Goal: Task Accomplishment & Management: Manage account settings

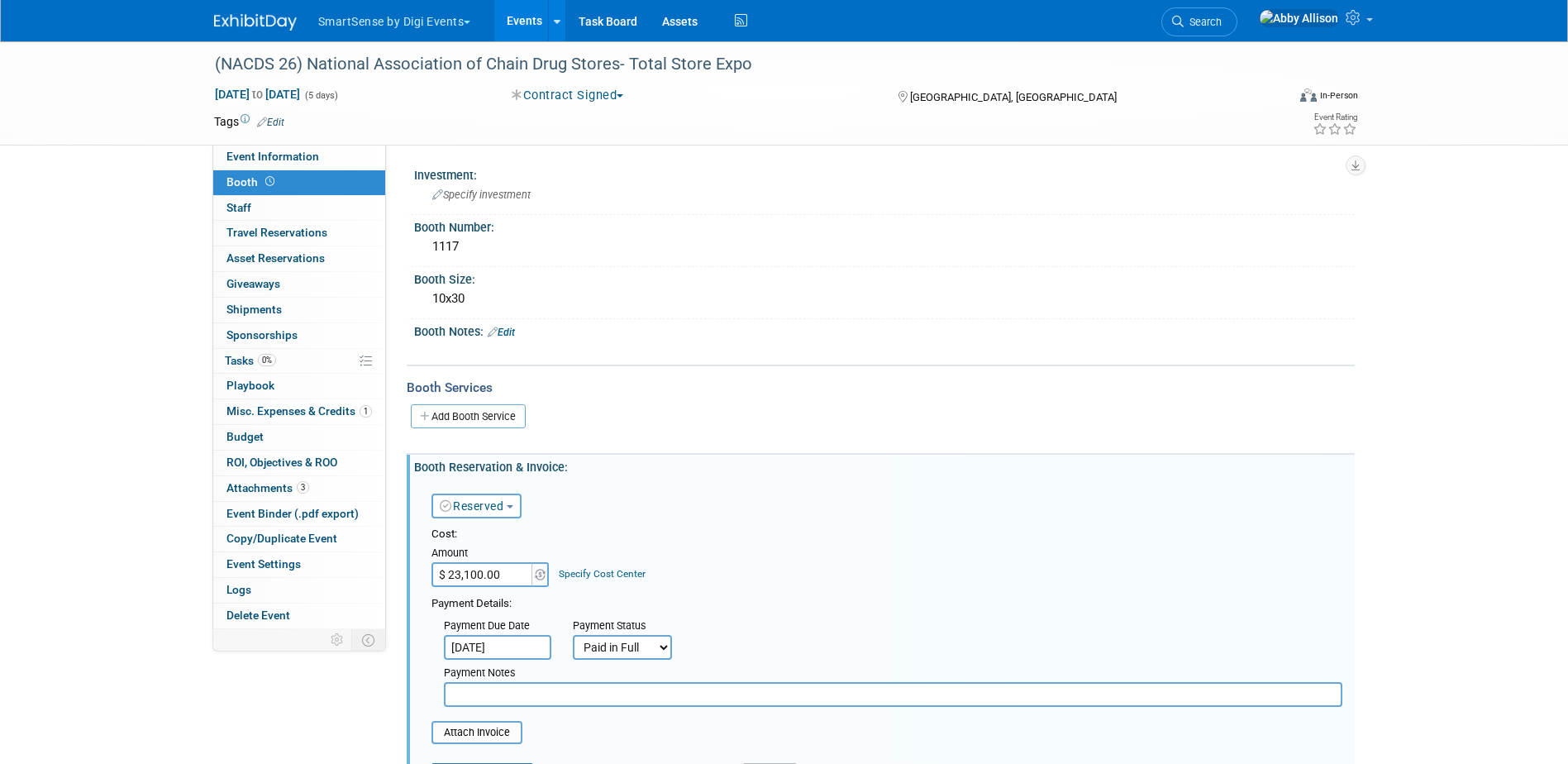
select select "1"
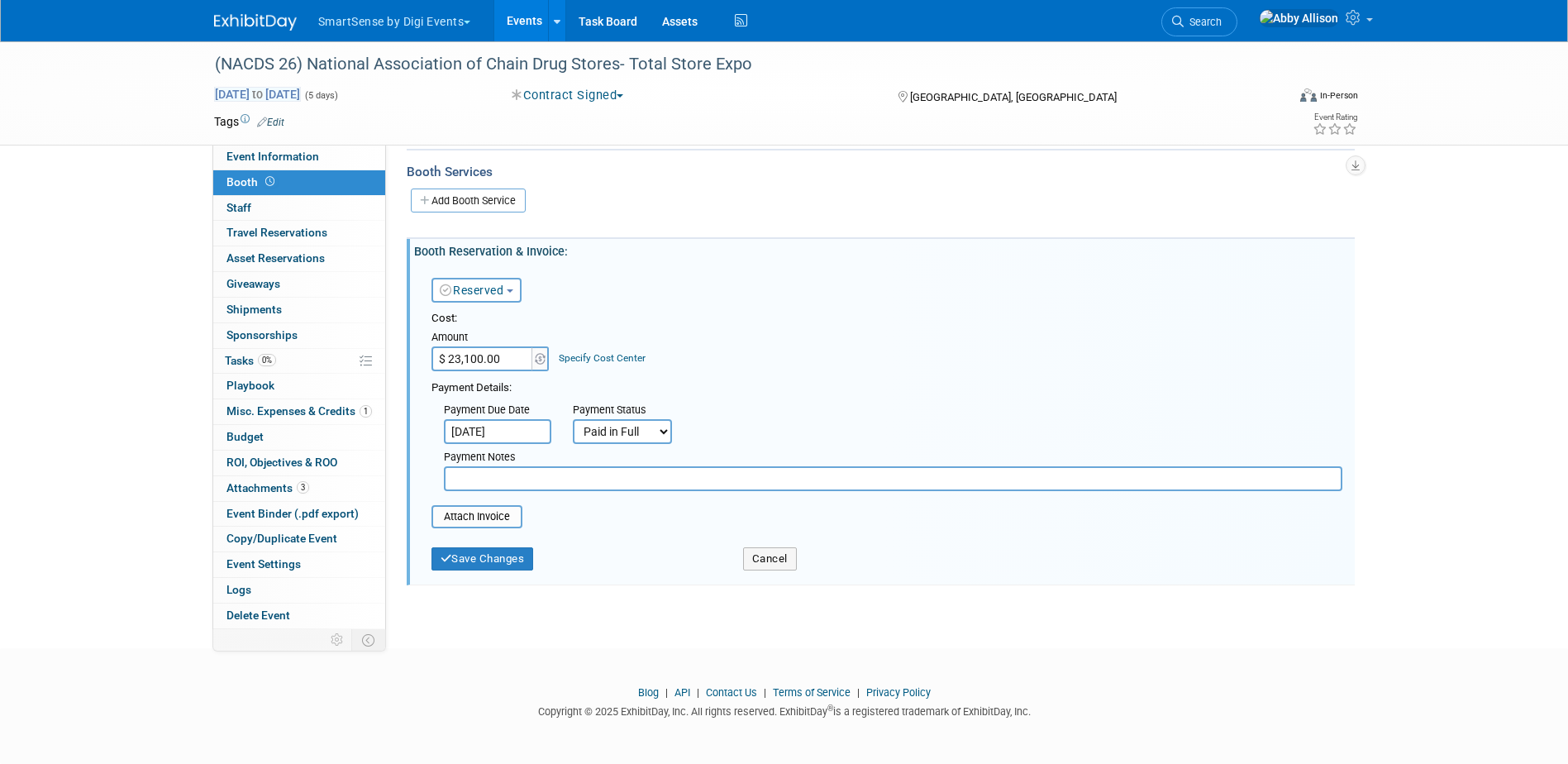
click at [260, 100] on span "Aug 20, 2026 to Aug 24, 2026" at bounding box center [257, 94] width 87 height 15
select select "7"
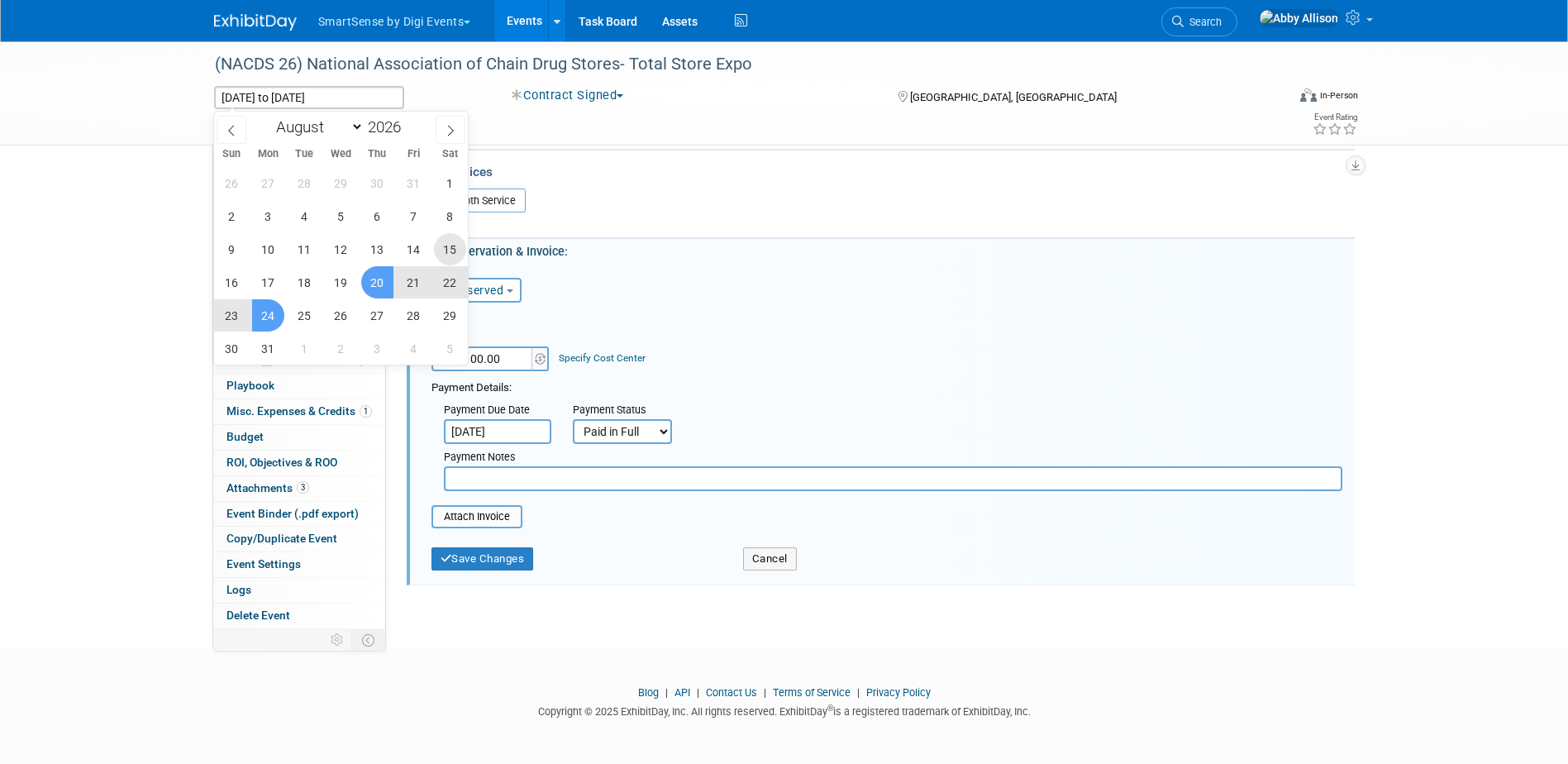
click at [445, 249] on span "15" at bounding box center [449, 249] width 33 height 33
type input "Aug 15, 2026"
click at [265, 290] on span "17" at bounding box center [268, 282] width 33 height 33
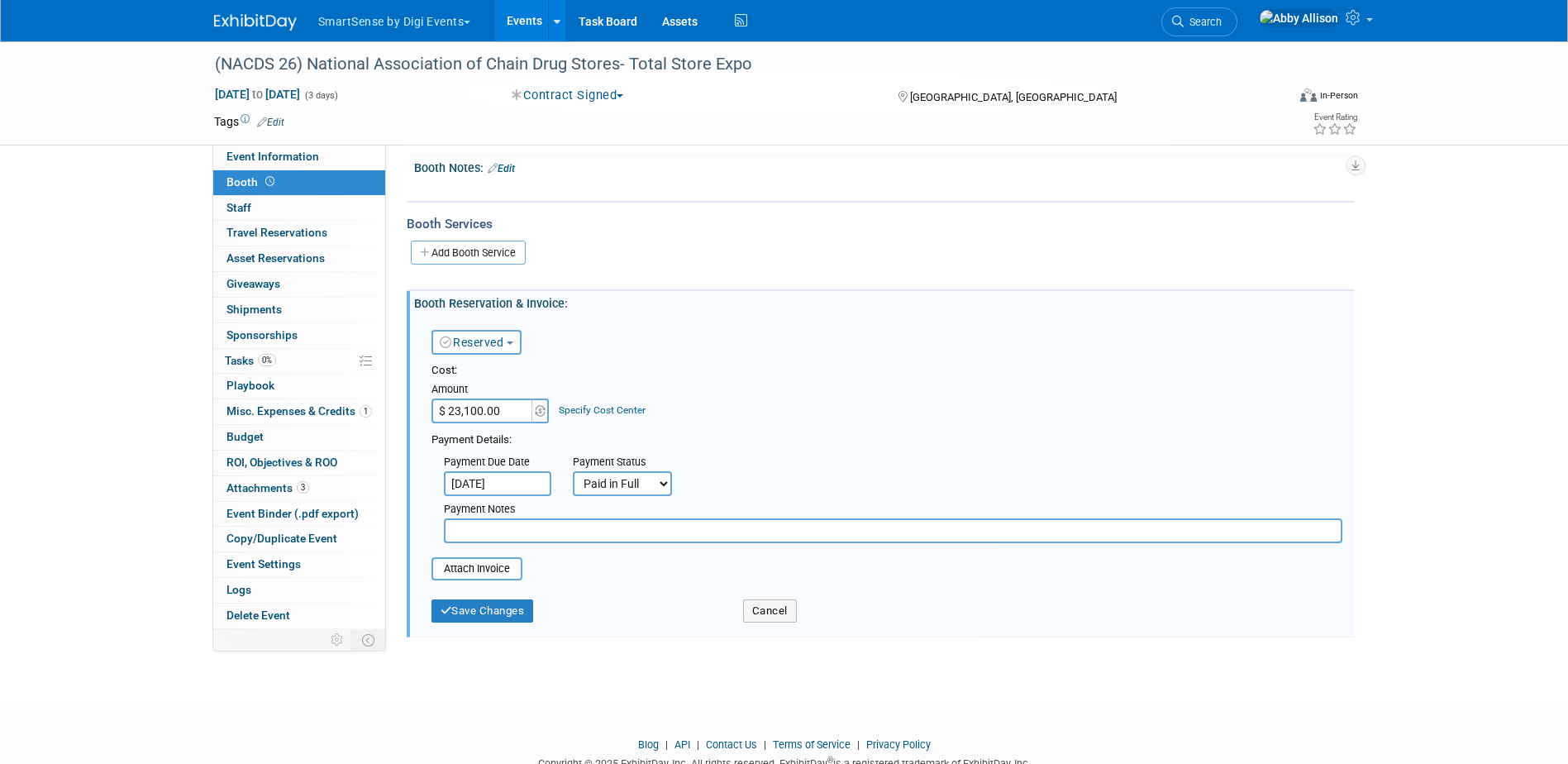
scroll to position [217, 0]
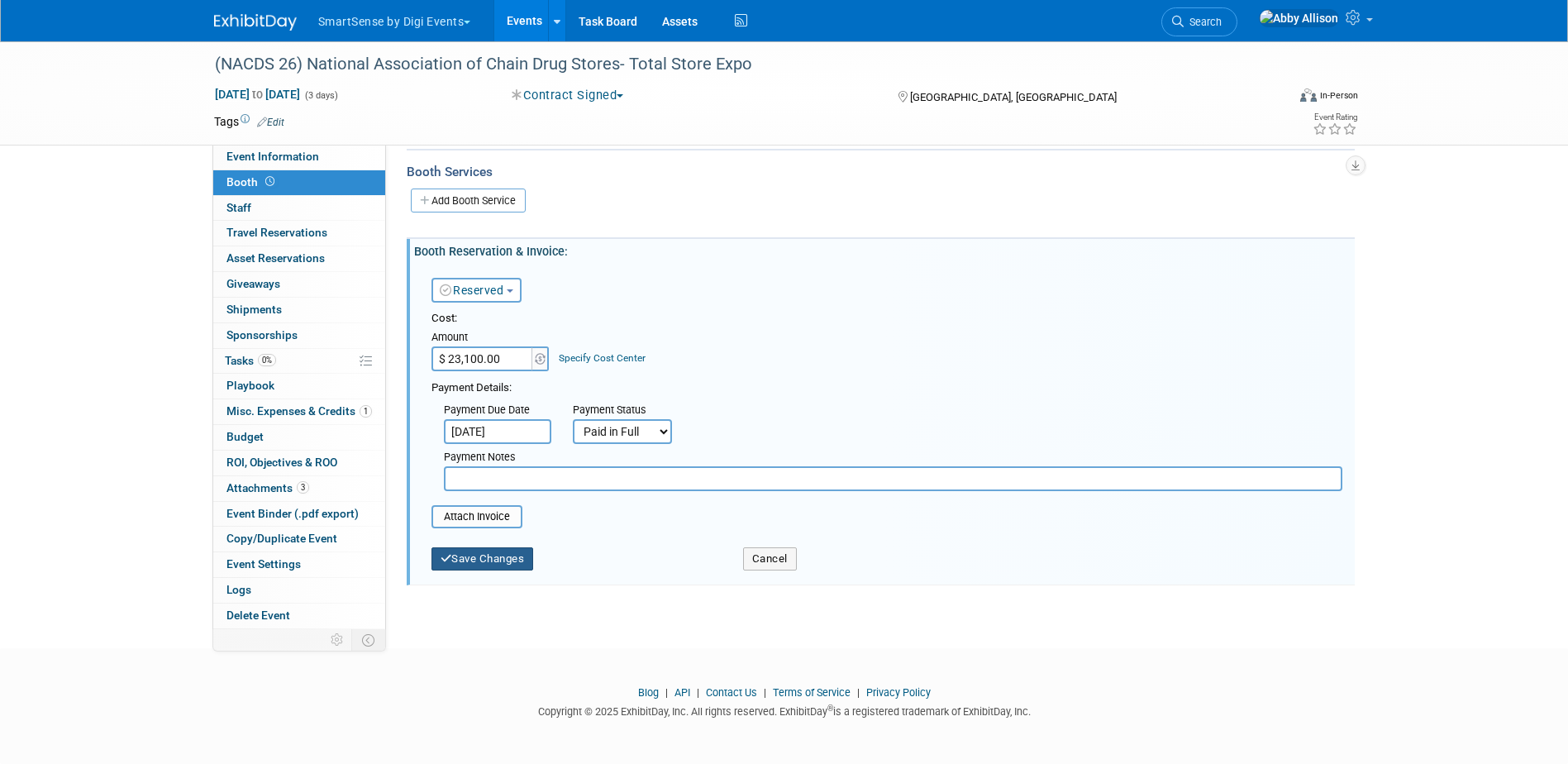
click at [494, 556] on button "Save Changes" at bounding box center [483, 558] width 102 height 23
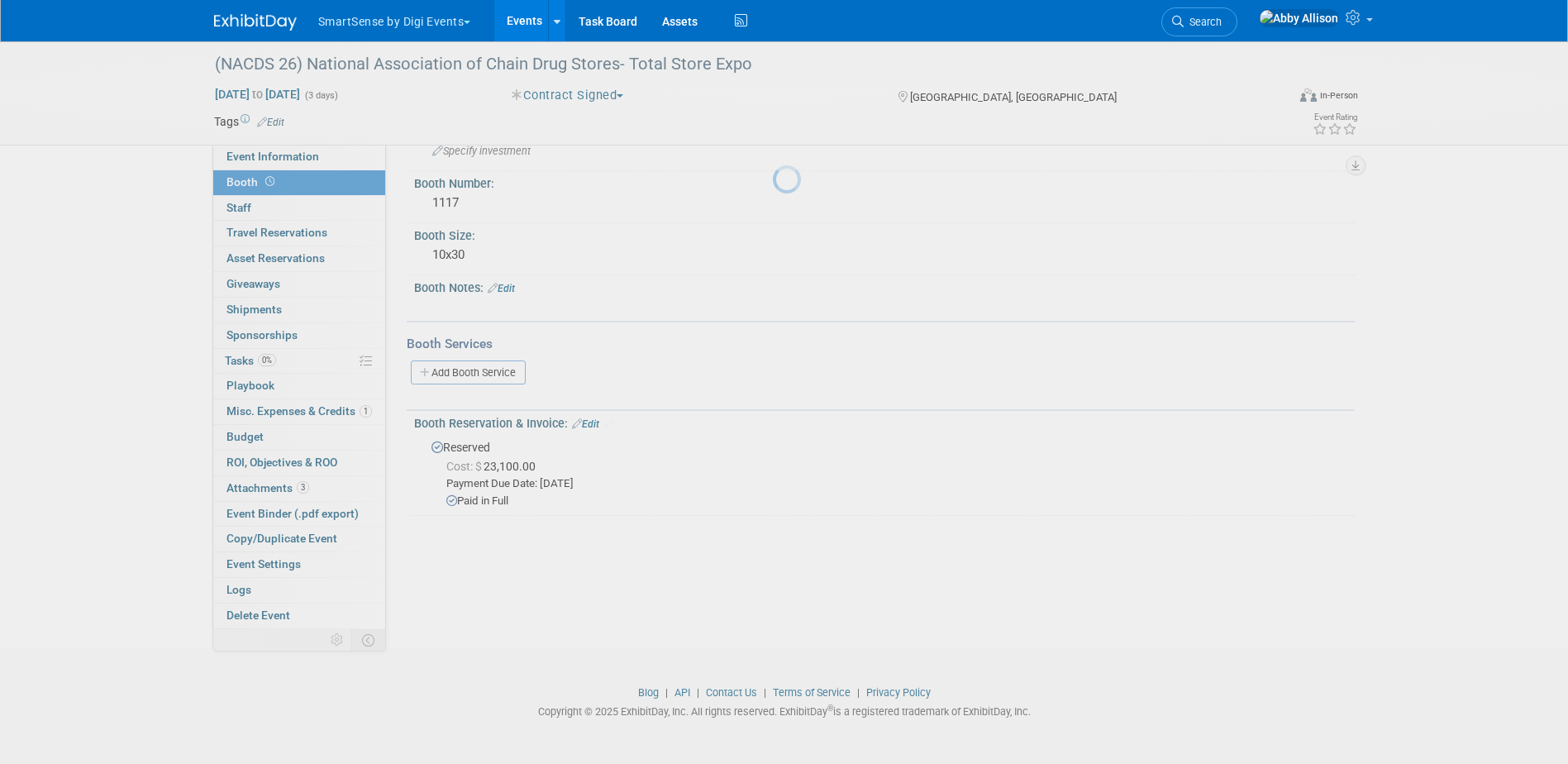
scroll to position [44, 0]
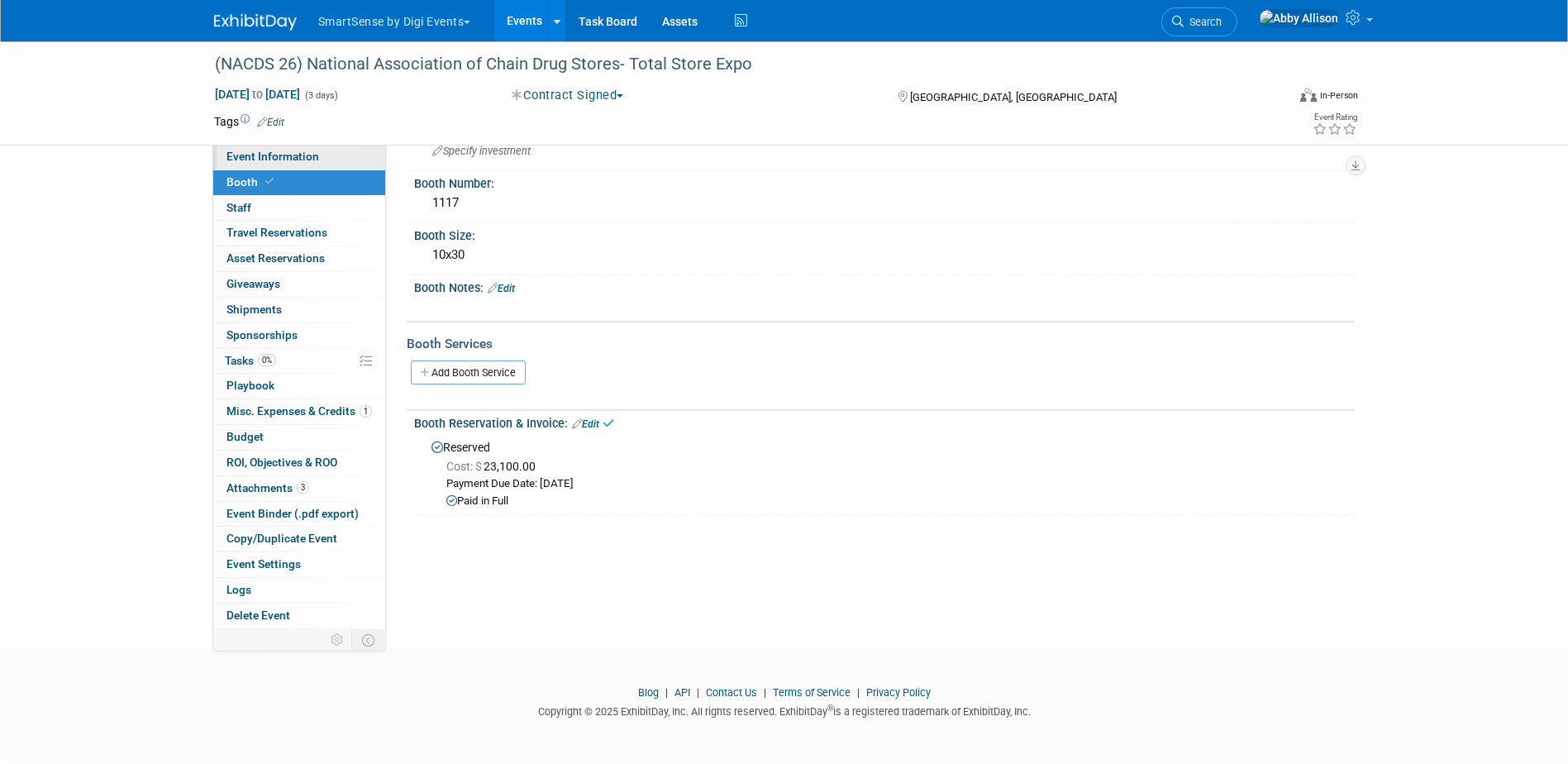
click at [261, 167] on link "Event Information" at bounding box center [299, 156] width 172 height 25
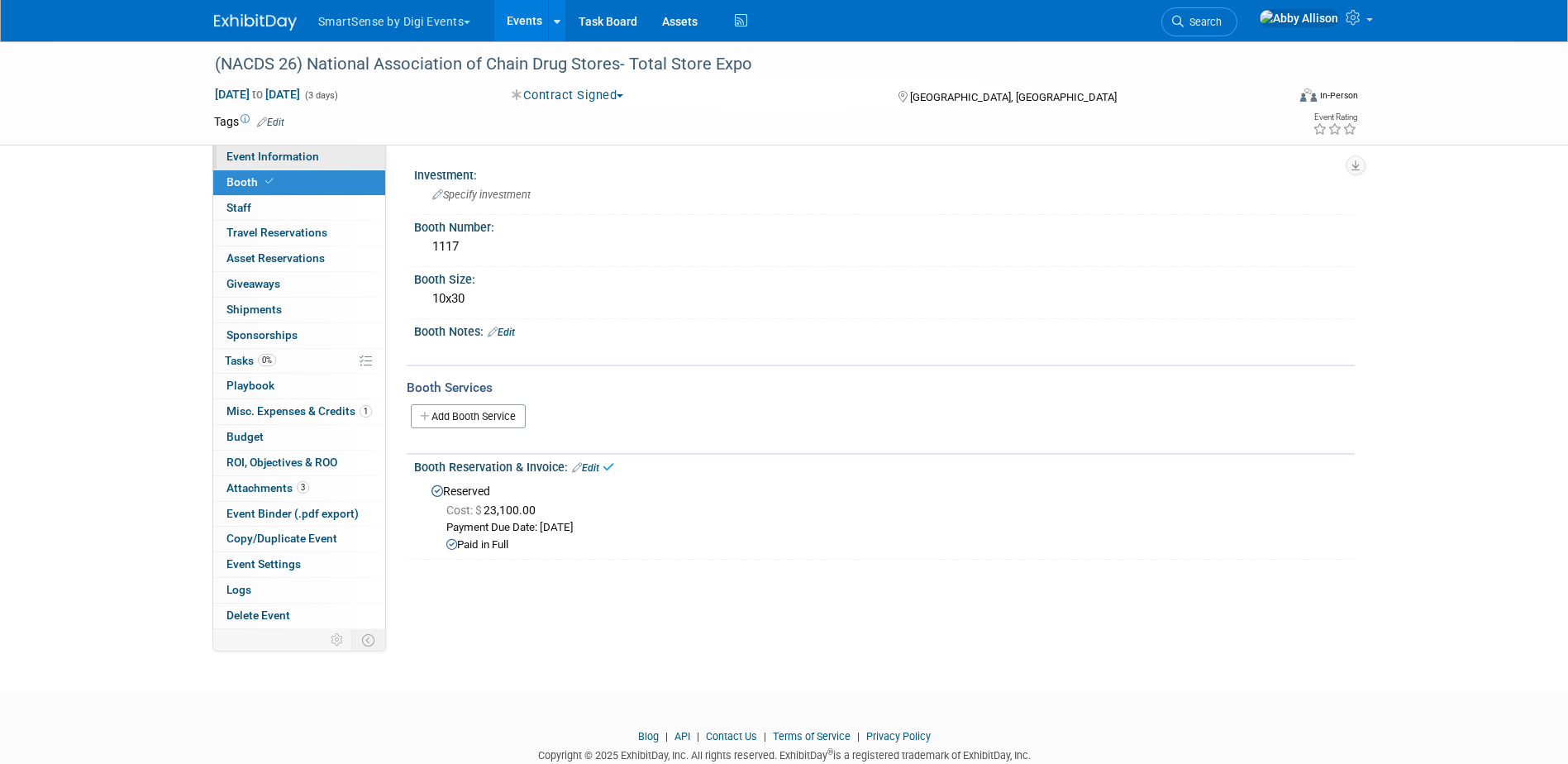
select select "Retail Pharma"
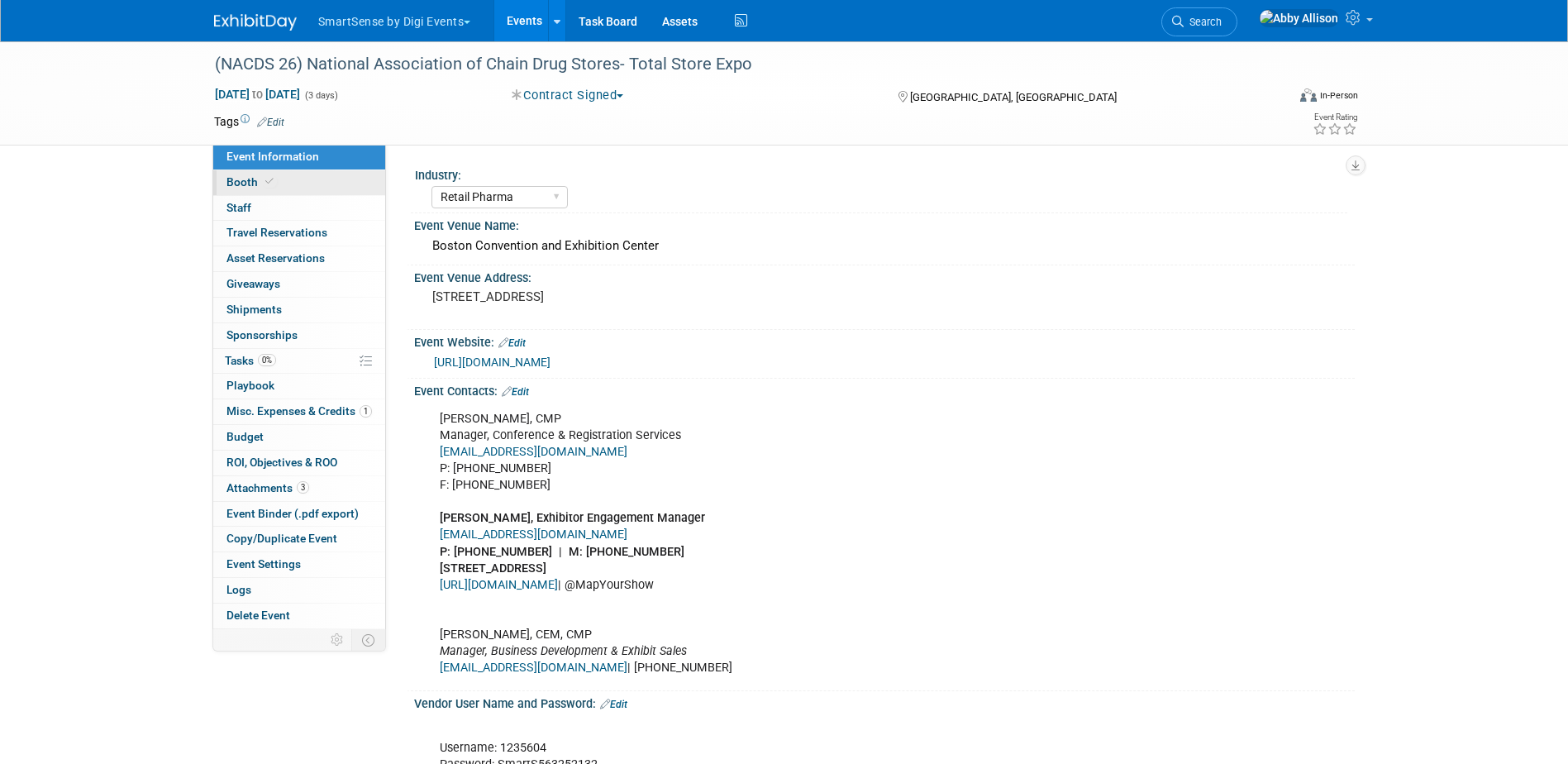
click at [247, 180] on span "Booth" at bounding box center [251, 181] width 50 height 13
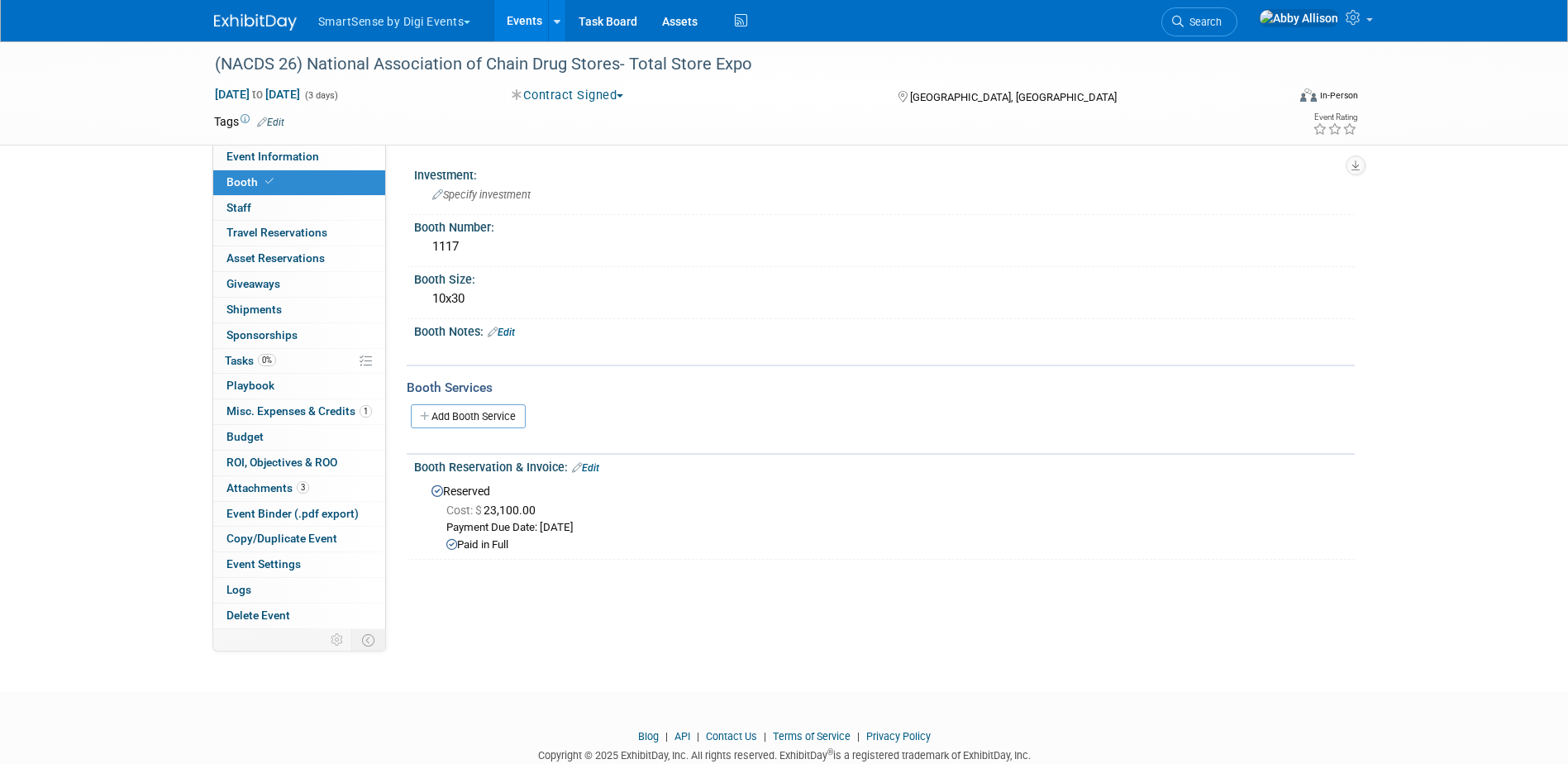
click at [348, 173] on link "Booth" at bounding box center [299, 182] width 172 height 25
click at [345, 159] on link "Event Information" at bounding box center [299, 156] width 172 height 25
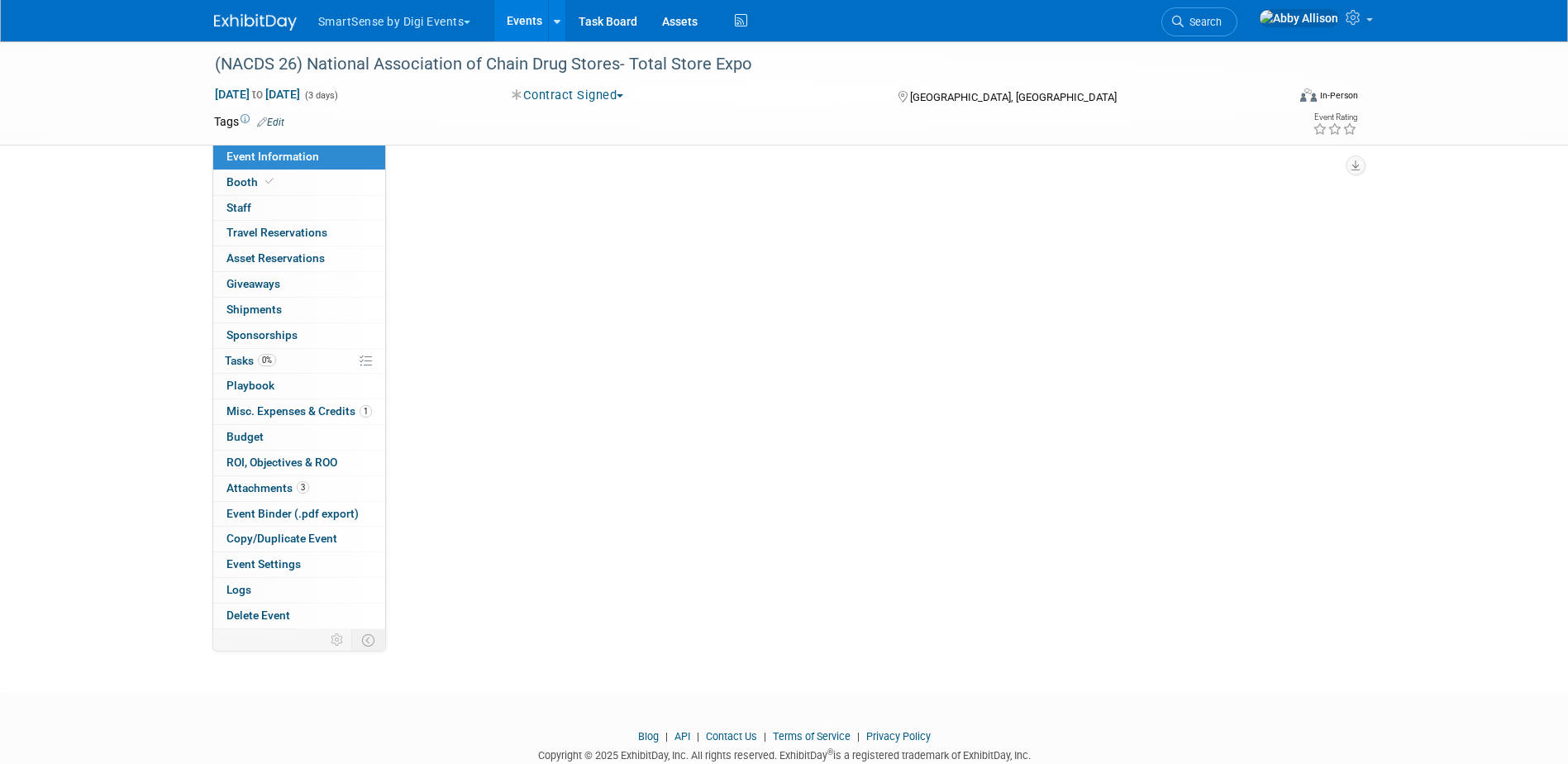
select select "Retail Pharma"
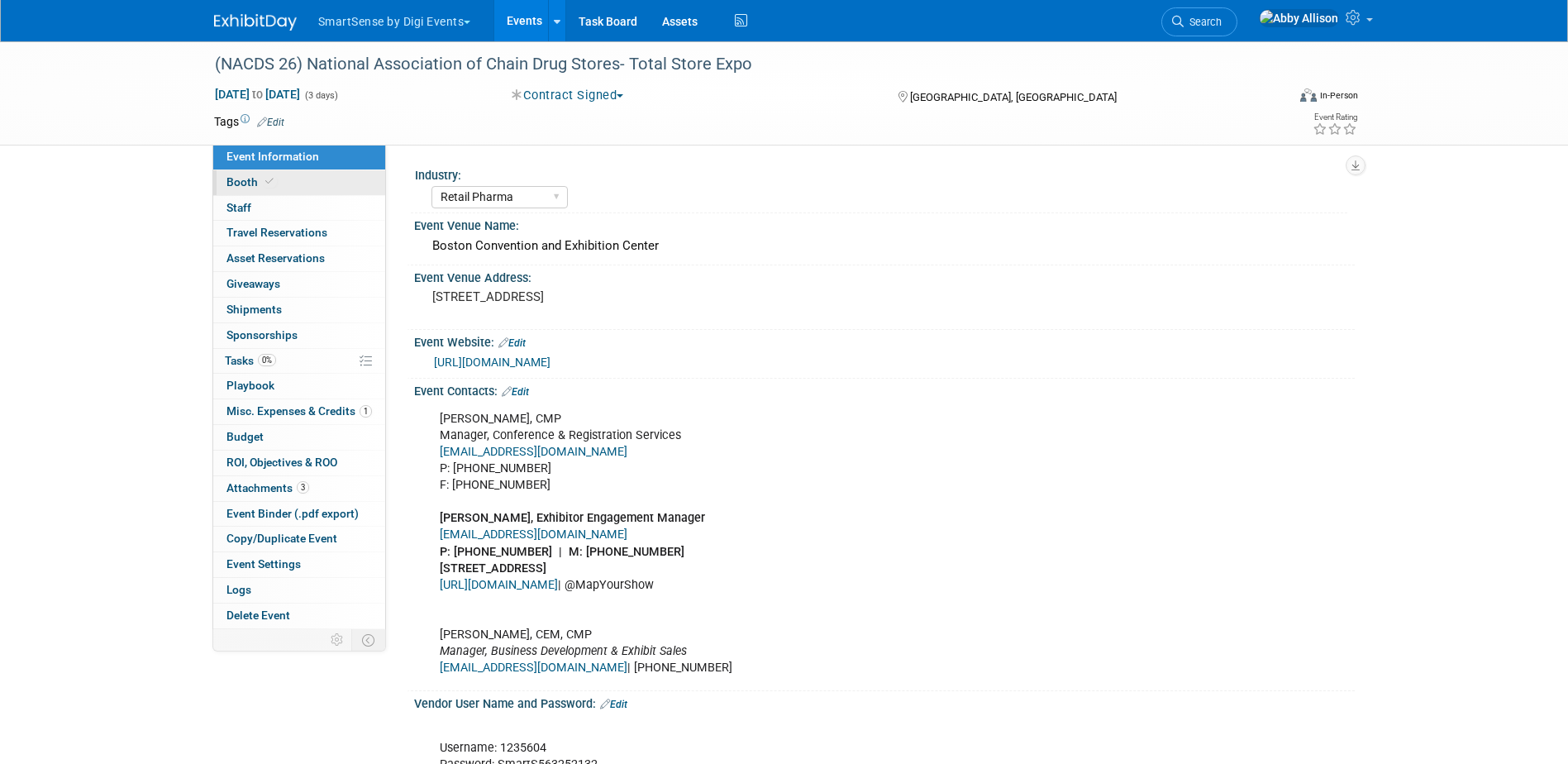
click at [254, 181] on span "Booth" at bounding box center [251, 181] width 50 height 13
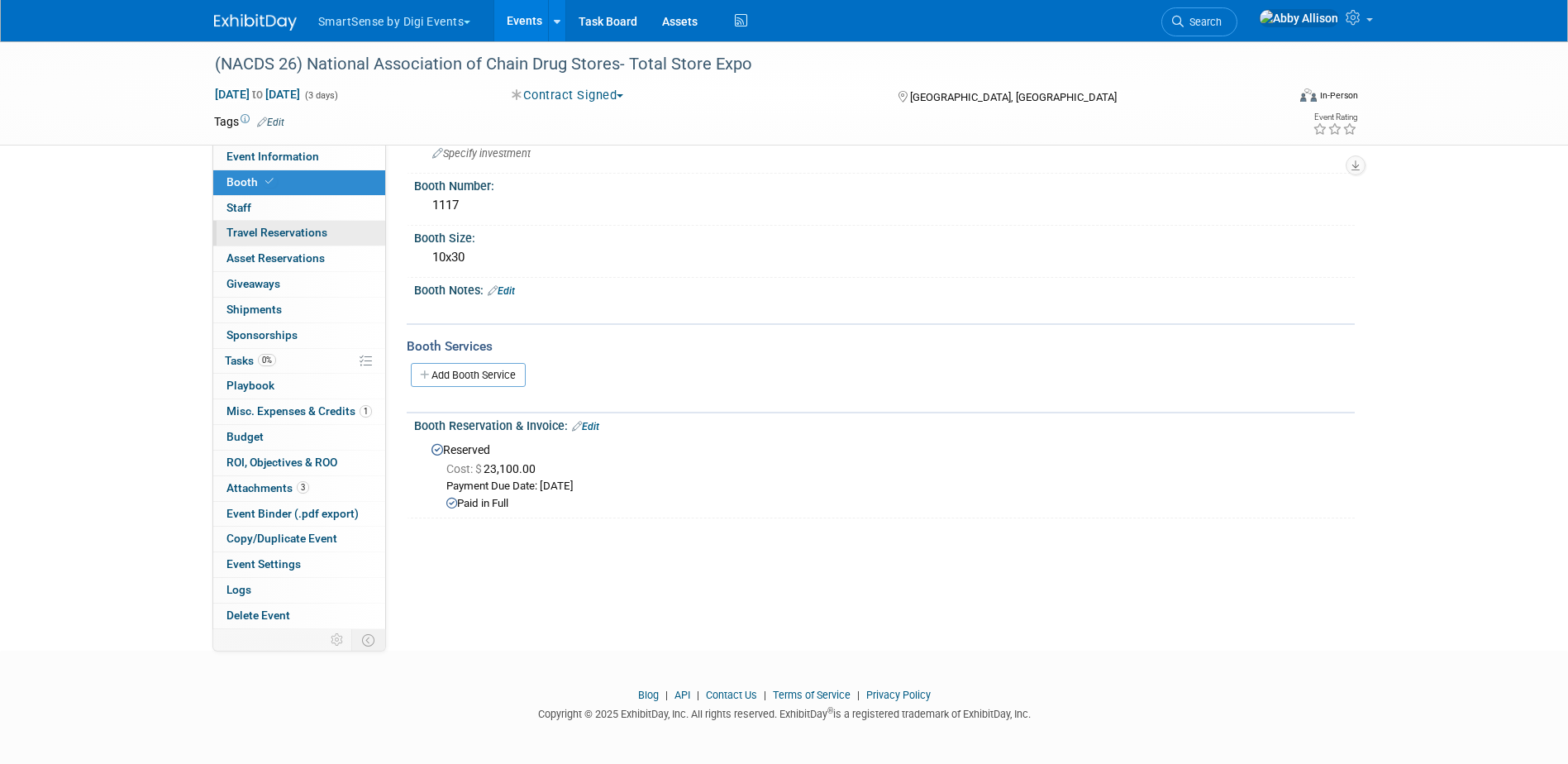
scroll to position [44, 0]
click at [593, 424] on link "Edit" at bounding box center [585, 423] width 27 height 11
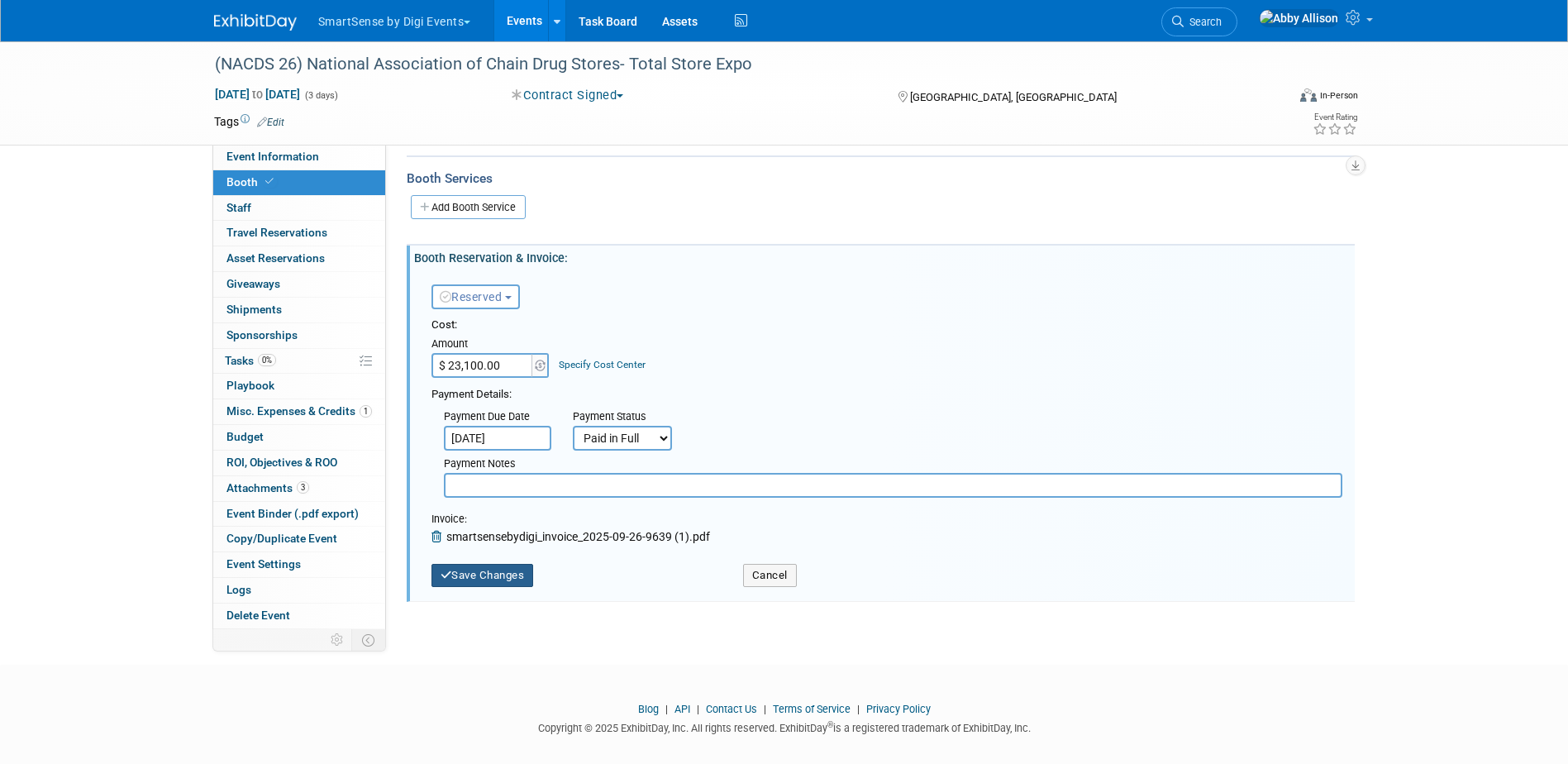
click at [500, 576] on button "Save Changes" at bounding box center [483, 575] width 102 height 23
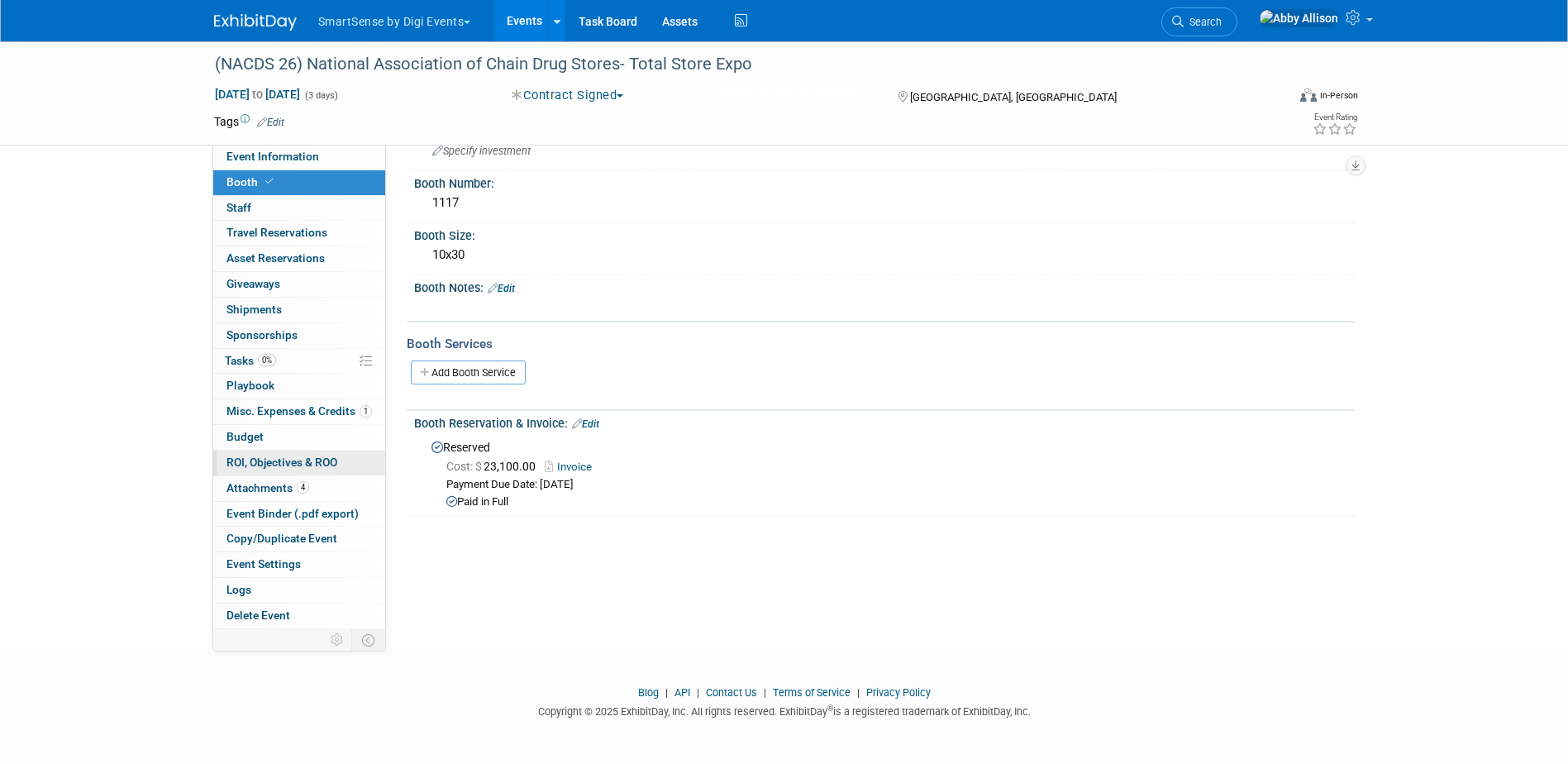
drag, startPoint x: 267, startPoint y: 484, endPoint x: 278, endPoint y: 472, distance: 16.3
click at [267, 484] on span "Attachments 4" at bounding box center [267, 488] width 83 height 13
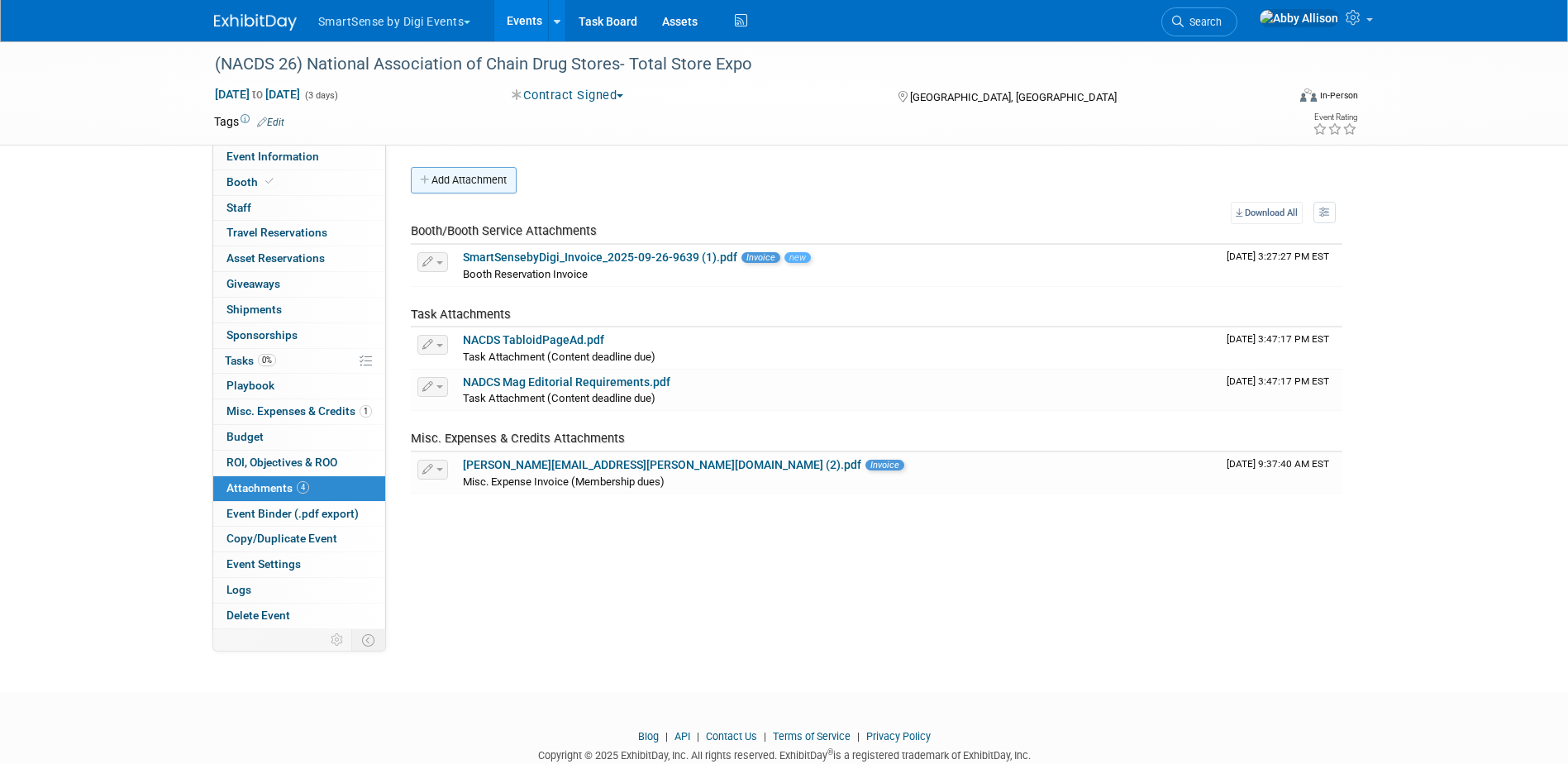
click at [469, 180] on button "Add Attachment" at bounding box center [463, 180] width 106 height 26
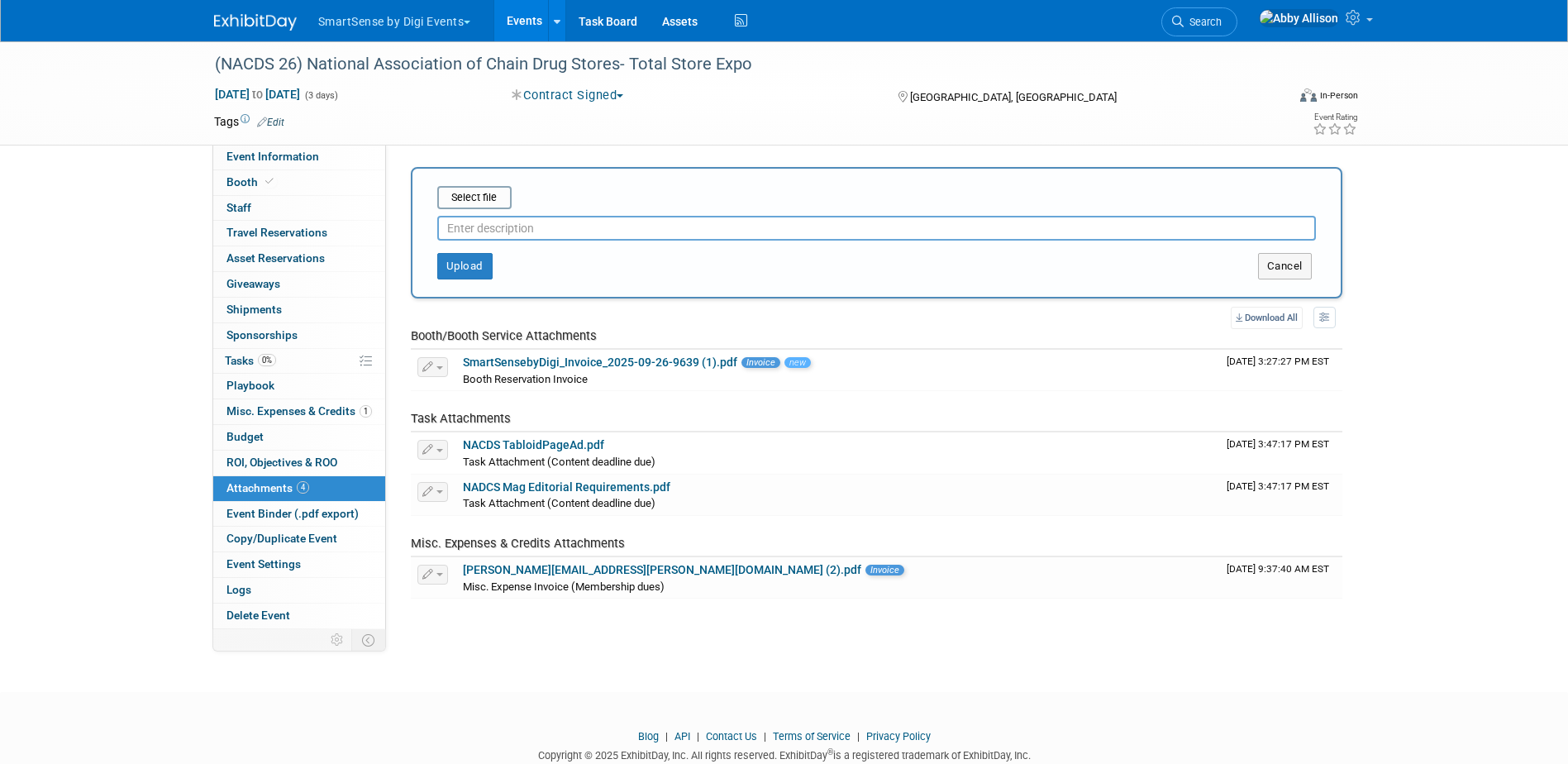
click at [482, 221] on input "text" at bounding box center [877, 228] width 878 height 25
type input "Contract"
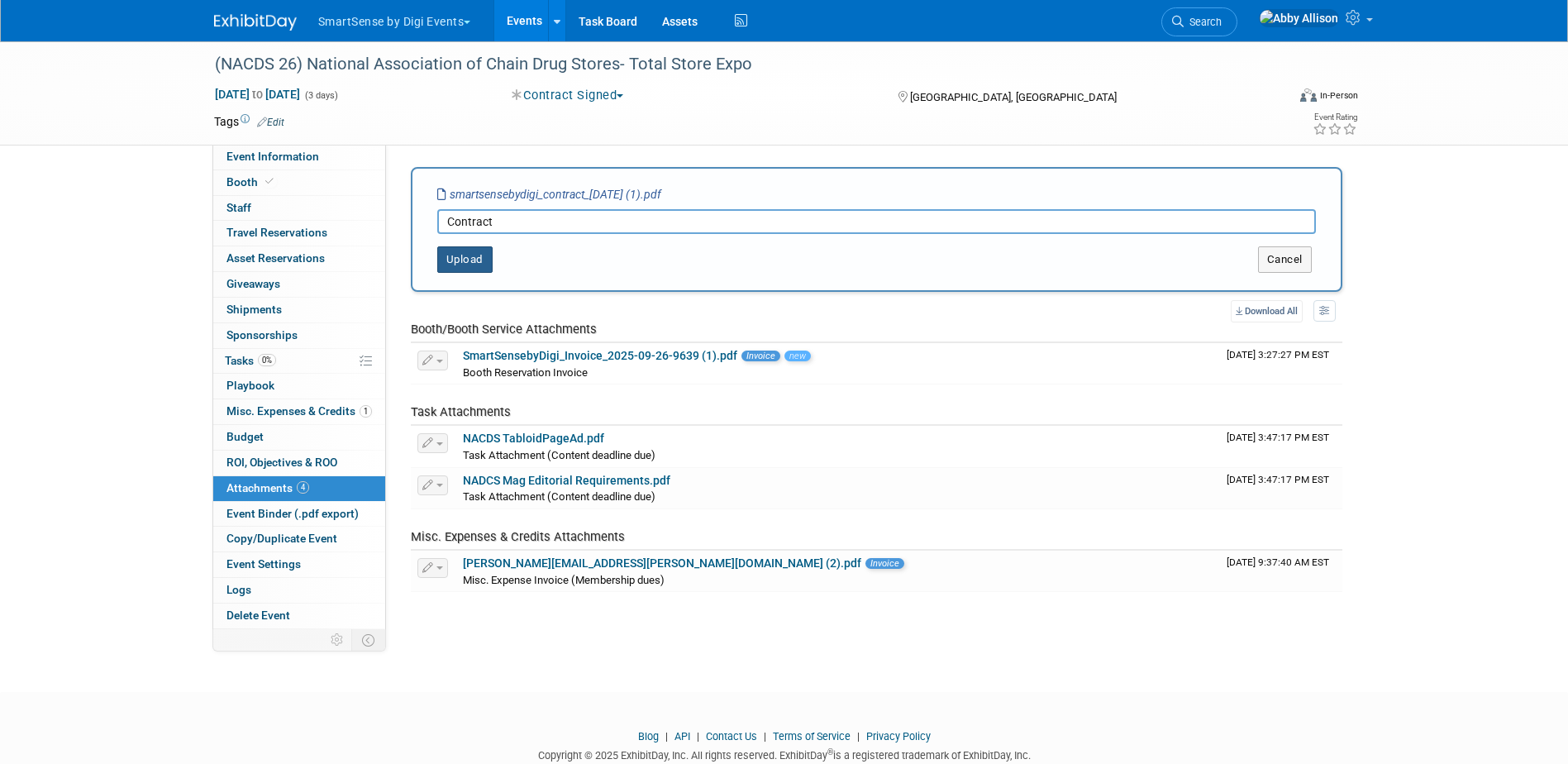
click at [455, 259] on button "Upload" at bounding box center [465, 260] width 56 height 26
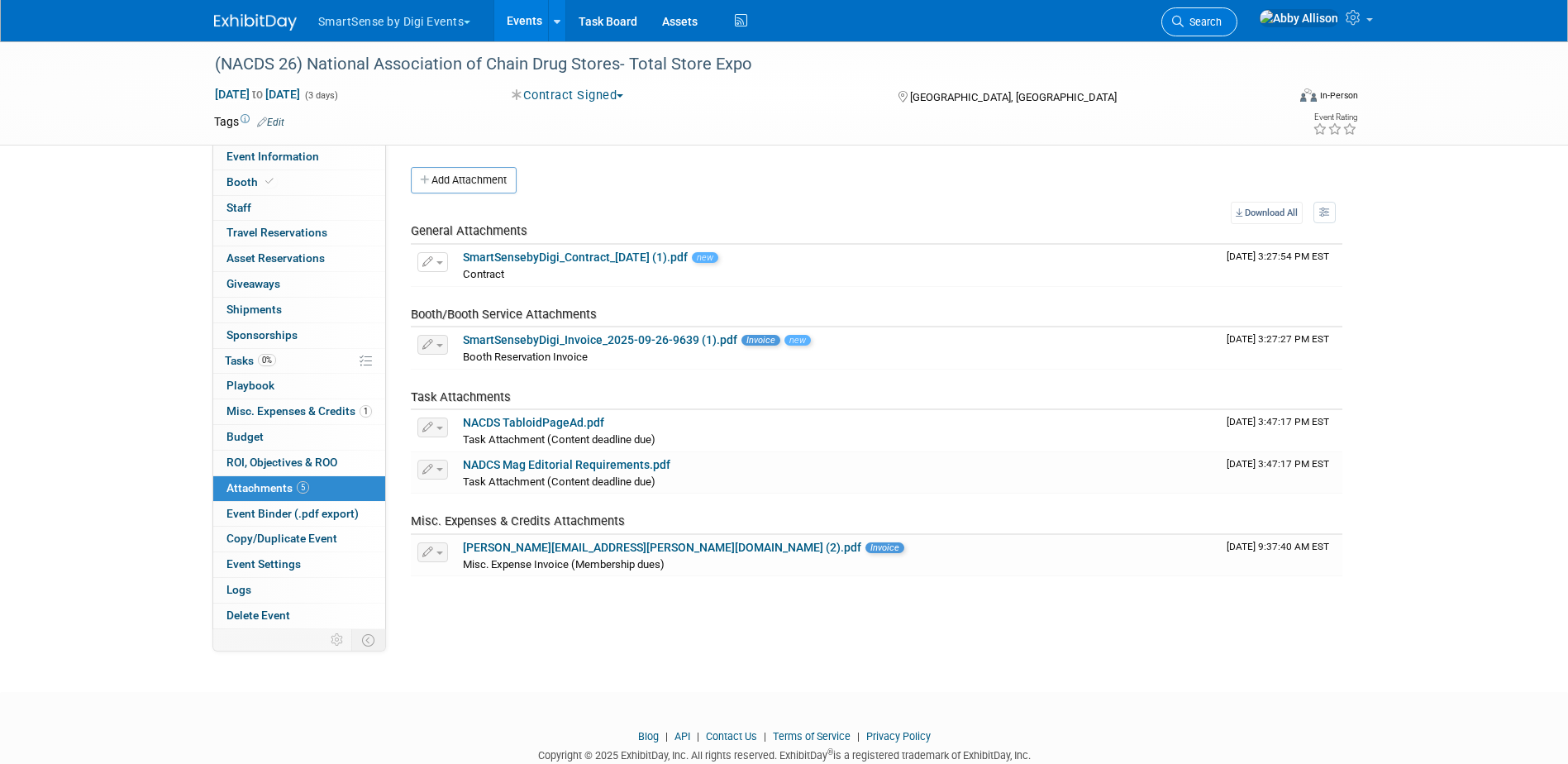
click at [1184, 18] on icon at bounding box center [1178, 21] width 11 height 11
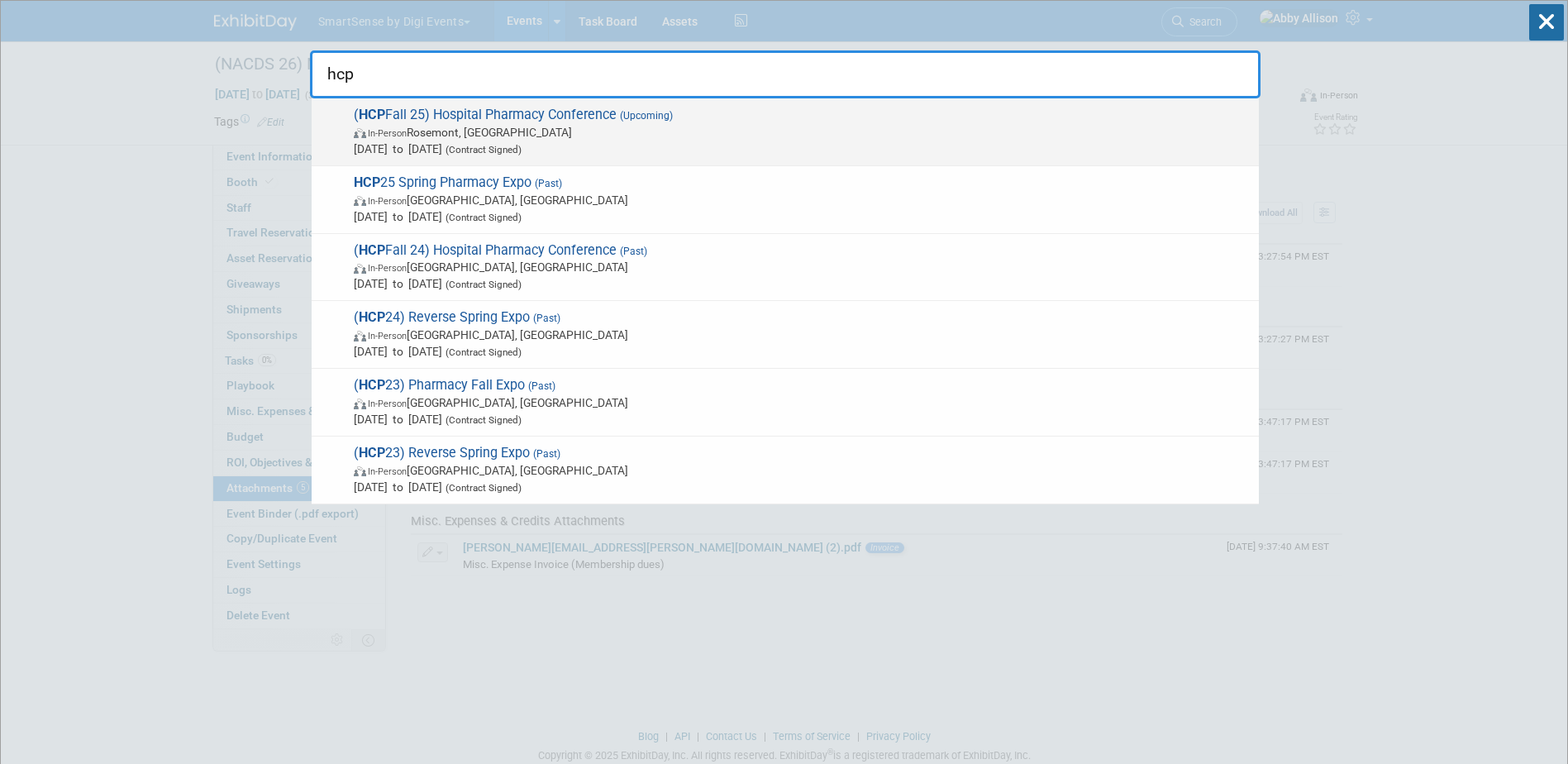
type input "hcp"
click at [451, 137] on span "In-Person Rosemont, IL" at bounding box center [802, 132] width 897 height 17
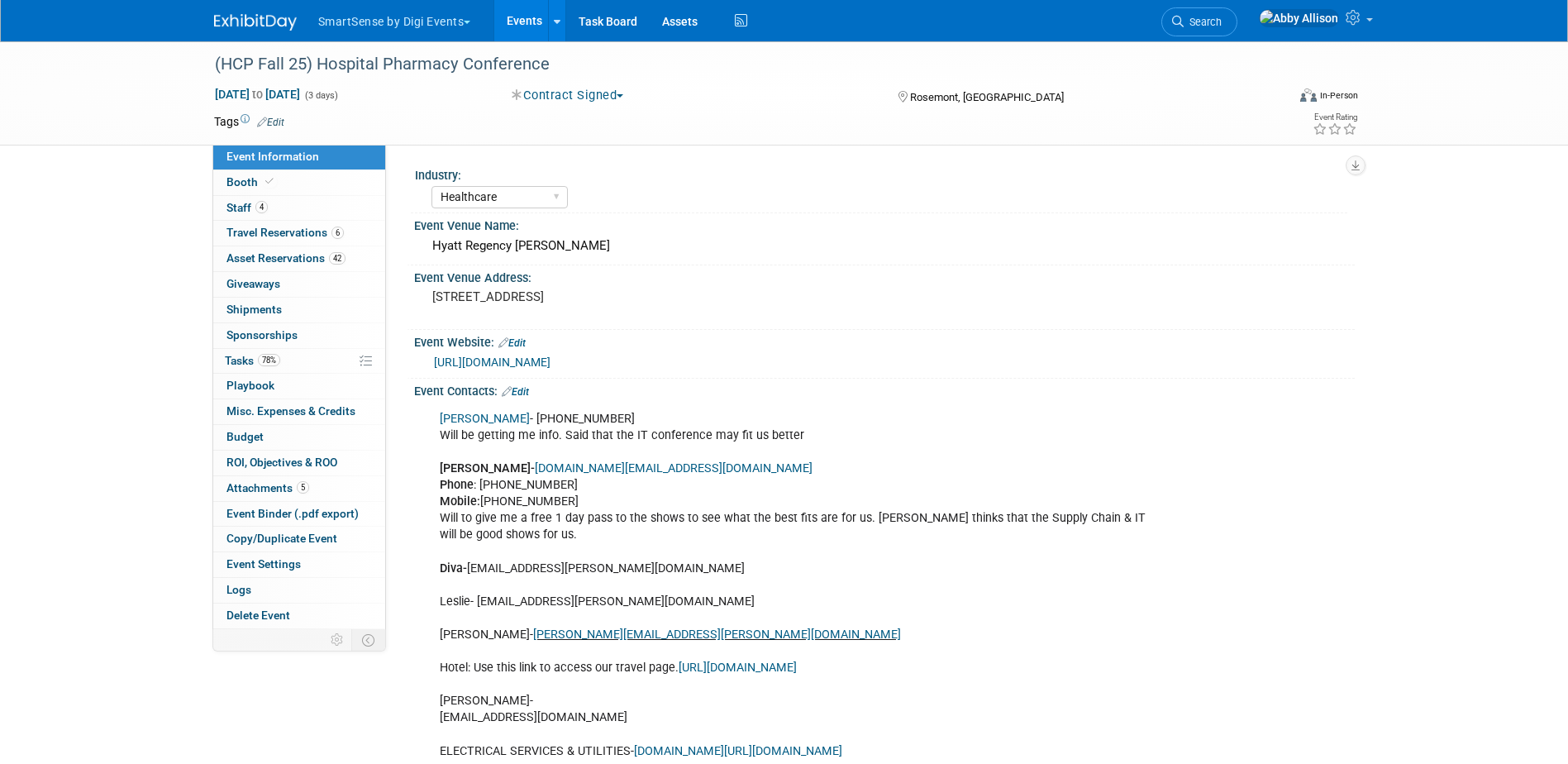
select select "Healthcare"
click at [263, 175] on span at bounding box center [270, 181] width 15 height 12
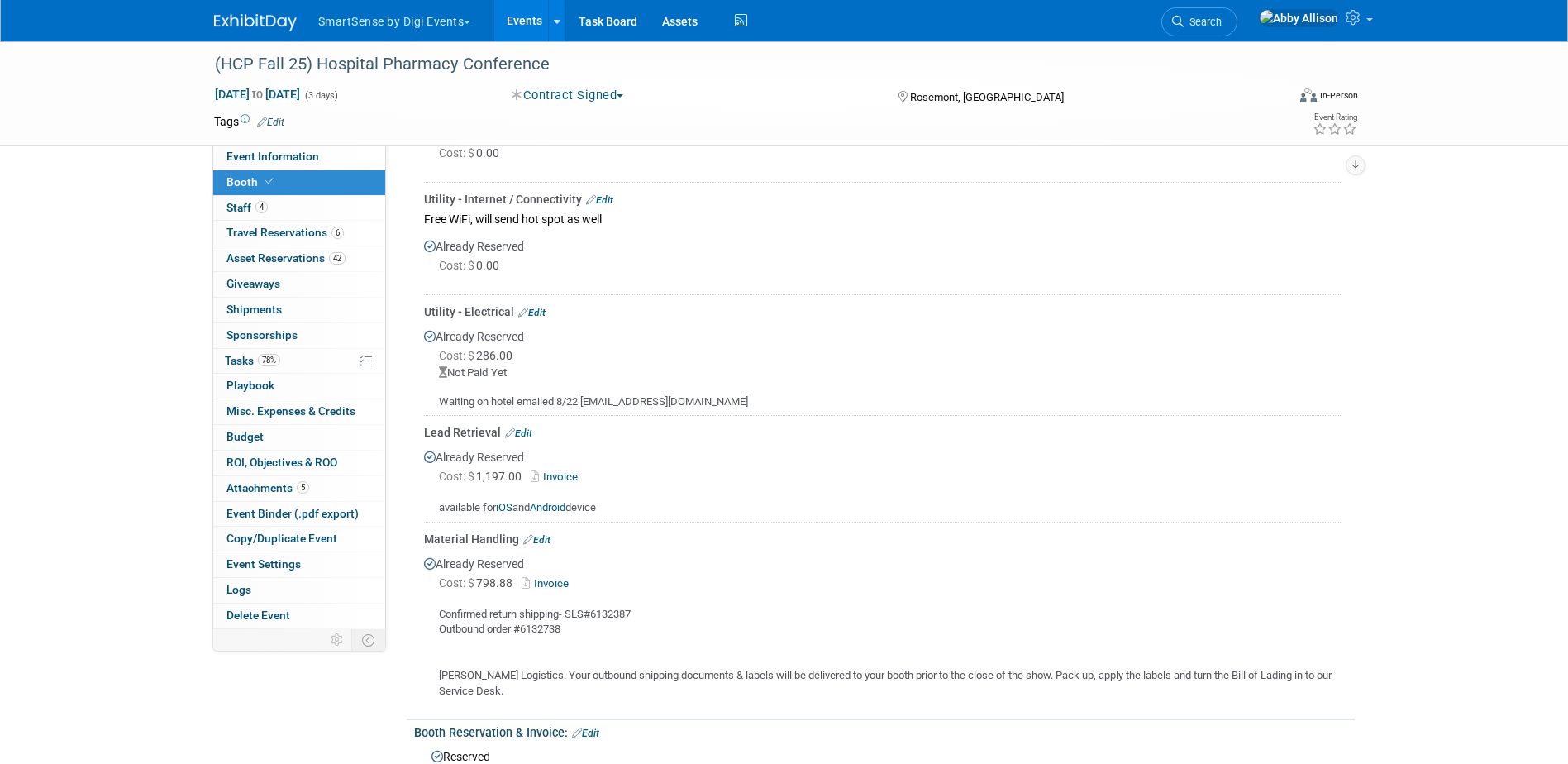
scroll to position [662, 0]
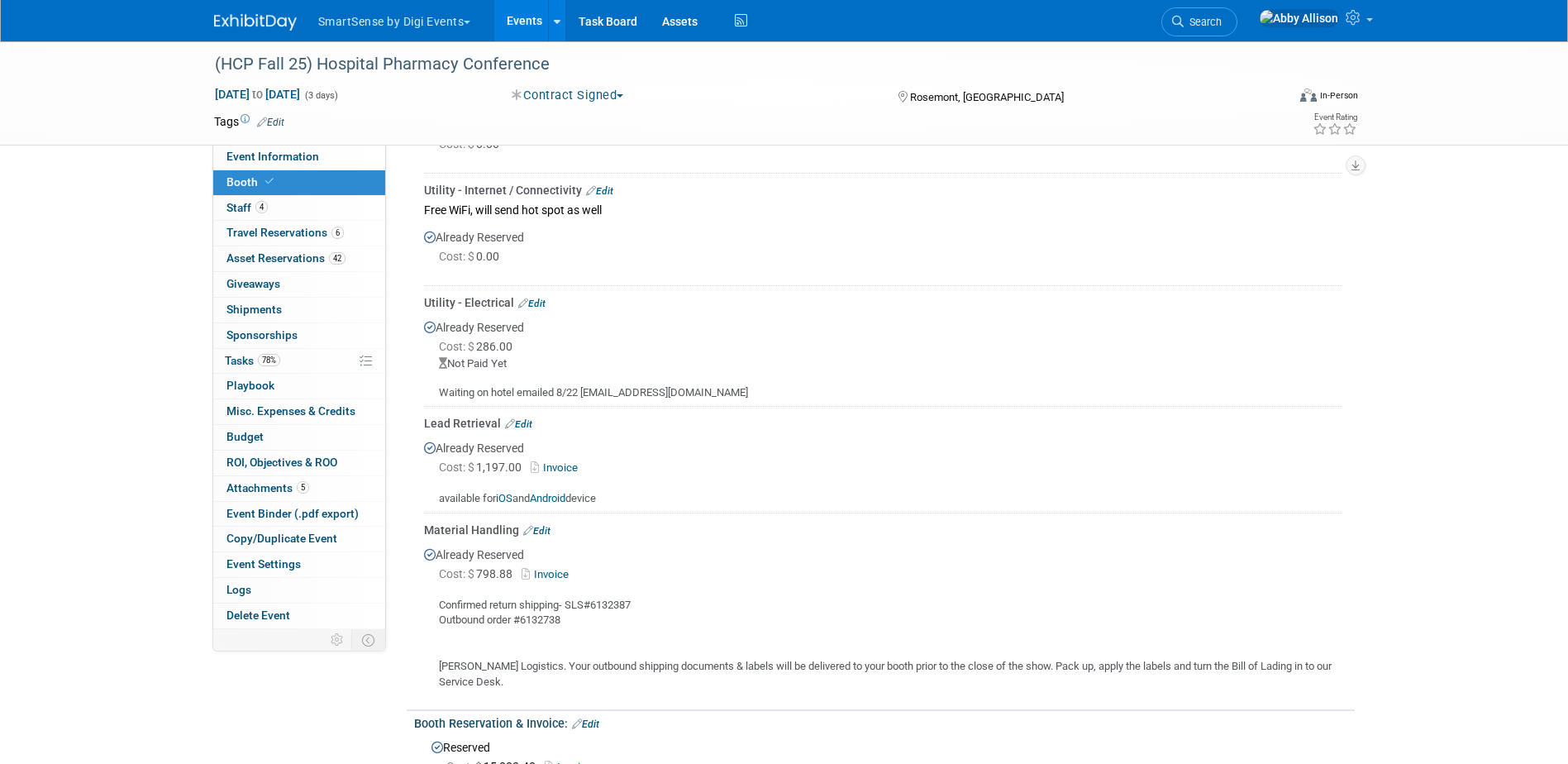
click at [544, 533] on link "Edit" at bounding box center [536, 530] width 27 height 11
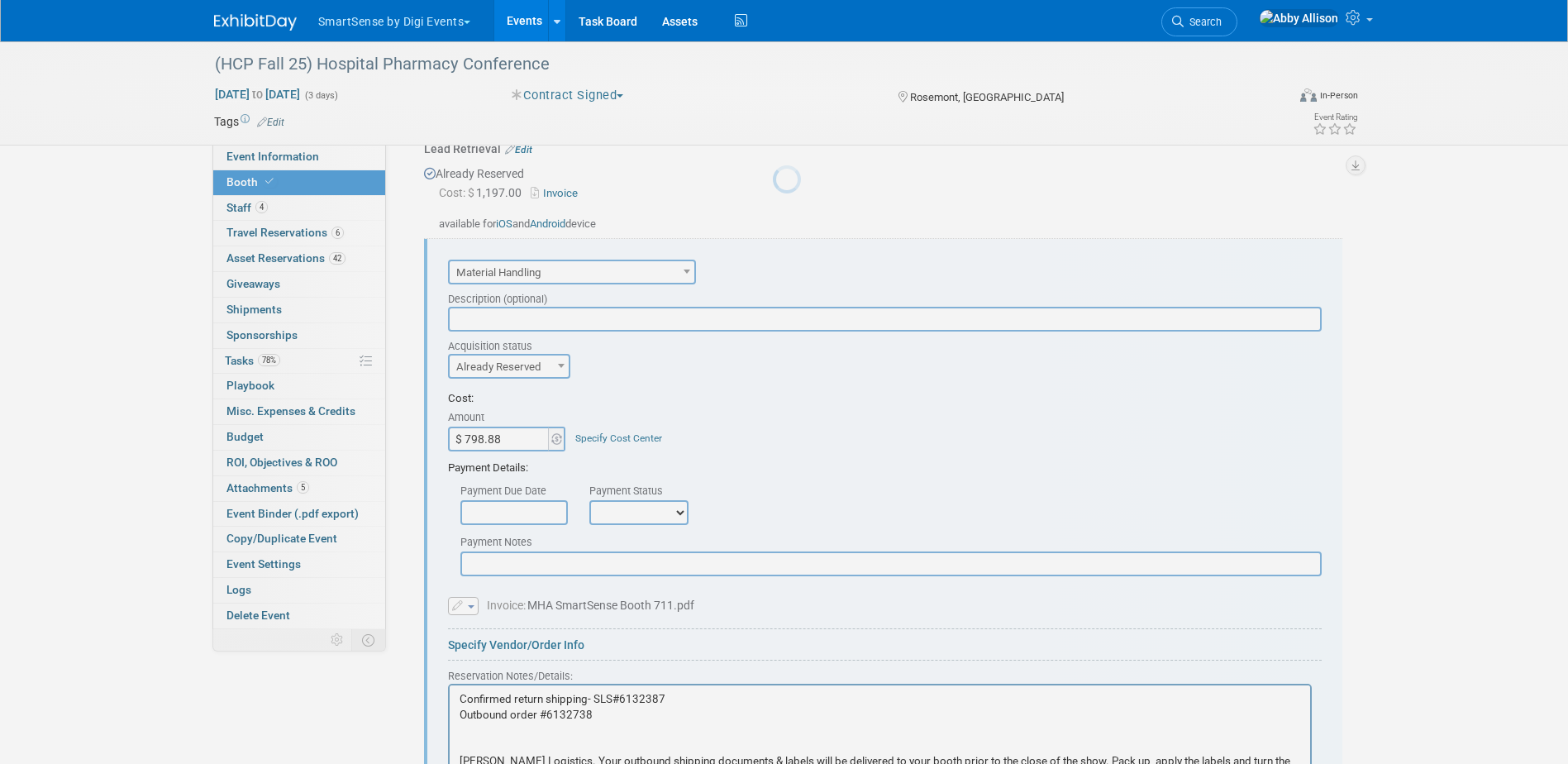
scroll to position [0, 0]
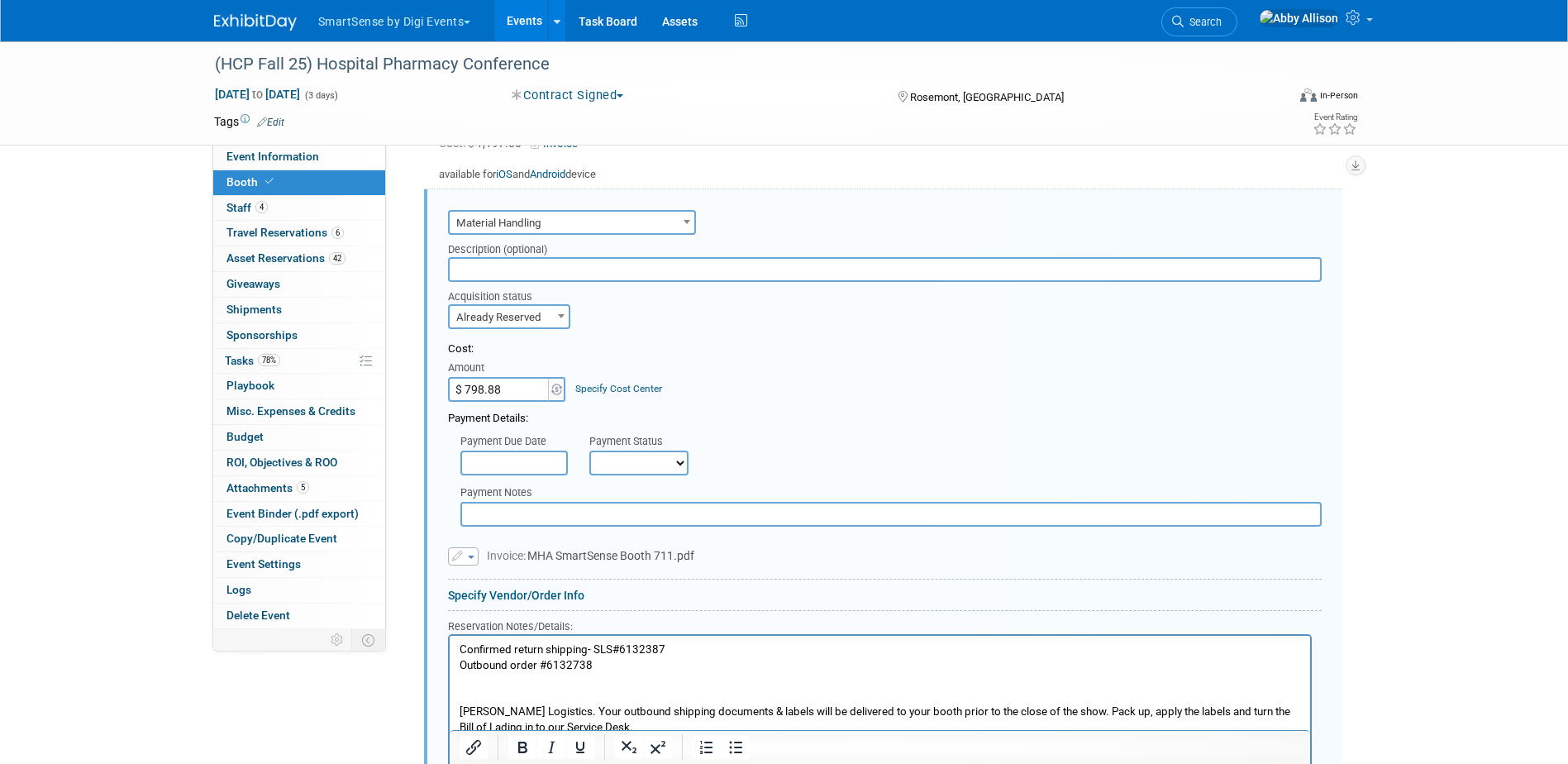
click at [501, 383] on input "$ 798.88" at bounding box center [499, 389] width 103 height 25
type input "$ 919.88"
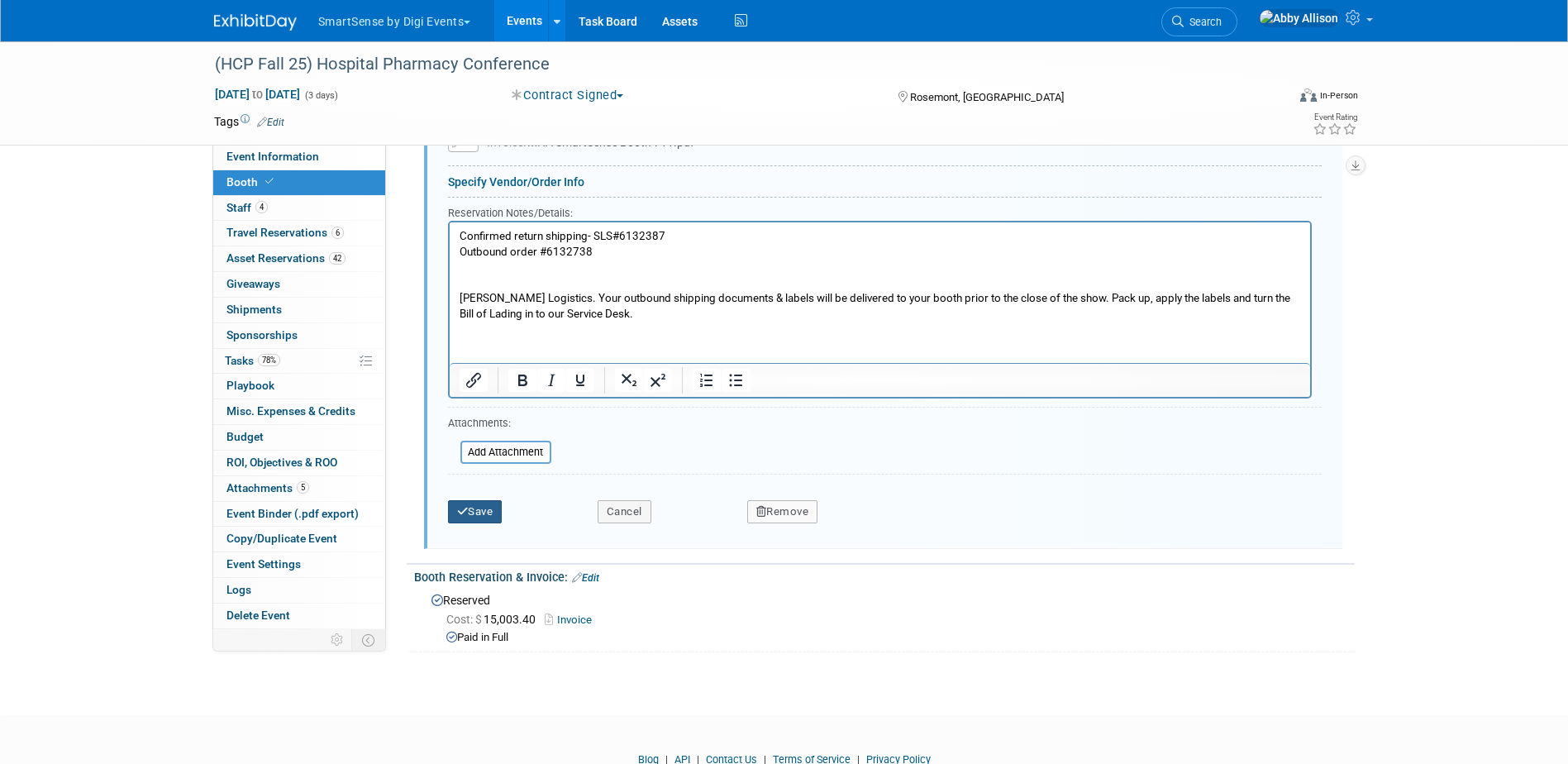
click at [494, 508] on button "Save" at bounding box center [475, 511] width 55 height 23
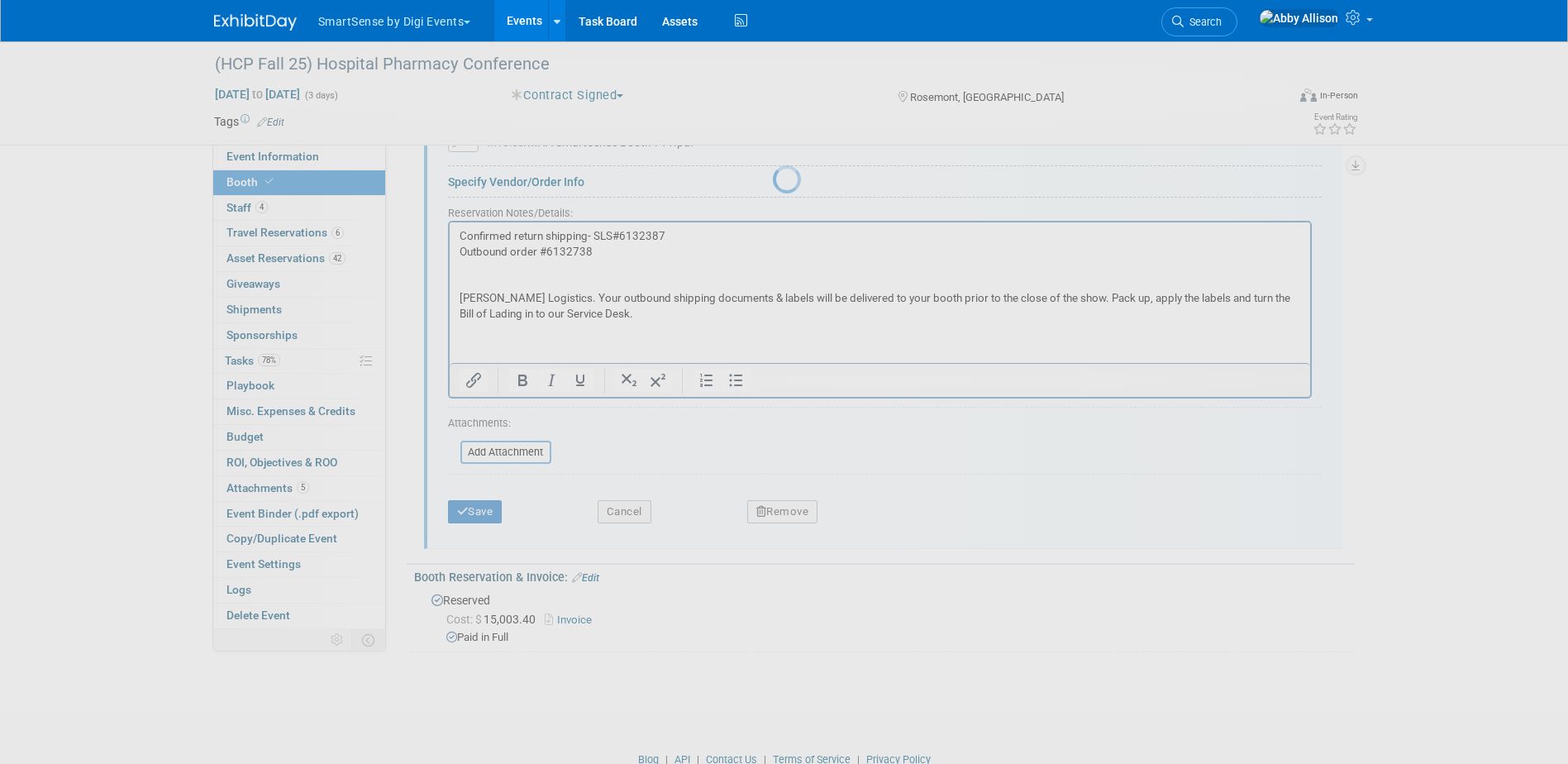
scroll to position [873, 0]
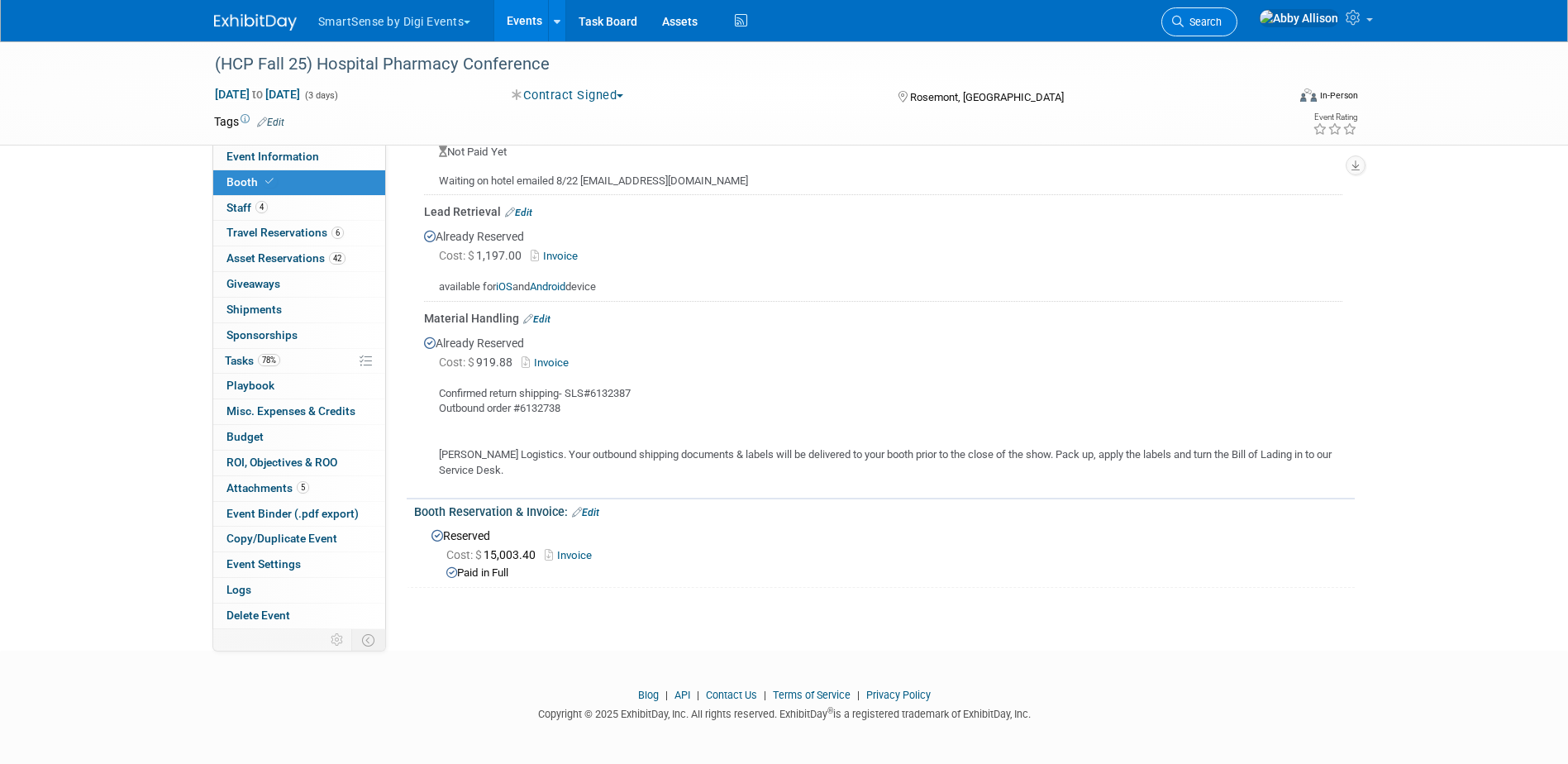
click at [1222, 26] on span "Search" at bounding box center [1202, 21] width 38 height 12
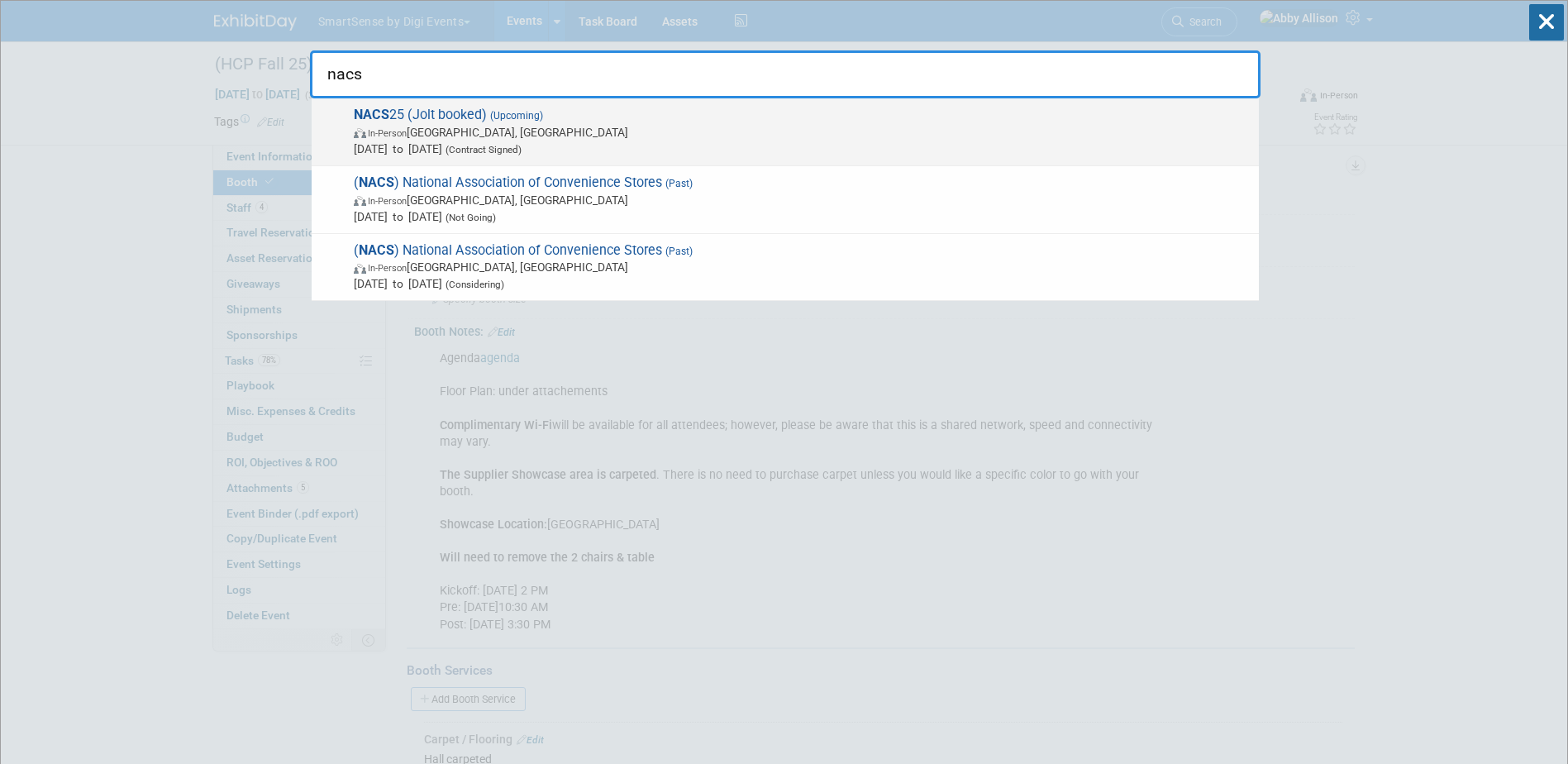
type input "nacs"
click at [433, 119] on span "NACS 25 (Jolt booked) (Upcoming) In-Person Chicago, IL Oct 15, 2025 to Oct 17, …" at bounding box center [799, 132] width 902 height 50
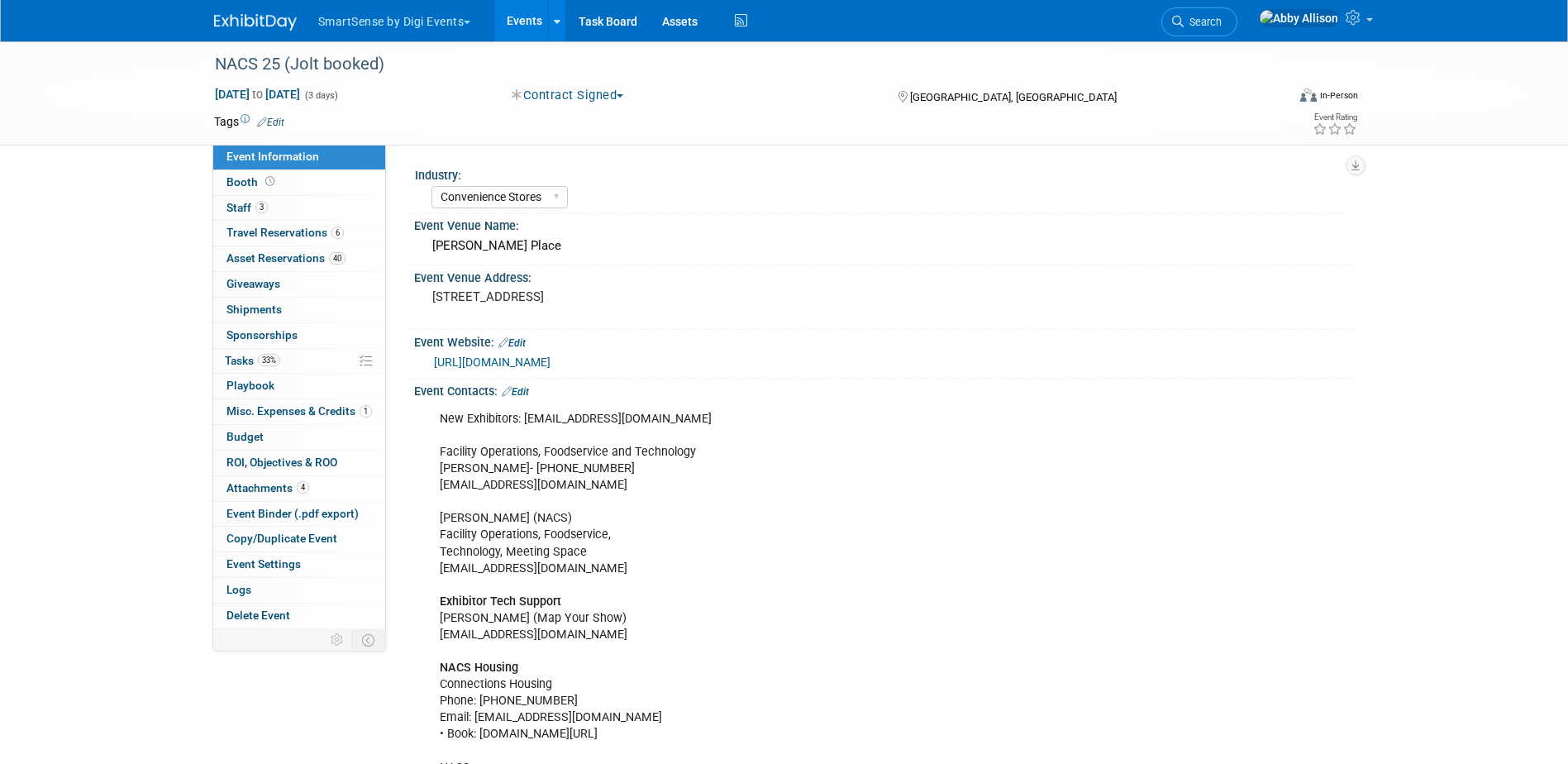
select select "Convenience Stores"
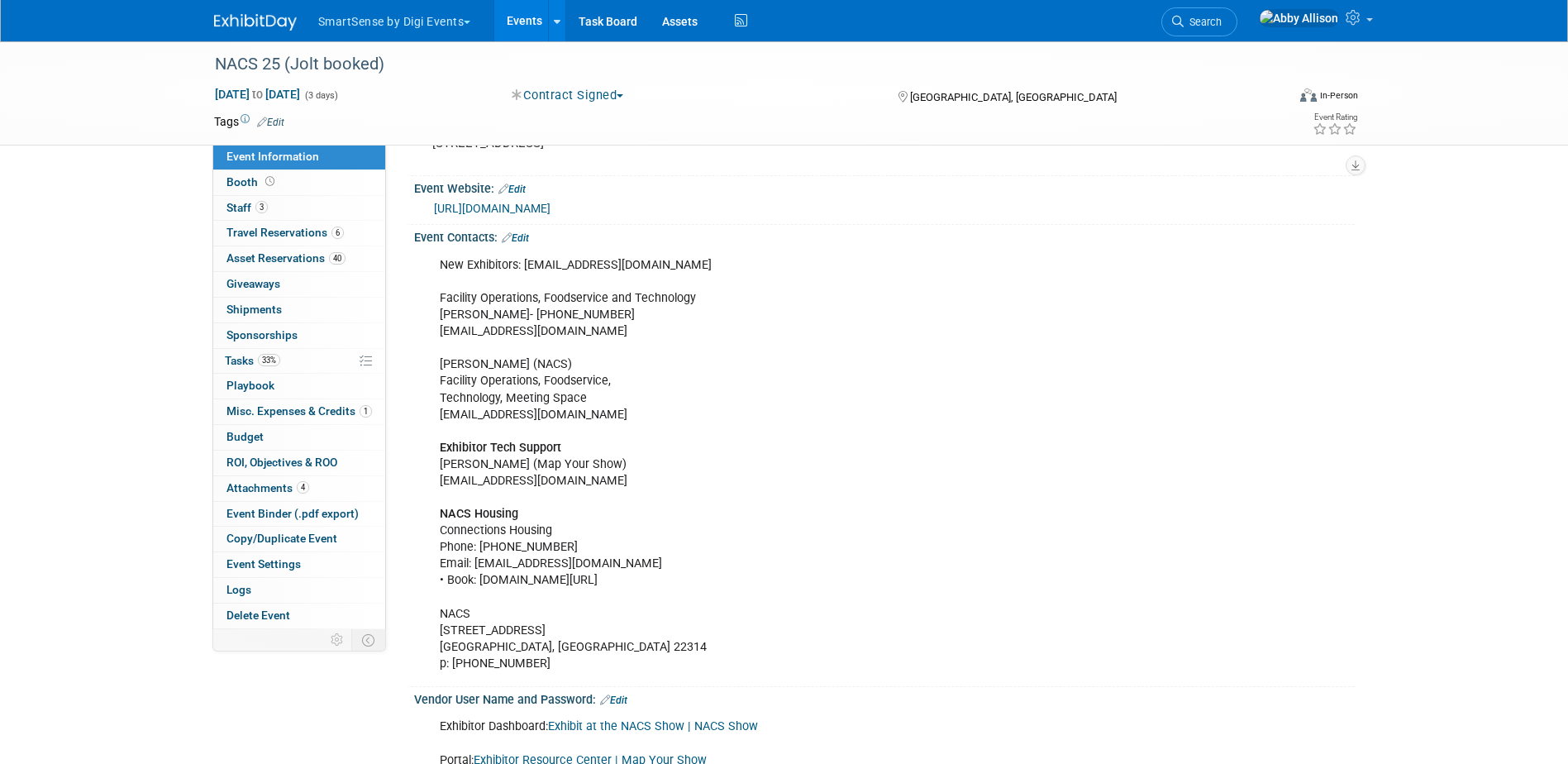
scroll to position [166, 0]
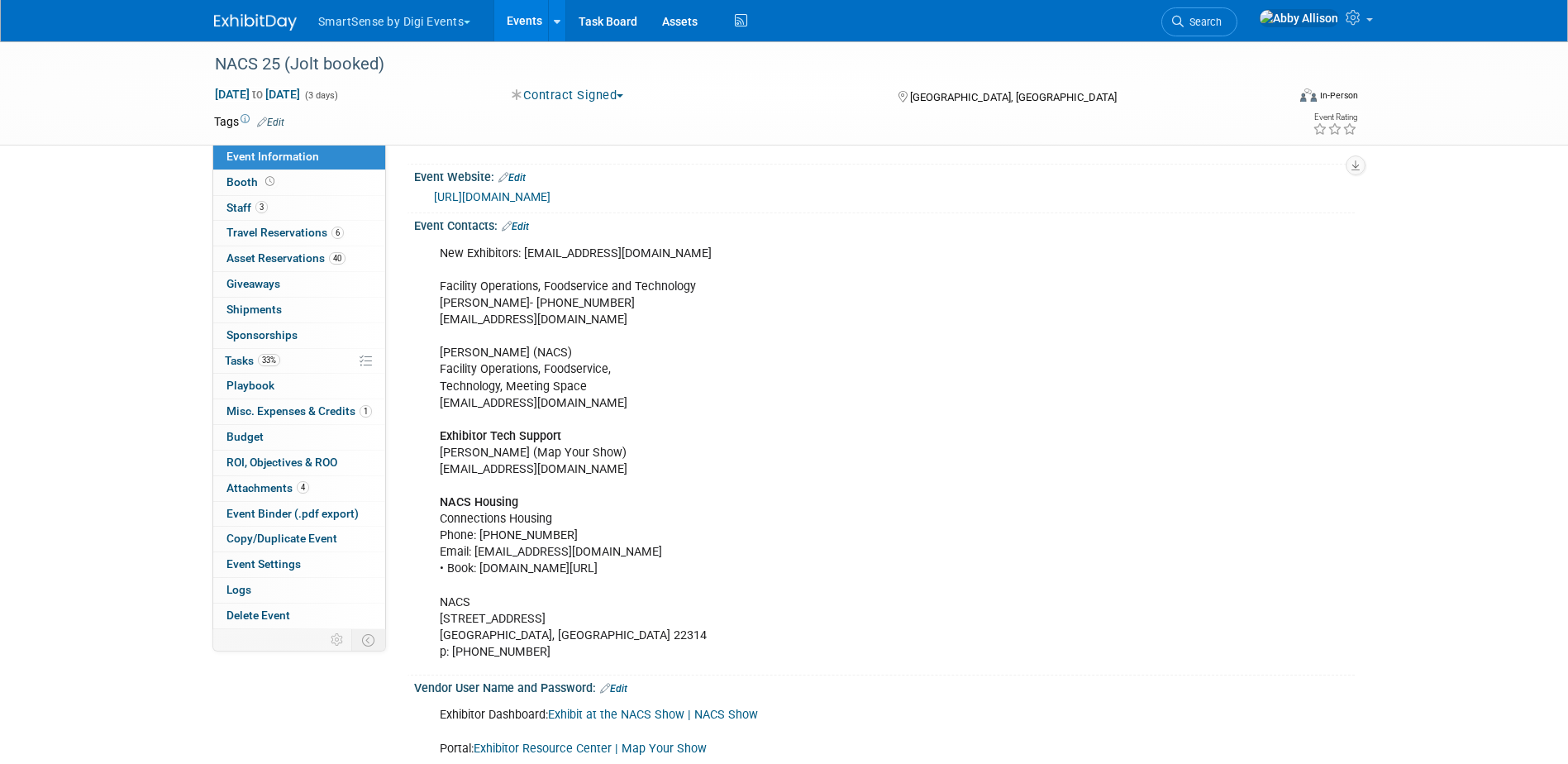
drag, startPoint x: 690, startPoint y: 554, endPoint x: 475, endPoint y: 551, distance: 215.0
click at [475, 551] on div "New Exhibitors: expoupdate@convenience.org Facility Operations, Foodservice and…" at bounding box center [800, 453] width 744 height 432
copy div "nacshousing@connectionshousing.com"
click at [1238, 14] on link "Search" at bounding box center [1199, 21] width 76 height 29
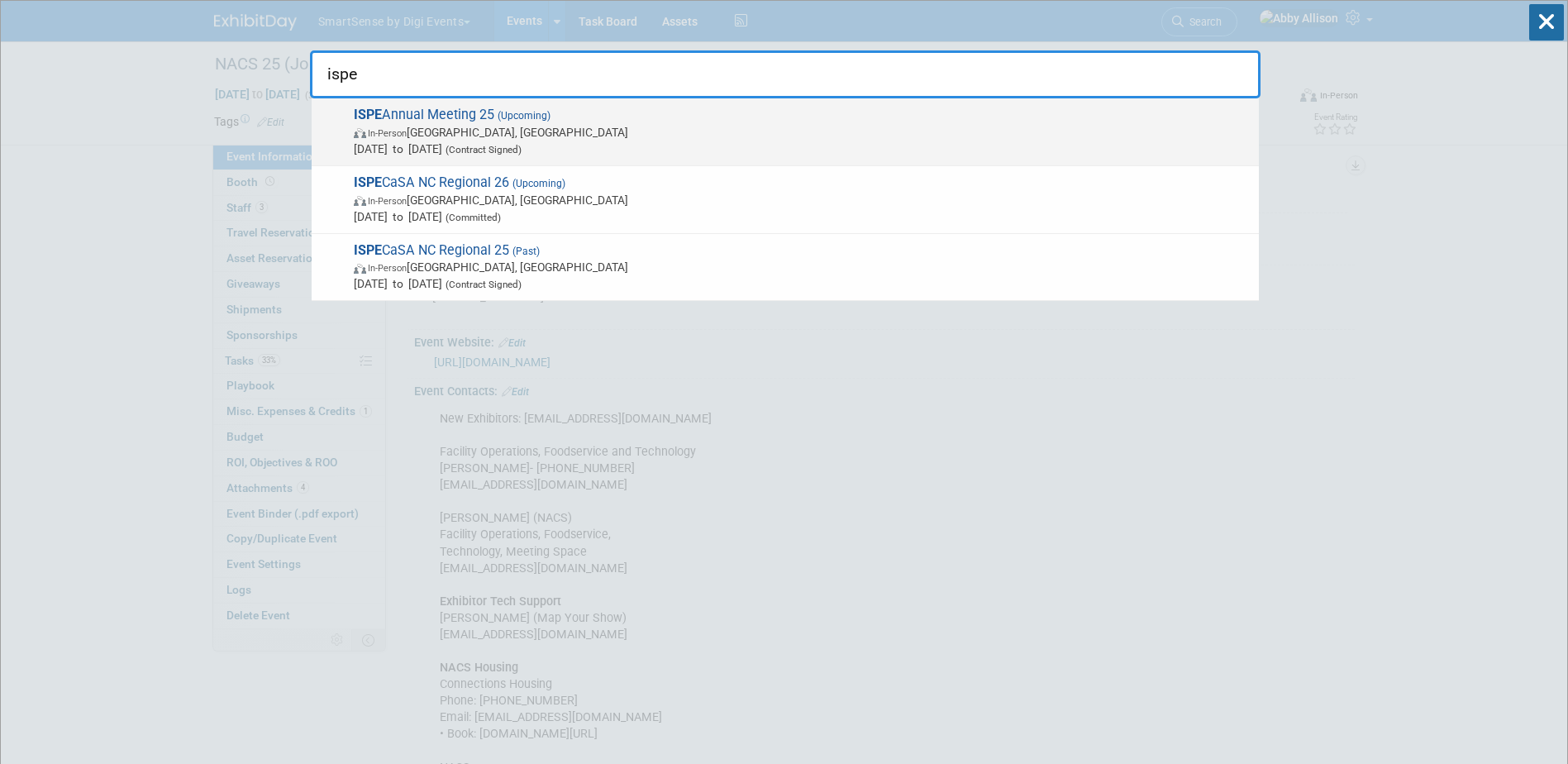
type input "ispe"
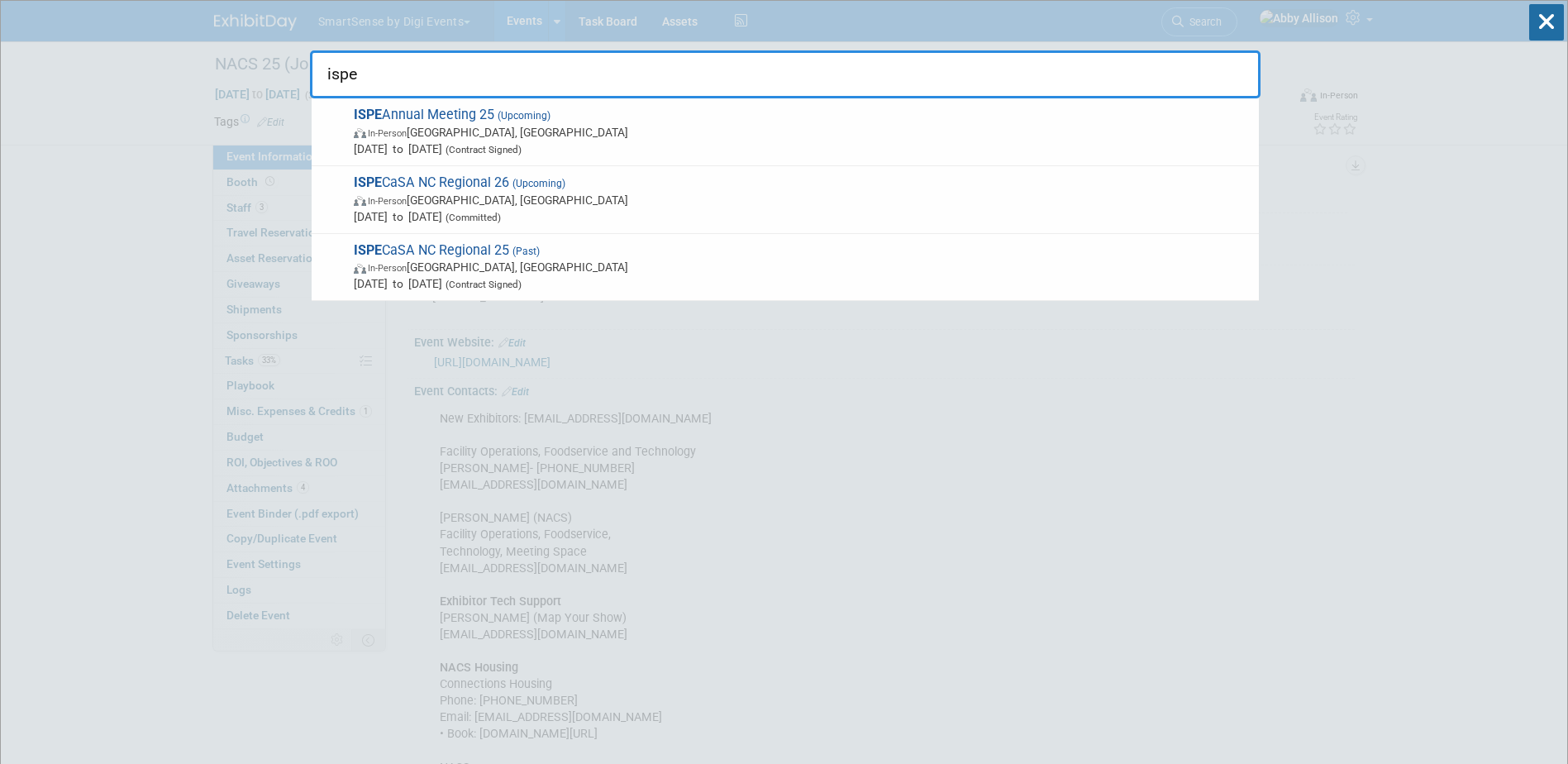
click at [441, 114] on span "ISPE Annual Meeting 25 (Upcoming) In-Person Charlotte, NC Oct 26, 2025 to Oct 2…" at bounding box center [799, 132] width 902 height 50
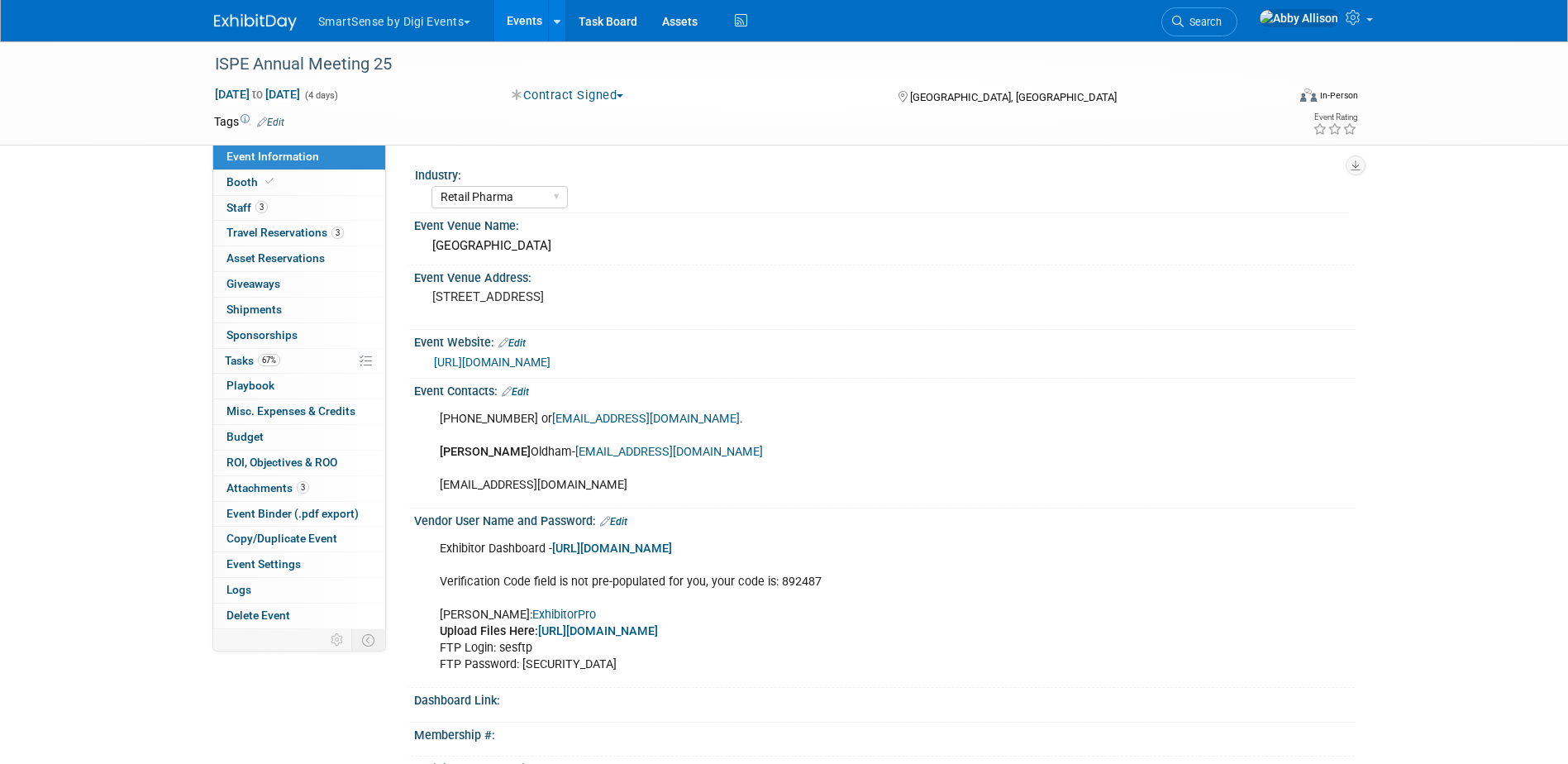
select select "Retail Pharma"
click at [1184, 21] on icon at bounding box center [1178, 21] width 11 height 11
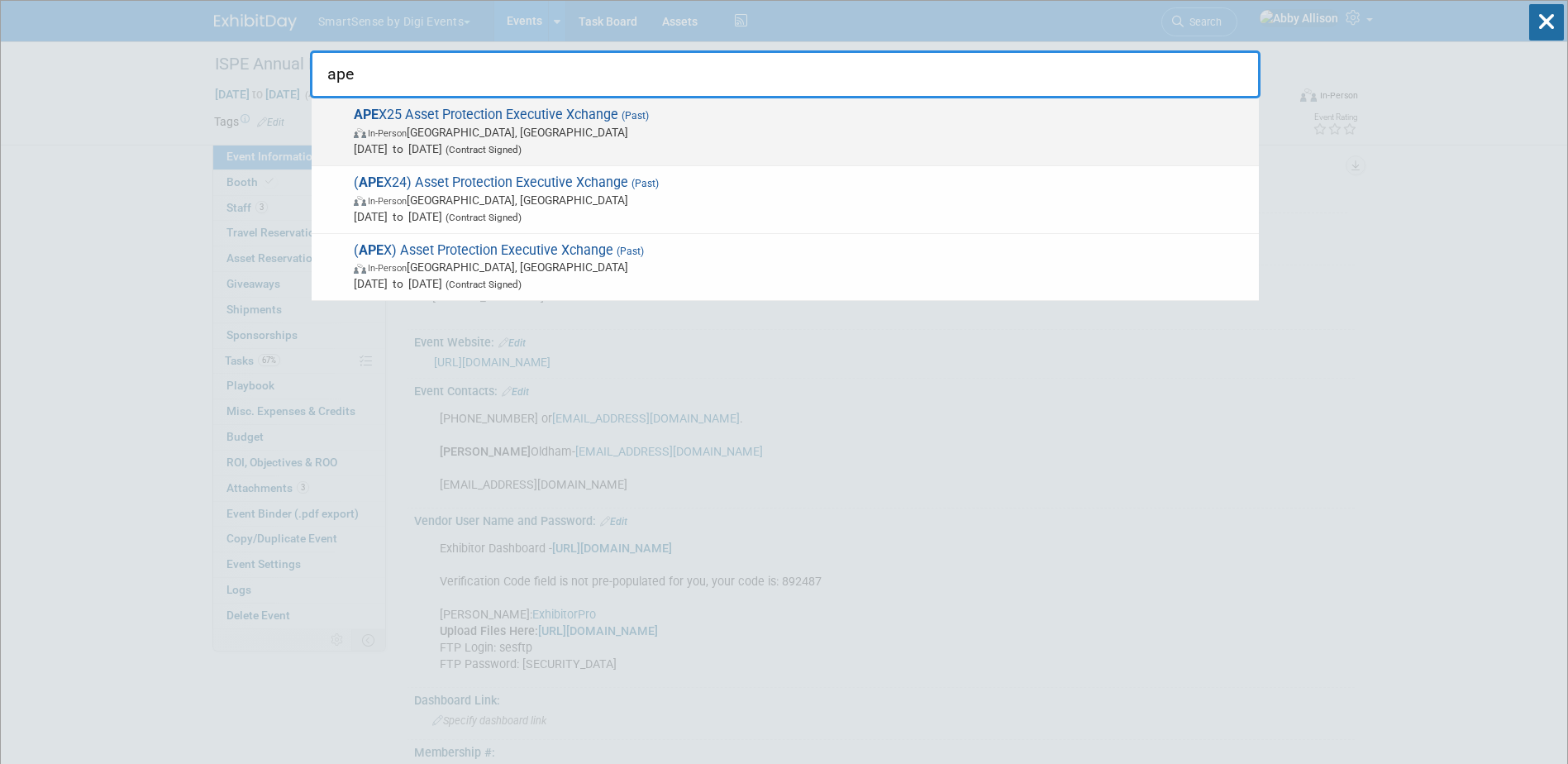
type input "ape"
click at [455, 114] on span "APE X25 Asset Protection Executive Xchange (Past) In-Person Nashville, TN Sep 2…" at bounding box center [799, 132] width 902 height 50
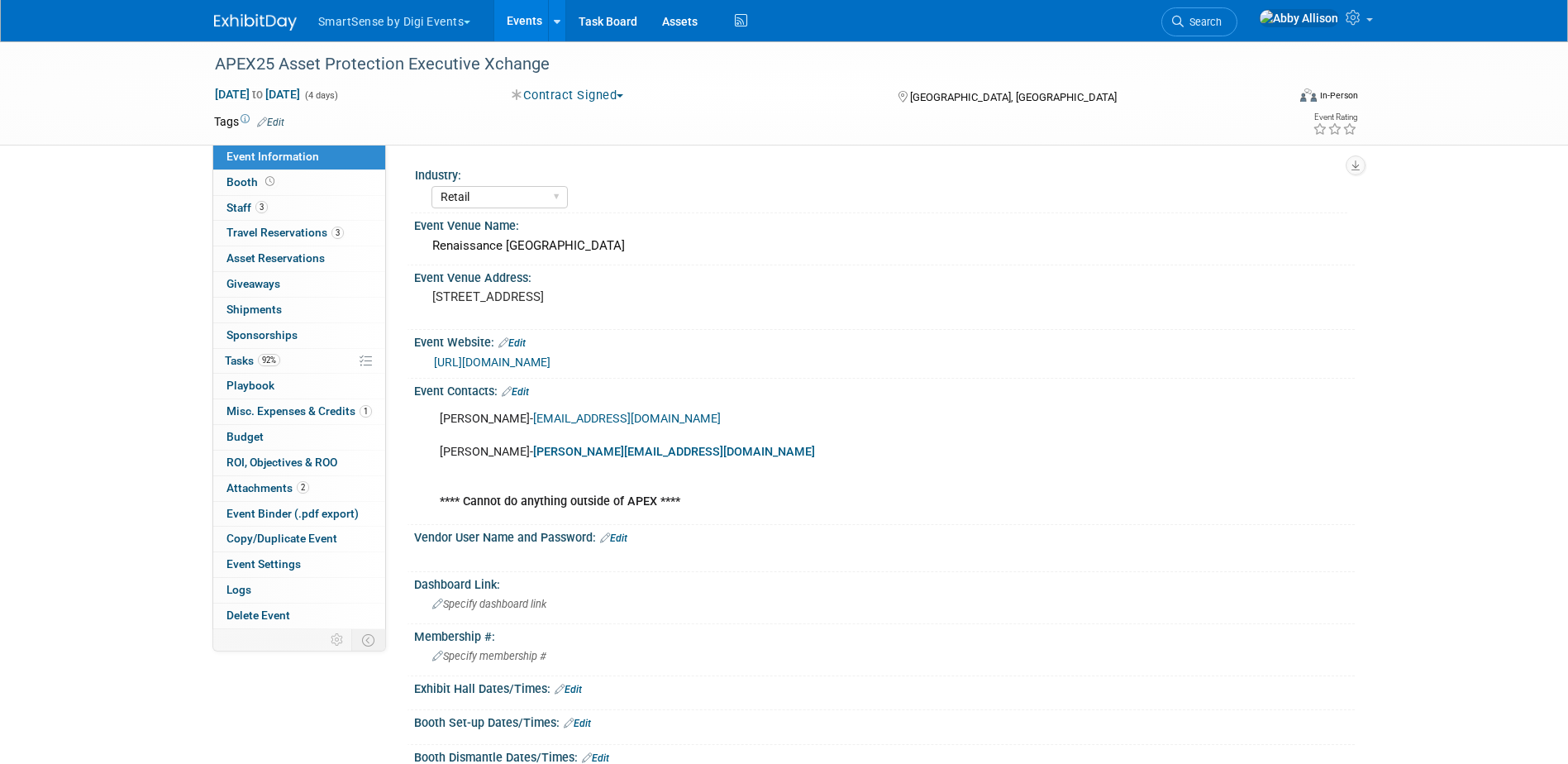
select select "Retail"
click at [250, 358] on span "Tasks 92%" at bounding box center [253, 360] width 56 height 13
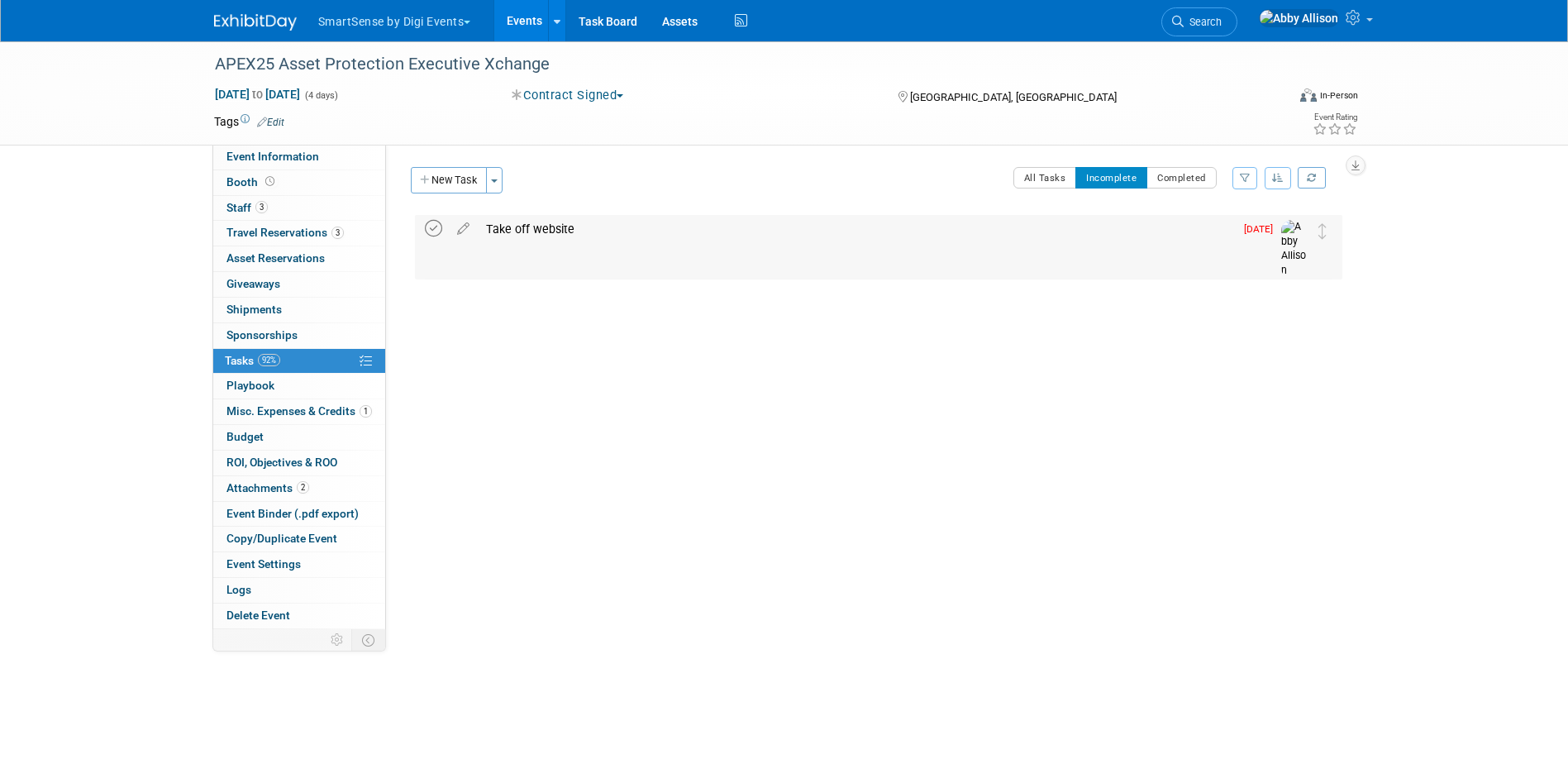
click at [439, 226] on icon at bounding box center [434, 228] width 18 height 18
click at [1222, 19] on span "Search" at bounding box center [1202, 21] width 38 height 12
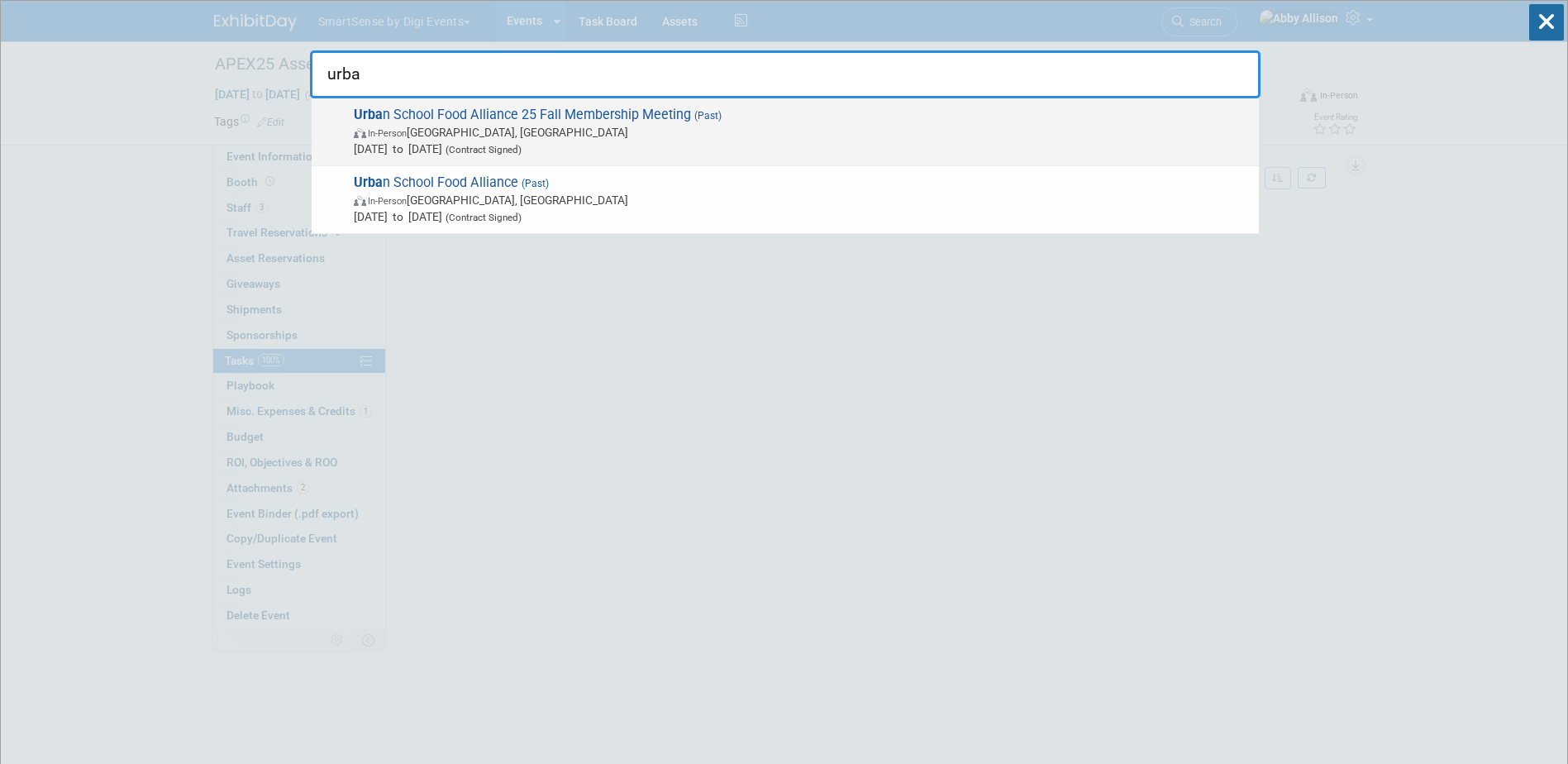
type input "urba"
click at [455, 110] on span "Urba n School Food Alliance 25 Fall Membership Meeting (Past) In-Person Boston,…" at bounding box center [799, 132] width 902 height 50
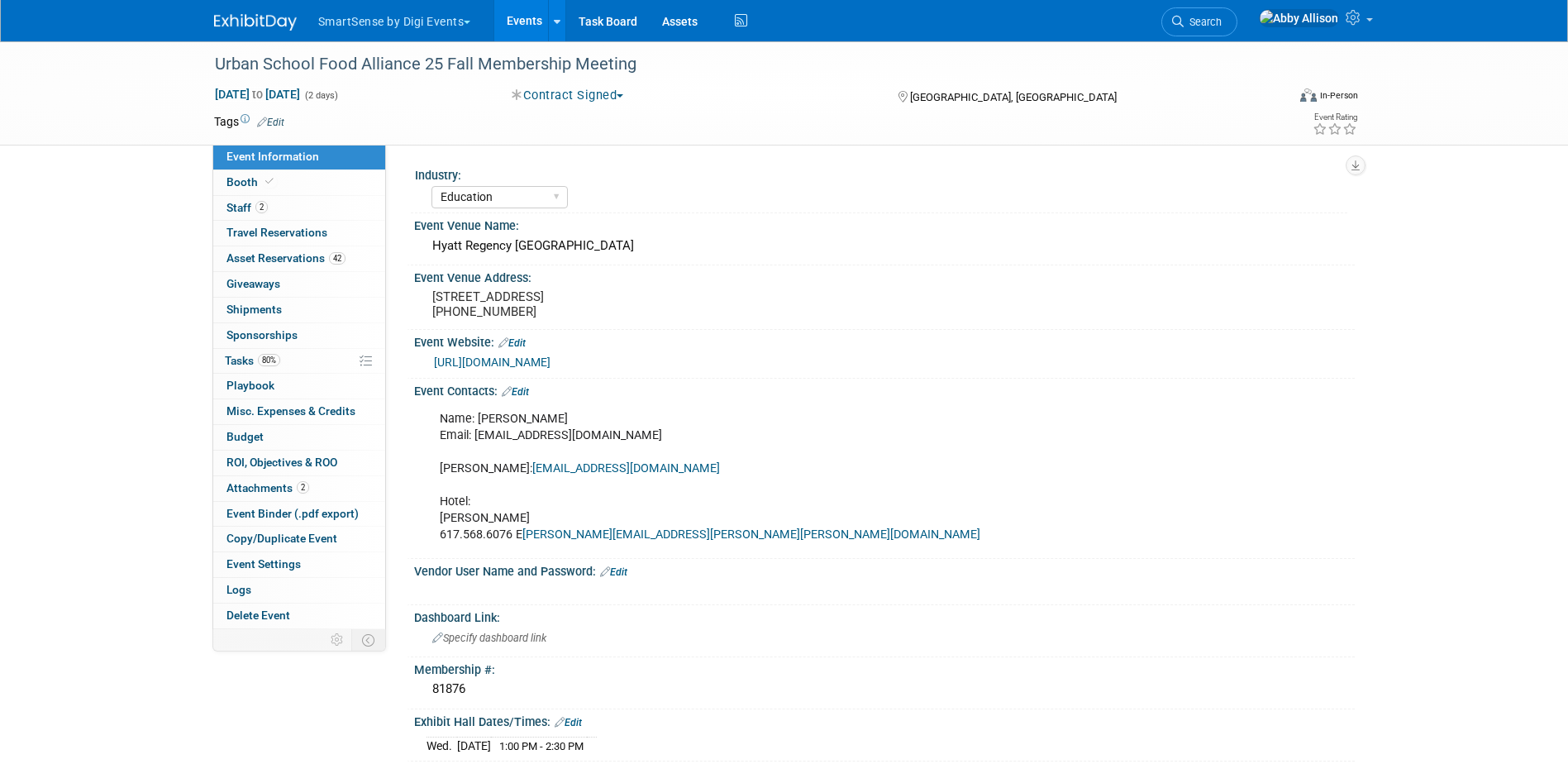
select select "Education"
click at [245, 184] on span "Booth" at bounding box center [251, 181] width 50 height 13
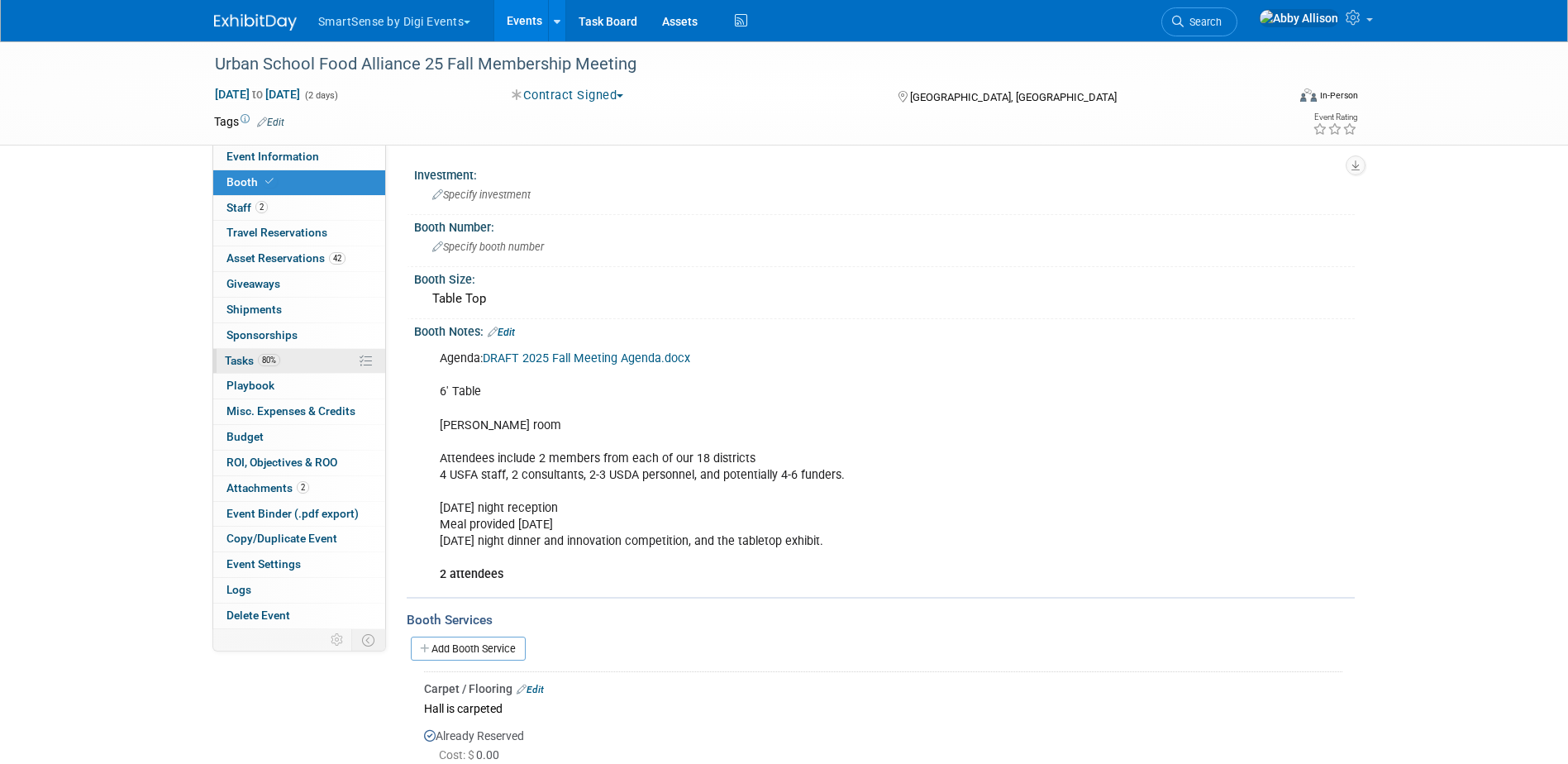
click at [247, 366] on span "Tasks 80%" at bounding box center [253, 360] width 56 height 13
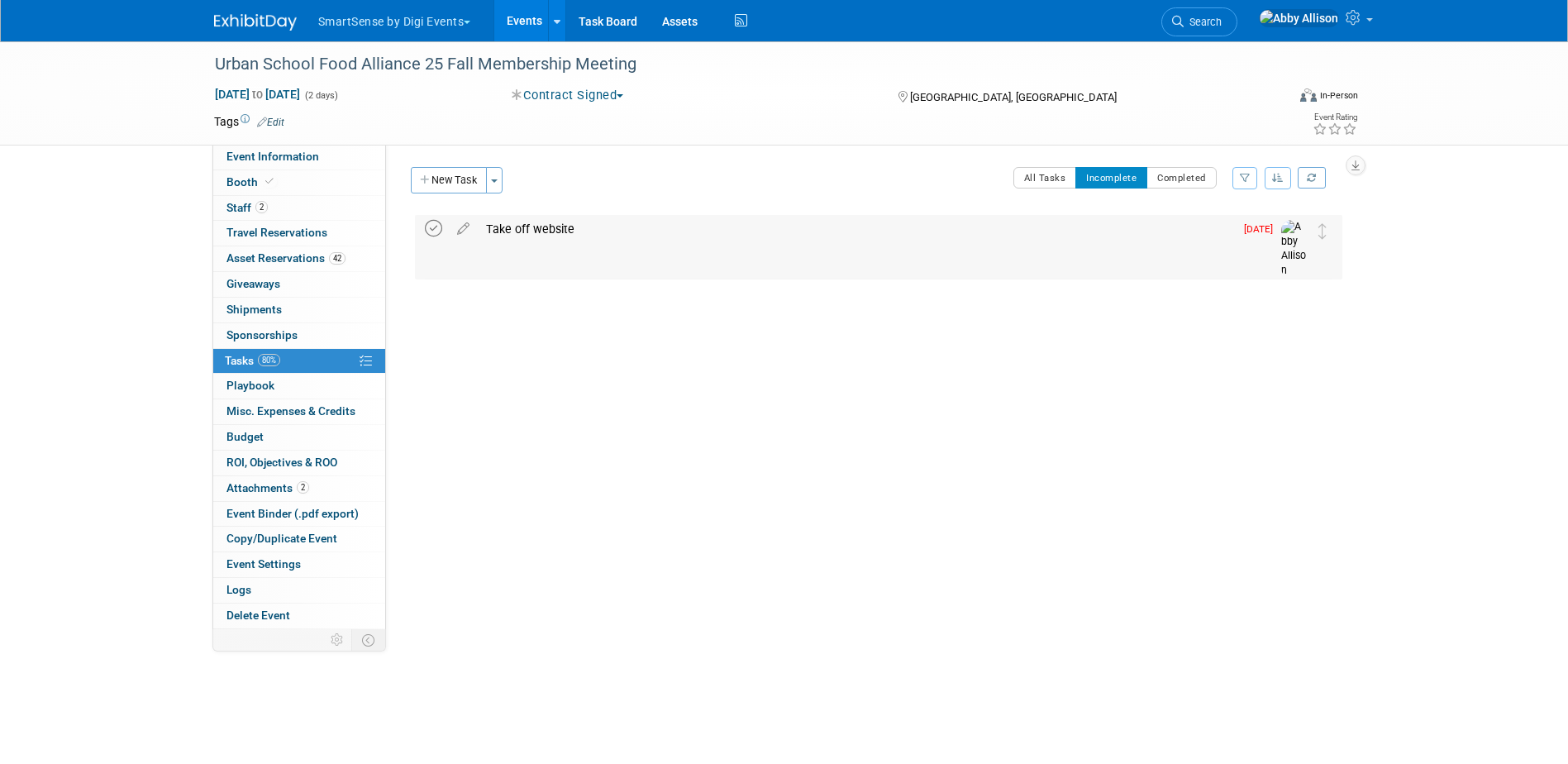
click at [431, 235] on icon at bounding box center [434, 228] width 18 height 18
click at [1222, 26] on span "Search" at bounding box center [1202, 21] width 38 height 12
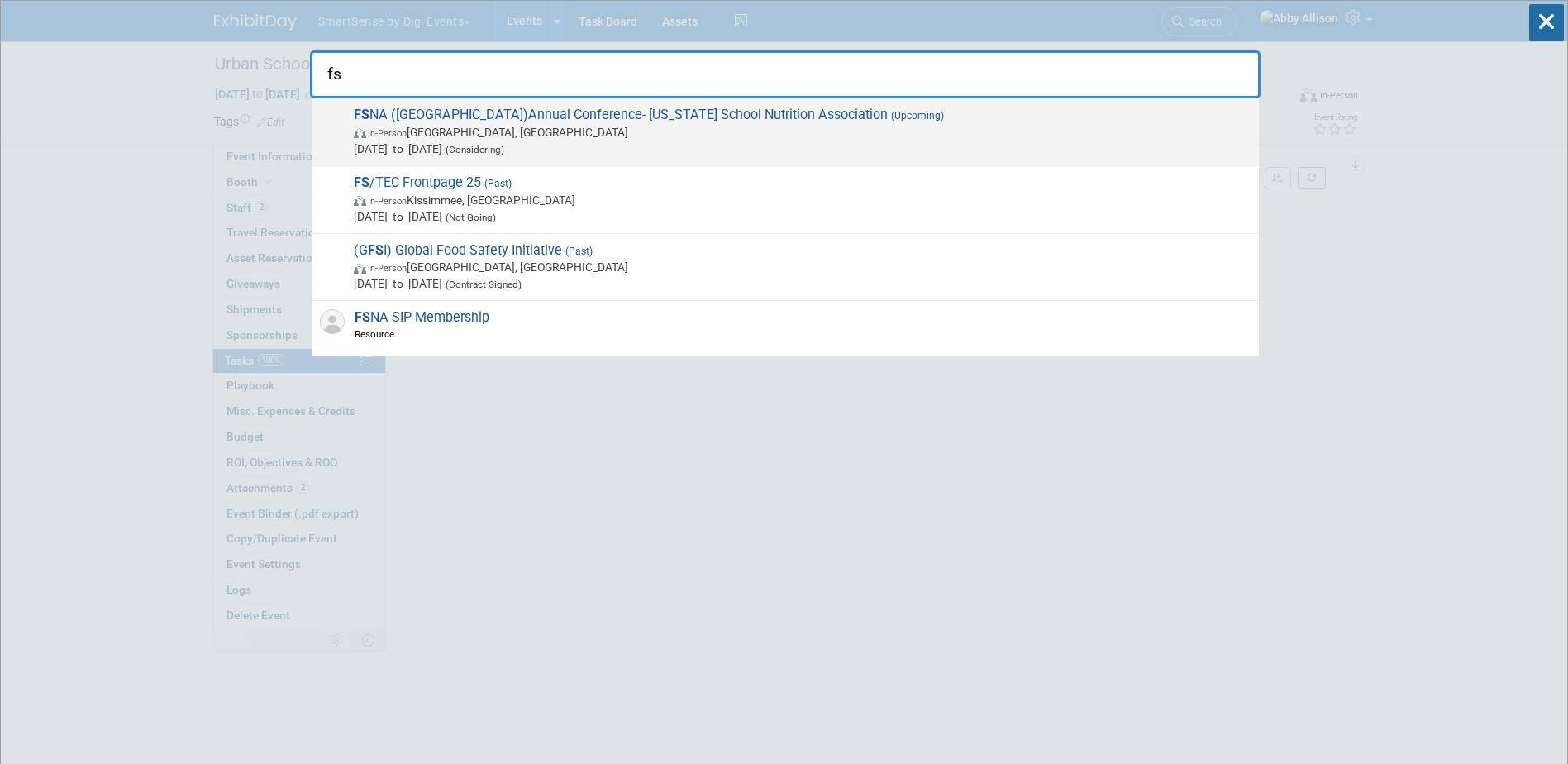
type input "fs"
click at [421, 111] on span "FS NA (FL)Annual Conference- Florida School Nutrition Association (Upcoming) In…" at bounding box center [799, 132] width 902 height 50
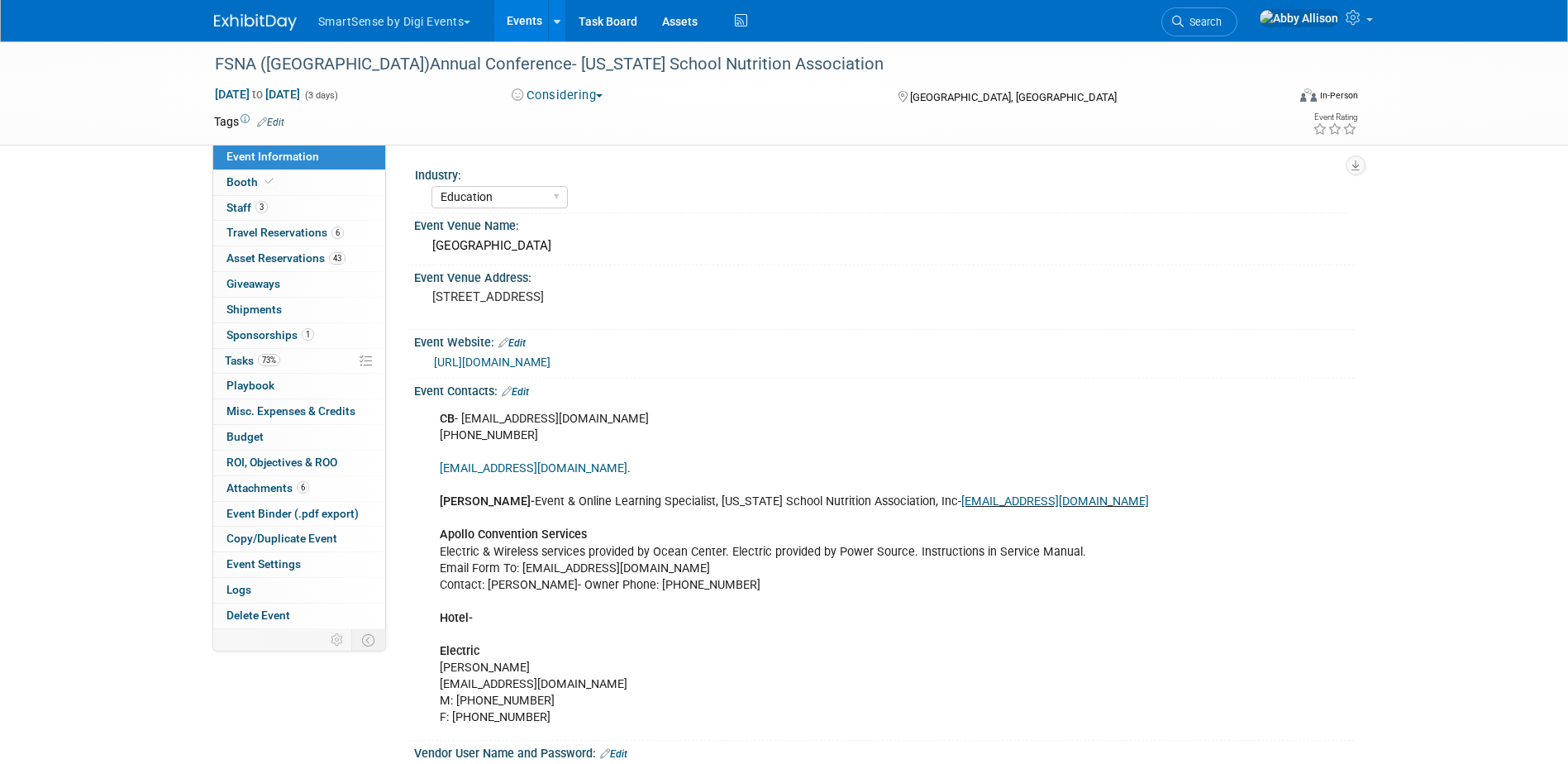
select select "Education"
click at [259, 186] on span "Booth" at bounding box center [251, 181] width 50 height 13
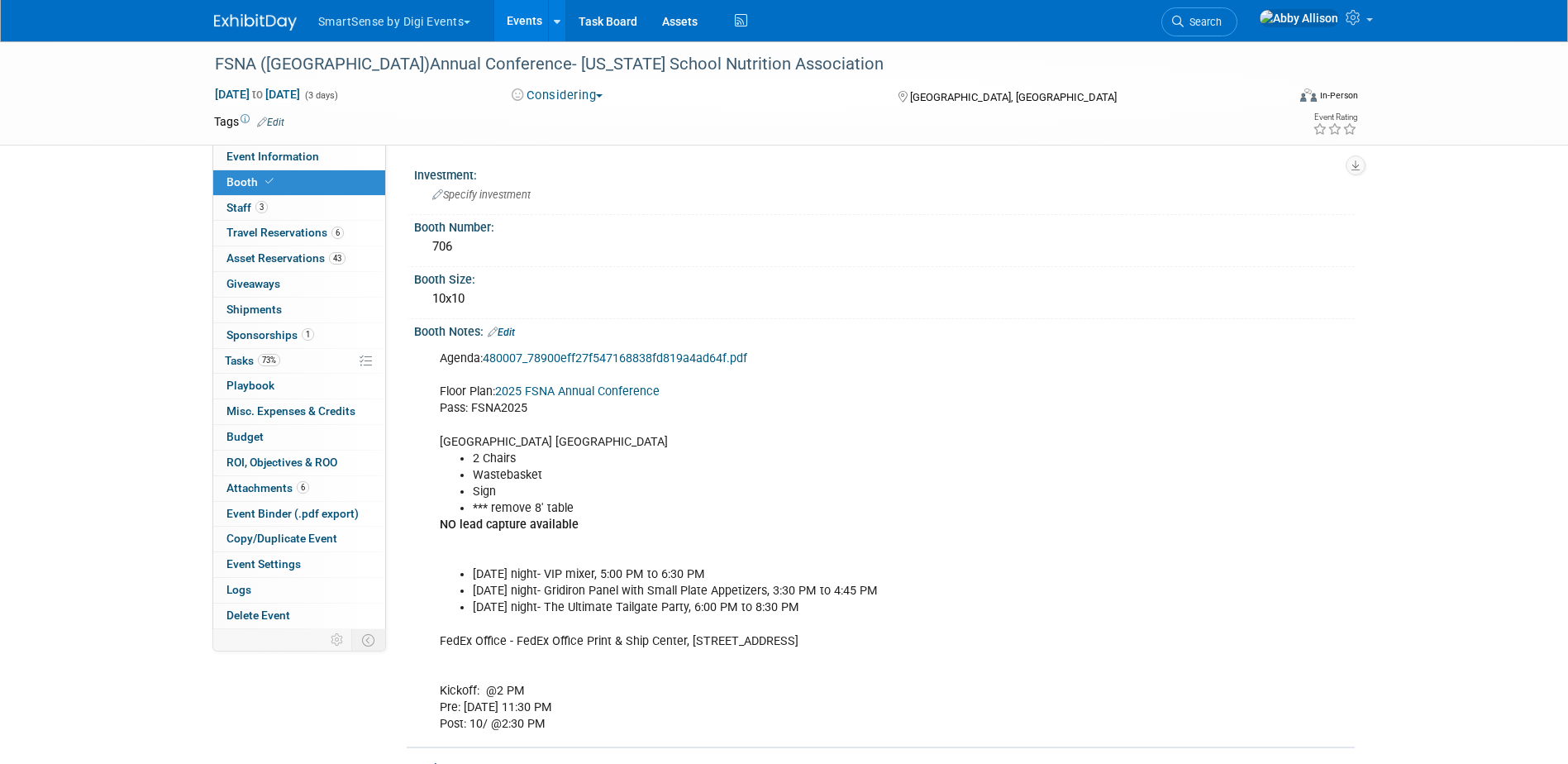
click at [510, 331] on link "Edit" at bounding box center [501, 332] width 27 height 11
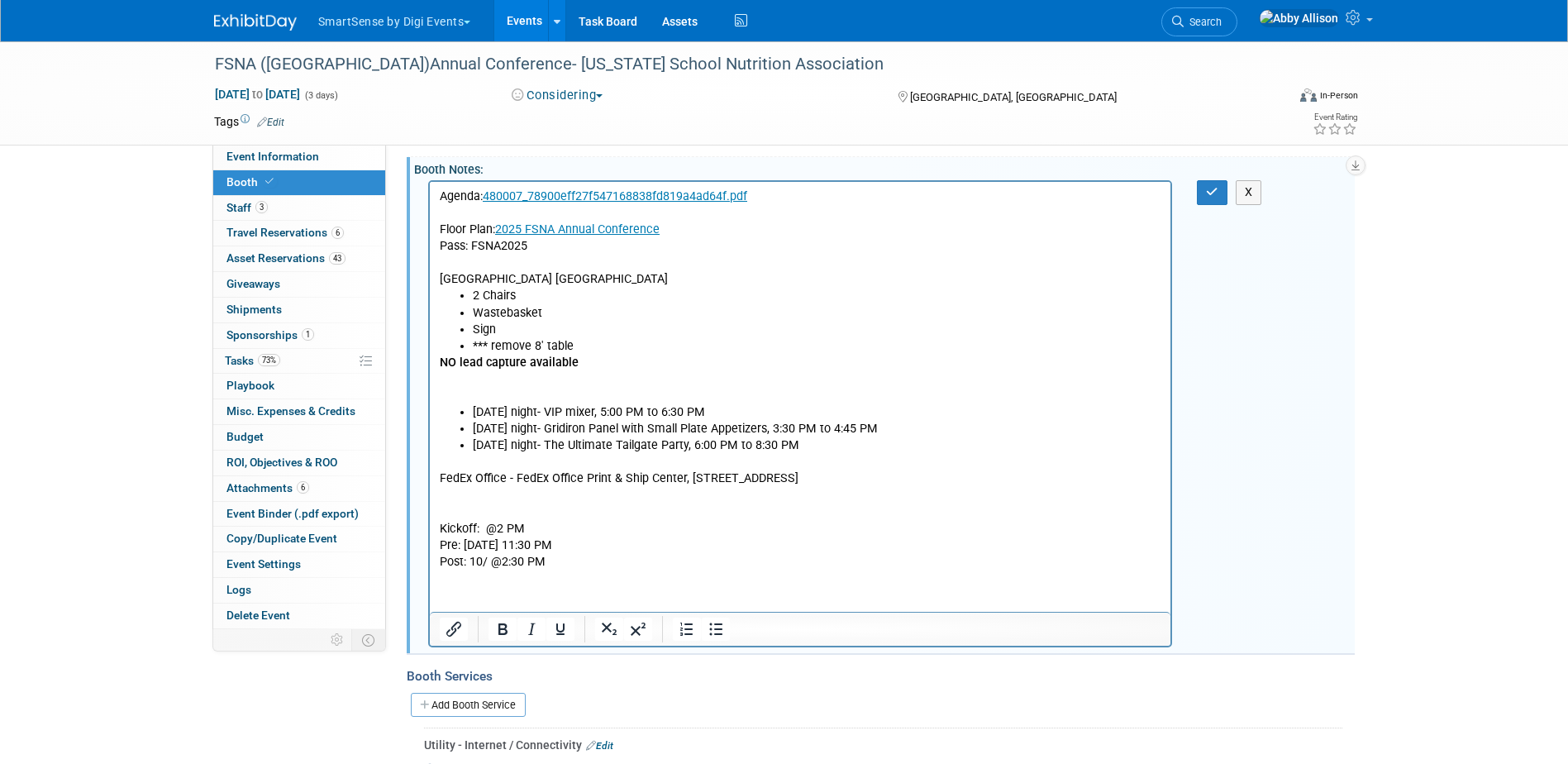
scroll to position [166, 0]
click at [464, 494] on p "FedEx Office - FedEx Office Print & Ship Center, 2274 W International Speedway,…" at bounding box center [800, 508] width 722 height 116
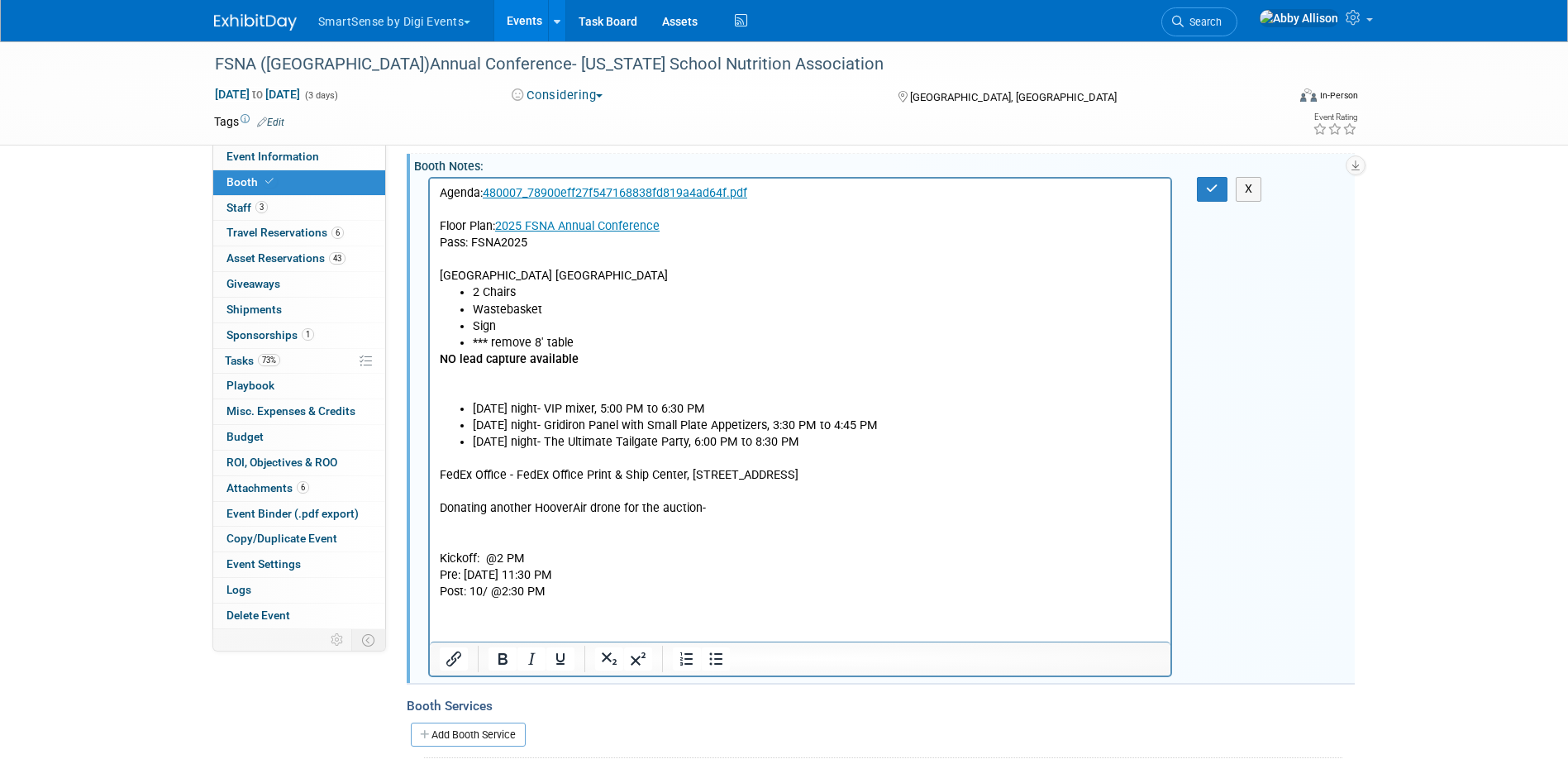
click at [725, 508] on p "Donating another HooverAir drone for the auction-" at bounding box center [800, 508] width 722 height 17
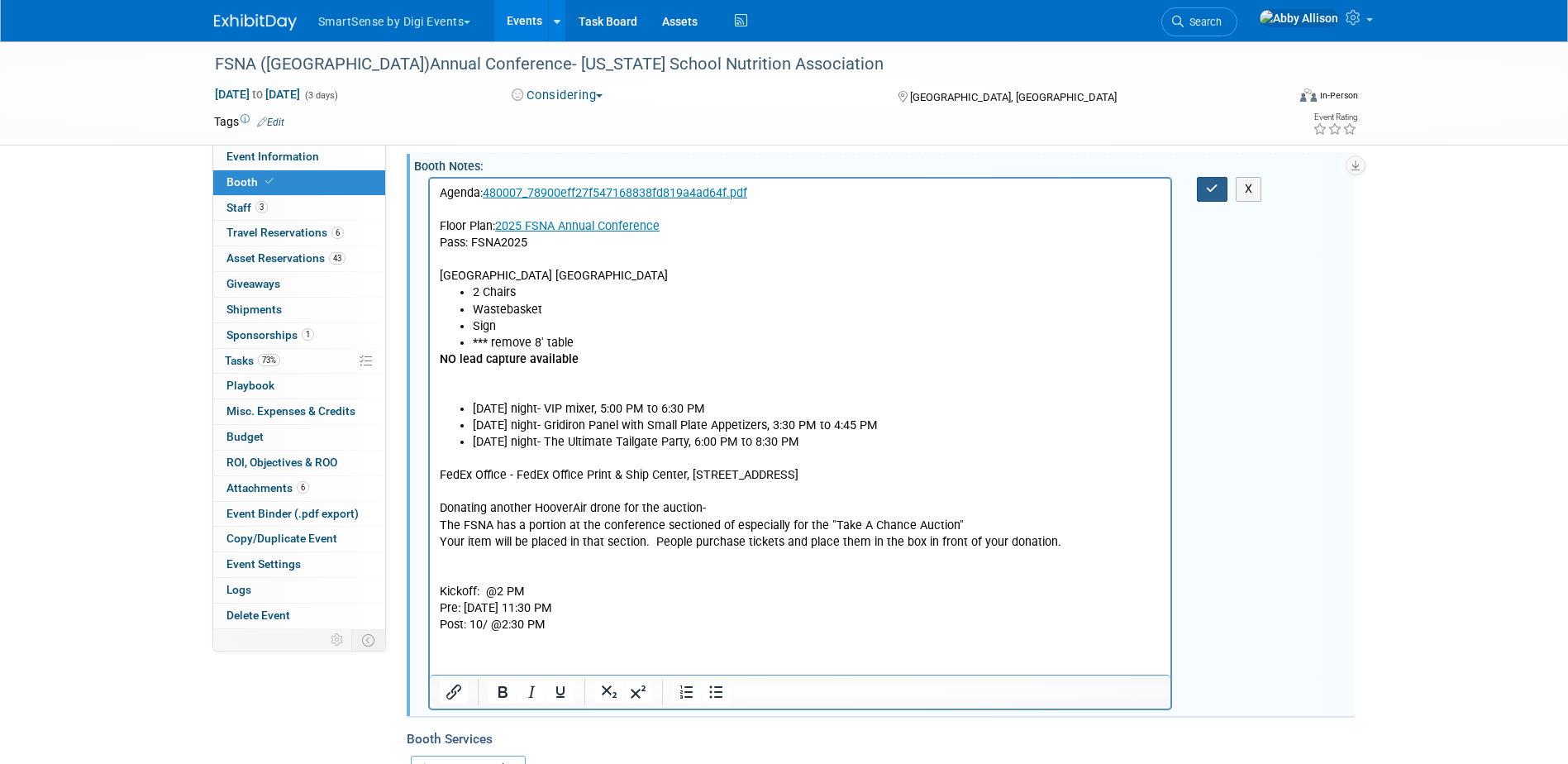
click at [1212, 195] on button "button" at bounding box center [1212, 189] width 31 height 24
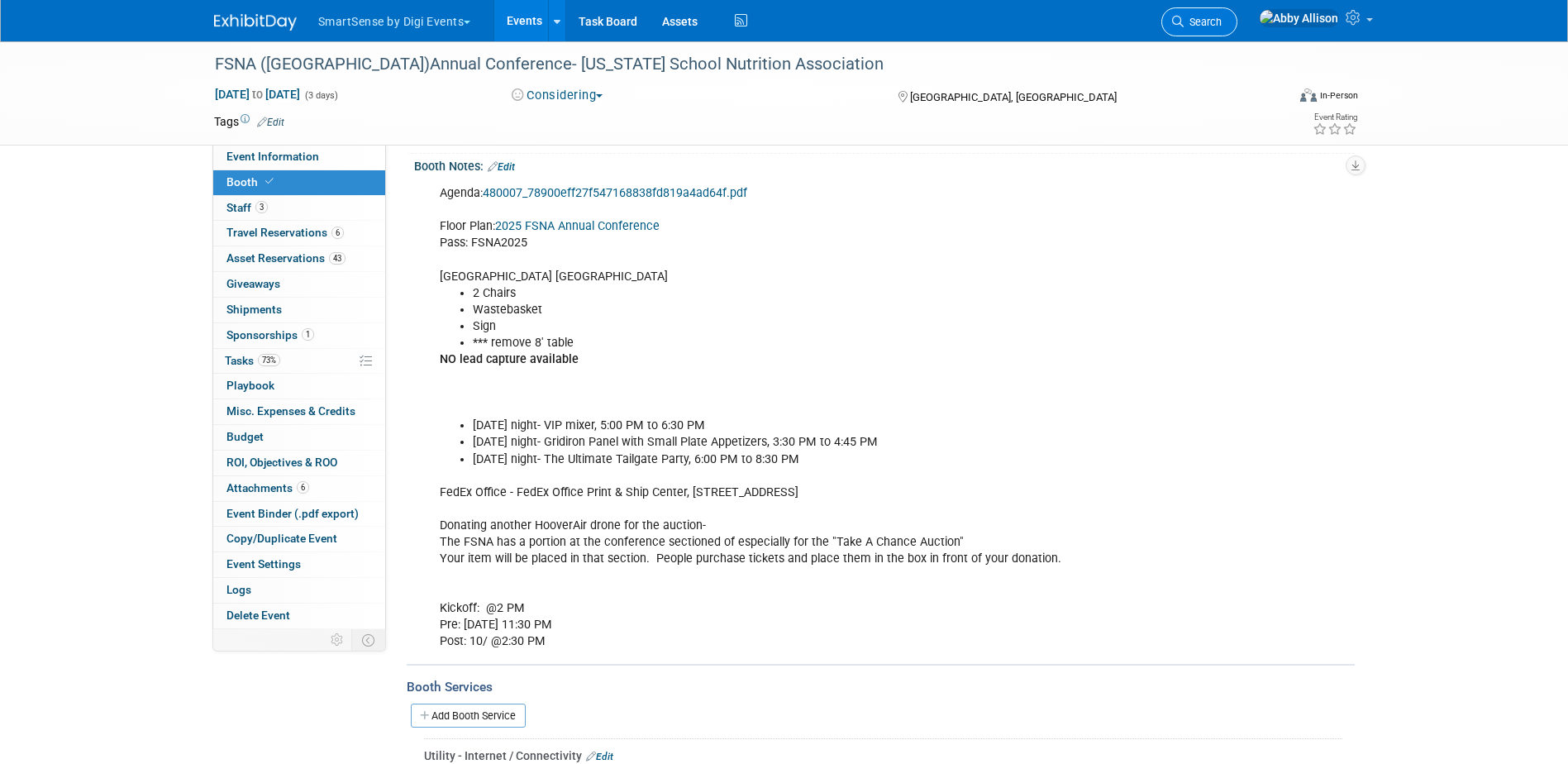
click at [1222, 26] on span "Search" at bounding box center [1202, 21] width 38 height 12
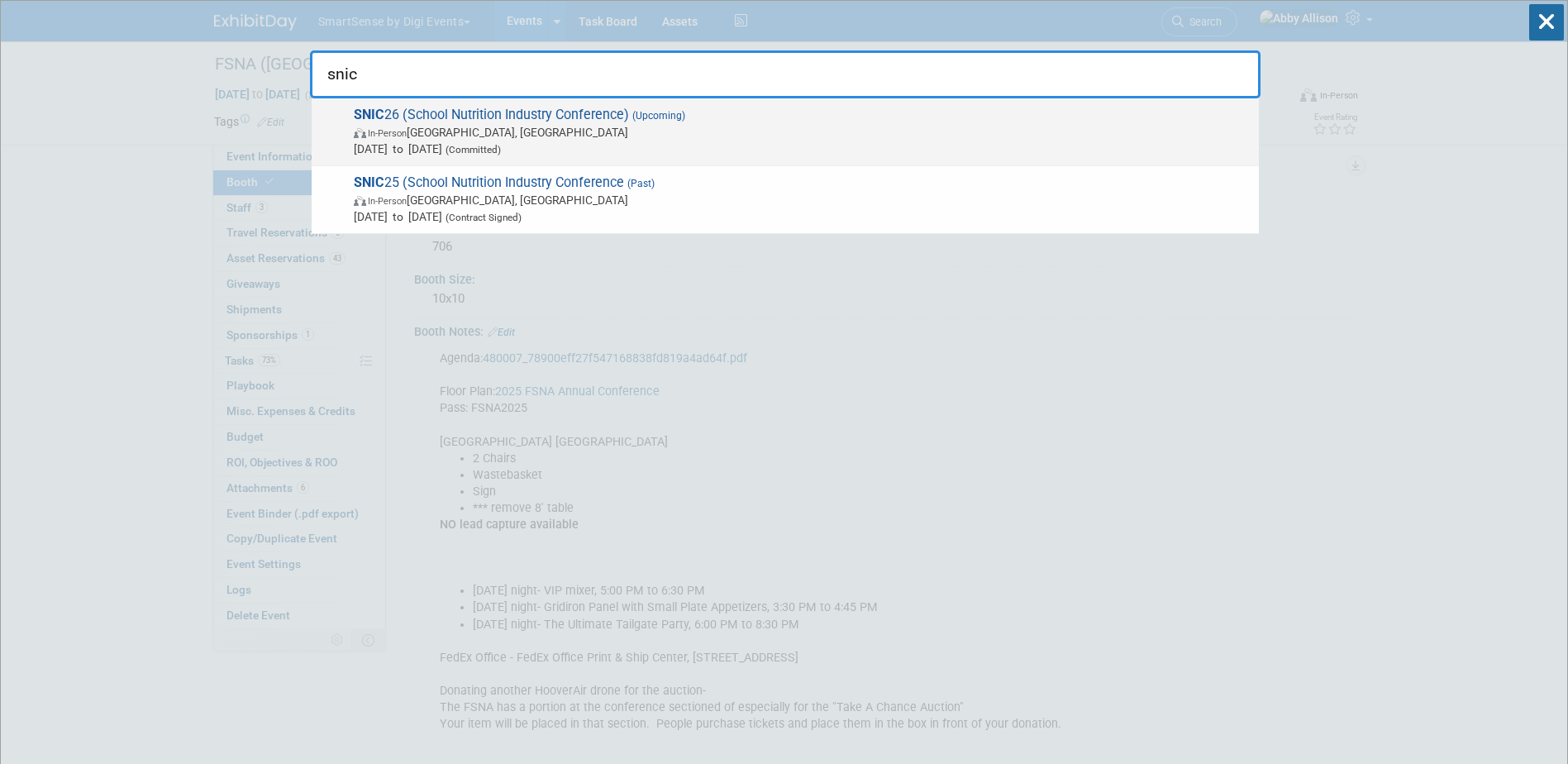
type input "snic"
click at [496, 133] on span "In-Person Austin, TX" at bounding box center [802, 132] width 897 height 17
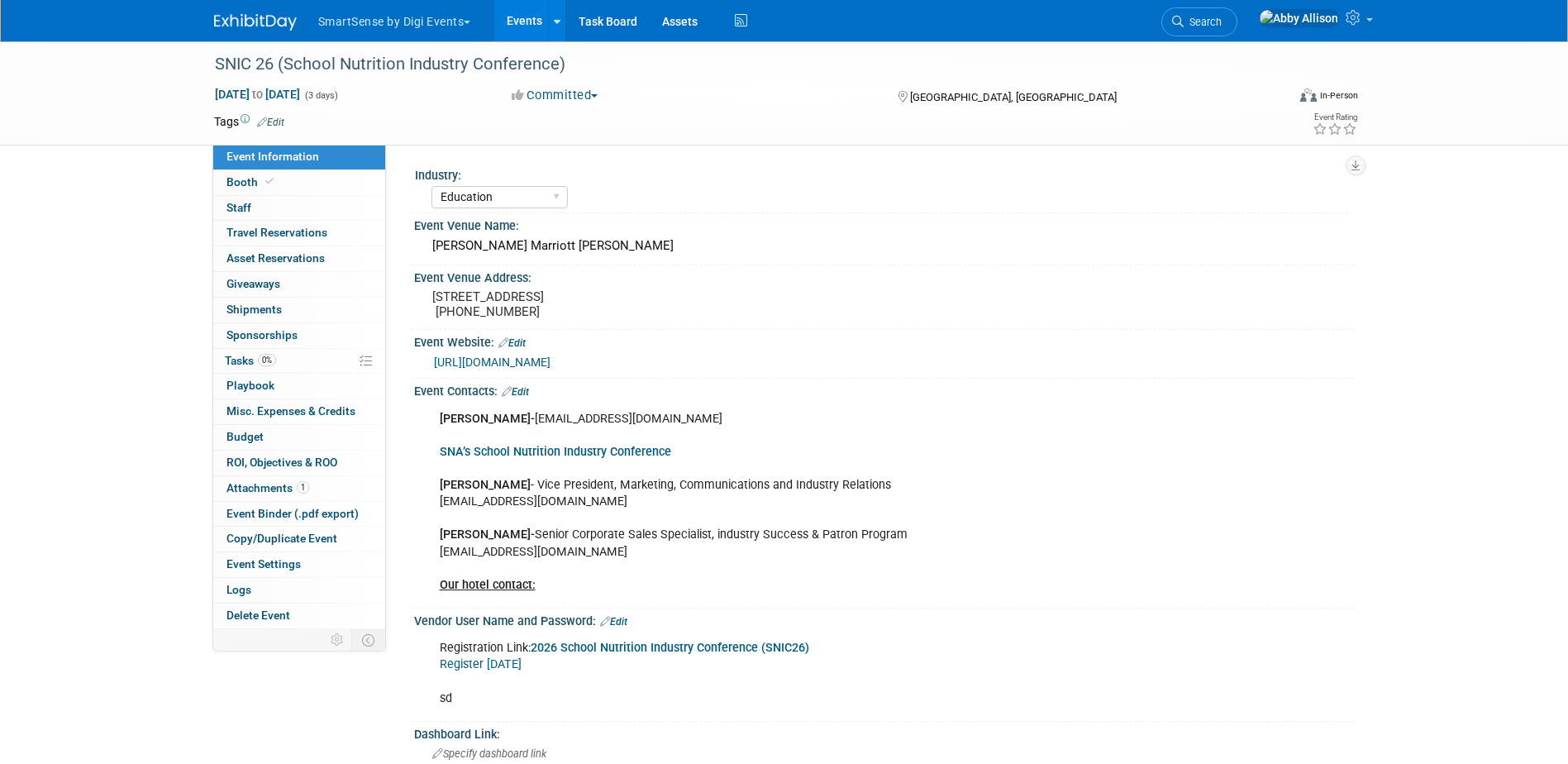
select select "Education"
click at [224, 181] on link "Booth" at bounding box center [299, 182] width 172 height 25
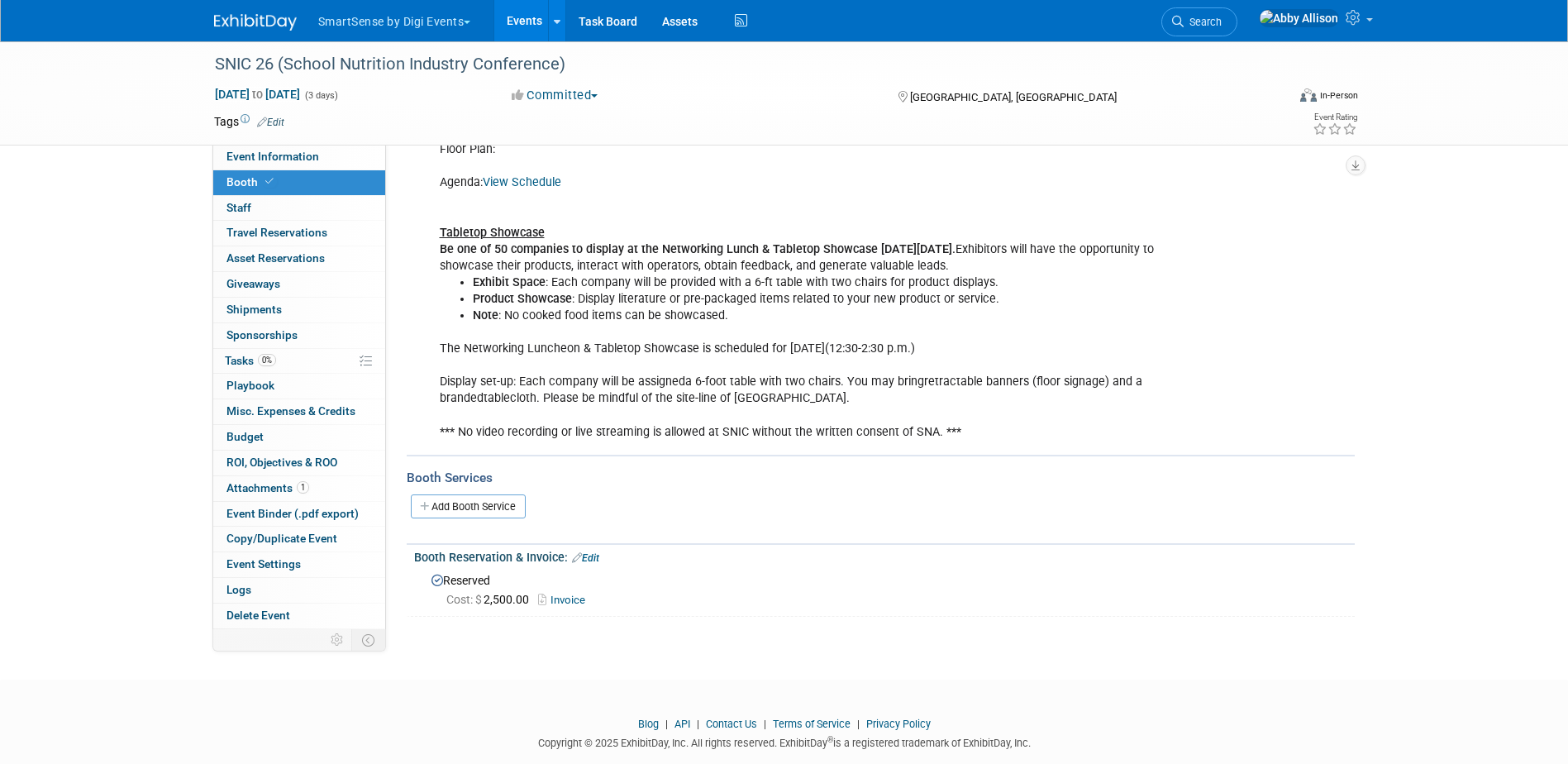
scroll to position [240, 0]
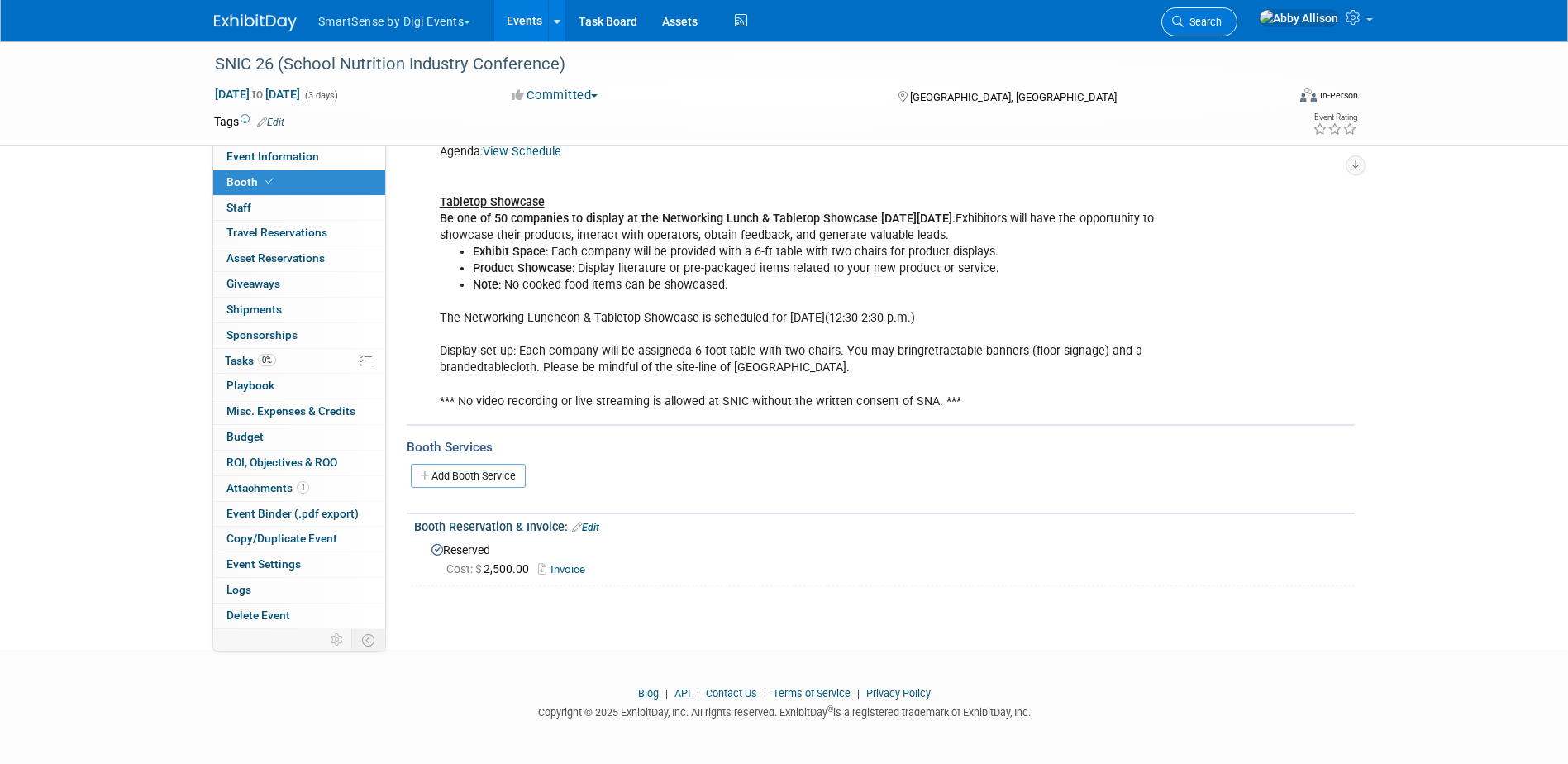
click at [1222, 23] on span "Search" at bounding box center [1202, 21] width 38 height 12
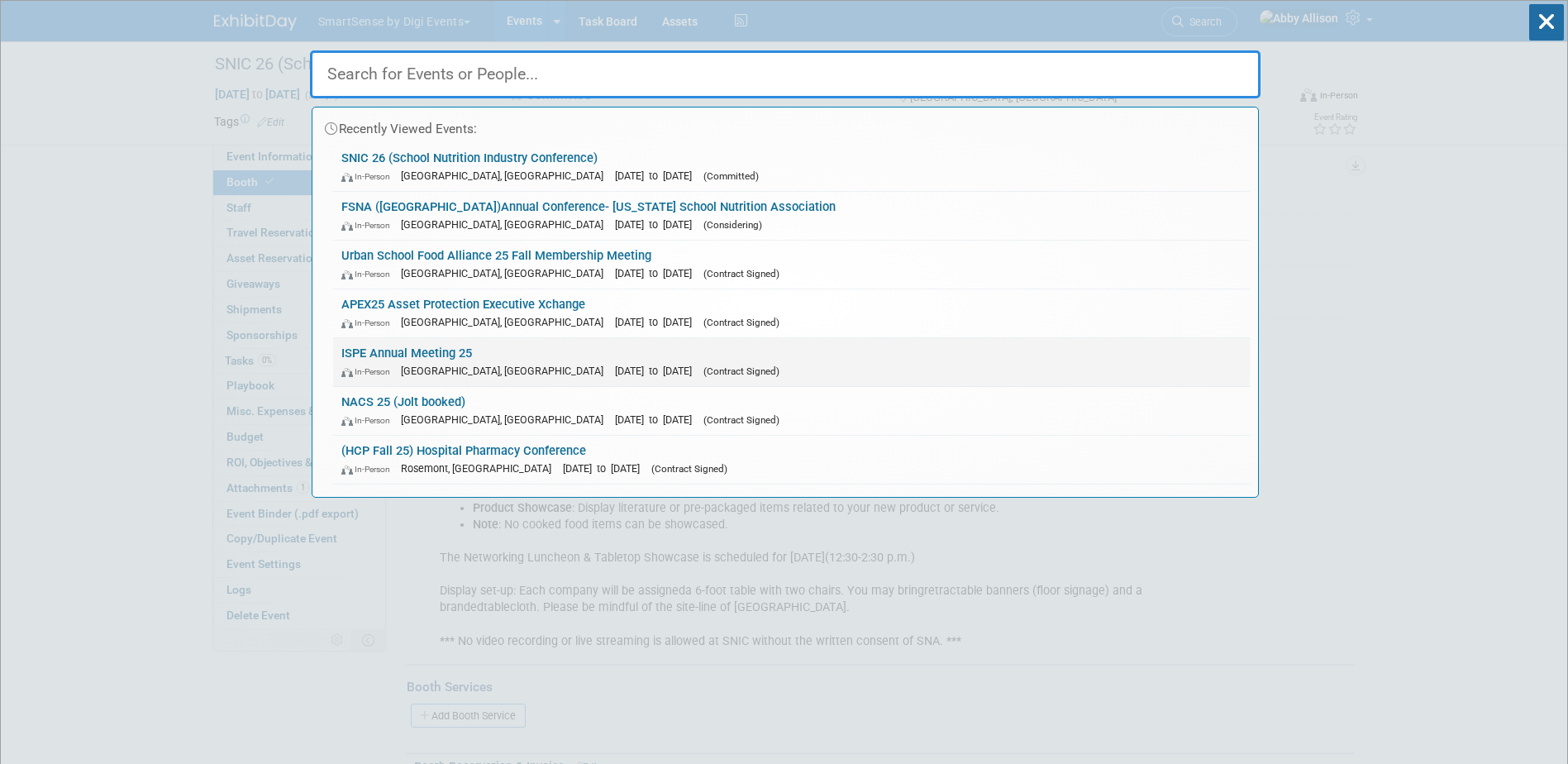
click at [430, 350] on link "ISPE Annual Meeting 25 In-Person Charlotte, NC Oct 26, 2025 to Oct 29, 2025 (Co…" at bounding box center [791, 362] width 917 height 48
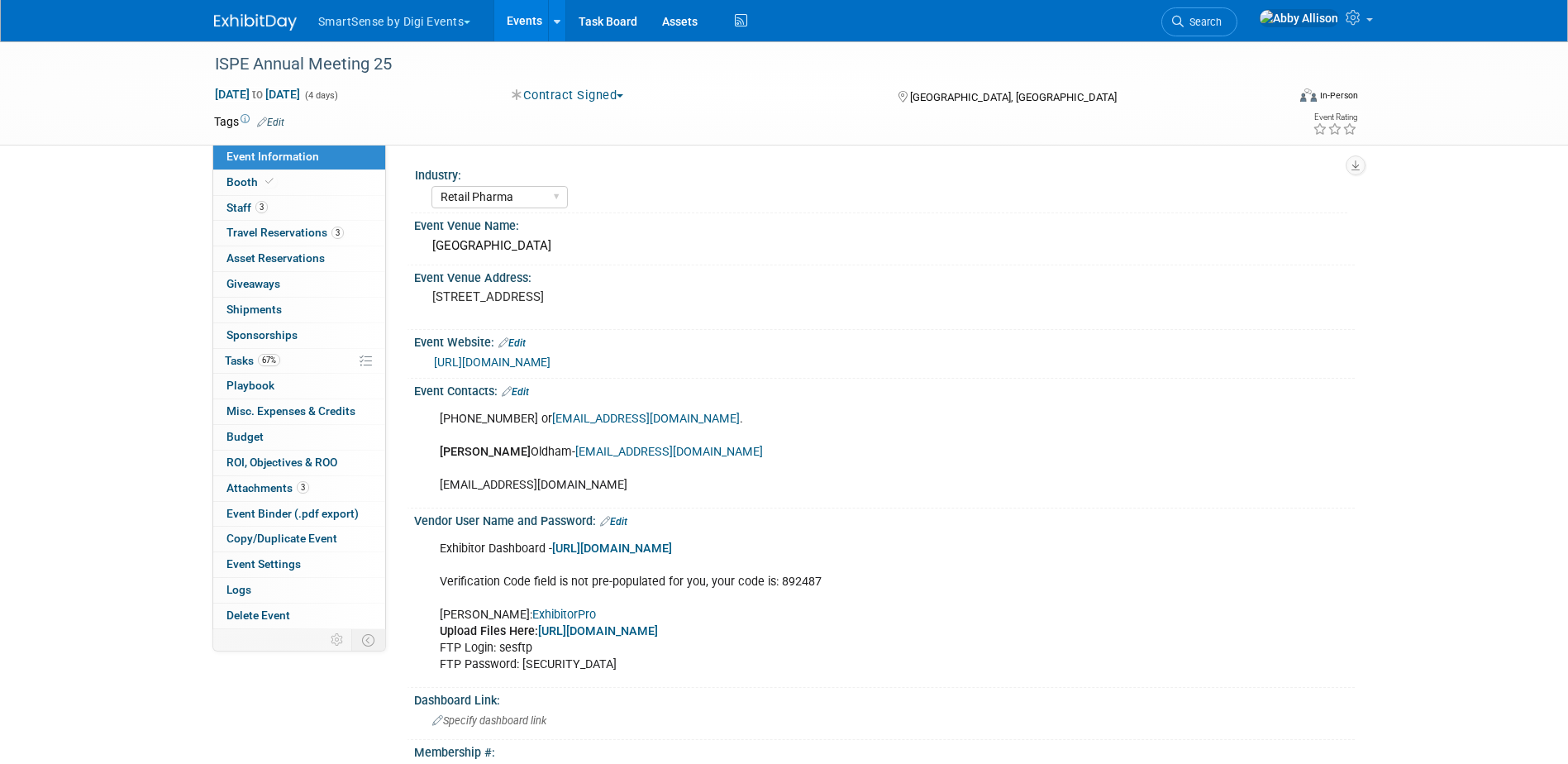
select select "Retail Pharma"
click at [296, 234] on span "Travel Reservations 3" at bounding box center [285, 233] width 117 height 13
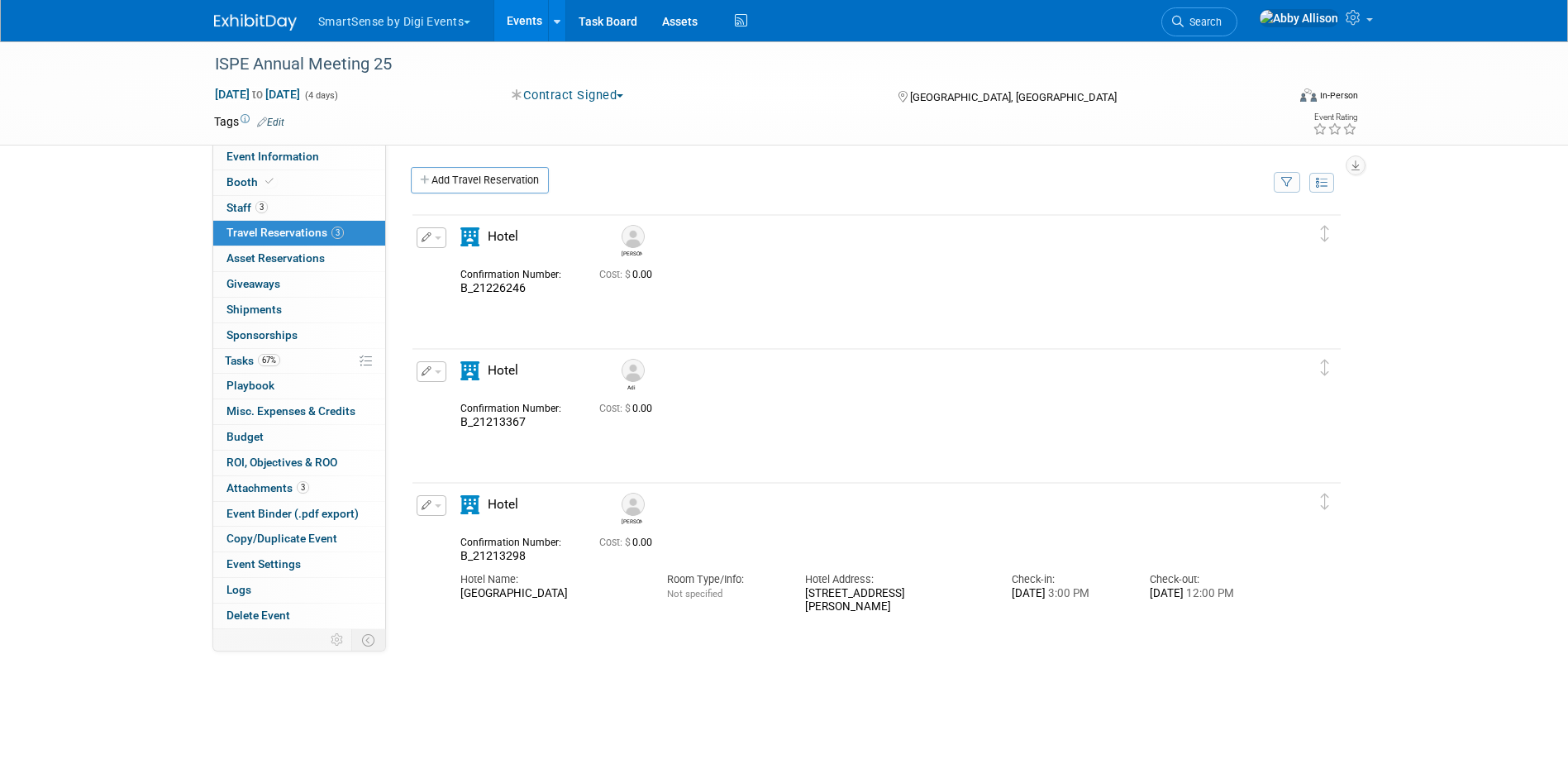
drag, startPoint x: 634, startPoint y: 602, endPoint x: 447, endPoint y: 598, distance: 187.0
click at [447, 598] on div "Edit Reservation Jose 0.00" at bounding box center [864, 555] width 904 height 119
copy div "Hyatt Place Charlotte Downtown"
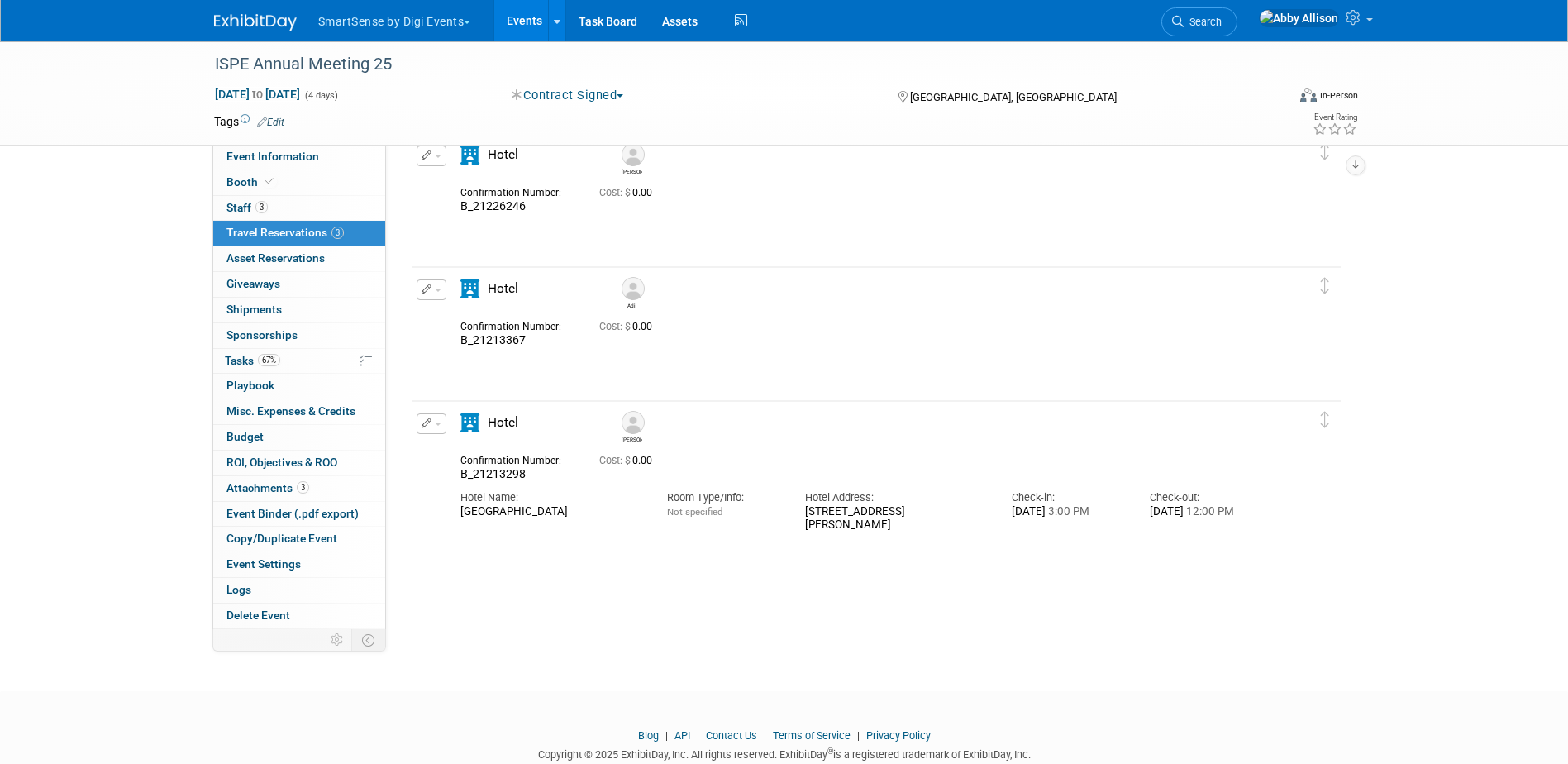
scroll to position [83, 0]
copy div "Hyatt Place Charlotte Downtown"
click at [439, 423] on span "button" at bounding box center [437, 423] width 7 height 4
click at [450, 449] on button "Edit Reservation" at bounding box center [488, 452] width 140 height 24
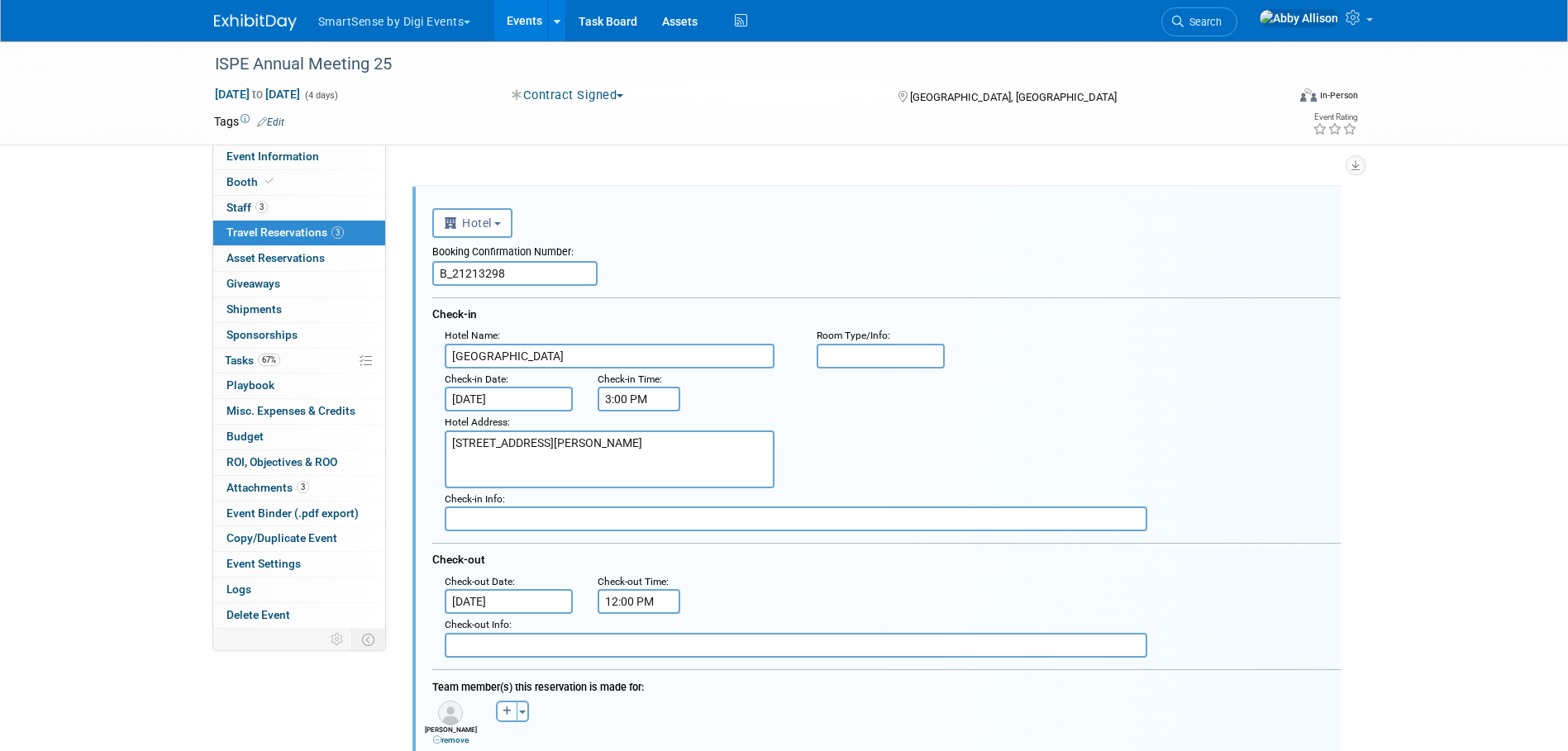
scroll to position [0, 0]
click at [702, 446] on textarea "222 South Caldwell Street, Charlotte, NC" at bounding box center [610, 460] width 329 height 58
paste textarea "(704) 227-0500"
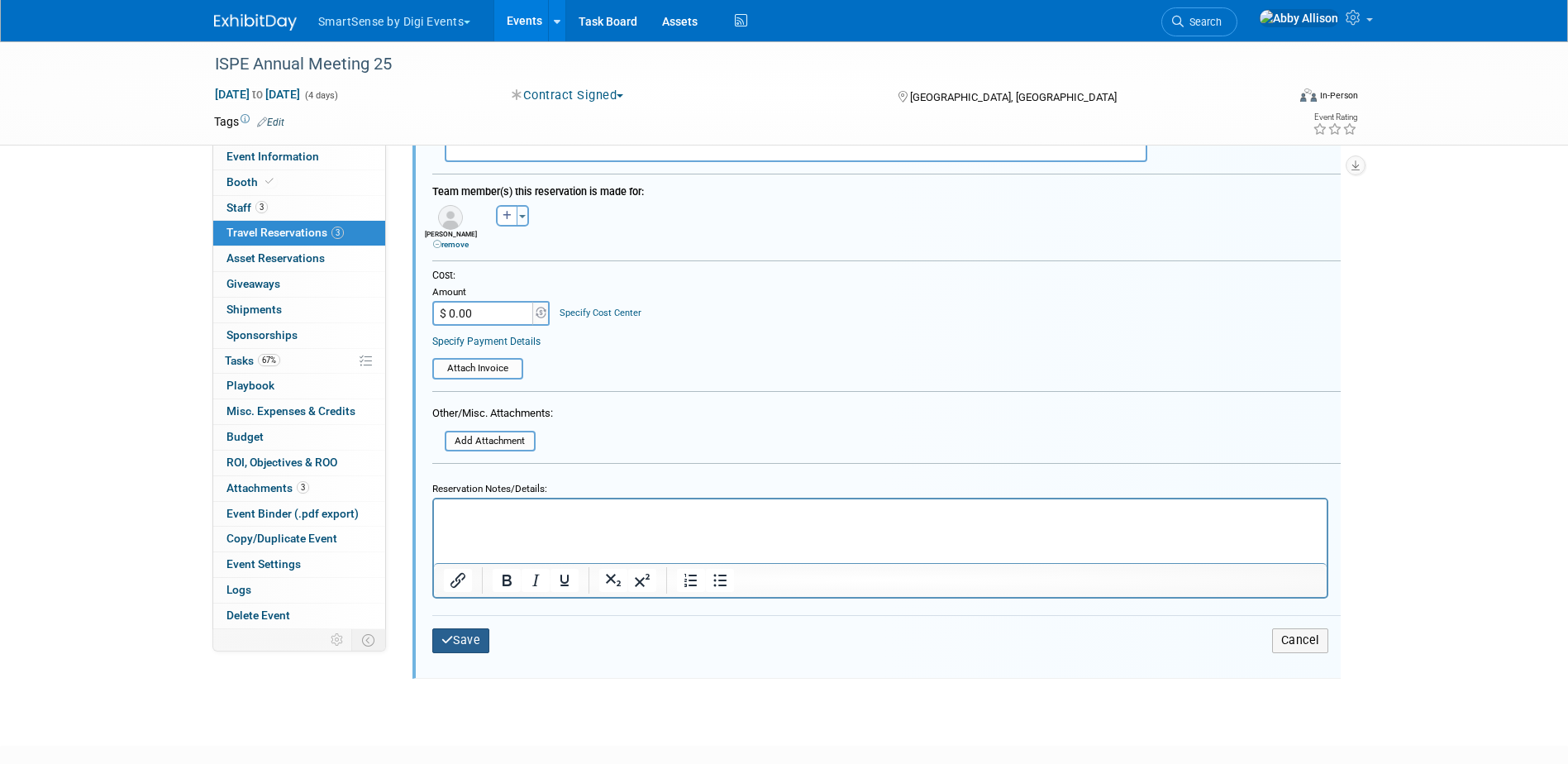
type textarea "222 South Caldwell Street, Charlotte, NC (704) 227-0500"
click at [470, 643] on button "Save" at bounding box center [462, 640] width 58 height 24
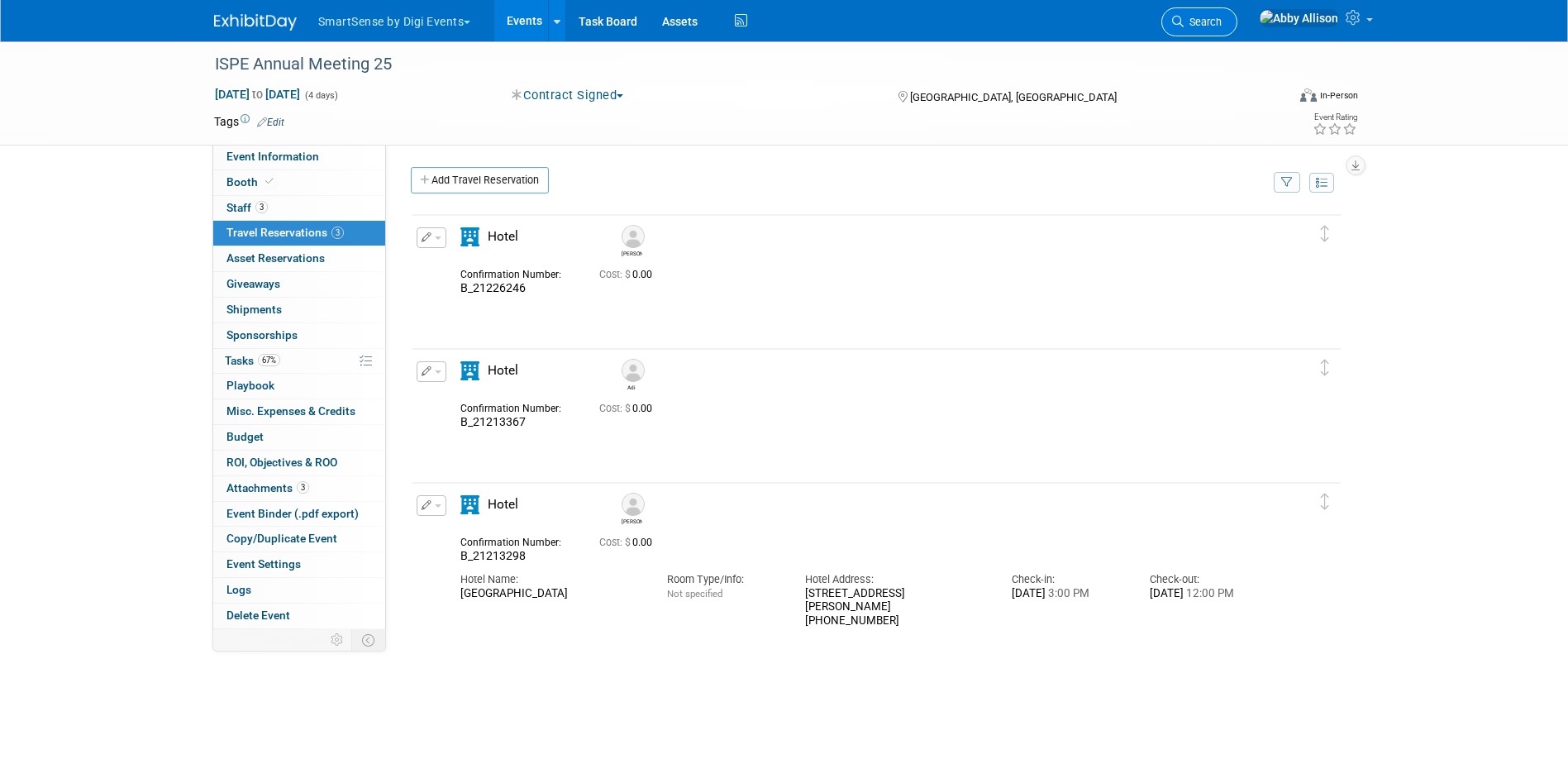
click at [1184, 24] on icon at bounding box center [1178, 21] width 11 height 11
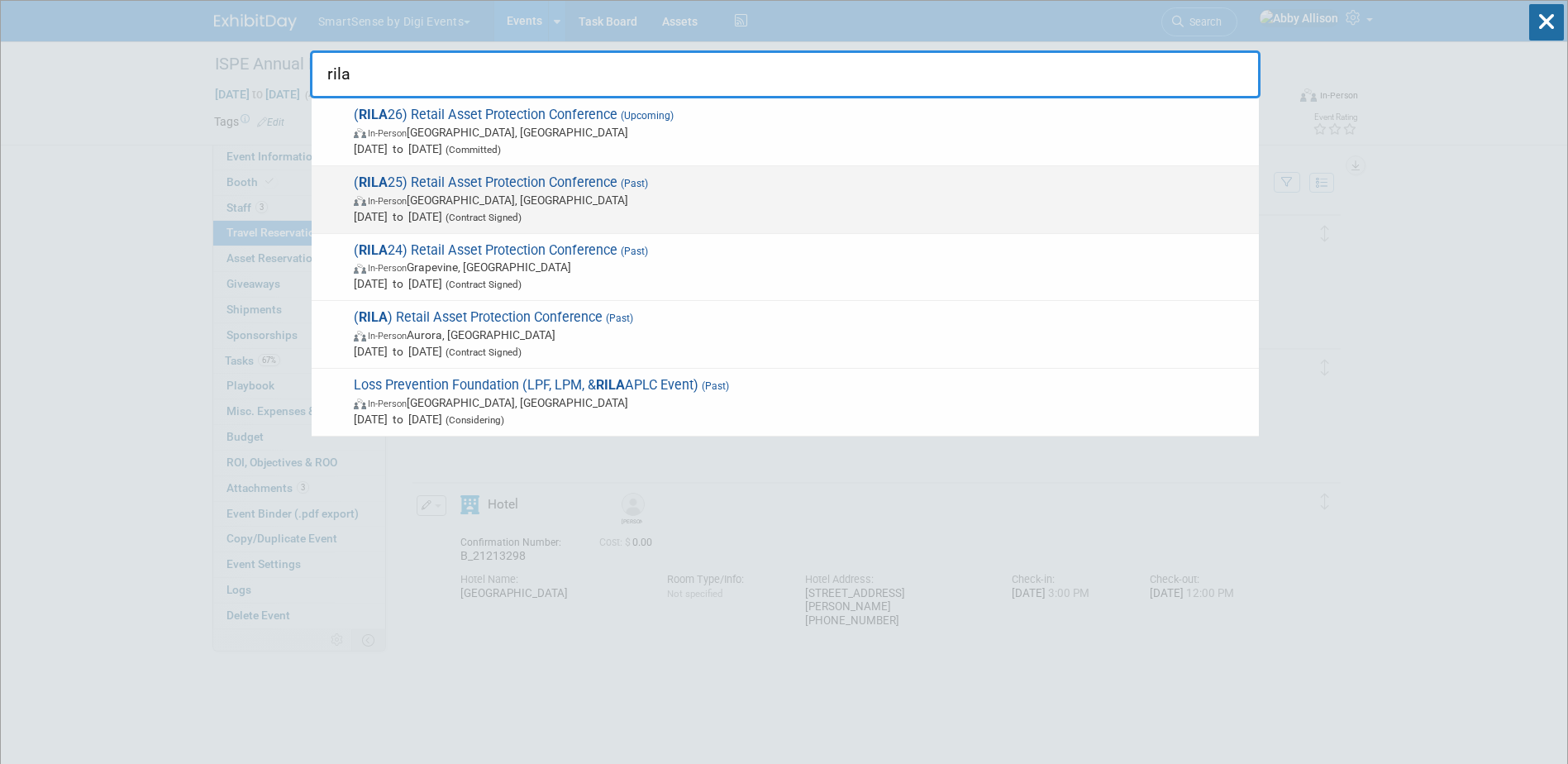
type input "rila"
click at [425, 178] on span "( RILA 25) Retail Asset Protection Conference (Past) In-Person Oxon Hill, MD Ap…" at bounding box center [799, 199] width 902 height 50
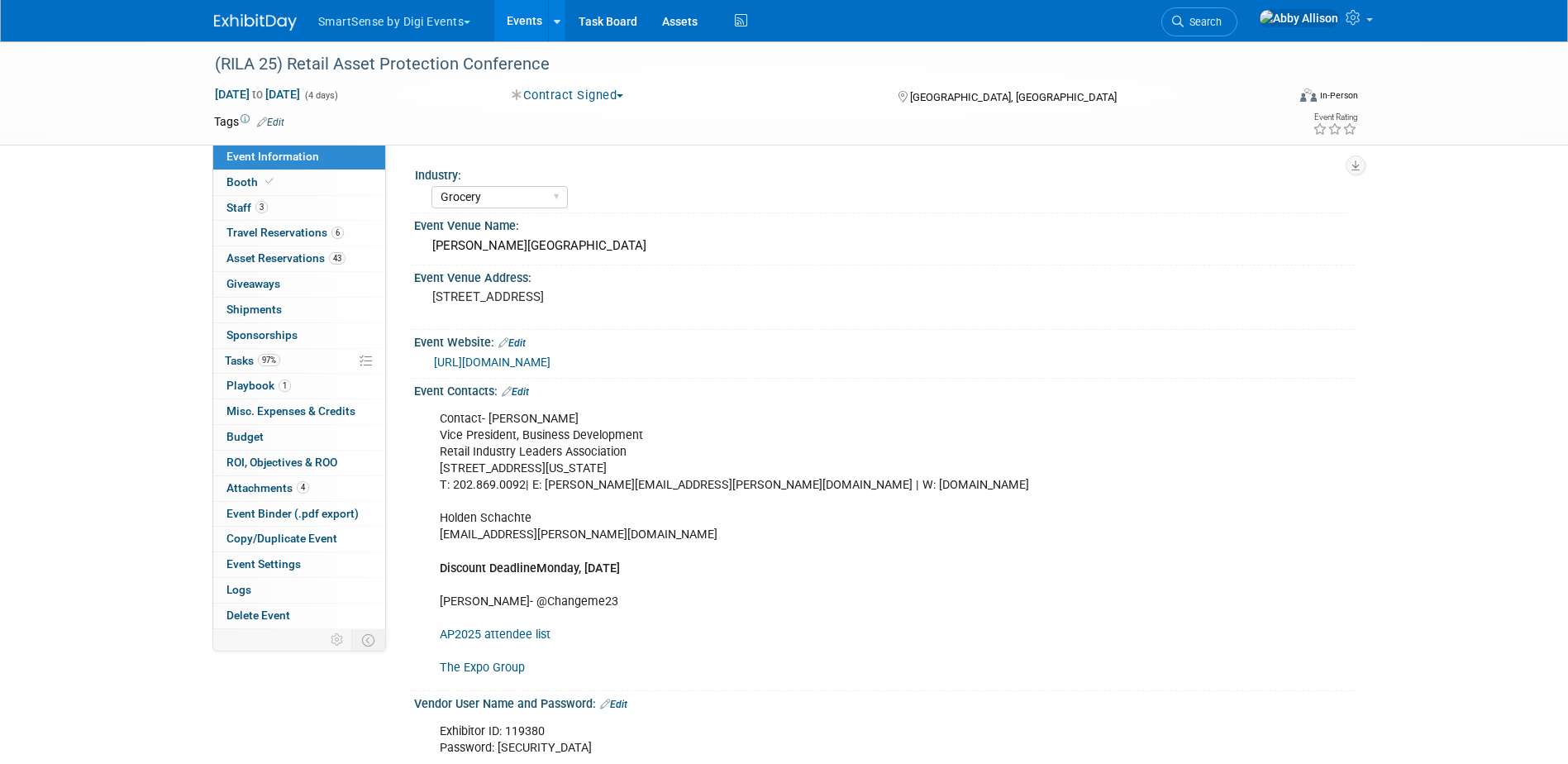
select select "Grocery"
click at [237, 202] on span "Staff 3" at bounding box center [247, 208] width 41 height 13
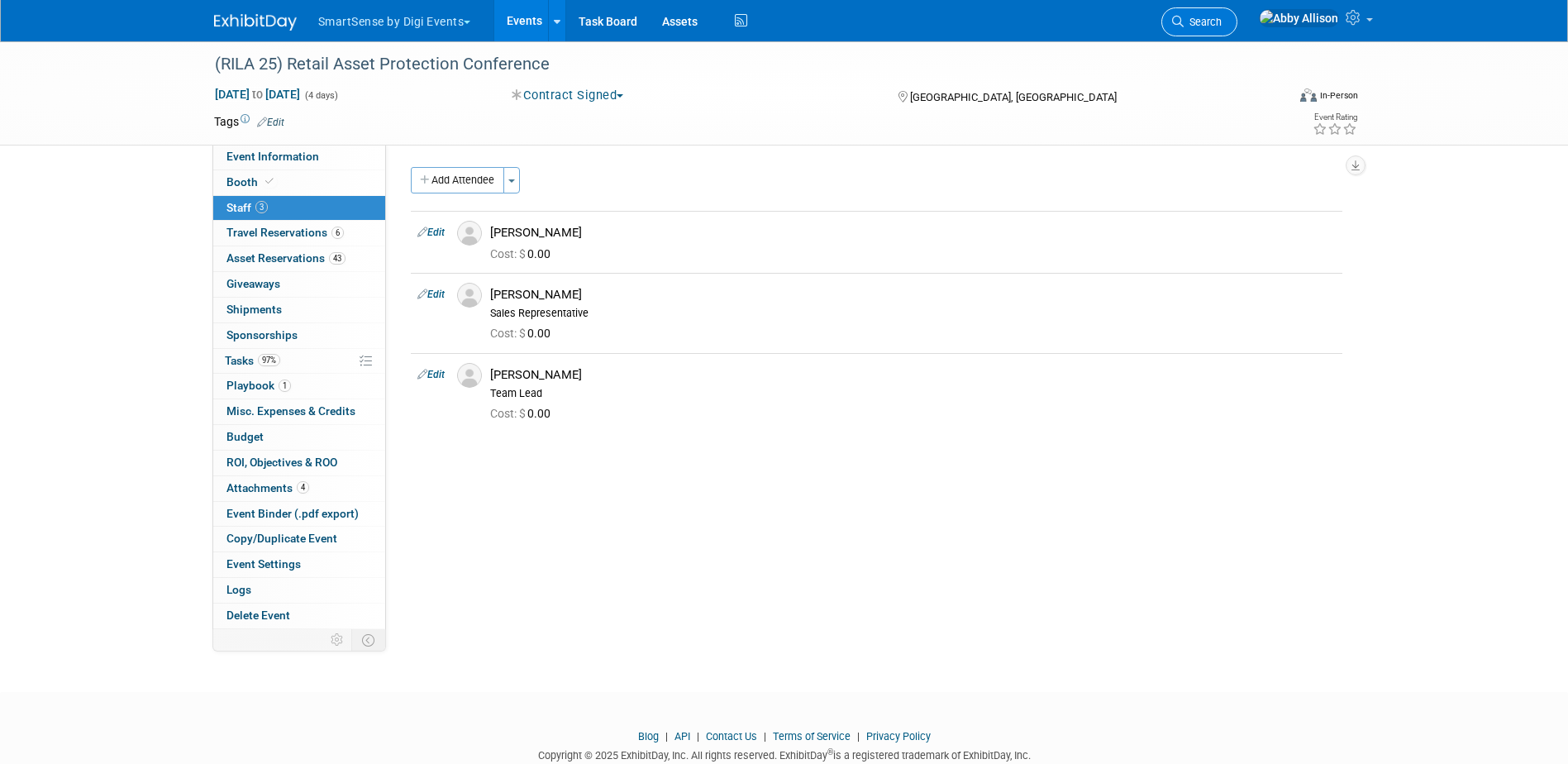
click at [1222, 27] on span "Search" at bounding box center [1202, 21] width 38 height 12
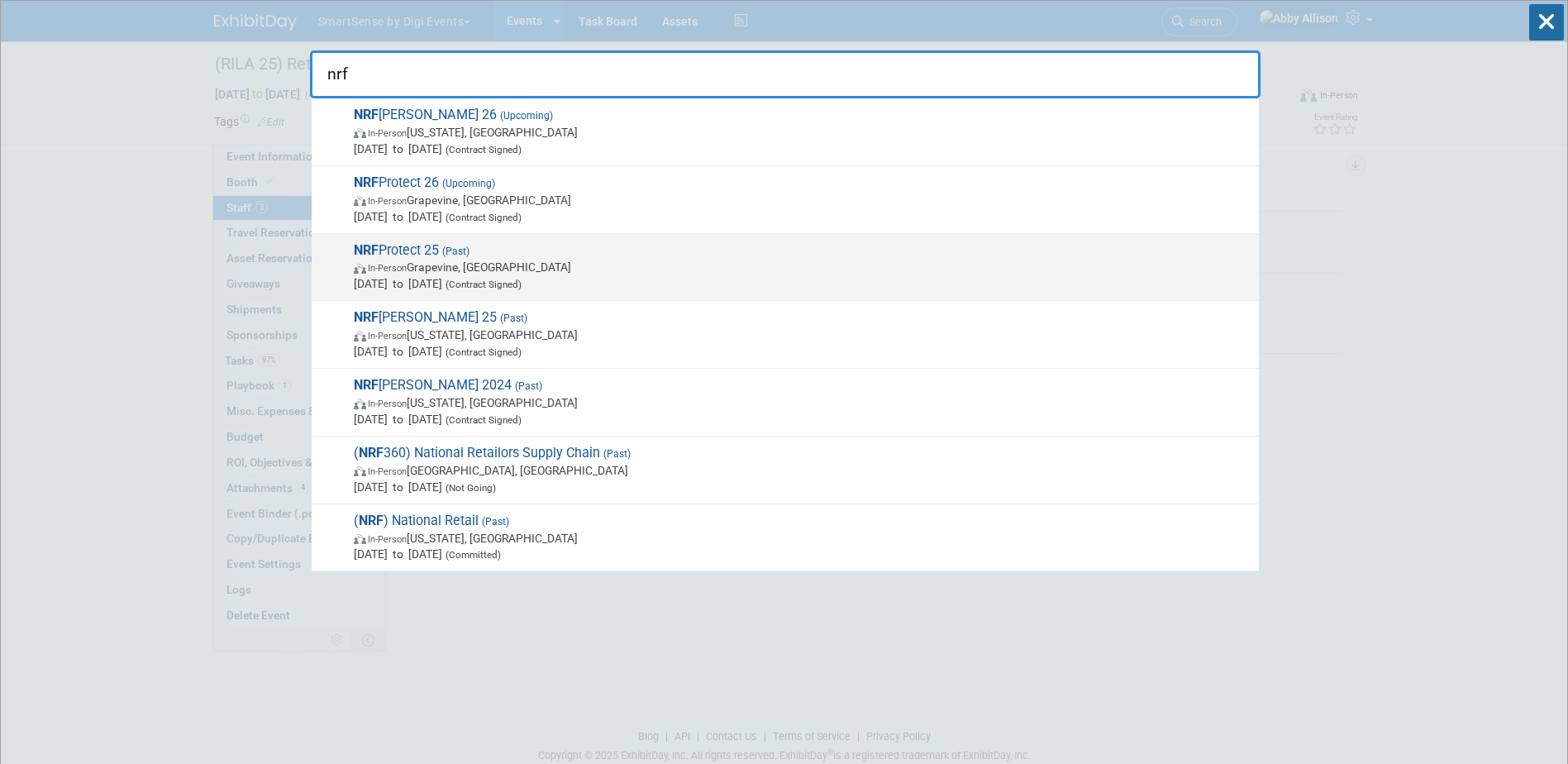
type input "nrf"
click at [379, 255] on strong "NRF" at bounding box center [366, 249] width 25 height 16
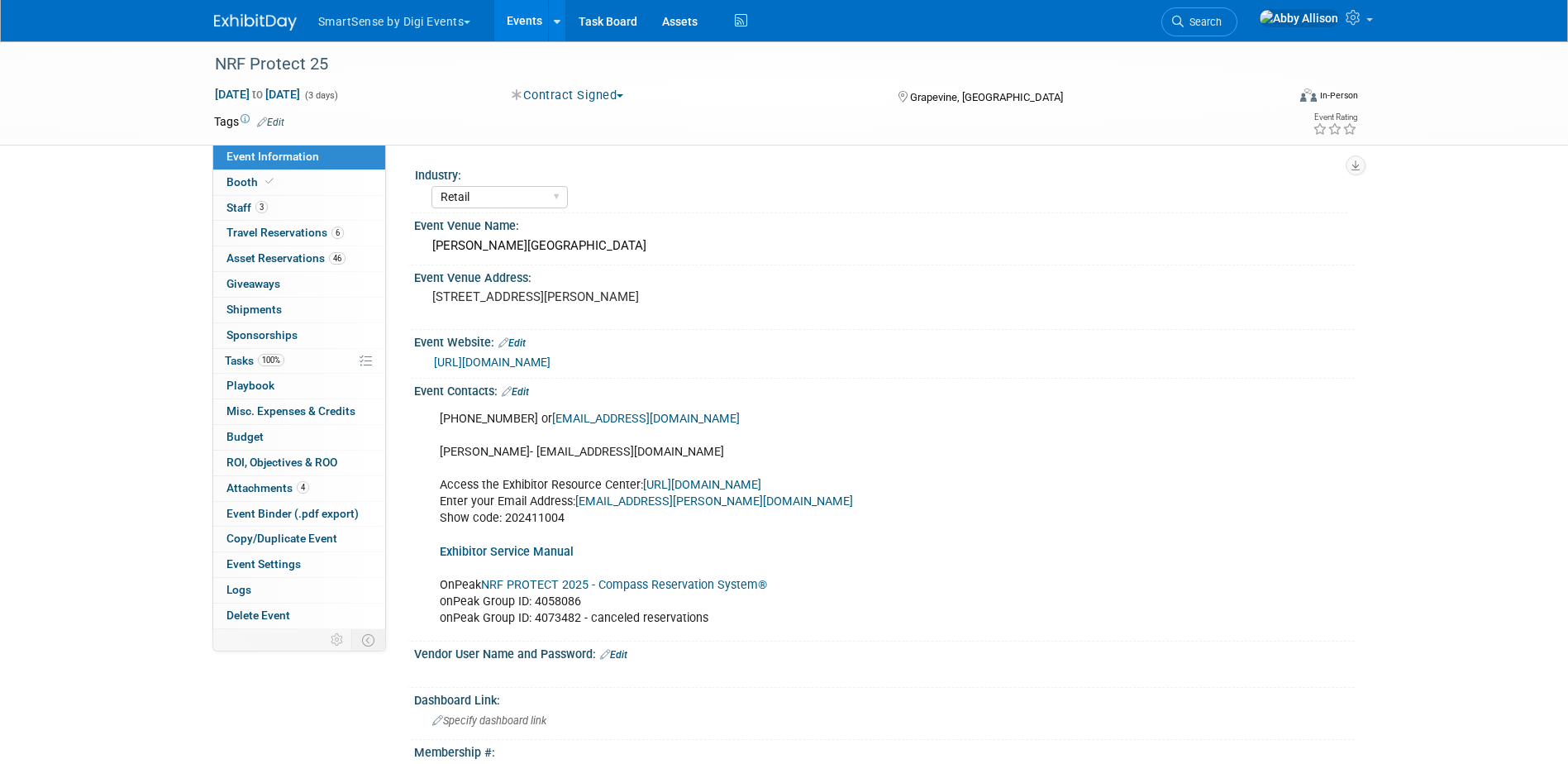
select select "Retail"
click at [259, 204] on span "3" at bounding box center [261, 207] width 12 height 12
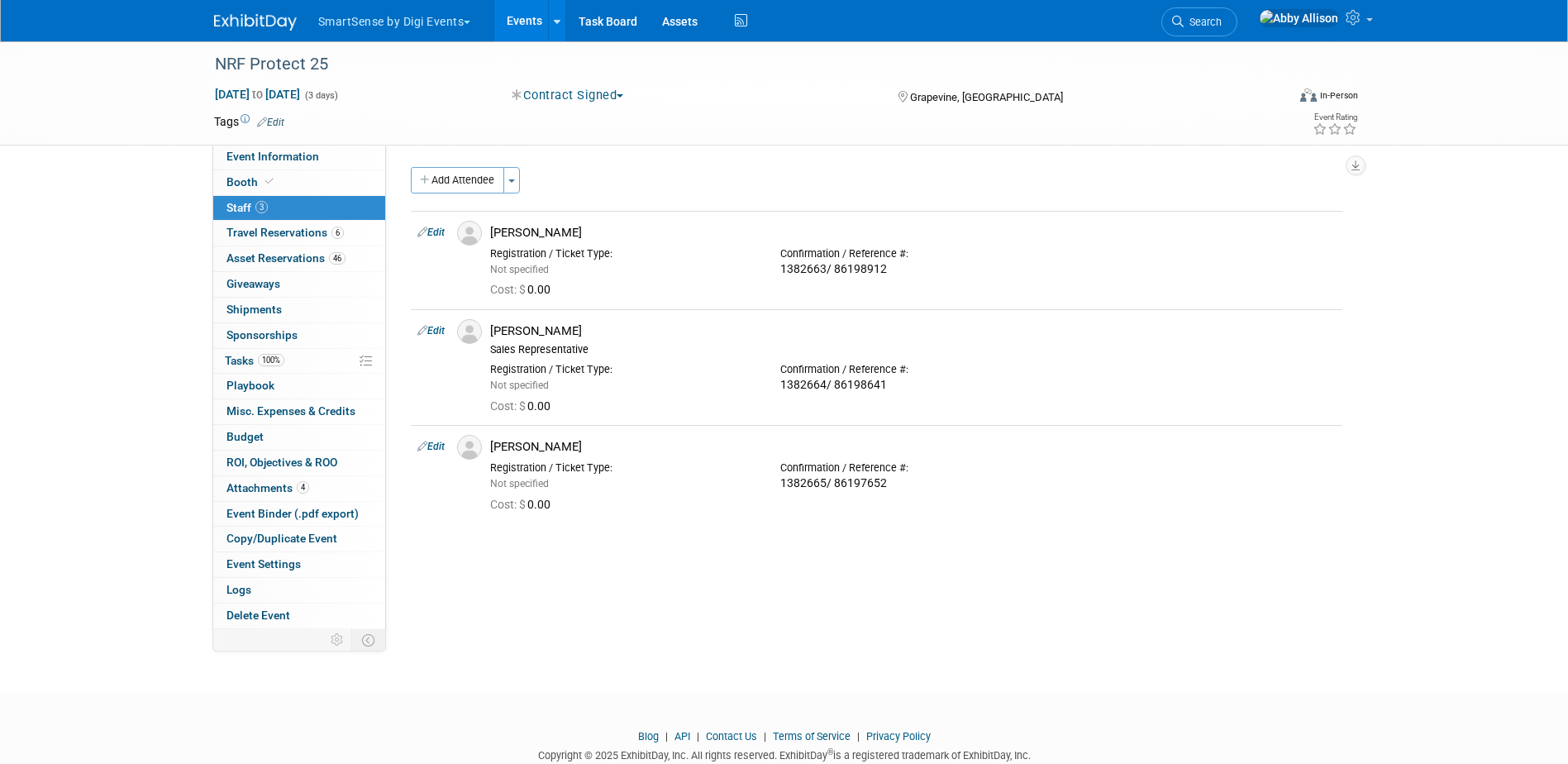
click at [1184, 20] on icon at bounding box center [1178, 21] width 11 height 11
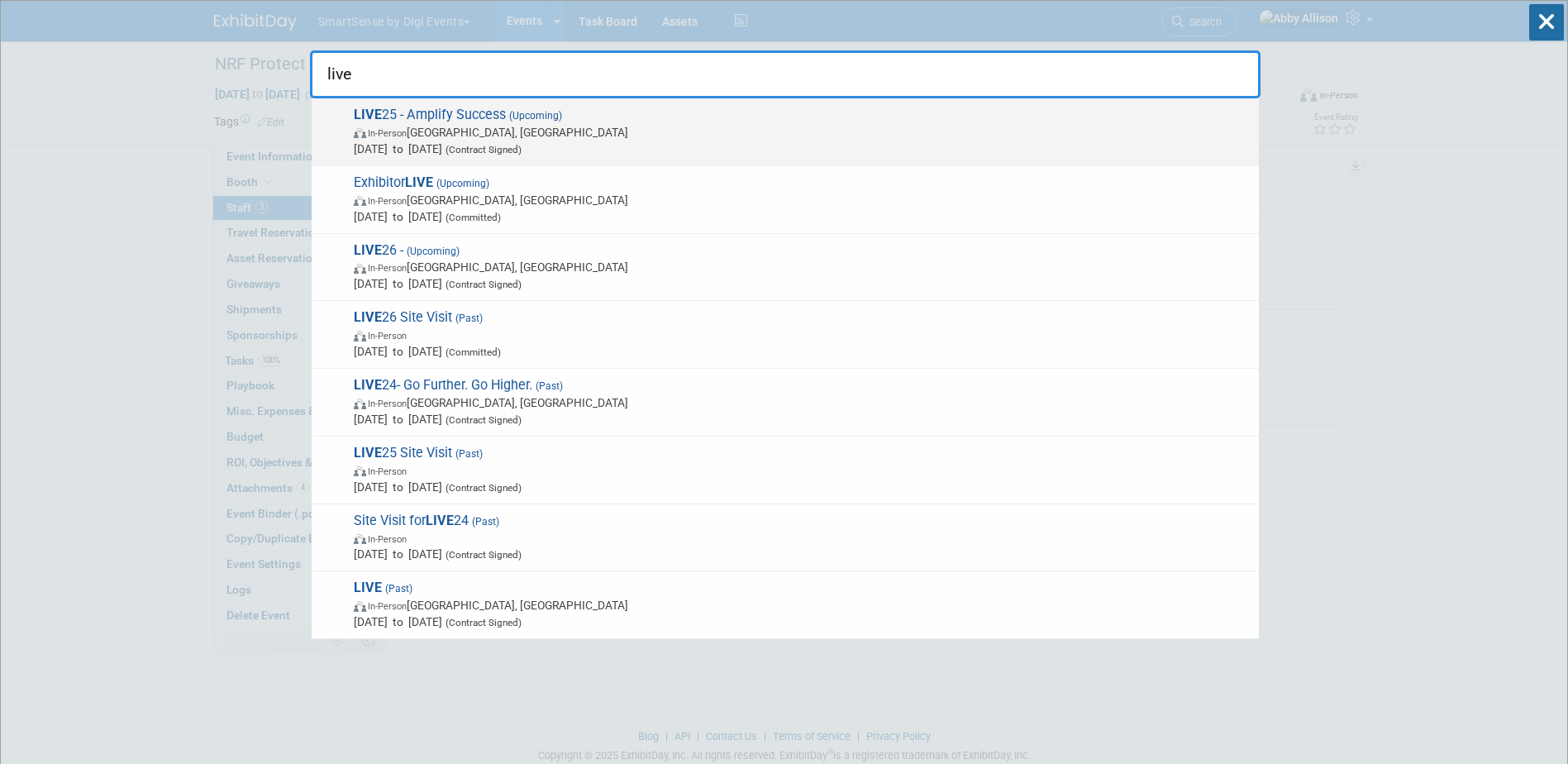
type input "live"
click at [389, 144] on span "Oct 21, 2025 to Oct 24, 2025 (Contract Signed)" at bounding box center [802, 149] width 897 height 17
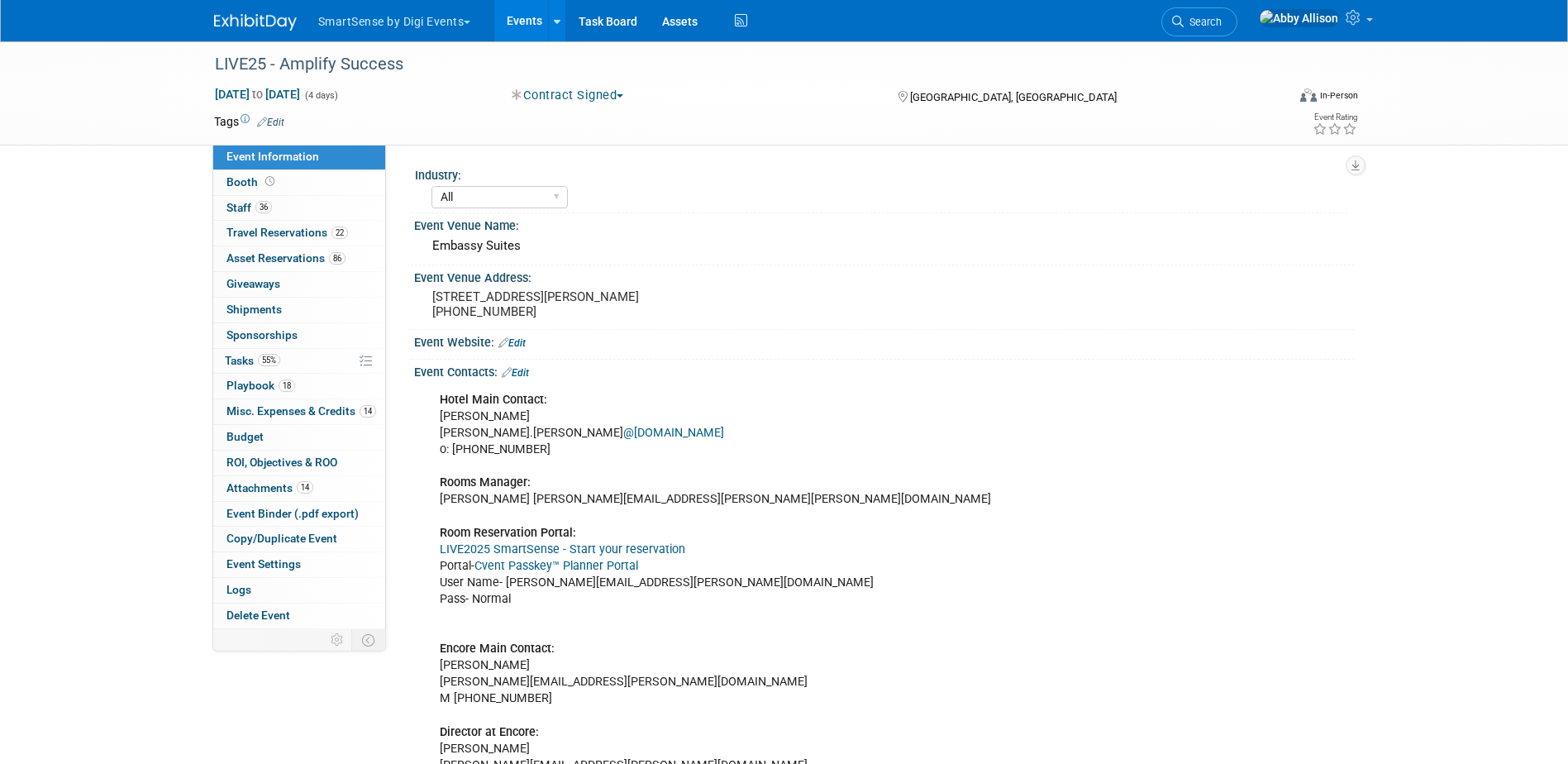
select select "All"
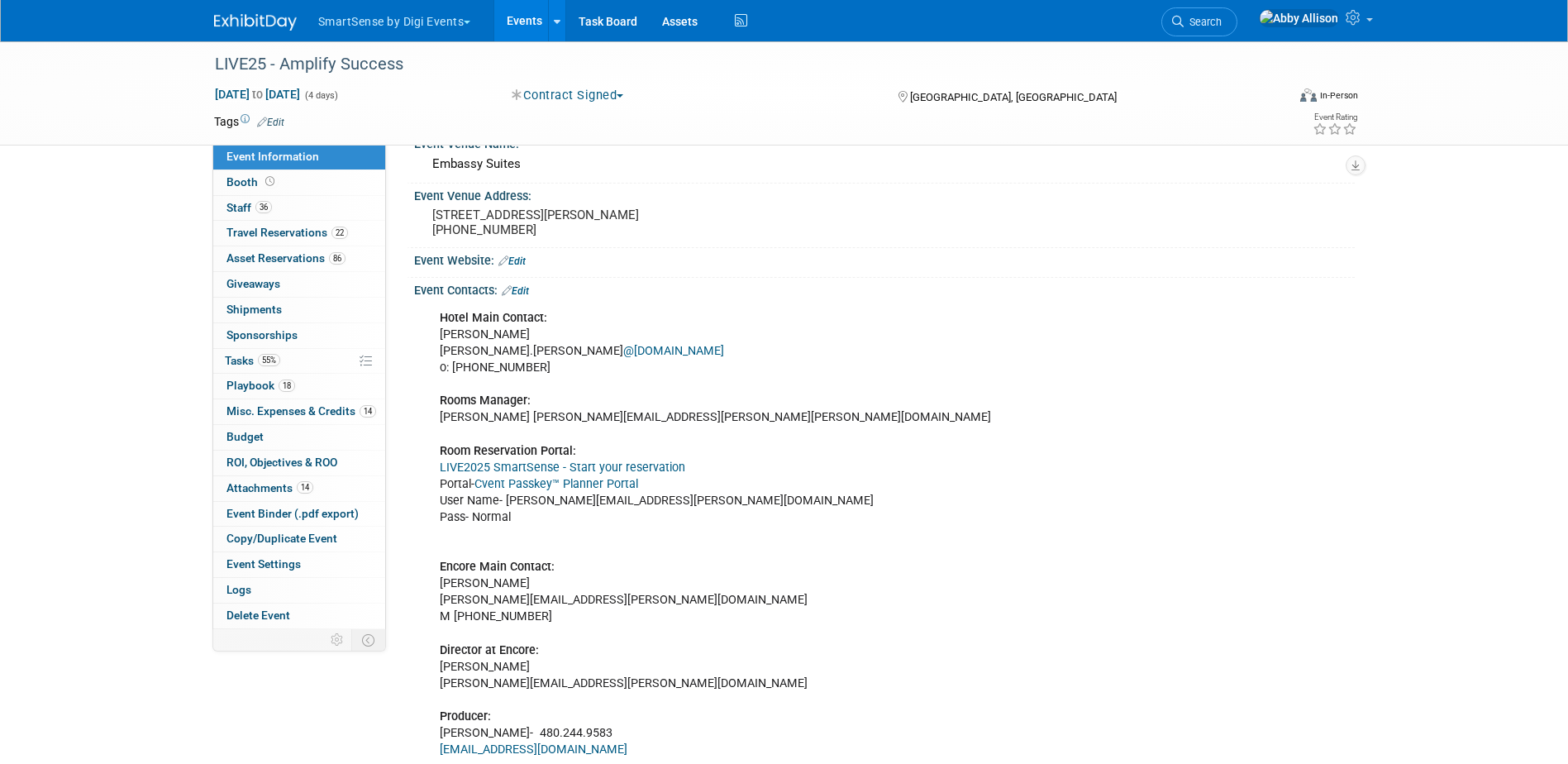
scroll to position [83, 0]
drag, startPoint x: 685, startPoint y: 466, endPoint x: 442, endPoint y: 475, distance: 243.2
copy link "LIVE2025 SmartSense - Start your reservation"
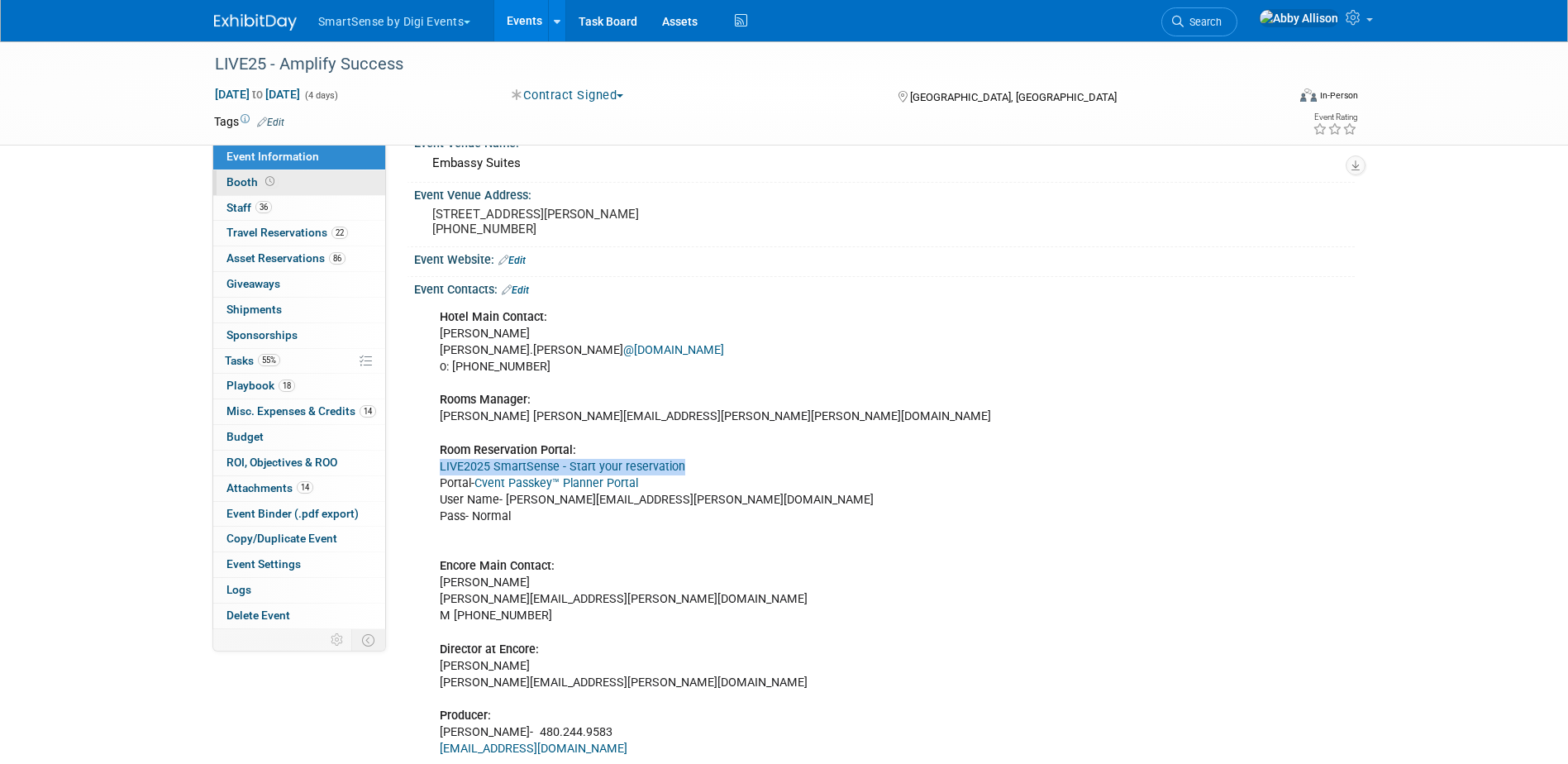
click at [253, 181] on span "Booth" at bounding box center [251, 181] width 51 height 13
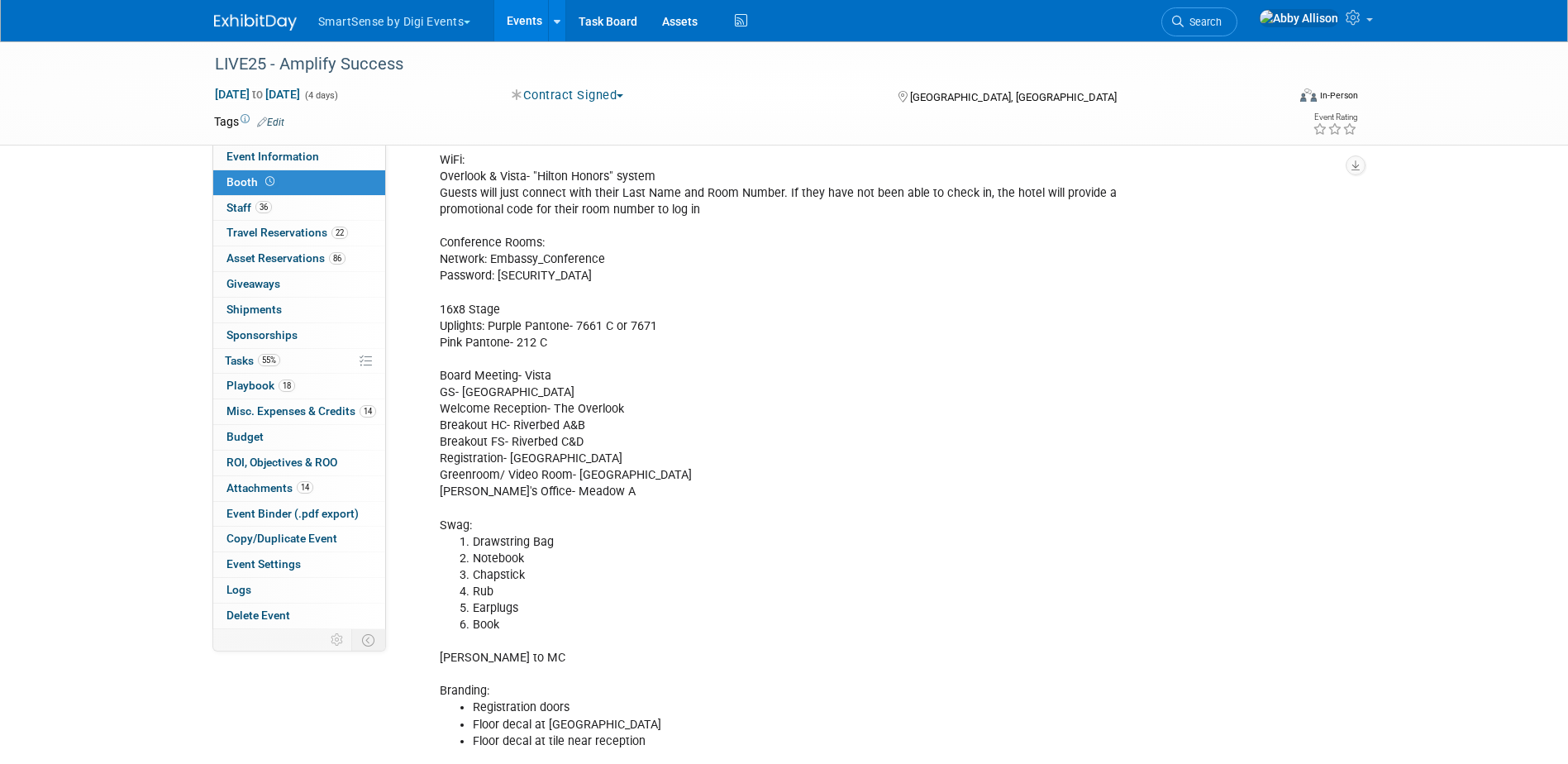
scroll to position [330, 0]
click at [656, 328] on div "Free Reg Code- LIVE25VIP Keynote Speaker: Manley Feinberg Manley@VerticalLesson…" at bounding box center [800, 384] width 744 height 746
drag, startPoint x: 655, startPoint y: 328, endPoint x: 511, endPoint y: 331, distance: 144.0
click at [511, 331] on div "Free Reg Code- LIVE25VIP Keynote Speaker: Manley Feinberg Manley@VerticalLesson…" at bounding box center [800, 384] width 744 height 746
copy div "Purple Pantone- 7661 C or 7671"
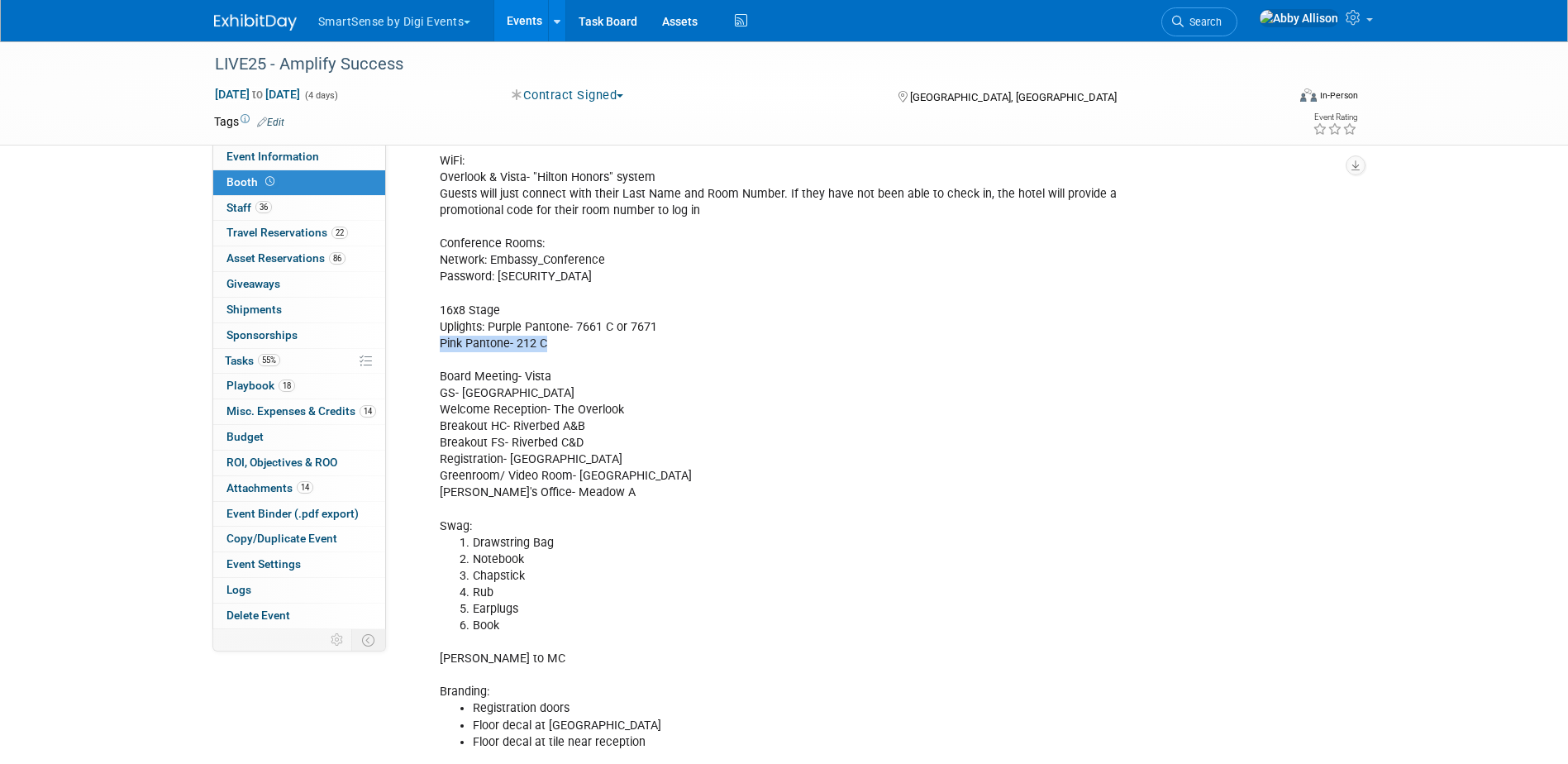
drag, startPoint x: 544, startPoint y: 343, endPoint x: 442, endPoint y: 338, distance: 102.1
click at [442, 338] on div "Free Reg Code- LIVE25VIP Keynote Speaker: Manley Feinberg Manley@VerticalLesson…" at bounding box center [800, 384] width 744 height 746
copy div "Pink Pantone- 212 C"
click at [1238, 3] on li "Search" at bounding box center [1199, 20] width 76 height 41
click at [1222, 24] on span "Search" at bounding box center [1202, 21] width 38 height 12
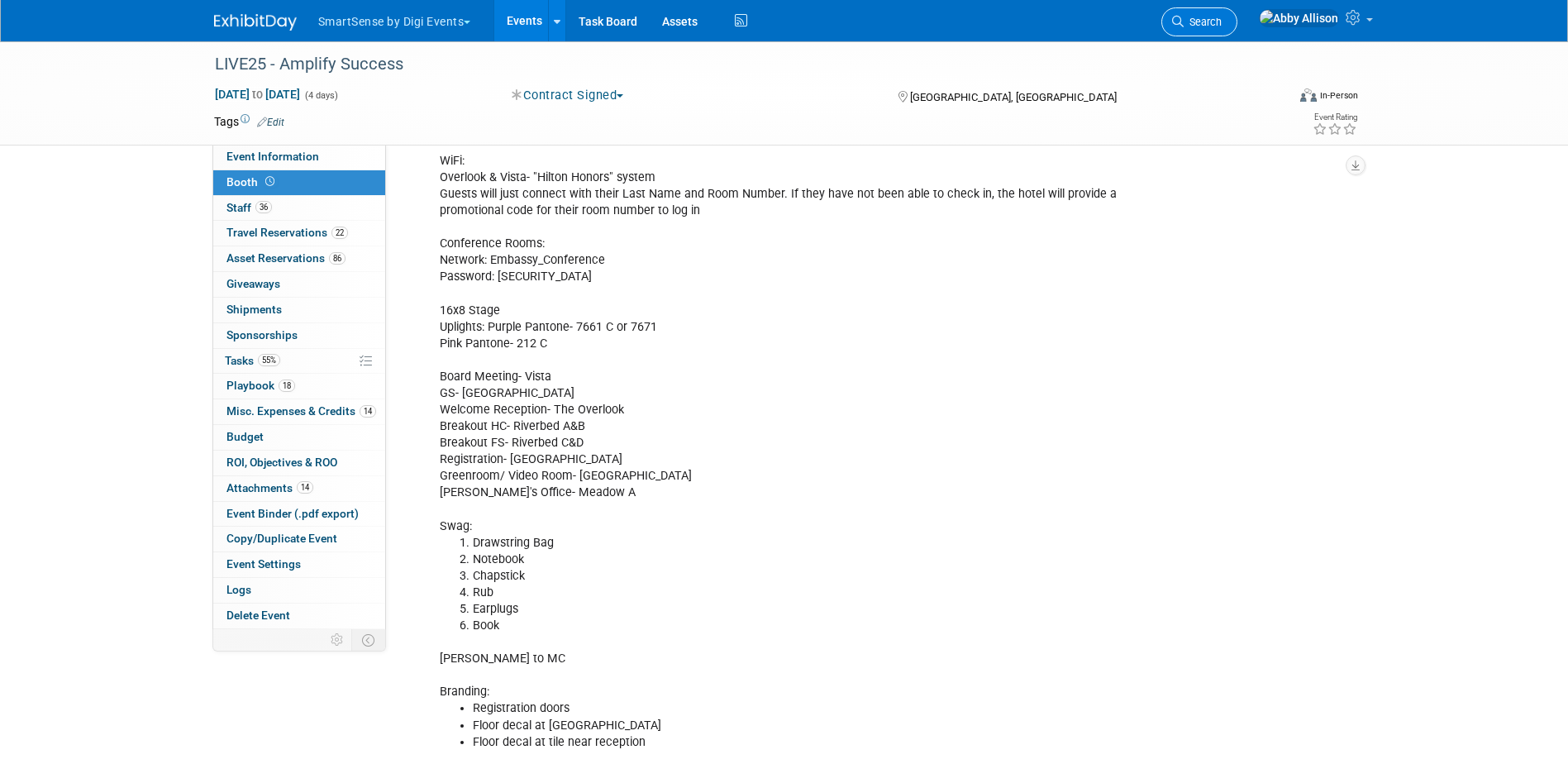
scroll to position [0, 0]
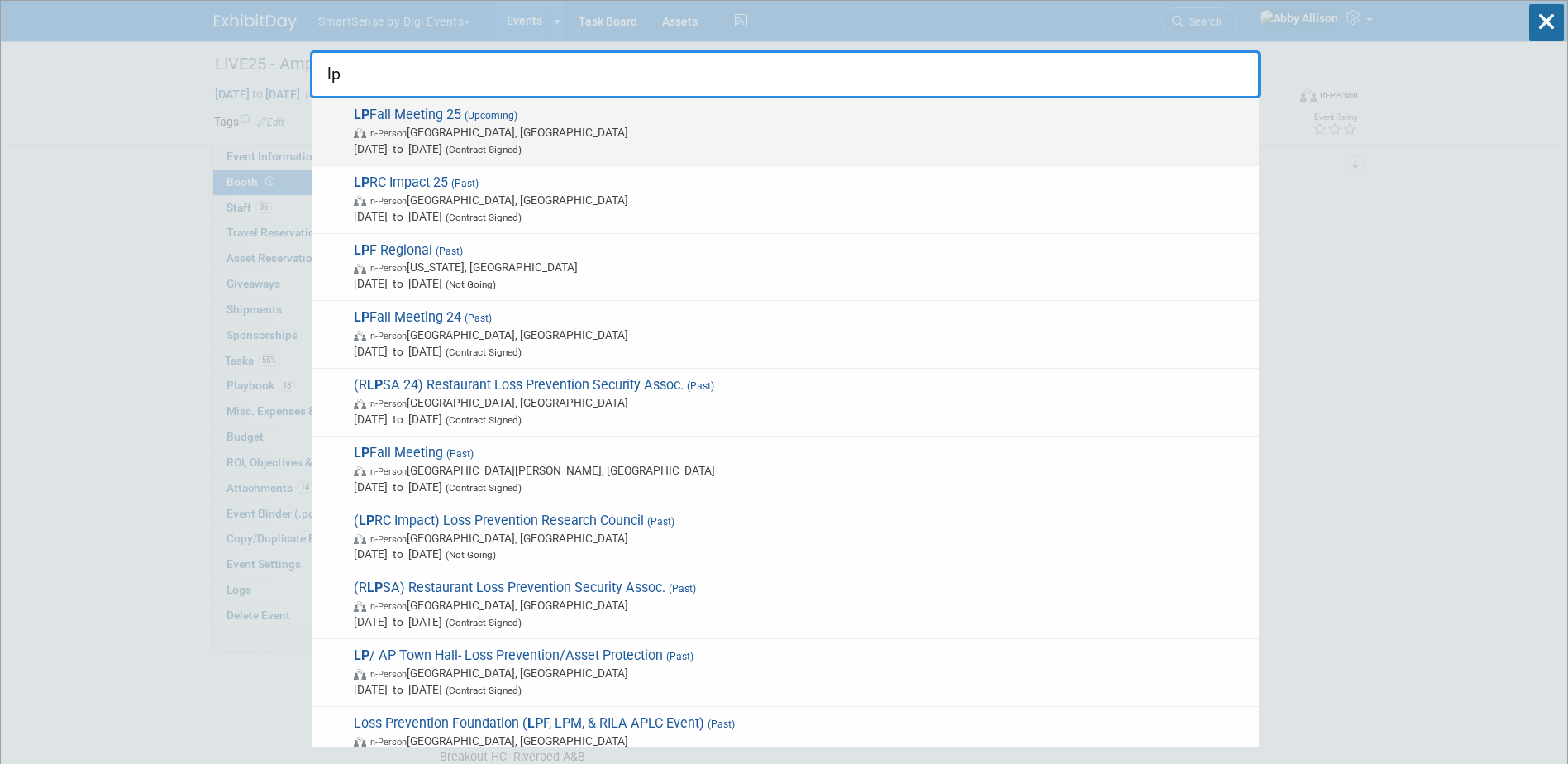
type input "lp"
click at [384, 133] on span "In-Person" at bounding box center [387, 134] width 39 height 11
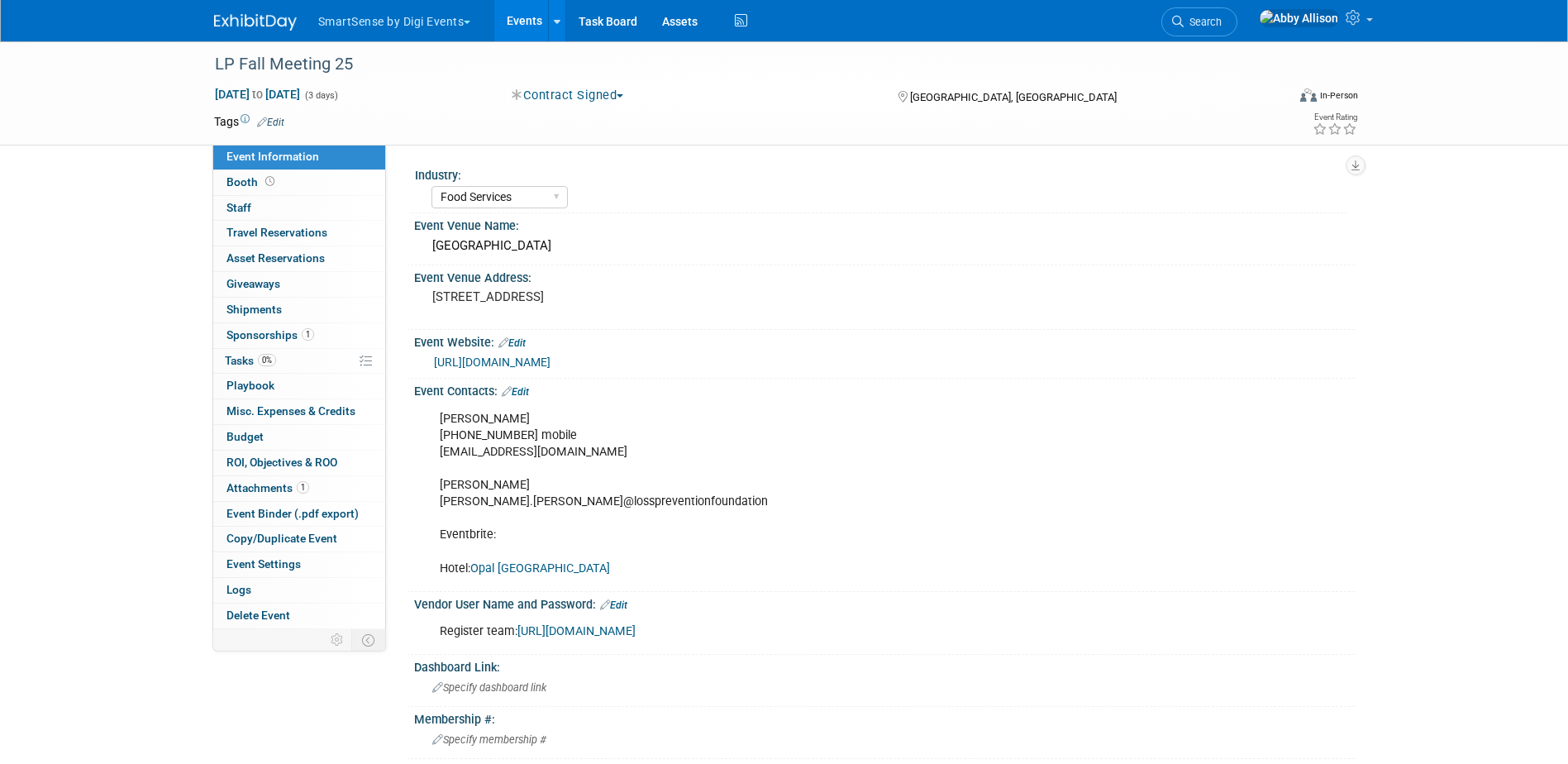
select select "Food Services"
click at [266, 234] on span "Travel Reservations 0" at bounding box center [276, 233] width 101 height 13
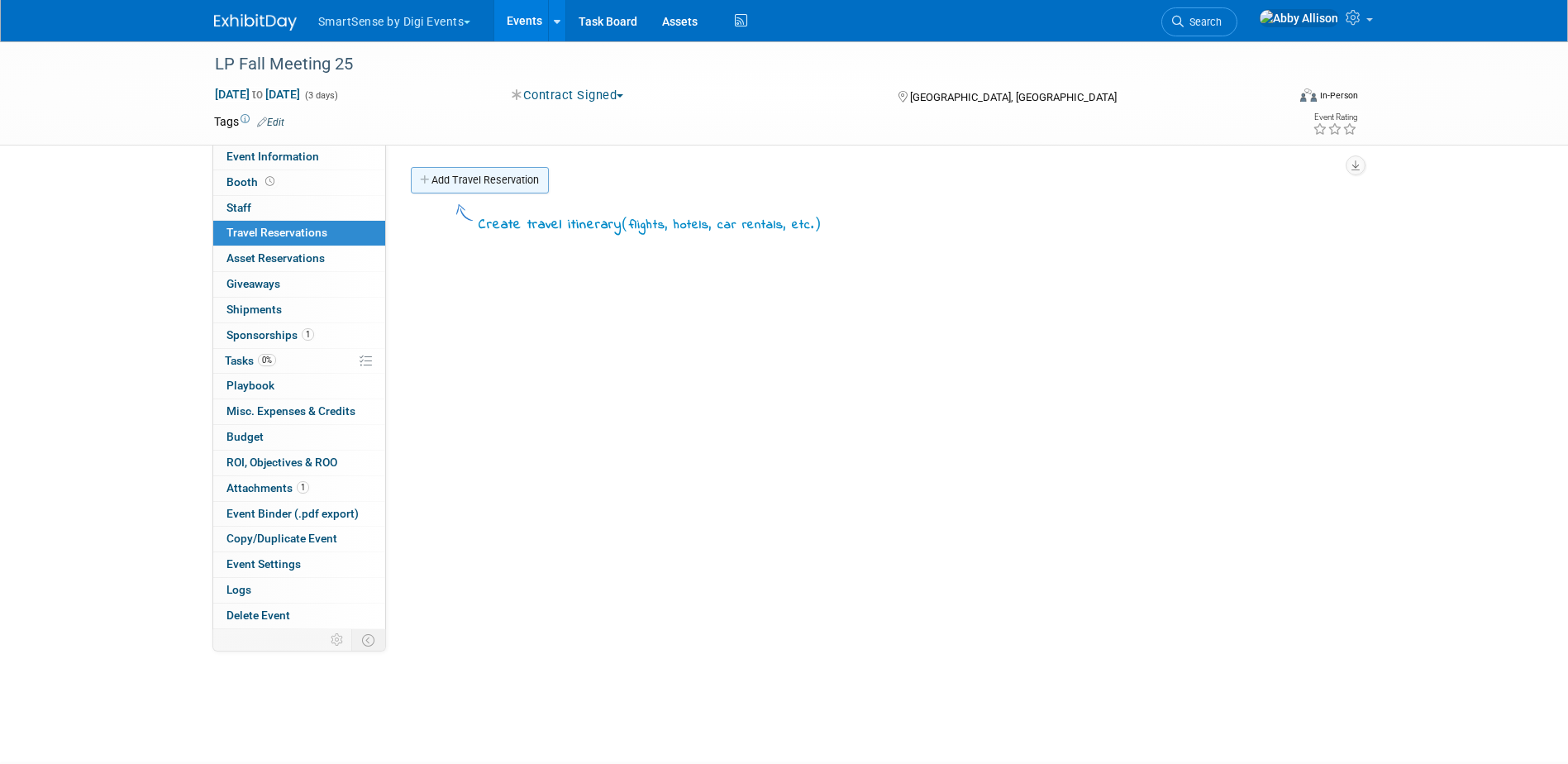
click at [531, 183] on link "Add Travel Reservation" at bounding box center [479, 180] width 138 height 26
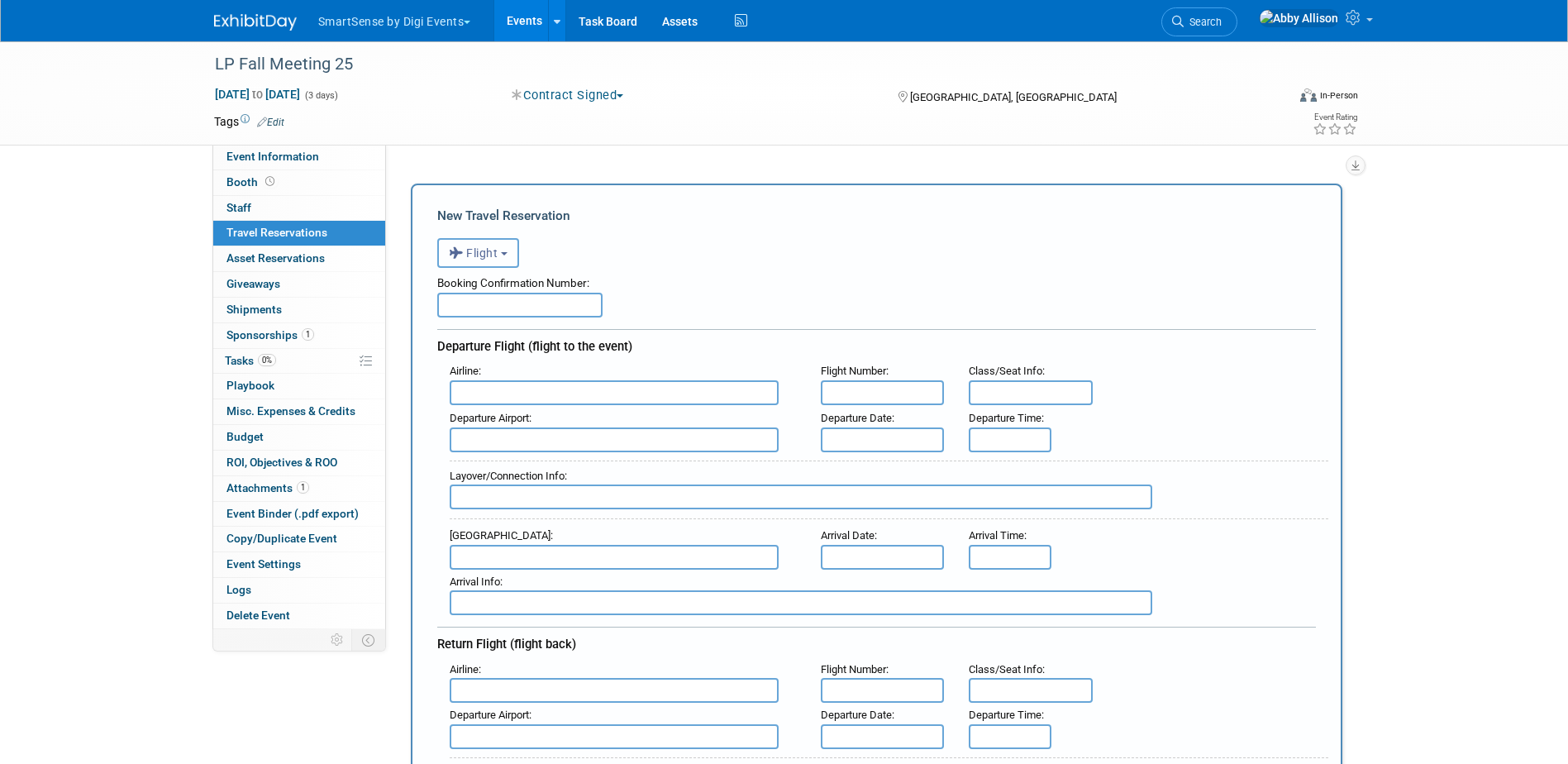
click at [494, 244] on button "Flight" at bounding box center [478, 253] width 82 height 30
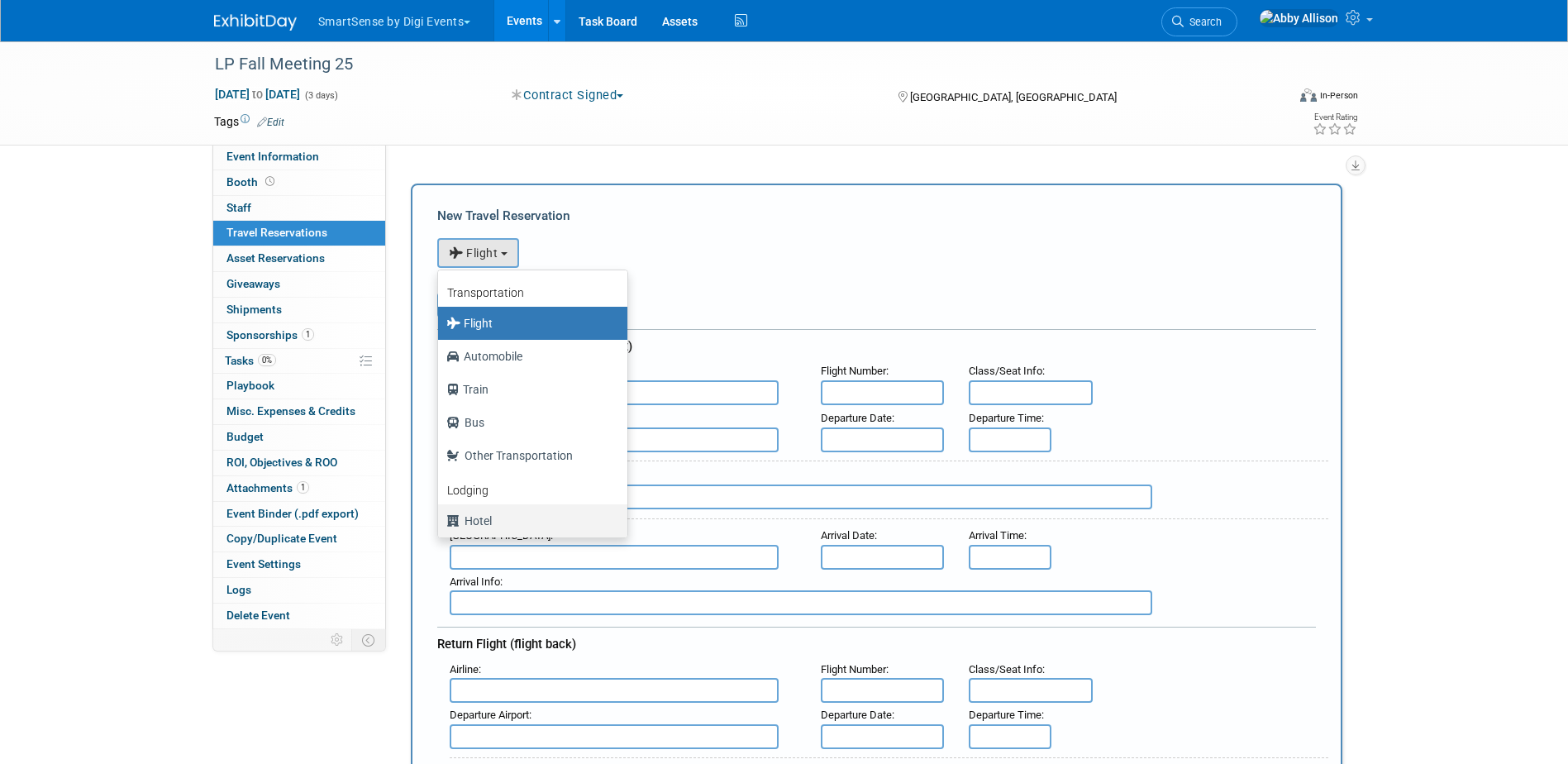
click at [482, 523] on label "Hotel" at bounding box center [529, 520] width 165 height 26
click at [440, 523] on input "Hotel" at bounding box center [436, 519] width 11 height 11
select select "6"
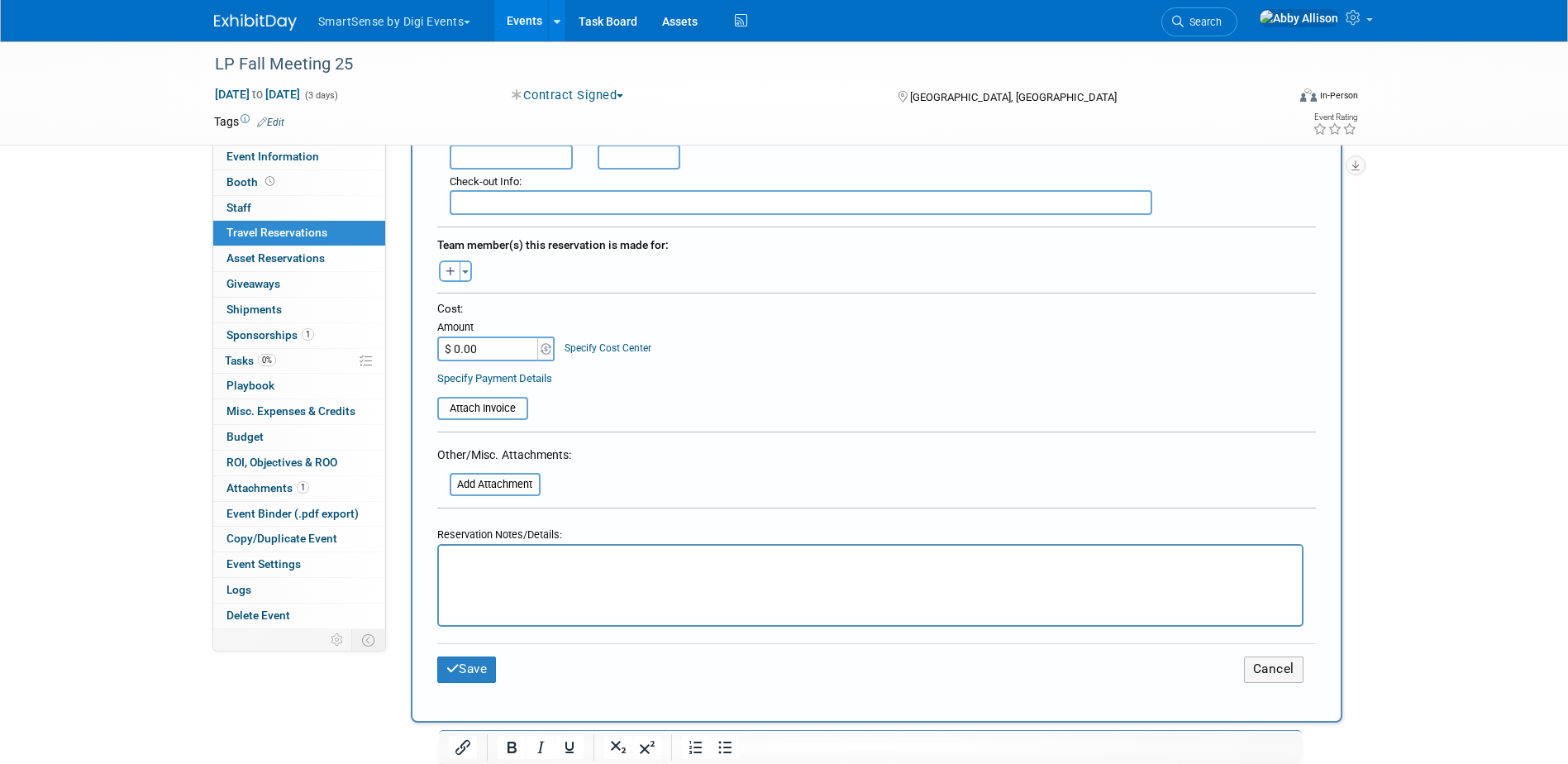
scroll to position [496, 0]
click at [560, 568] on html at bounding box center [869, 556] width 863 height 24
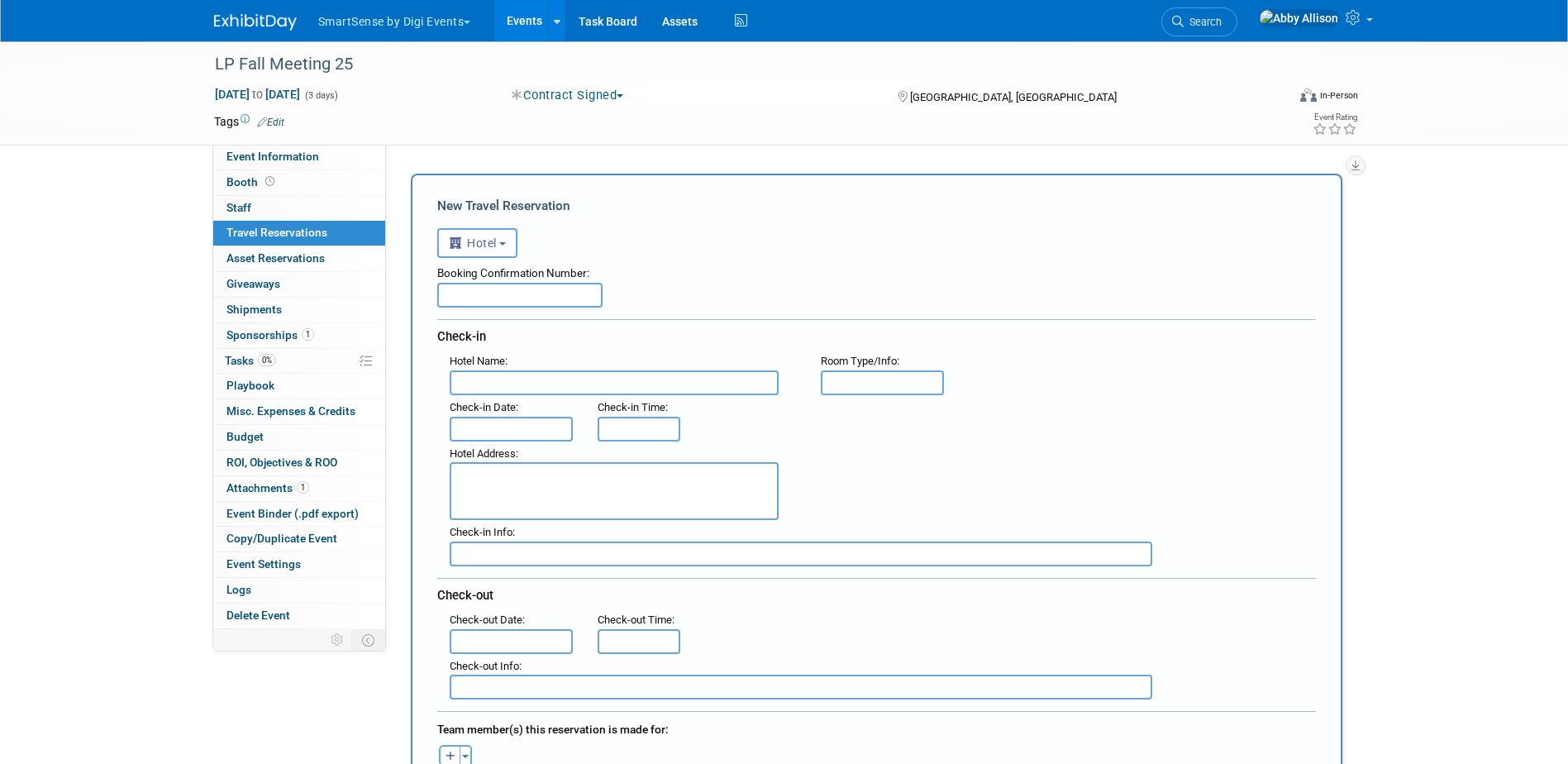
scroll to position [0, 0]
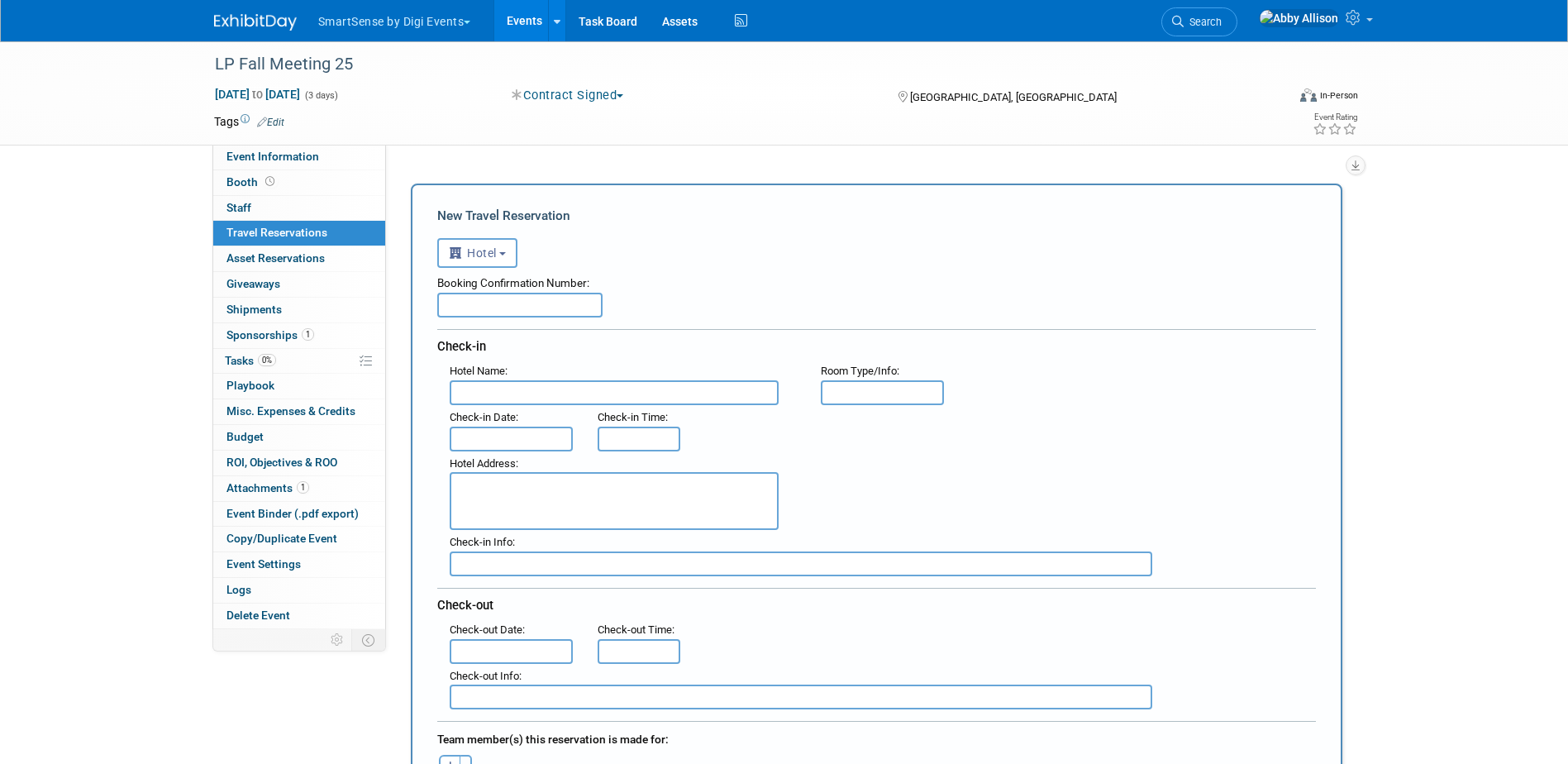
click at [504, 307] on input "text" at bounding box center [520, 304] width 166 height 25
paste input "93944159-1"
type input "93944159-1"
click at [504, 394] on input "text" at bounding box center [614, 393] width 329 height 25
paste input "Opal Grand Oceanfront Resort & Spa"
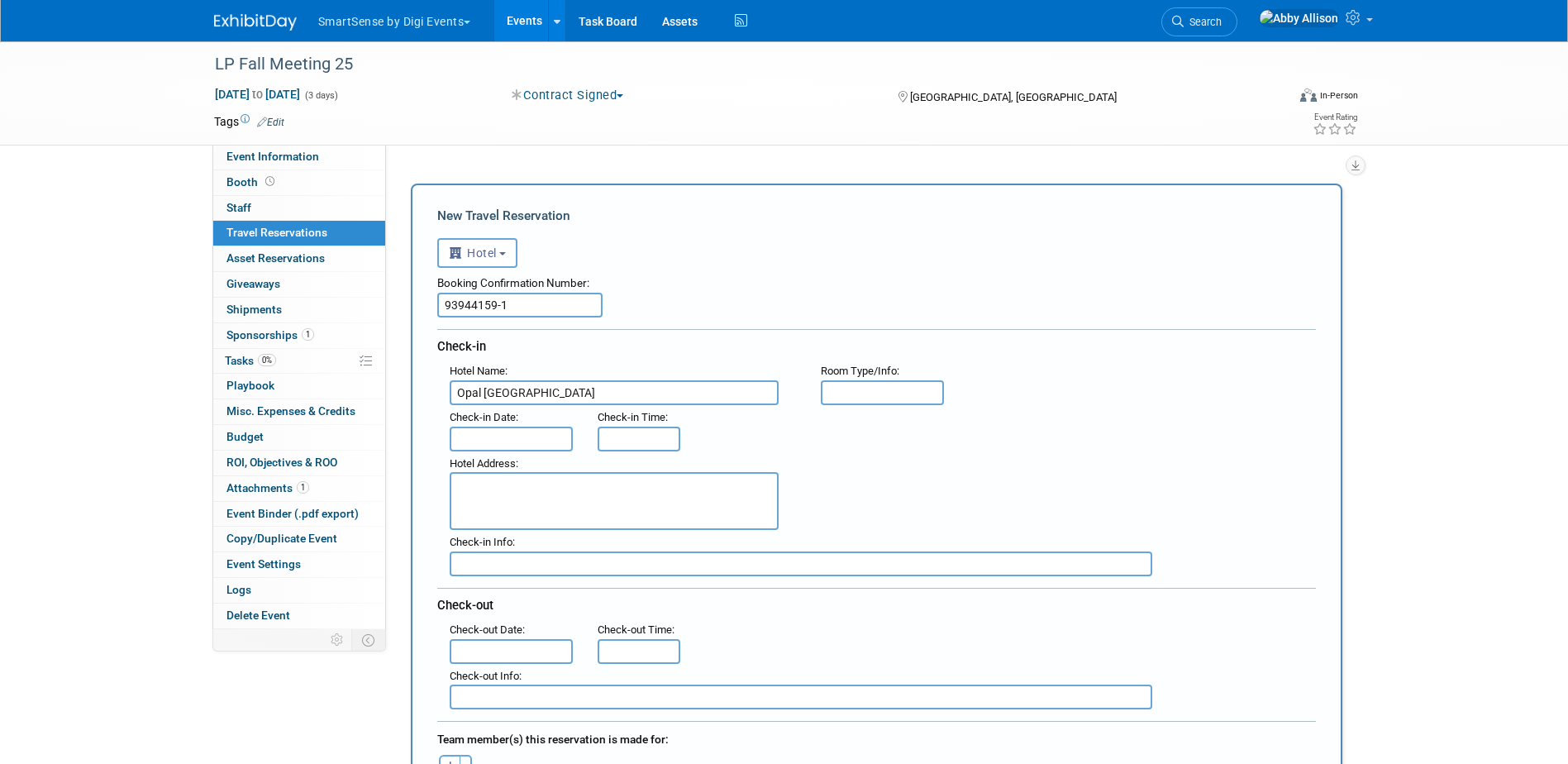
type input "Opal Grand Oceanfront Resort & Spa"
click at [490, 429] on input "text" at bounding box center [511, 438] width 124 height 25
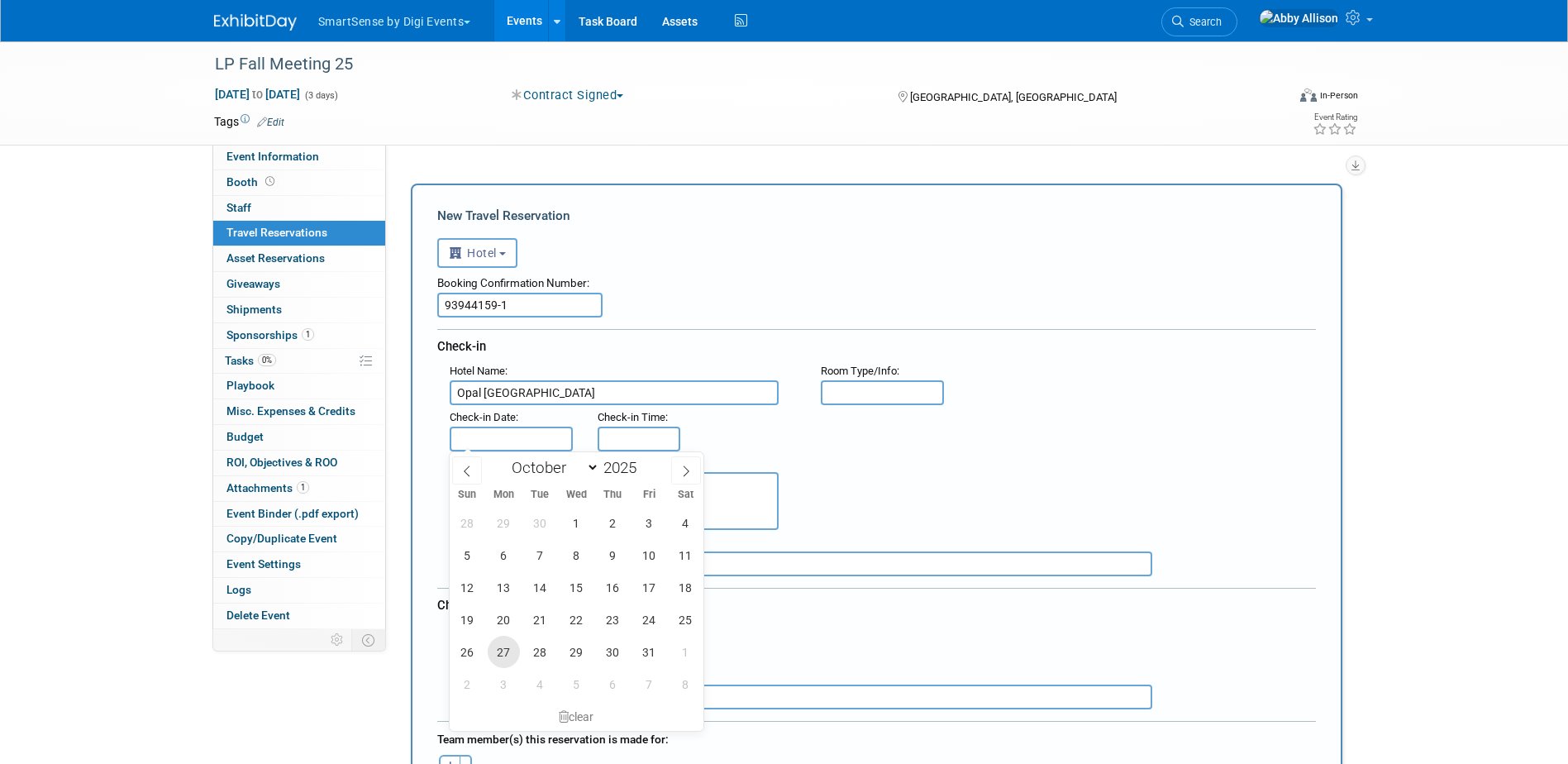
click at [492, 649] on span "27" at bounding box center [503, 651] width 33 height 33
type input "[DATE]"
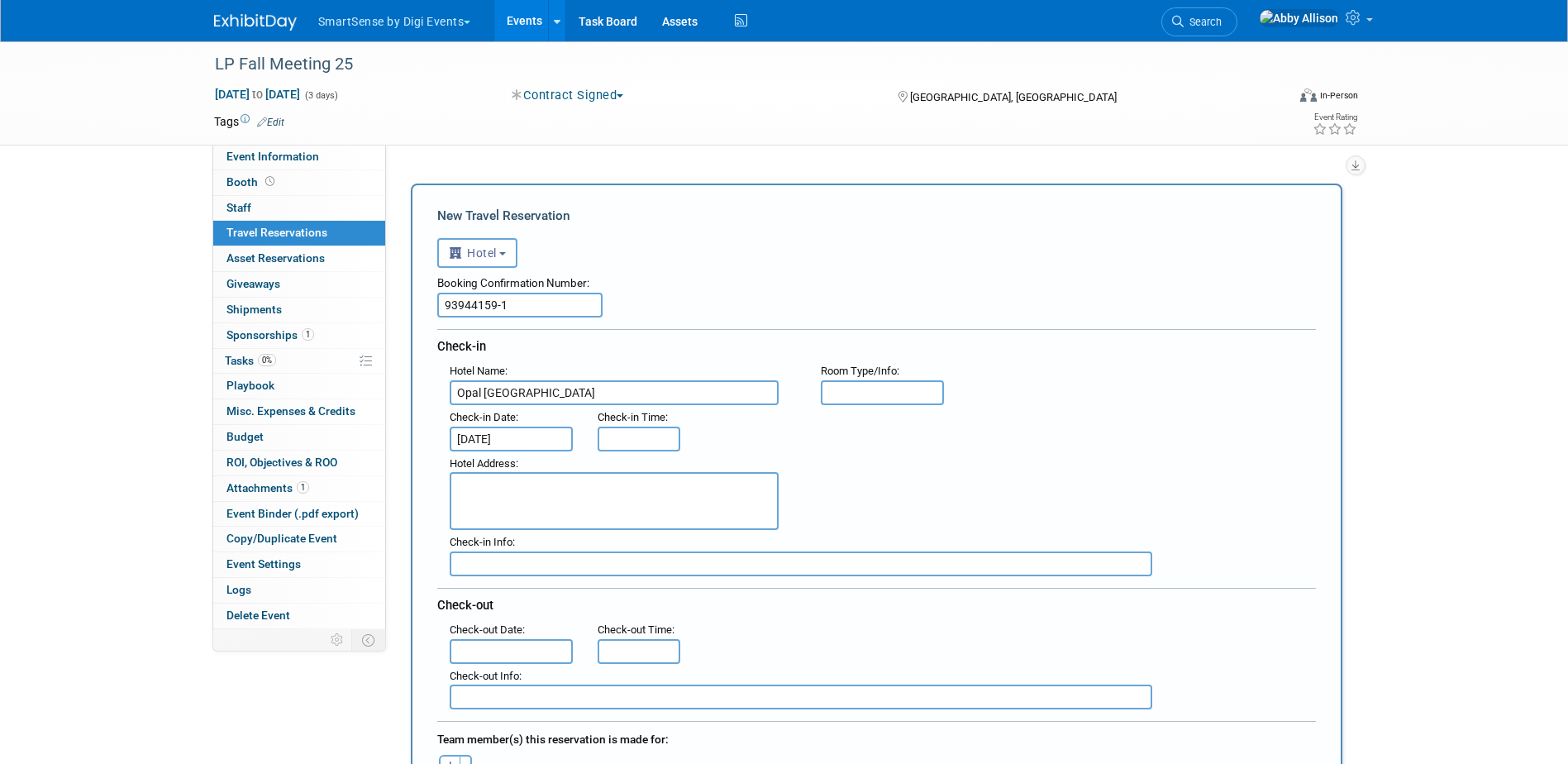
type input "3:00 PM"
click at [627, 435] on input "3:00 PM" at bounding box center [638, 438] width 83 height 25
click at [561, 504] on textarea at bounding box center [614, 501] width 329 height 58
click at [493, 644] on input "text" at bounding box center [511, 651] width 124 height 25
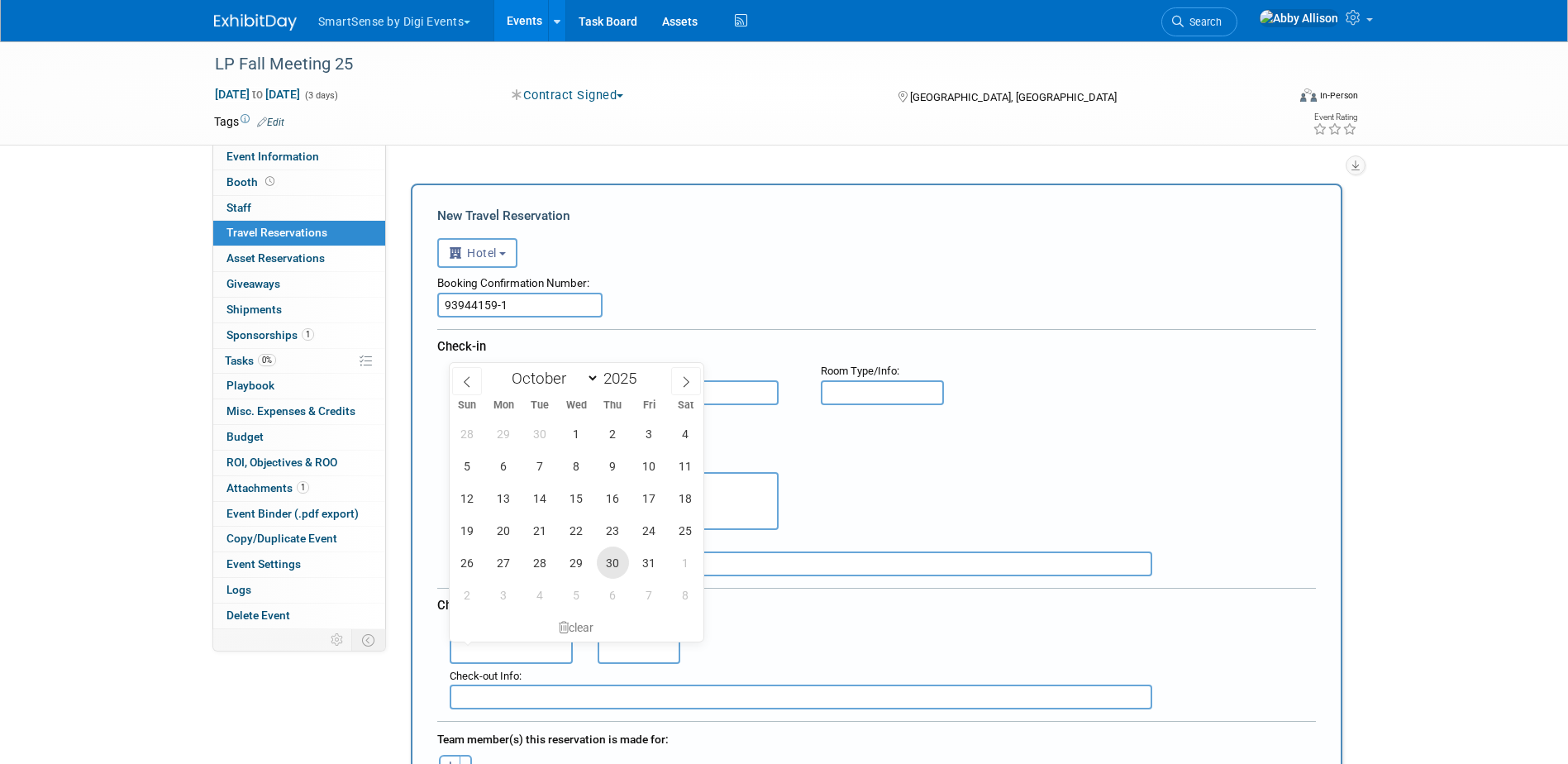
click at [611, 565] on span "30" at bounding box center [612, 562] width 33 height 33
type input "Oct 30, 2025"
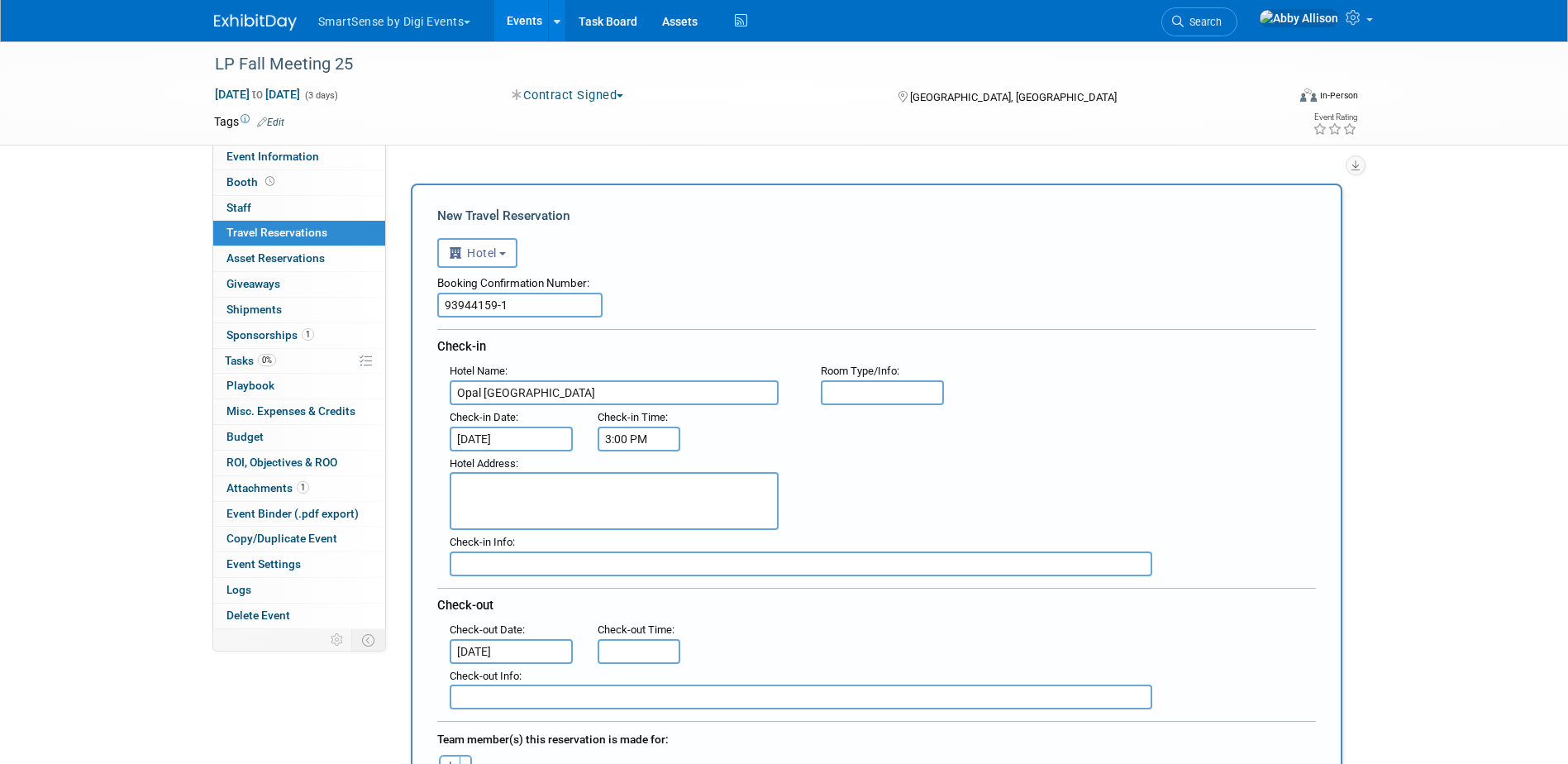
type input "11:00 AM"
click at [654, 650] on input "11:00 AM" at bounding box center [638, 651] width 83 height 25
click at [894, 650] on div ": Check-out Date : Oct 30, 2025 Check-out Time : 11:00 AM" at bounding box center [883, 641] width 891 height 47
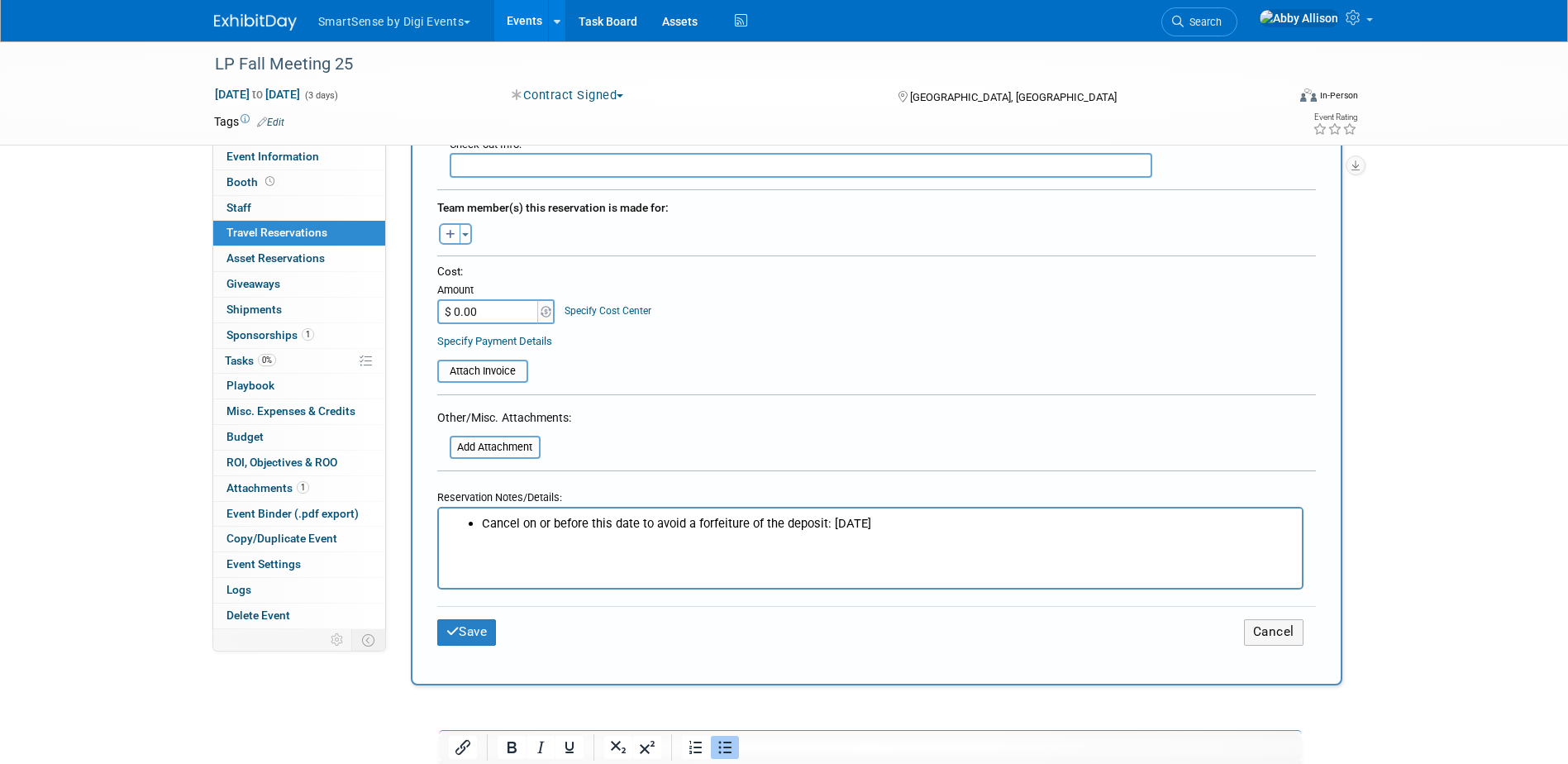
scroll to position [579, 0]
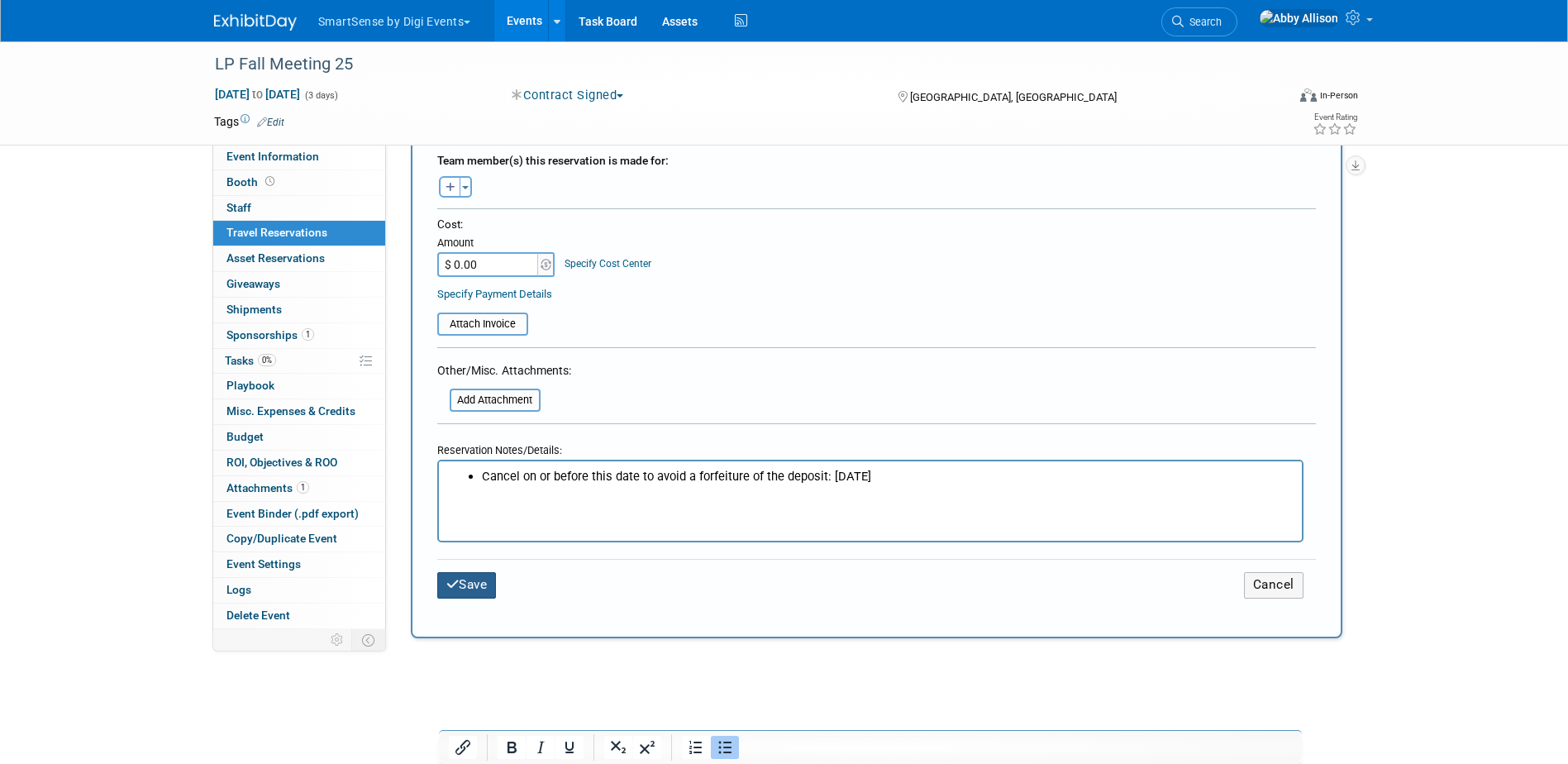
click at [478, 583] on button "Save" at bounding box center [467, 585] width 60 height 26
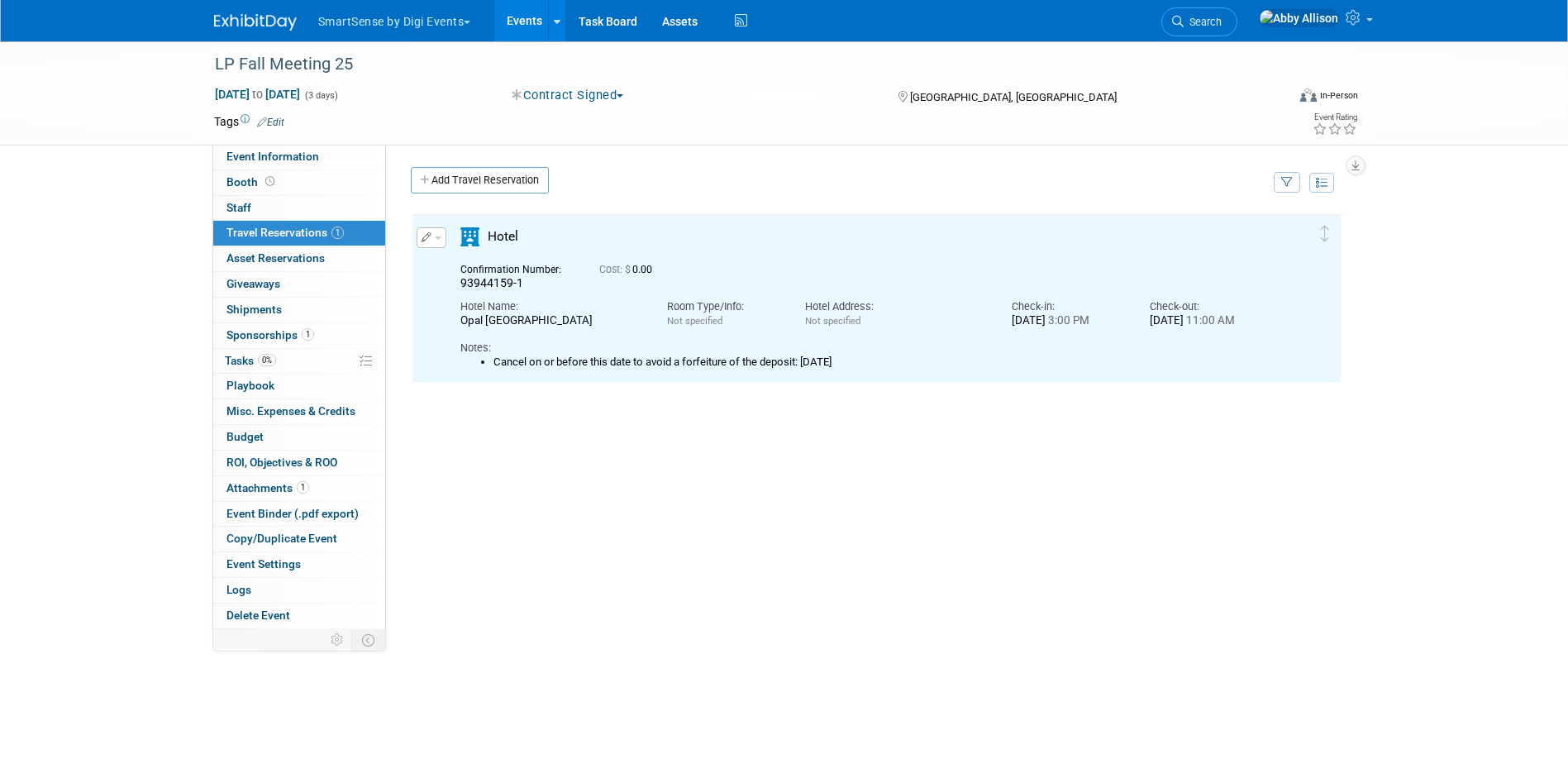
scroll to position [0, 0]
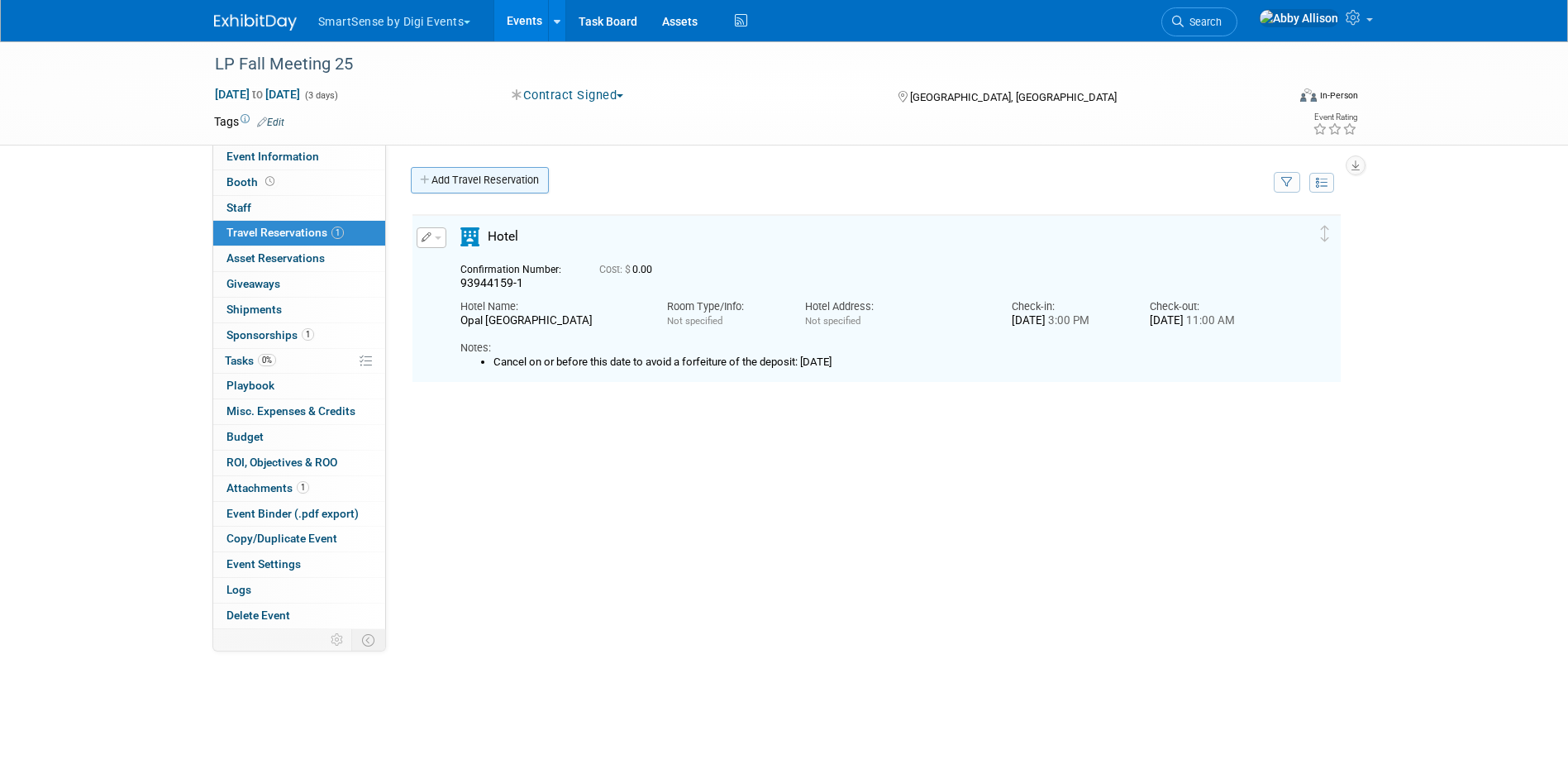
click at [471, 192] on link "Add Travel Reservation" at bounding box center [479, 180] width 138 height 26
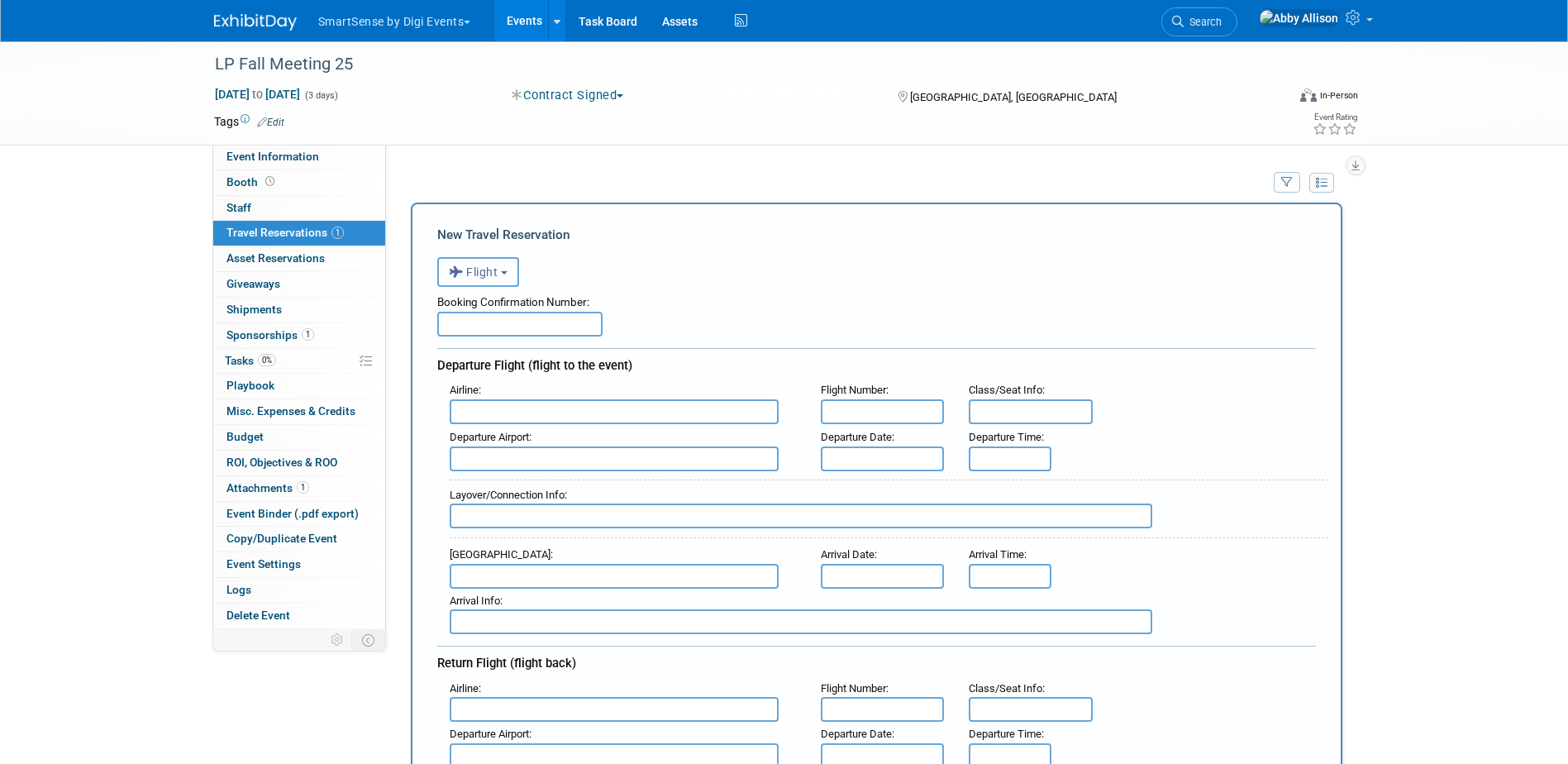
click at [470, 278] on span "Flight" at bounding box center [473, 272] width 49 height 13
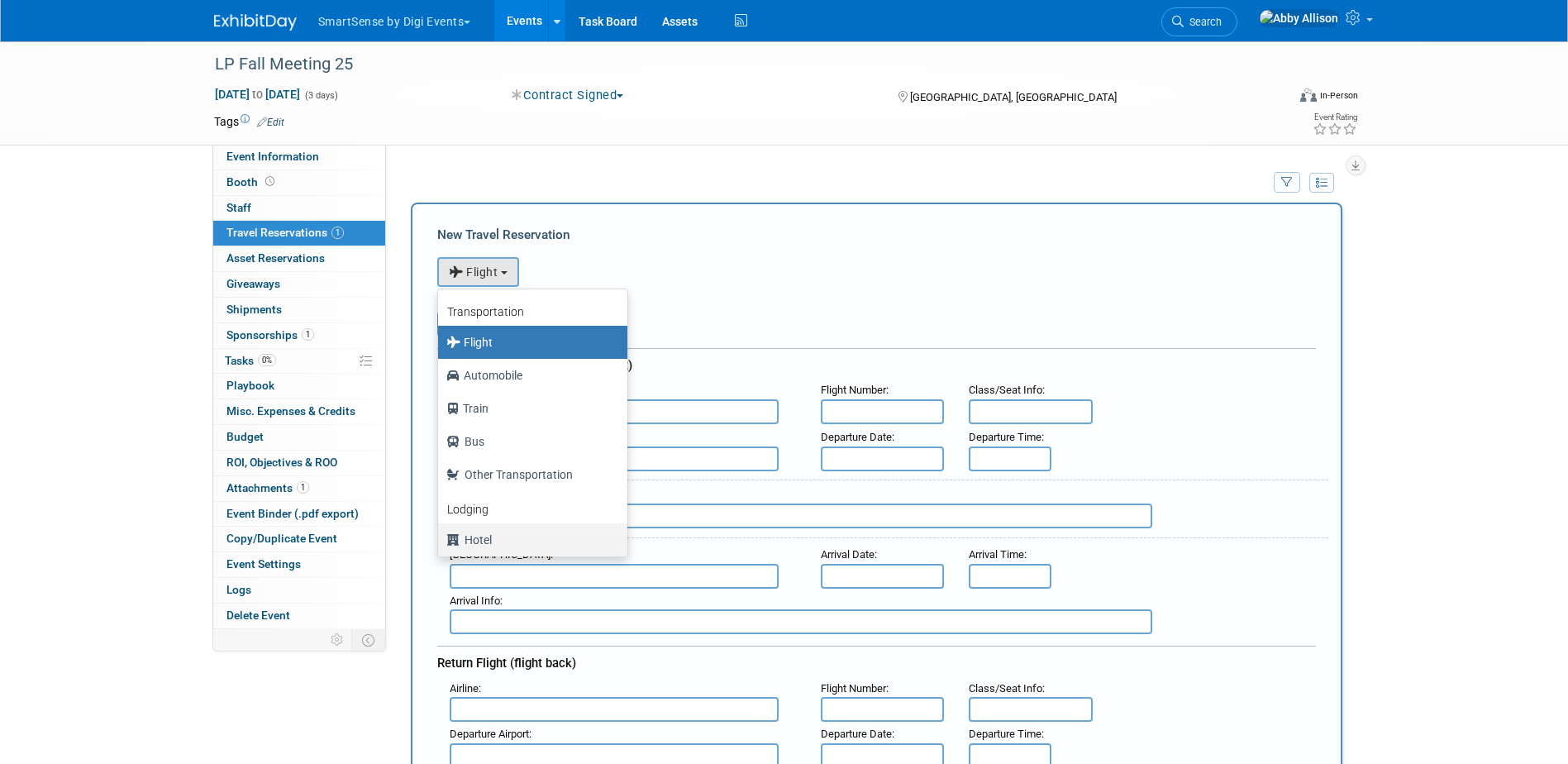
click at [492, 535] on label "Hotel" at bounding box center [529, 540] width 165 height 26
click at [440, 535] on input "Hotel" at bounding box center [436, 538] width 11 height 11
select select "6"
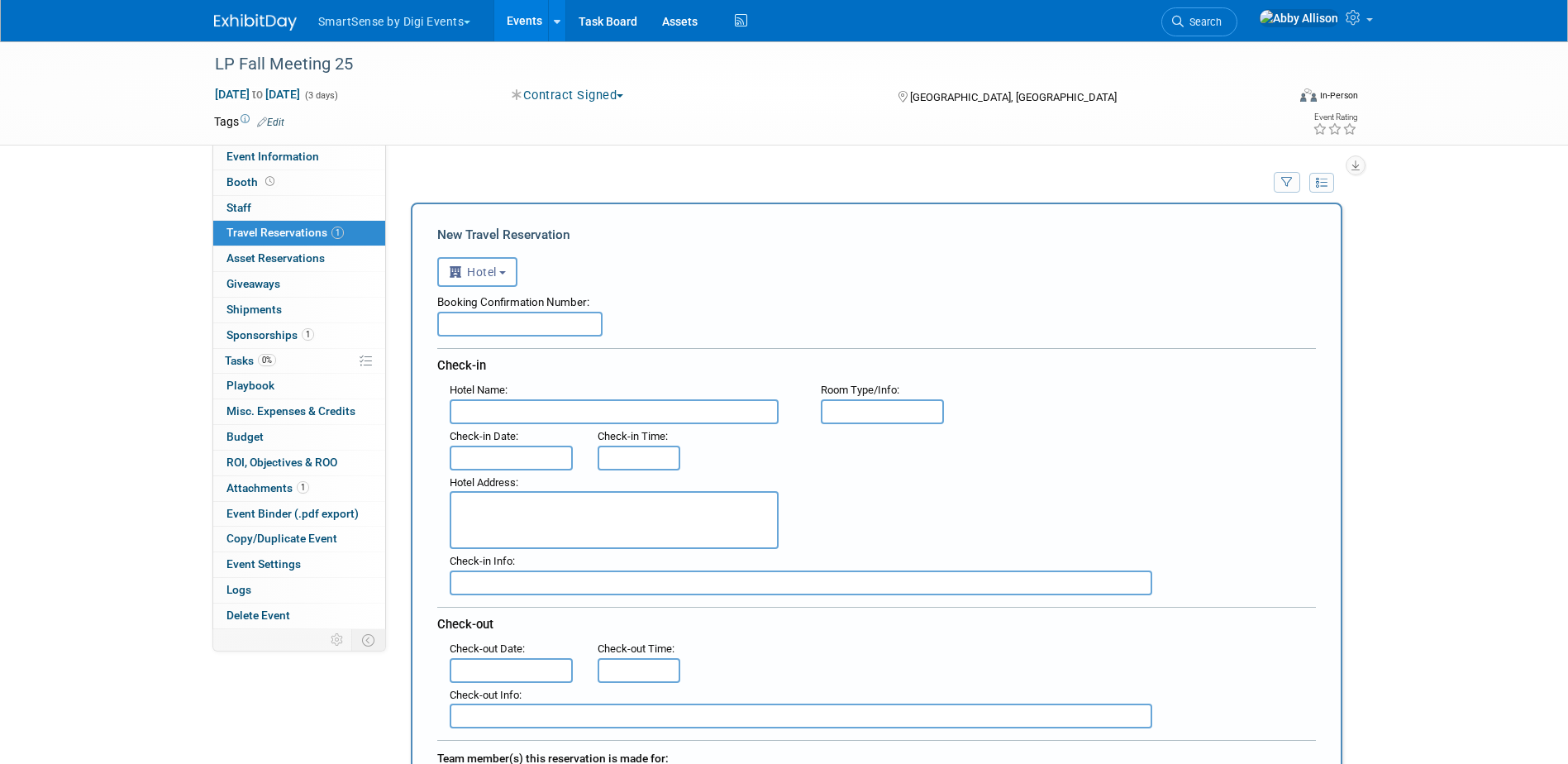
click at [471, 330] on input "text" at bounding box center [520, 324] width 166 height 25
paste input "95315188-1"
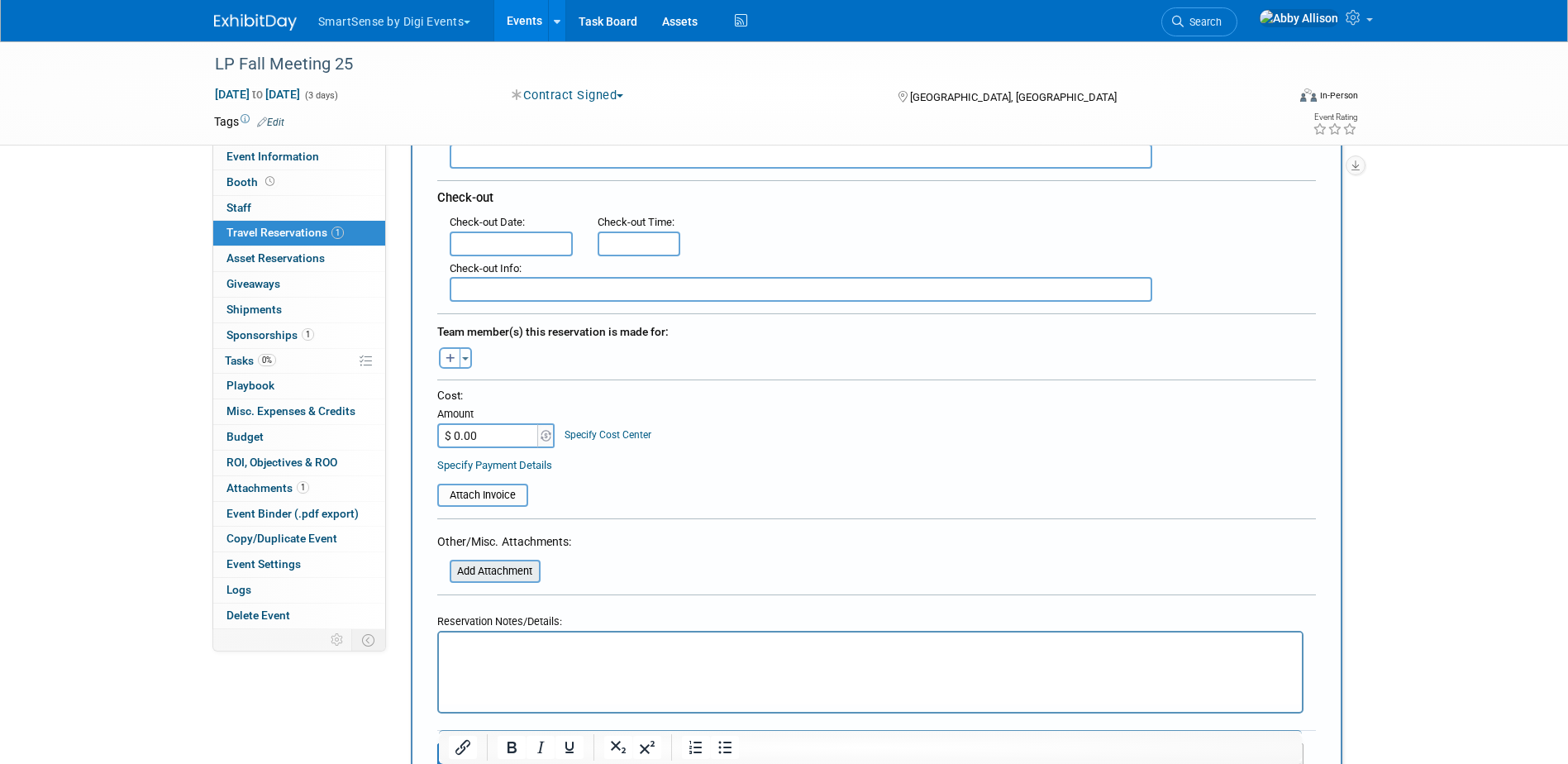
scroll to position [496, 0]
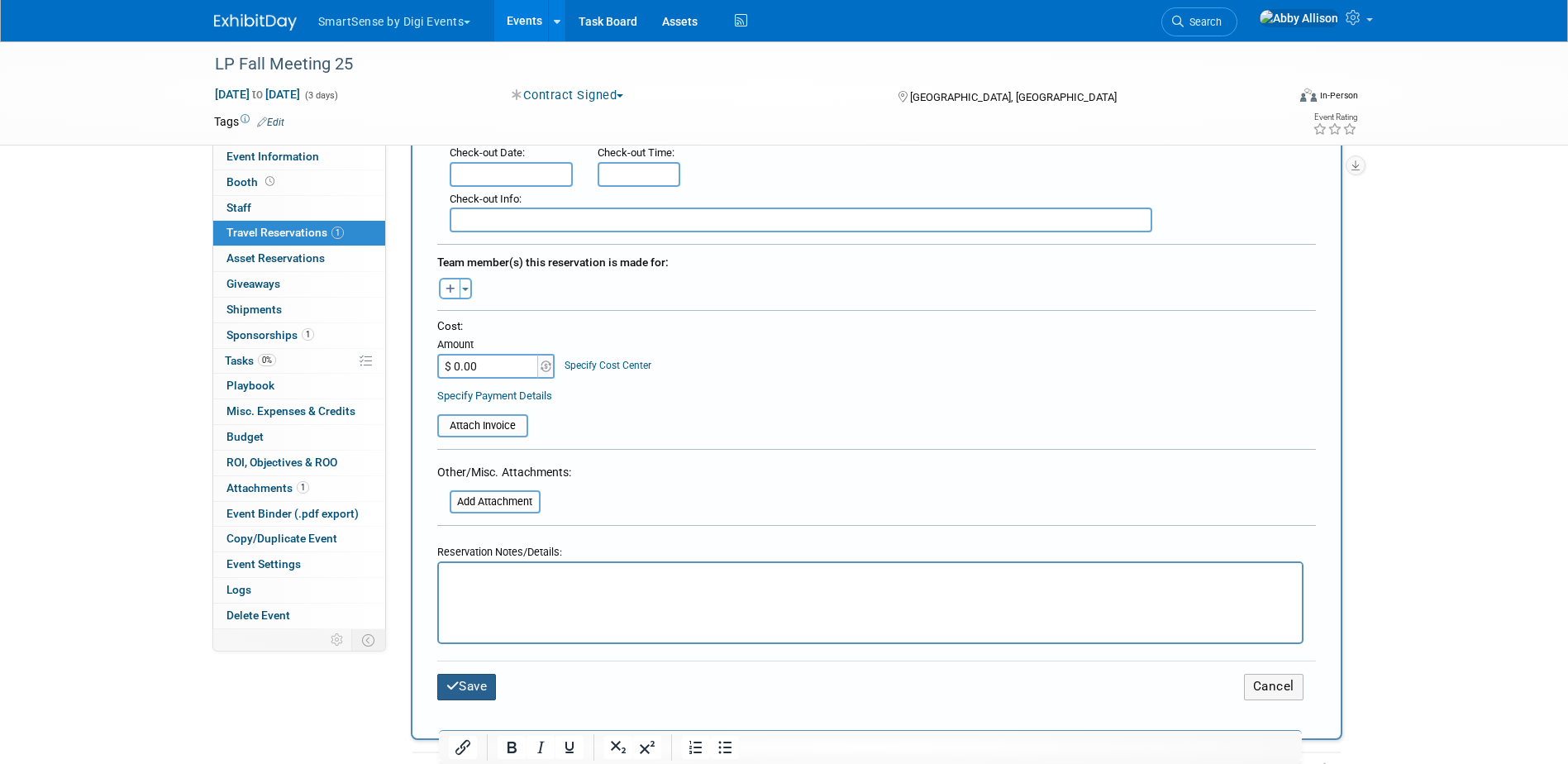
type input "95315188-1"
click at [462, 686] on button "Save" at bounding box center [467, 687] width 60 height 26
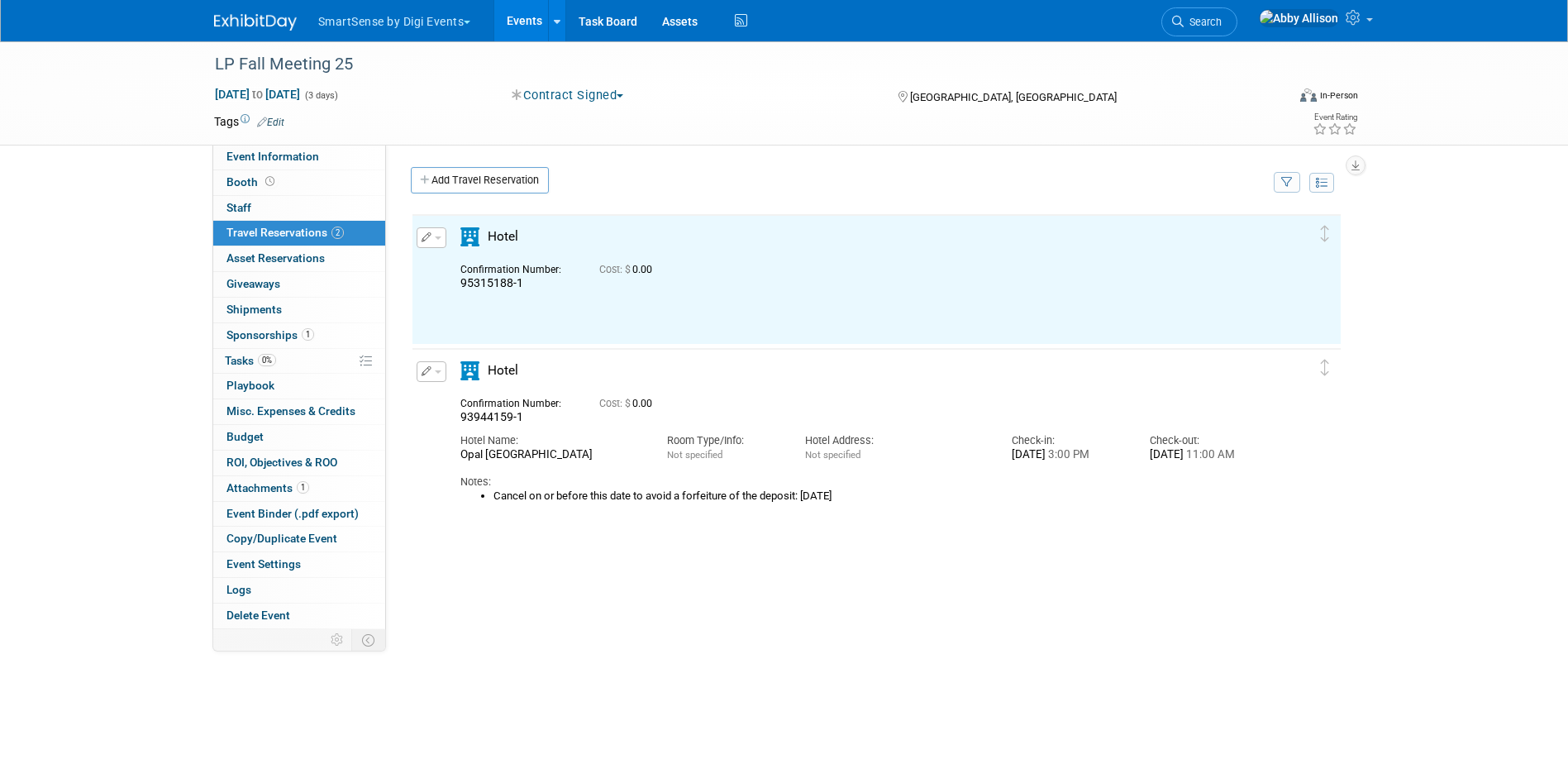
scroll to position [0, 0]
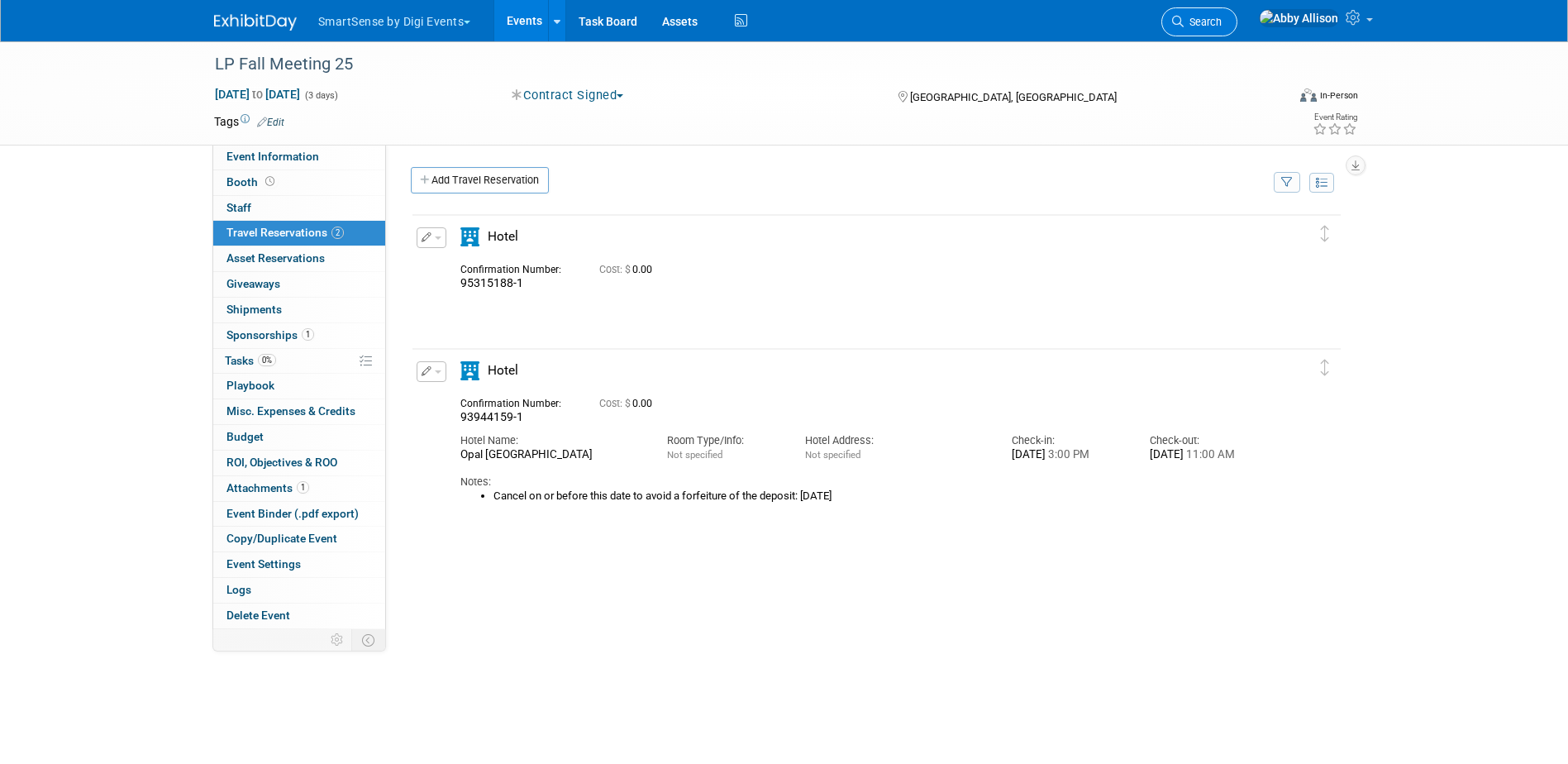
click at [1222, 25] on span "Search" at bounding box center [1202, 21] width 38 height 12
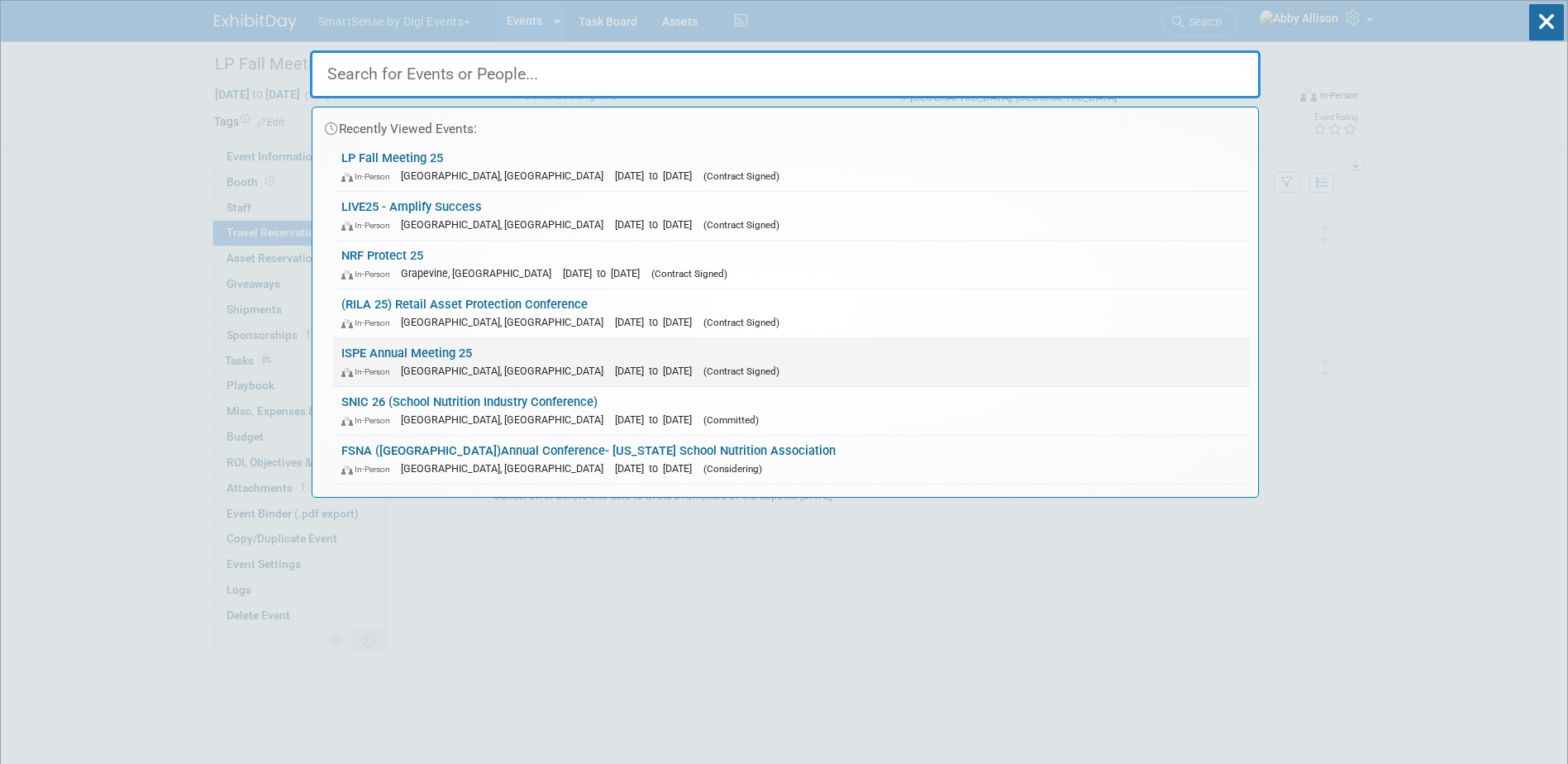
click at [436, 357] on link "ISPE Annual Meeting 25 In-Person Charlotte, NC Oct 26, 2025 to Oct 29, 2025 (Co…" at bounding box center [791, 362] width 917 height 48
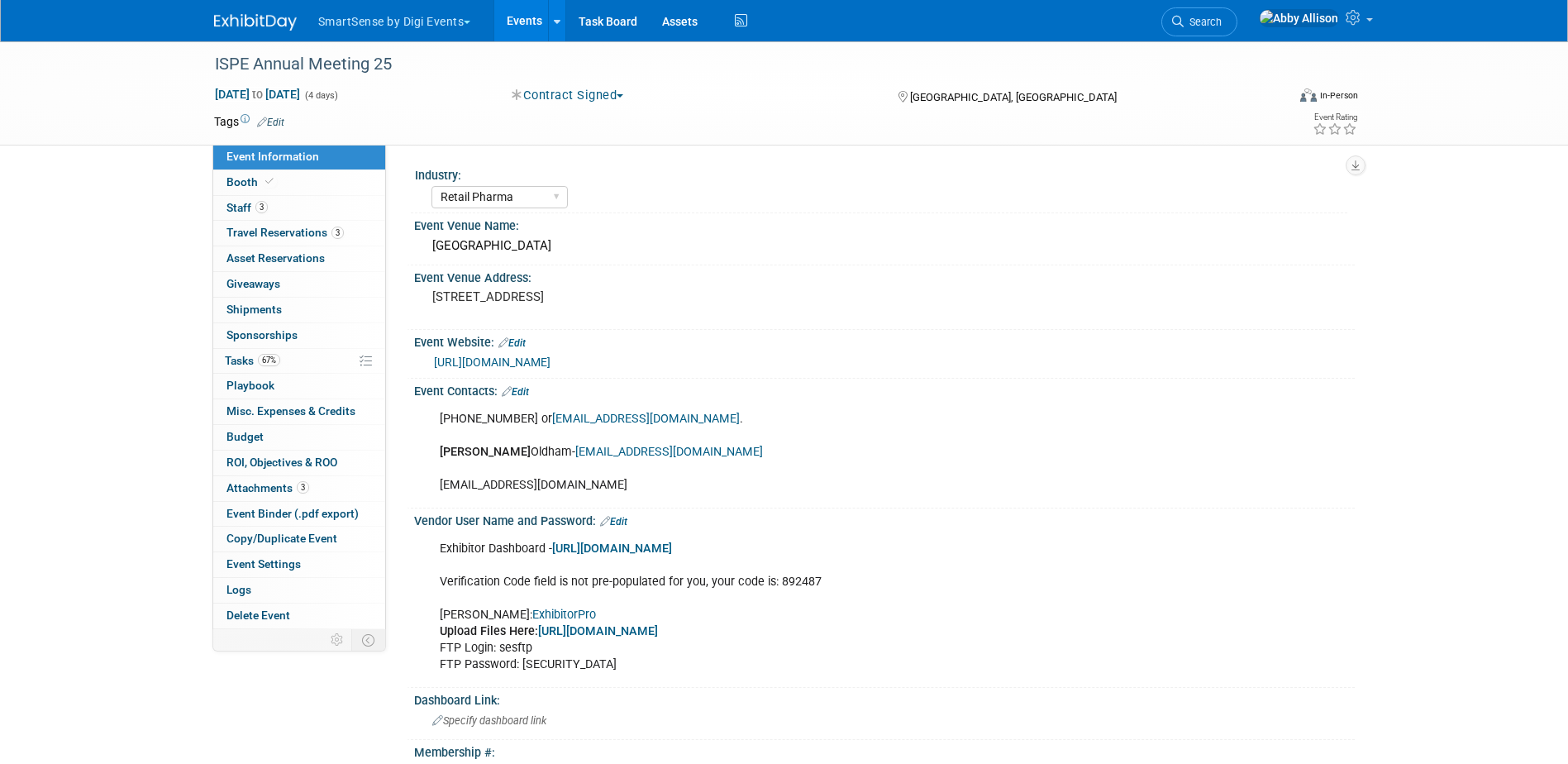
select select "Retail Pharma"
click at [268, 255] on span "Asset Reservations 0" at bounding box center [275, 258] width 99 height 13
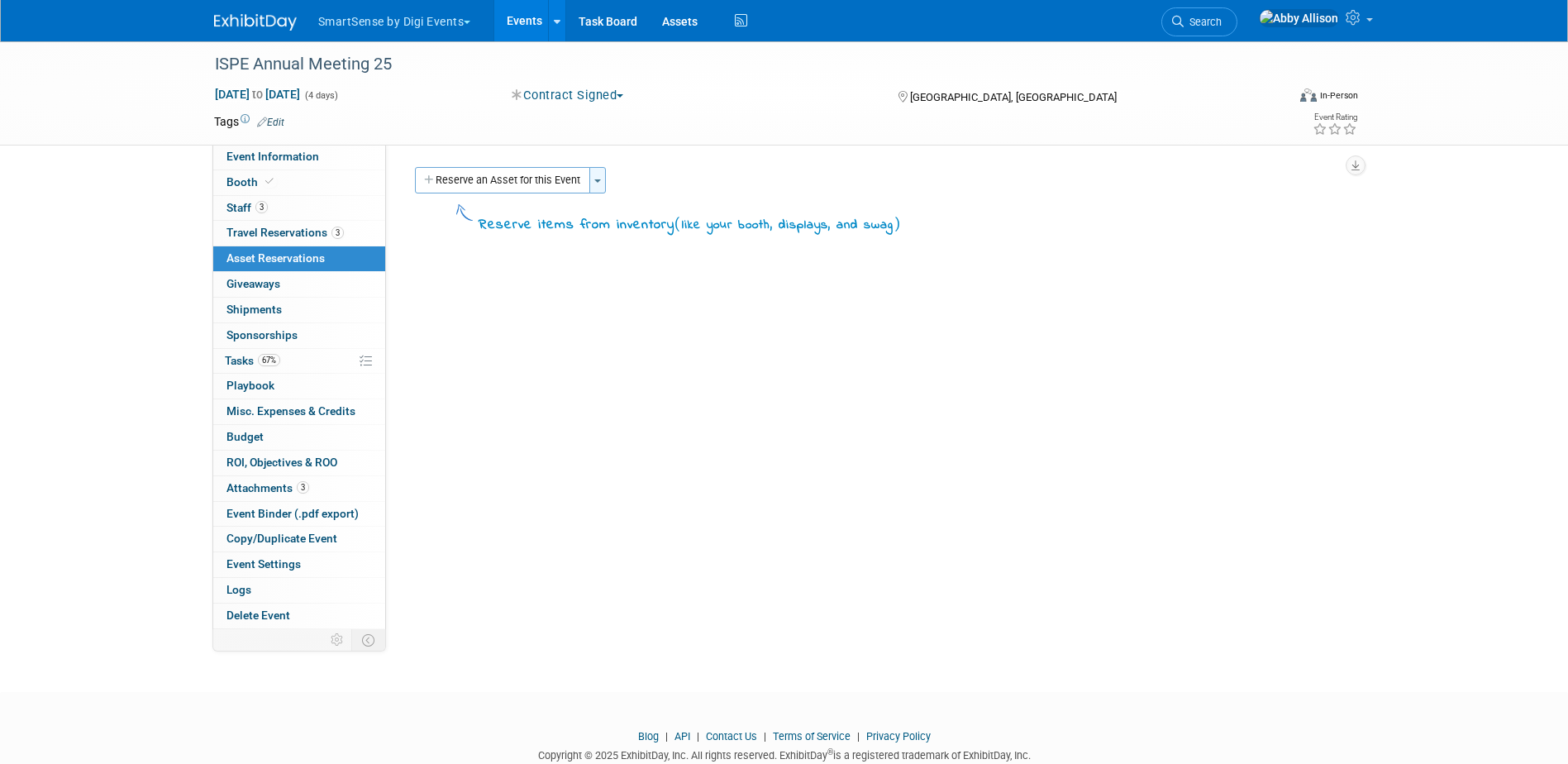
click at [596, 183] on button "Toggle Dropdown" at bounding box center [597, 180] width 17 height 26
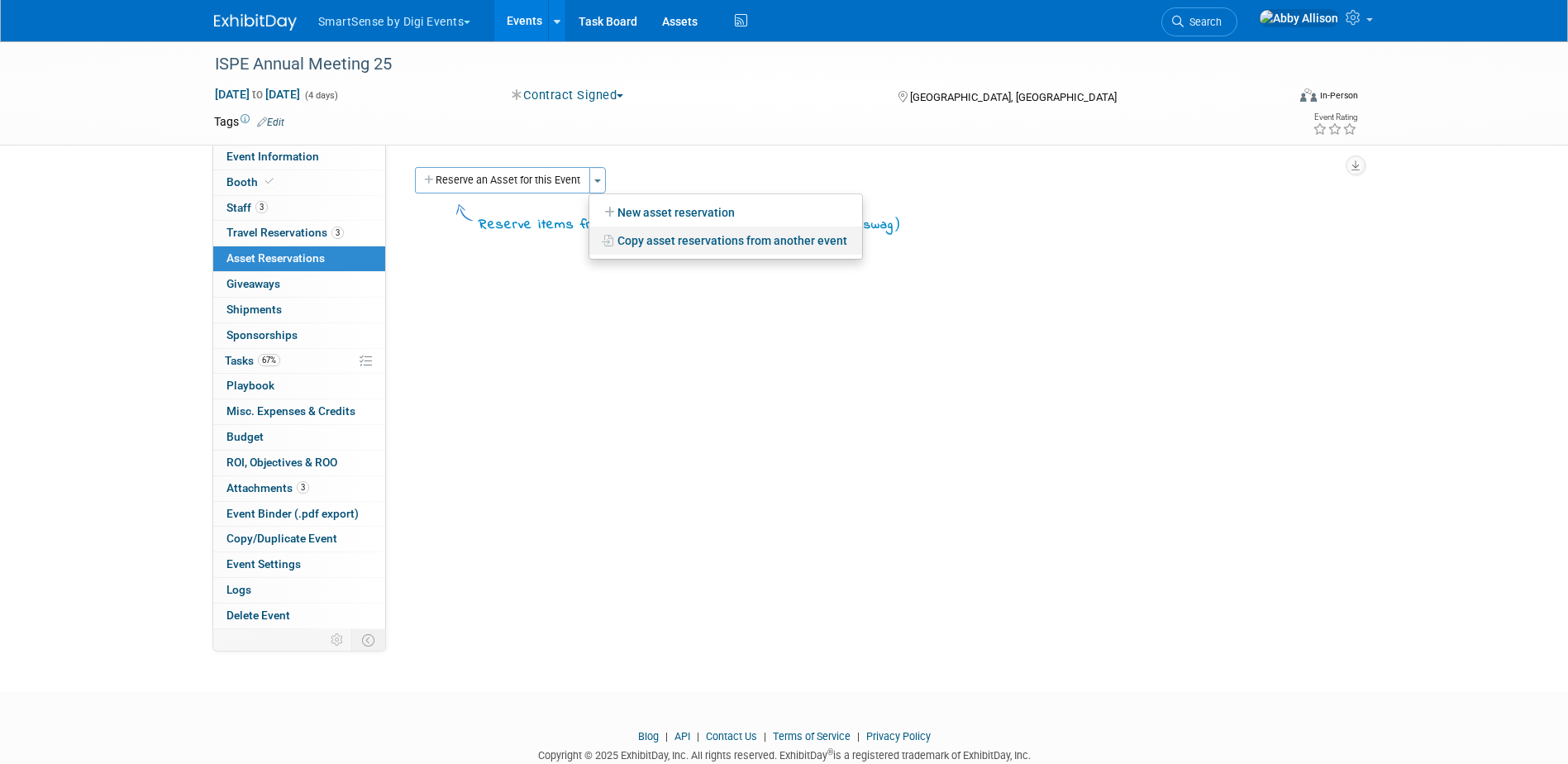
click at [638, 240] on link "Copy asset reservations from another event" at bounding box center [725, 240] width 273 height 28
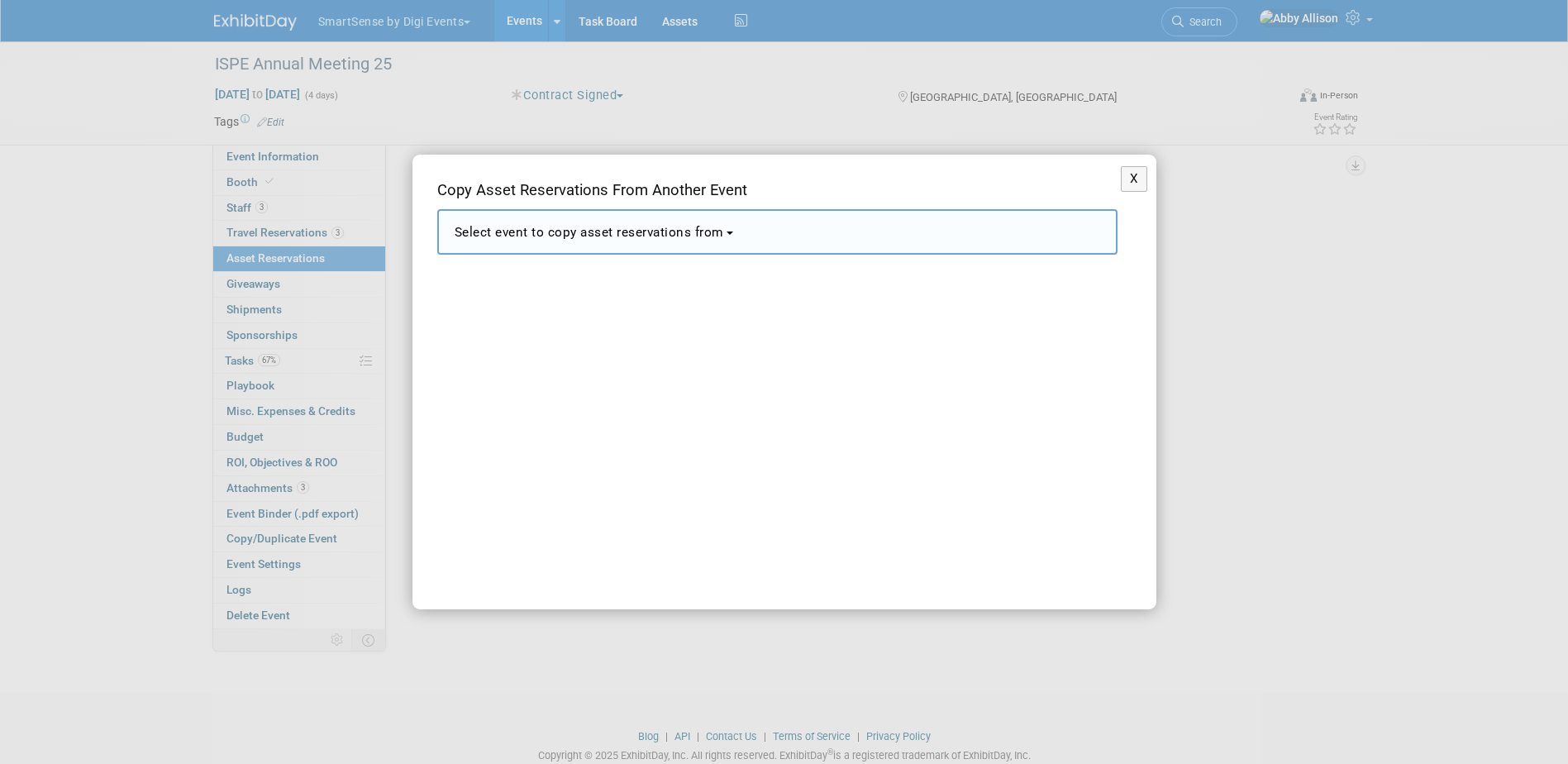
click at [633, 240] on button "Select event to copy asset reservations from" at bounding box center [777, 232] width 680 height 46
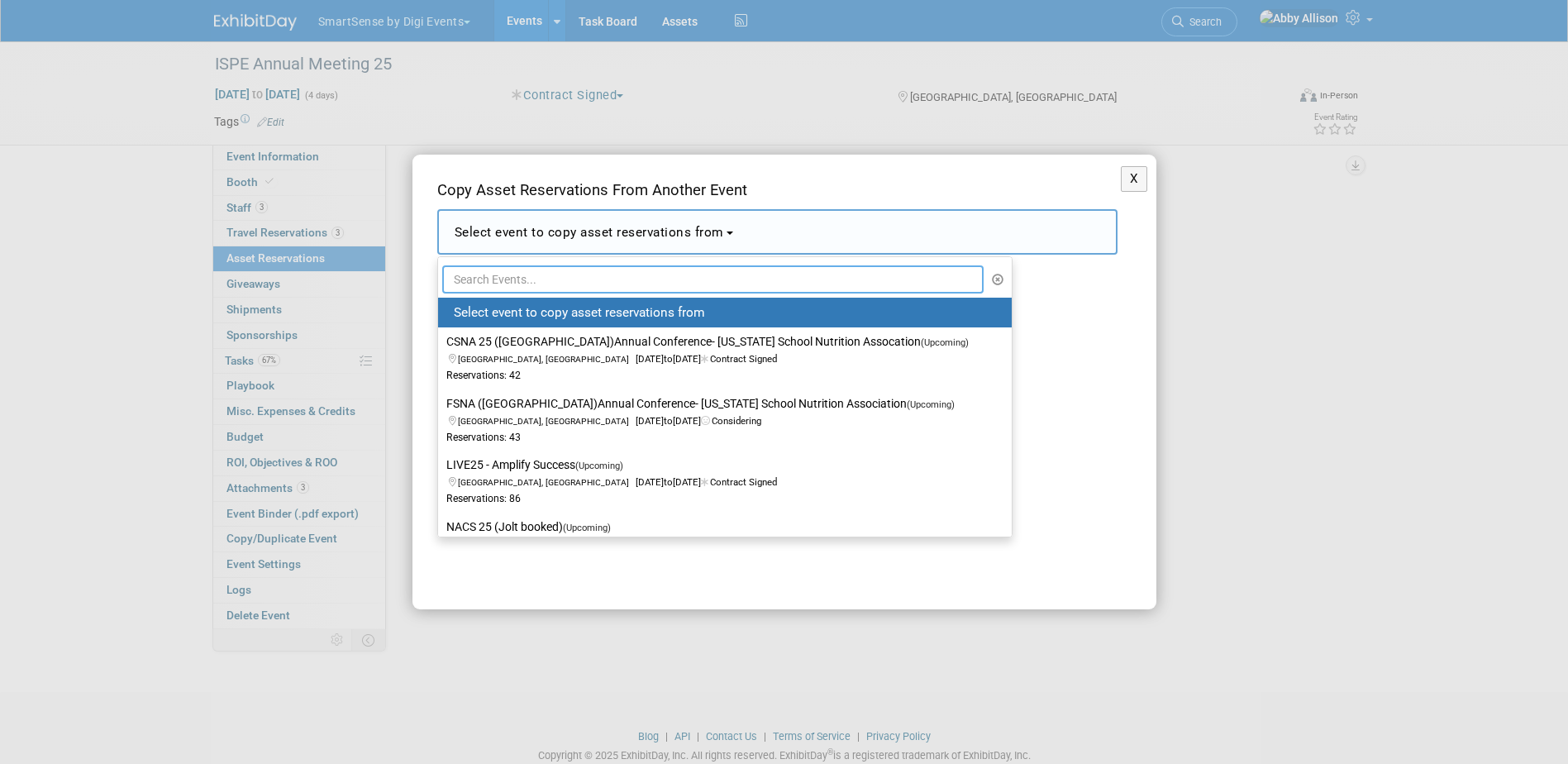
click at [632, 269] on input "text" at bounding box center [713, 279] width 543 height 28
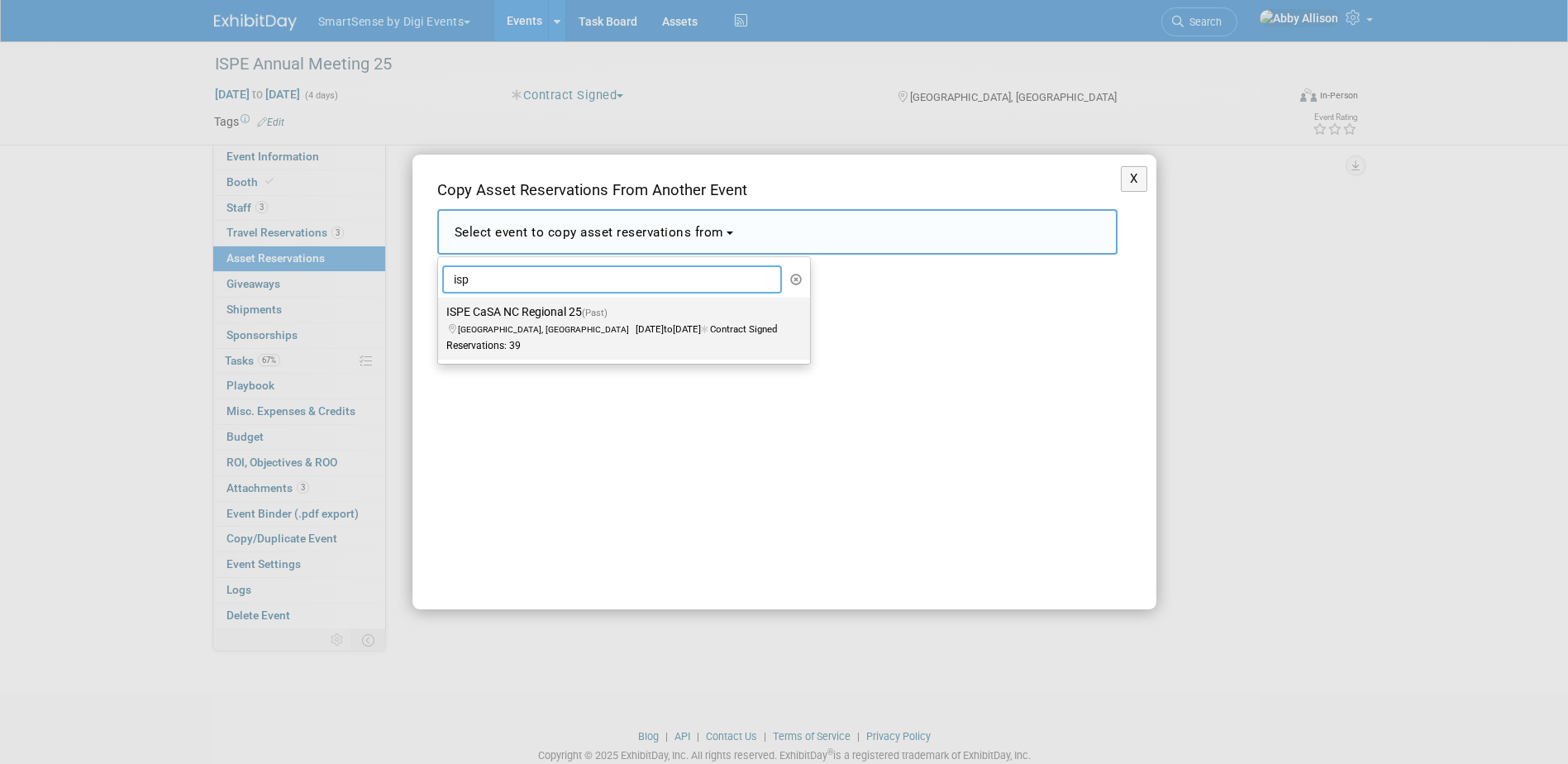
type input "isp"
click at [604, 331] on span "[GEOGRAPHIC_DATA], [GEOGRAPHIC_DATA] [DATE] to [DATE] Contract Signed" at bounding box center [611, 321] width 330 height 28
click at [440, 317] on input "ISPE CaSA NC Regional 25 (Past) [GEOGRAPHIC_DATA], [GEOGRAPHIC_DATA] [DATE] to …" at bounding box center [436, 313] width 11 height 11
select select "11132326"
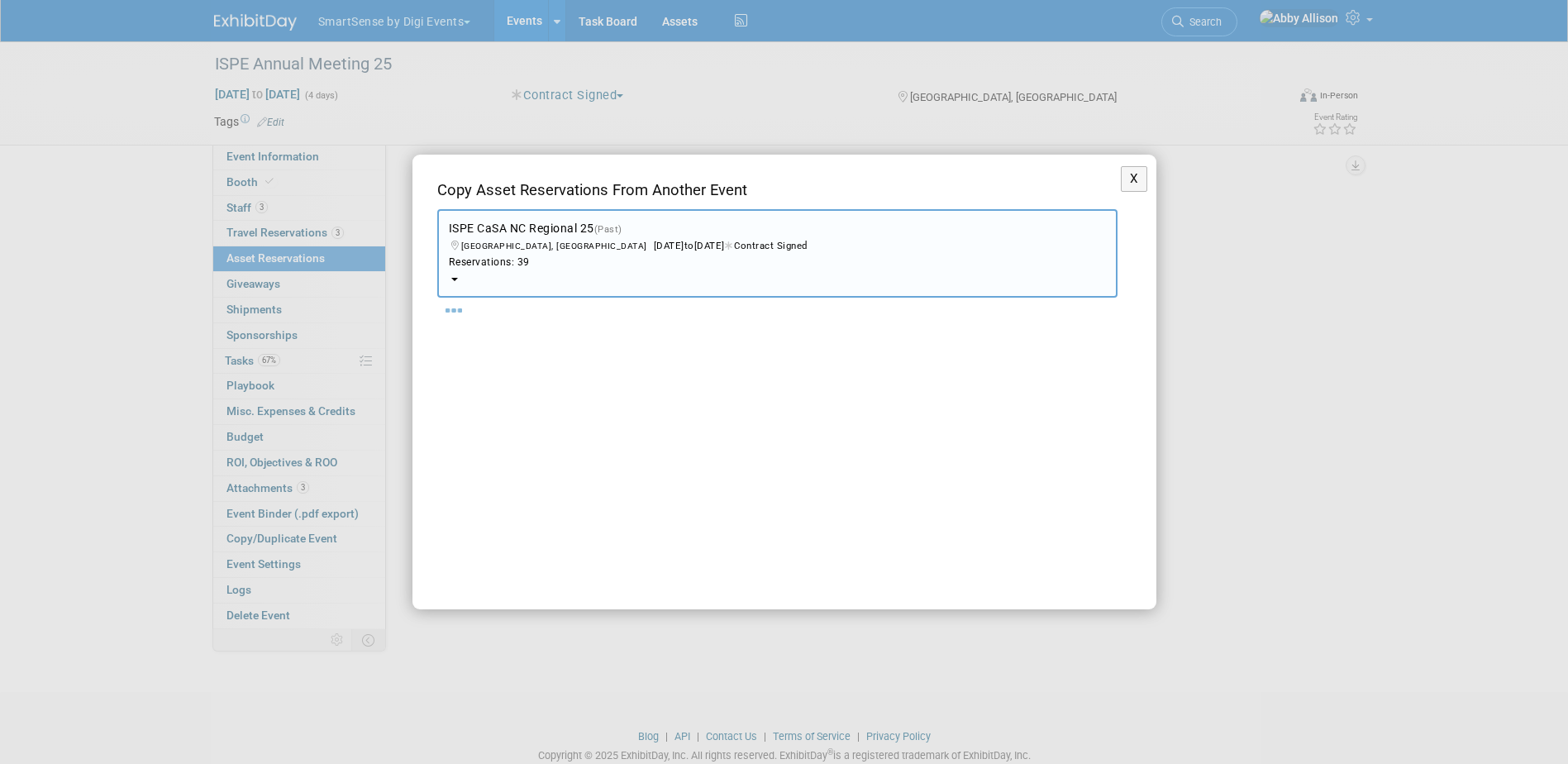
select select "9"
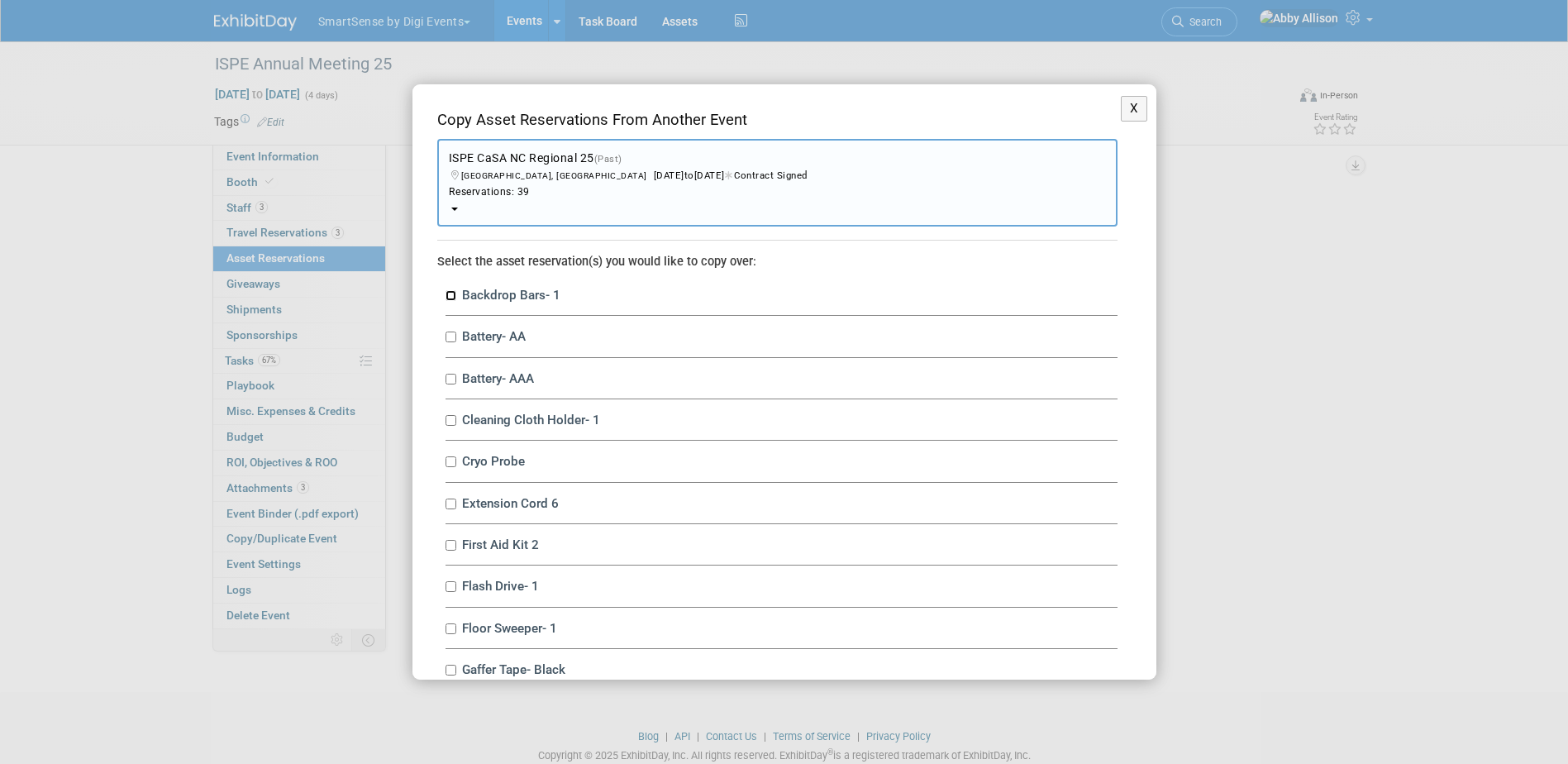
click at [451, 296] on input "Backdrop Bars- 1" at bounding box center [451, 296] width 11 height 11
checkbox input "true"
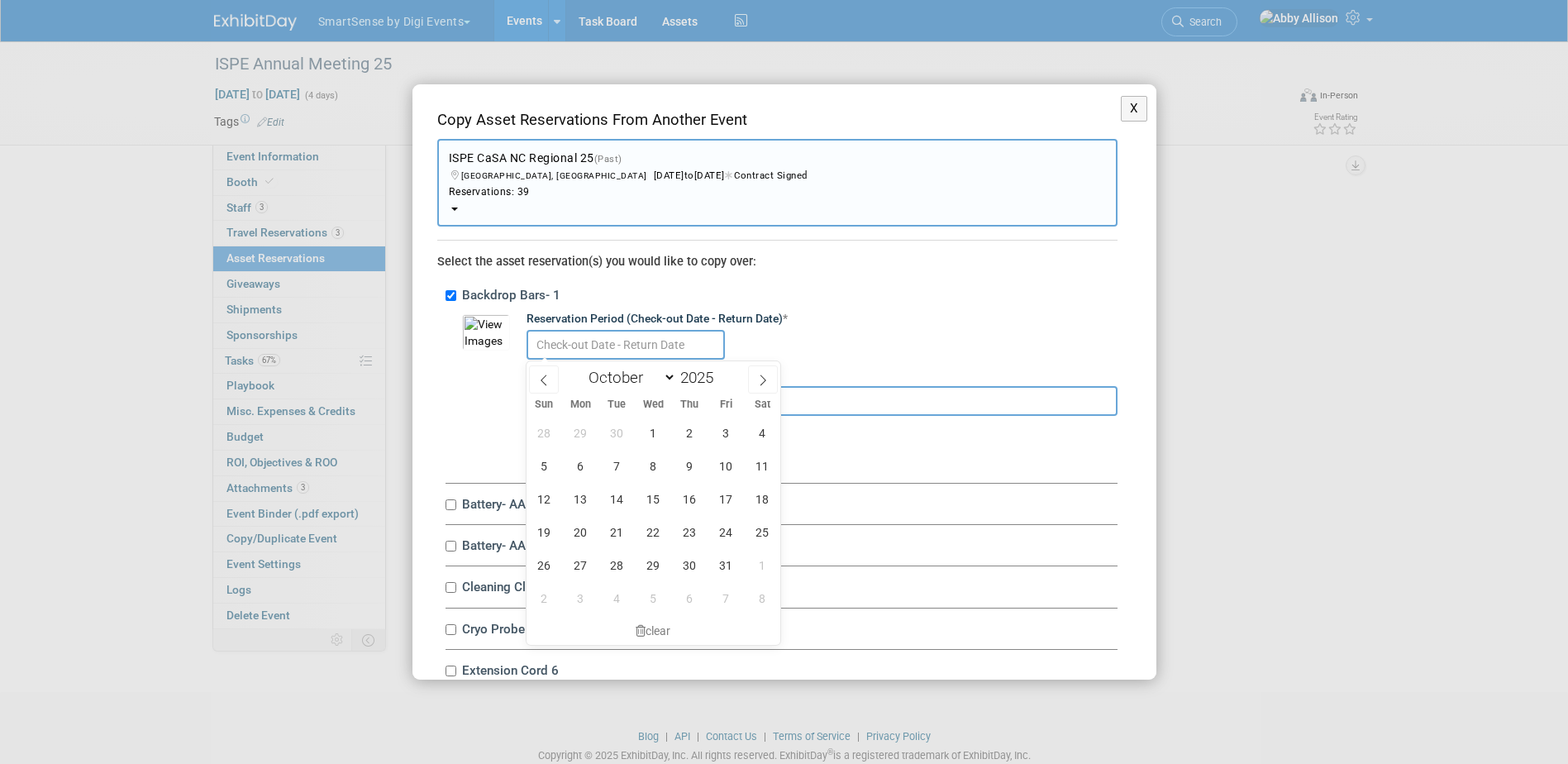
click at [550, 337] on input "text" at bounding box center [625, 344] width 198 height 30
click at [643, 503] on span "15" at bounding box center [653, 499] width 33 height 33
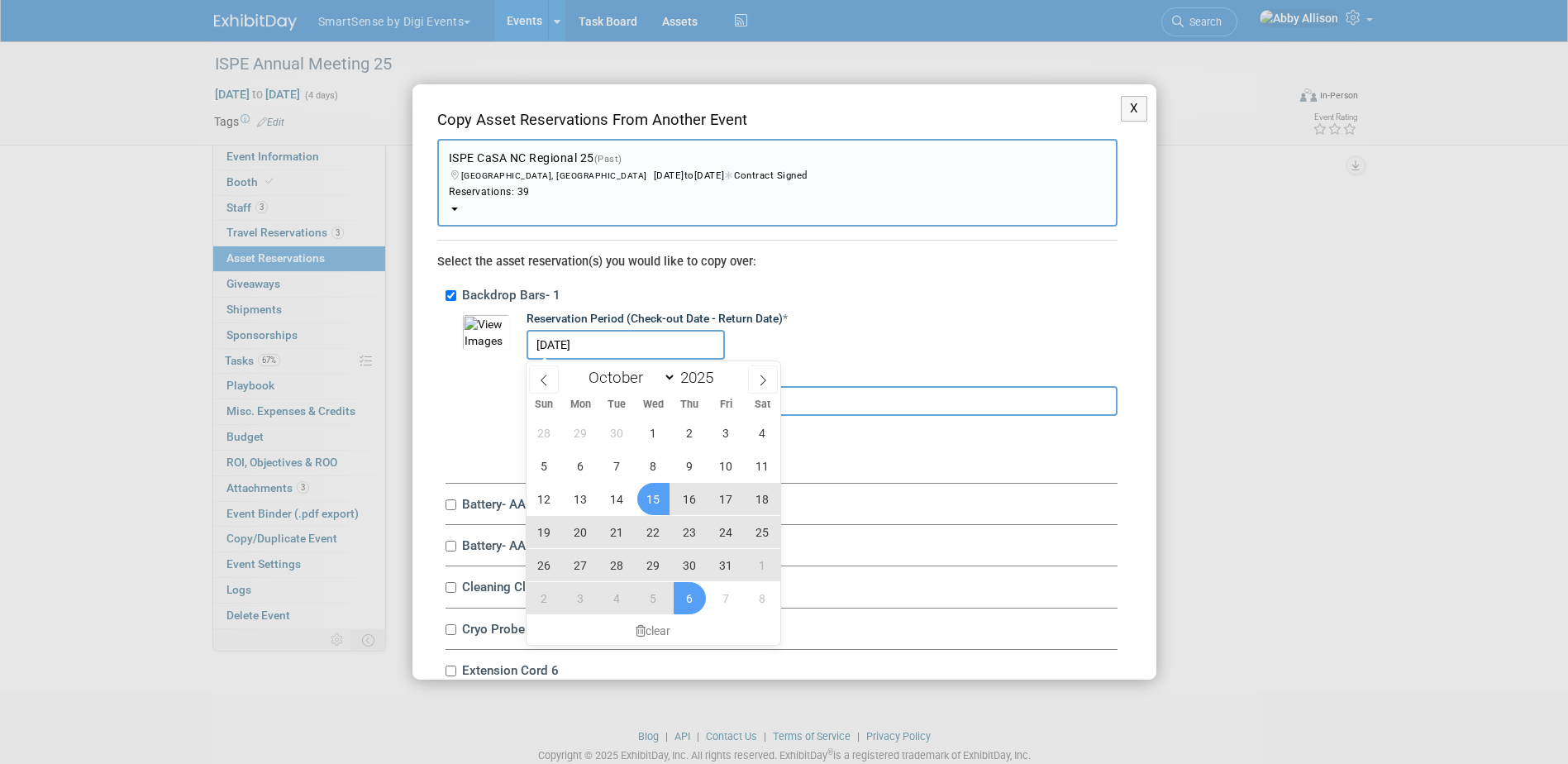
click at [678, 588] on span "6" at bounding box center [690, 597] width 33 height 33
type input "[DATE] to [DATE]"
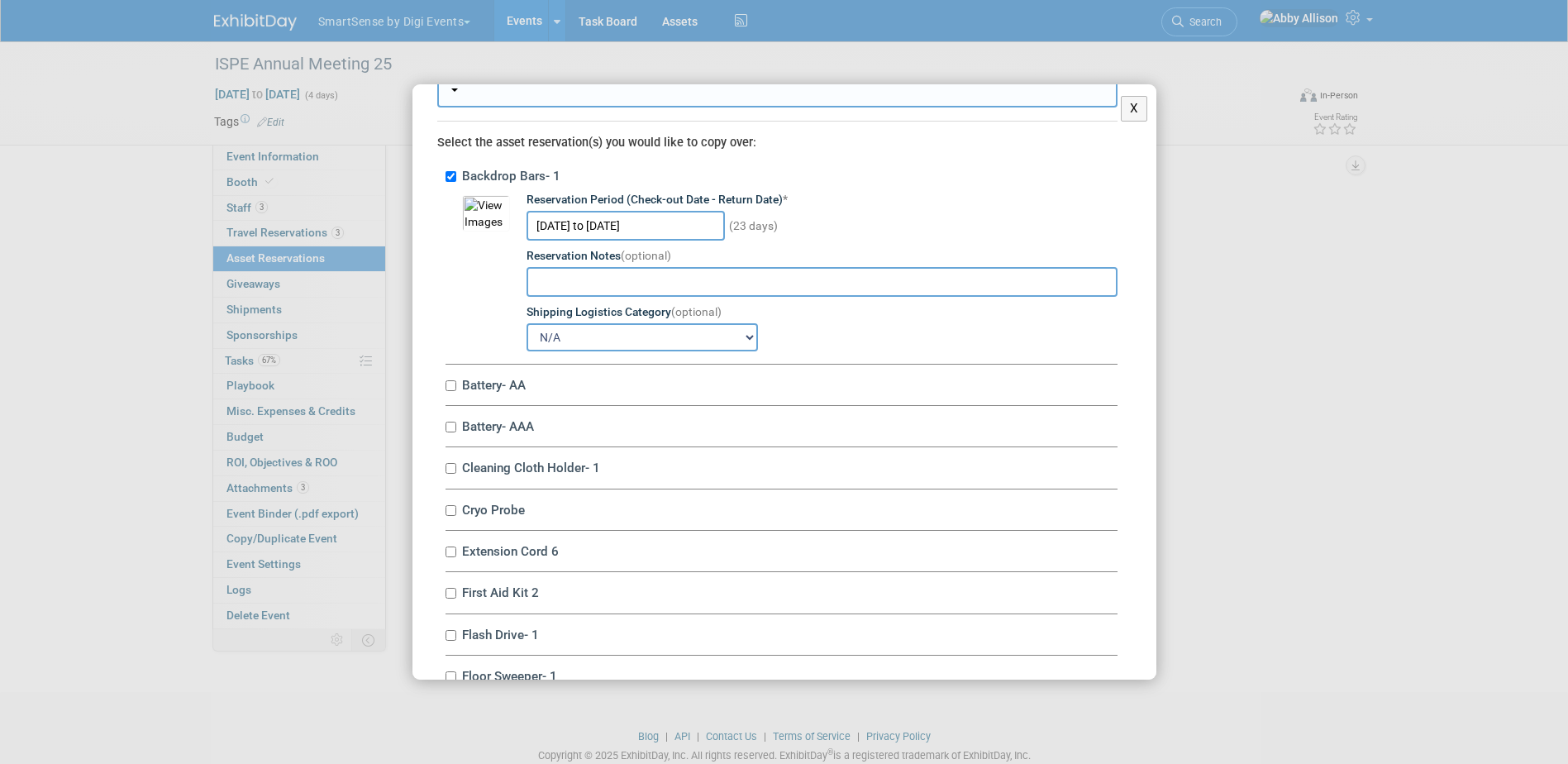
scroll to position [166, 0]
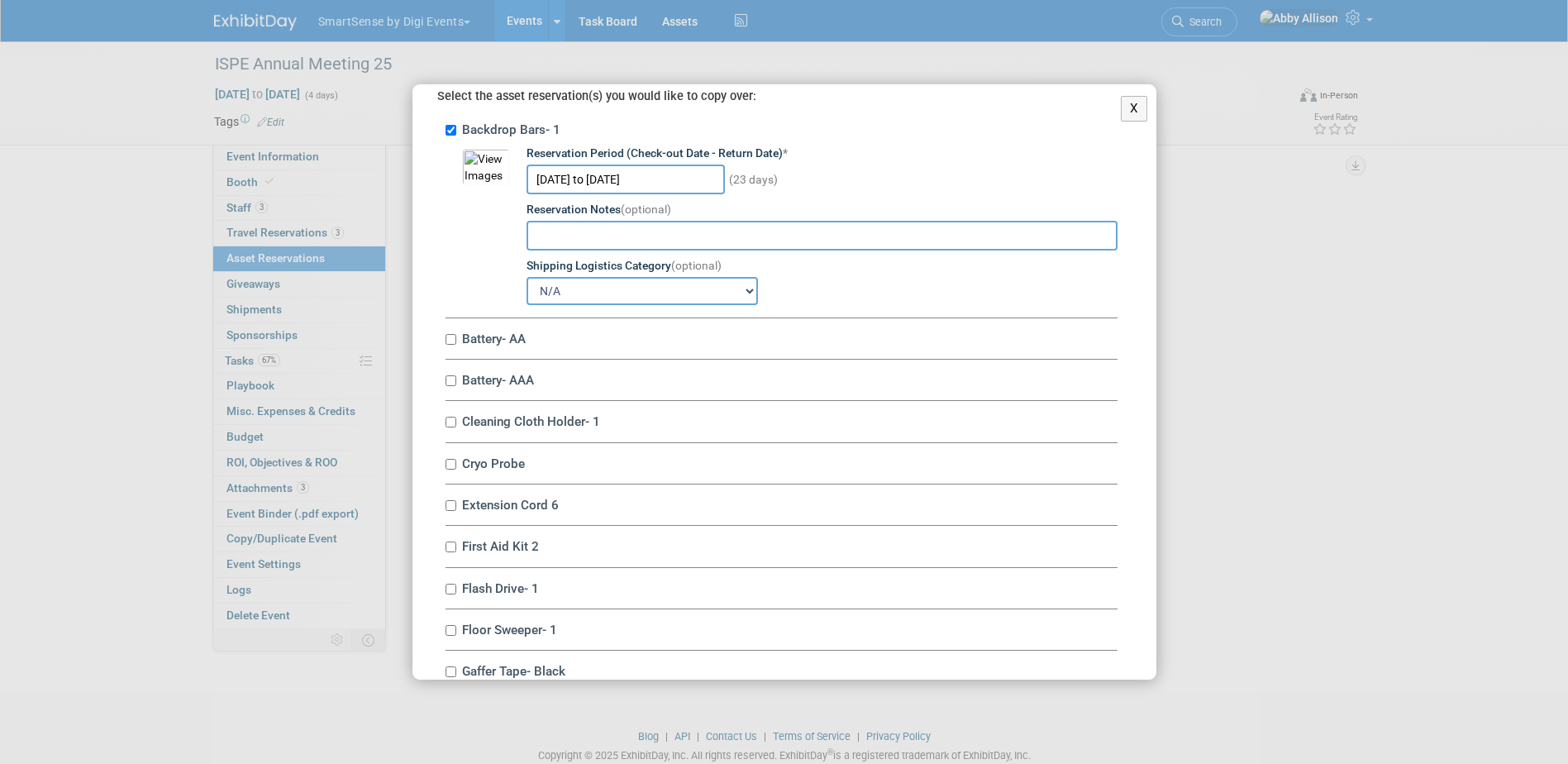
click at [457, 342] on label "Battery- AA" at bounding box center [787, 338] width 661 height 16
click at [456, 342] on input "Battery- AA" at bounding box center [451, 340] width 11 height 11
checkbox input "true"
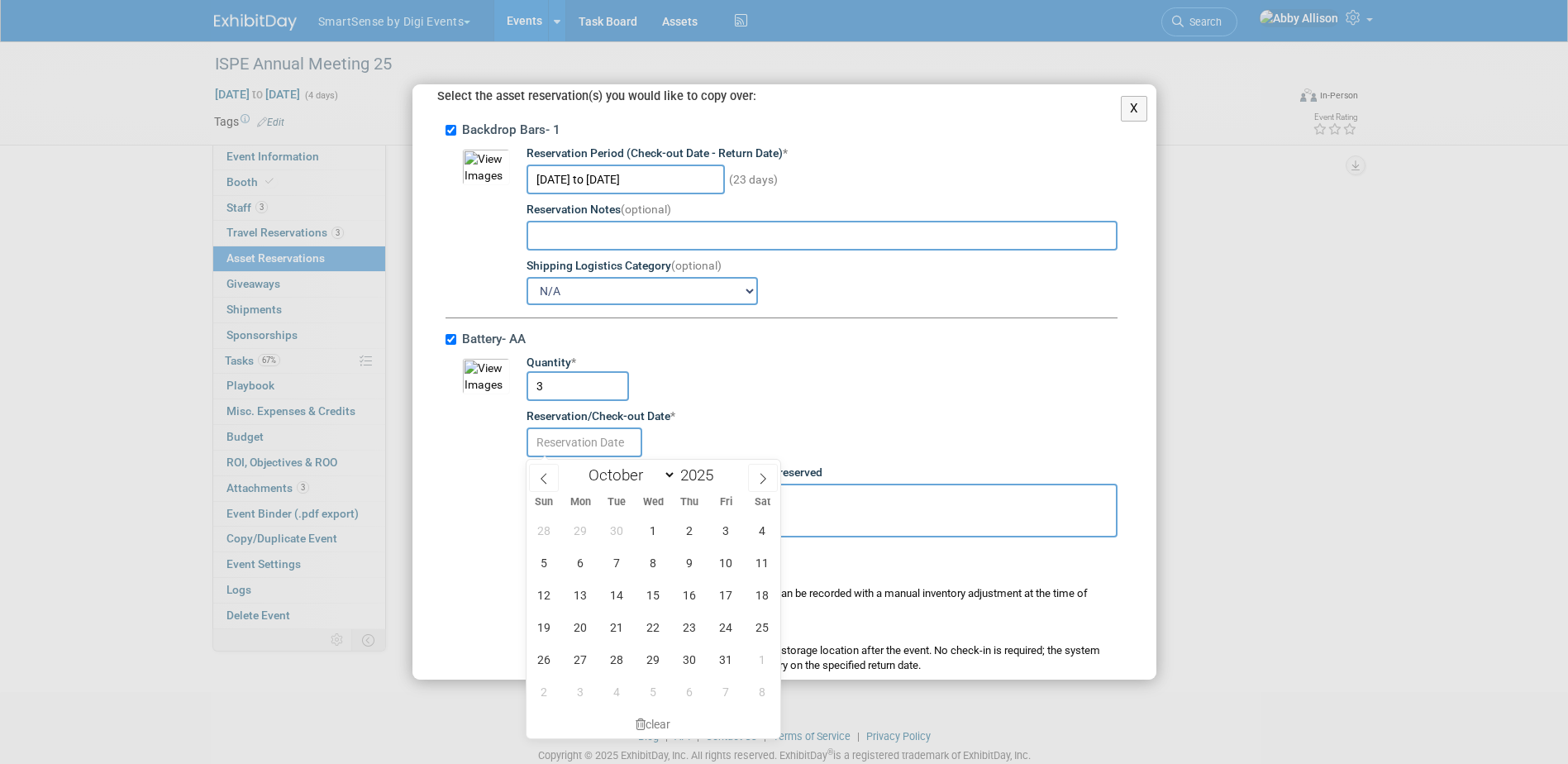
click at [554, 440] on input "text" at bounding box center [584, 442] width 115 height 30
click at [646, 594] on span "15" at bounding box center [653, 595] width 33 height 33
type input "[DATE]"
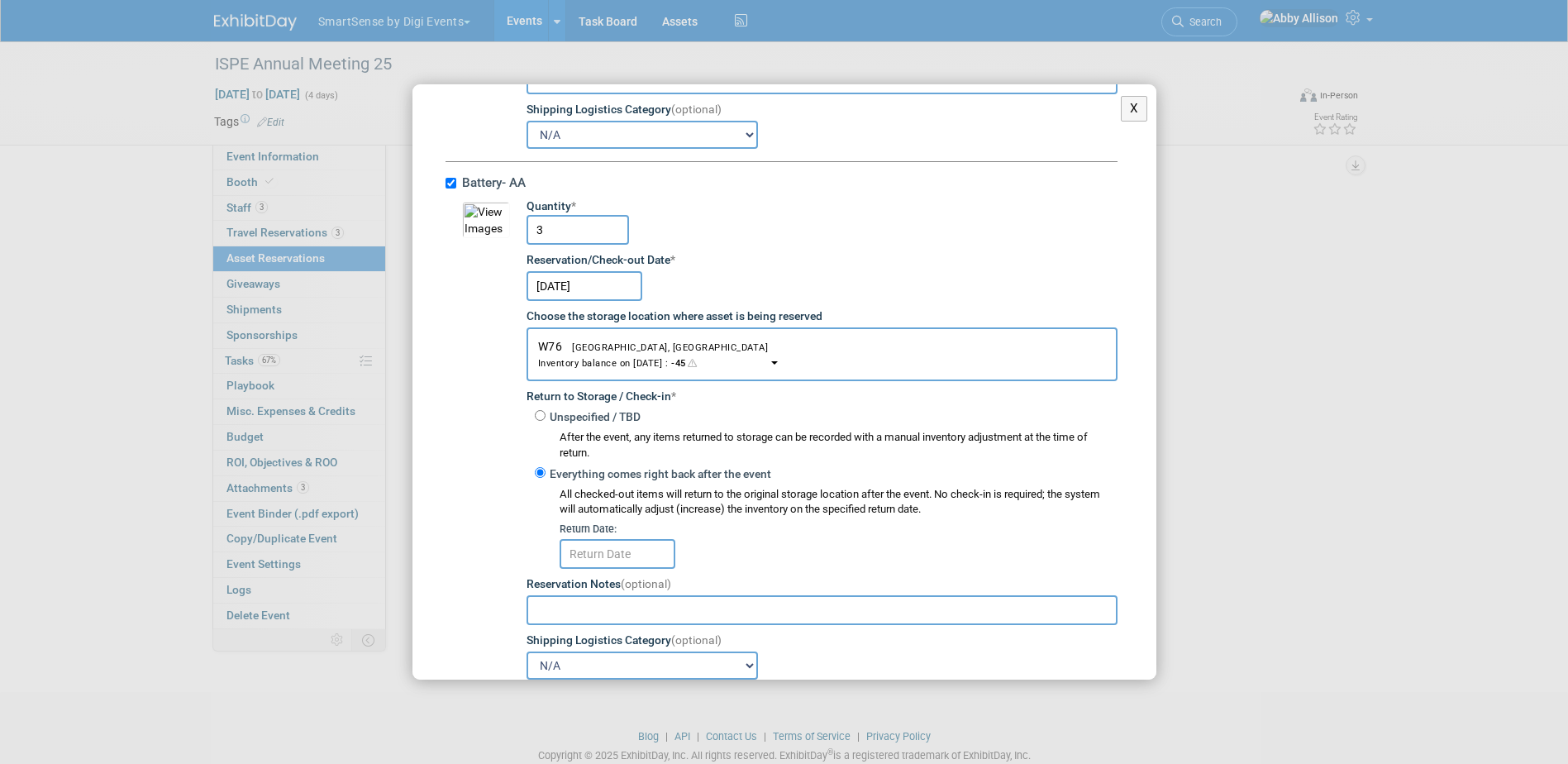
scroll to position [330, 0]
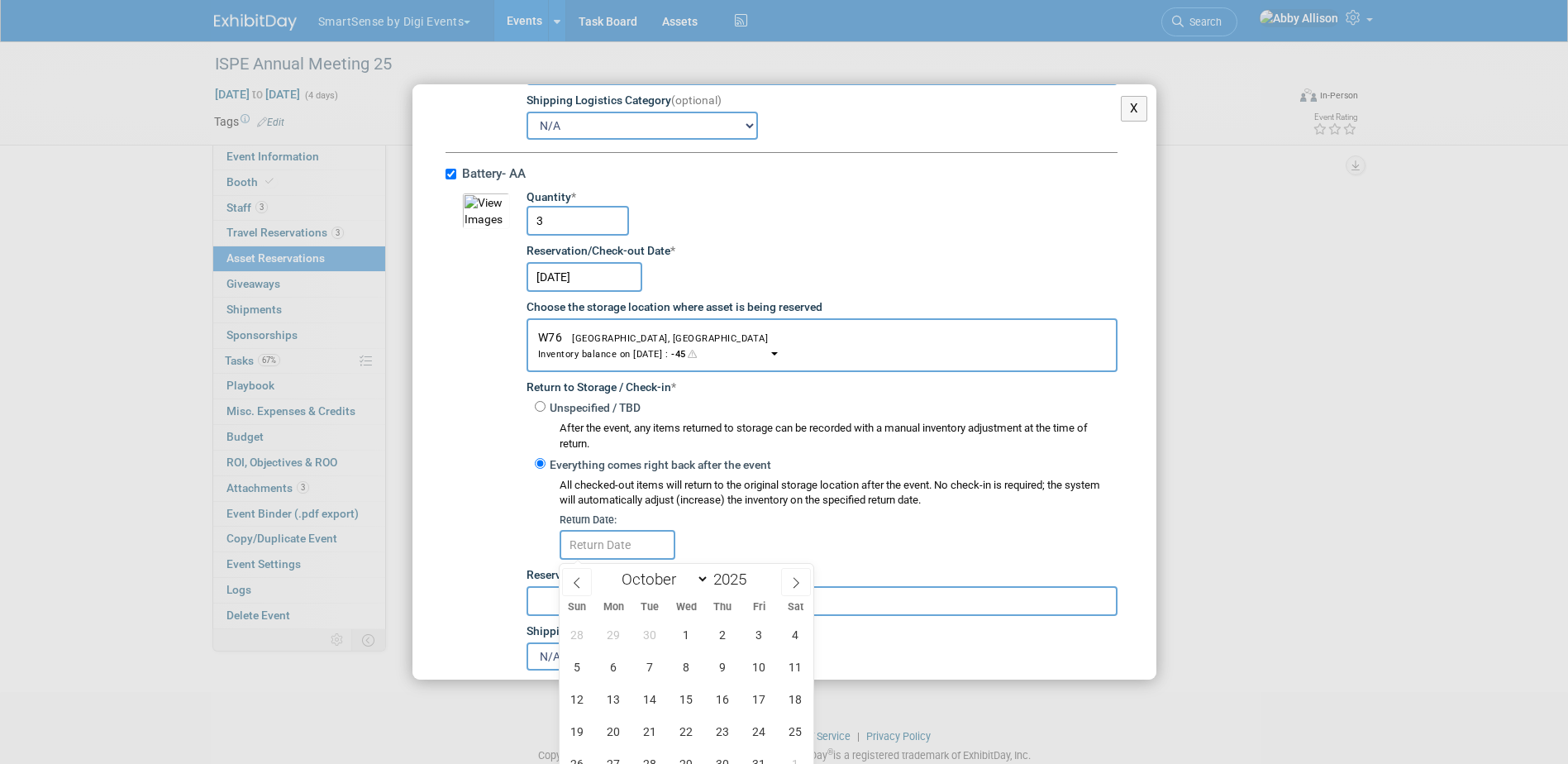
click at [621, 545] on input "text" at bounding box center [617, 544] width 115 height 30
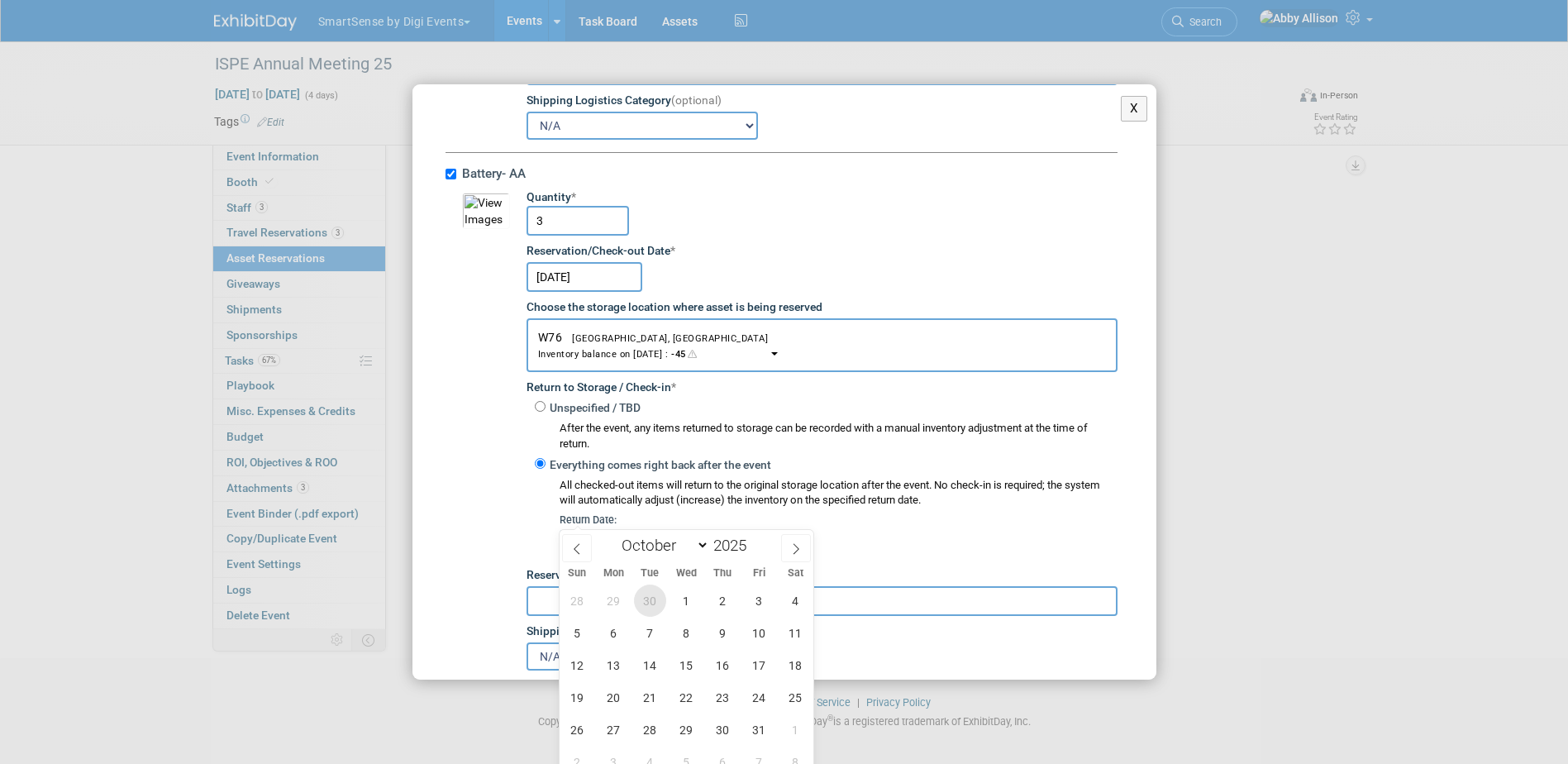
scroll to position [78, 0]
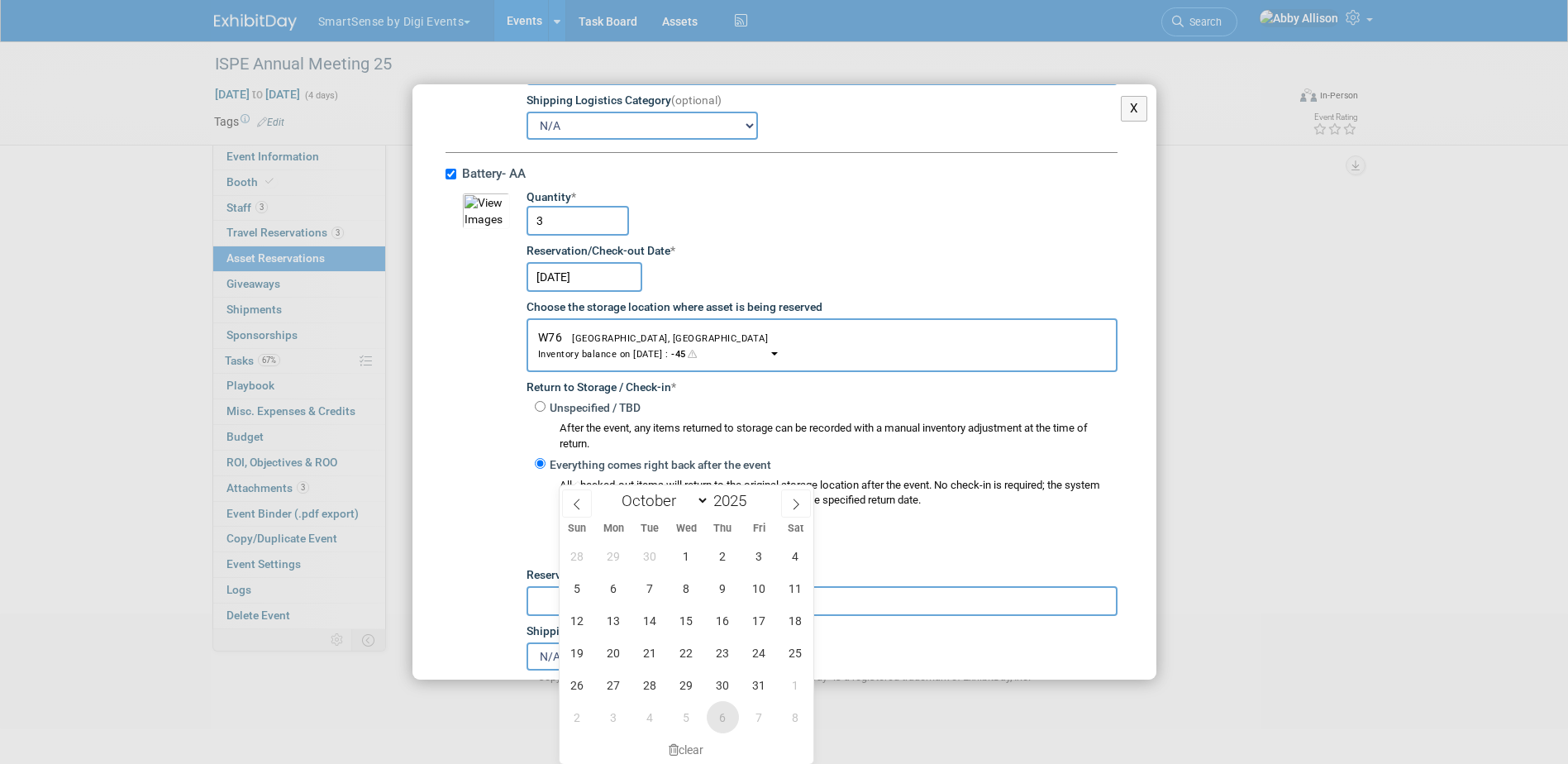
click at [723, 703] on span "6" at bounding box center [723, 717] width 33 height 33
type input "[DATE]"
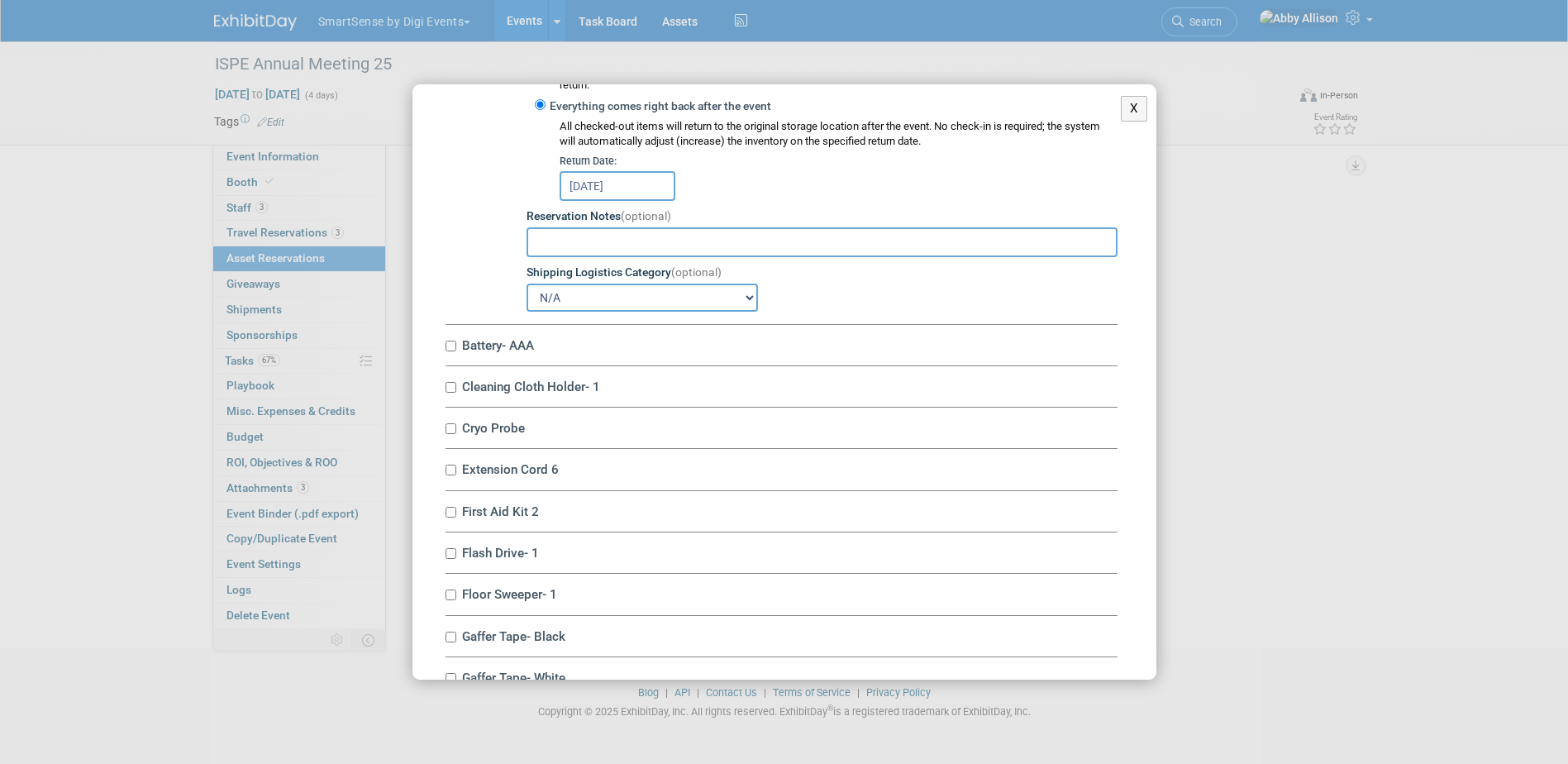
scroll to position [744, 0]
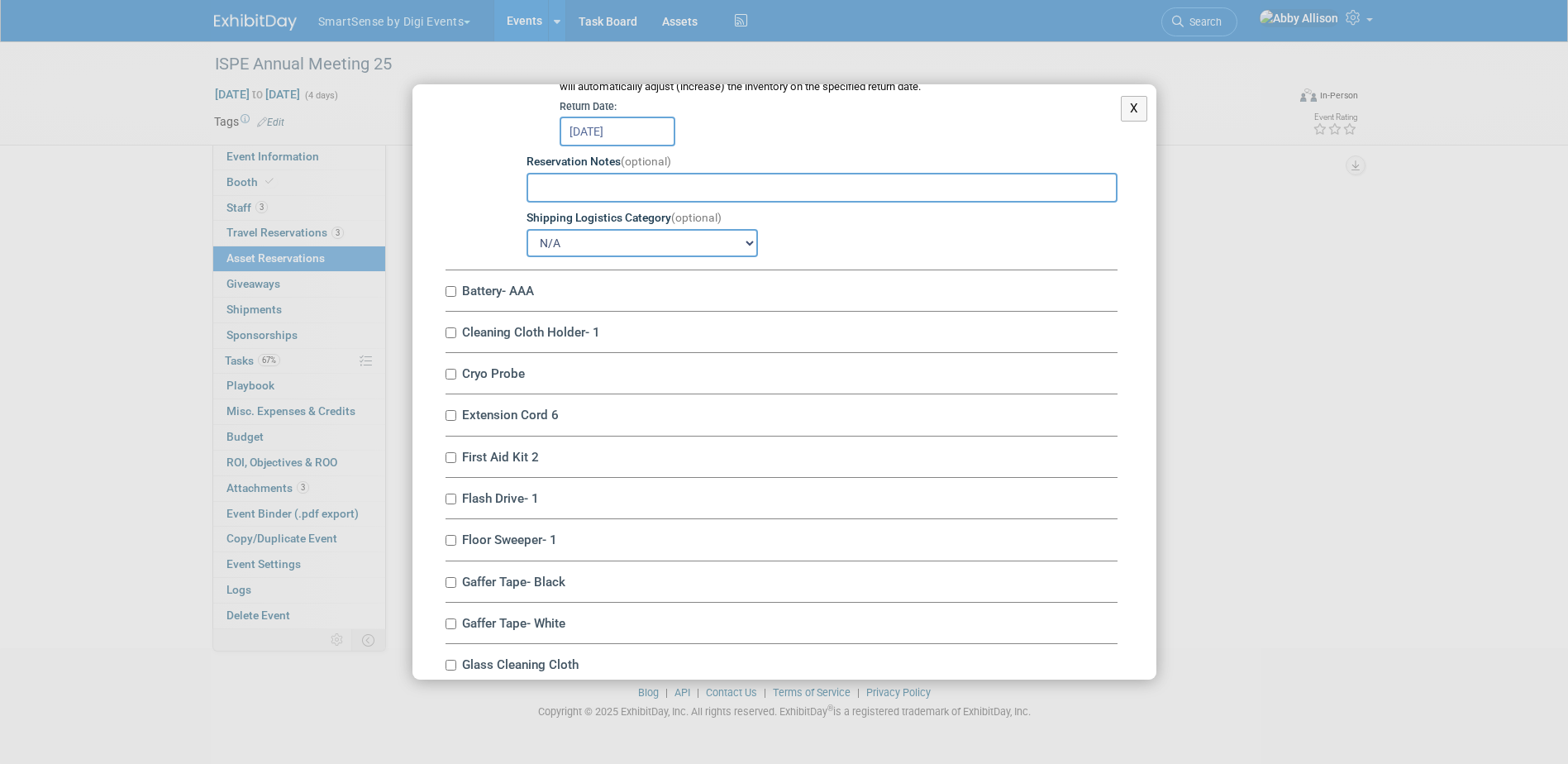
click at [457, 293] on label "Battery- AAA" at bounding box center [787, 290] width 661 height 16
click at [456, 293] on input "Battery- AAA" at bounding box center [451, 291] width 11 height 11
checkbox input "true"
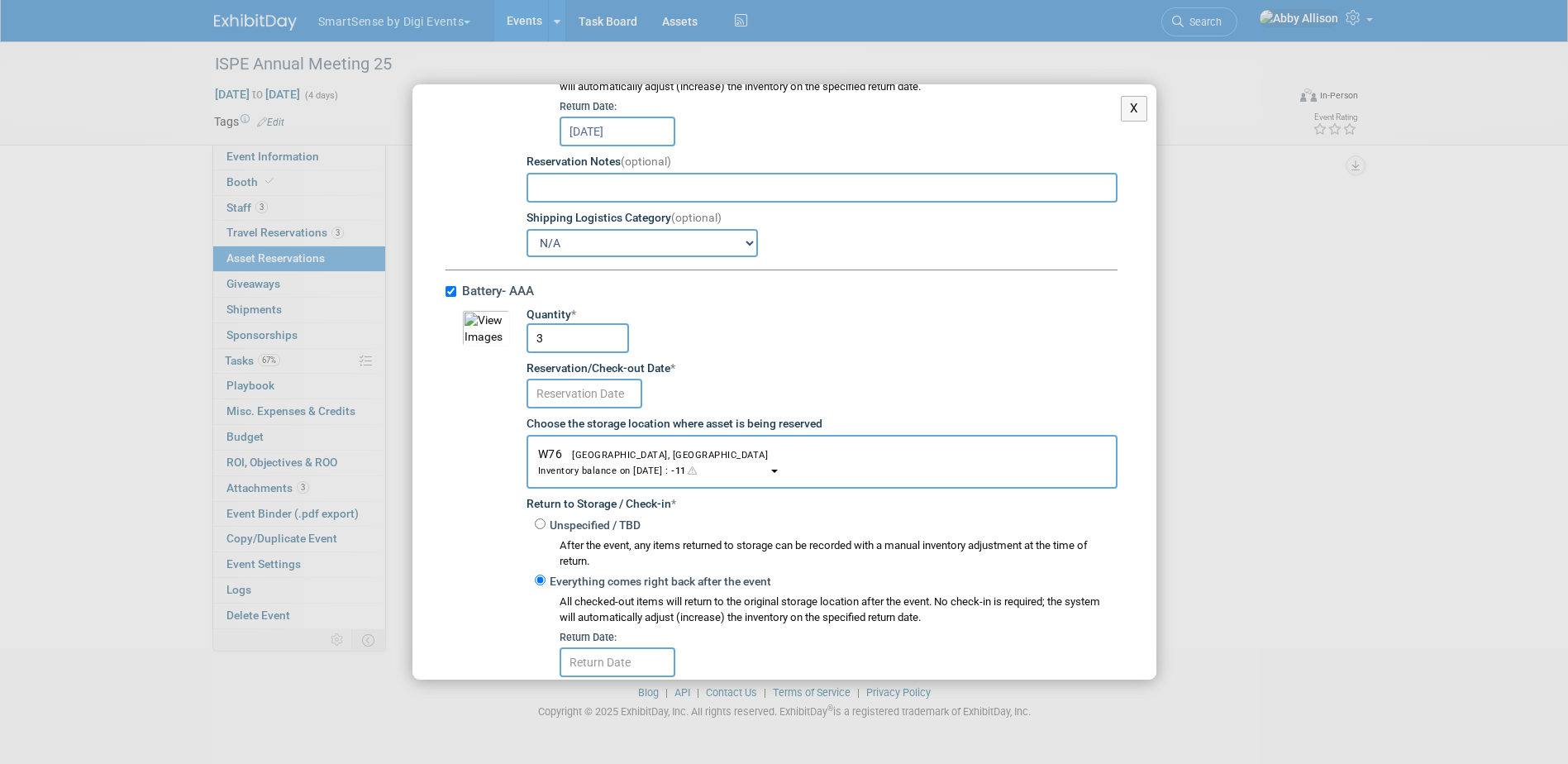
click at [582, 403] on input "text" at bounding box center [584, 394] width 115 height 30
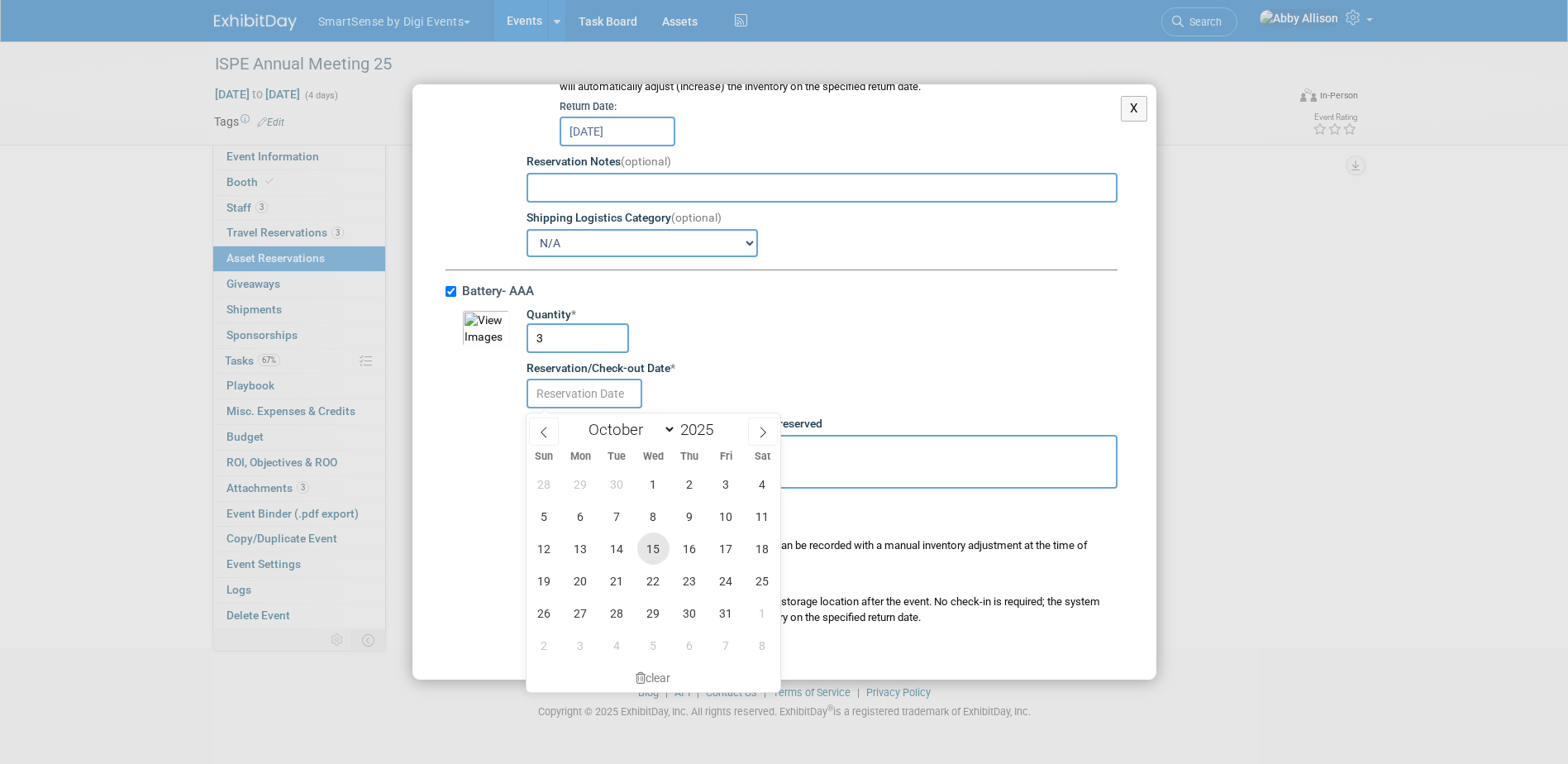
click at [648, 553] on span "15" at bounding box center [653, 548] width 33 height 33
type input "[DATE]"
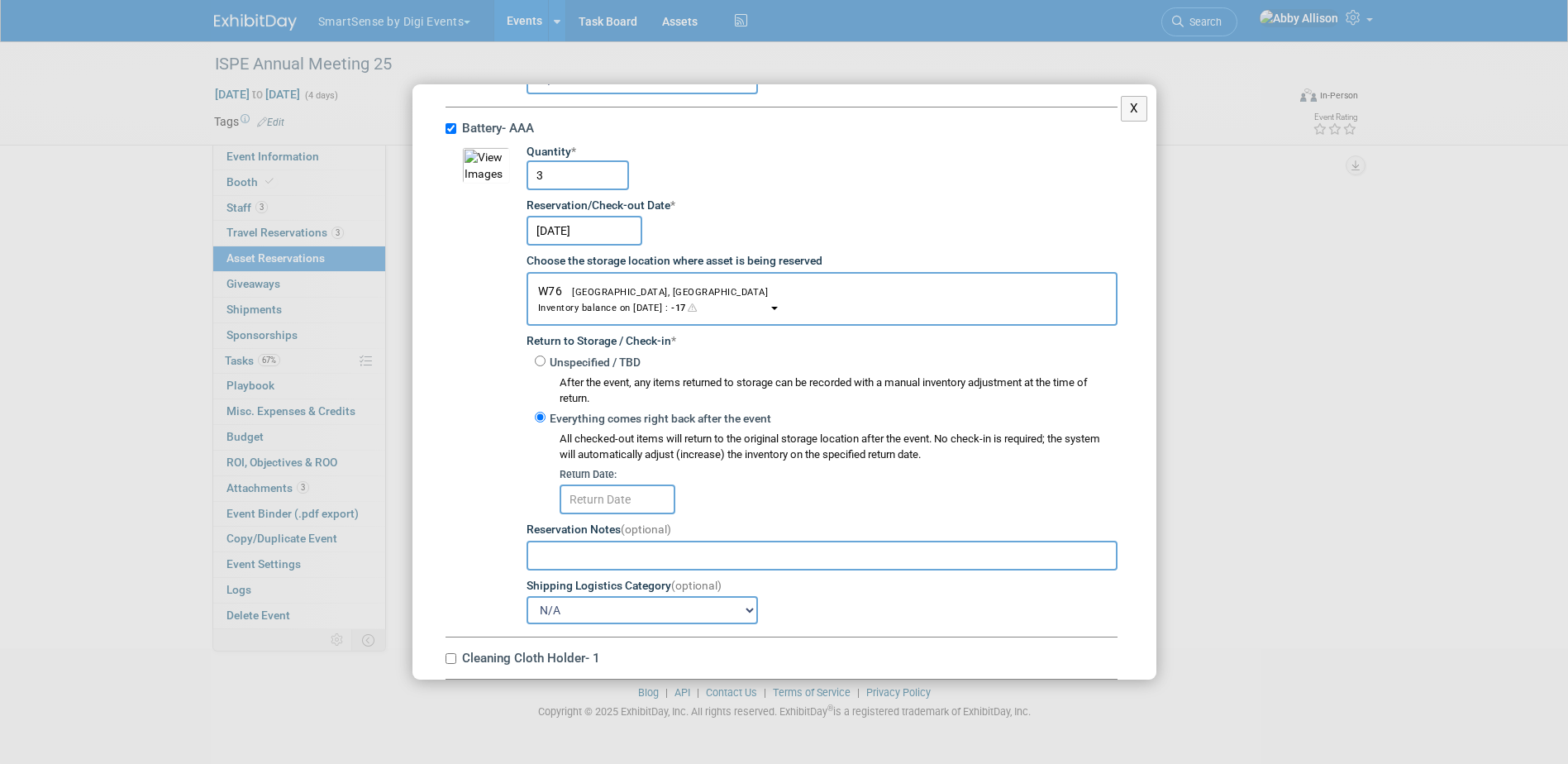
scroll to position [909, 0]
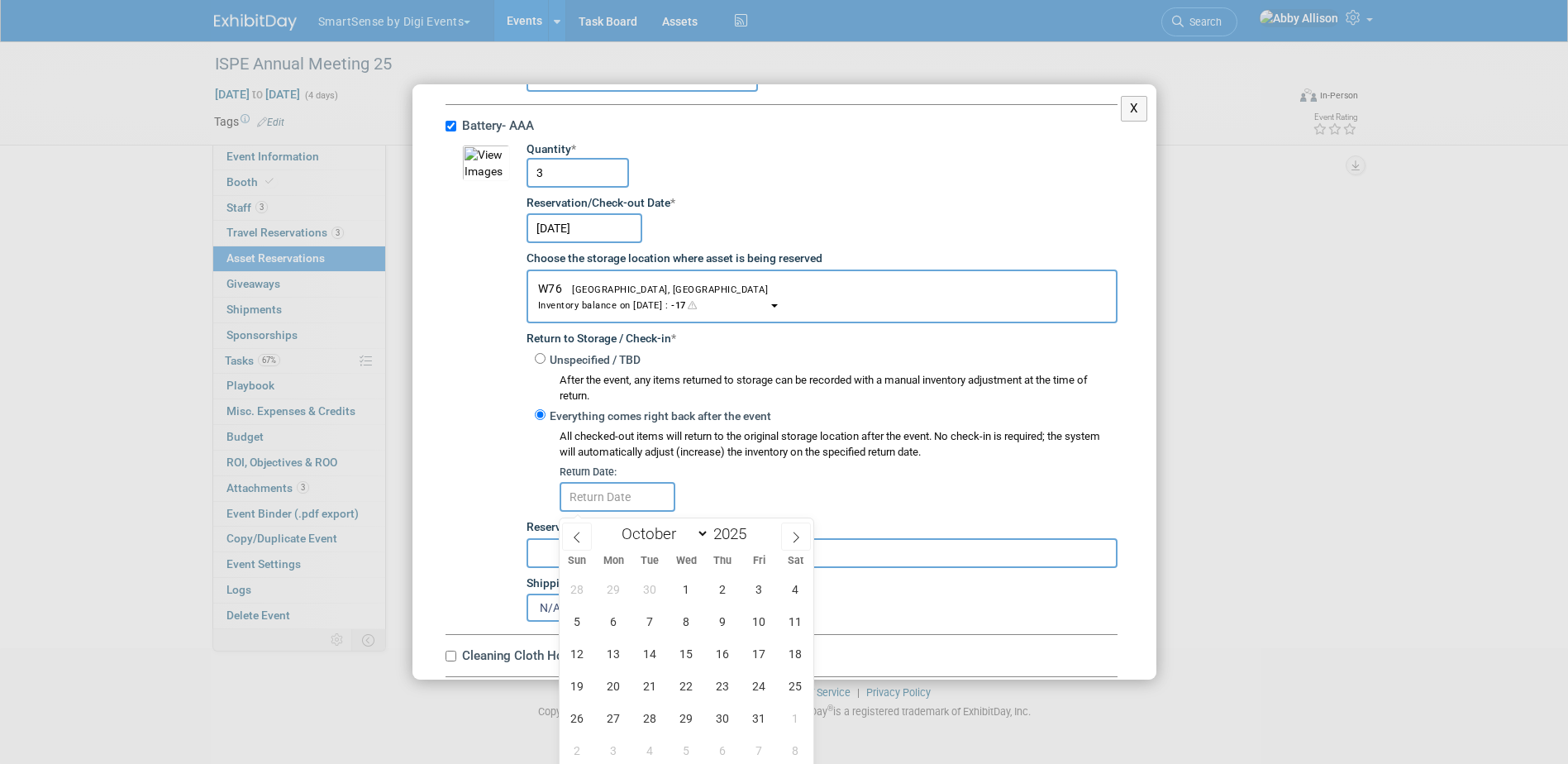
click at [640, 507] on input "text" at bounding box center [617, 497] width 115 height 30
click at [717, 711] on span "6" at bounding box center [723, 717] width 33 height 33
type input "[DATE]"
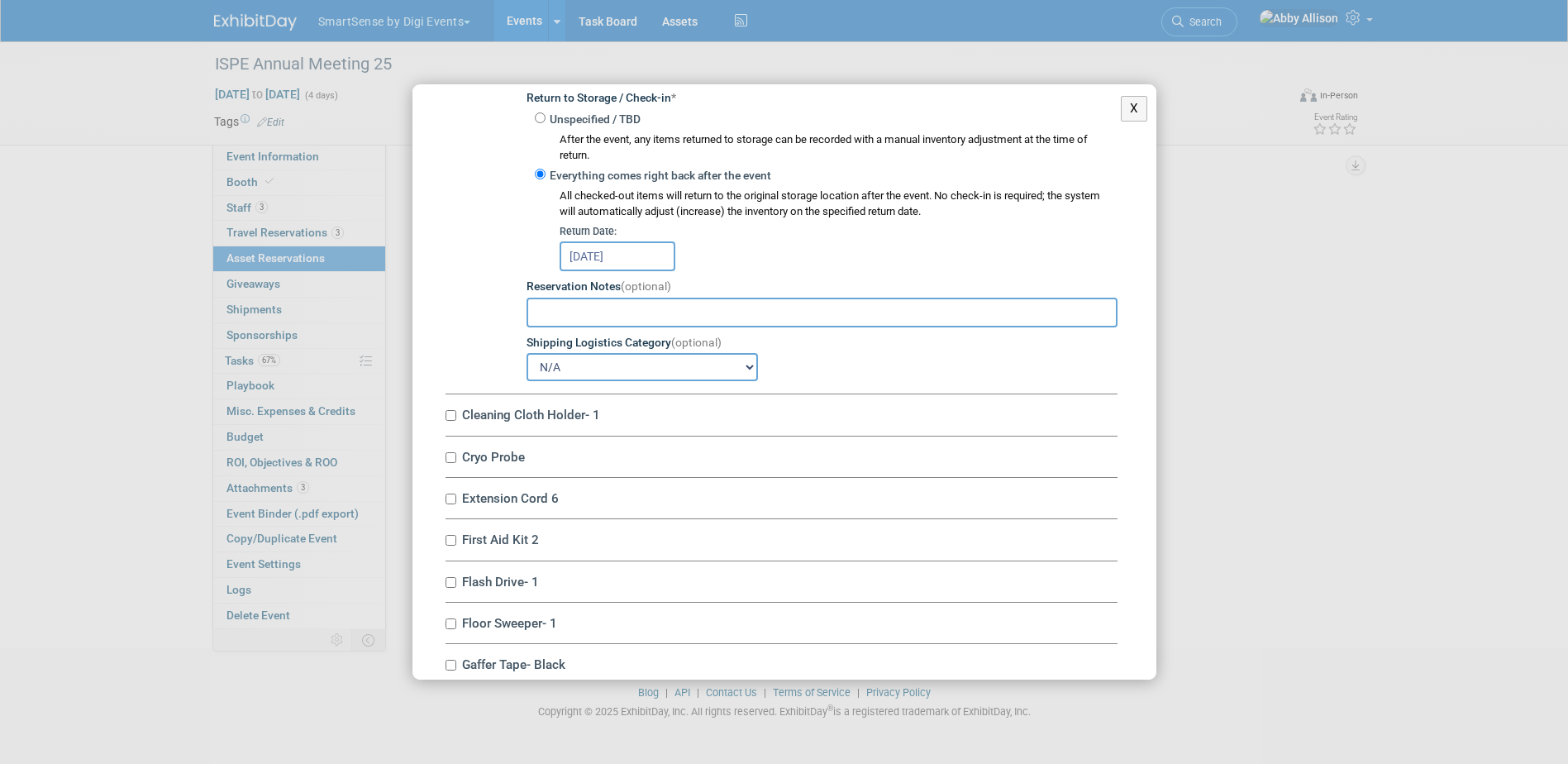
scroll to position [1158, 0]
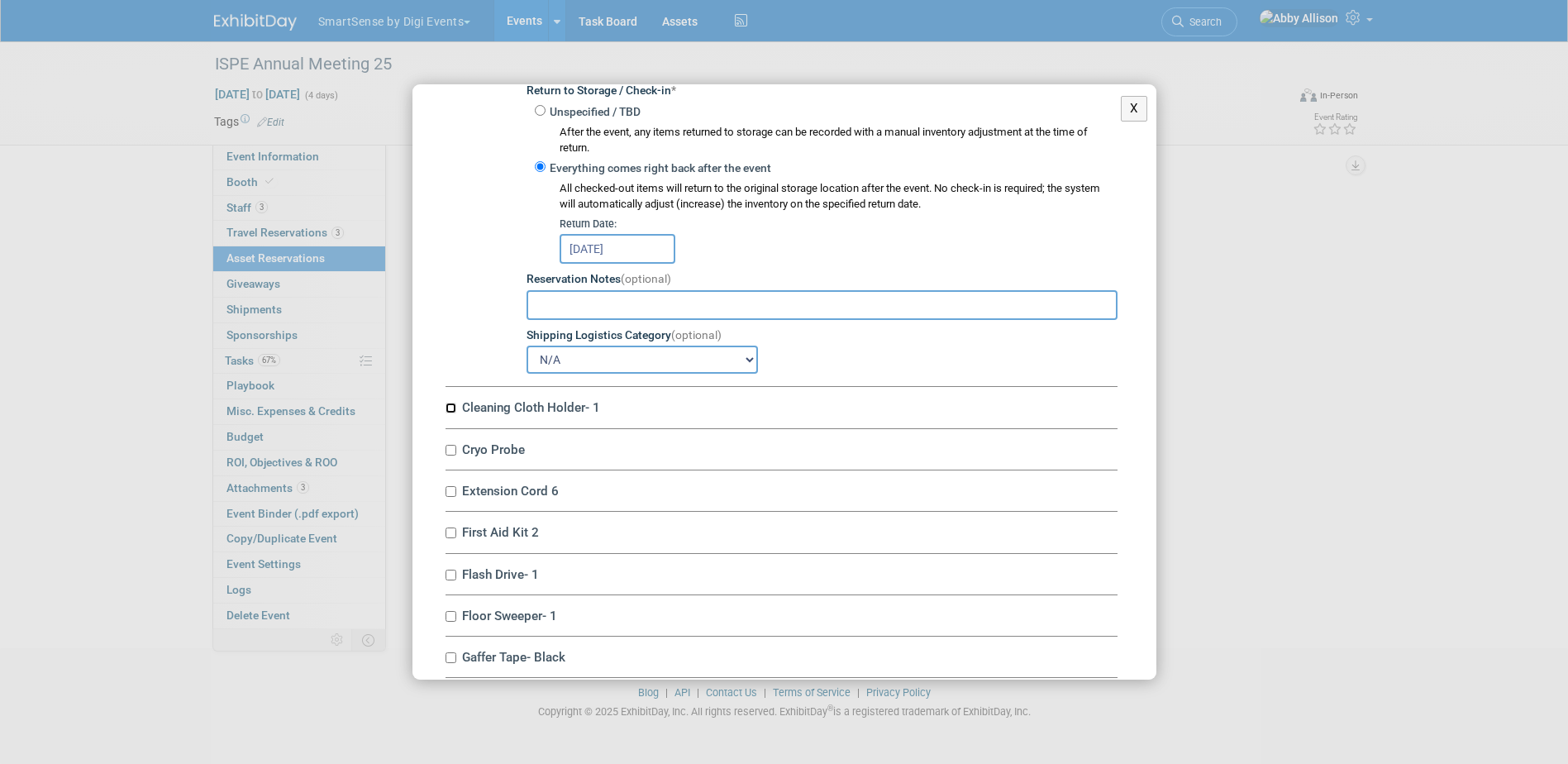
click at [451, 413] on input "Cleaning Cloth Holder- 1" at bounding box center [451, 409] width 11 height 11
checkbox input "true"
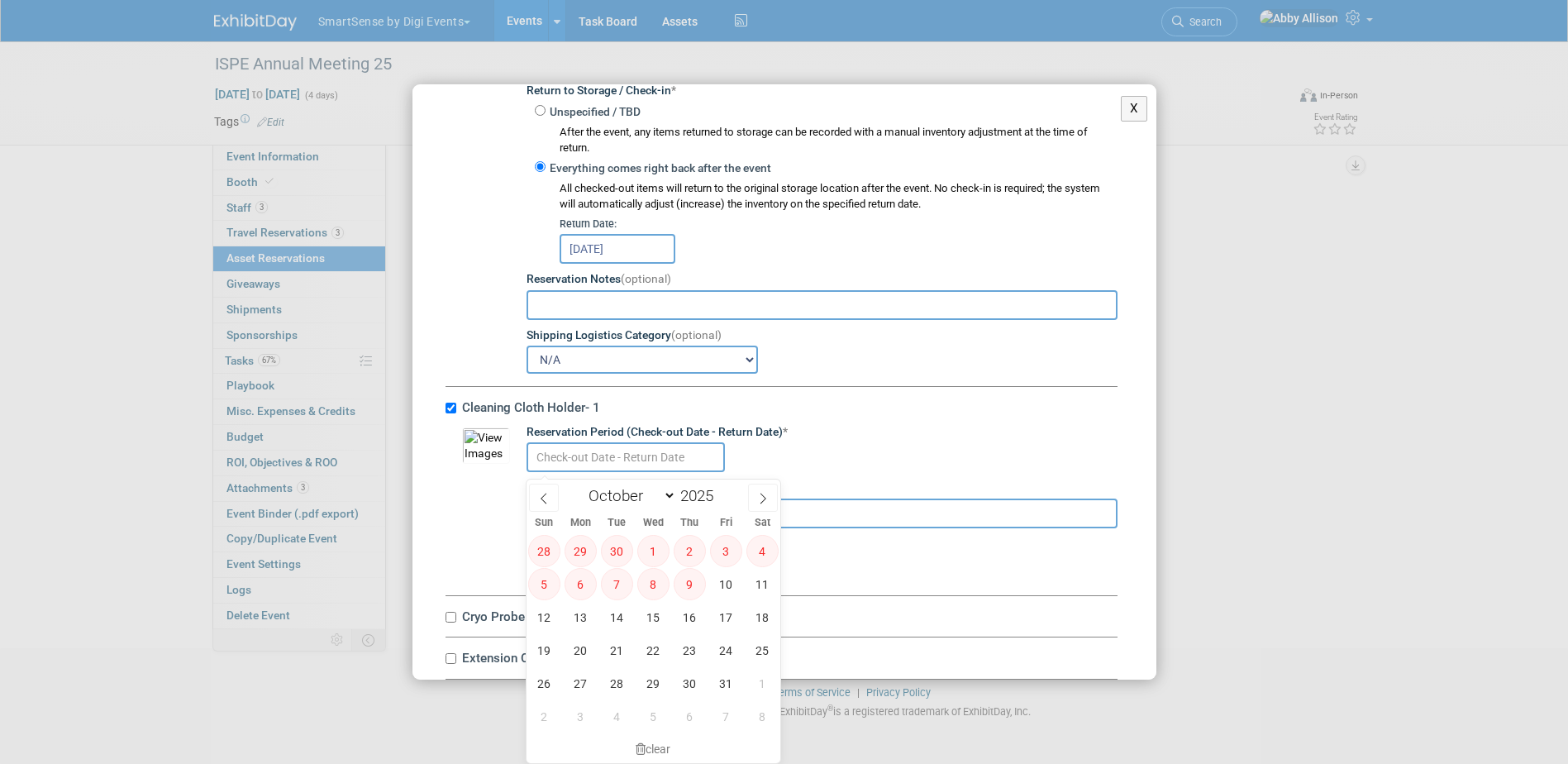
click at [558, 455] on input "text" at bounding box center [625, 457] width 198 height 30
click at [647, 621] on span "15" at bounding box center [653, 617] width 33 height 33
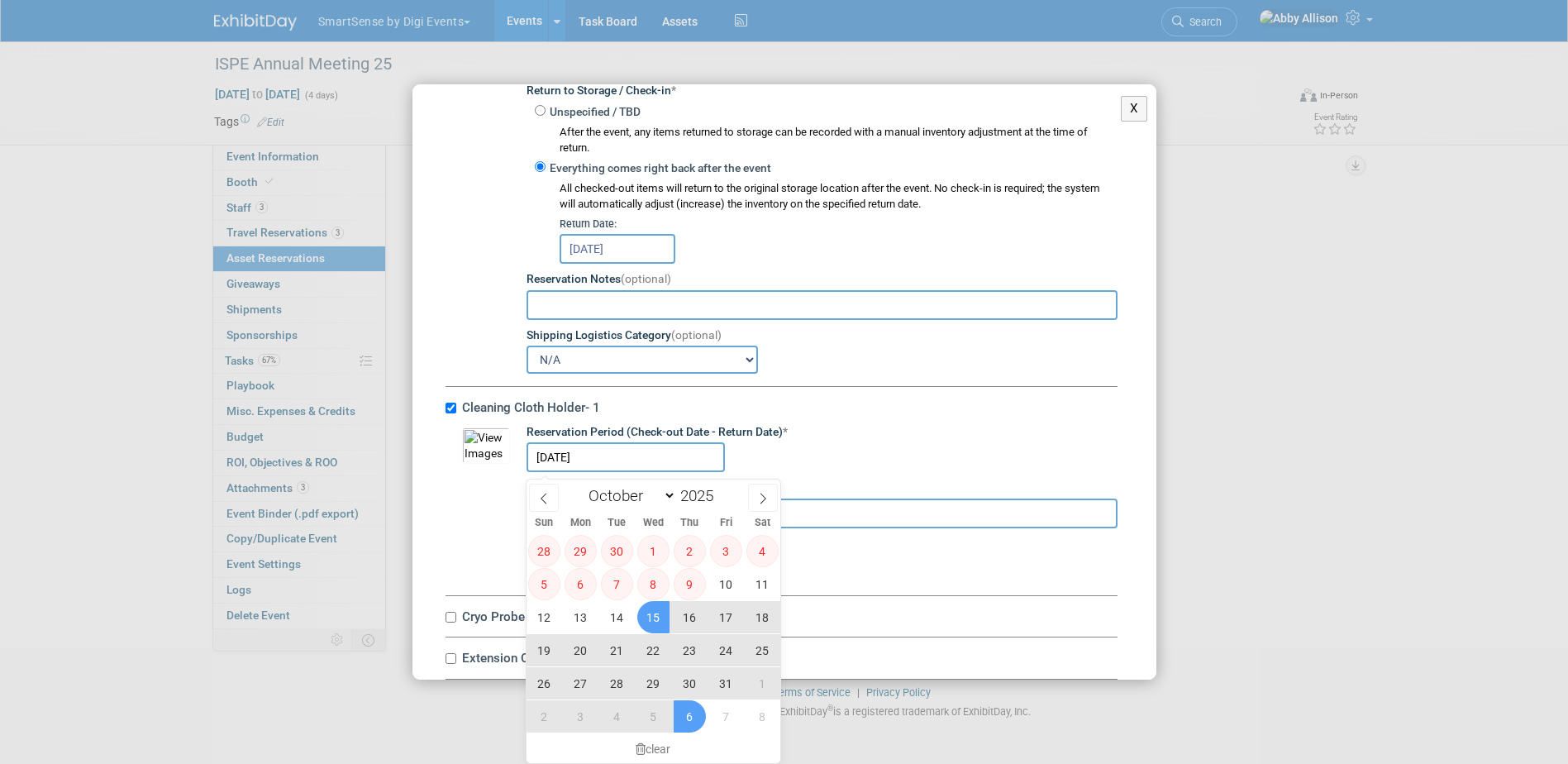
click at [690, 707] on span "6" at bounding box center [690, 716] width 33 height 33
type input "[DATE] to [DATE]"
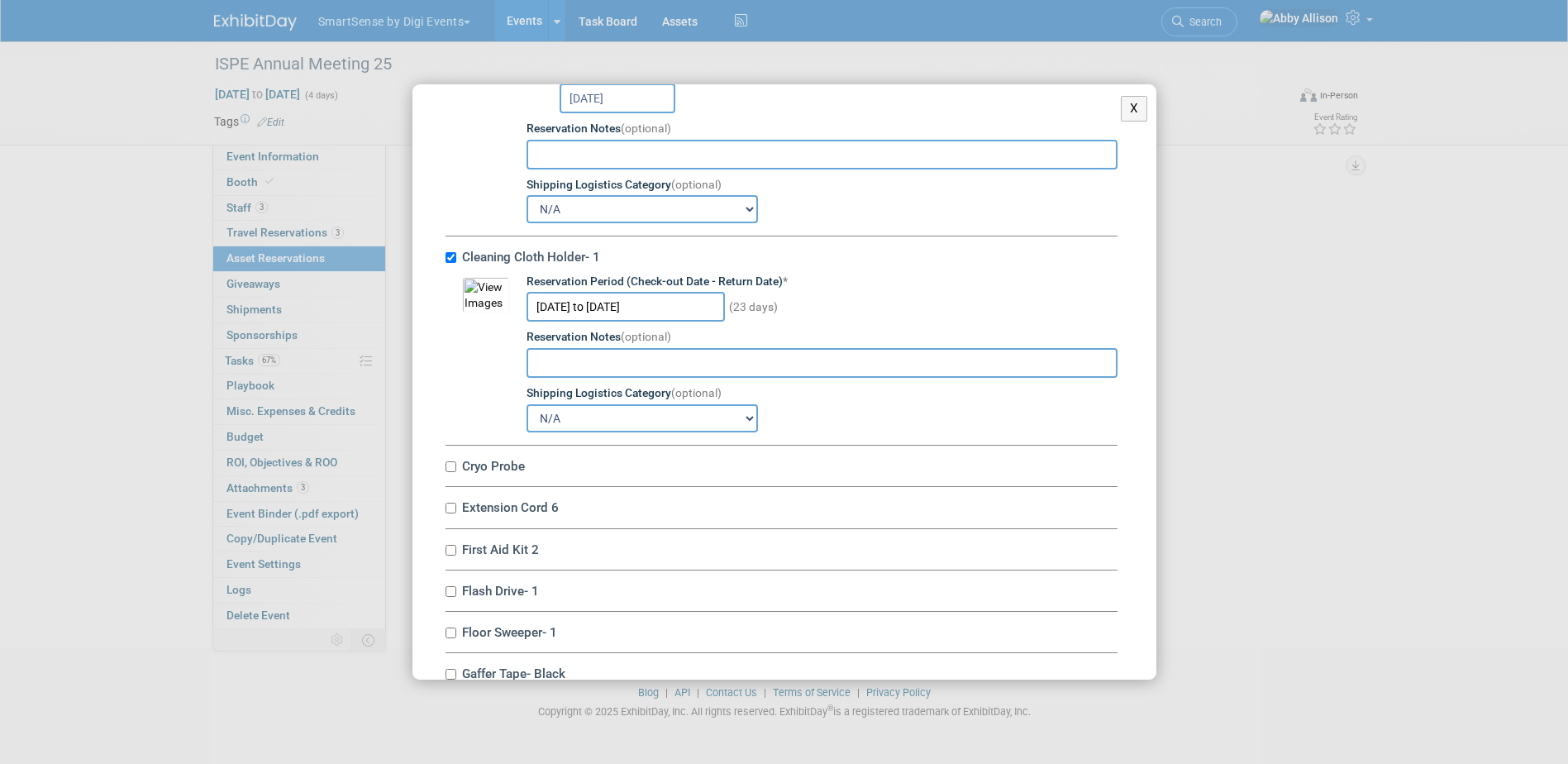
scroll to position [1405, 0]
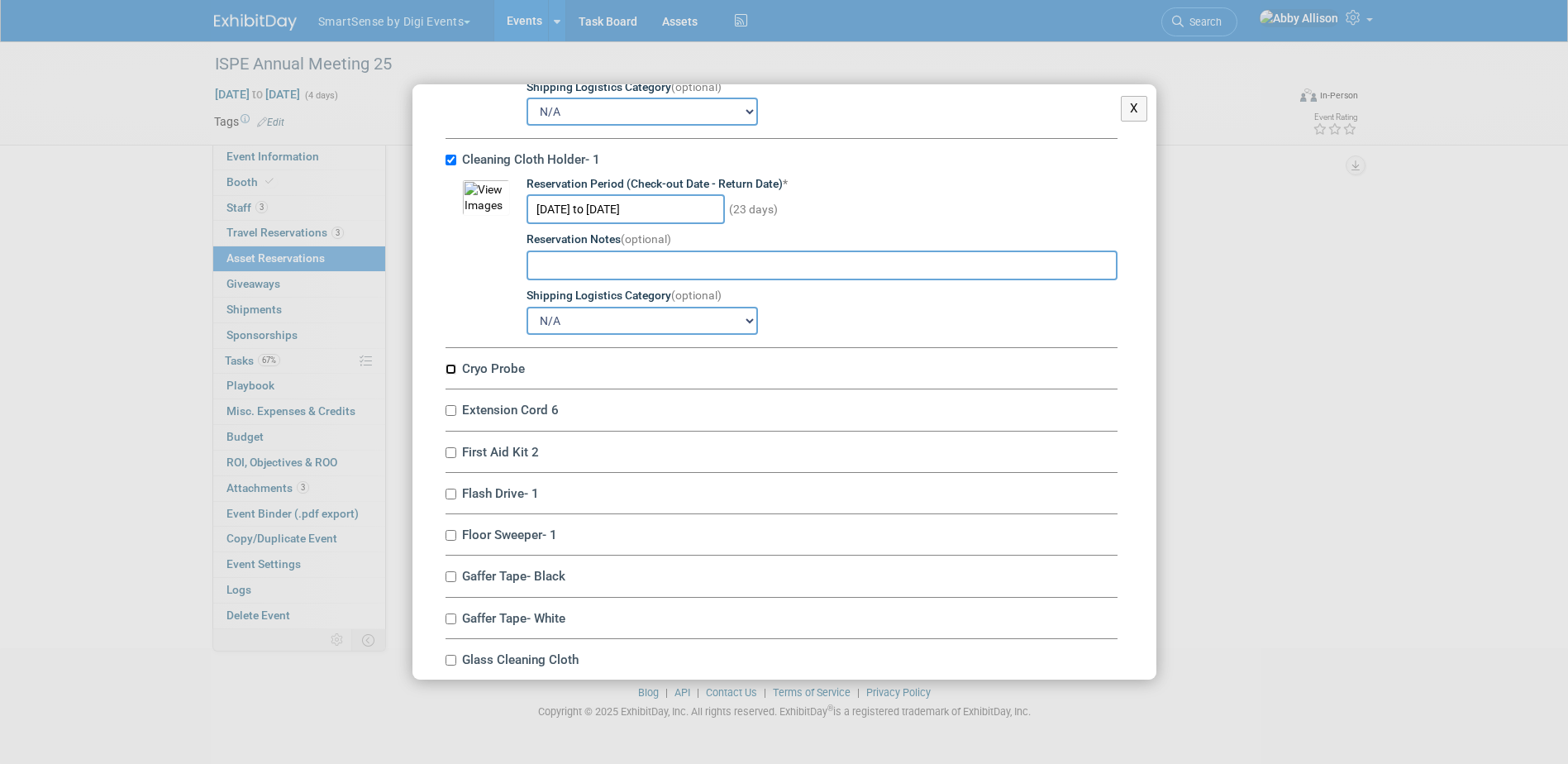
drag, startPoint x: 455, startPoint y: 374, endPoint x: 497, endPoint y: 380, distance: 42.4
click at [497, 380] on div "Cryo Probe 10045411-10720535-e9e60059-3a60-48d4-af19-eccd88a9dffc.jpg Reservati…" at bounding box center [782, 369] width 672 height 41
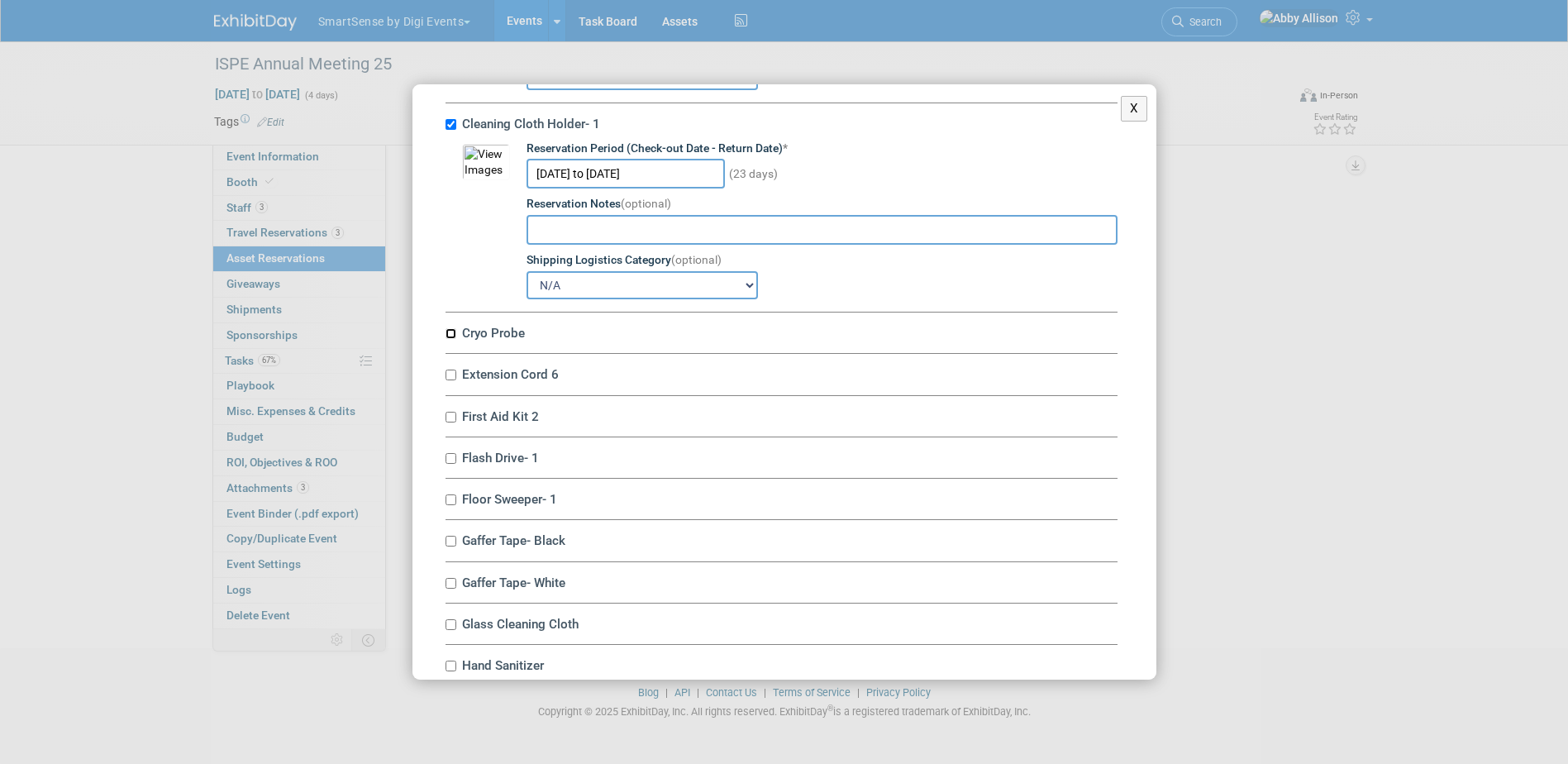
scroll to position [1488, 0]
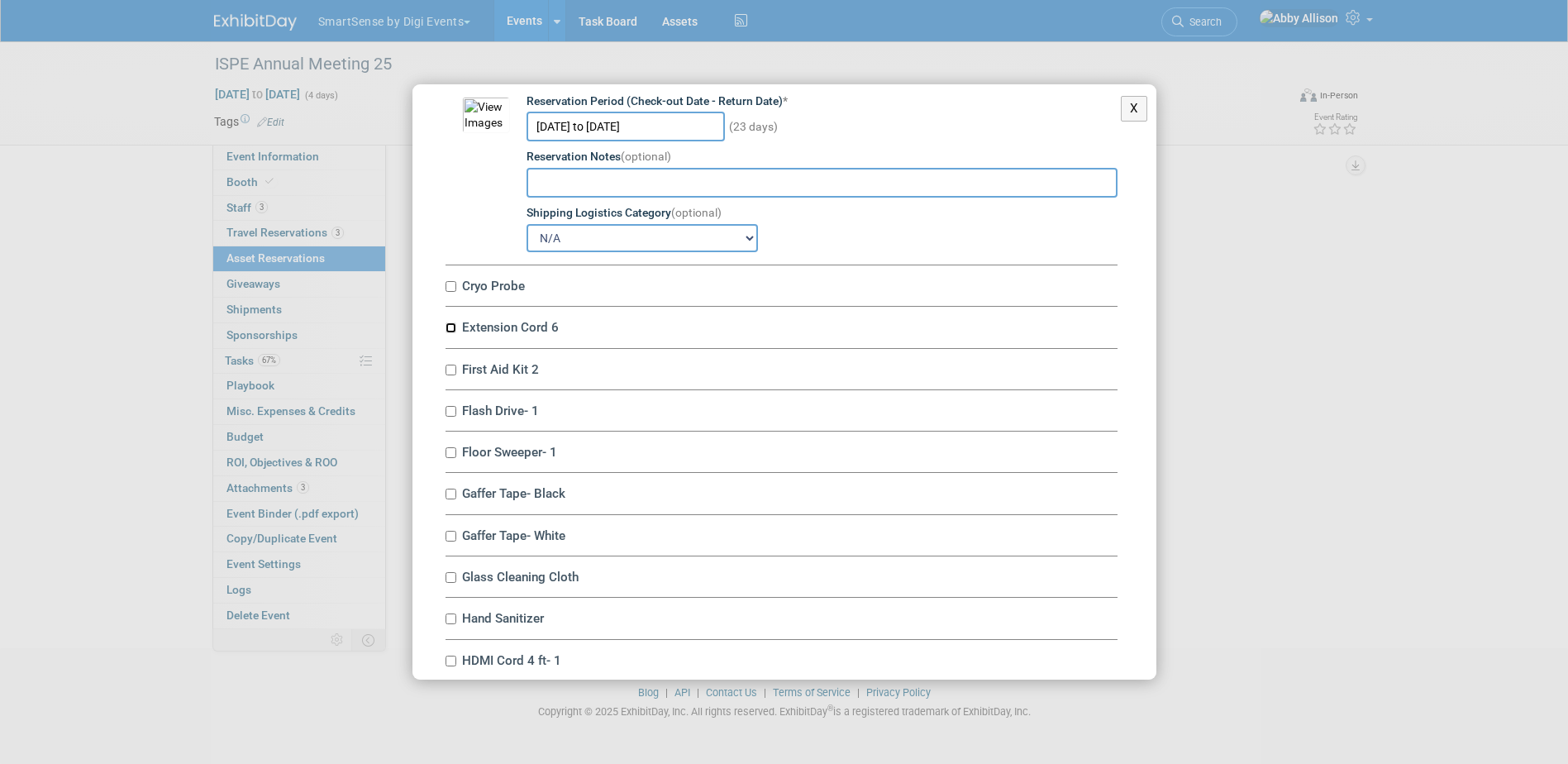
click at [449, 329] on input "Extension Cord 6" at bounding box center [451, 328] width 11 height 11
checkbox input "true"
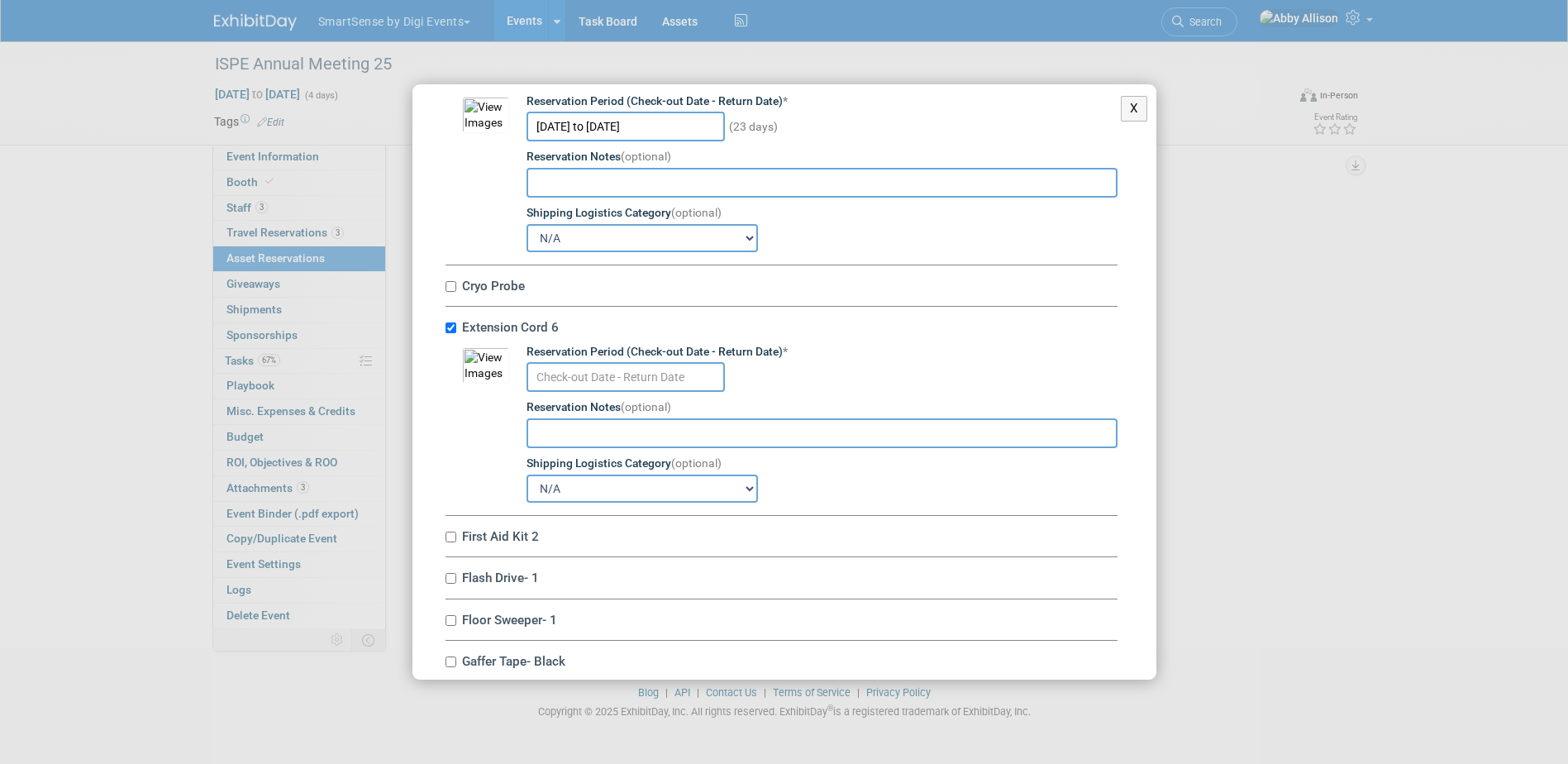
click at [601, 384] on input "text" at bounding box center [625, 377] width 198 height 30
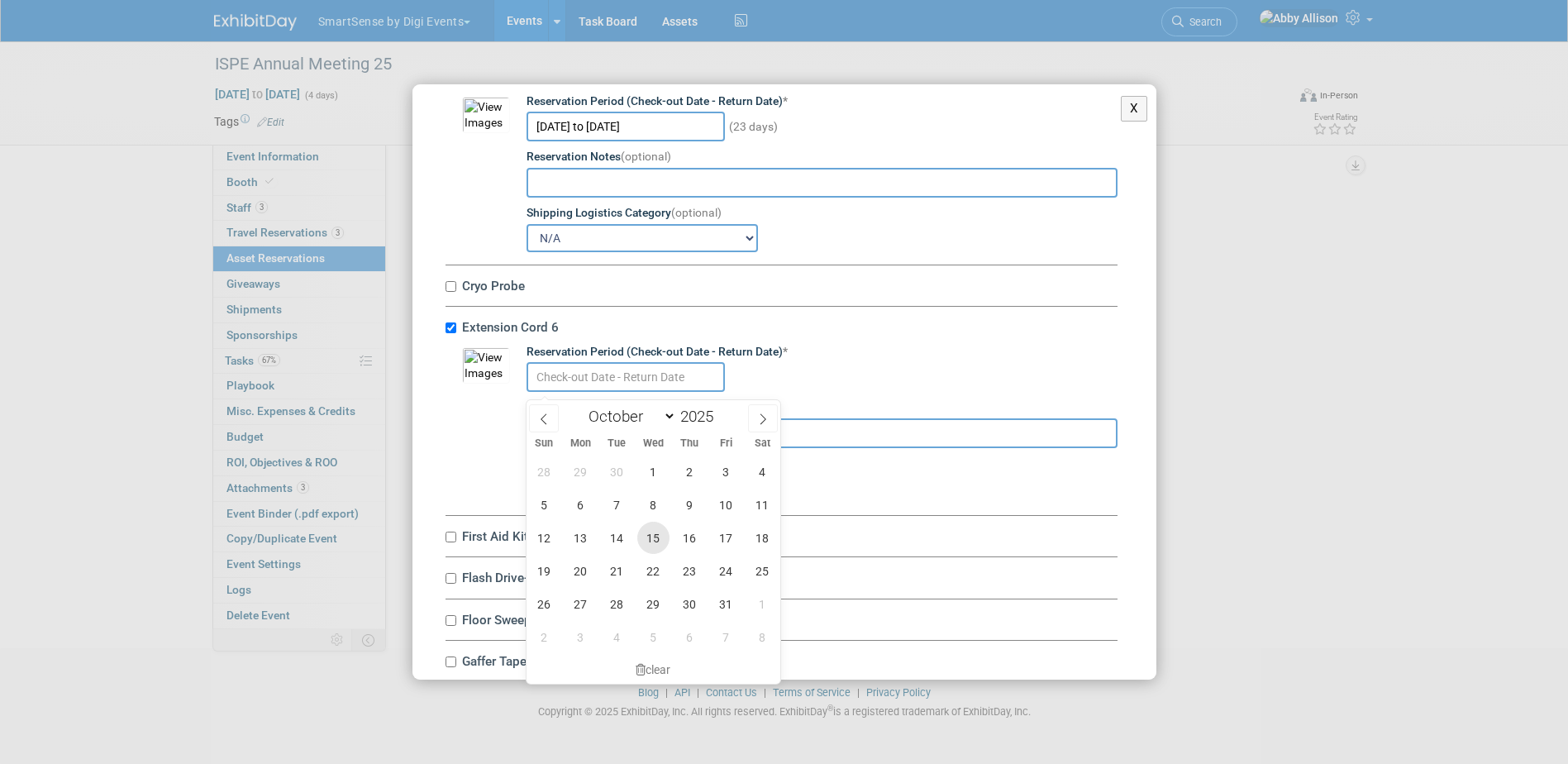
click at [665, 543] on span "15" at bounding box center [653, 538] width 33 height 33
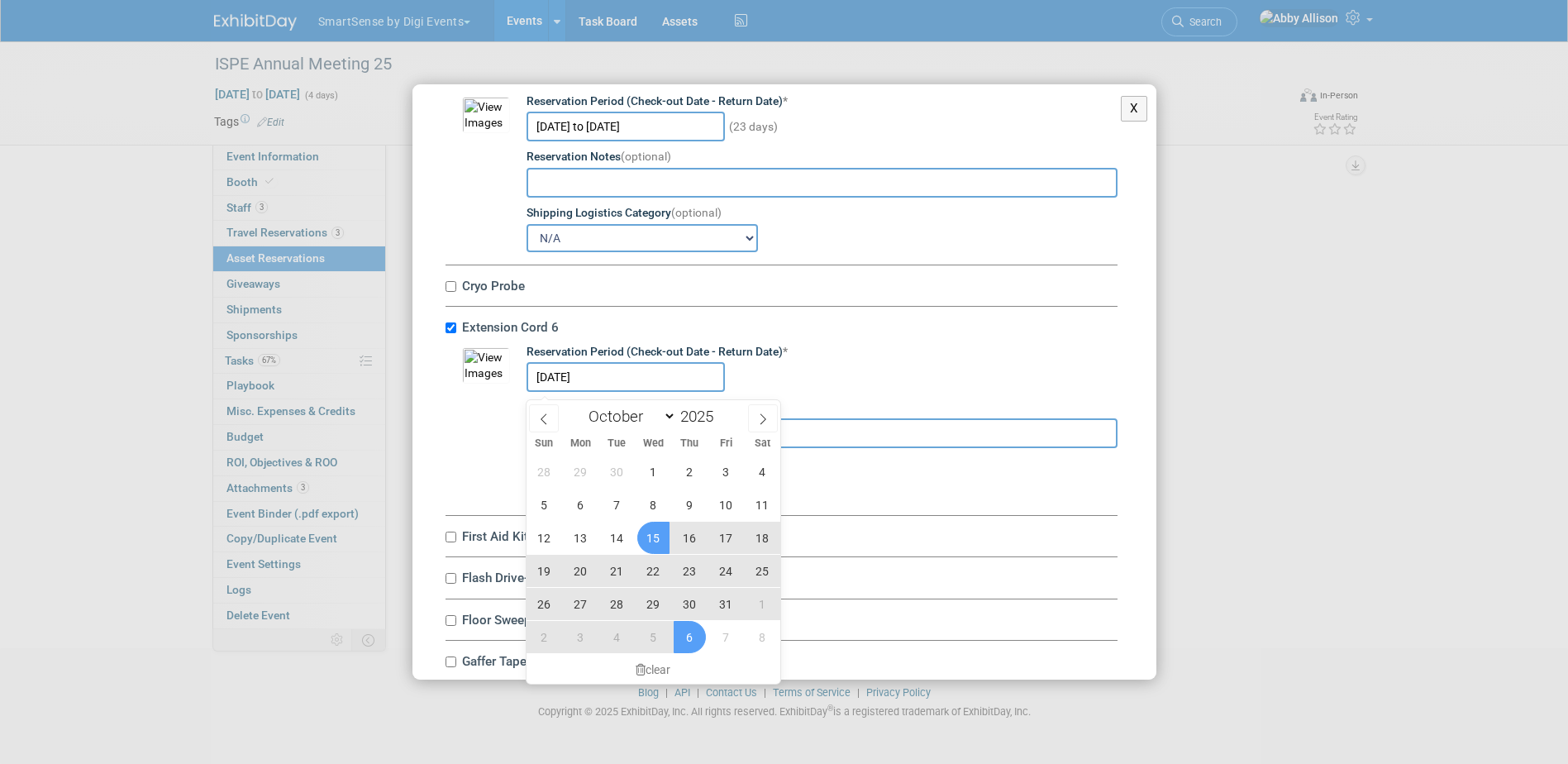
click at [696, 627] on span "6" at bounding box center [690, 637] width 33 height 33
type input "[DATE] to [DATE]"
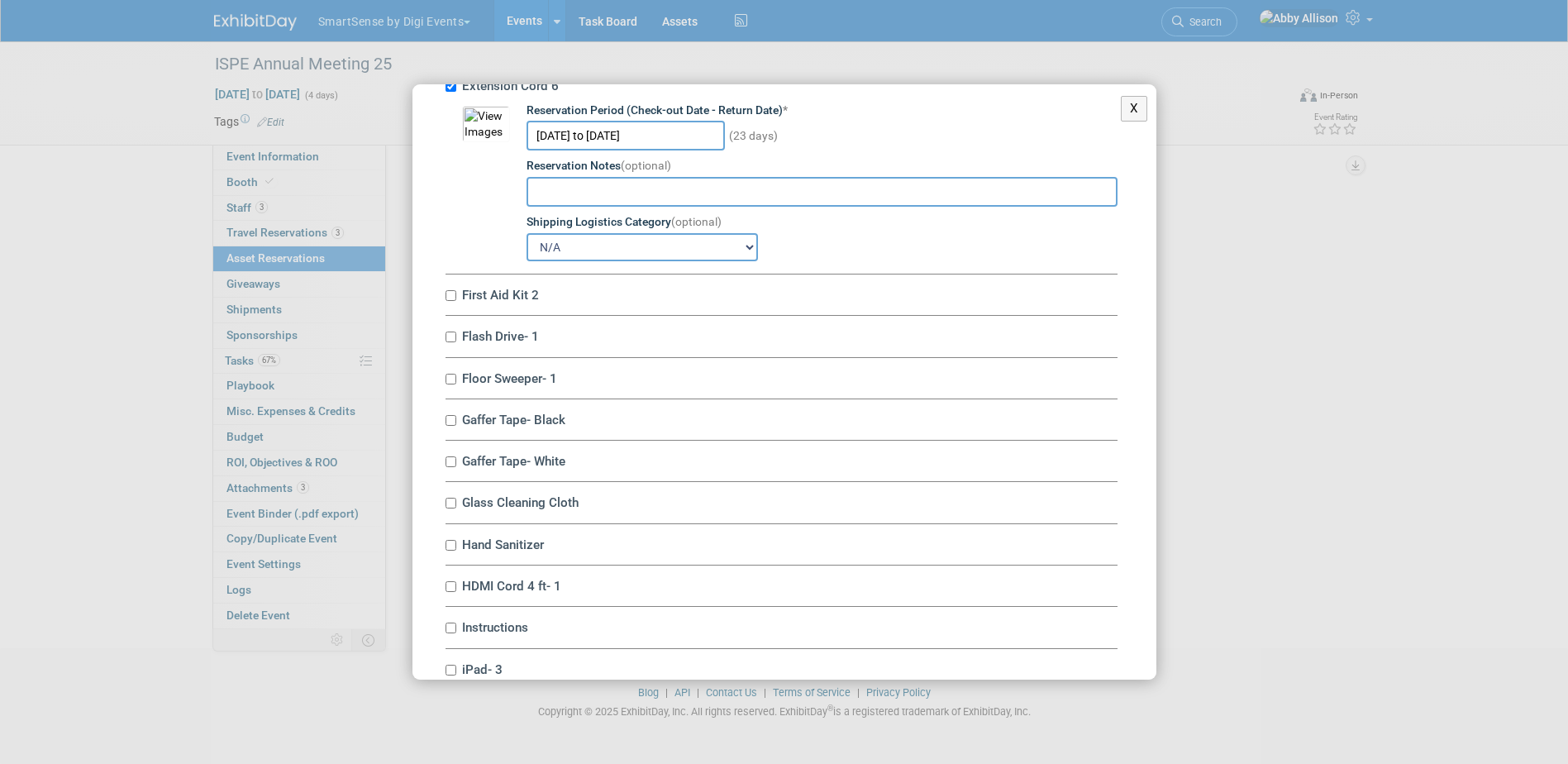
scroll to position [1736, 0]
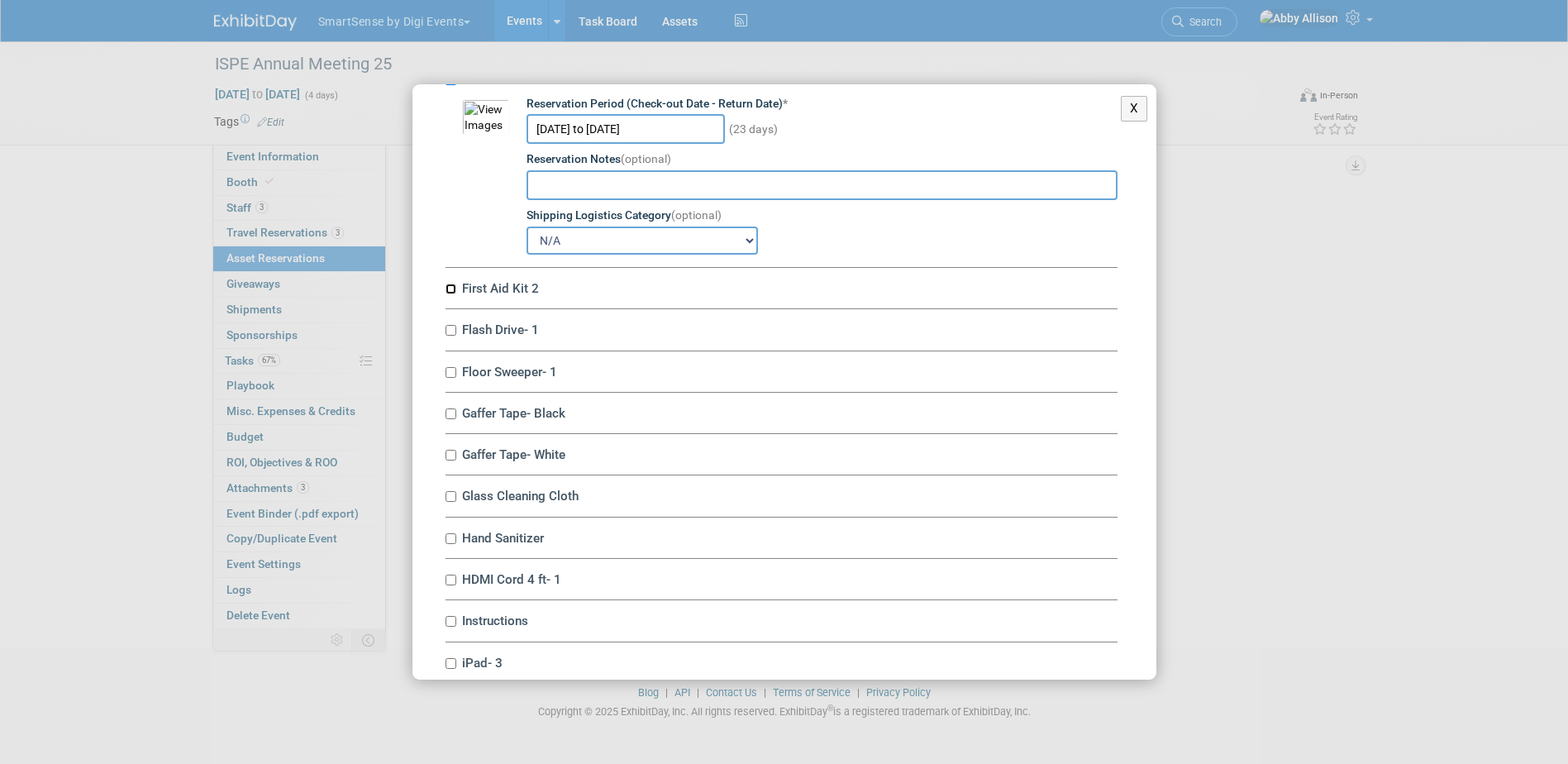
click at [454, 294] on input "First Aid Kit 2" at bounding box center [451, 289] width 11 height 11
checkbox input "true"
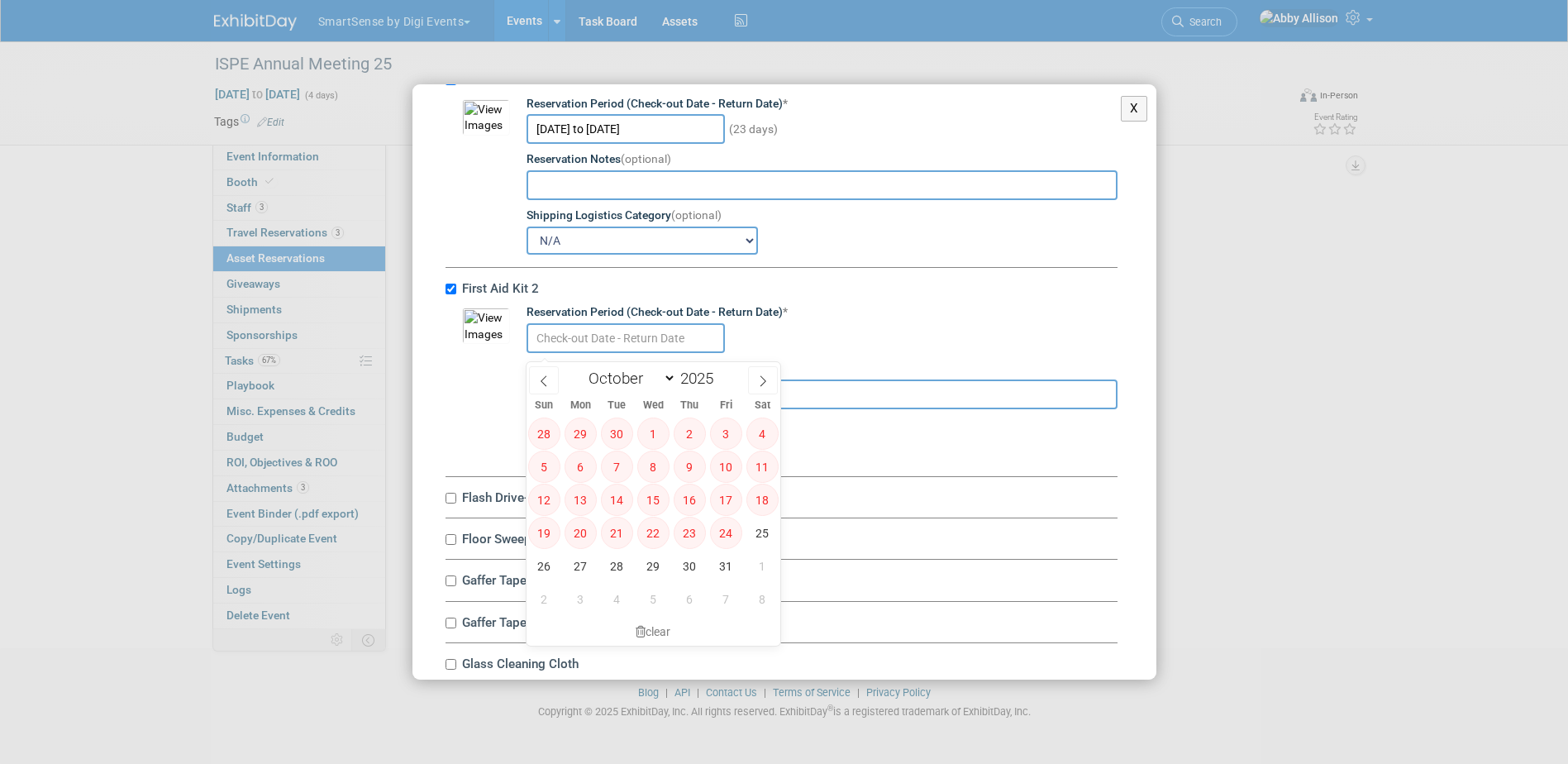
click at [589, 352] on input "text" at bounding box center [625, 338] width 198 height 30
click at [757, 540] on span "25" at bounding box center [762, 532] width 33 height 33
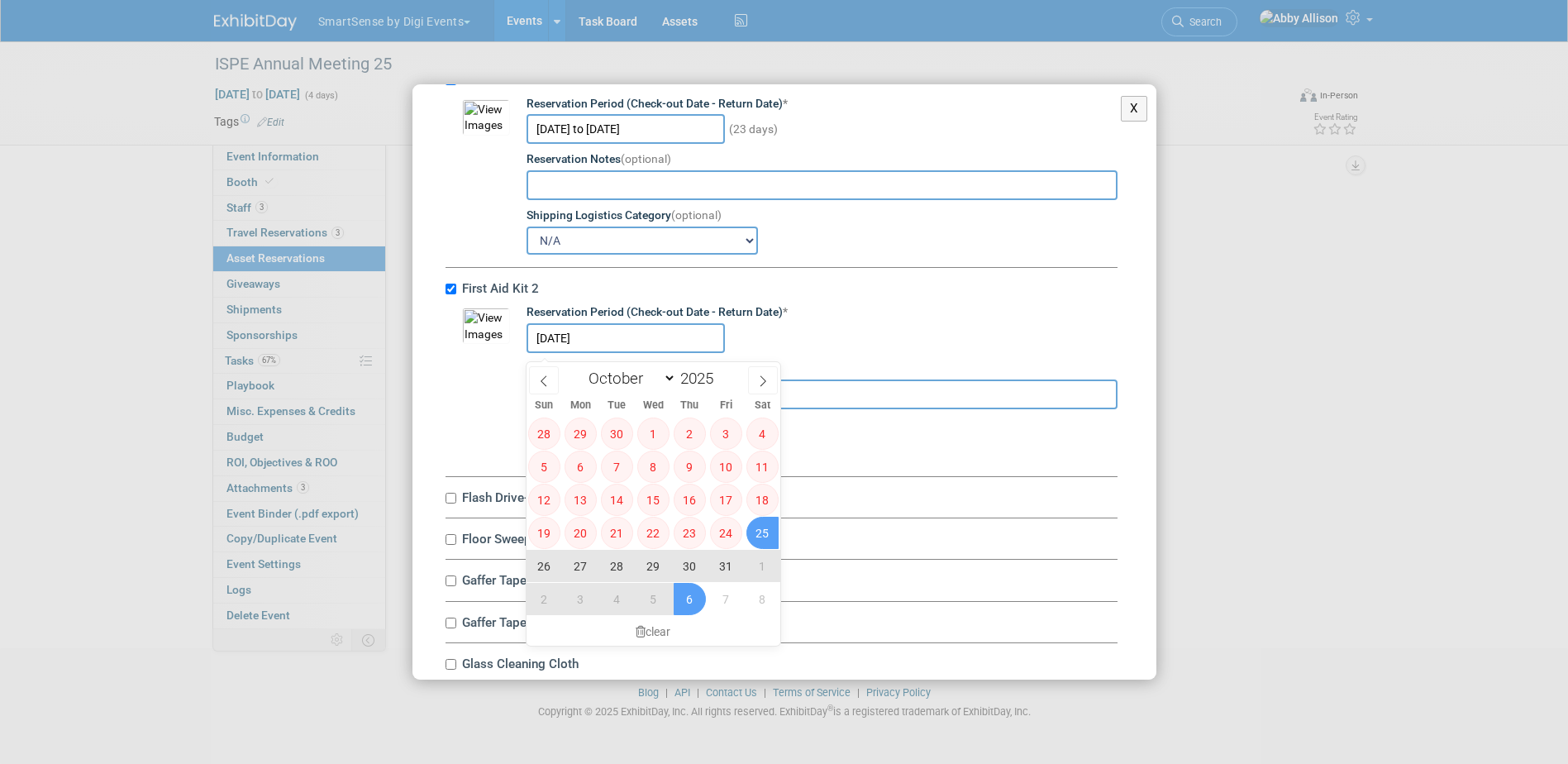
click at [692, 589] on span "6" at bounding box center [690, 598] width 33 height 33
type input "[DATE] to [DATE]"
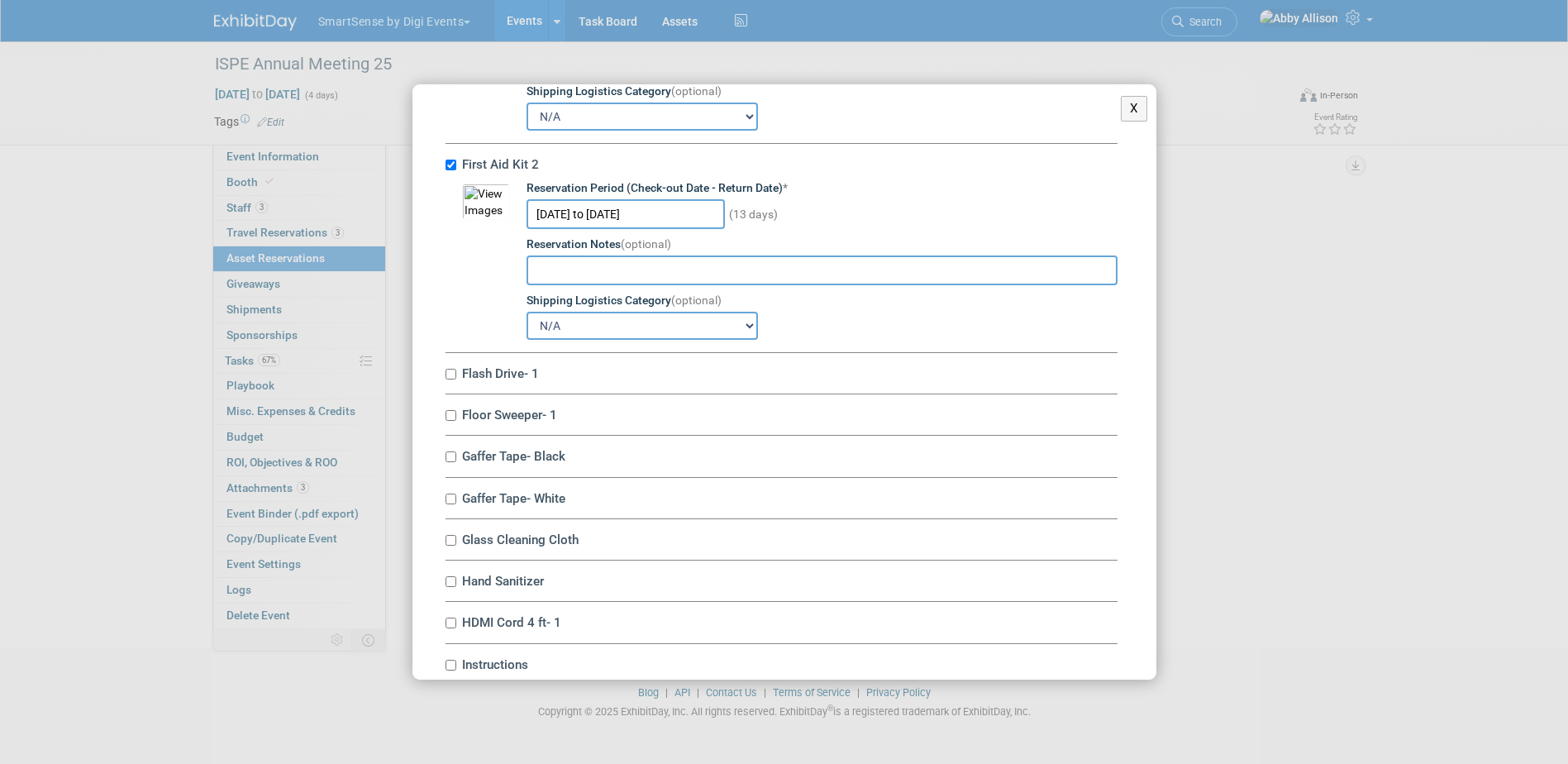
scroll to position [1901, 0]
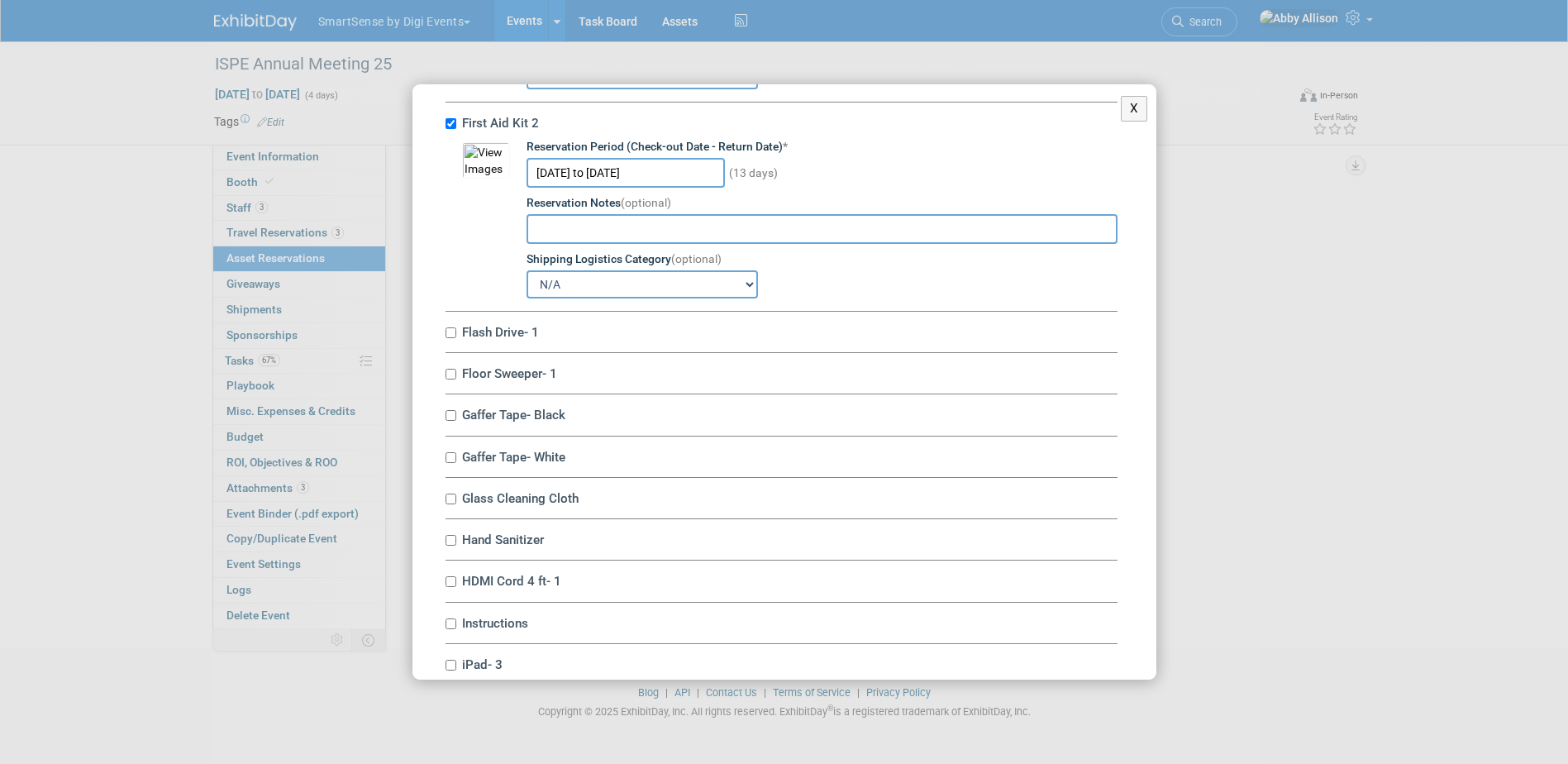
click at [457, 340] on label "Flash Drive- 1" at bounding box center [787, 331] width 661 height 16
click at [456, 338] on input "Flash Drive- 1" at bounding box center [451, 333] width 11 height 11
checkbox input "true"
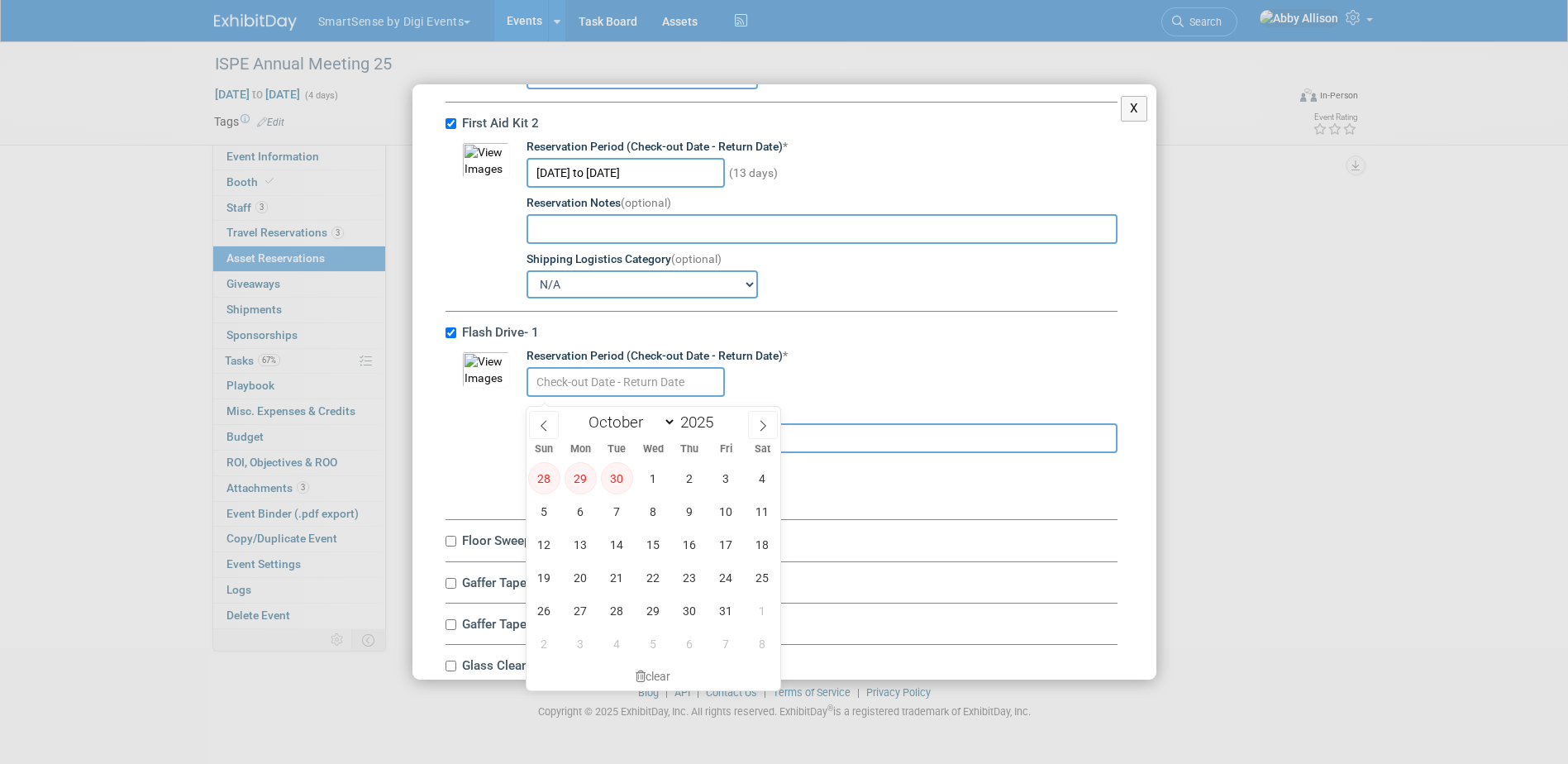
click at [597, 390] on input "text" at bounding box center [625, 382] width 198 height 30
click at [649, 544] on span "15" at bounding box center [653, 544] width 33 height 33
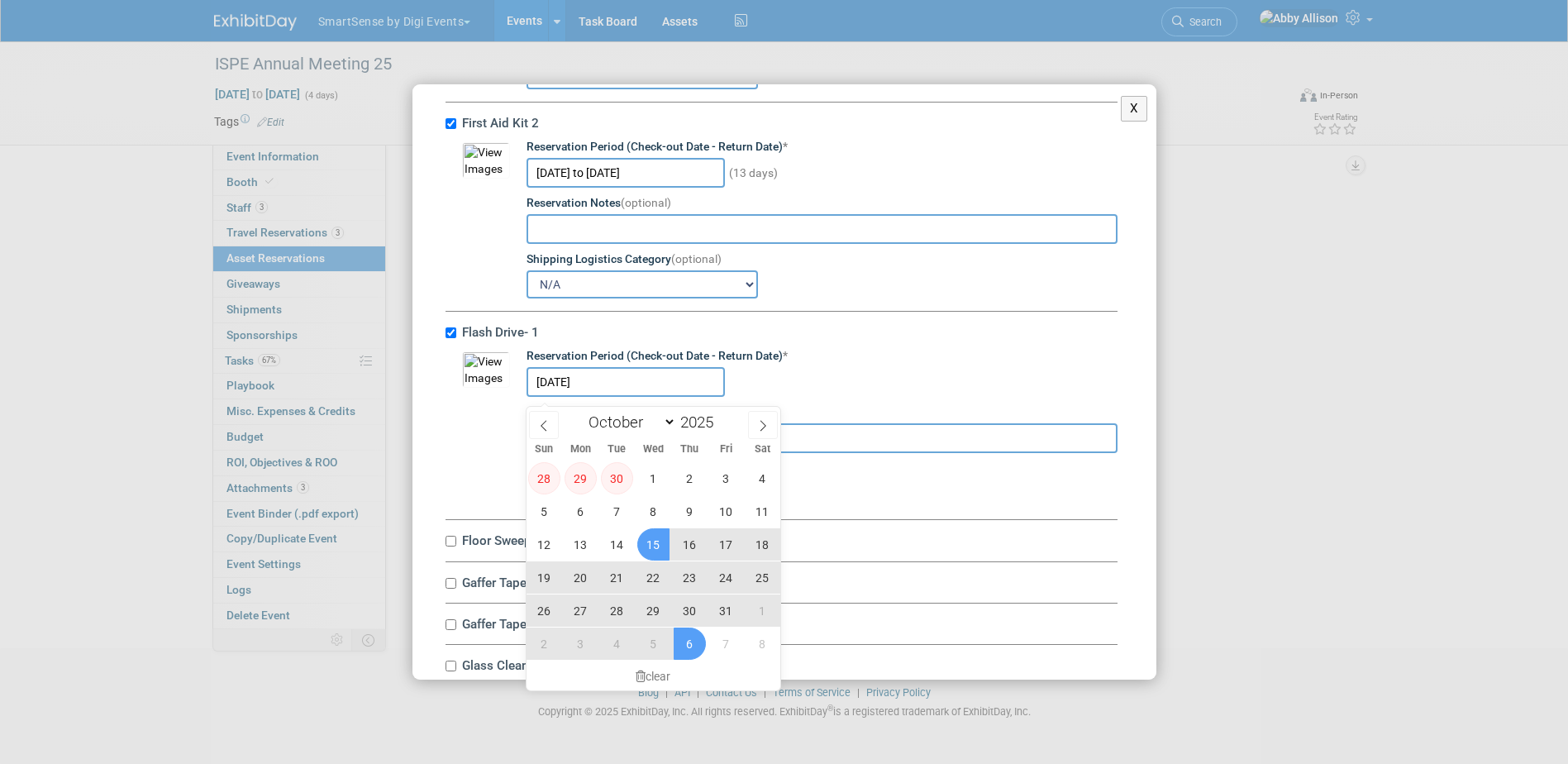
click at [696, 641] on span "6" at bounding box center [690, 643] width 33 height 33
type input "[DATE] to [DATE]"
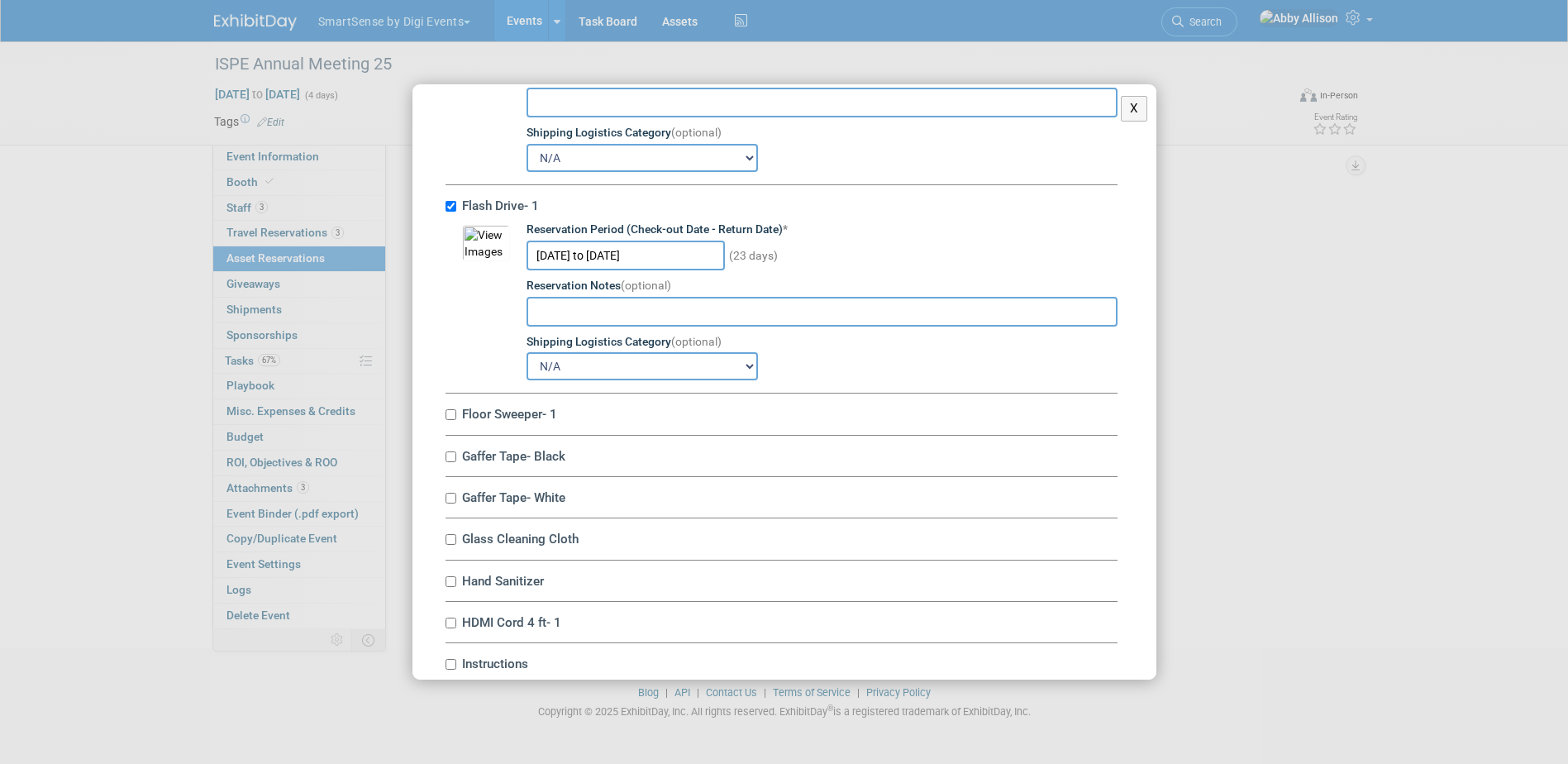
scroll to position [2150, 0]
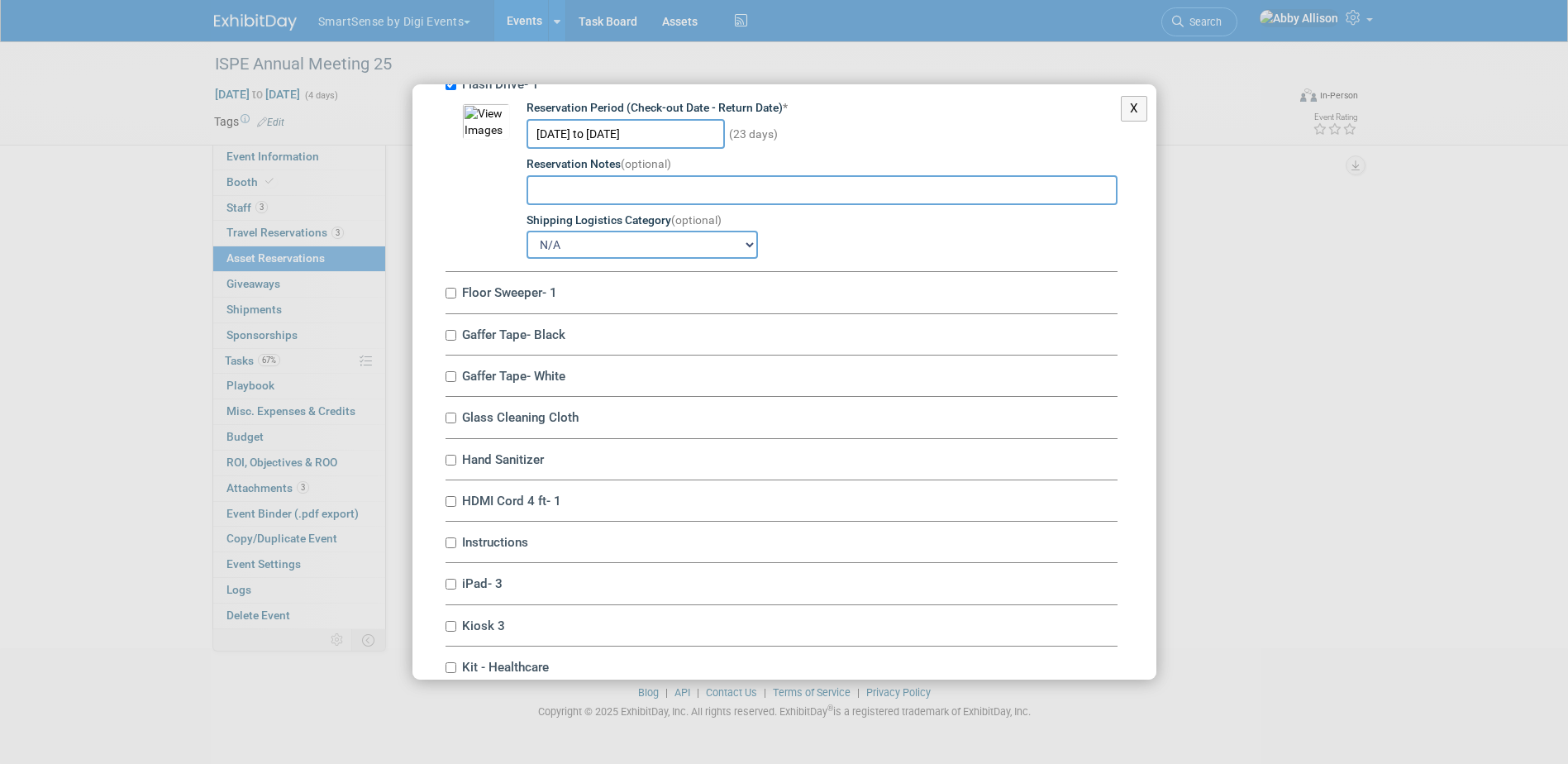
click at [455, 308] on div "Floor Sweeper- 1 10045411-10715125-1b139b74-39f2-45b5-9701-a8c2702c2a1c.jpg Res…" at bounding box center [782, 292] width 672 height 41
click at [453, 299] on input "Floor Sweeper- 1" at bounding box center [451, 293] width 11 height 11
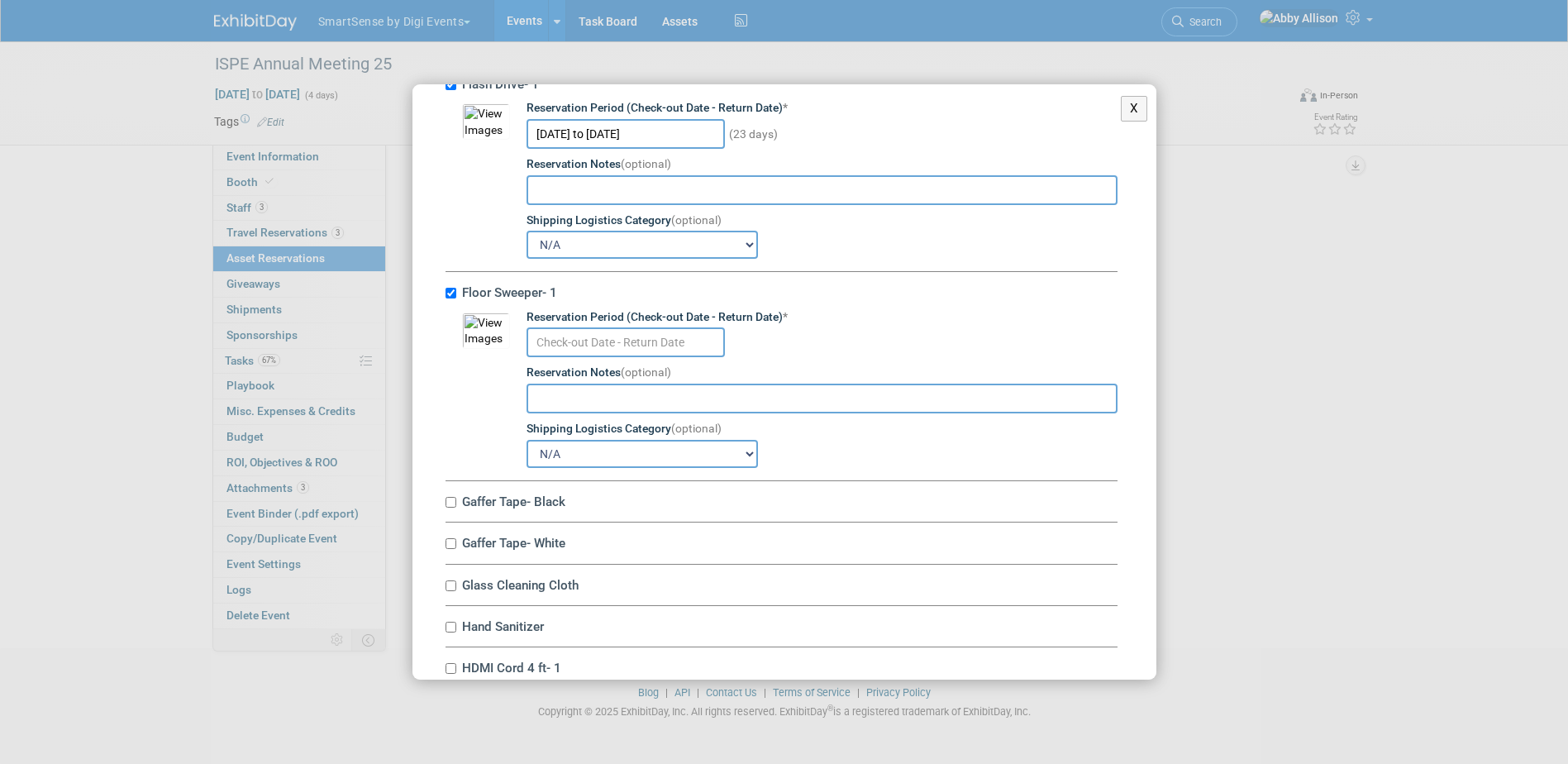
click at [618, 352] on input "text" at bounding box center [625, 342] width 198 height 30
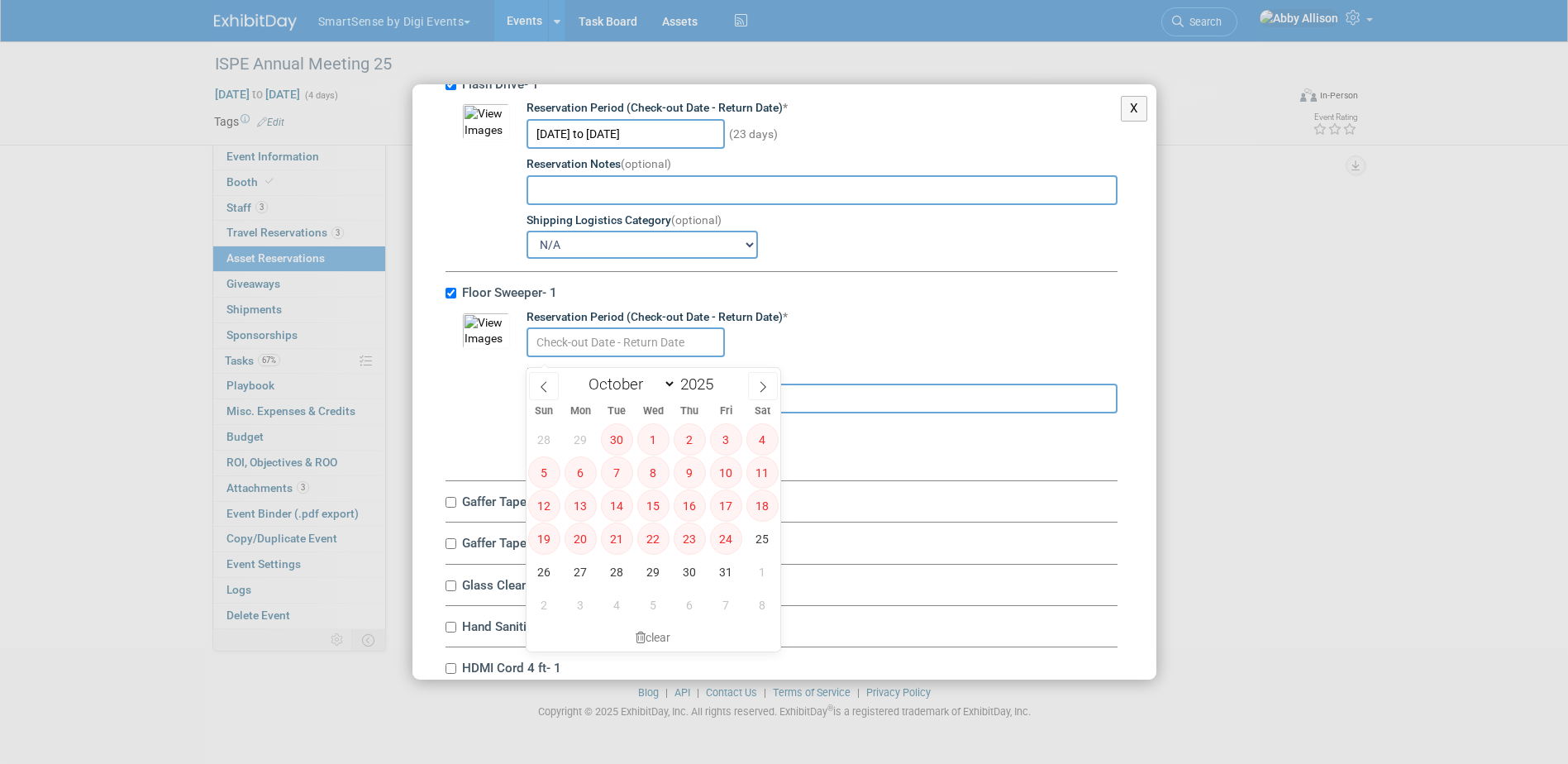
click at [953, 290] on div "Floor Sweeper- 1 10045411-10715125-1b139b74-39f2-45b5-9701-a8c2702c2a1c.jpg Res…" at bounding box center [782, 376] width 672 height 209
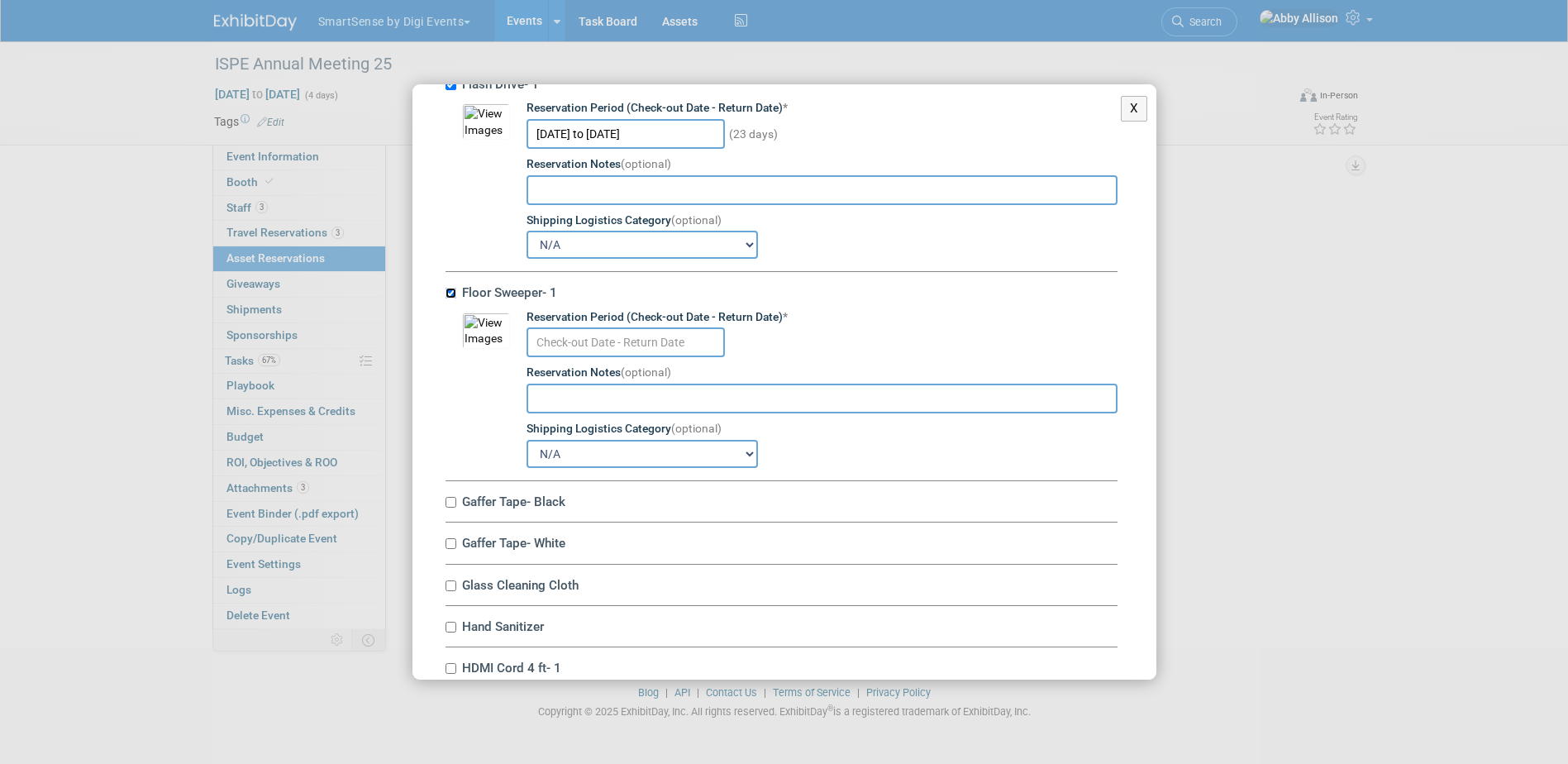
click at [450, 299] on input "Floor Sweeper- 1" at bounding box center [451, 293] width 11 height 11
checkbox input "false"
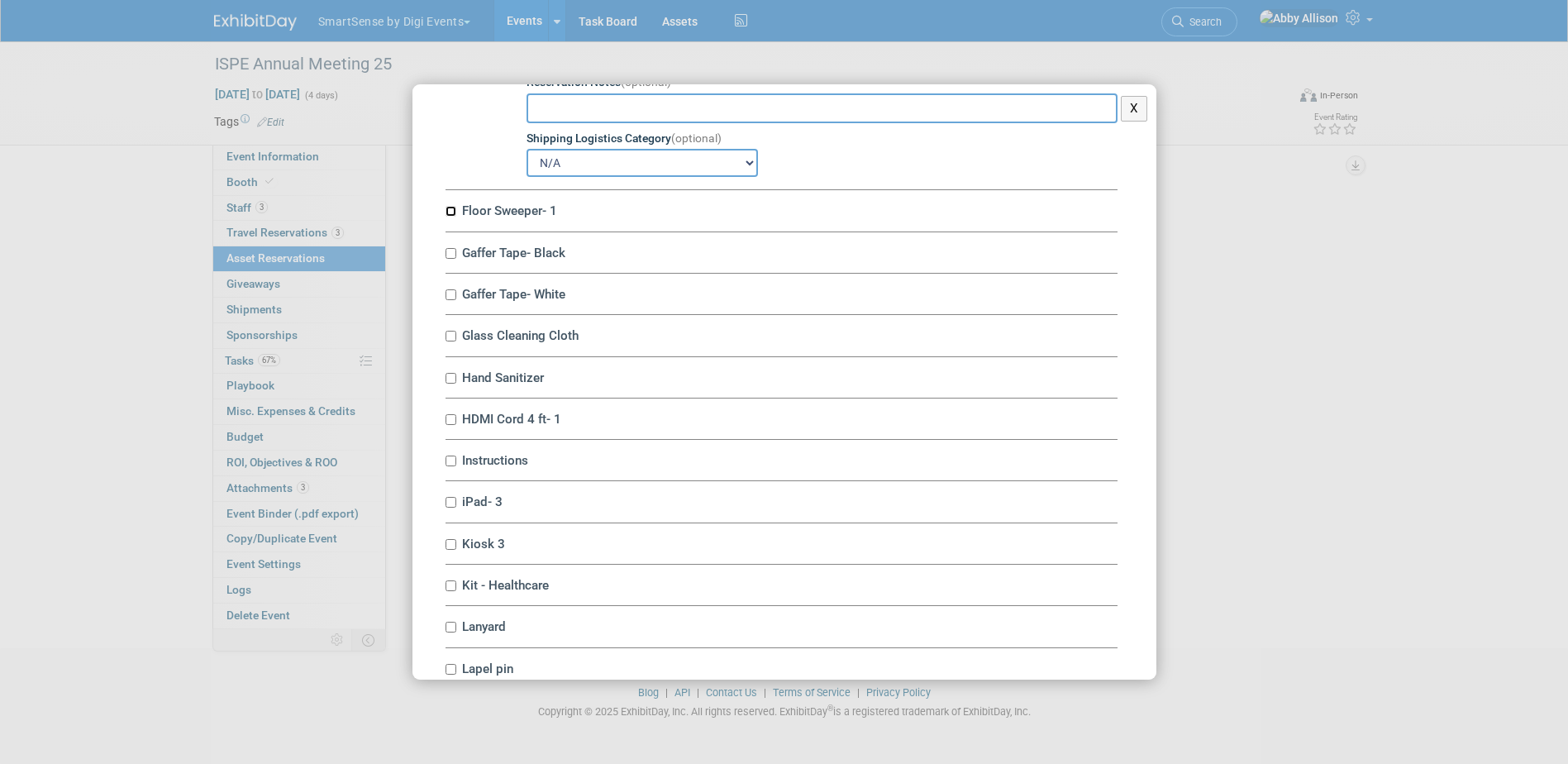
scroll to position [2232, 0]
click at [457, 260] on label "Gaffer Tape- Black" at bounding box center [787, 251] width 661 height 16
click at [456, 258] on input "Gaffer Tape- Black" at bounding box center [451, 253] width 11 height 11
checkbox input "true"
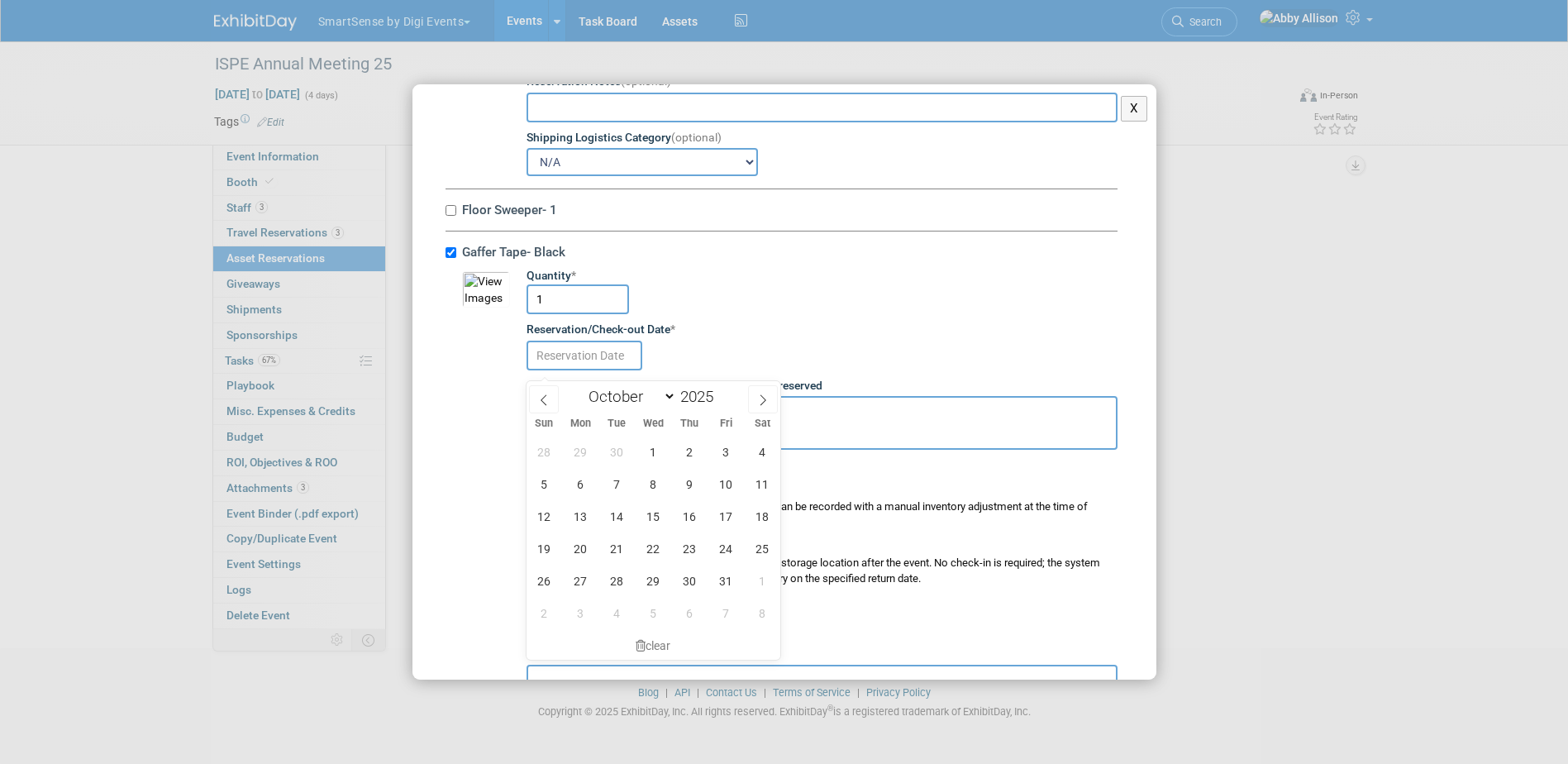
click at [568, 370] on input "text" at bounding box center [584, 355] width 115 height 30
click at [658, 521] on span "15" at bounding box center [653, 516] width 33 height 33
type input "[DATE]"
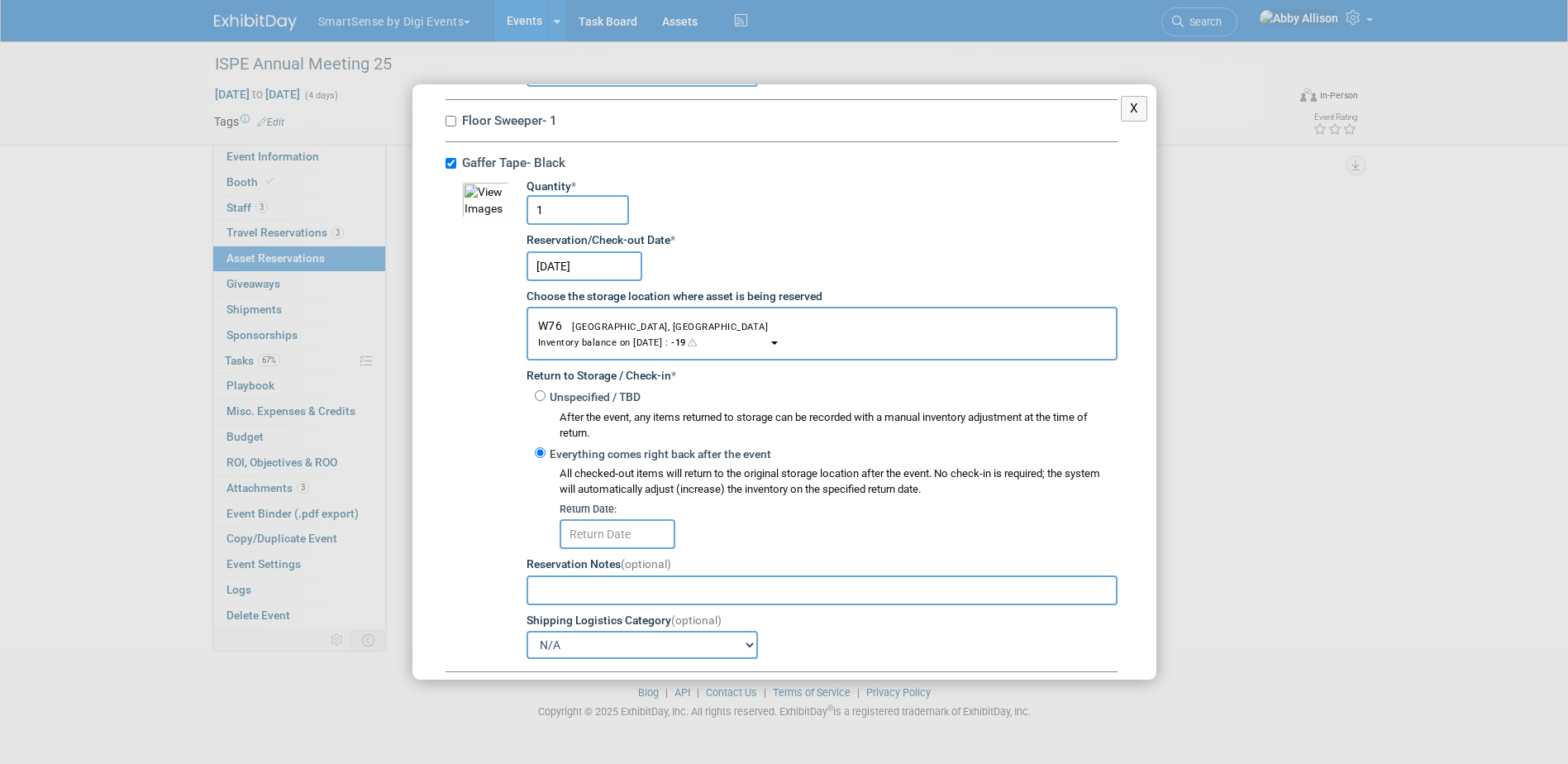
scroll to position [2397, 0]
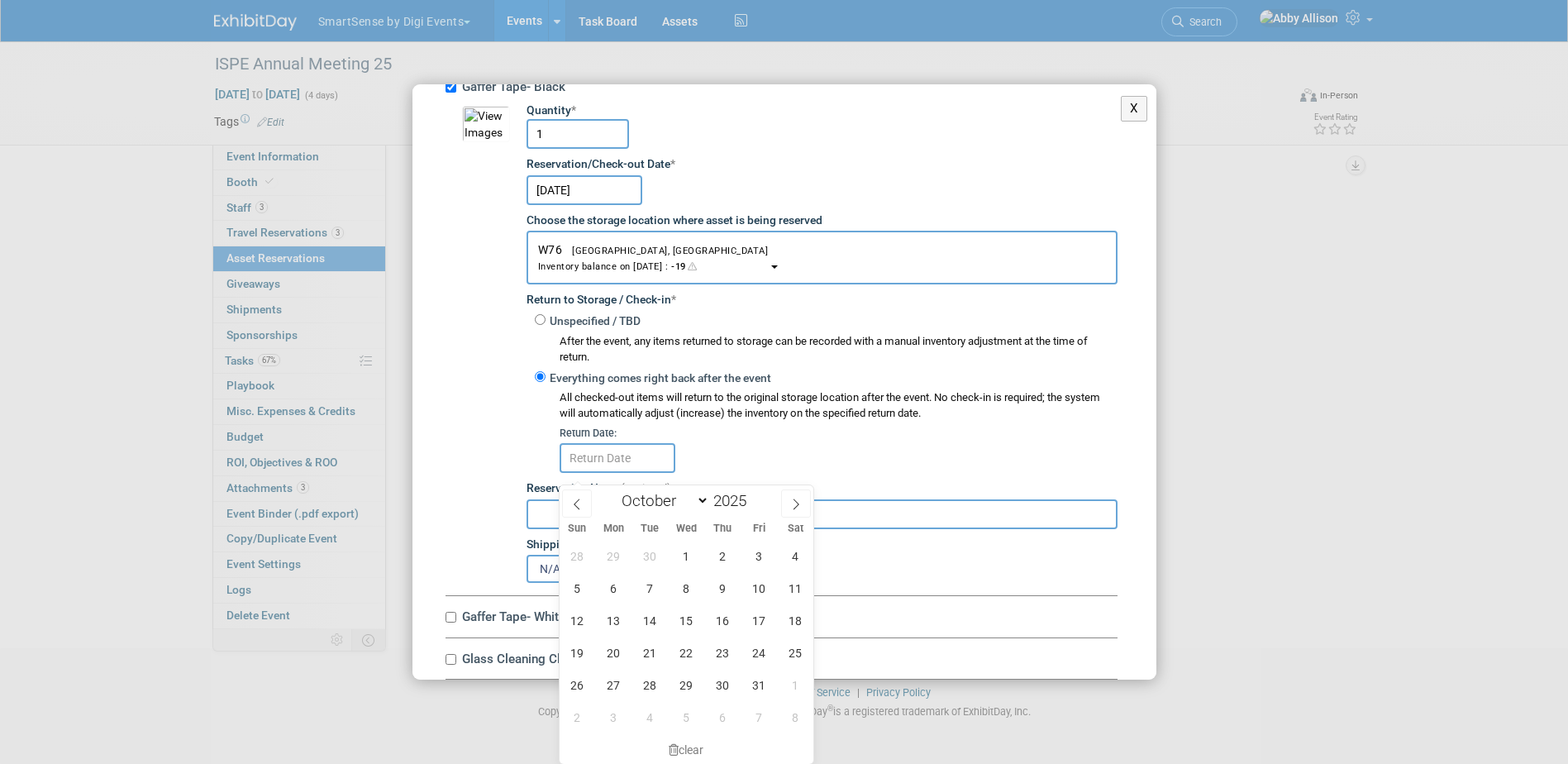
click at [593, 467] on input "text" at bounding box center [617, 458] width 115 height 30
click at [717, 707] on span "6" at bounding box center [723, 717] width 33 height 33
type input "[DATE]"
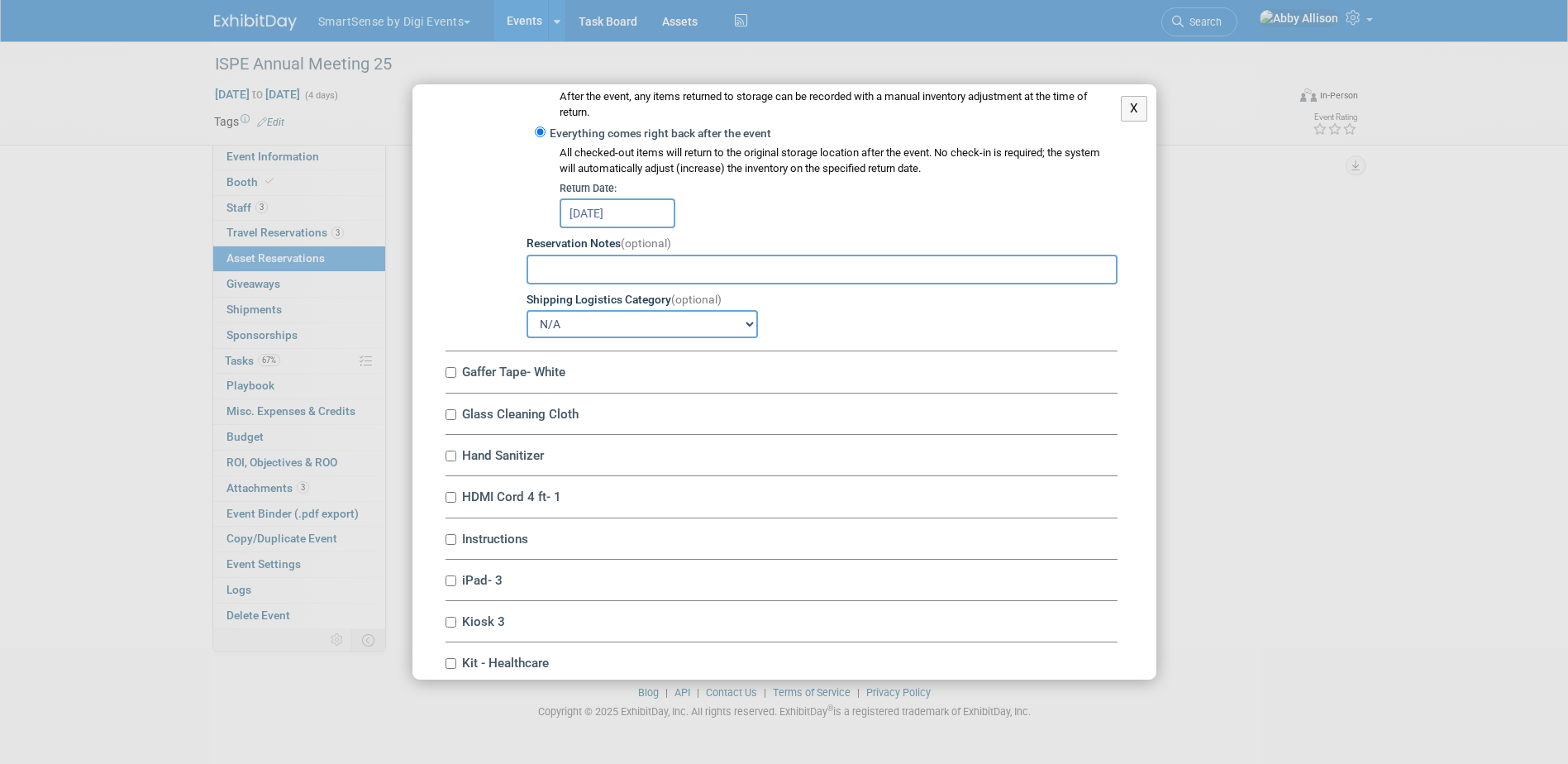
scroll to position [2646, 0]
click at [452, 374] on input "Gaffer Tape- White" at bounding box center [451, 369] width 11 height 11
checkbox input "true"
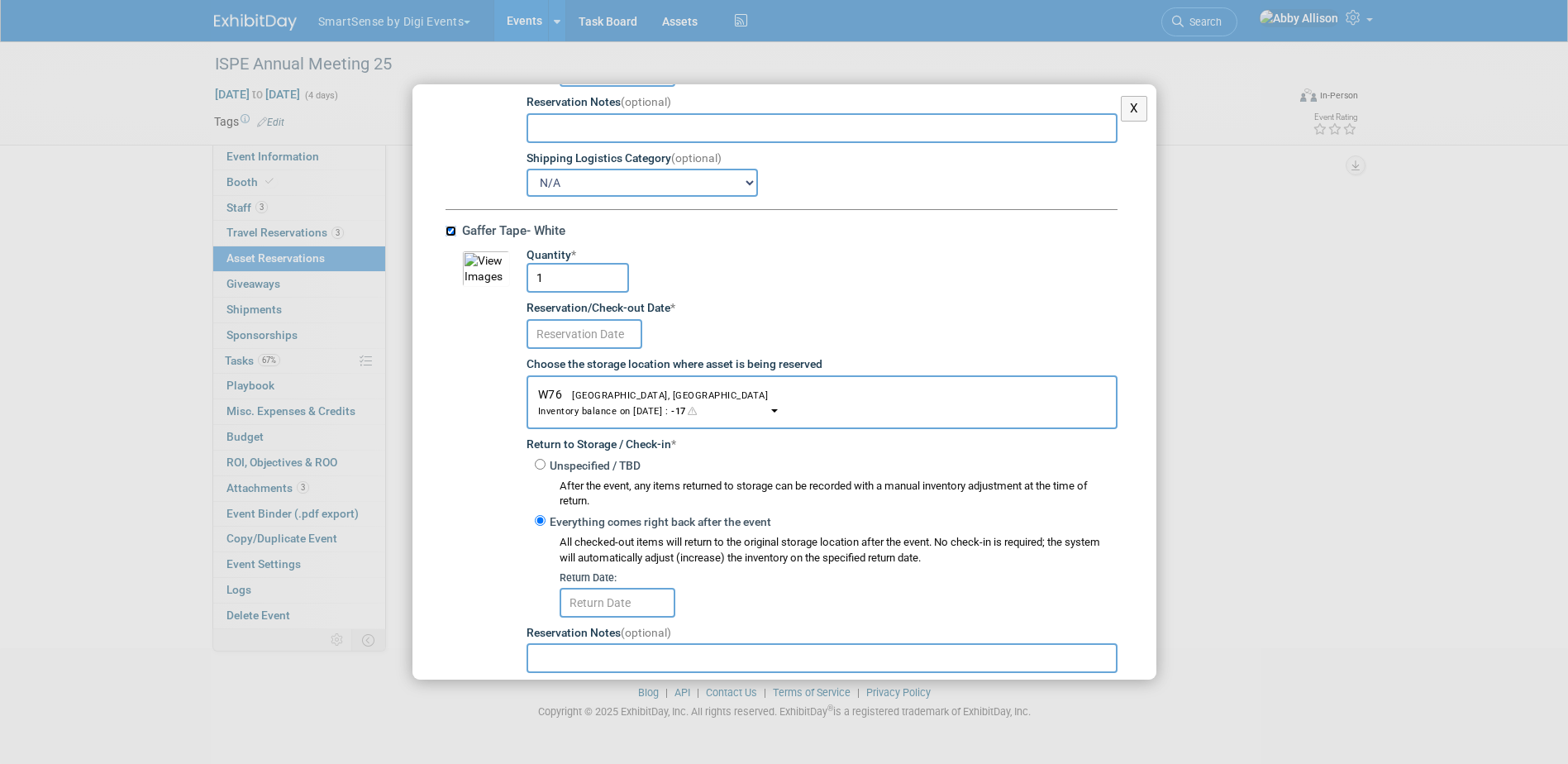
scroll to position [2810, 0]
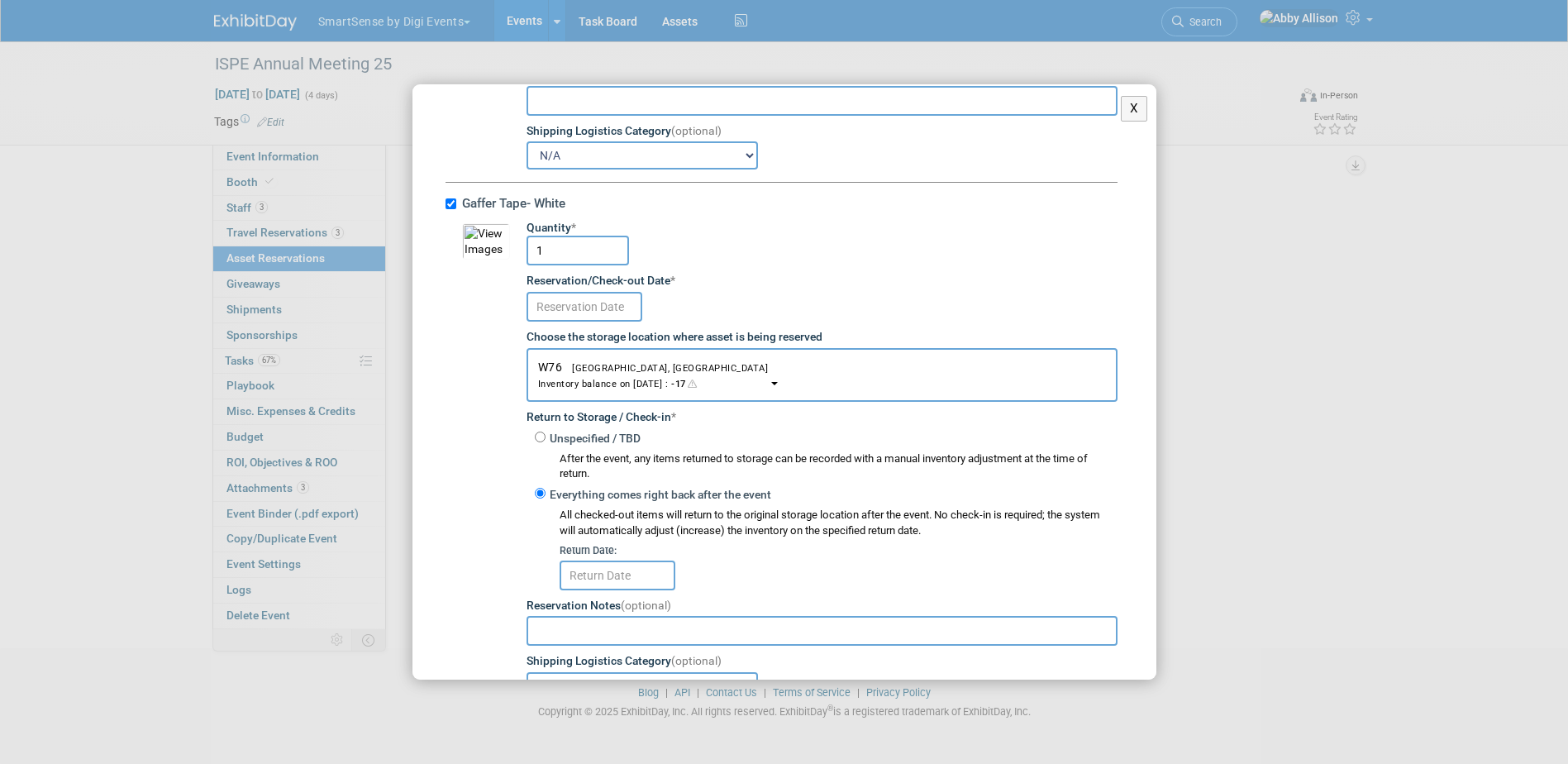
click at [559, 319] on input "text" at bounding box center [584, 307] width 115 height 30
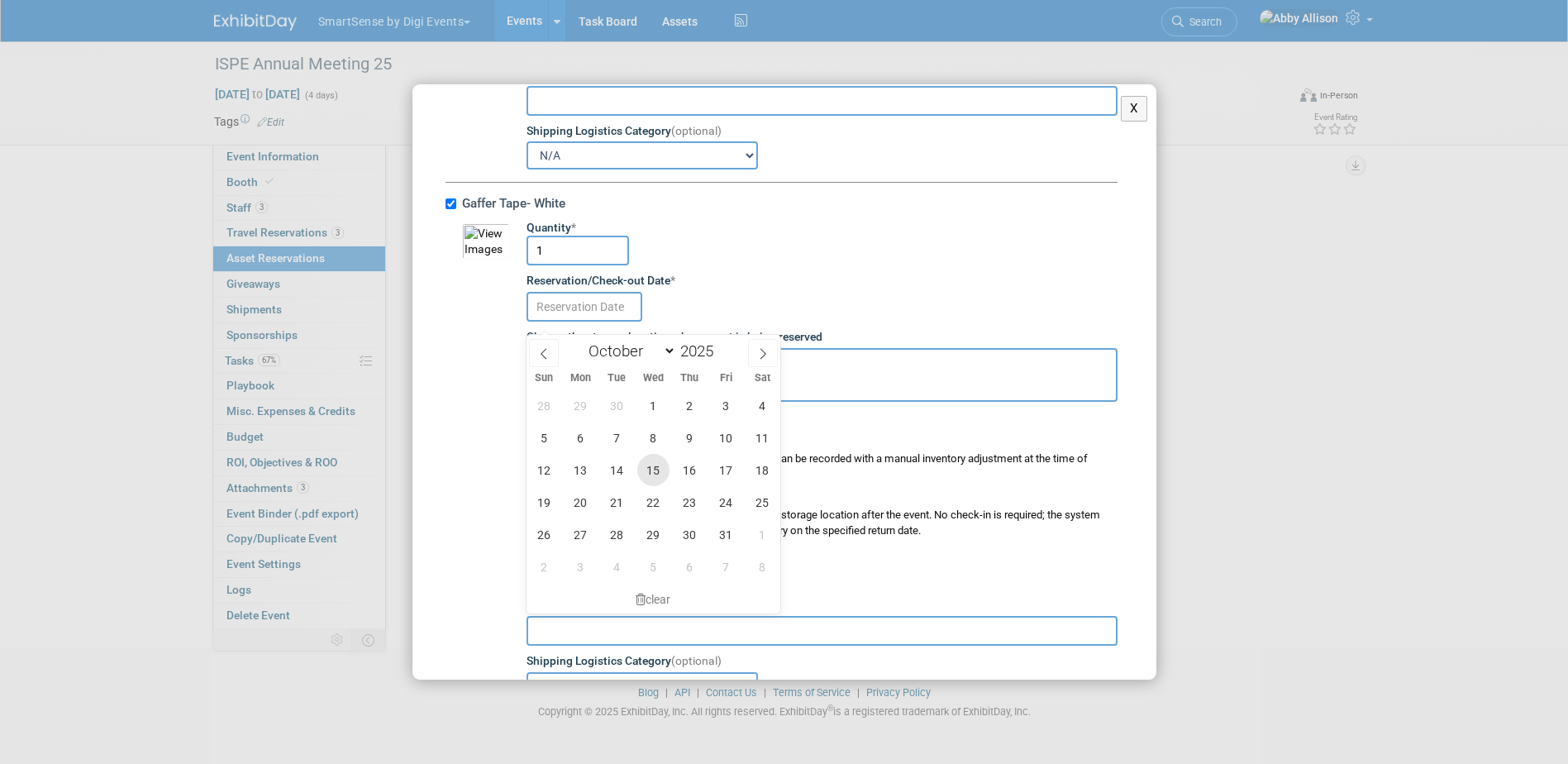
drag, startPoint x: 639, startPoint y: 464, endPoint x: 648, endPoint y: 470, distance: 10.8
click at [640, 465] on span "15" at bounding box center [653, 470] width 33 height 33
type input "[DATE]"
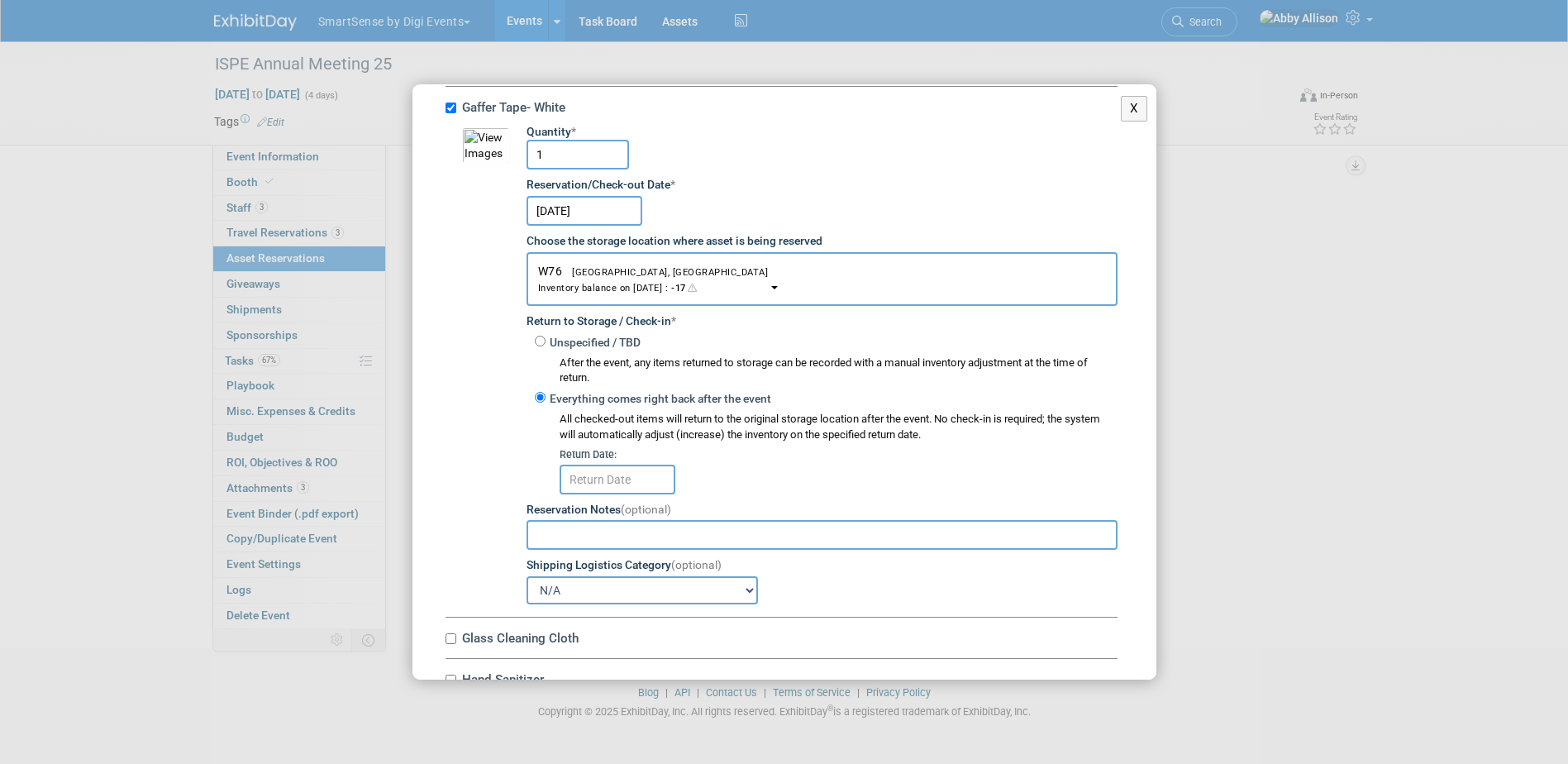
scroll to position [2976, 0]
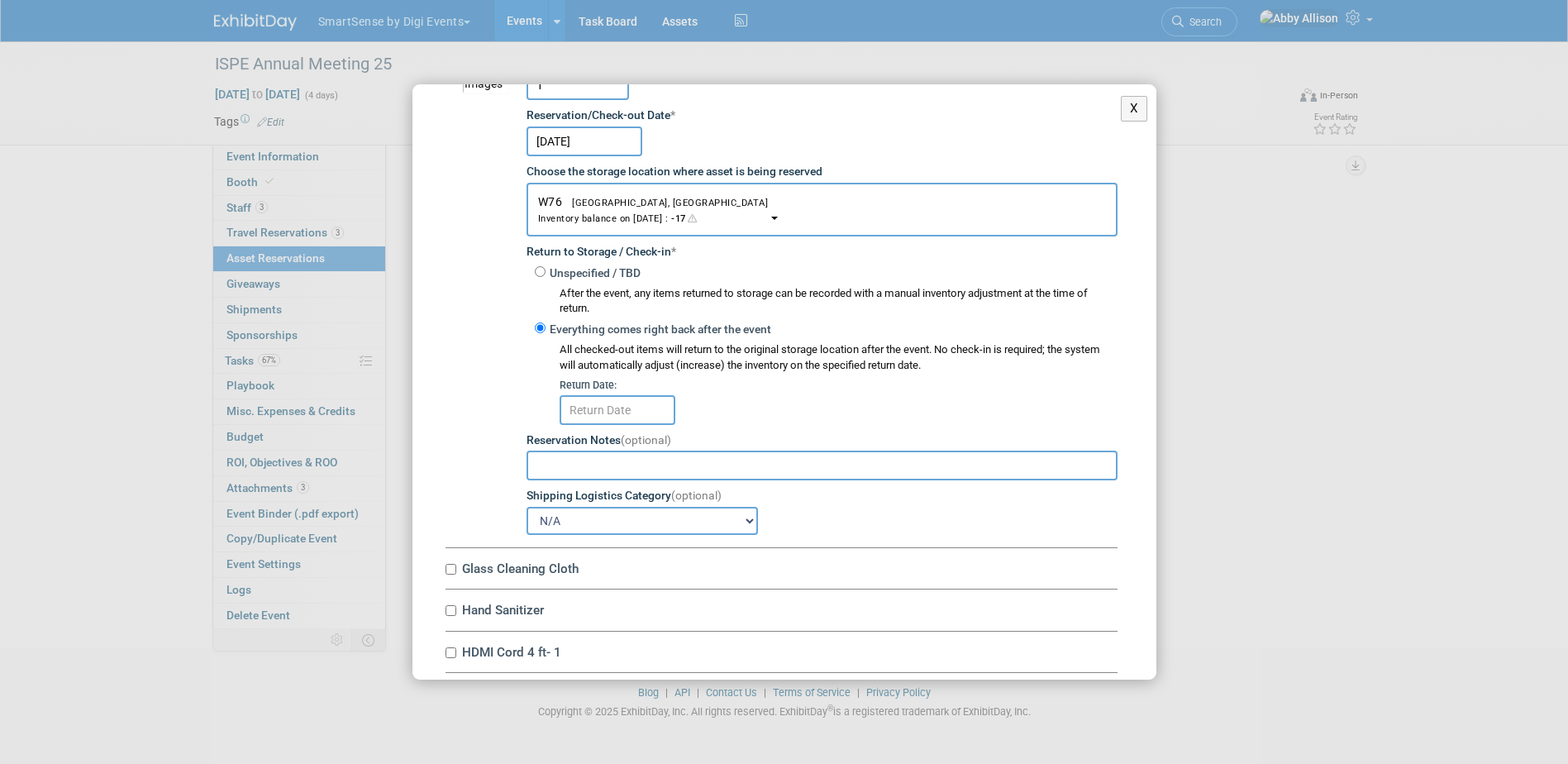
click at [636, 440] on td "Quantity * 1 Reservation/Check-out Date * [DATE] Choose the storage location wh…" at bounding box center [813, 295] width 608 height 480
click at [637, 425] on input "text" at bounding box center [617, 410] width 115 height 30
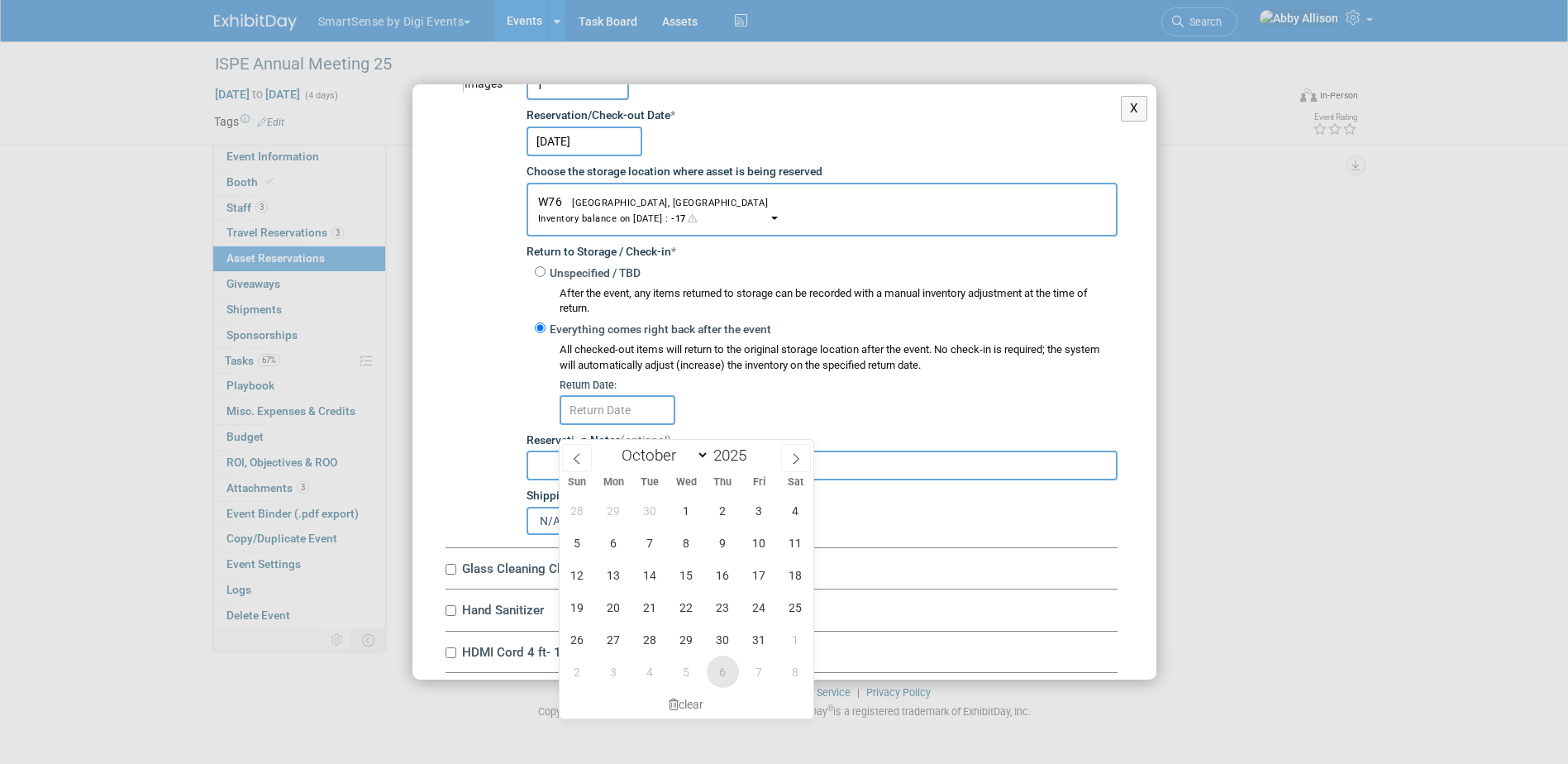
click at [715, 666] on span "6" at bounding box center [723, 671] width 33 height 33
type input "[DATE]"
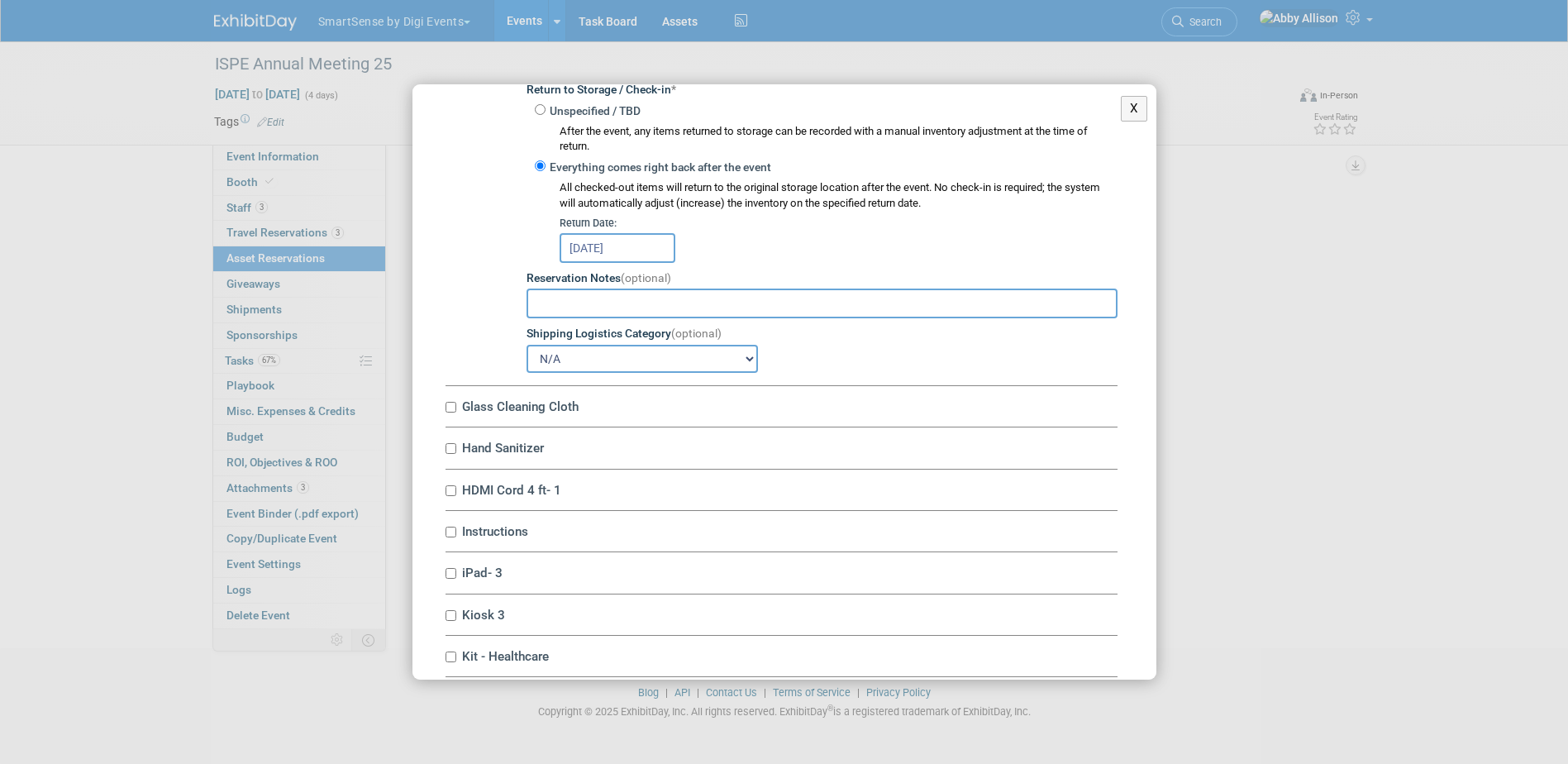
scroll to position [3224, 0]
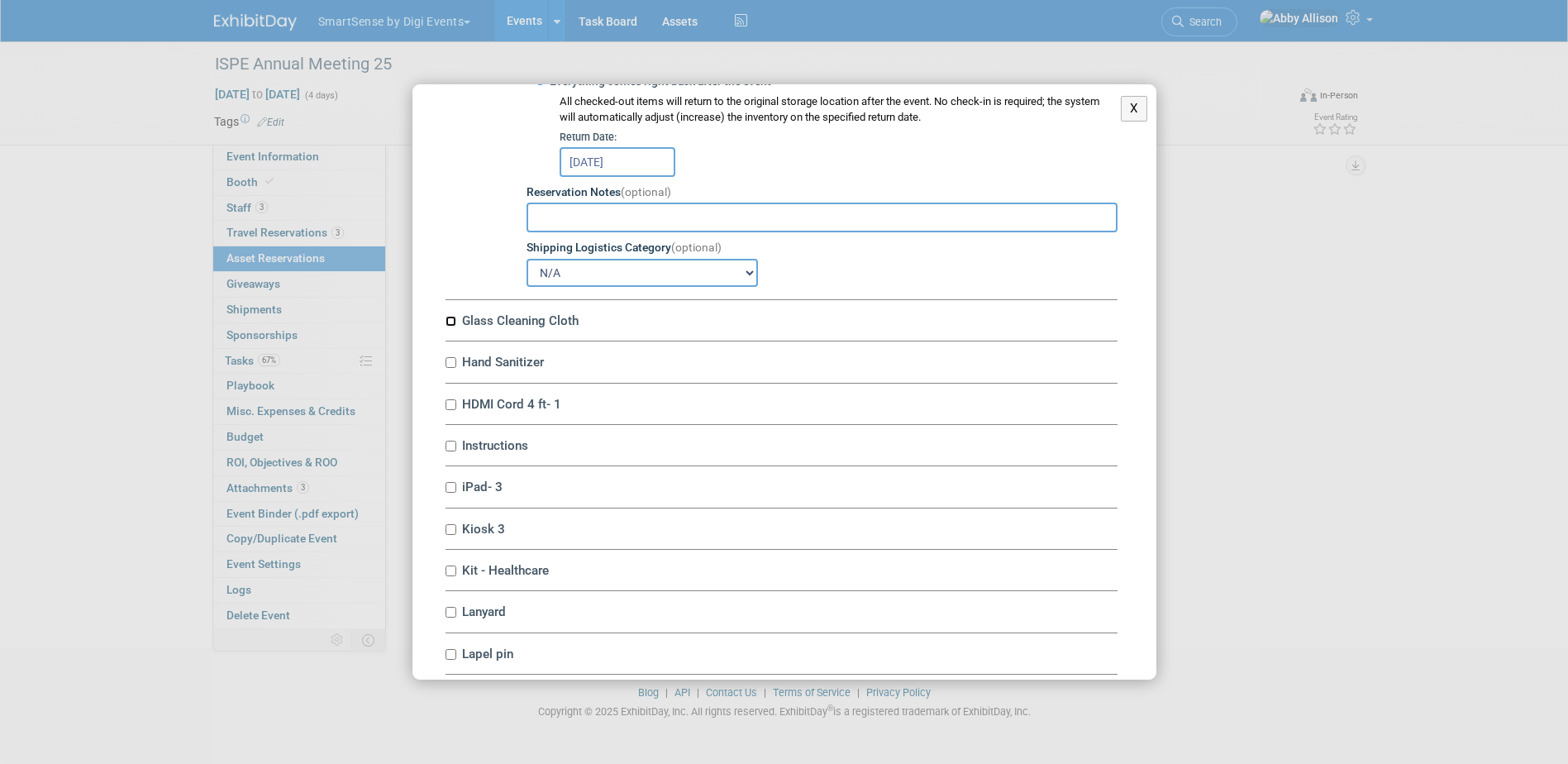
click at [449, 327] on input "Glass Cleaning Cloth" at bounding box center [451, 321] width 11 height 11
checkbox input "true"
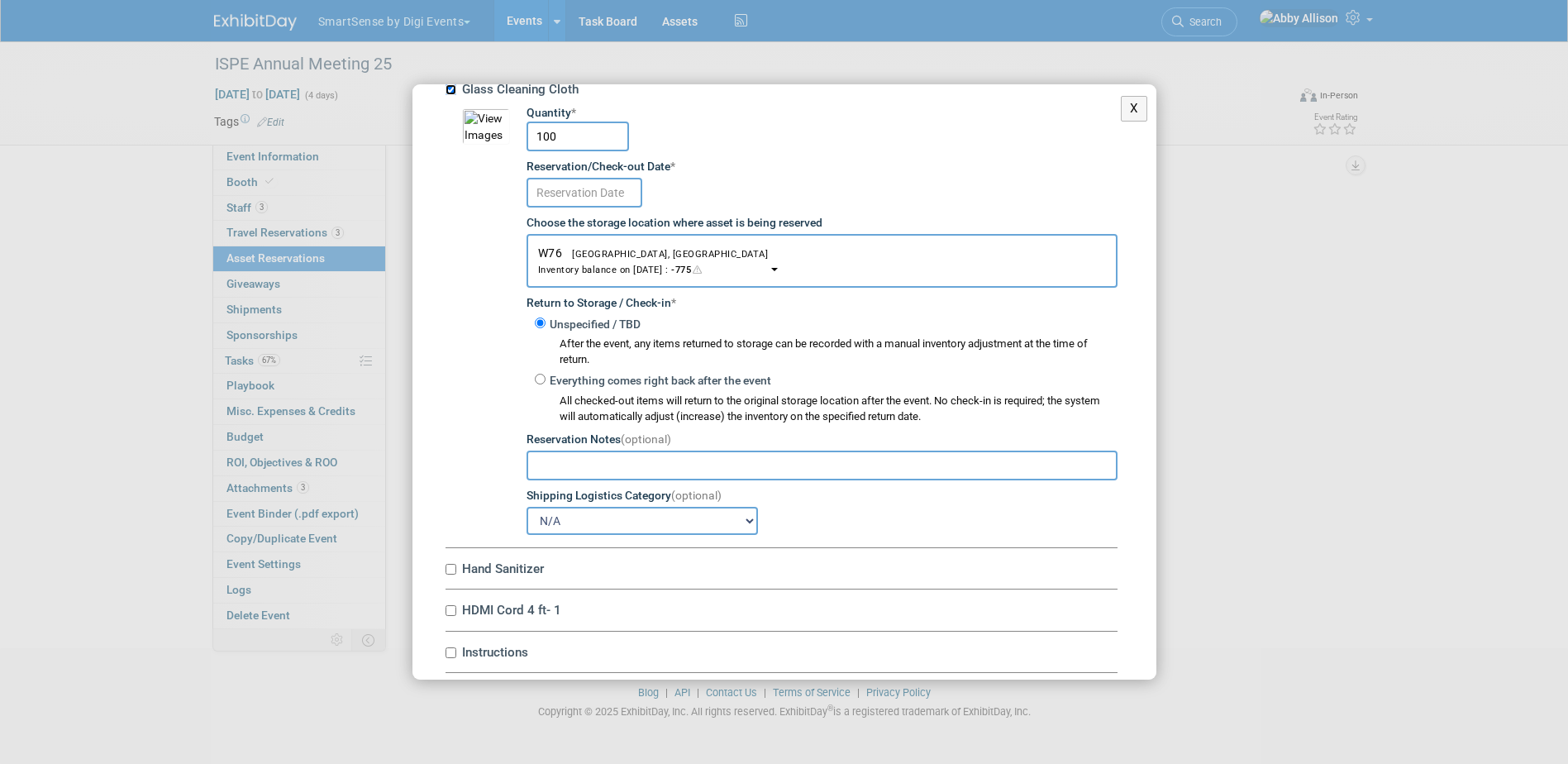
scroll to position [3472, 0]
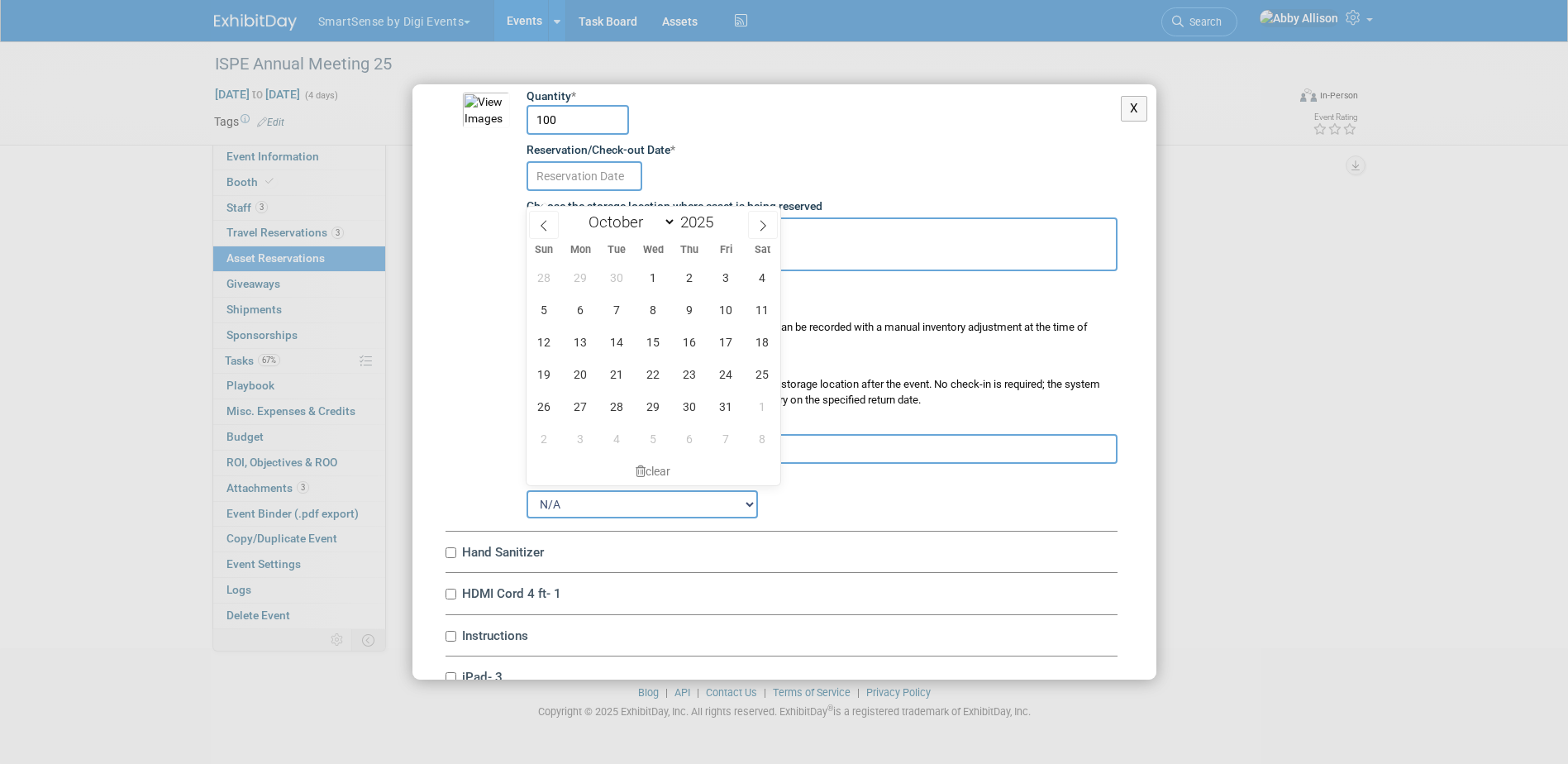
click at [584, 191] on input "text" at bounding box center [584, 176] width 115 height 30
click at [655, 344] on span "15" at bounding box center [653, 342] width 33 height 33
type input "[DATE]"
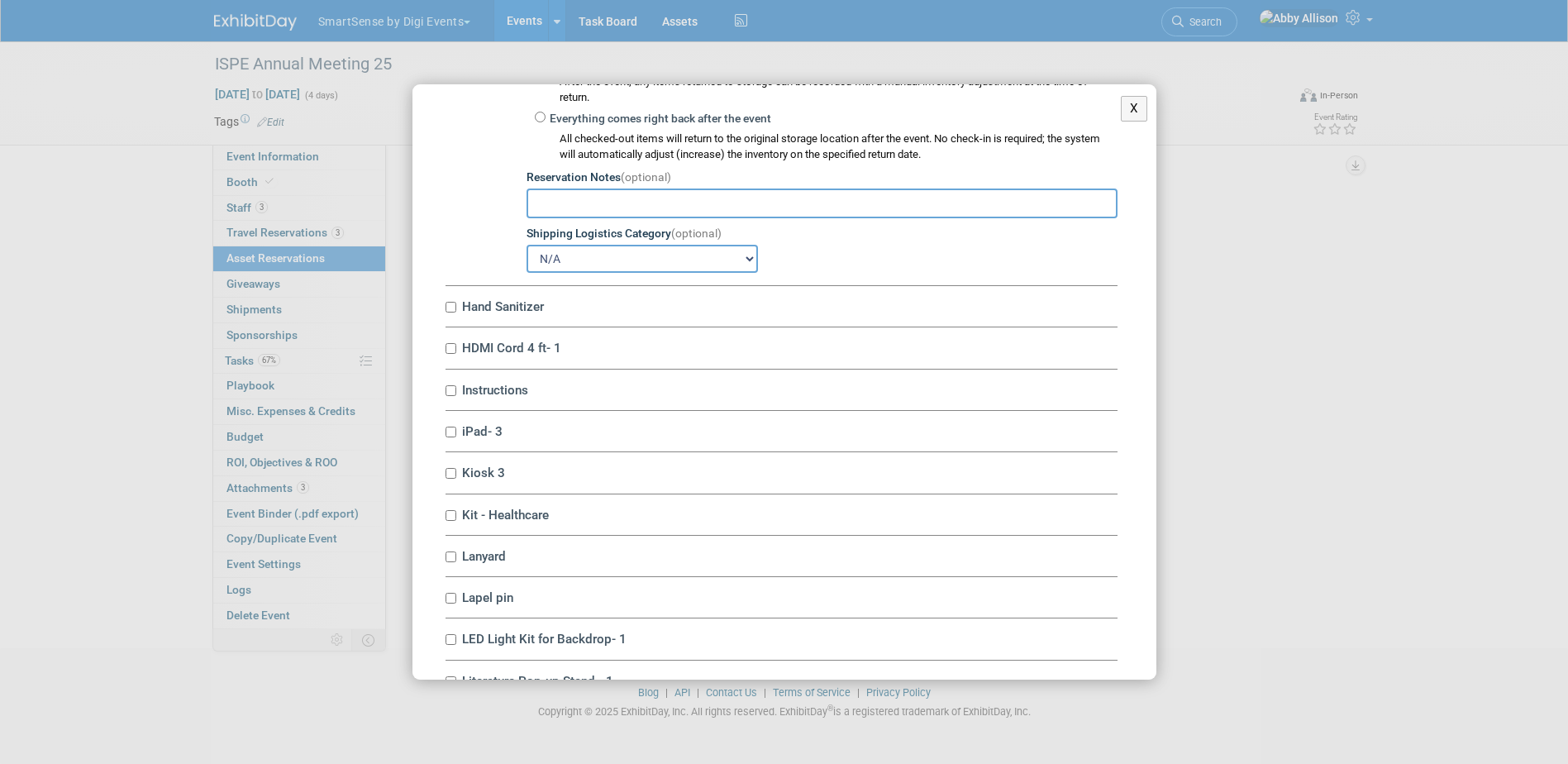
scroll to position [3719, 0]
click at [455, 310] on input "Hand Sanitizer" at bounding box center [451, 305] width 11 height 11
checkbox input "true"
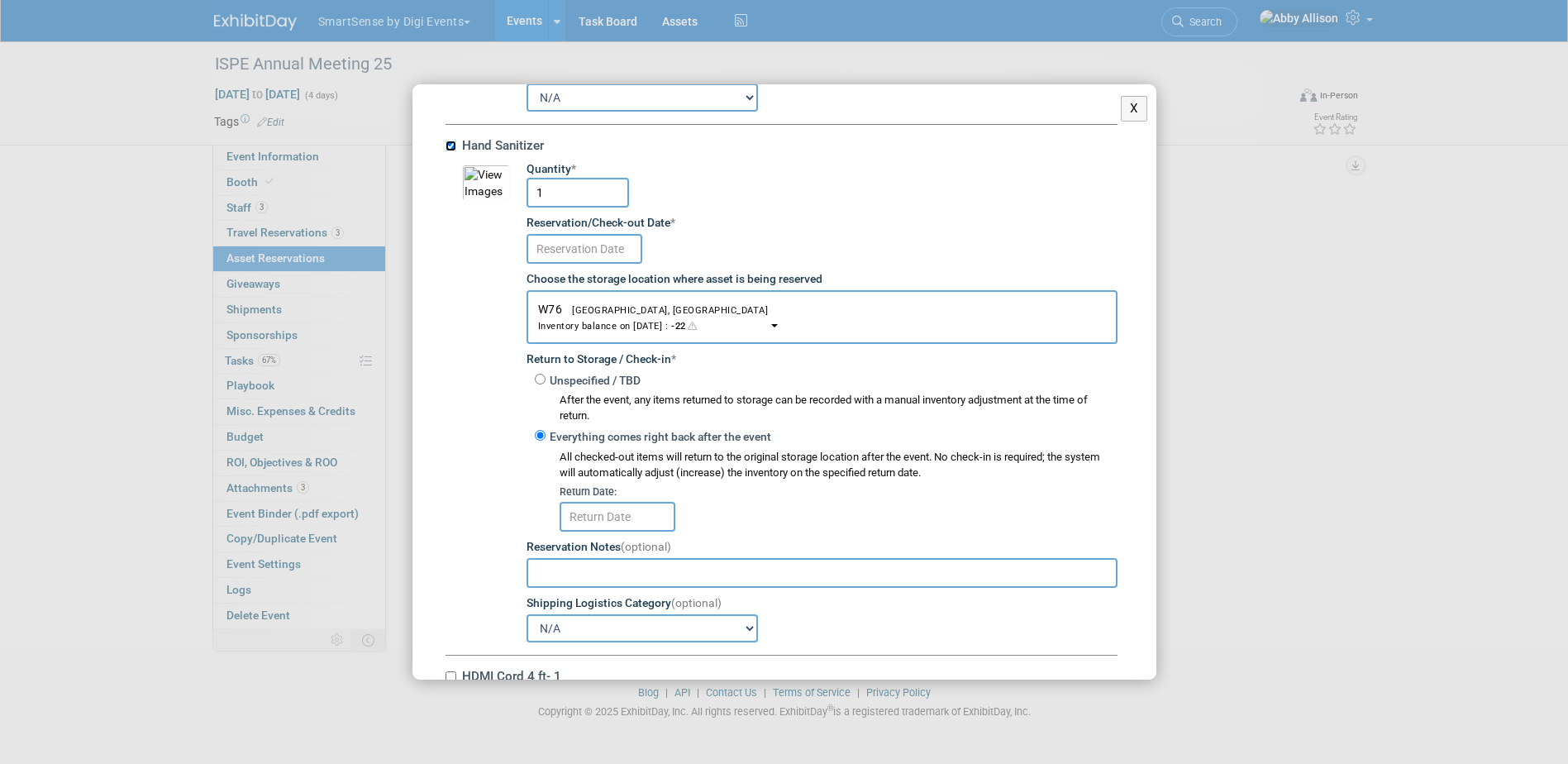
scroll to position [3885, 0]
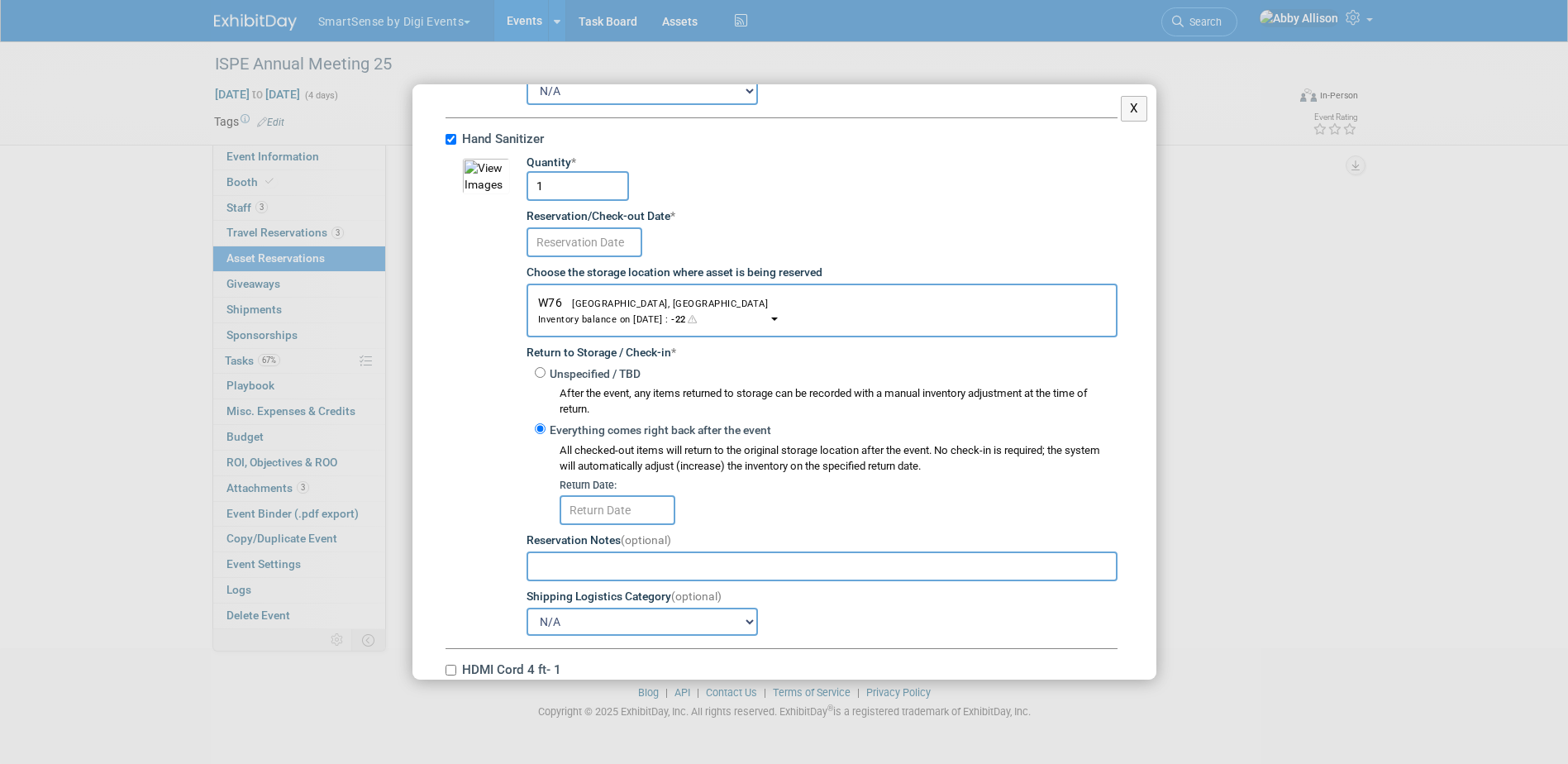
click at [575, 257] on input "text" at bounding box center [584, 242] width 115 height 30
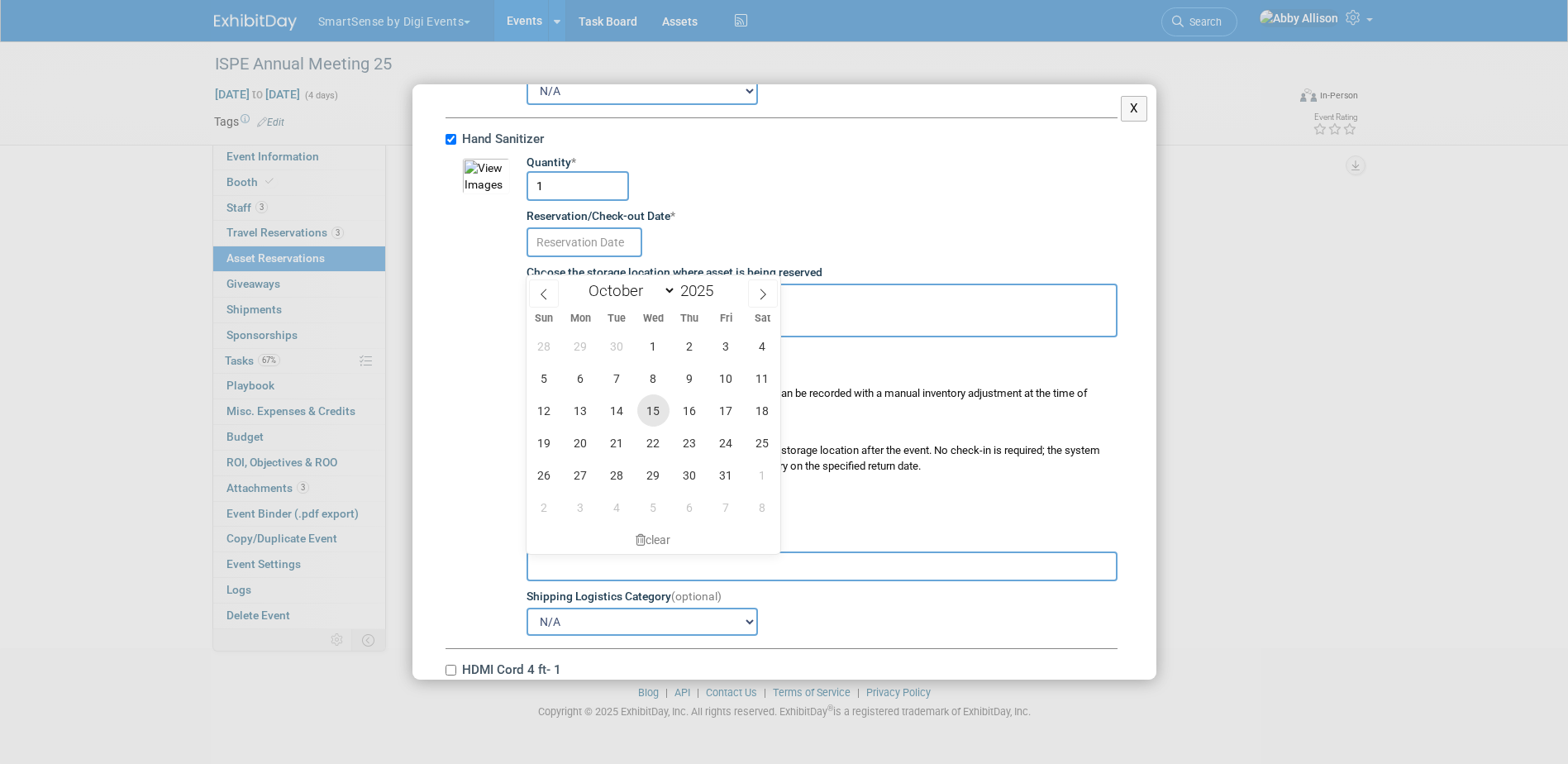
click at [653, 415] on span "15" at bounding box center [653, 410] width 33 height 33
type input "[DATE]"
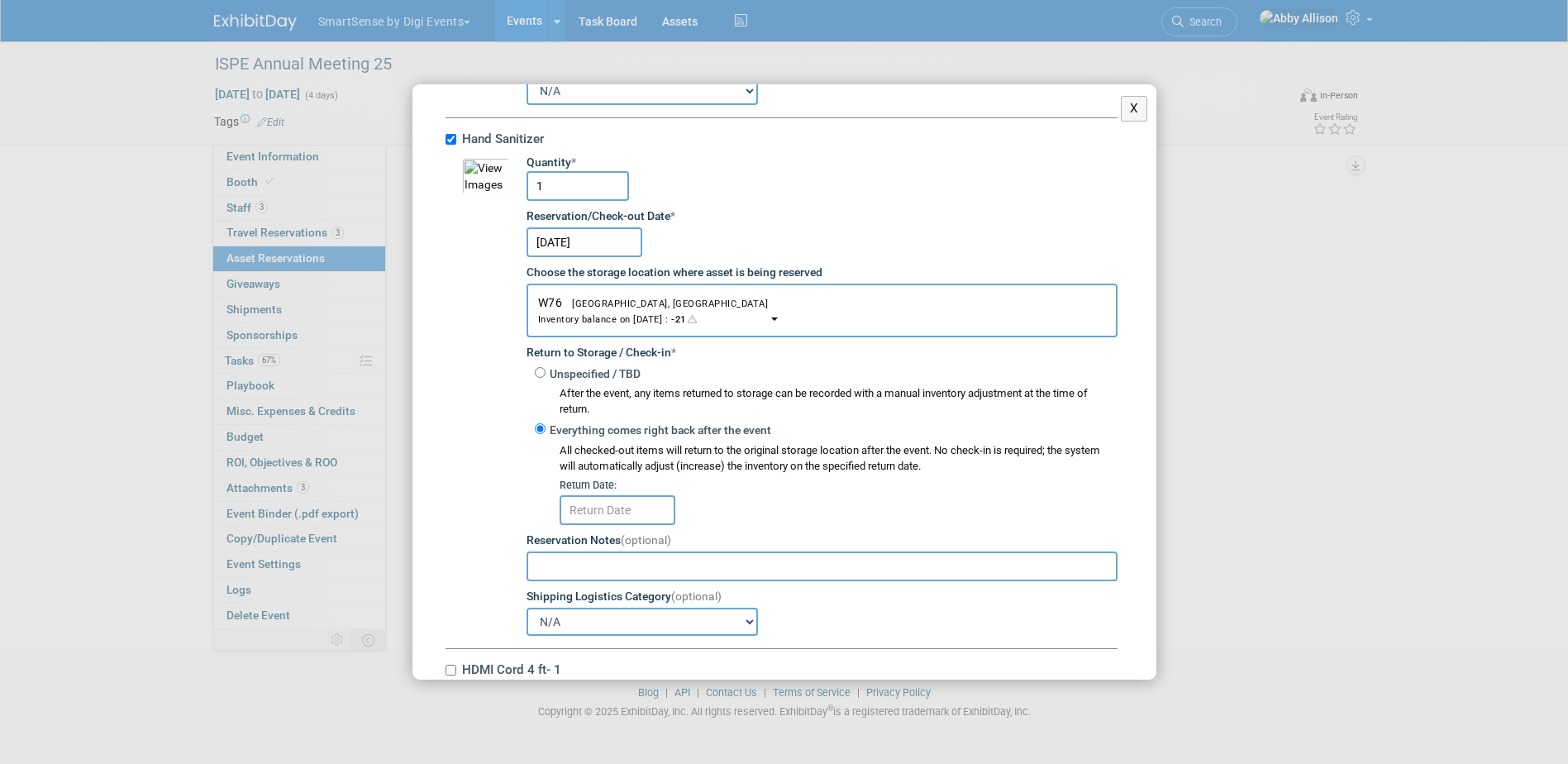
click at [625, 525] on input "text" at bounding box center [617, 510] width 115 height 30
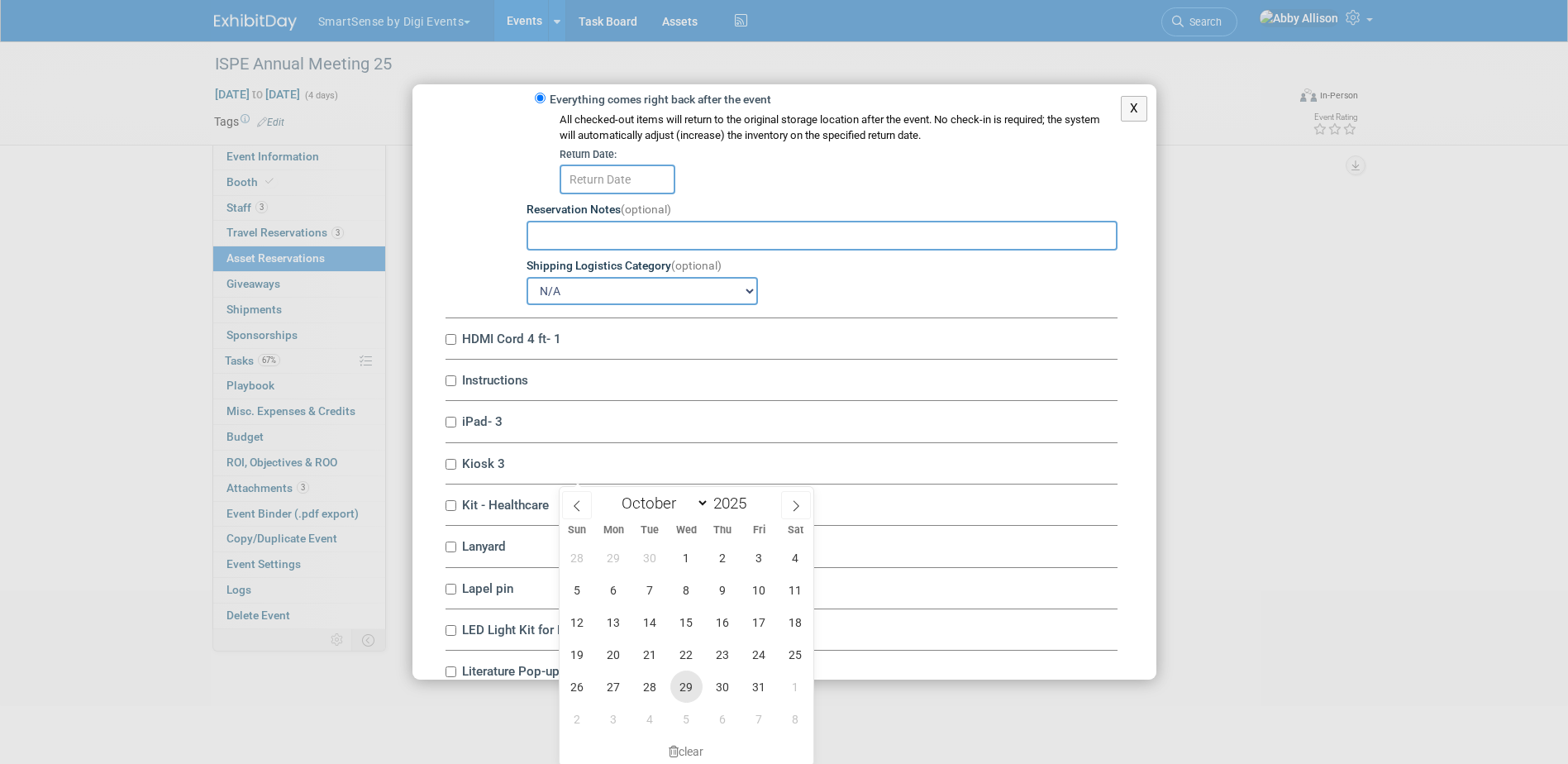
scroll to position [103, 0]
click at [724, 718] on span "6" at bounding box center [723, 717] width 33 height 33
type input "[DATE]"
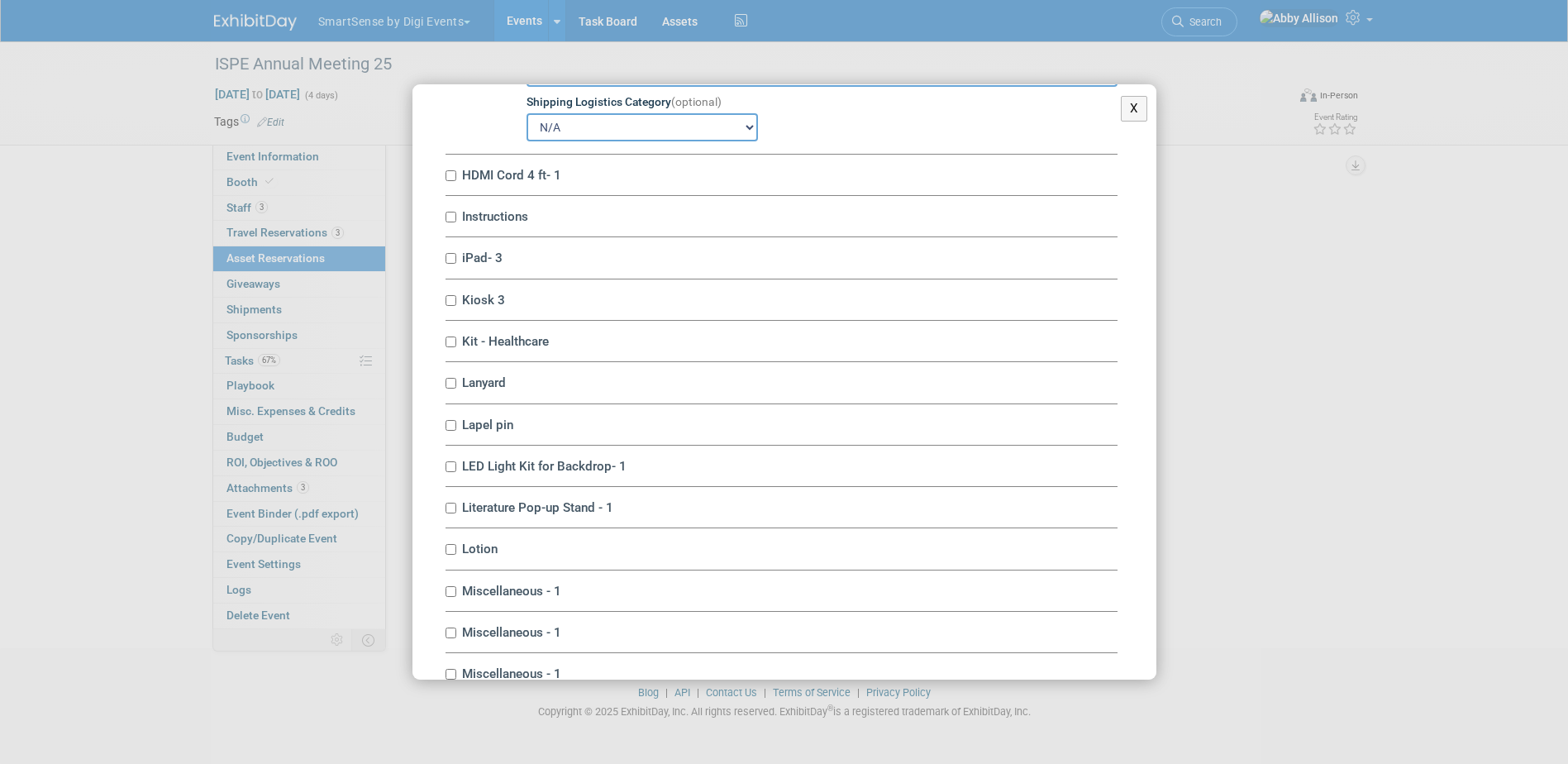
scroll to position [4381, 0]
click at [457, 181] on label "HDMI Cord 4 ft- 1" at bounding box center [787, 173] width 661 height 16
click at [456, 180] on input "HDMI Cord 4 ft- 1" at bounding box center [451, 174] width 11 height 11
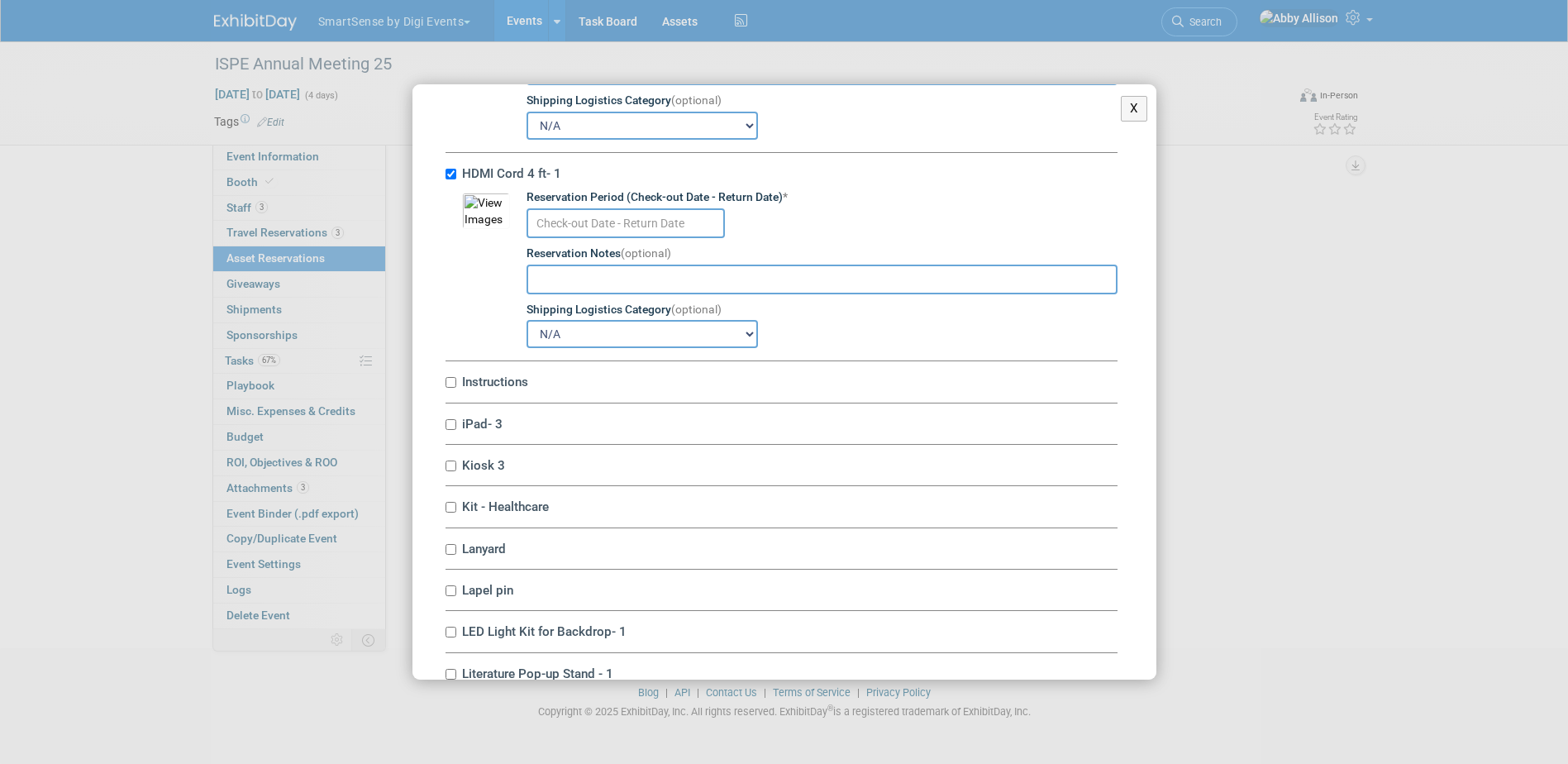
click at [608, 238] on input "text" at bounding box center [625, 223] width 198 height 30
click at [452, 180] on input "HDMI Cord 4 ft- 1" at bounding box center [451, 174] width 11 height 11
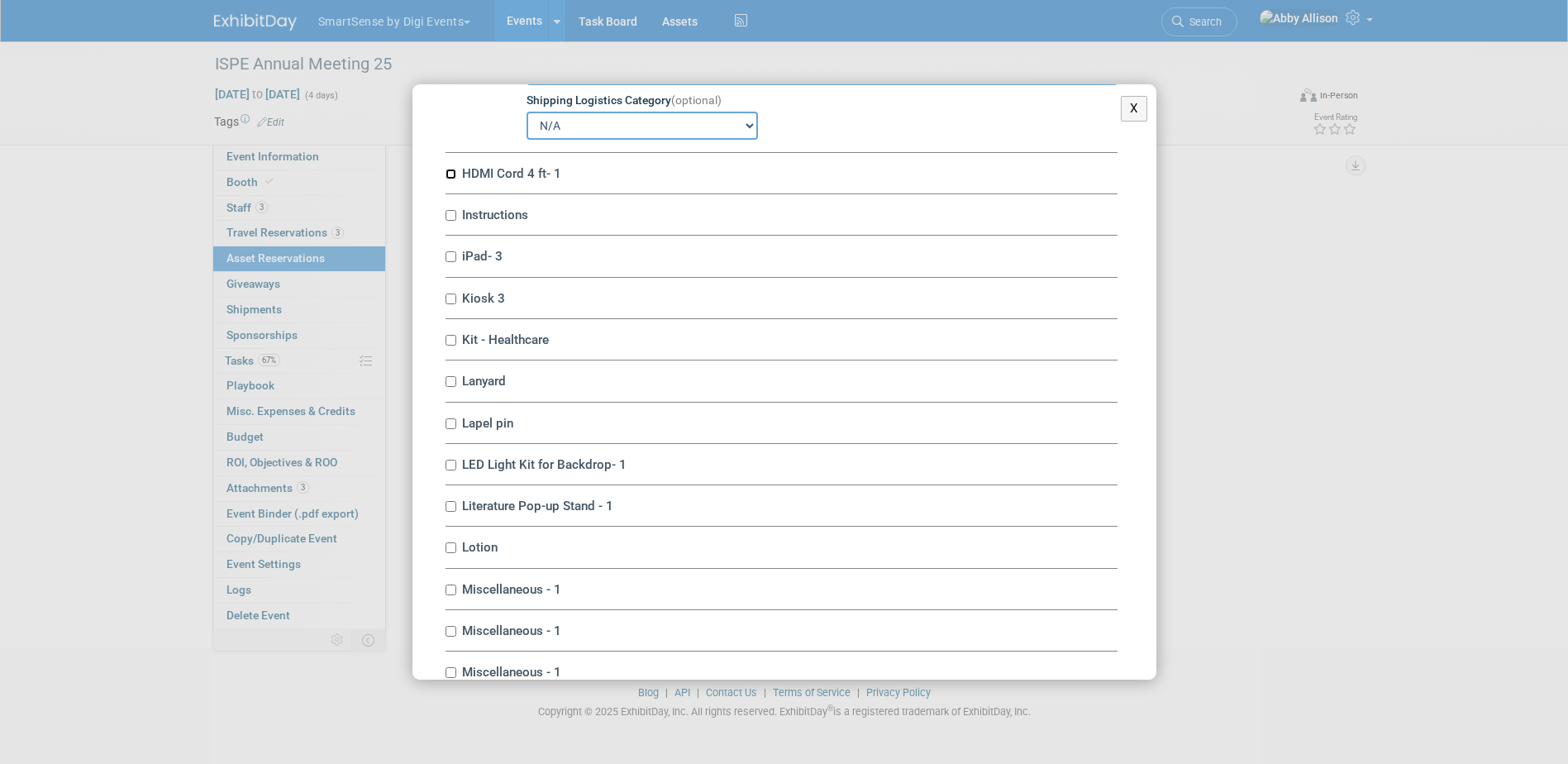
click at [452, 180] on input "HDMI Cord 4 ft- 1" at bounding box center [451, 174] width 11 height 11
checkbox input "true"
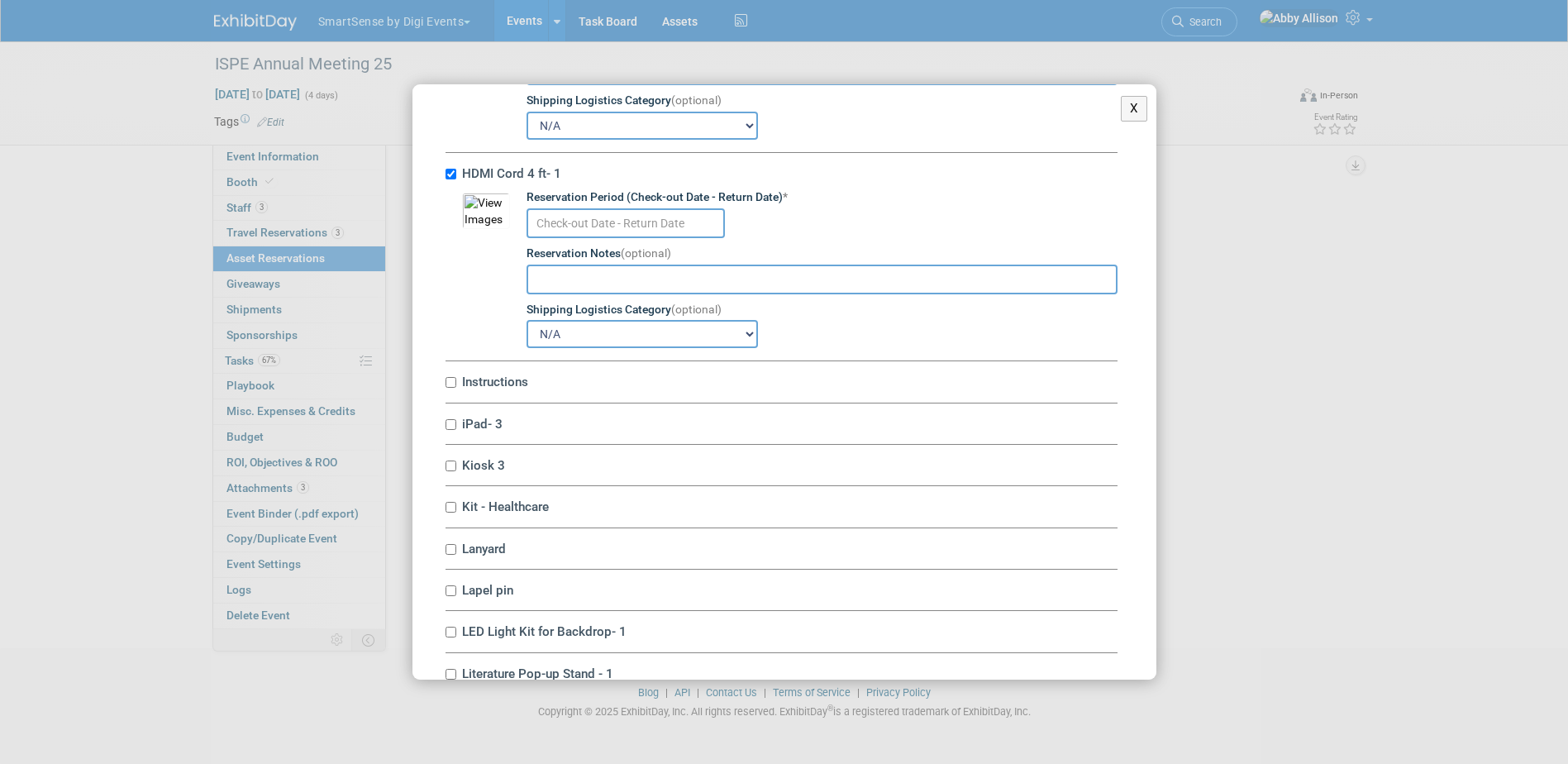
click at [582, 238] on input "text" at bounding box center [625, 223] width 198 height 30
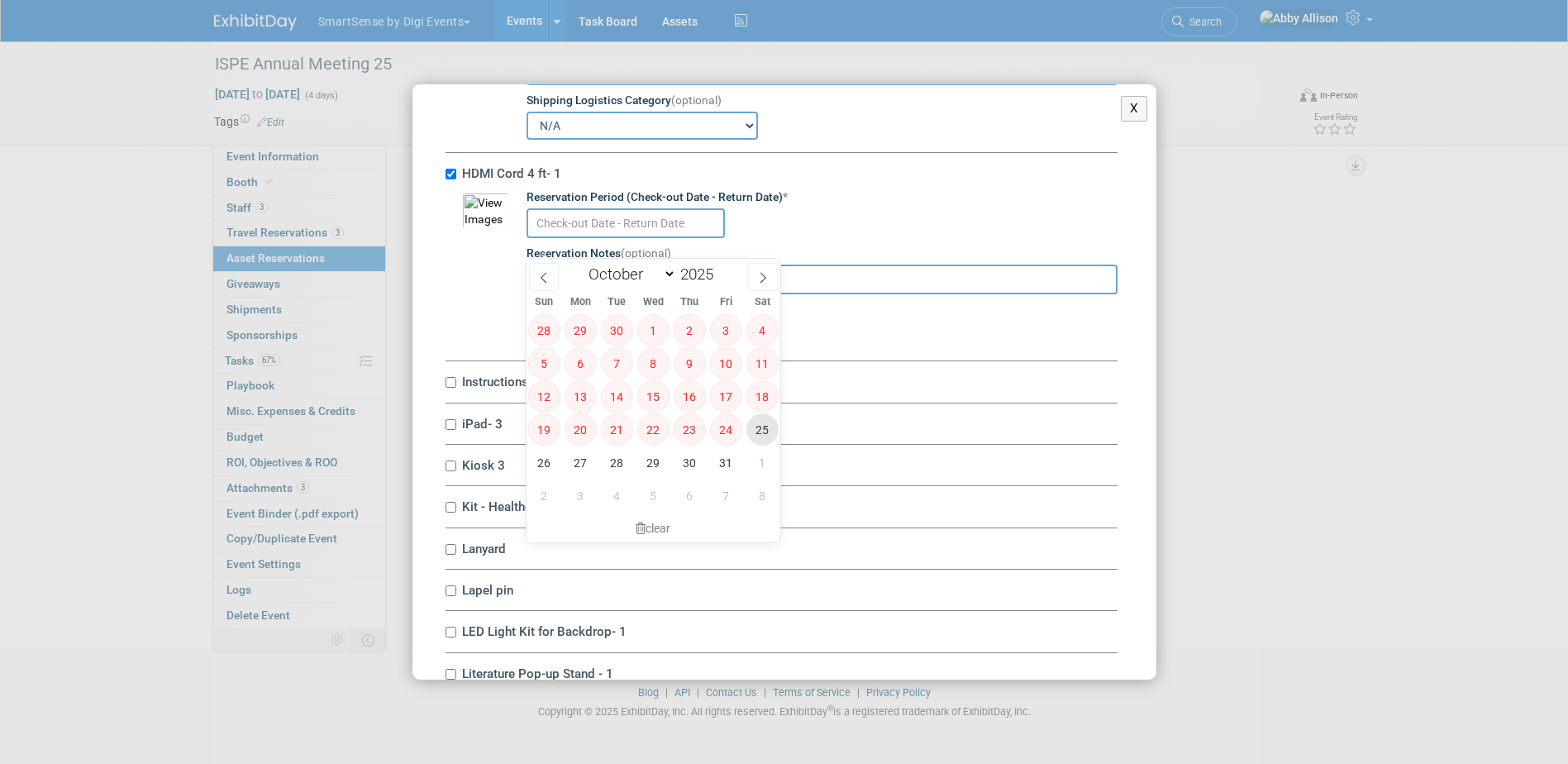
click at [752, 436] on span "25" at bounding box center [762, 429] width 33 height 33
click at [545, 466] on span "26" at bounding box center [544, 462] width 33 height 33
type input "[DATE] to [DATE]"
click at [858, 318] on div "Shipping Logistics Category (optional)" at bounding box center [822, 310] width 591 height 17
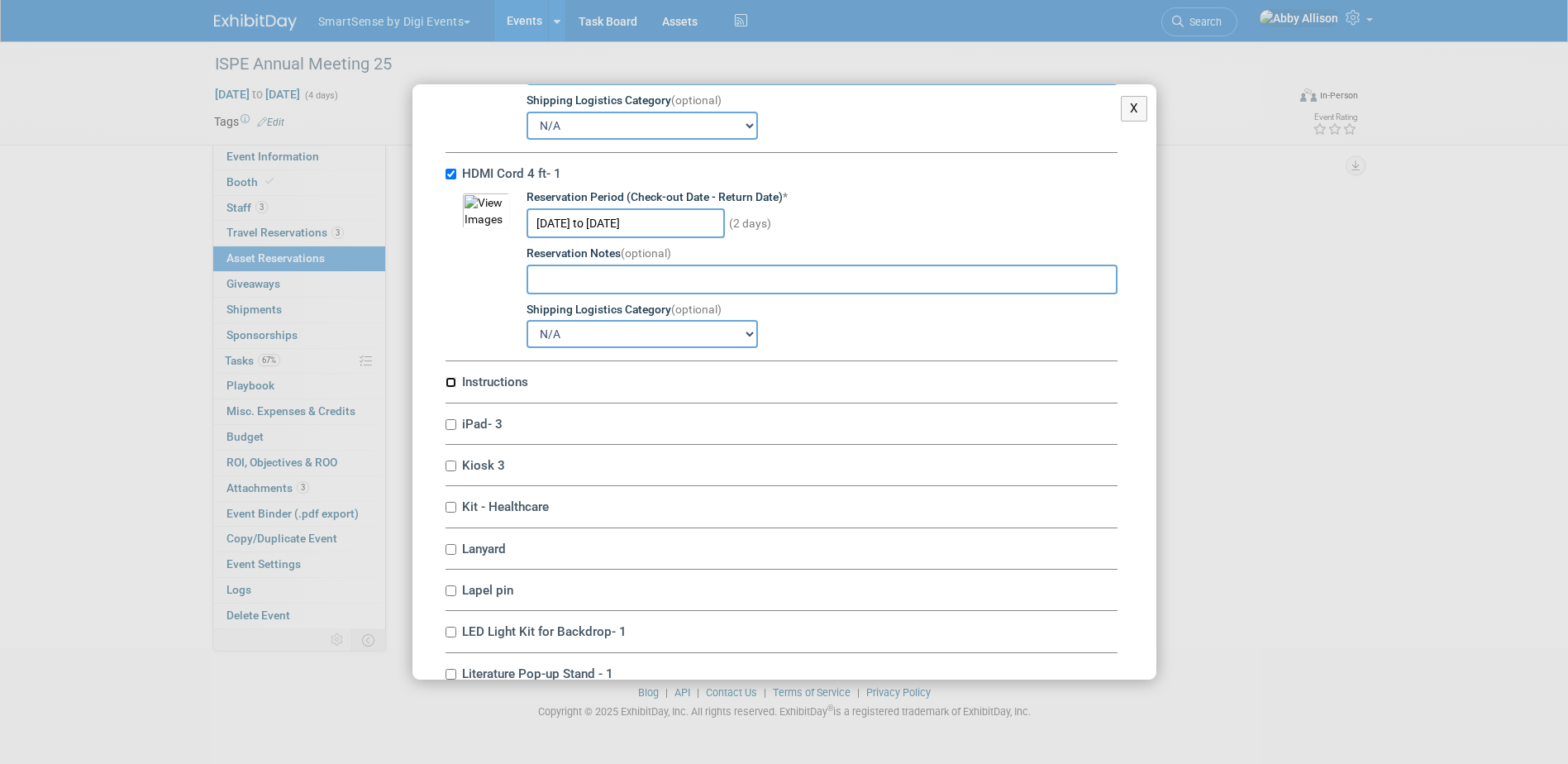
click at [449, 388] on input "Instructions" at bounding box center [451, 382] width 11 height 11
checkbox input "true"
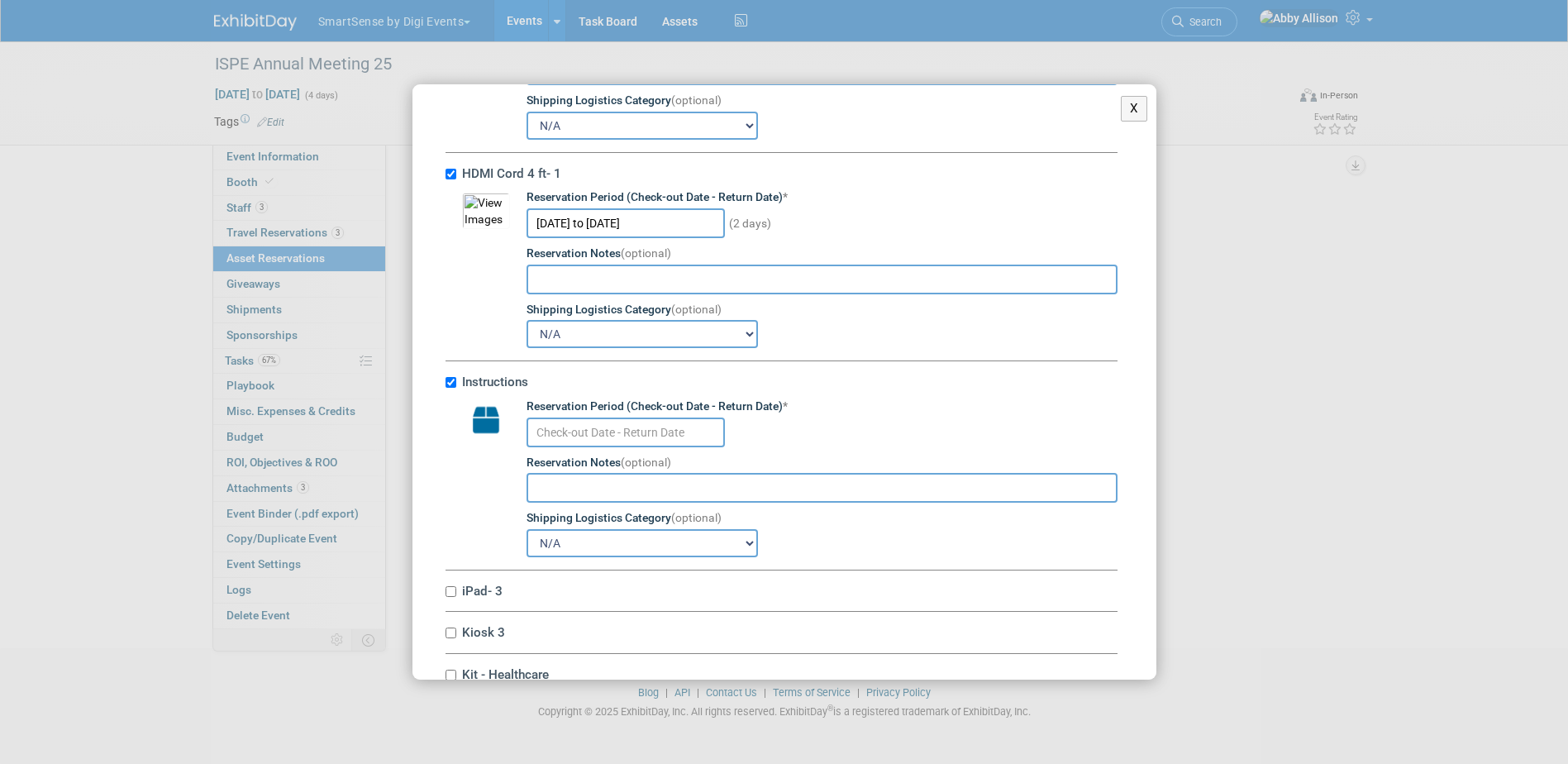
click at [618, 448] on input "text" at bounding box center [625, 433] width 198 height 30
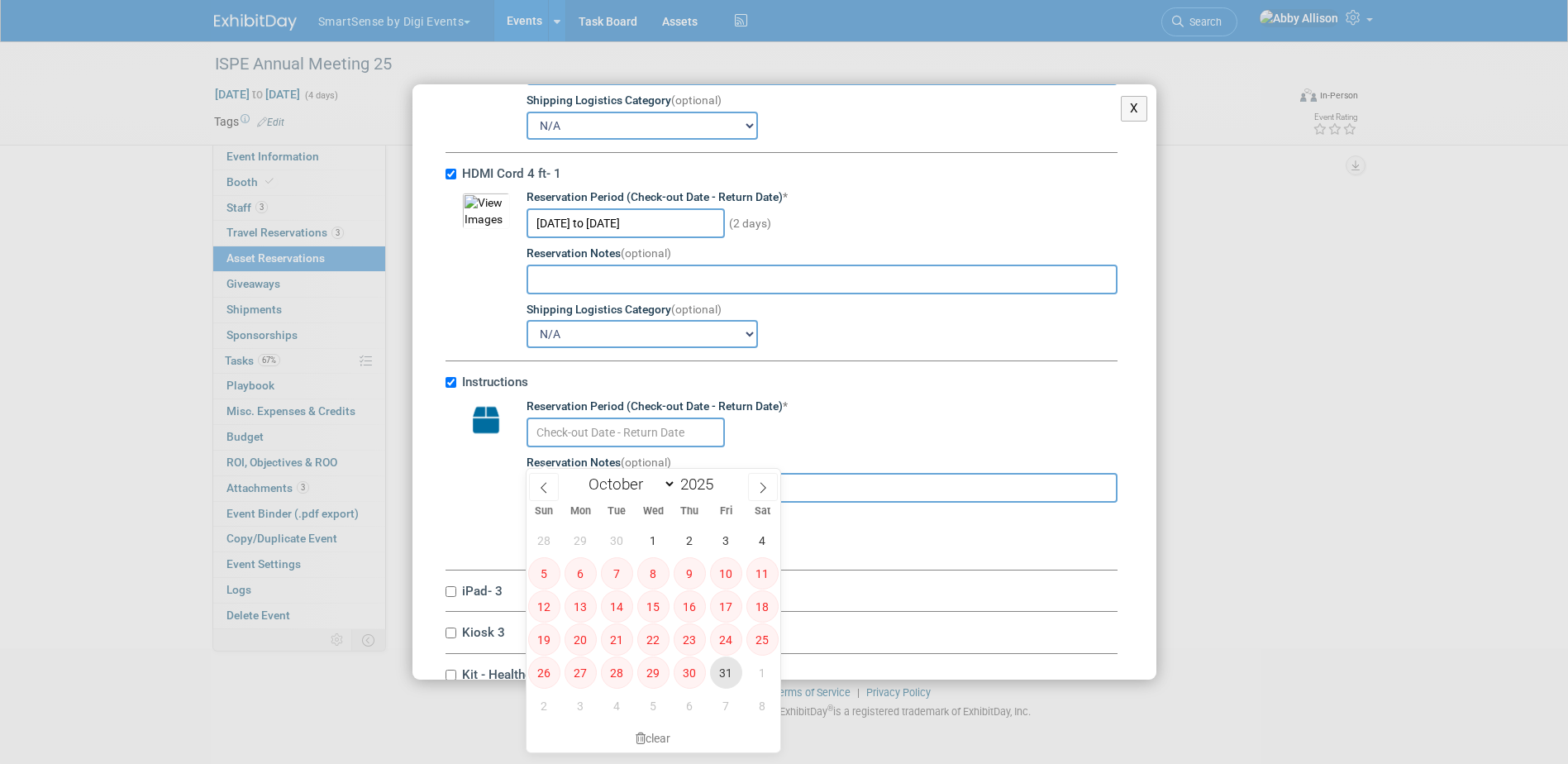
click at [733, 682] on span "31" at bounding box center [726, 672] width 33 height 33
click at [753, 674] on span "1" at bounding box center [762, 672] width 33 height 33
type input "[DATE] to [DATE]"
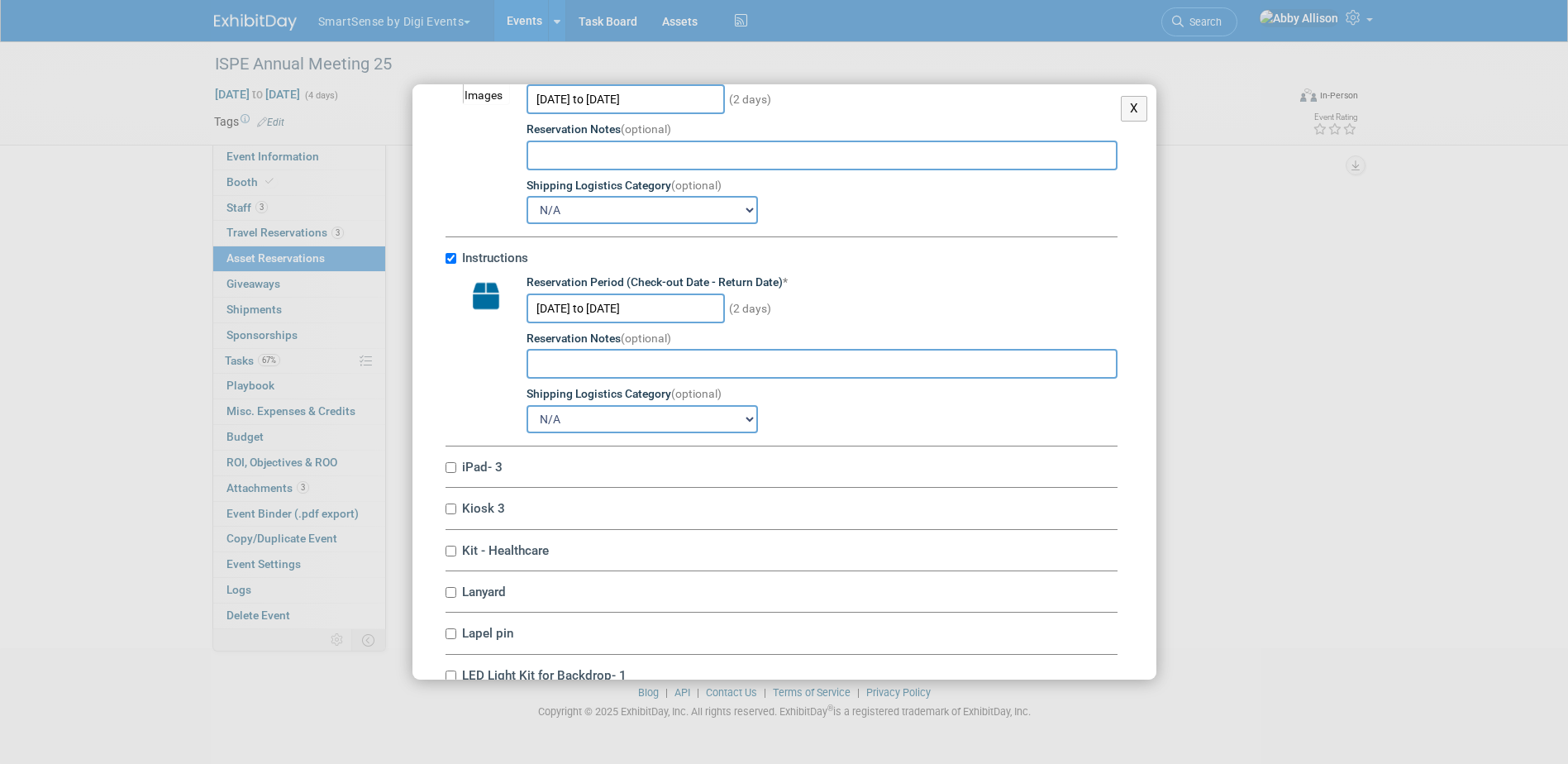
scroll to position [4547, 0]
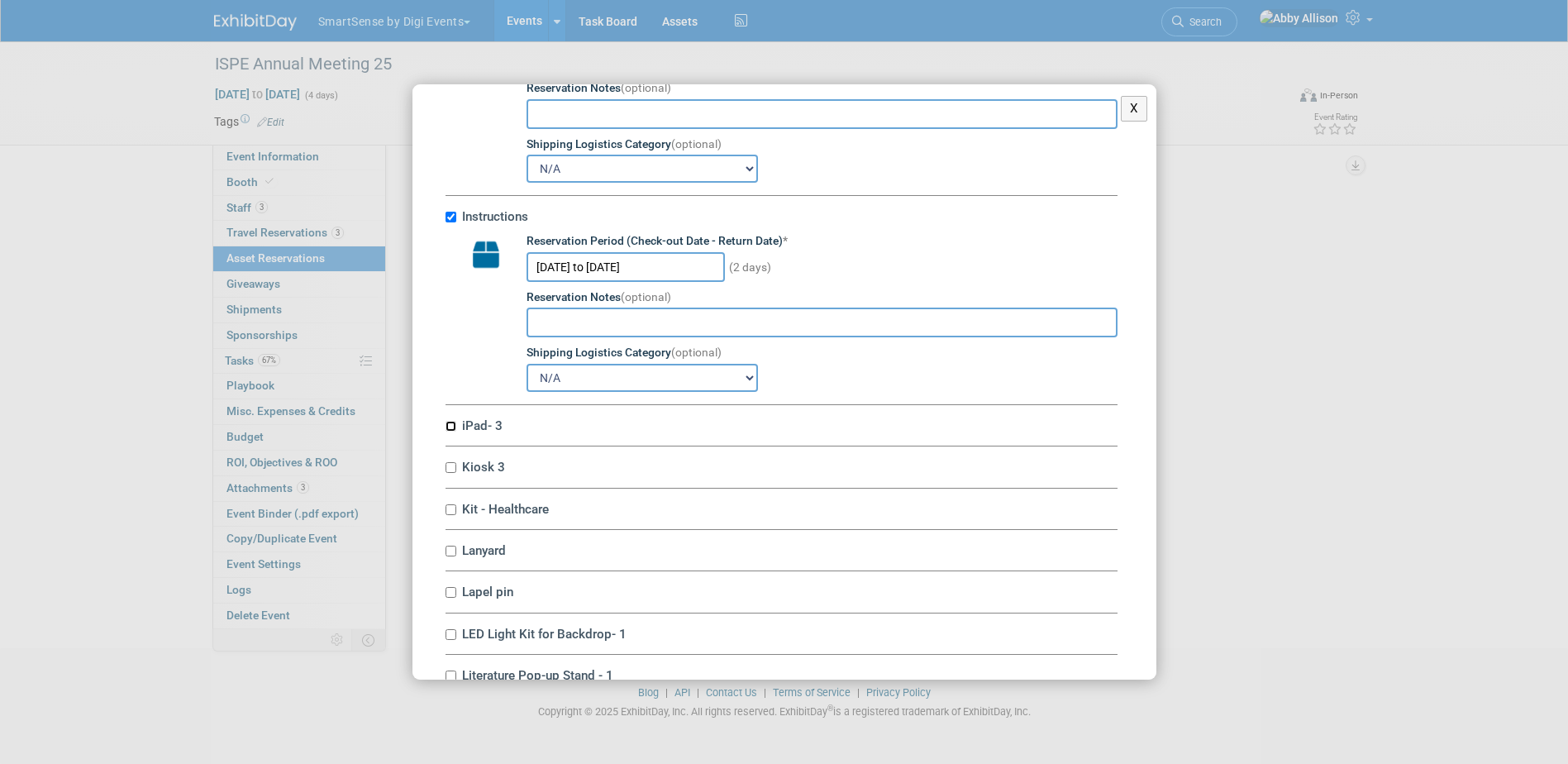
click at [450, 432] on input "iPad- 3" at bounding box center [451, 426] width 11 height 11
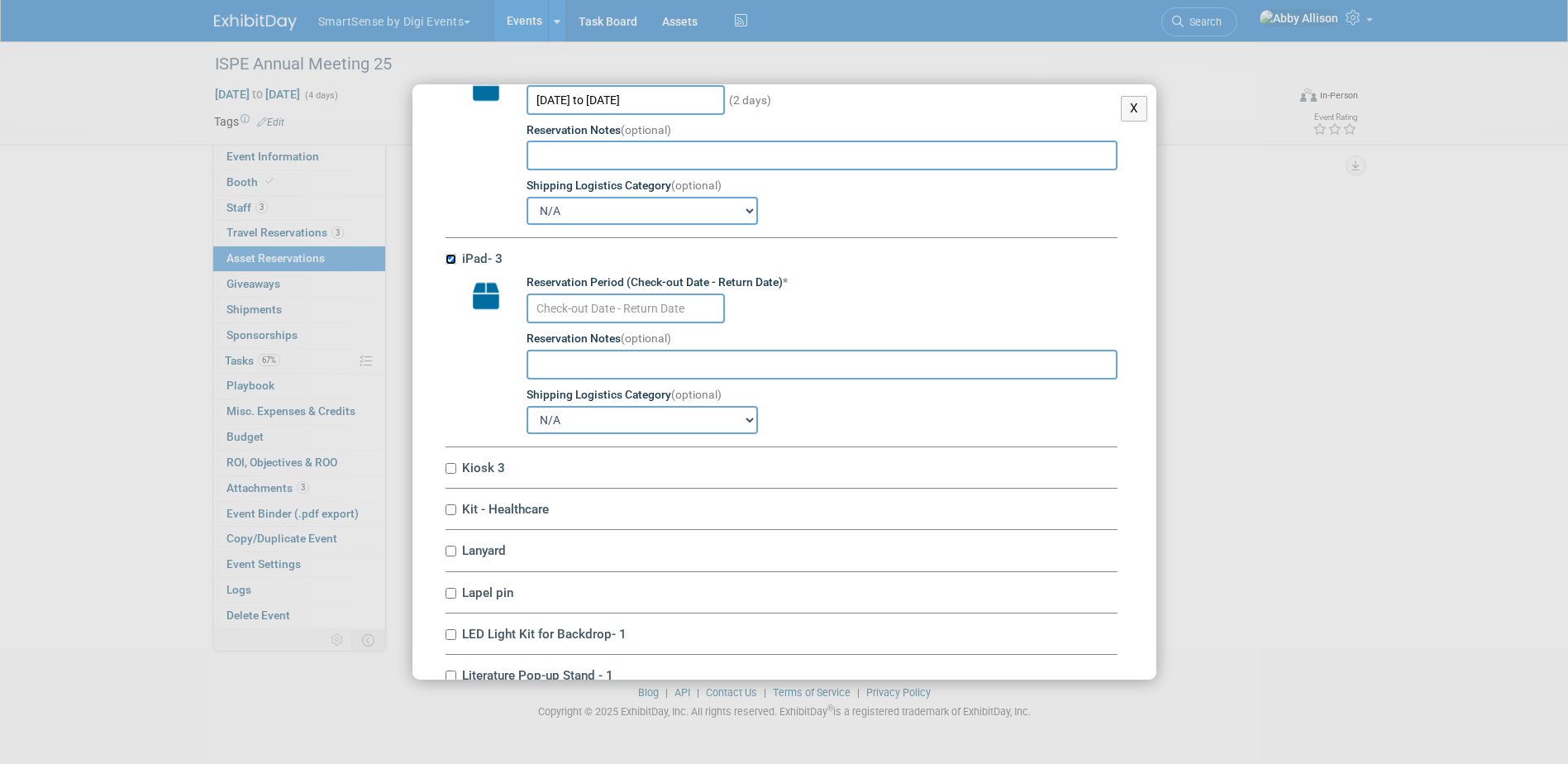
scroll to position [4794, 0]
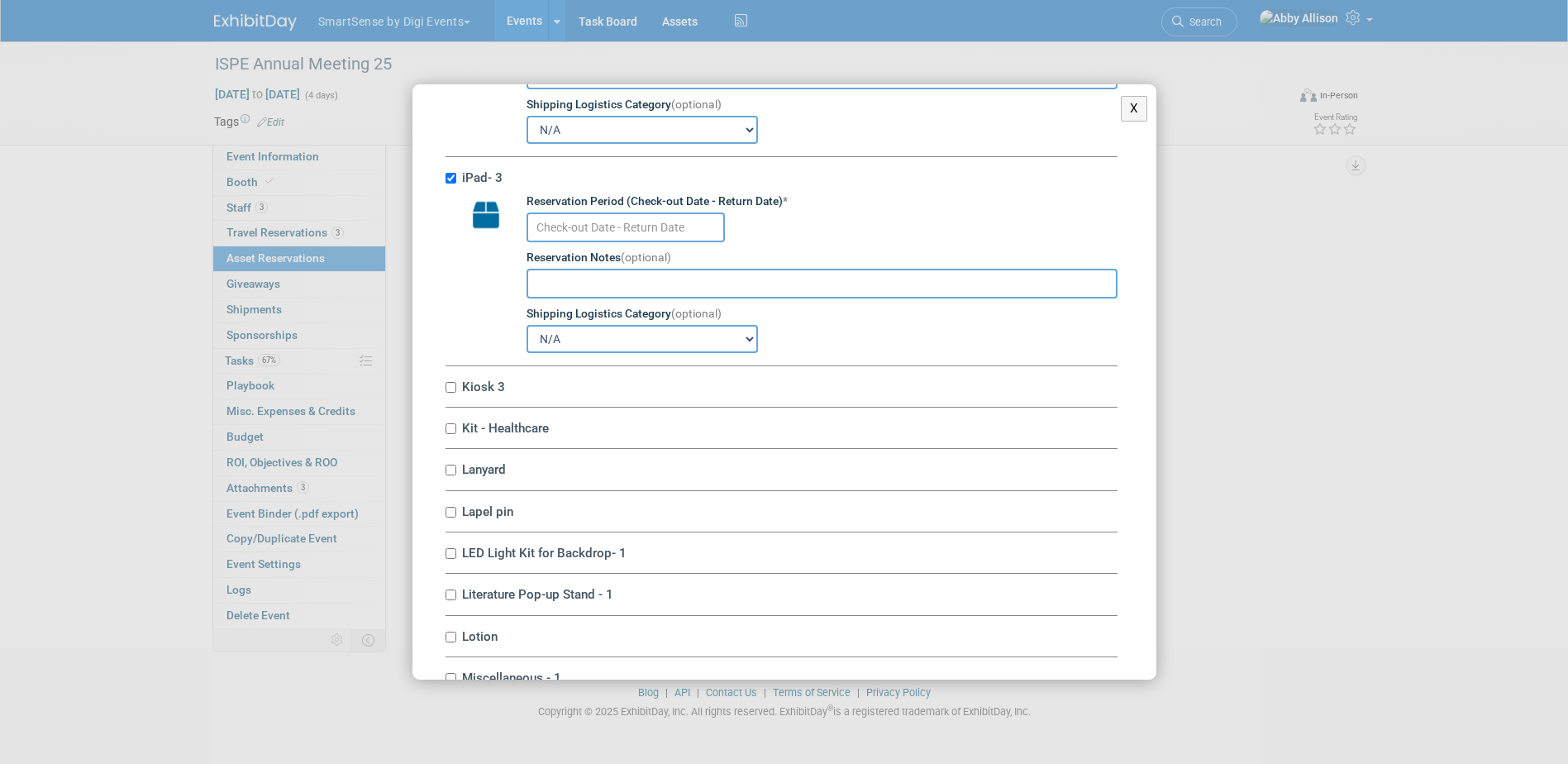
click at [614, 242] on input "text" at bounding box center [625, 227] width 198 height 30
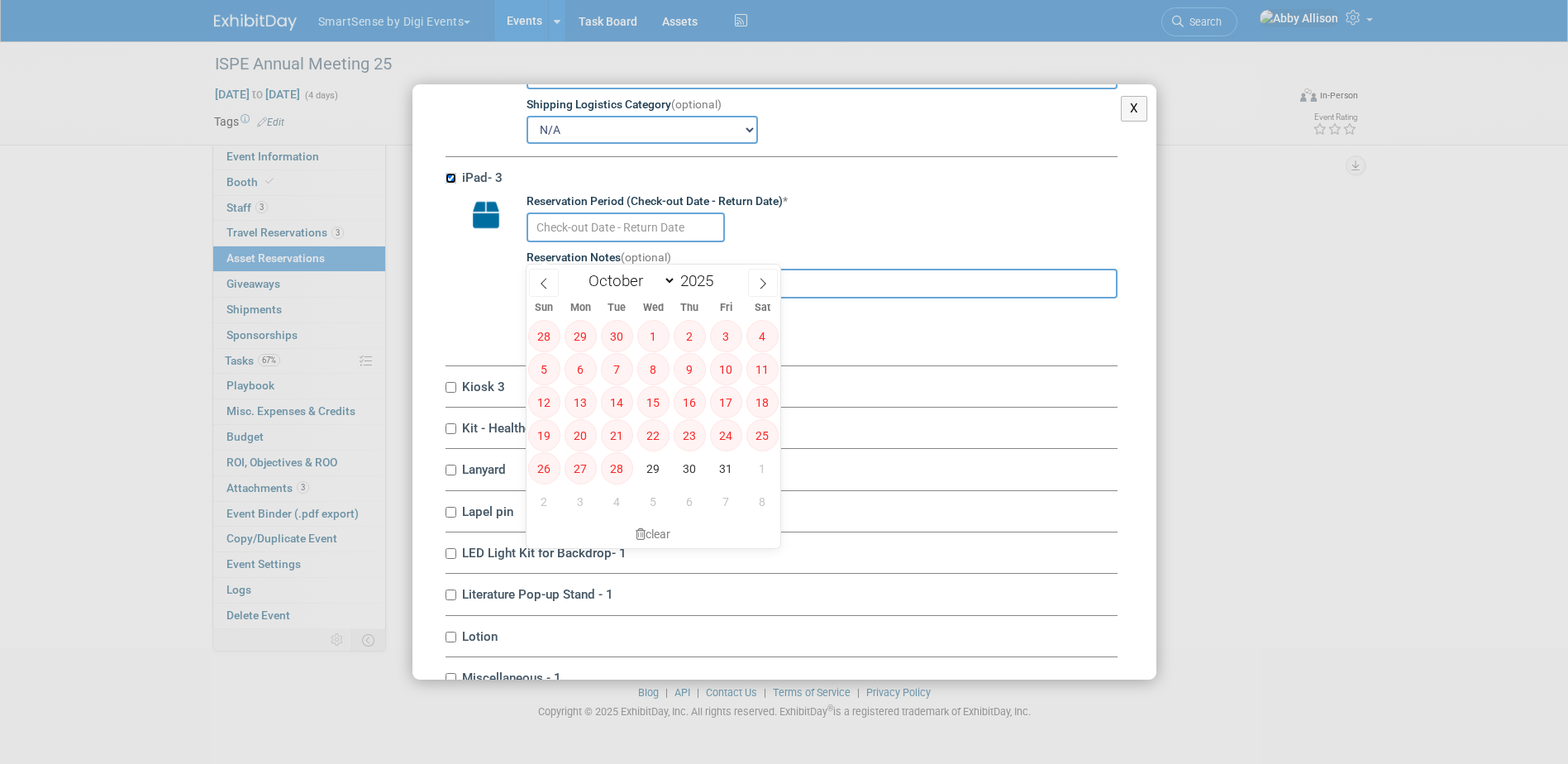
click at [455, 183] on input "iPad- 3" at bounding box center [451, 179] width 11 height 11
checkbox input "false"
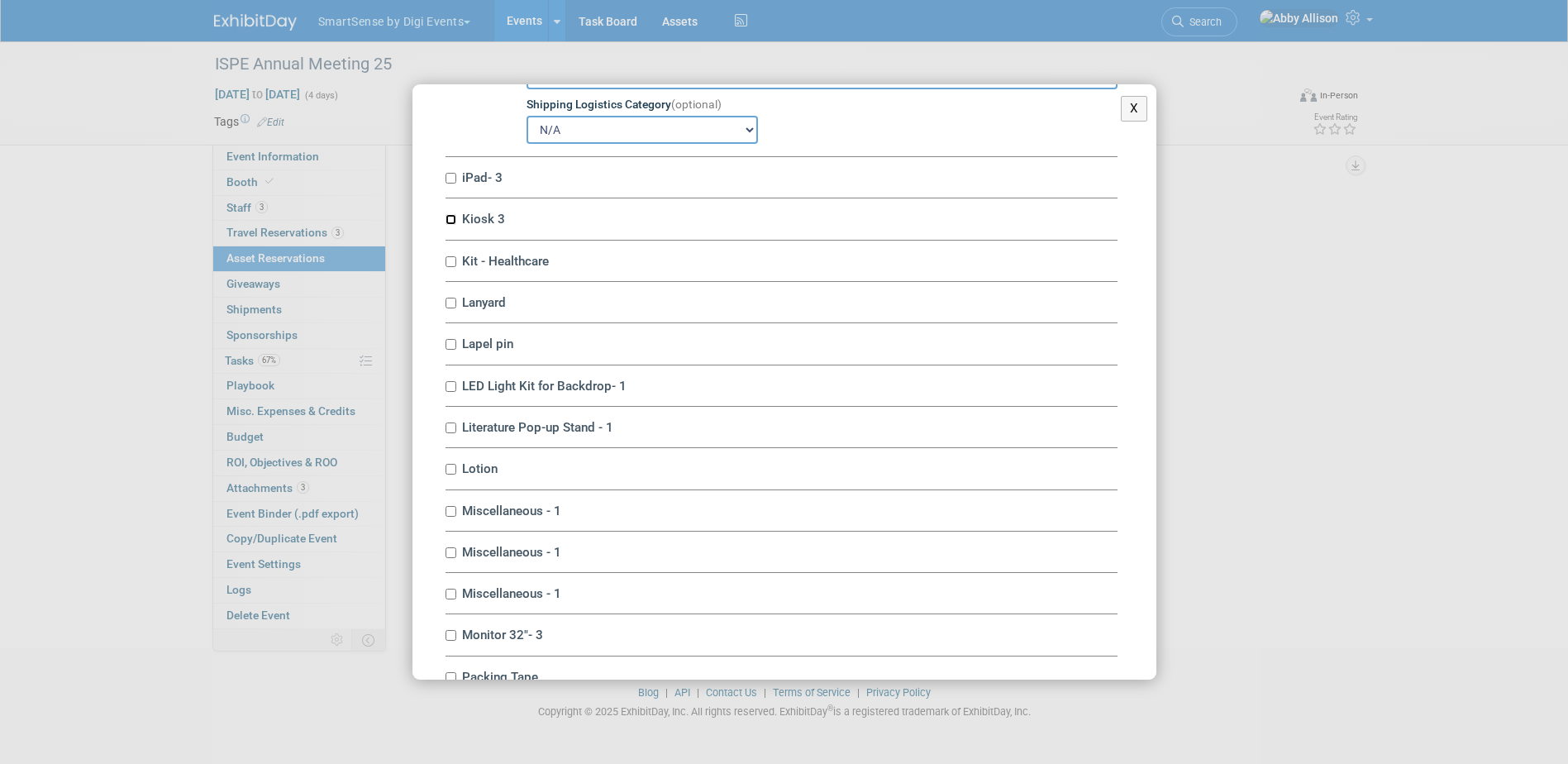
click at [447, 225] on input "Kiosk 3" at bounding box center [451, 220] width 11 height 11
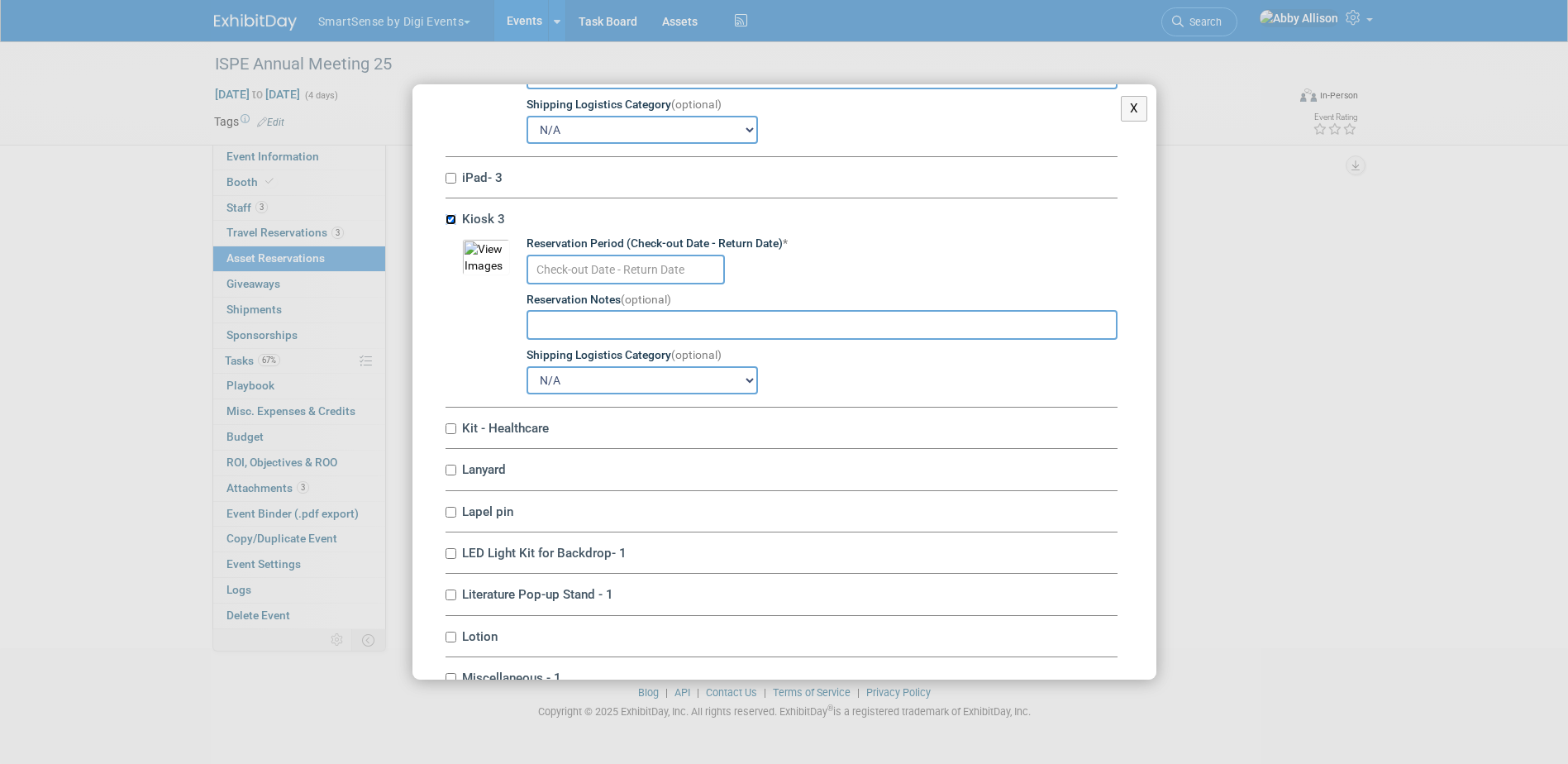
click at [448, 225] on input "Kiosk 3" at bounding box center [451, 220] width 11 height 11
checkbox input "false"
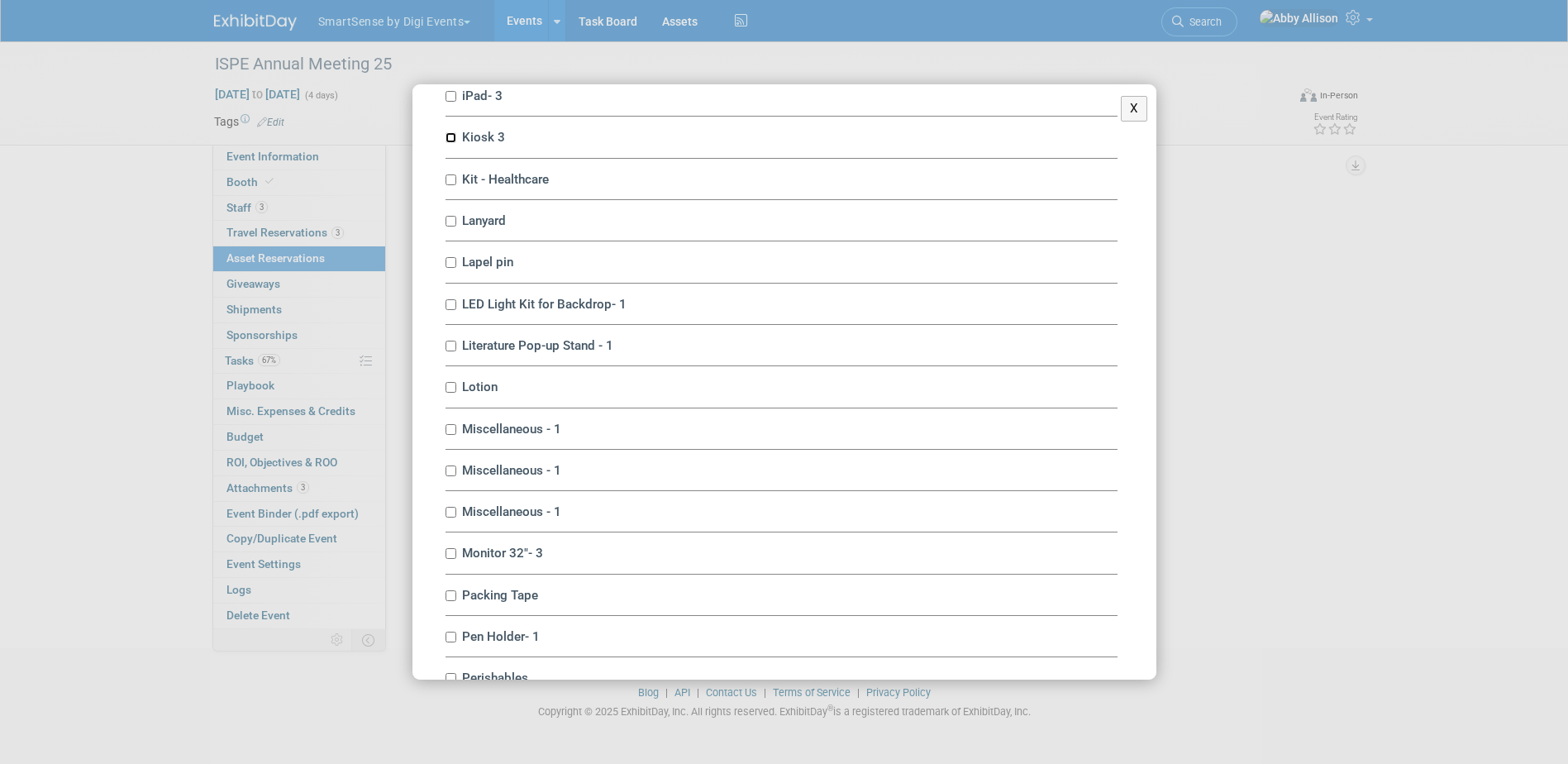
scroll to position [4877, 0]
click at [457, 186] on label "Kit - Healthcare" at bounding box center [787, 178] width 661 height 16
click at [456, 184] on input "Kit - Healthcare" at bounding box center [451, 180] width 11 height 11
checkbox input "true"
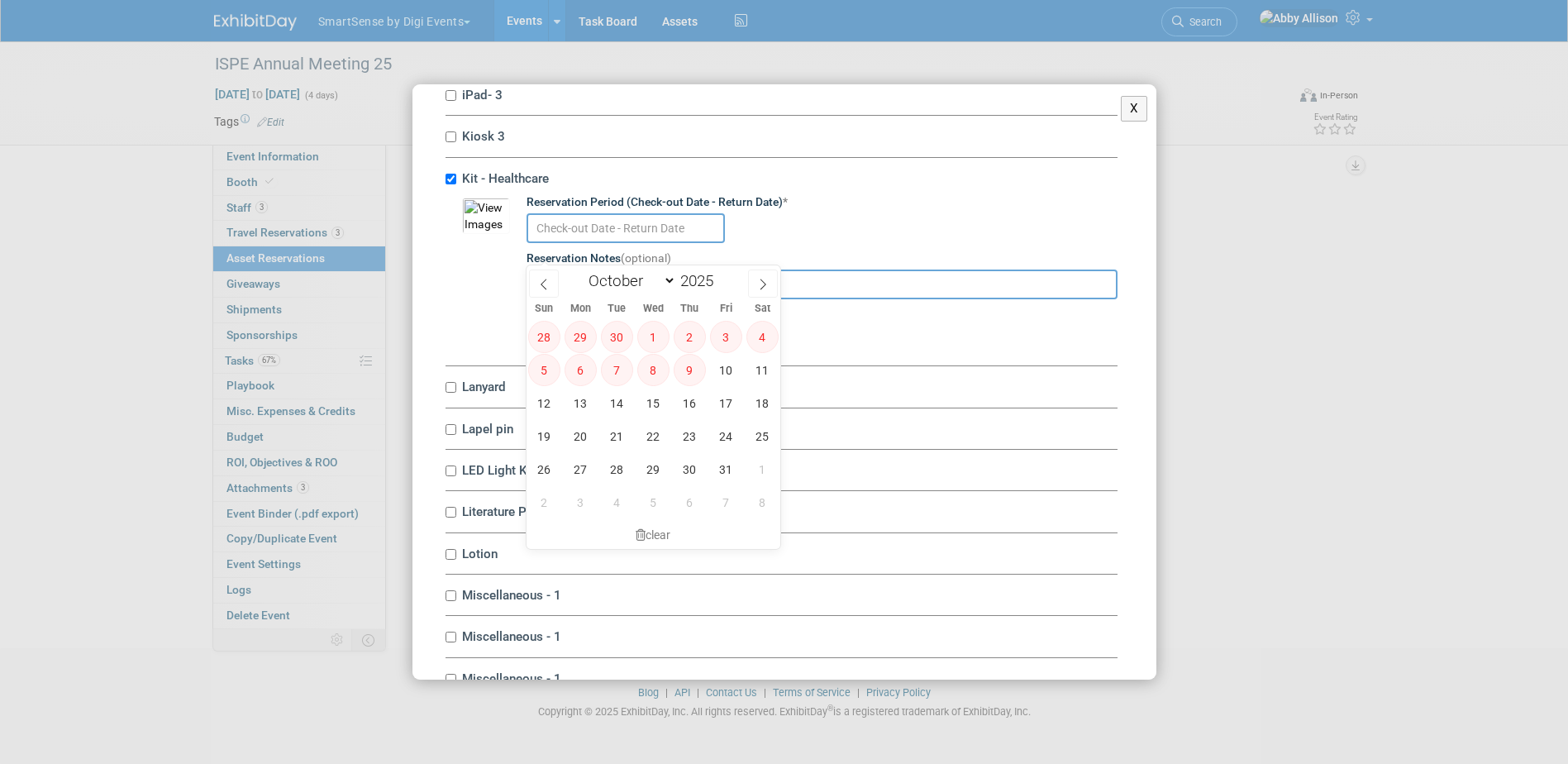
click at [542, 240] on input "text" at bounding box center [625, 228] width 198 height 30
click at [661, 413] on span "15" at bounding box center [653, 403] width 33 height 33
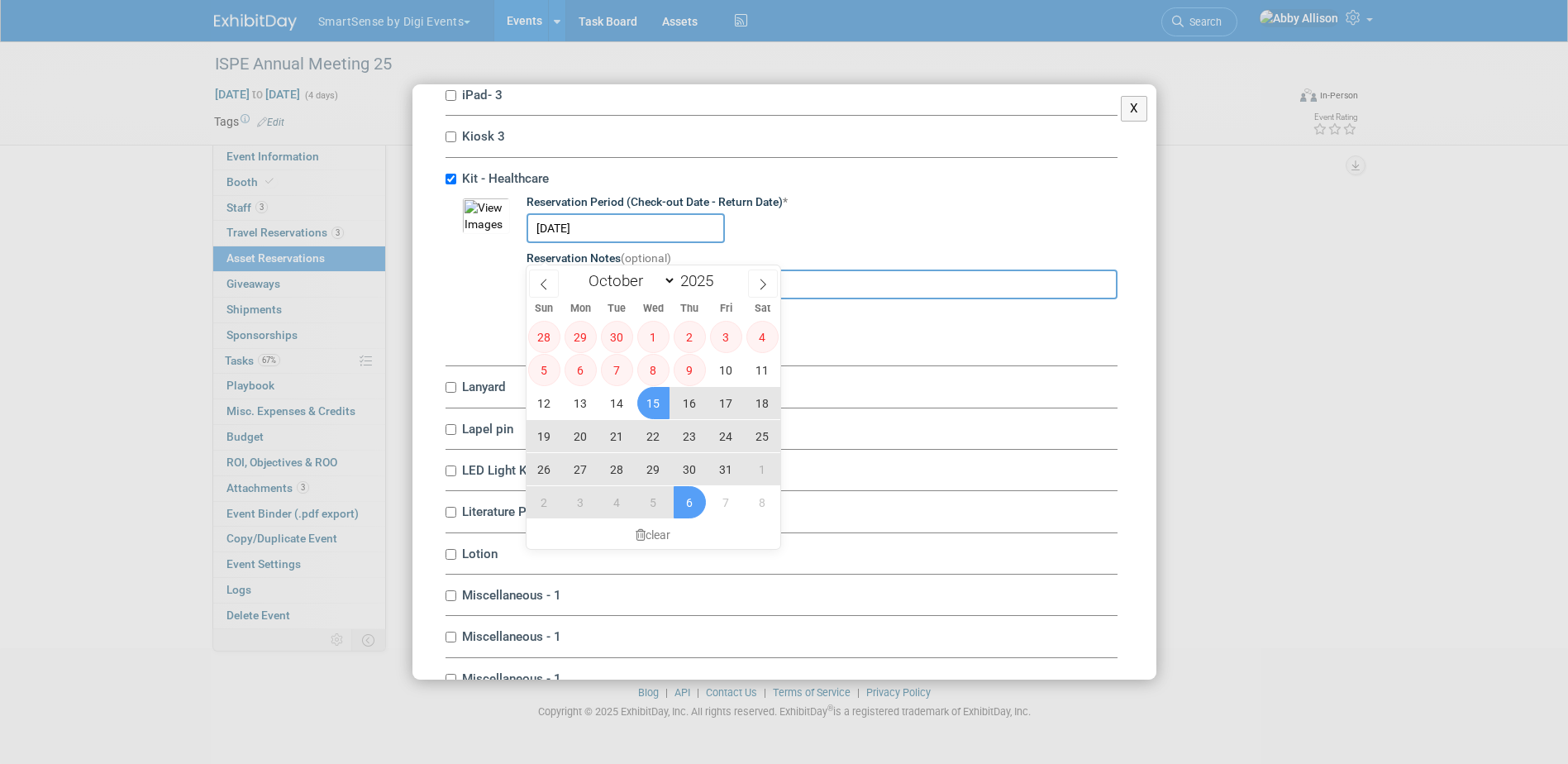
click at [689, 499] on span "6" at bounding box center [690, 502] width 33 height 33
type input "[DATE] to [DATE]"
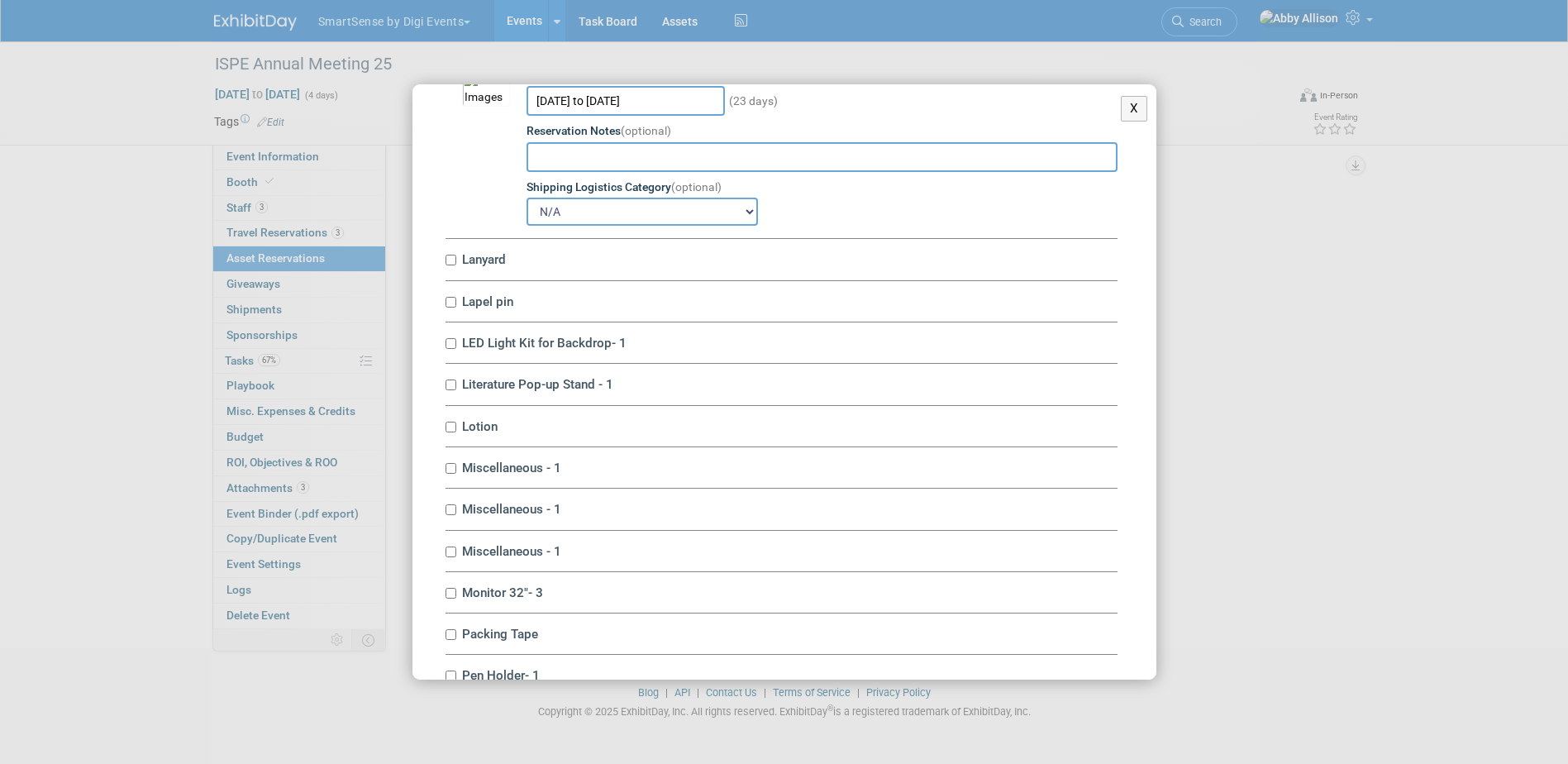
scroll to position [5043, 0]
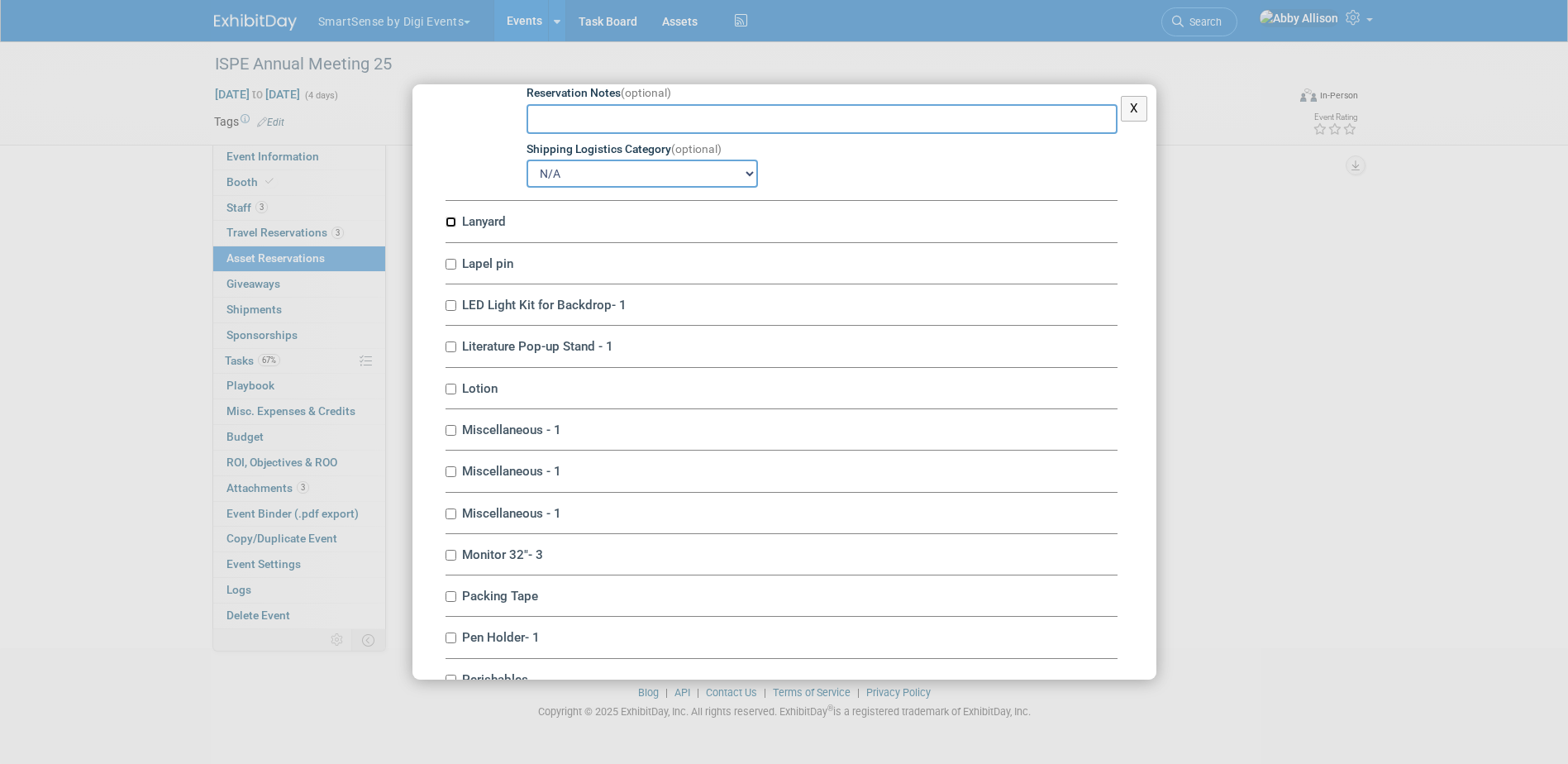
click at [448, 227] on input "Lanyard" at bounding box center [451, 222] width 11 height 11
checkbox input "true"
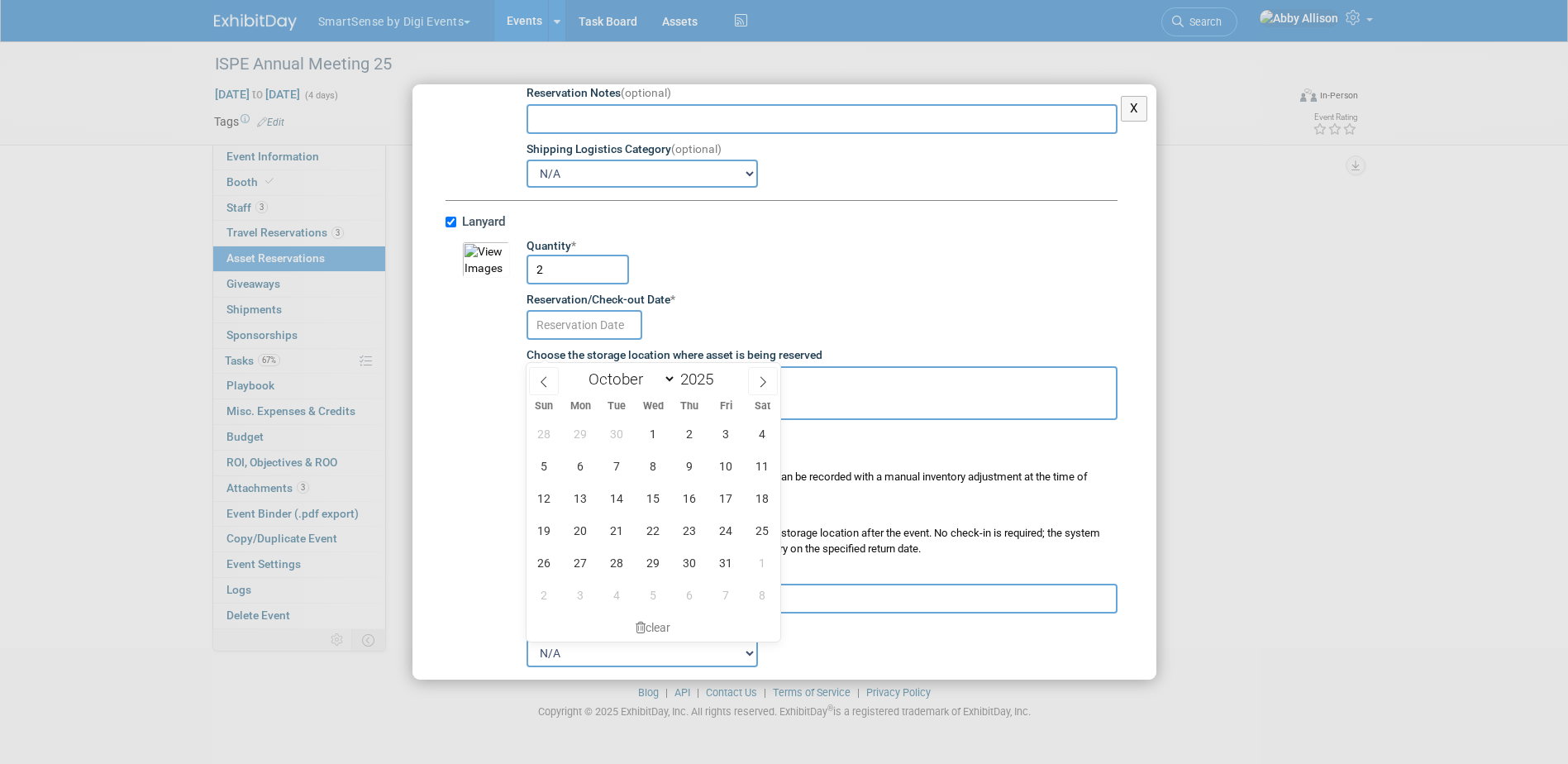
click at [555, 340] on input "text" at bounding box center [584, 325] width 115 height 30
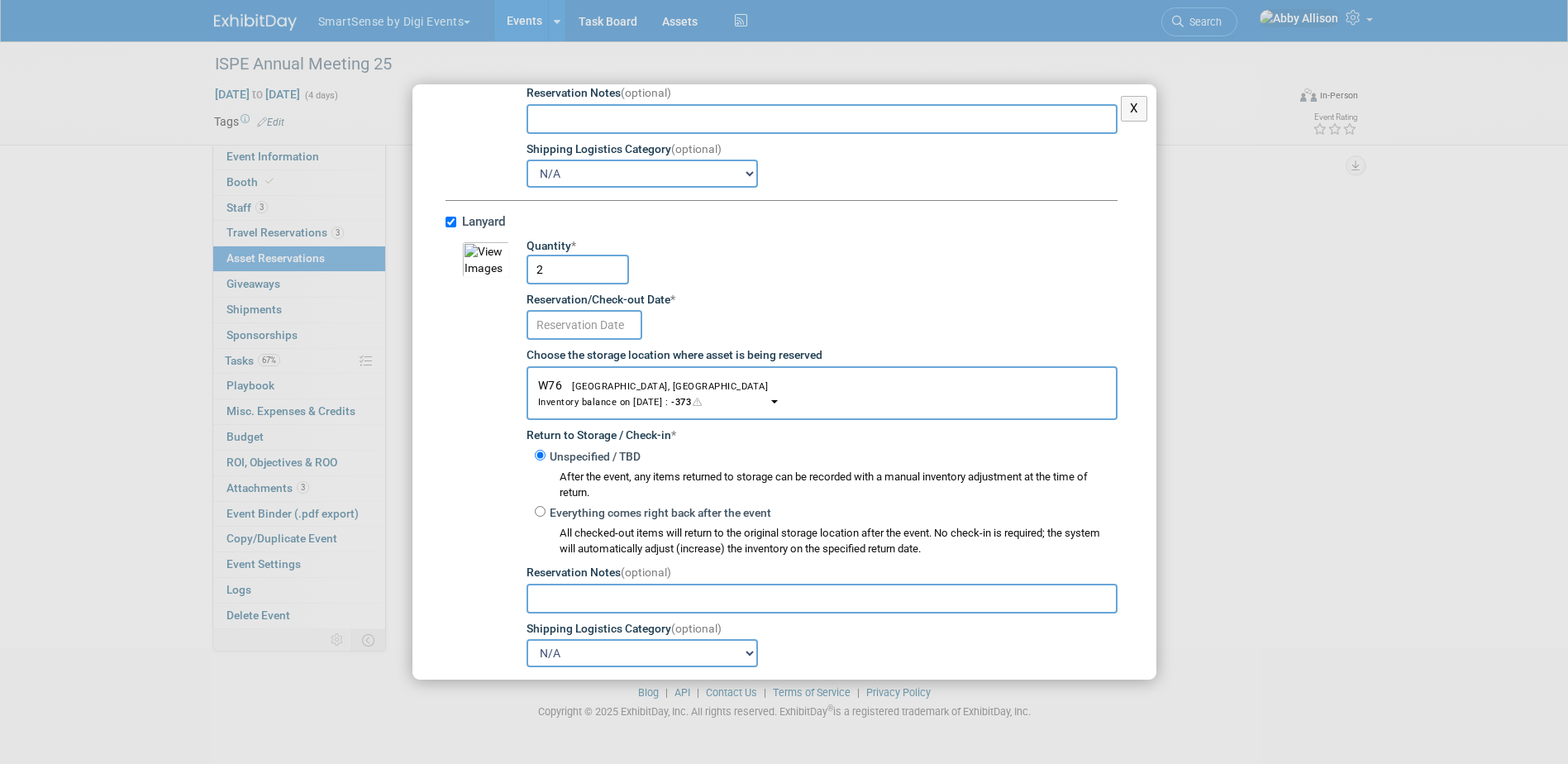
drag, startPoint x: 550, startPoint y: 299, endPoint x: 532, endPoint y: 292, distance: 19.3
click at [532, 285] on input "2" at bounding box center [578, 270] width 102 height 30
type input "3"
click at [596, 340] on input "text" at bounding box center [584, 325] width 115 height 30
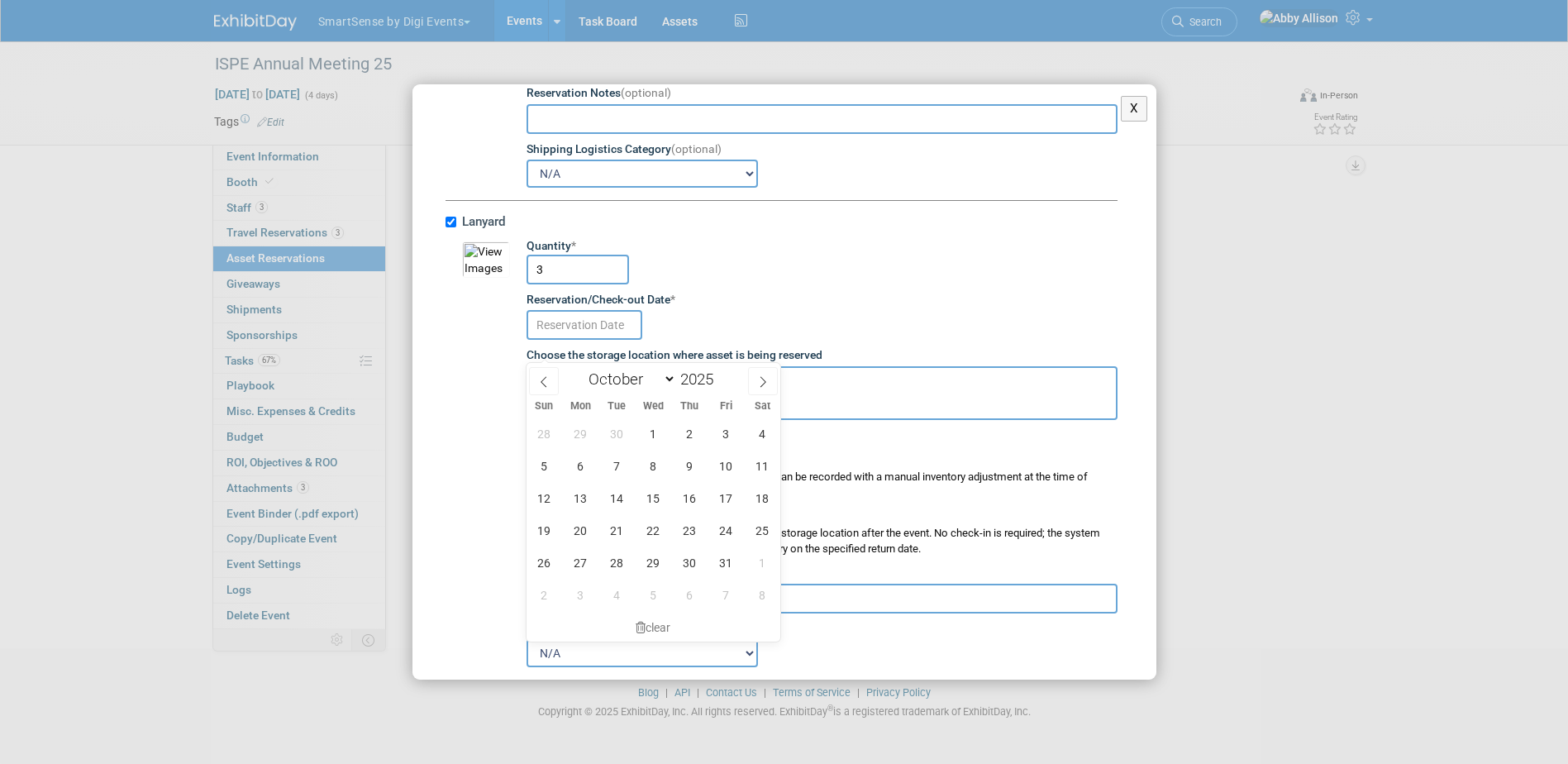
scroll to position [5126, 0]
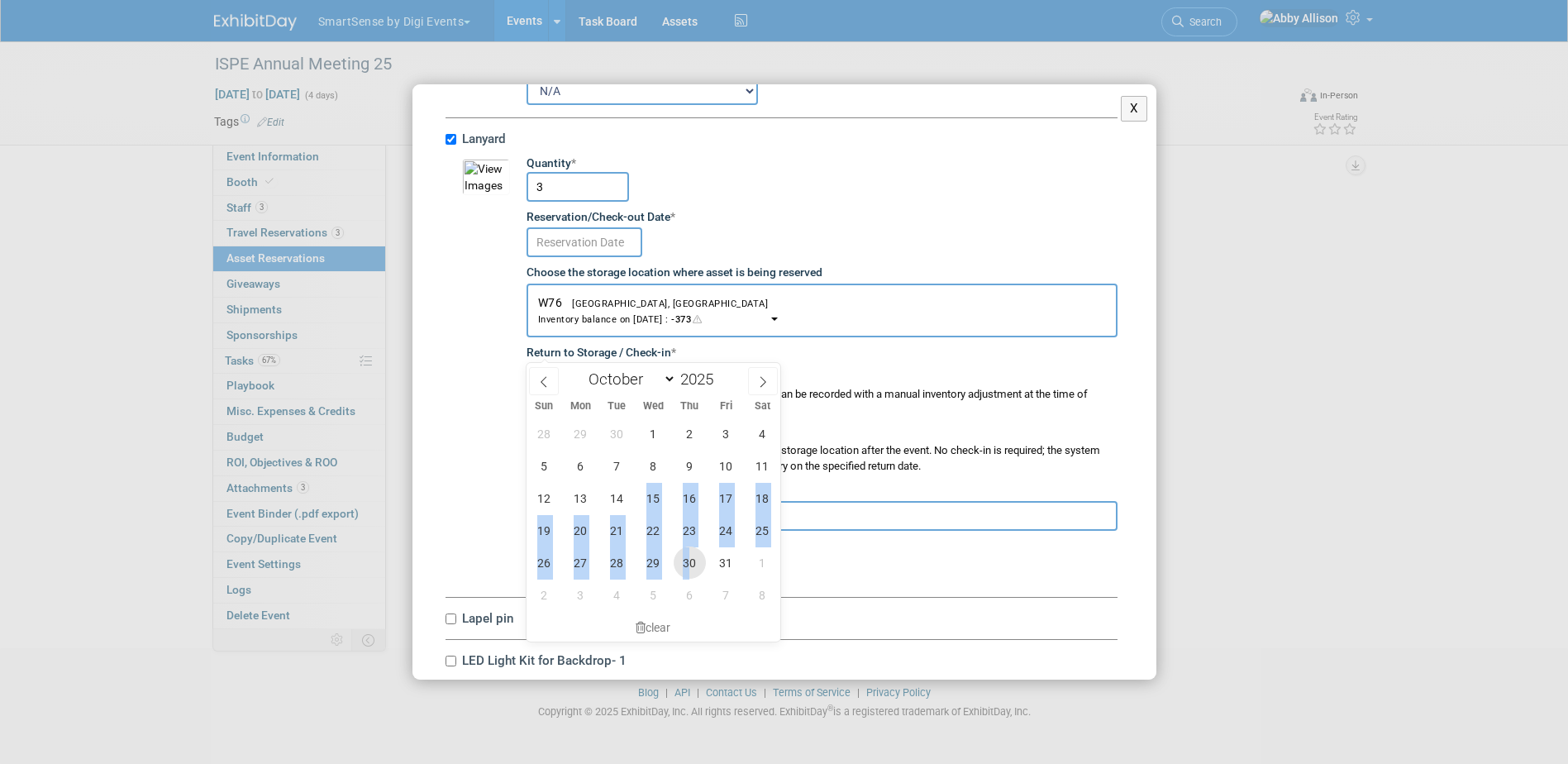
drag, startPoint x: 689, startPoint y: 565, endPoint x: 638, endPoint y: 507, distance: 77.2
click at [638, 507] on div "28 29 30 1 2 3 4 5 6 7 8 9 10 11 12 13 14 15 16 17 18 19 20 21 22 23 24 25 26 2…" at bounding box center [654, 515] width 255 height 194
drag, startPoint x: 638, startPoint y: 507, endPoint x: 654, endPoint y: 496, distance: 19.4
click at [654, 496] on span "15" at bounding box center [653, 498] width 33 height 33
type input "[DATE]"
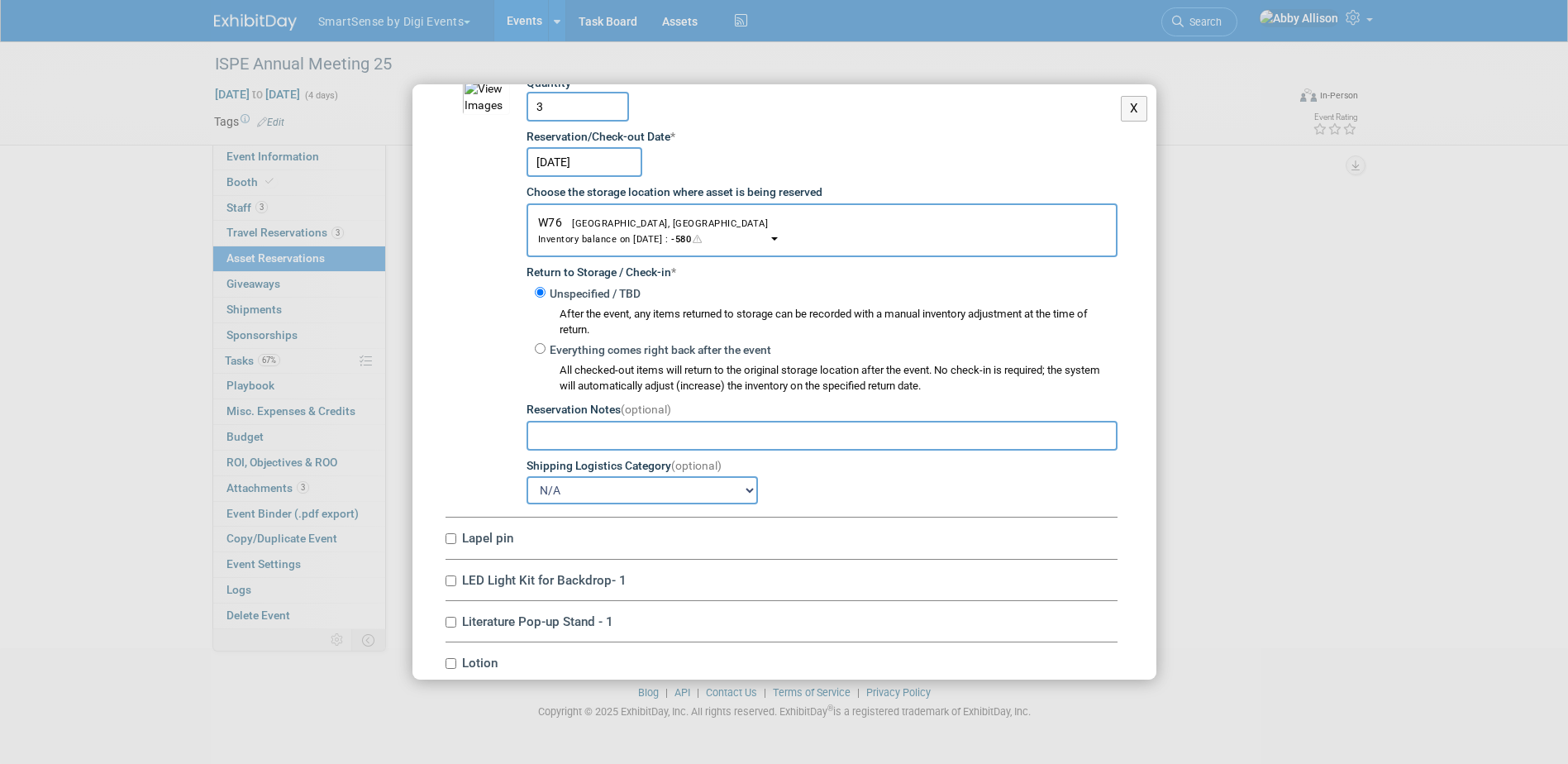
scroll to position [5207, 0]
click at [544, 378] on div "Everything comes right back after the event All checked-out items will return t…" at bounding box center [822, 363] width 591 height 56
click at [541, 352] on input "Everything comes right back after the event" at bounding box center [541, 346] width 11 height 11
radio input "true"
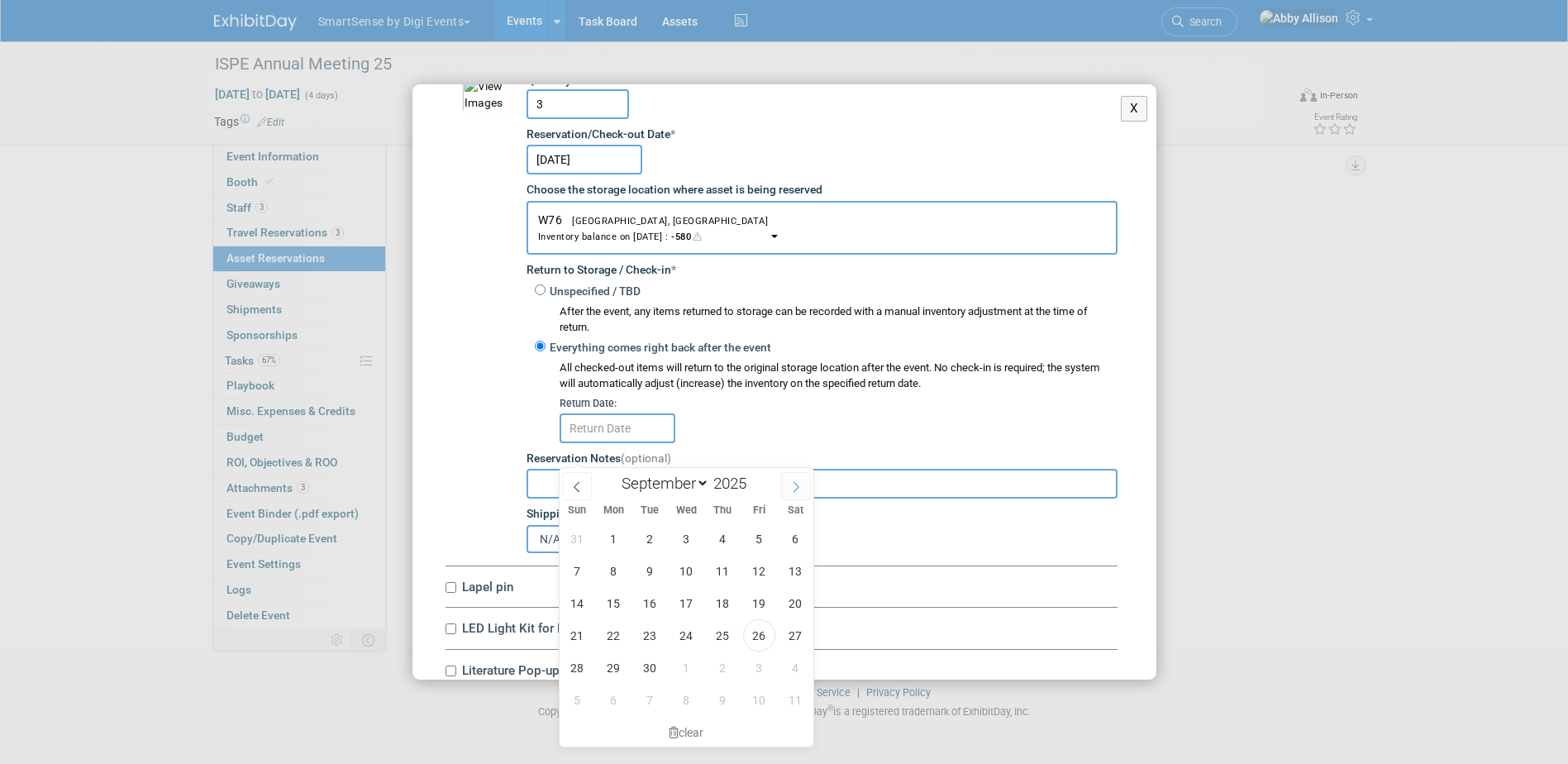
click at [788, 491] on span at bounding box center [796, 486] width 30 height 28
select select "9"
click at [708, 691] on span "6" at bounding box center [723, 700] width 33 height 33
type input "[DATE]"
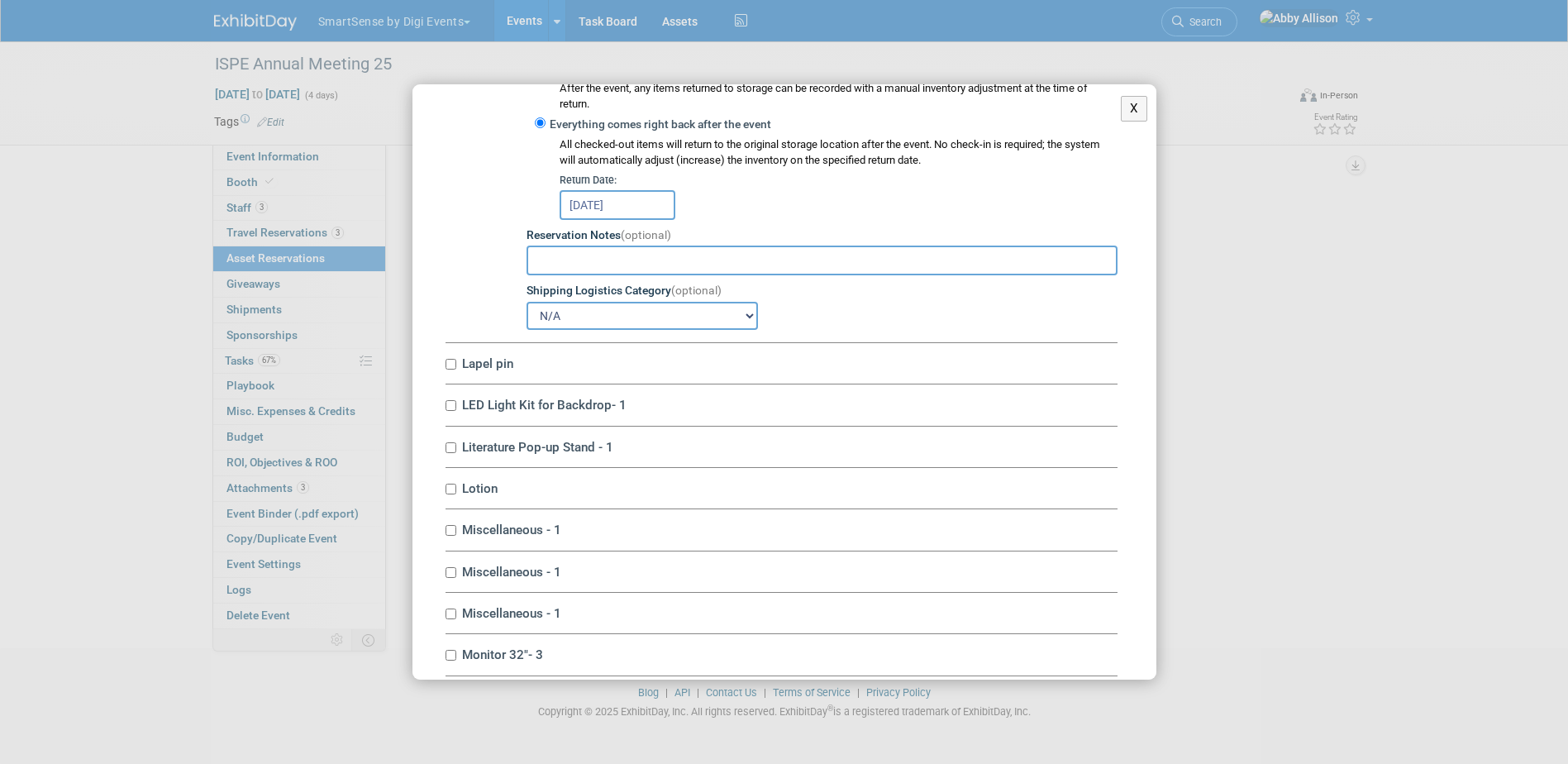
scroll to position [5456, 0]
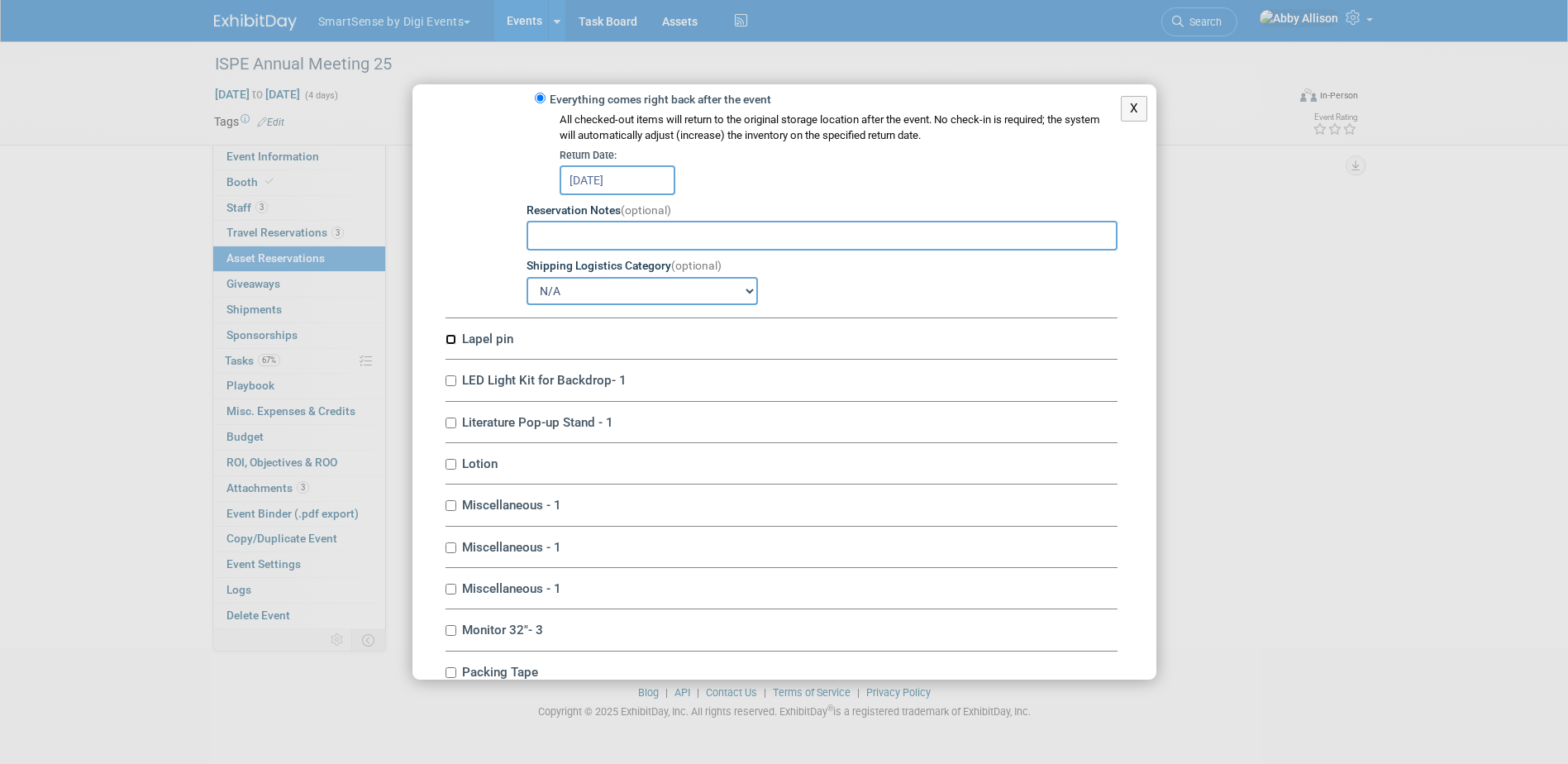
click at [455, 344] on input "Lapel pin" at bounding box center [451, 340] width 11 height 11
checkbox input "true"
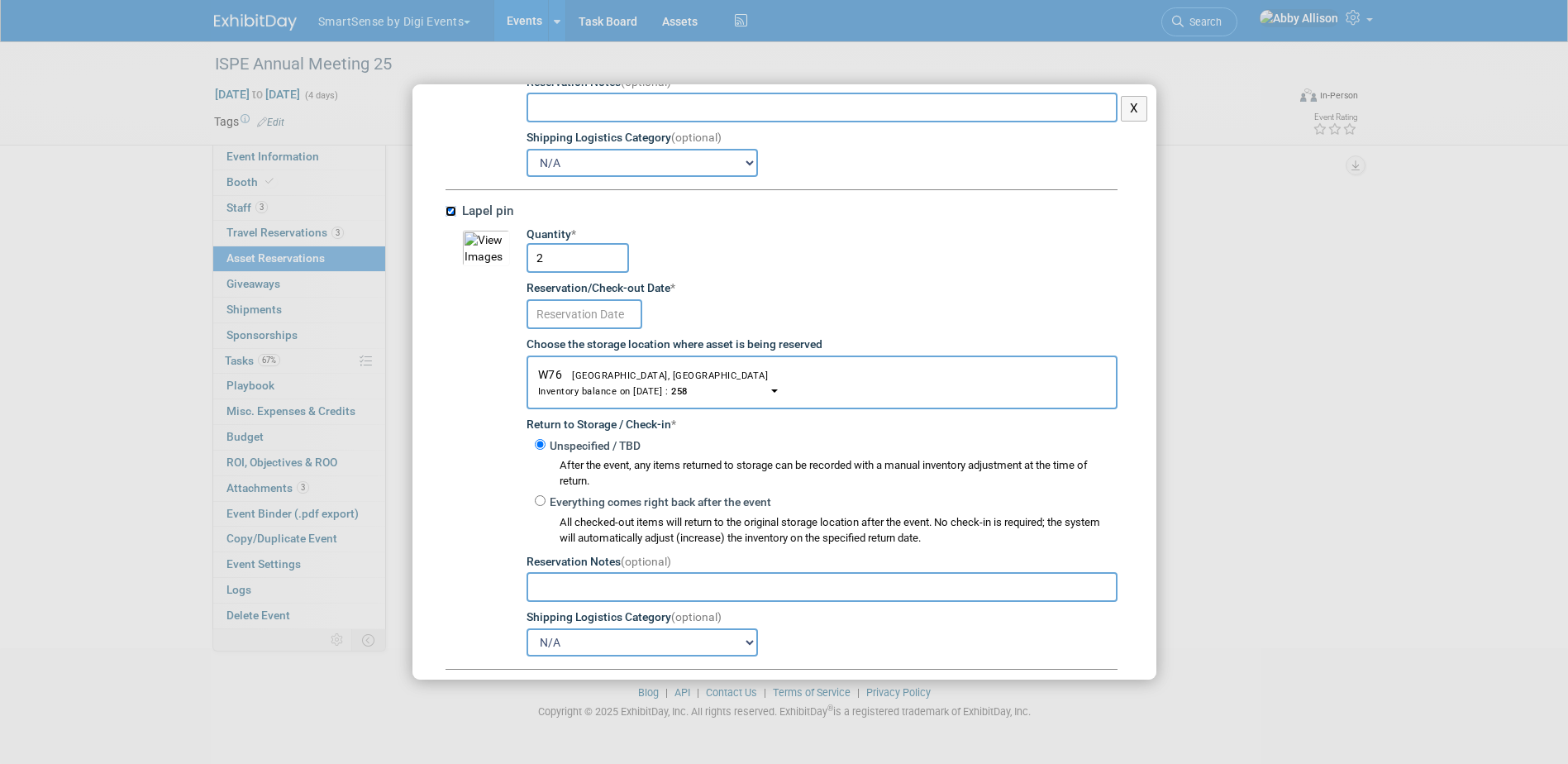
scroll to position [5622, 0]
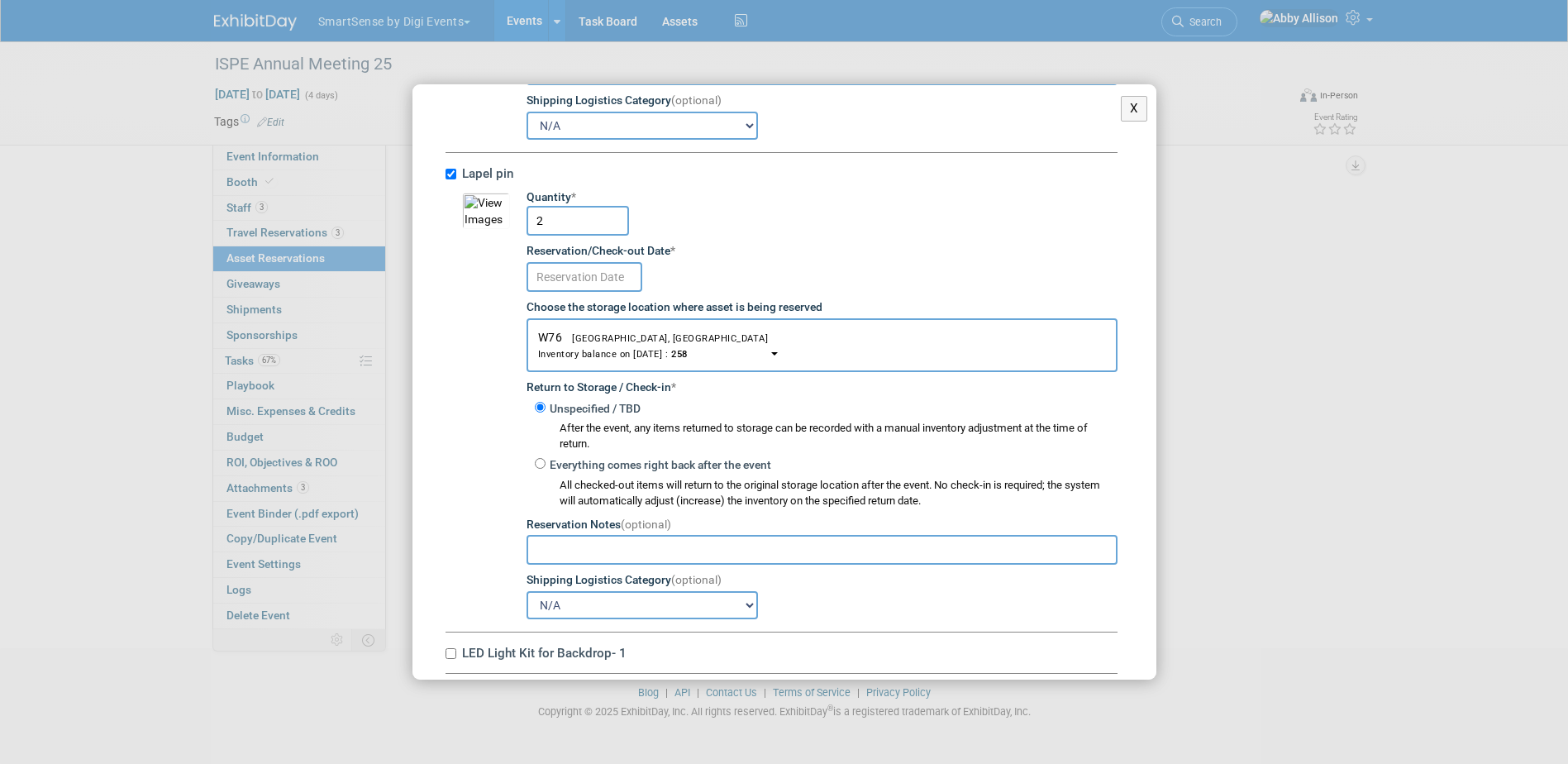
click at [552, 235] on input "2" at bounding box center [578, 221] width 102 height 30
type input "3"
click at [585, 285] on div at bounding box center [822, 275] width 591 height 33
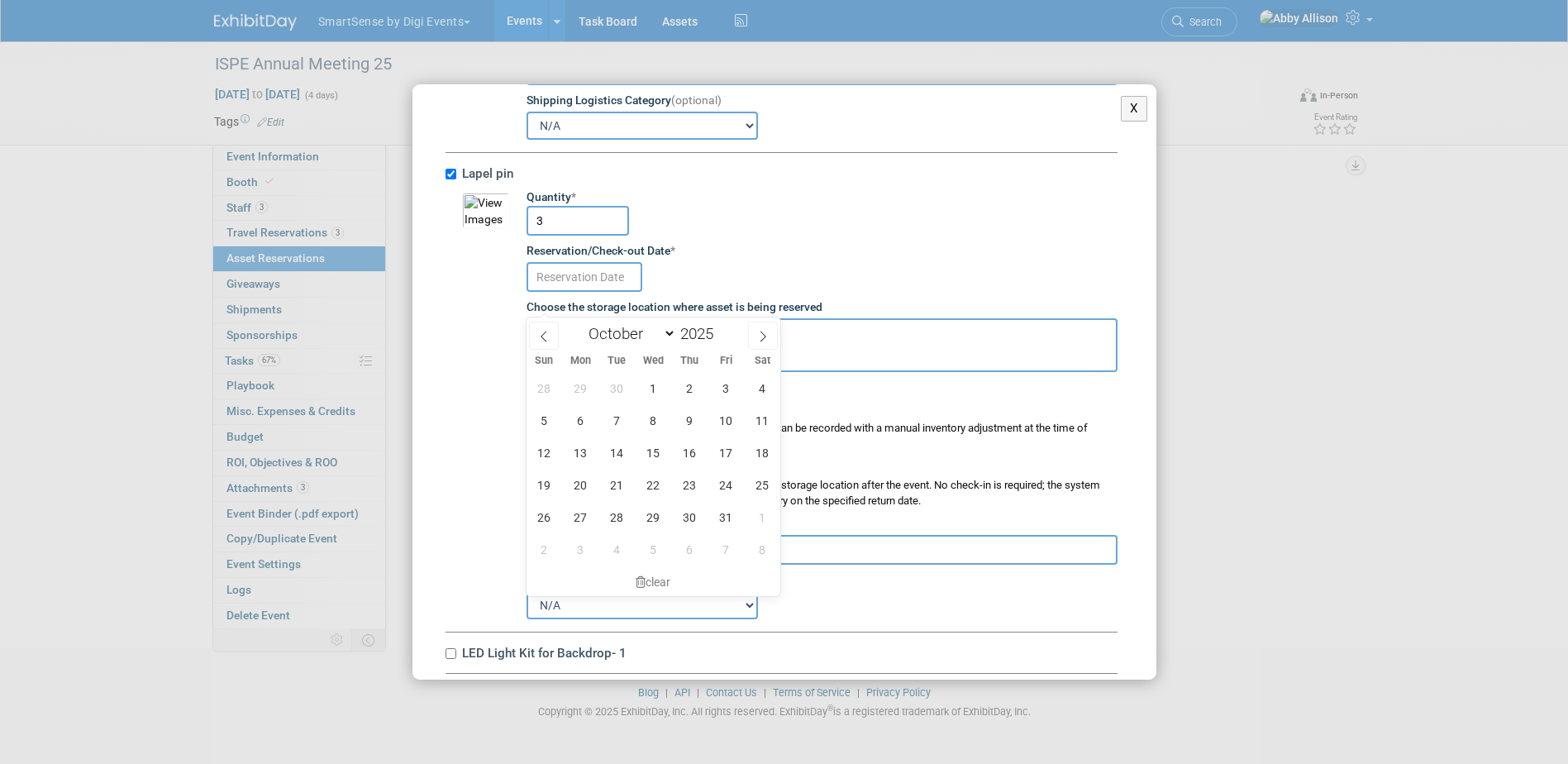
click at [585, 292] on input "text" at bounding box center [584, 277] width 115 height 30
click at [658, 461] on span "15" at bounding box center [653, 452] width 33 height 33
type input "[DATE]"
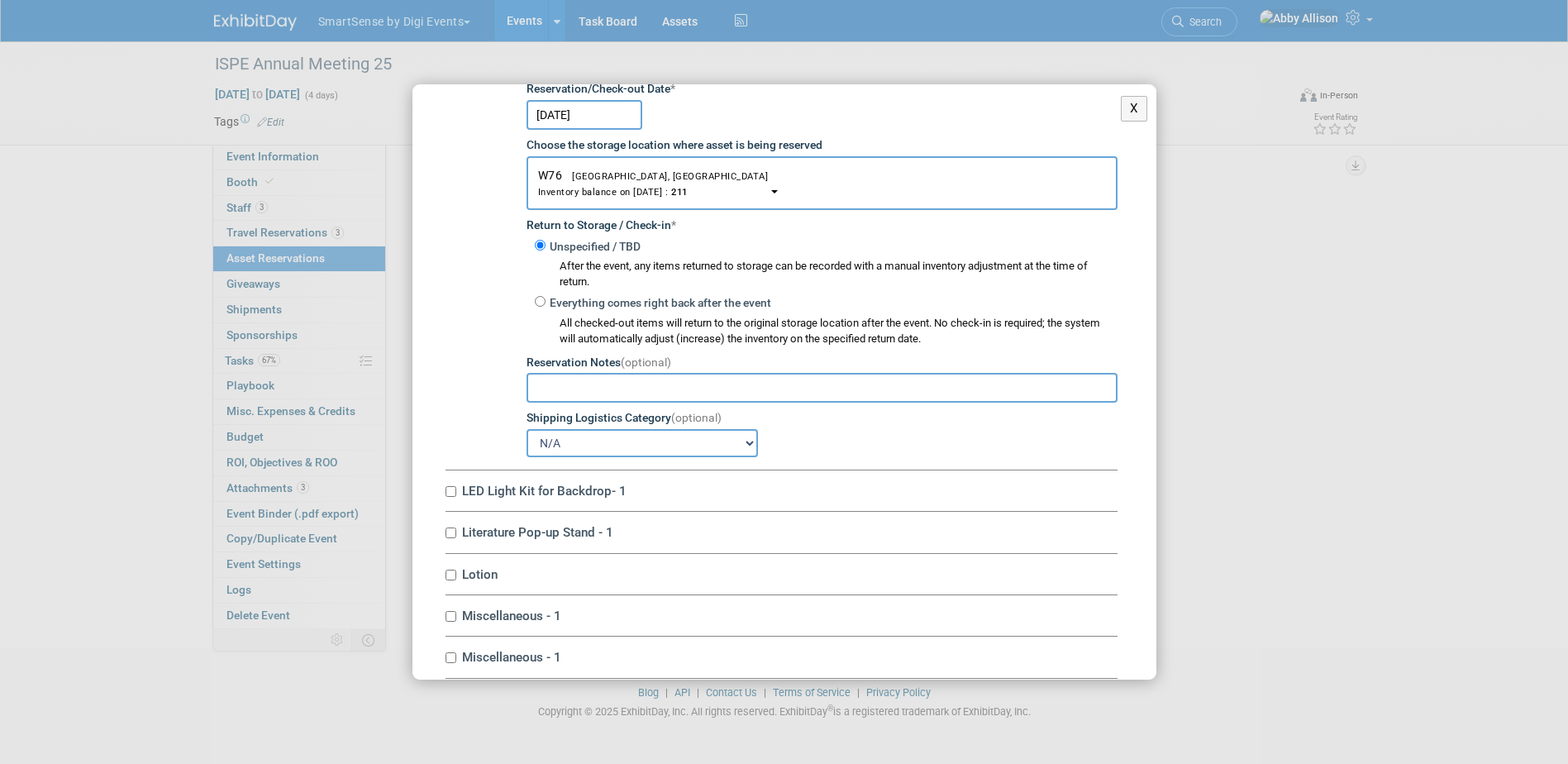
scroll to position [5786, 0]
click at [544, 303] on input "Everything comes right back after the event" at bounding box center [541, 298] width 11 height 11
radio input "true"
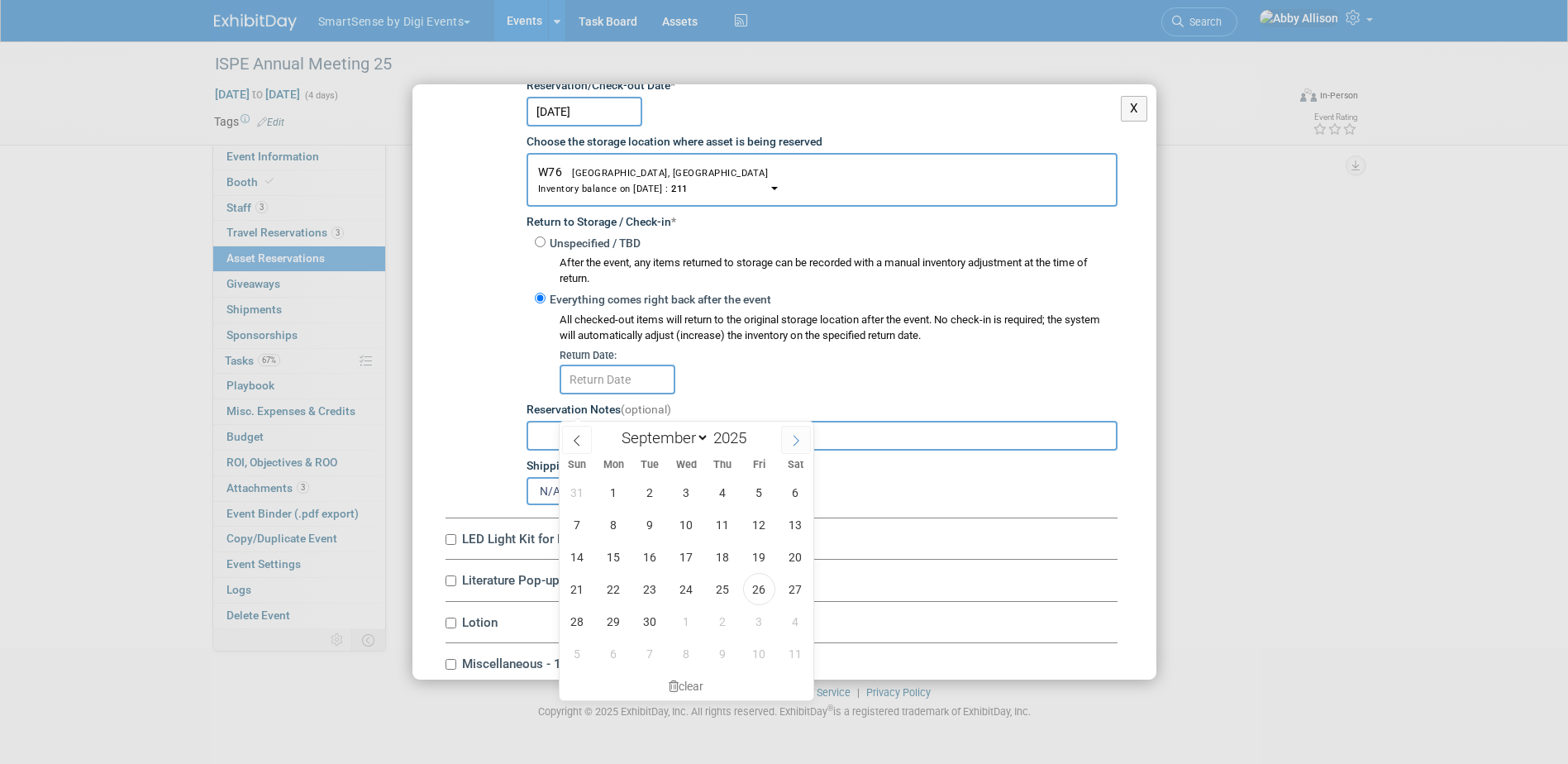
click at [791, 433] on span at bounding box center [796, 439] width 30 height 28
select select "9"
click at [716, 648] on span "6" at bounding box center [723, 653] width 33 height 33
type input "[DATE]"
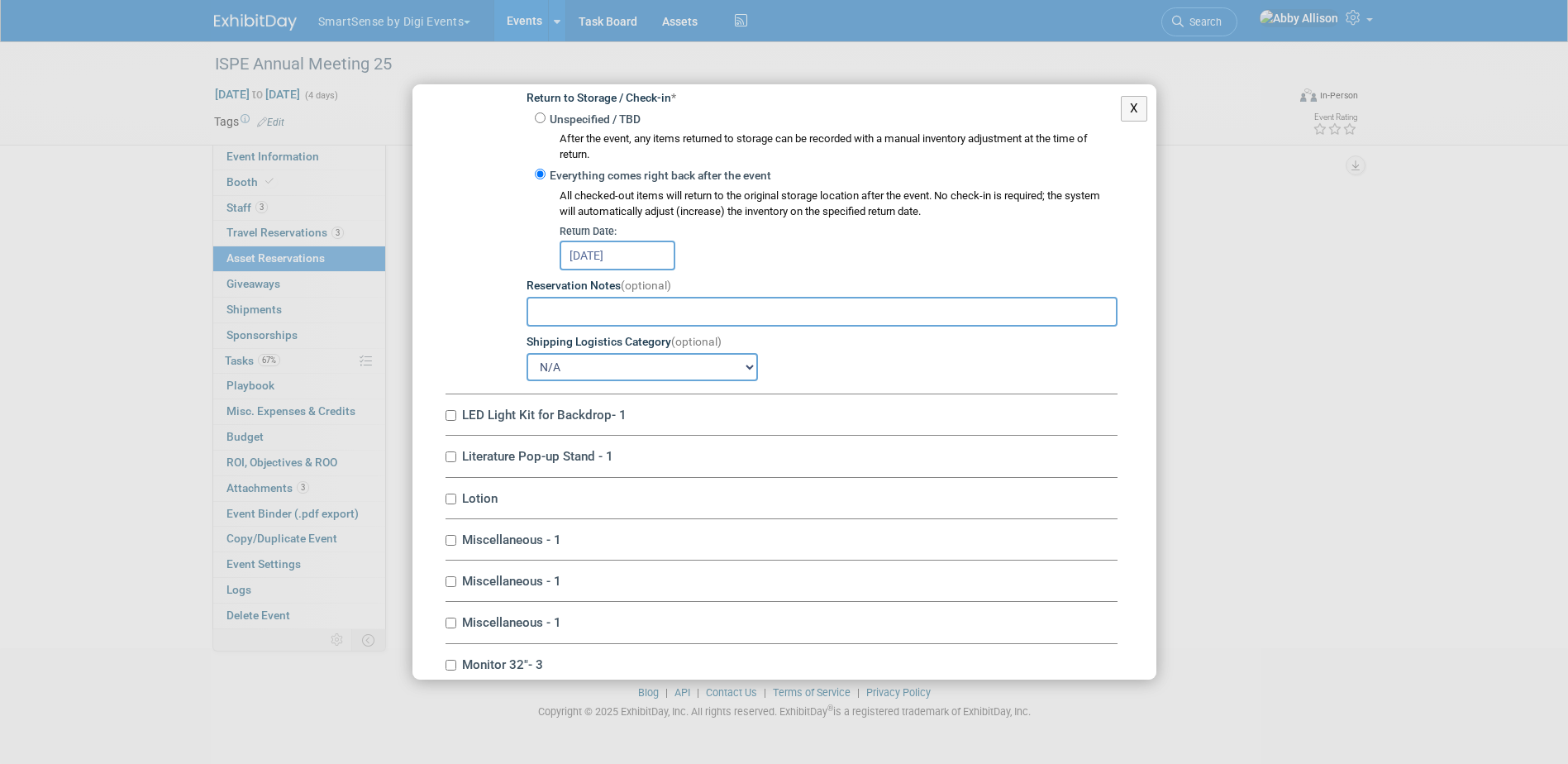
scroll to position [6035, 0]
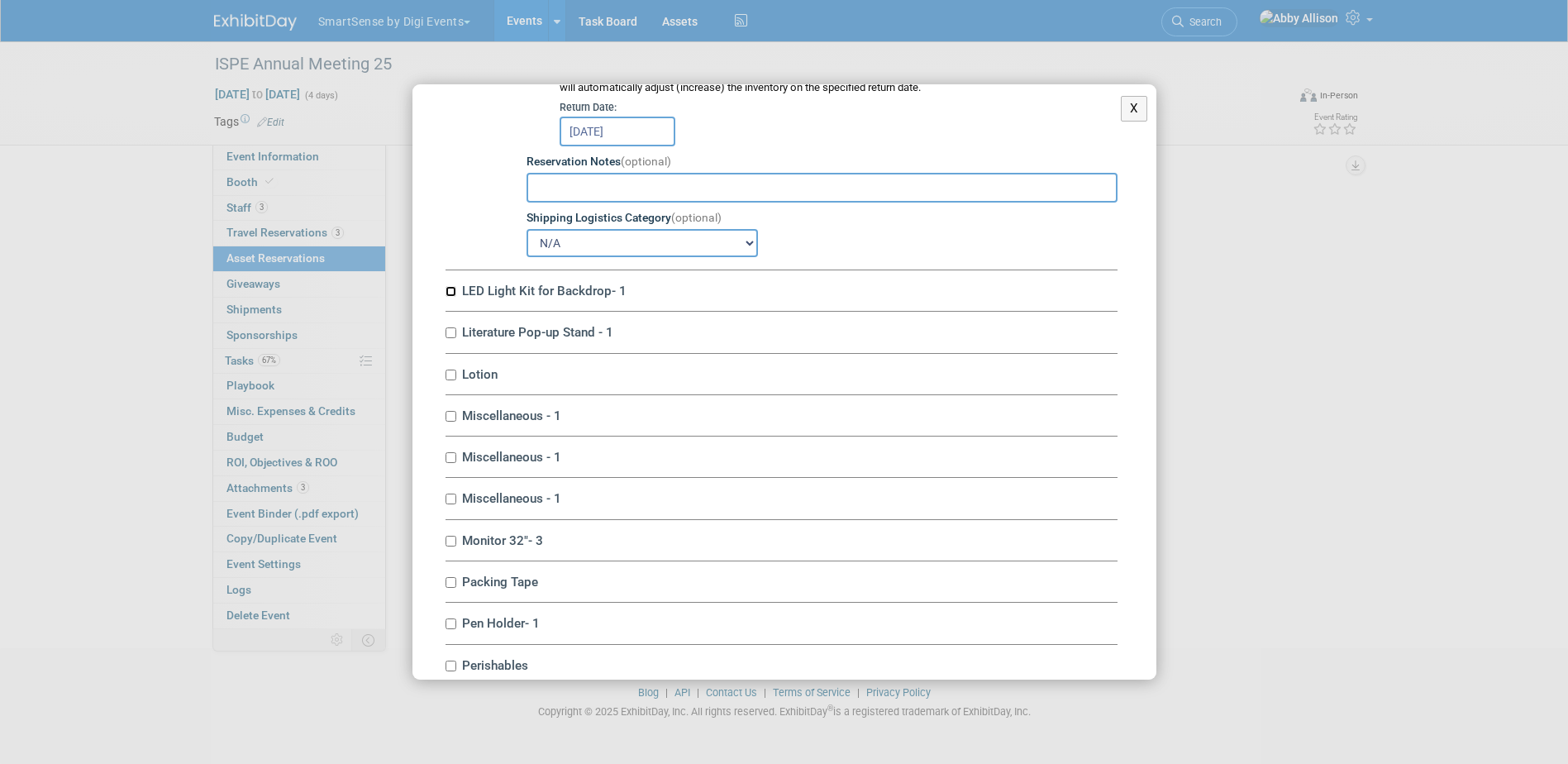
click at [449, 297] on input "LED Light Kit for Backdrop- 1" at bounding box center [451, 291] width 11 height 11
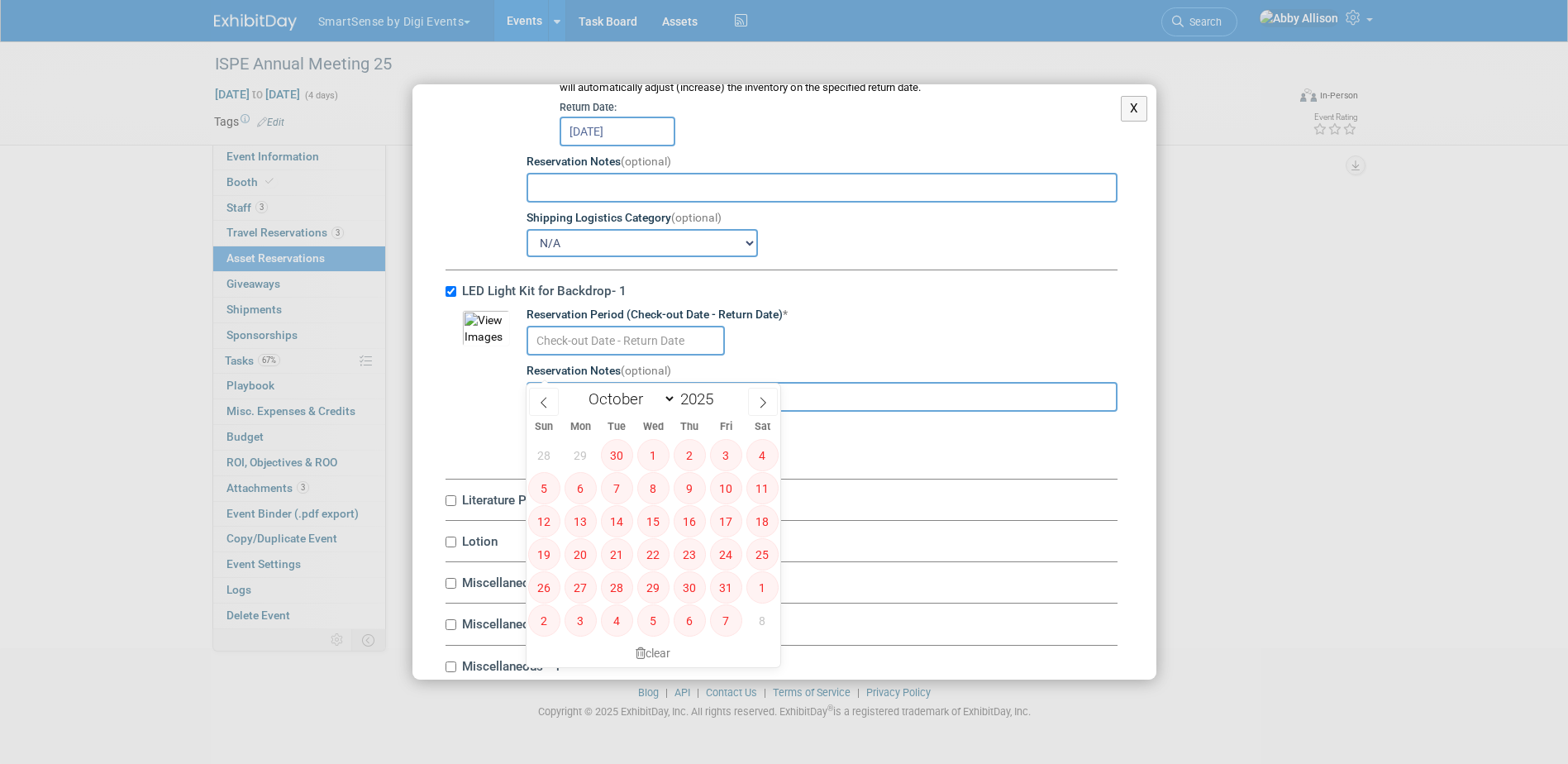
click at [563, 355] on input "text" at bounding box center [625, 341] width 198 height 30
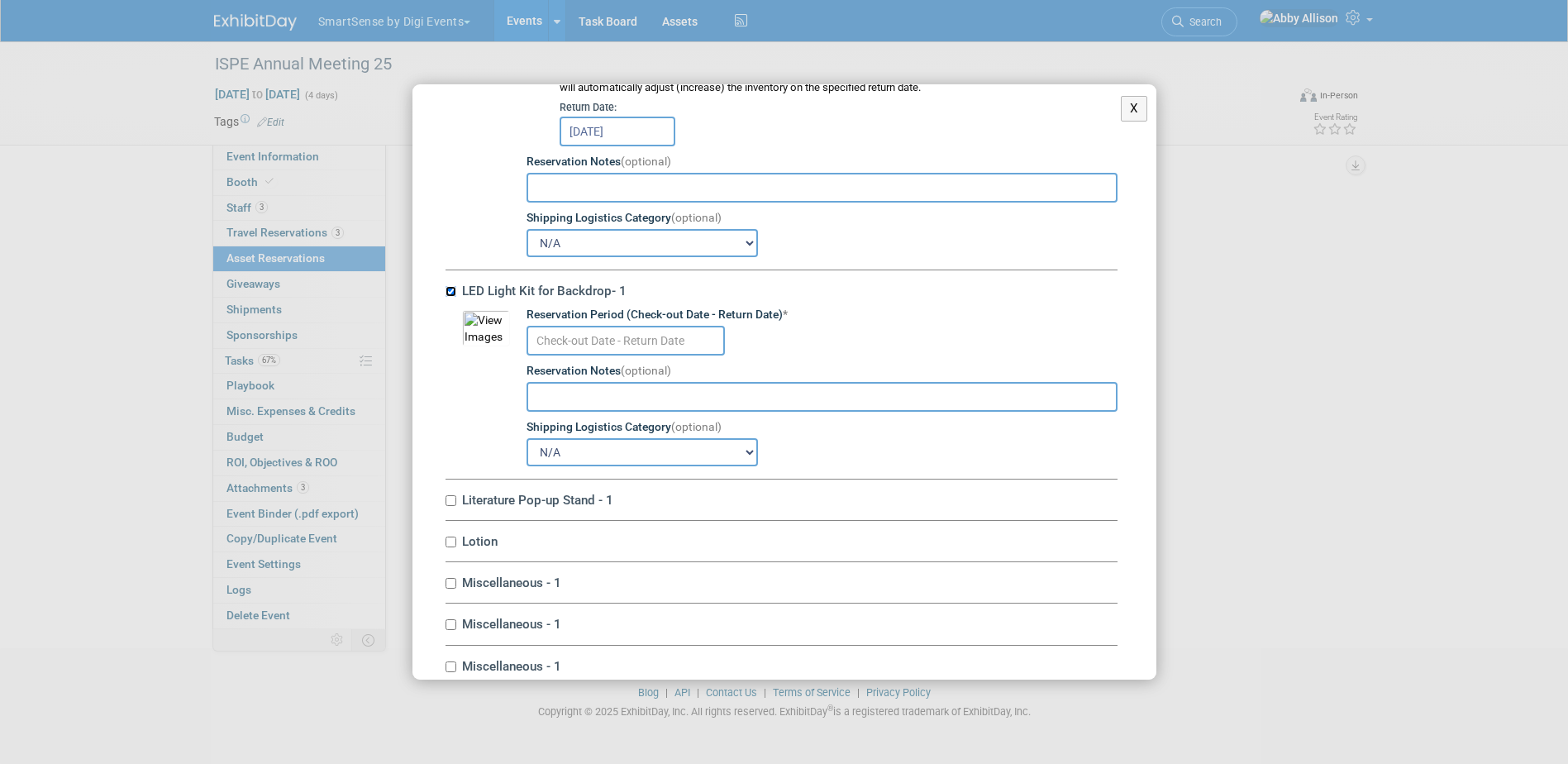
click at [455, 297] on input "LED Light Kit for Backdrop- 1" at bounding box center [451, 291] width 11 height 11
checkbox input "false"
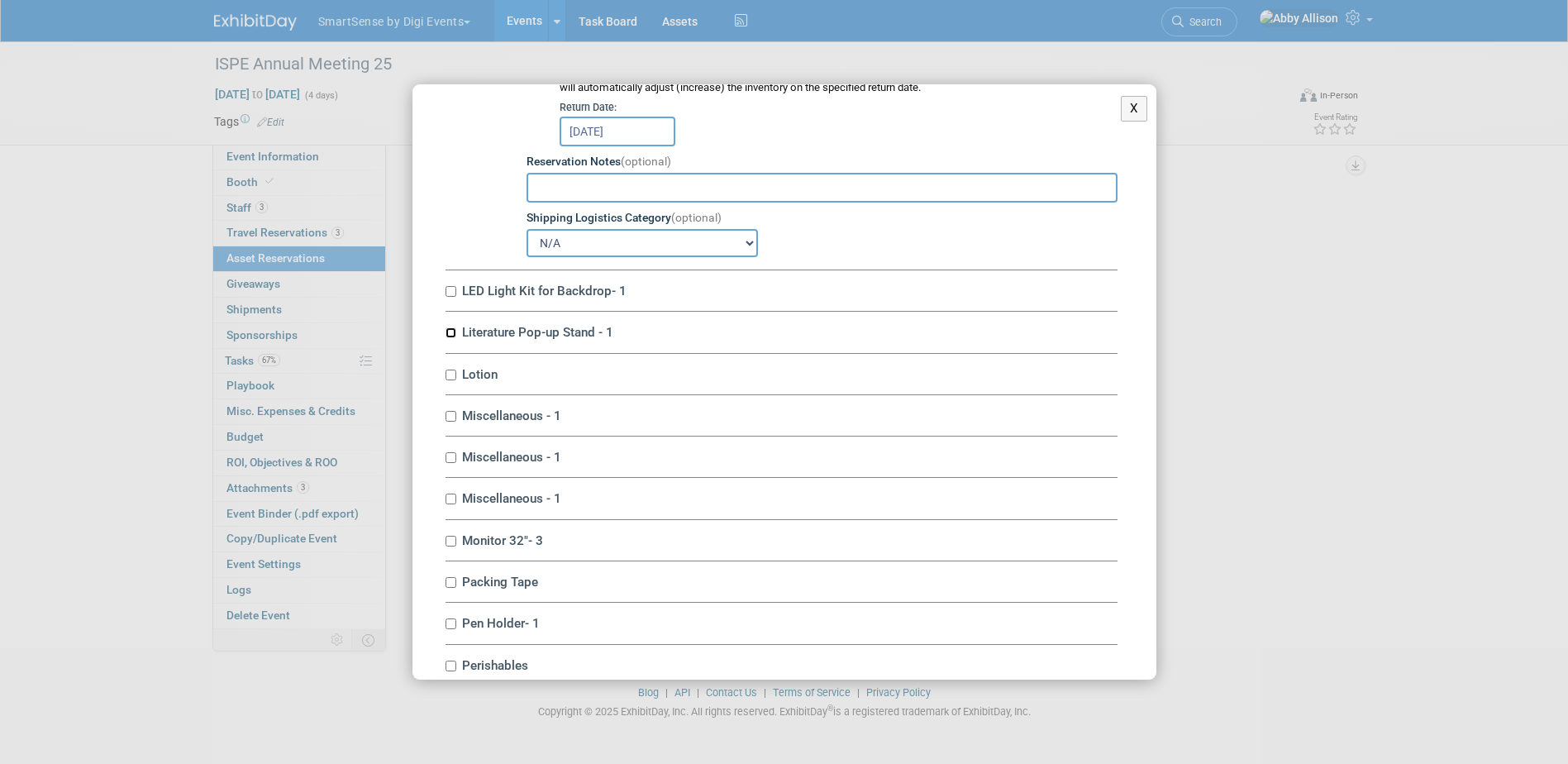
click at [448, 338] on input "Literature Pop-up Stand - 1" at bounding box center [451, 333] width 11 height 11
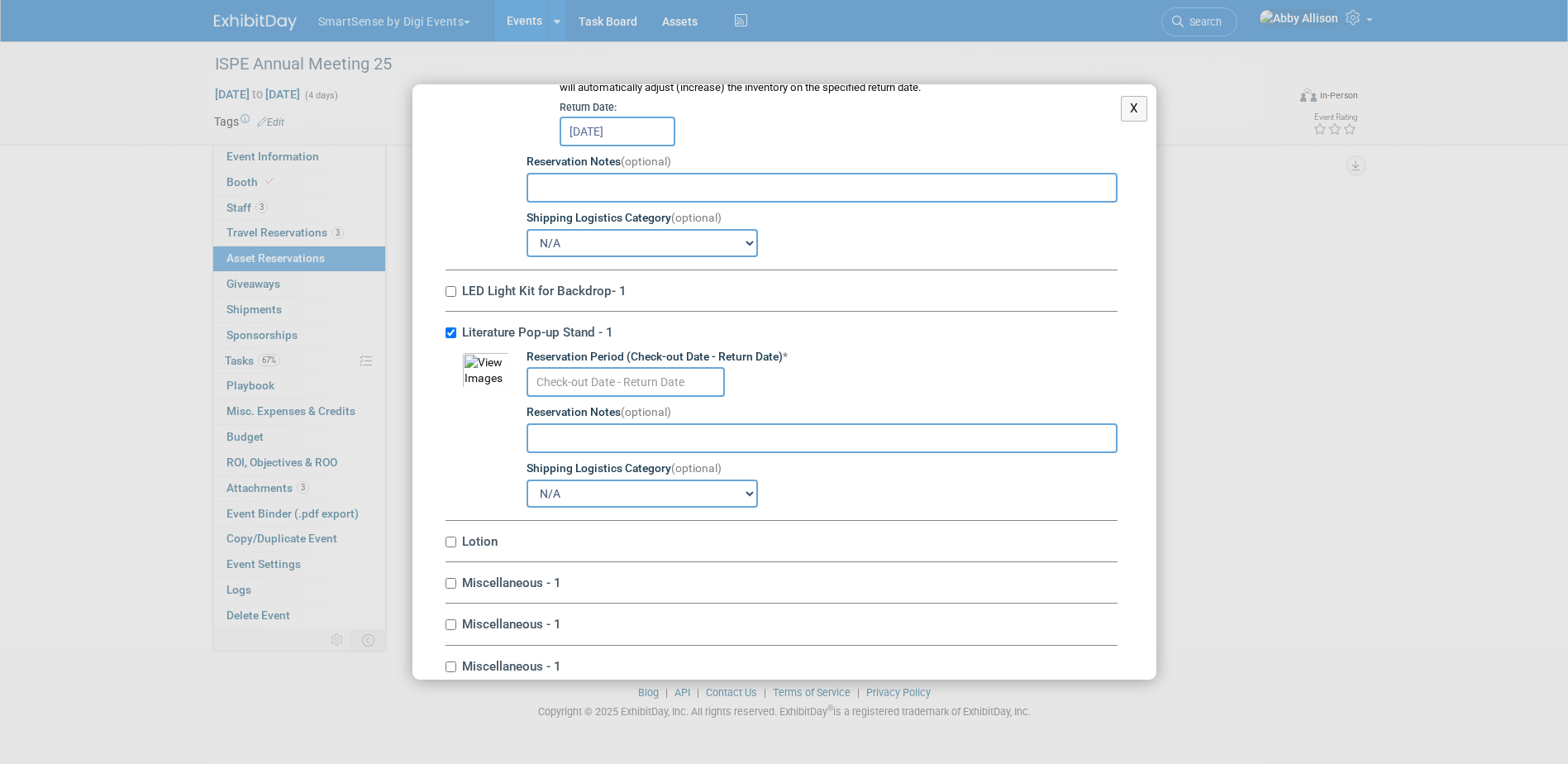
click at [543, 396] on input "text" at bounding box center [625, 382] width 198 height 30
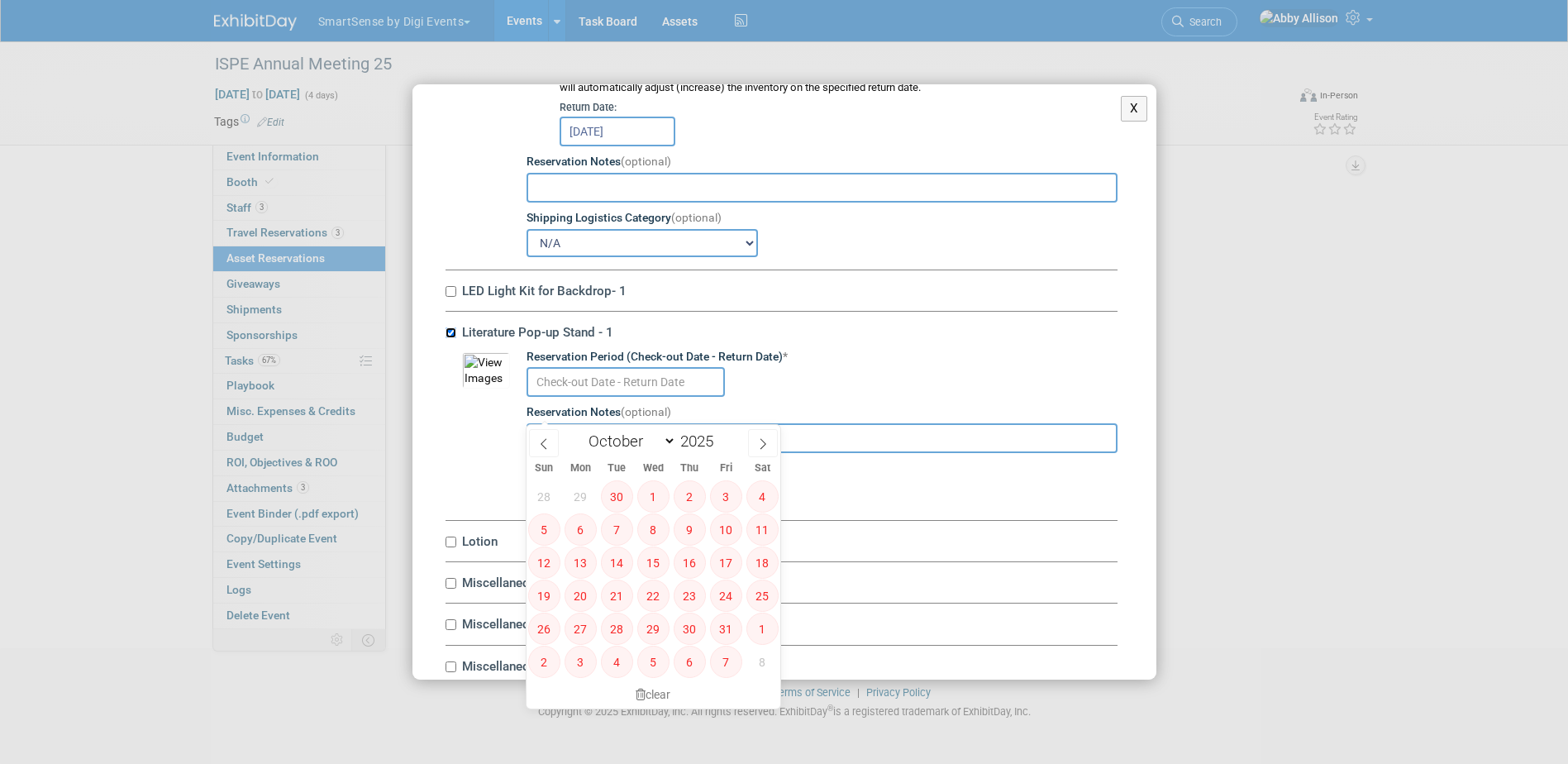
click at [455, 338] on input "Literature Pop-up Stand - 1" at bounding box center [451, 333] width 11 height 11
checkbox input "false"
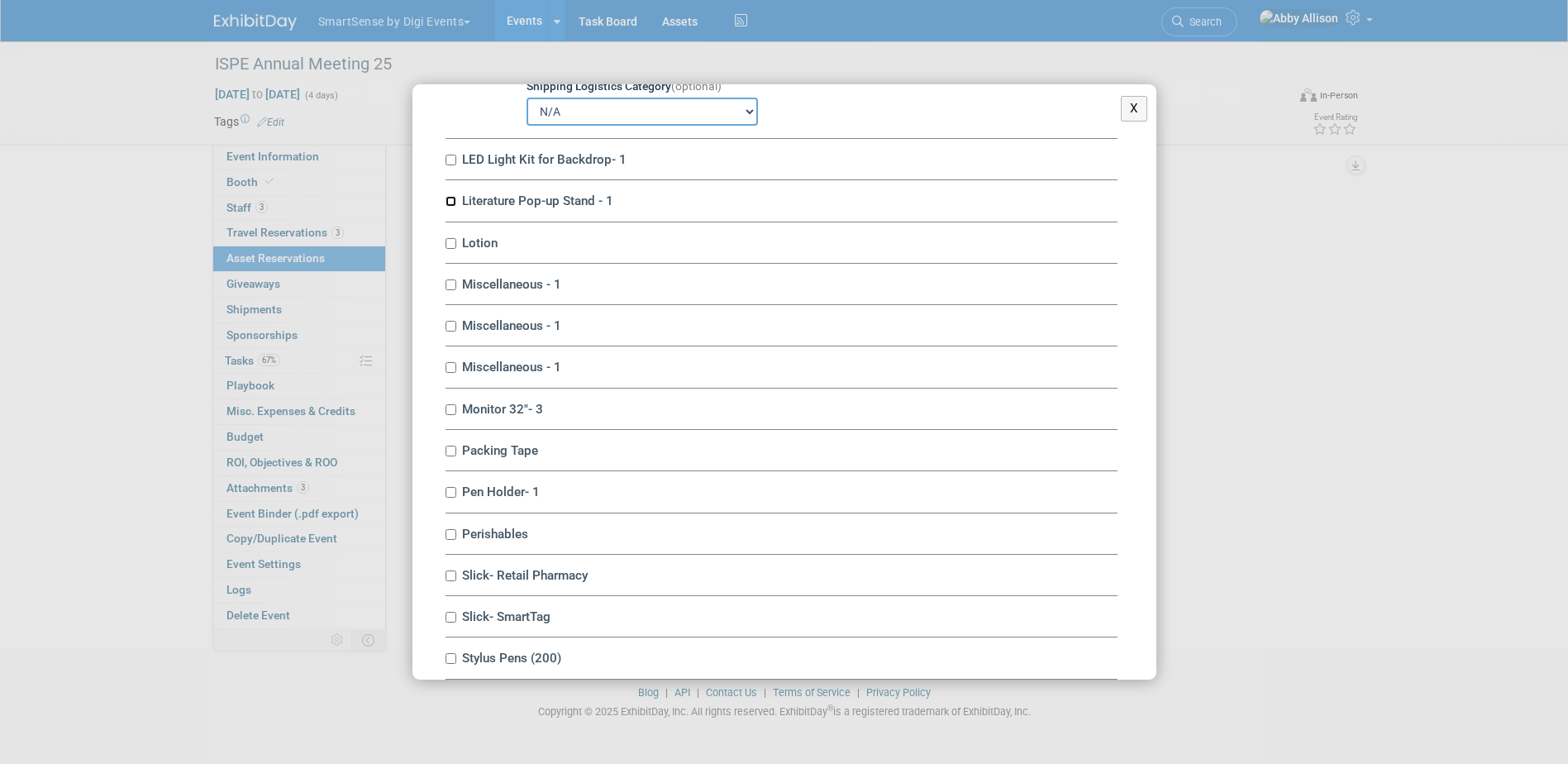
scroll to position [6199, 0]
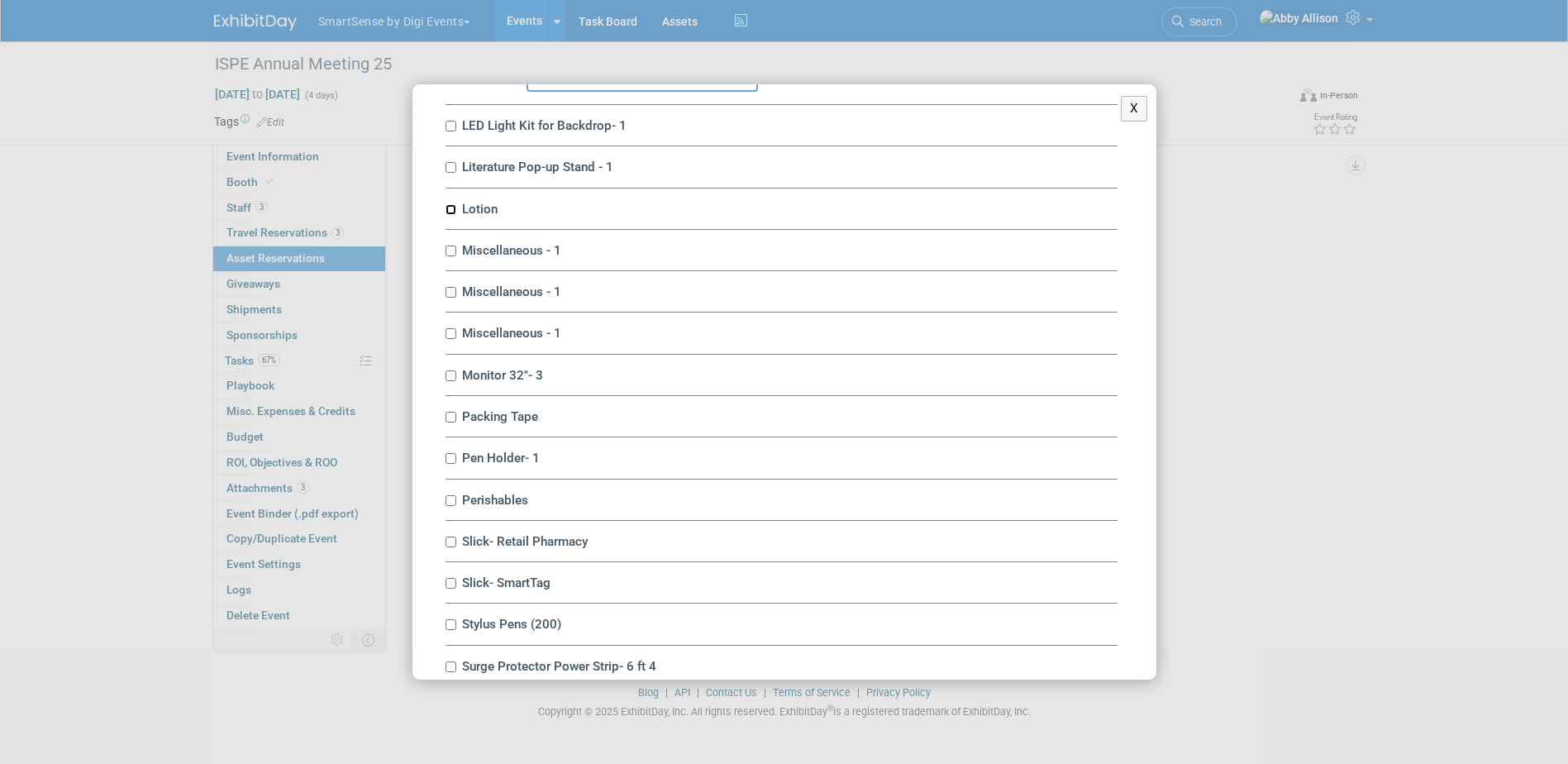
click at [451, 215] on input "Lotion" at bounding box center [451, 209] width 11 height 11
checkbox input "true"
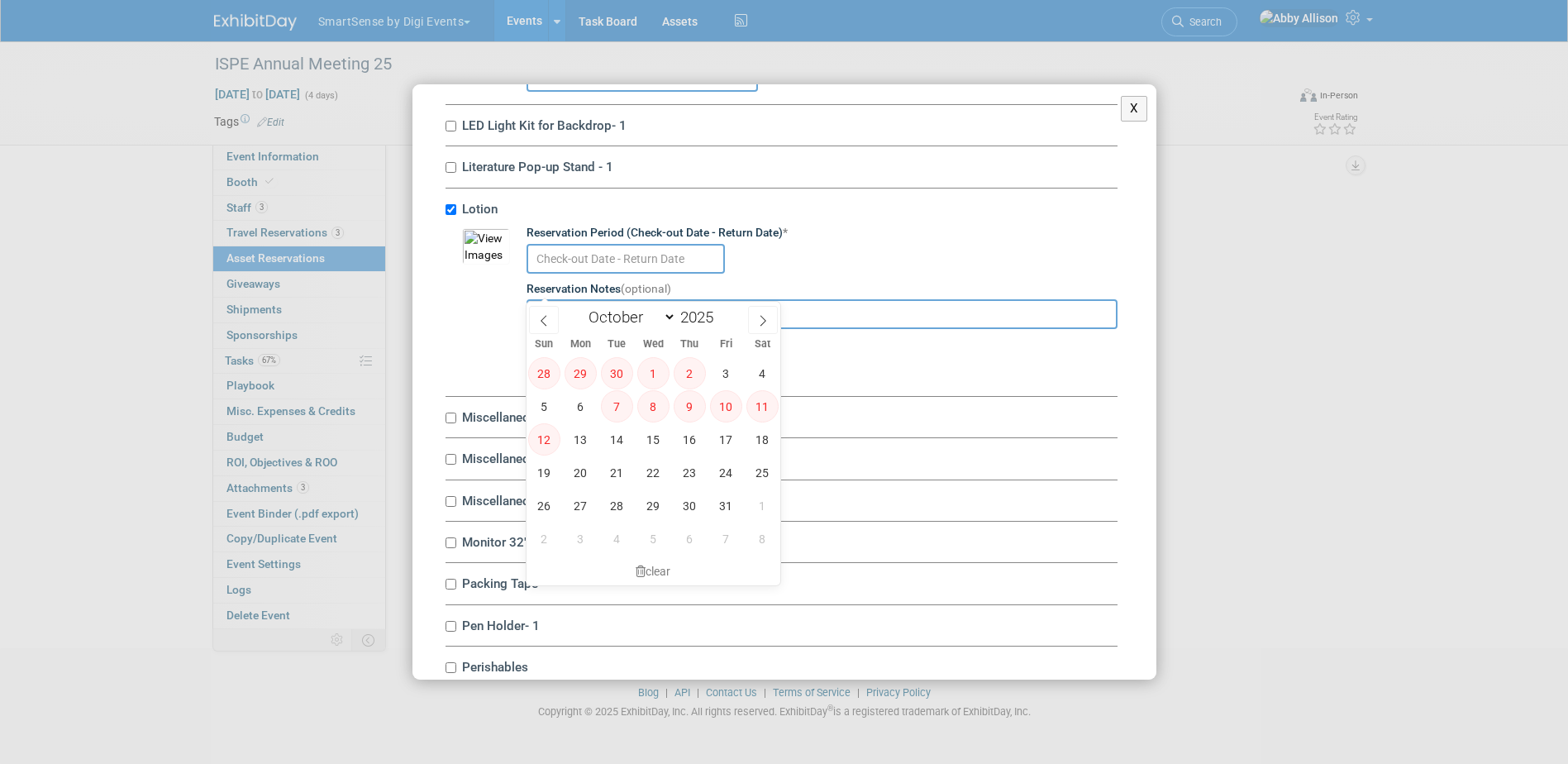
click at [535, 274] on input "text" at bounding box center [625, 259] width 198 height 30
click at [658, 447] on span "15" at bounding box center [653, 439] width 33 height 33
click at [679, 445] on span "16" at bounding box center [690, 439] width 33 height 33
type input "[DATE] to [DATE]"
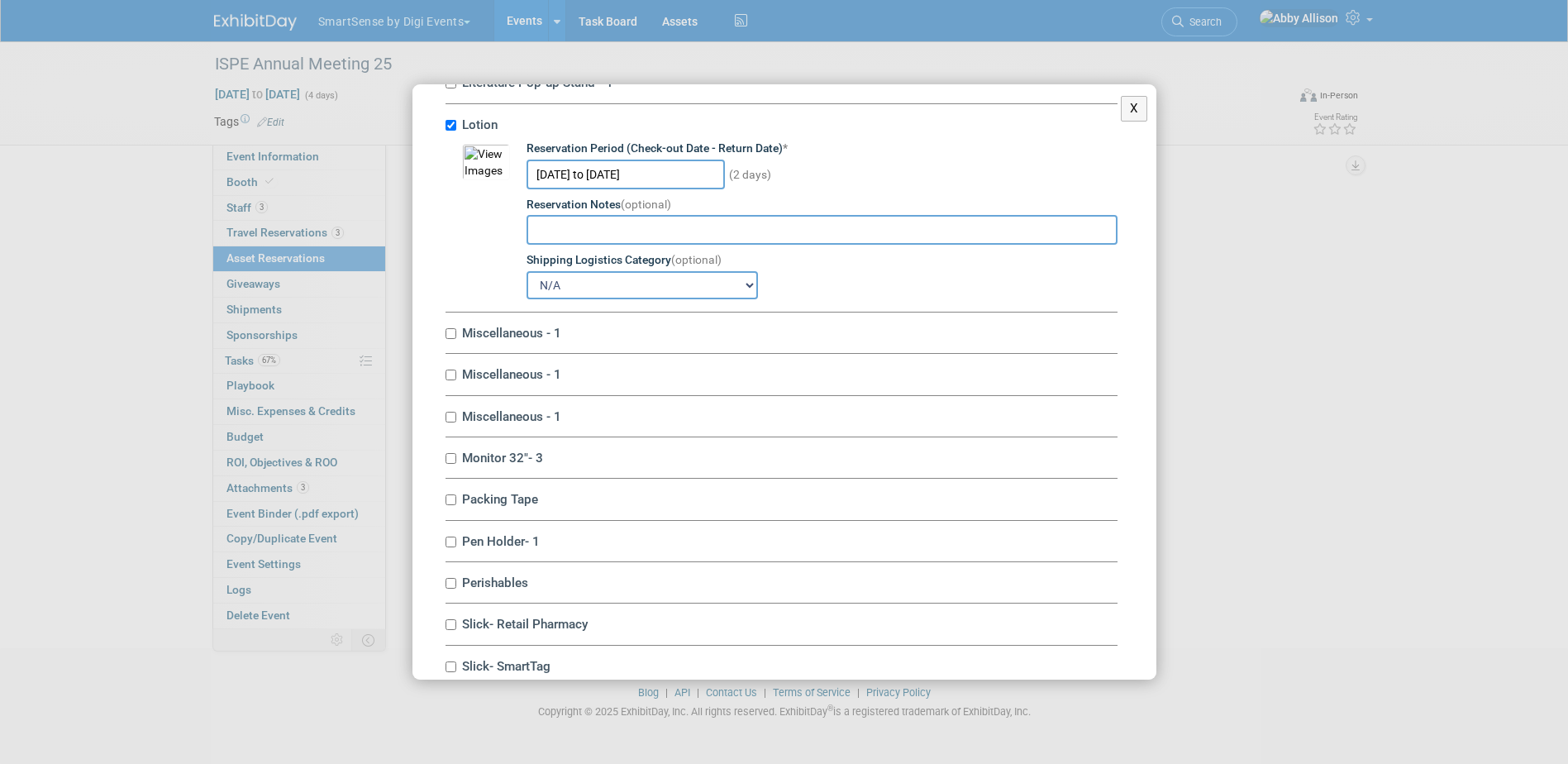
scroll to position [6282, 0]
click at [562, 191] on input "[DATE] to [DATE]" at bounding box center [625, 176] width 198 height 30
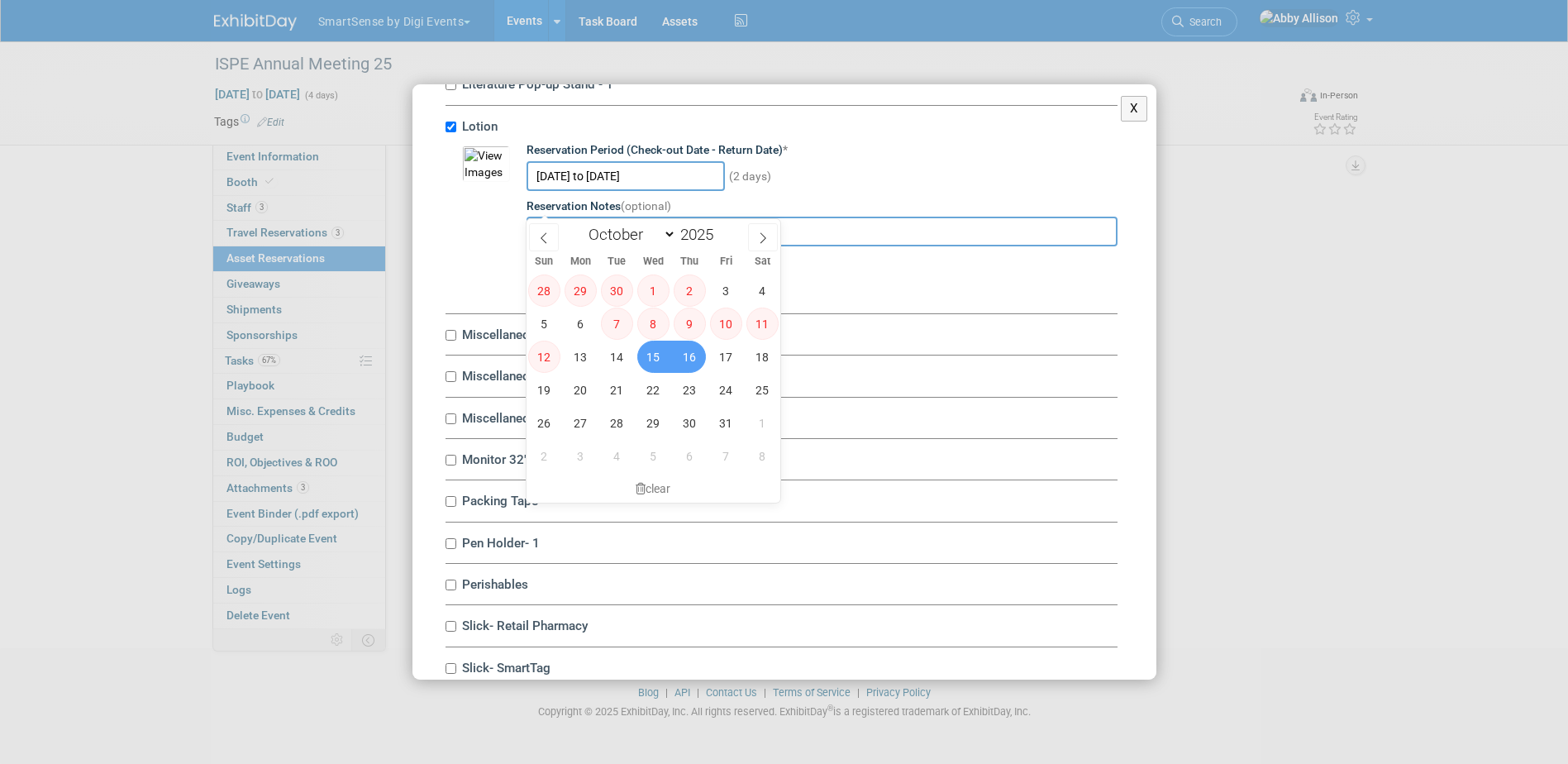
click at [562, 191] on input "[DATE] to [DATE]" at bounding box center [625, 176] width 198 height 30
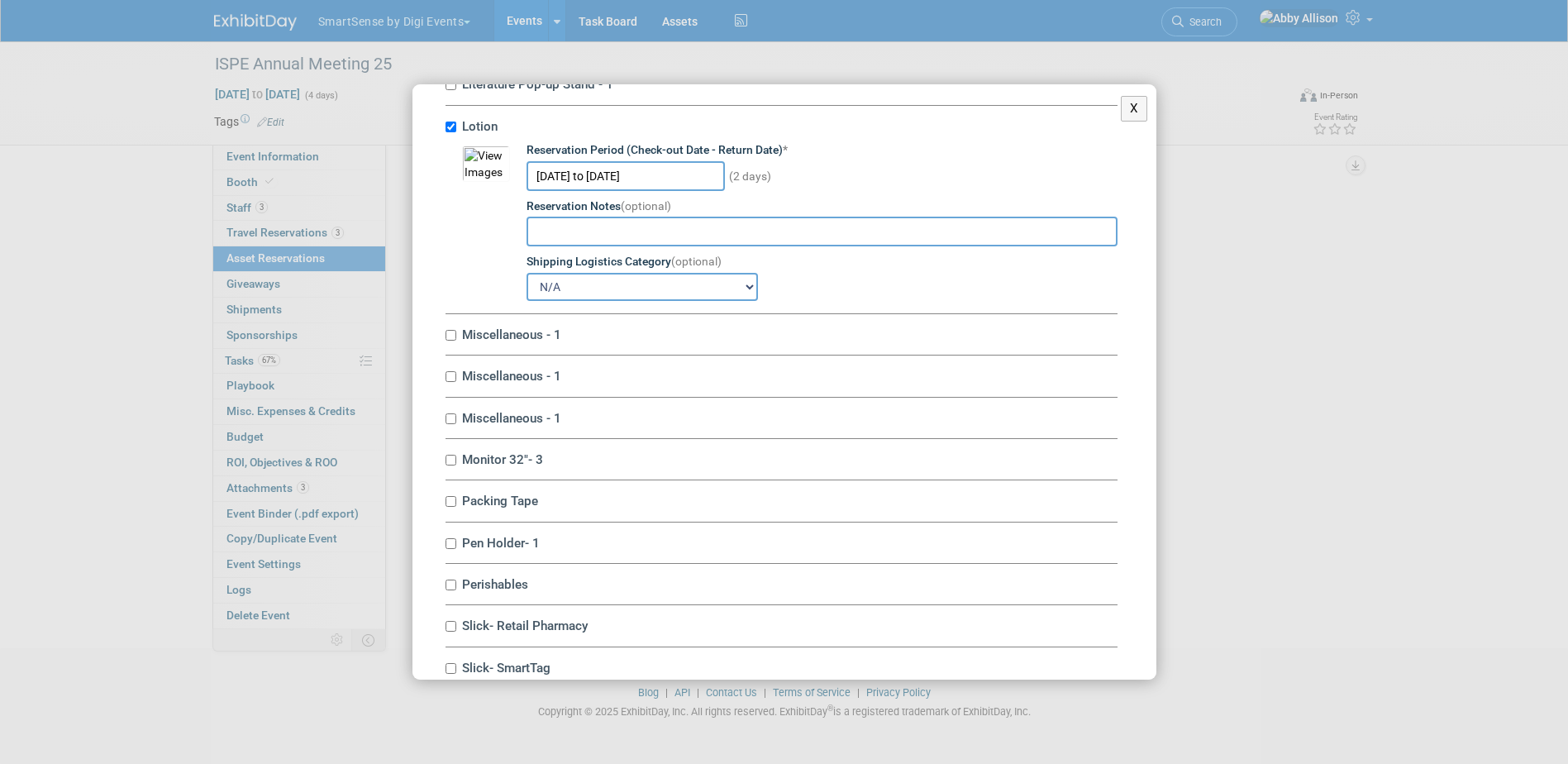
click at [829, 191] on div "[DATE] to [DATE] (2 days)" at bounding box center [822, 175] width 591 height 33
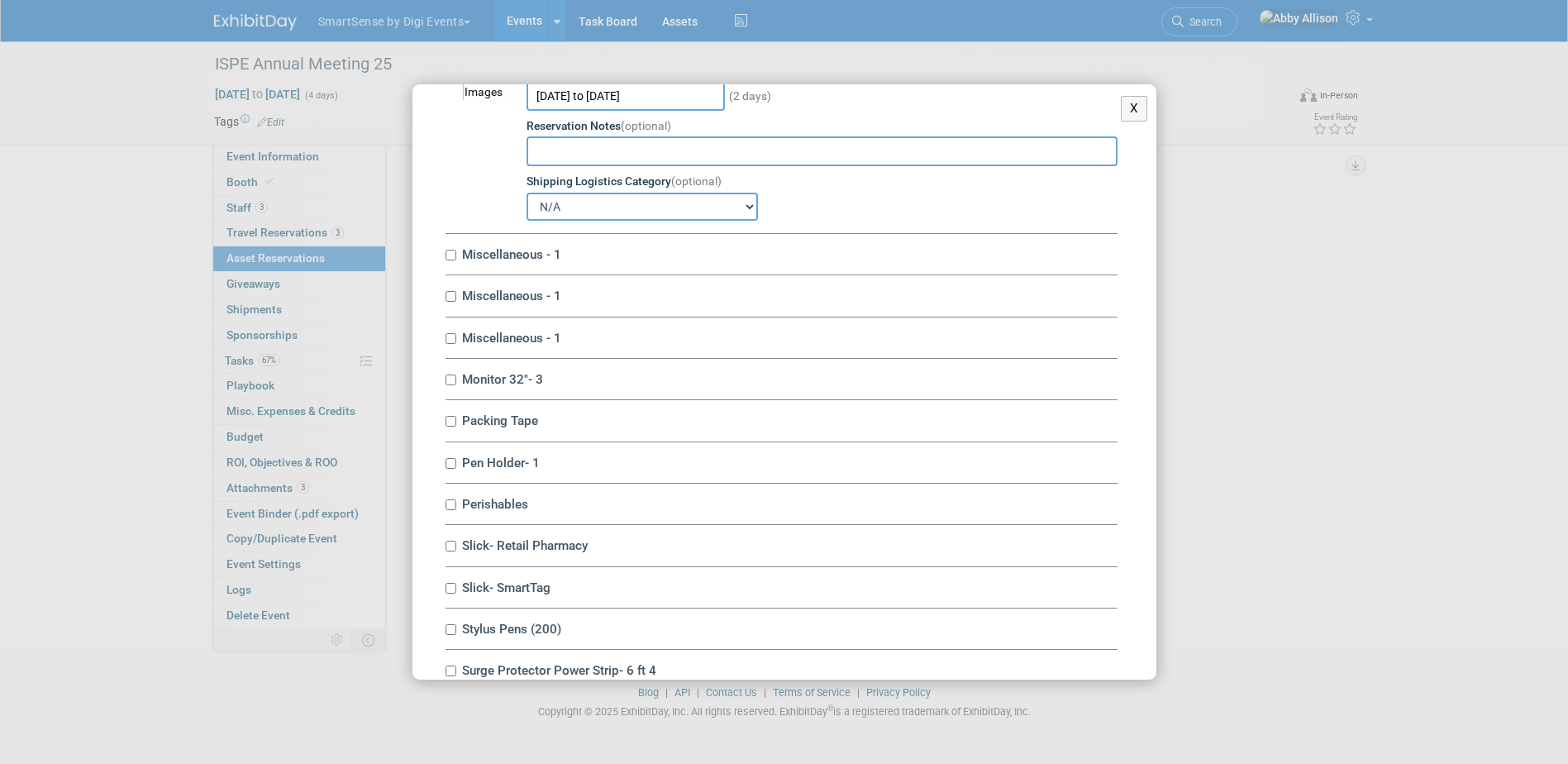
scroll to position [6365, 0]
click at [455, 258] on input "Miscellaneous - 1" at bounding box center [451, 253] width 11 height 11
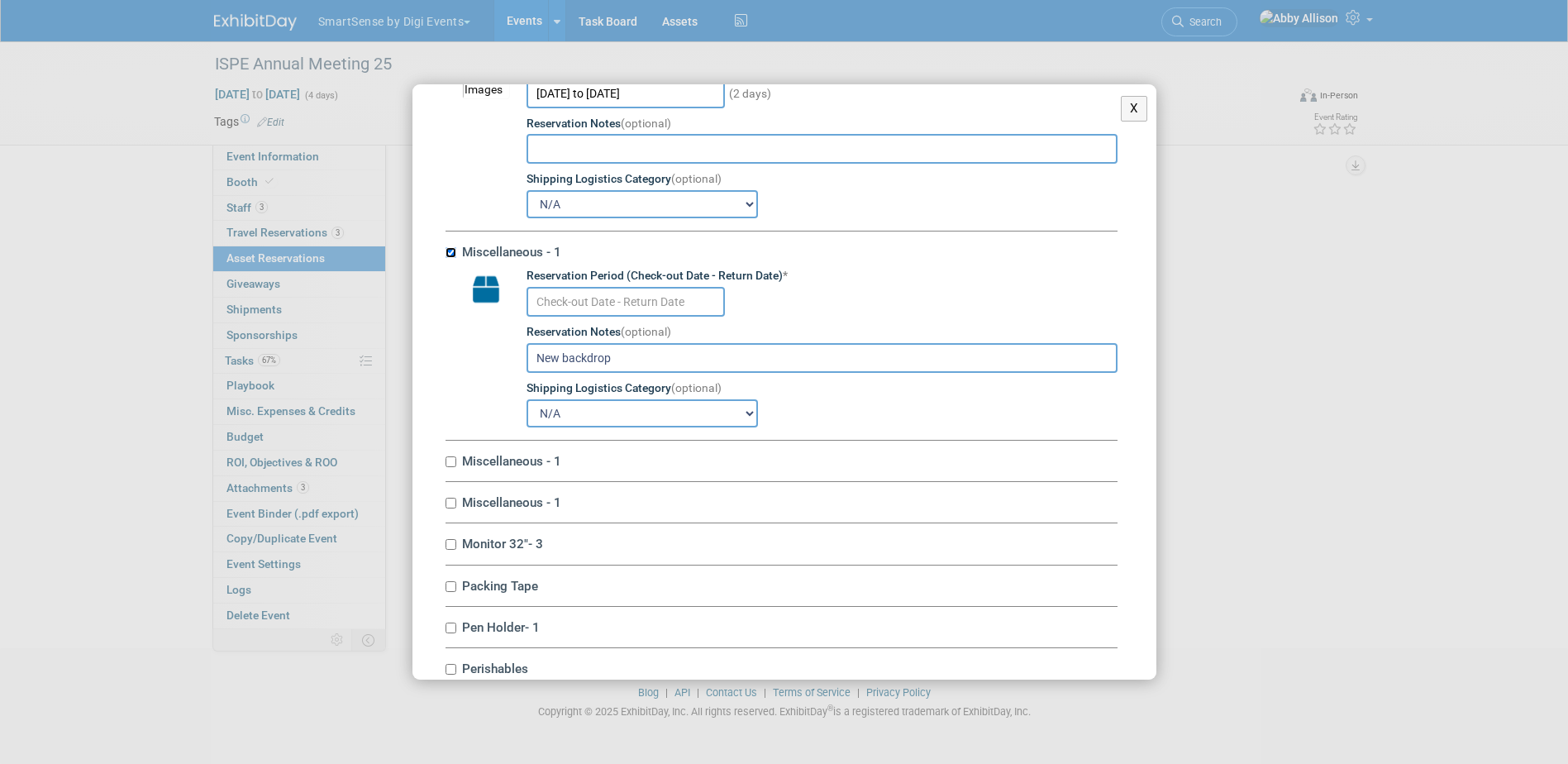
click at [455, 258] on input "Miscellaneous - 1" at bounding box center [451, 253] width 11 height 11
checkbox input "false"
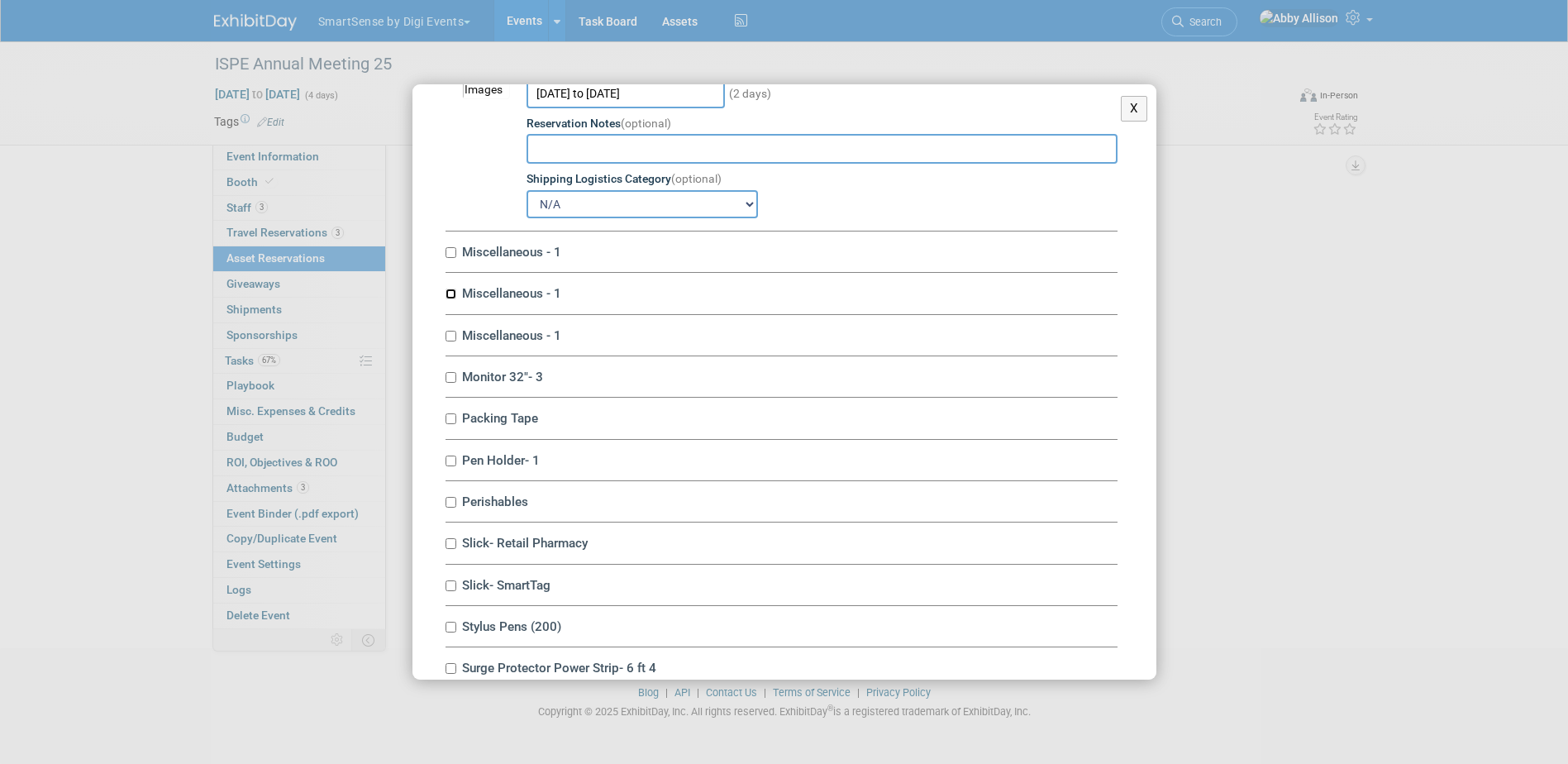
click at [449, 300] on input "Miscellaneous - 1" at bounding box center [451, 294] width 11 height 11
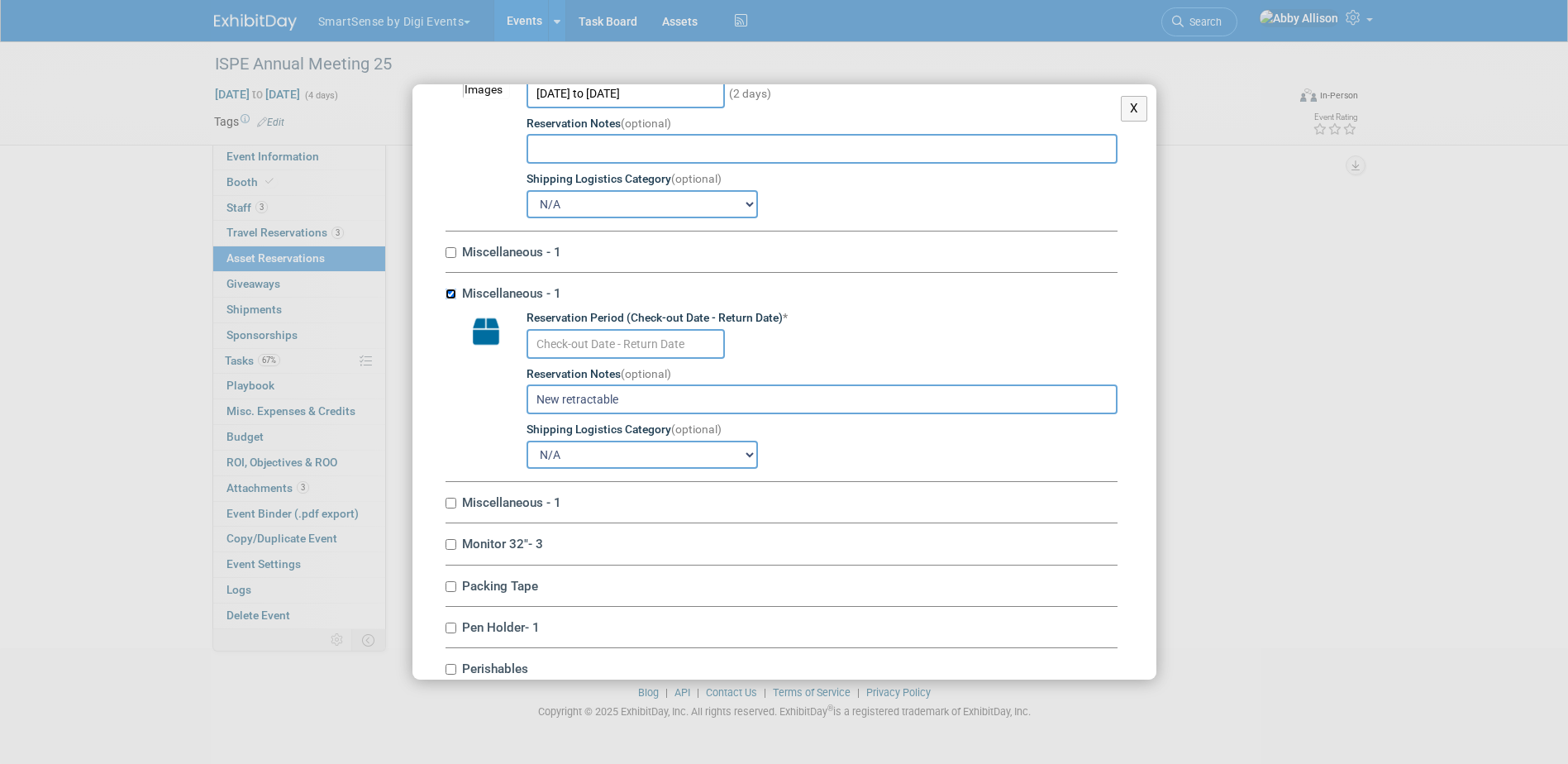
click at [449, 300] on input "Miscellaneous - 1" at bounding box center [451, 294] width 11 height 11
checkbox input "false"
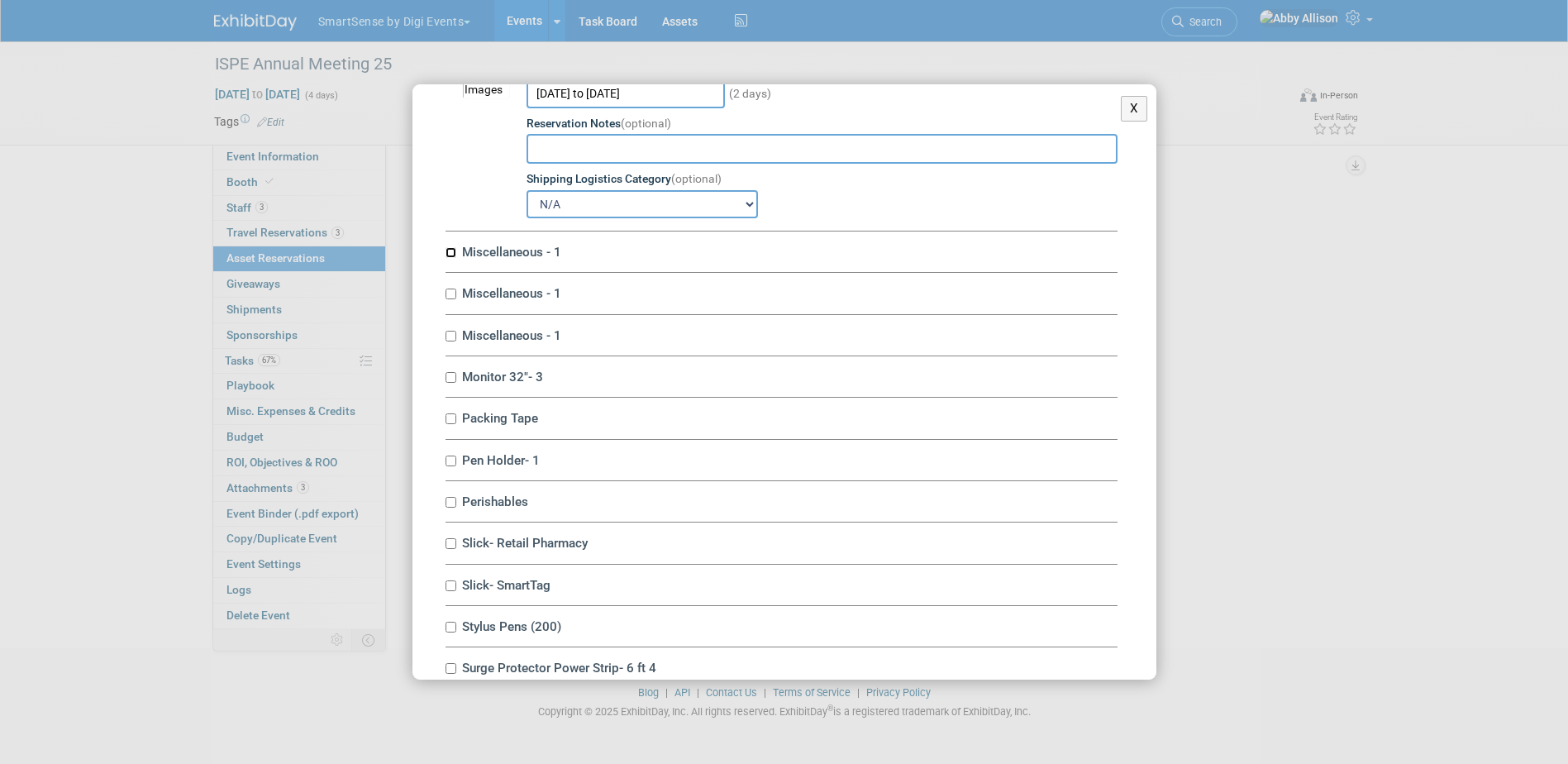
click at [450, 258] on input "Miscellaneous - 1" at bounding box center [451, 253] width 11 height 11
checkbox input "true"
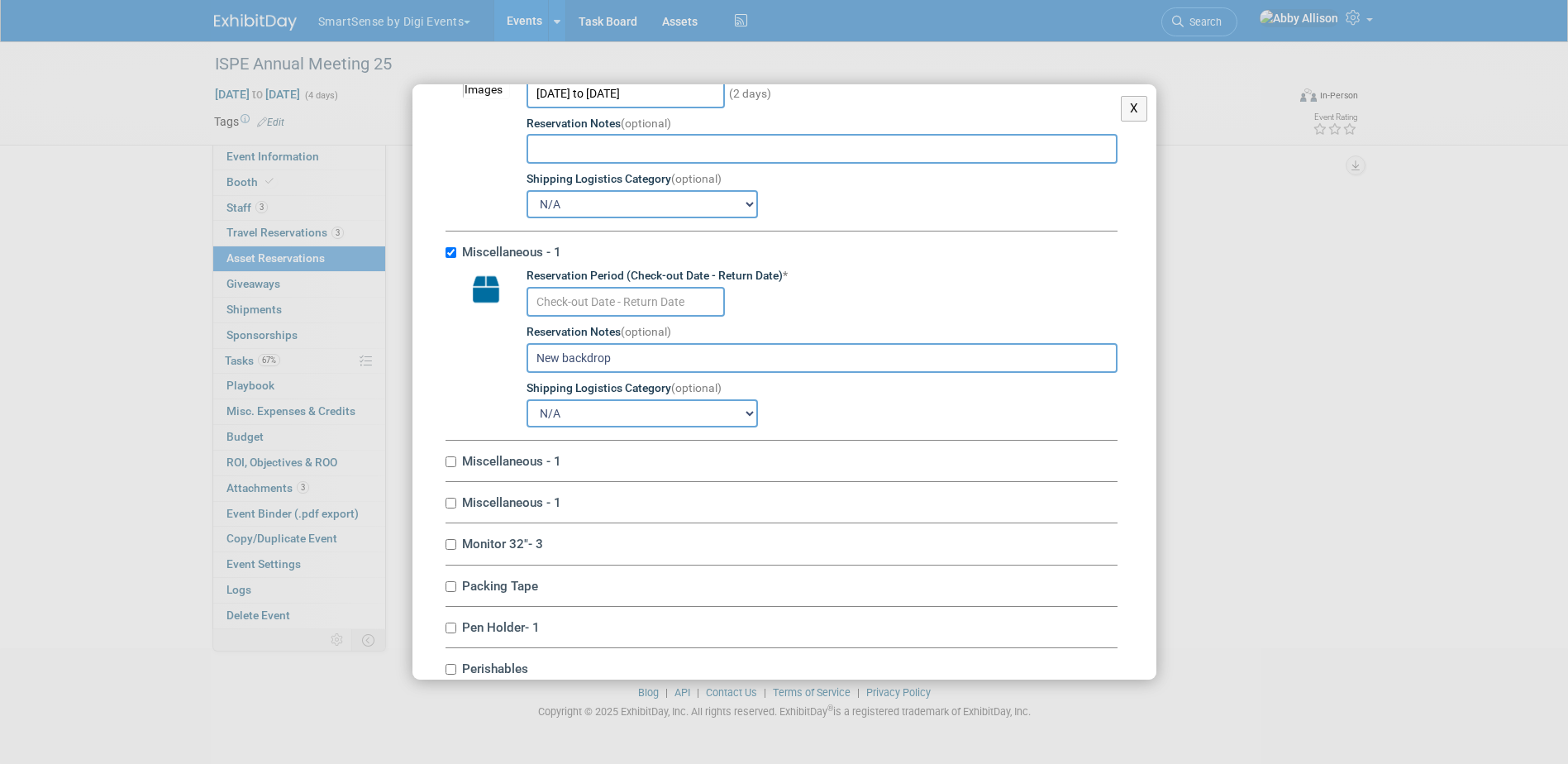
click at [637, 373] on input "New backdrop" at bounding box center [822, 358] width 591 height 30
drag, startPoint x: 637, startPoint y: 389, endPoint x: 561, endPoint y: 383, distance: 76.2
click at [561, 373] on input "New backdrop" at bounding box center [822, 358] width 591 height 30
click at [569, 373] on input "New backdrop" at bounding box center [822, 358] width 591 height 30
drag, startPoint x: 562, startPoint y: 382, endPoint x: 530, endPoint y: 388, distance: 32.6
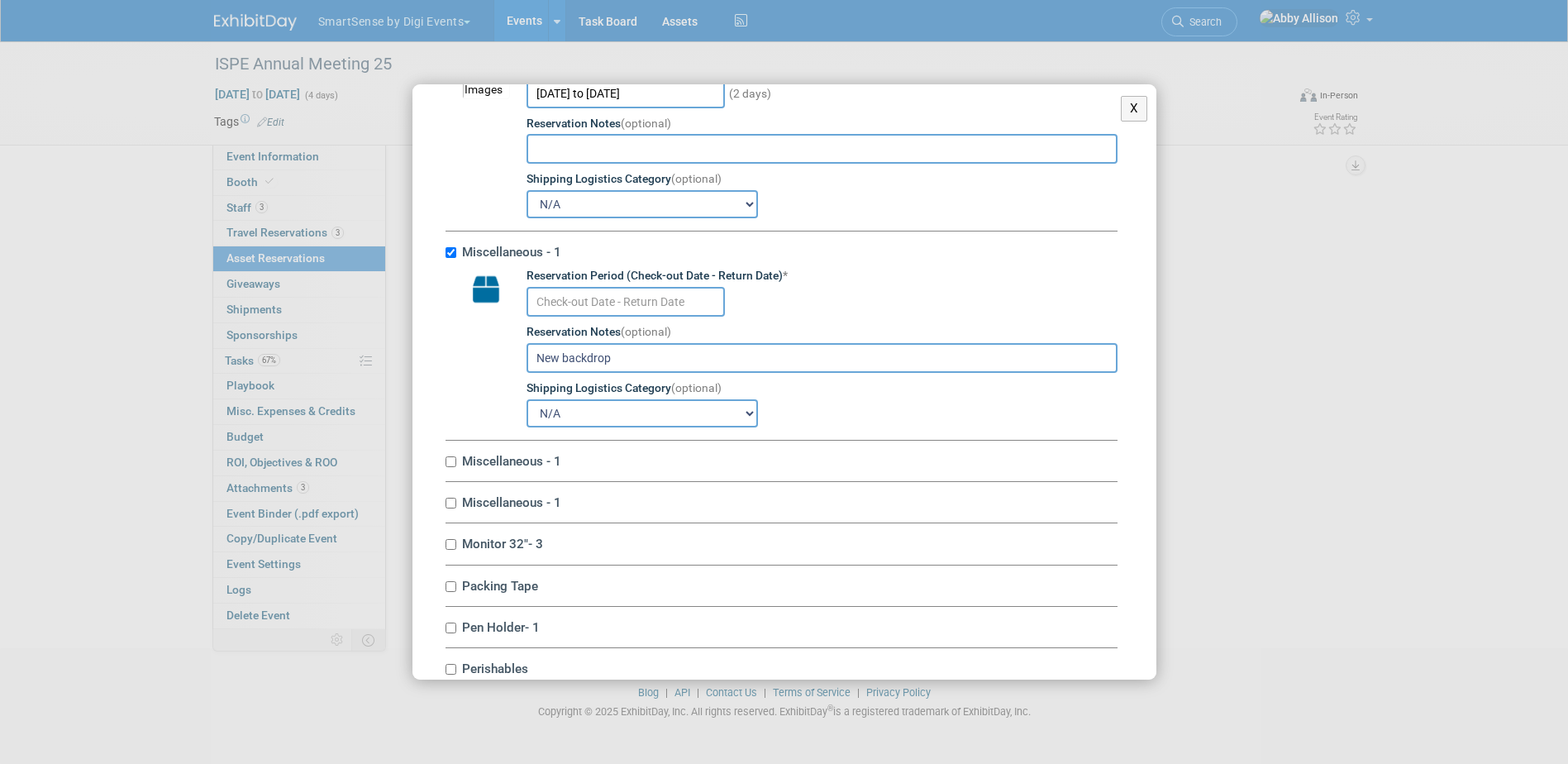
click at [530, 373] on input "New backdrop" at bounding box center [822, 358] width 591 height 30
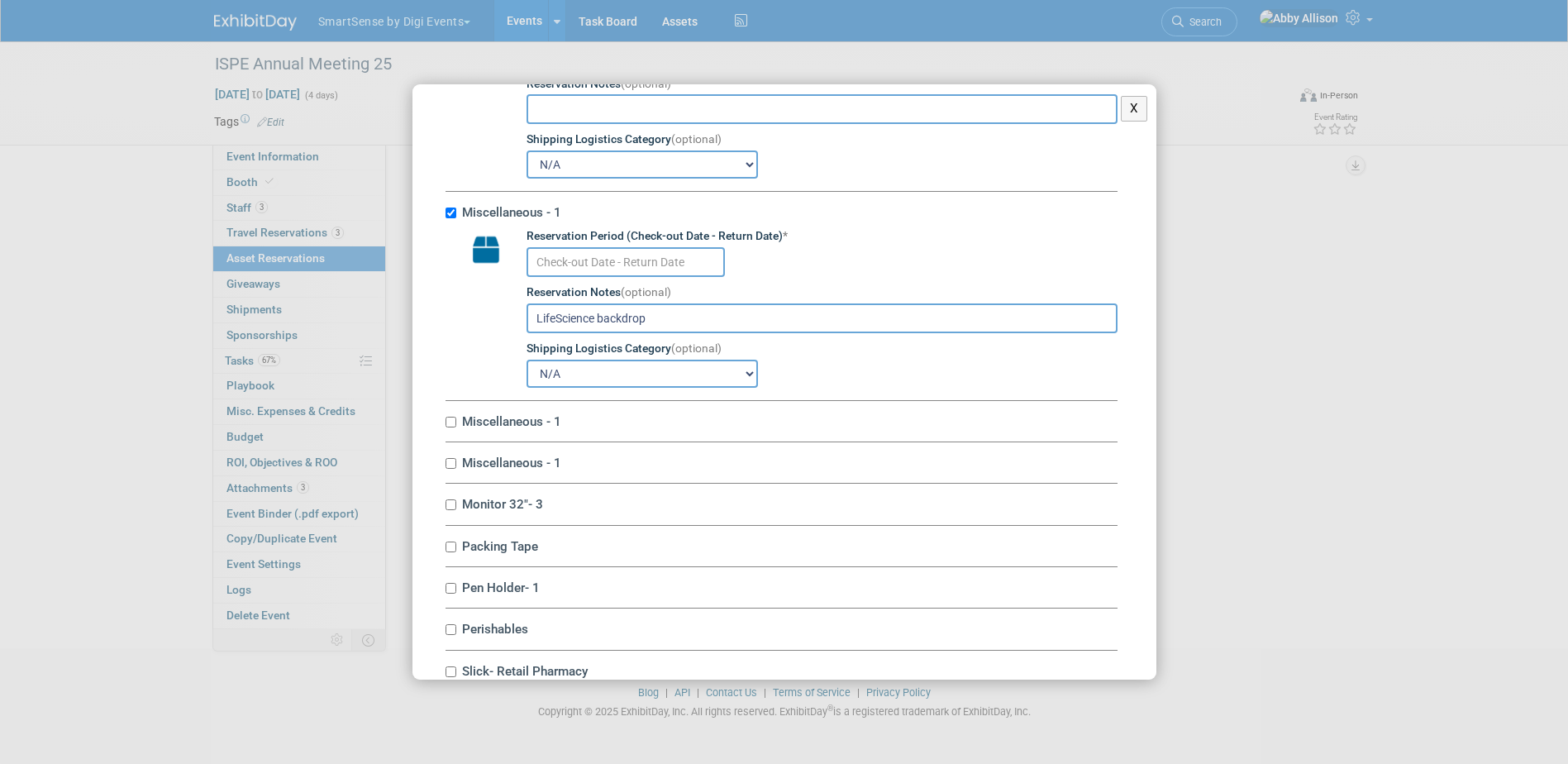
scroll to position [6531, 0]
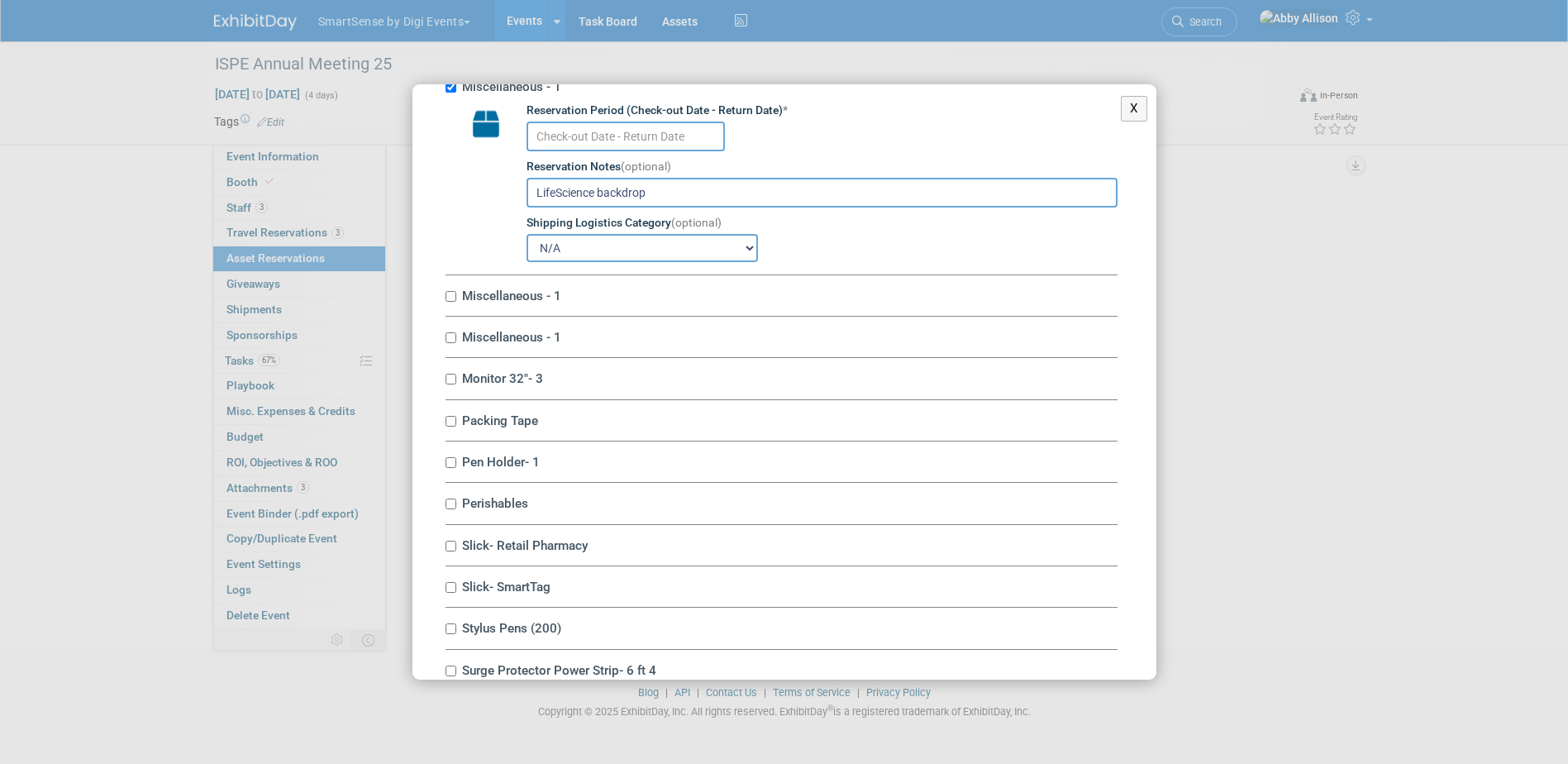
type input "LifeScience backdrop"
click at [457, 303] on label "Miscellaneous - 1" at bounding box center [787, 295] width 661 height 16
click at [456, 302] on input "Miscellaneous - 1" at bounding box center [451, 297] width 11 height 11
checkbox input "true"
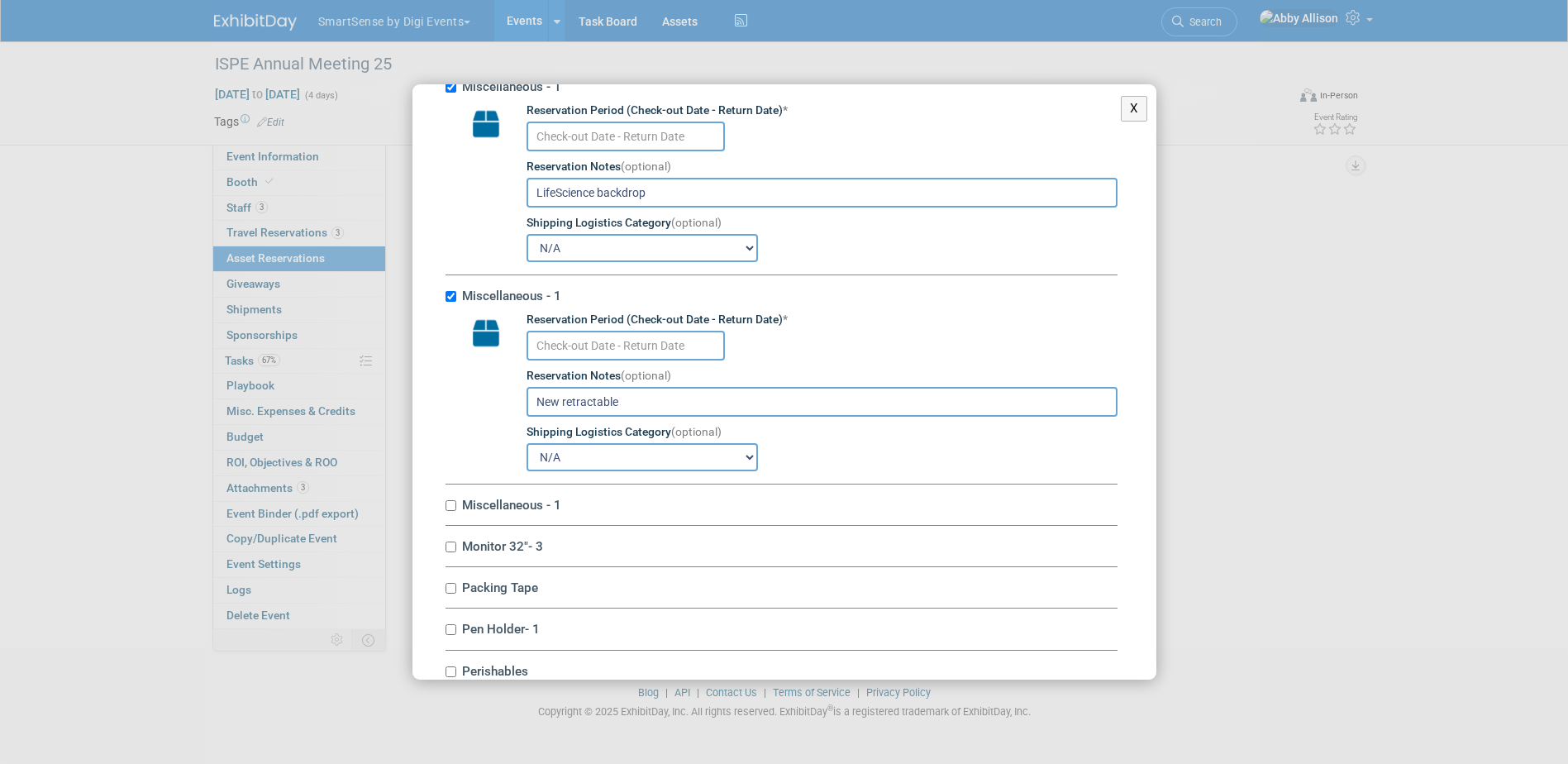
drag, startPoint x: 559, startPoint y: 431, endPoint x: 540, endPoint y: 426, distance: 19.6
click at [537, 417] on input "New retractable" at bounding box center [822, 402] width 591 height 30
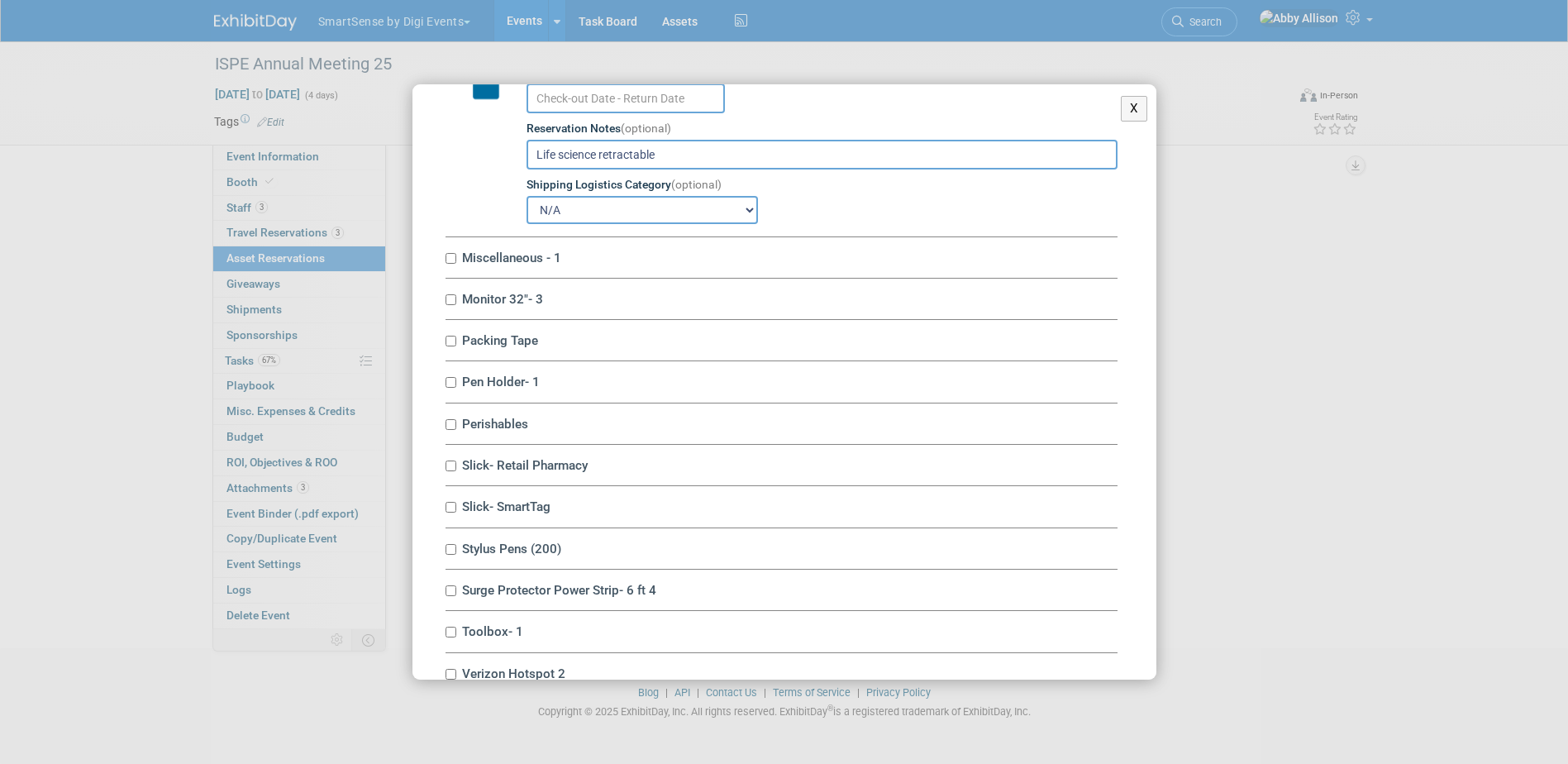
scroll to position [6778, 0]
type input "Life science retractable"
click at [449, 262] on input "Miscellaneous - 1" at bounding box center [451, 258] width 11 height 11
checkbox input "true"
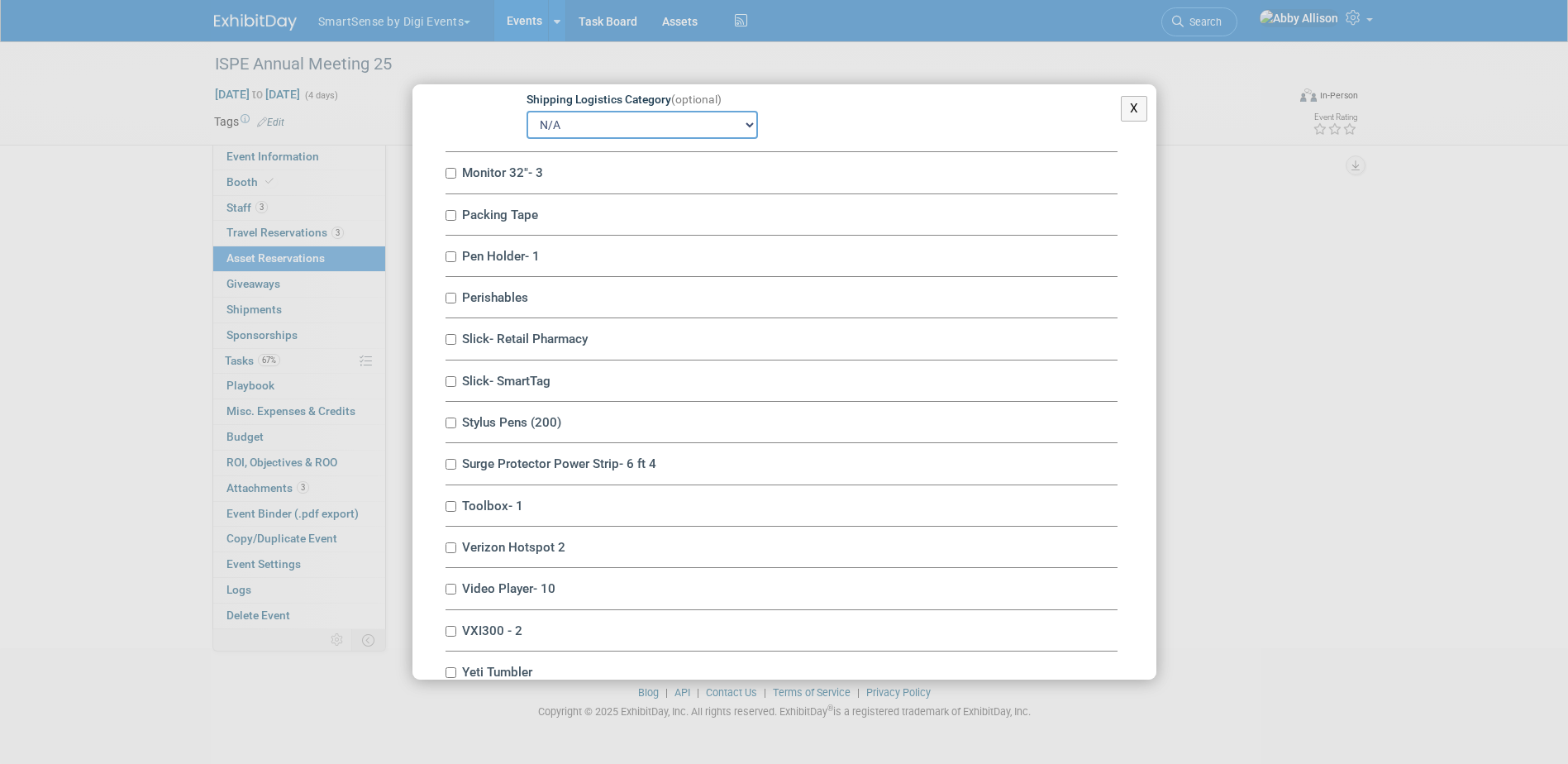
scroll to position [7110, 0]
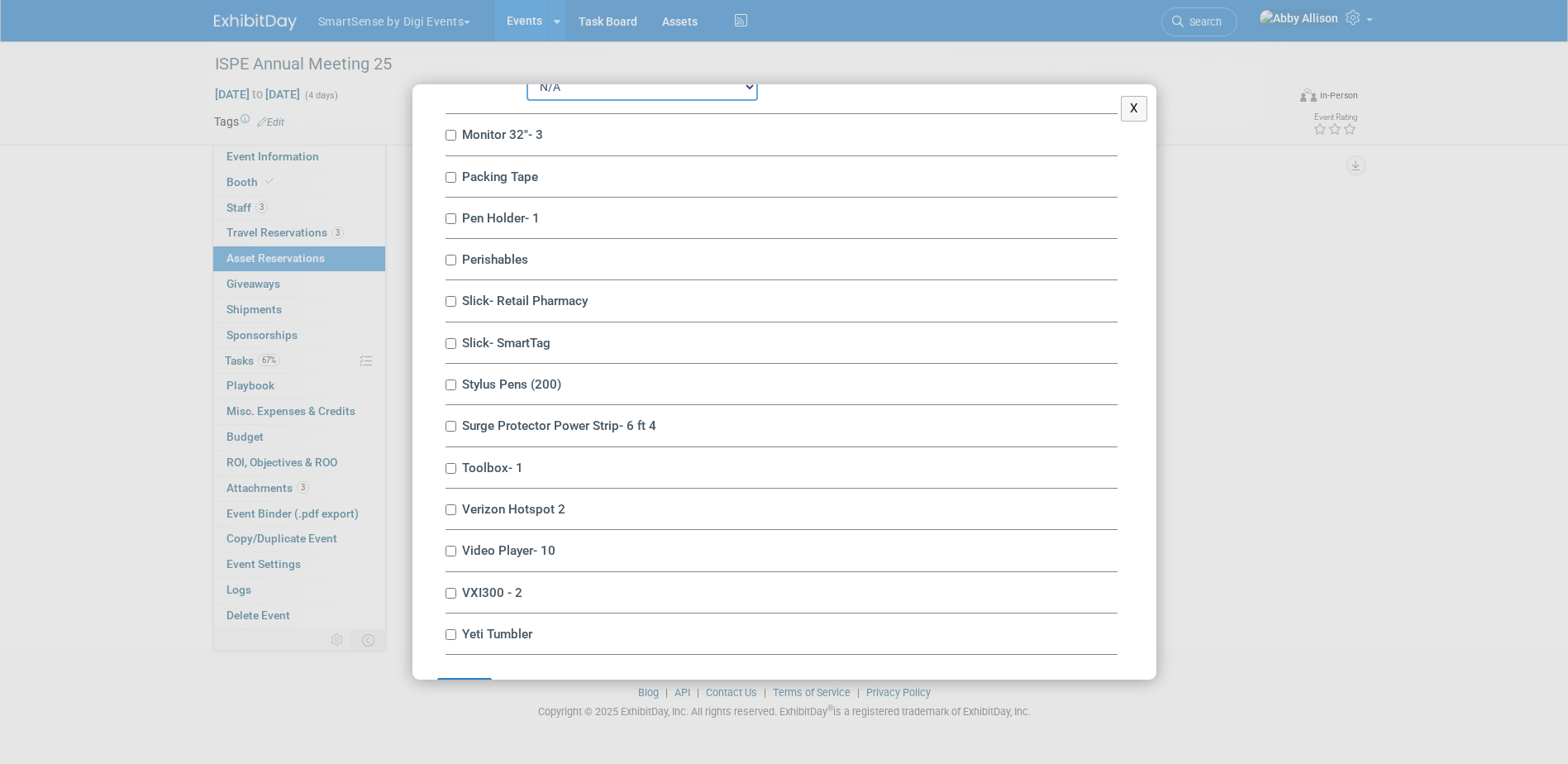
click at [460, 142] on label "Monitor 32"- 3" at bounding box center [787, 134] width 661 height 16
click at [456, 141] on input "Monitor 32"- 3" at bounding box center [451, 135] width 11 height 11
checkbox input "true"
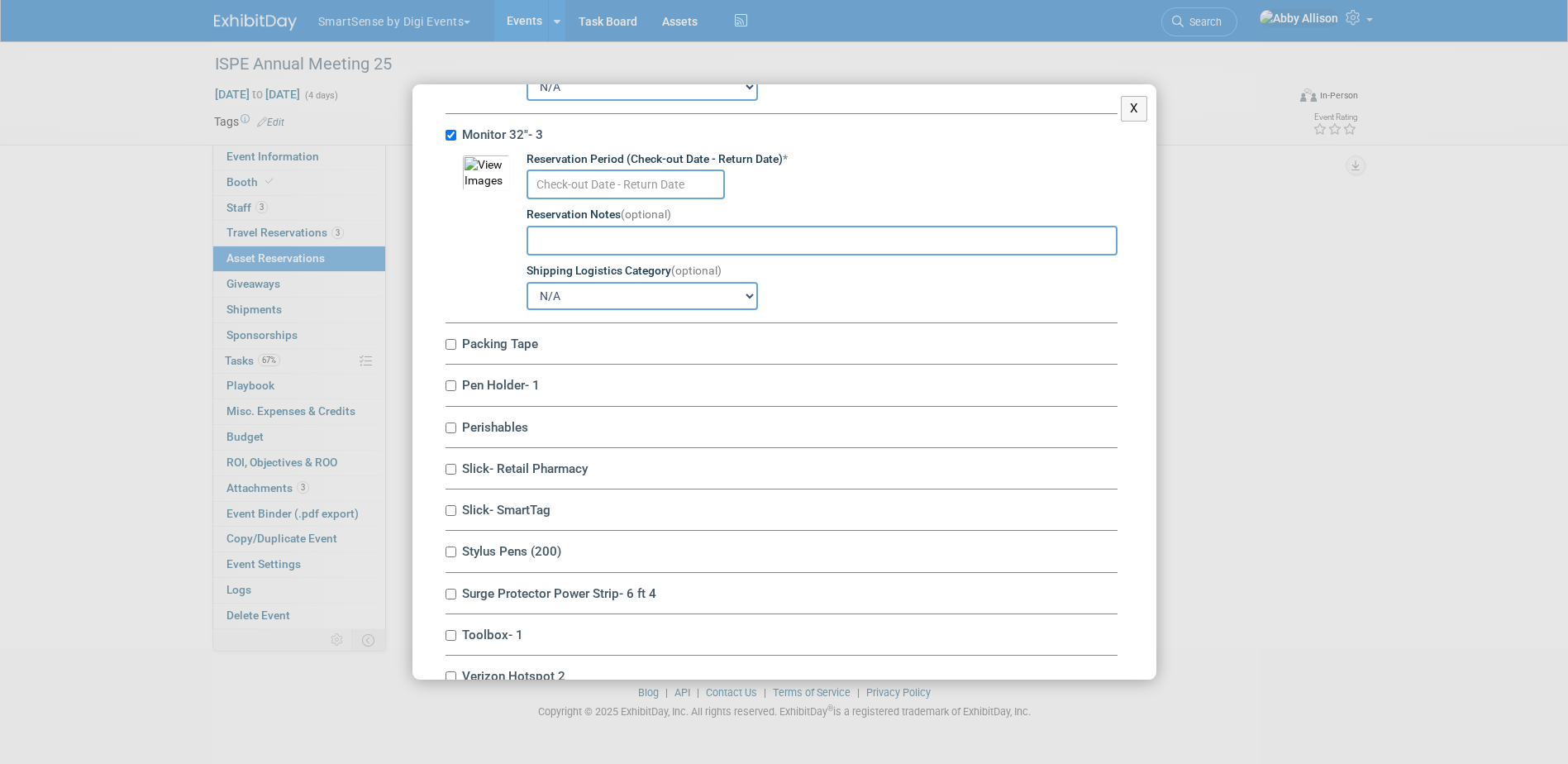
click at [522, 217] on td "Reservation Period (Check-out Date - Return Date) * Reservation Notes (optional…" at bounding box center [813, 231] width 608 height 159
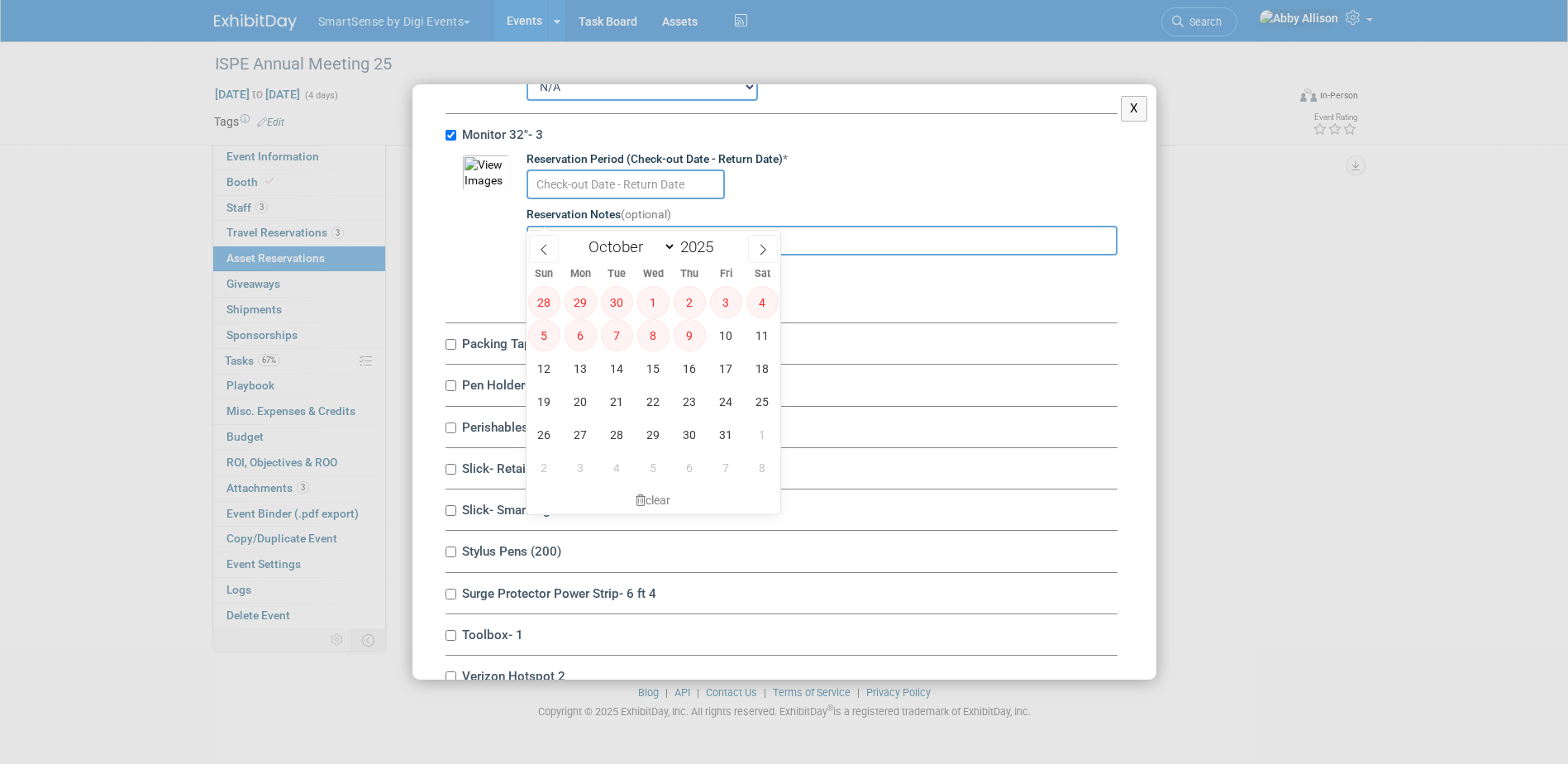
click at [530, 199] on input "text" at bounding box center [625, 184] width 198 height 30
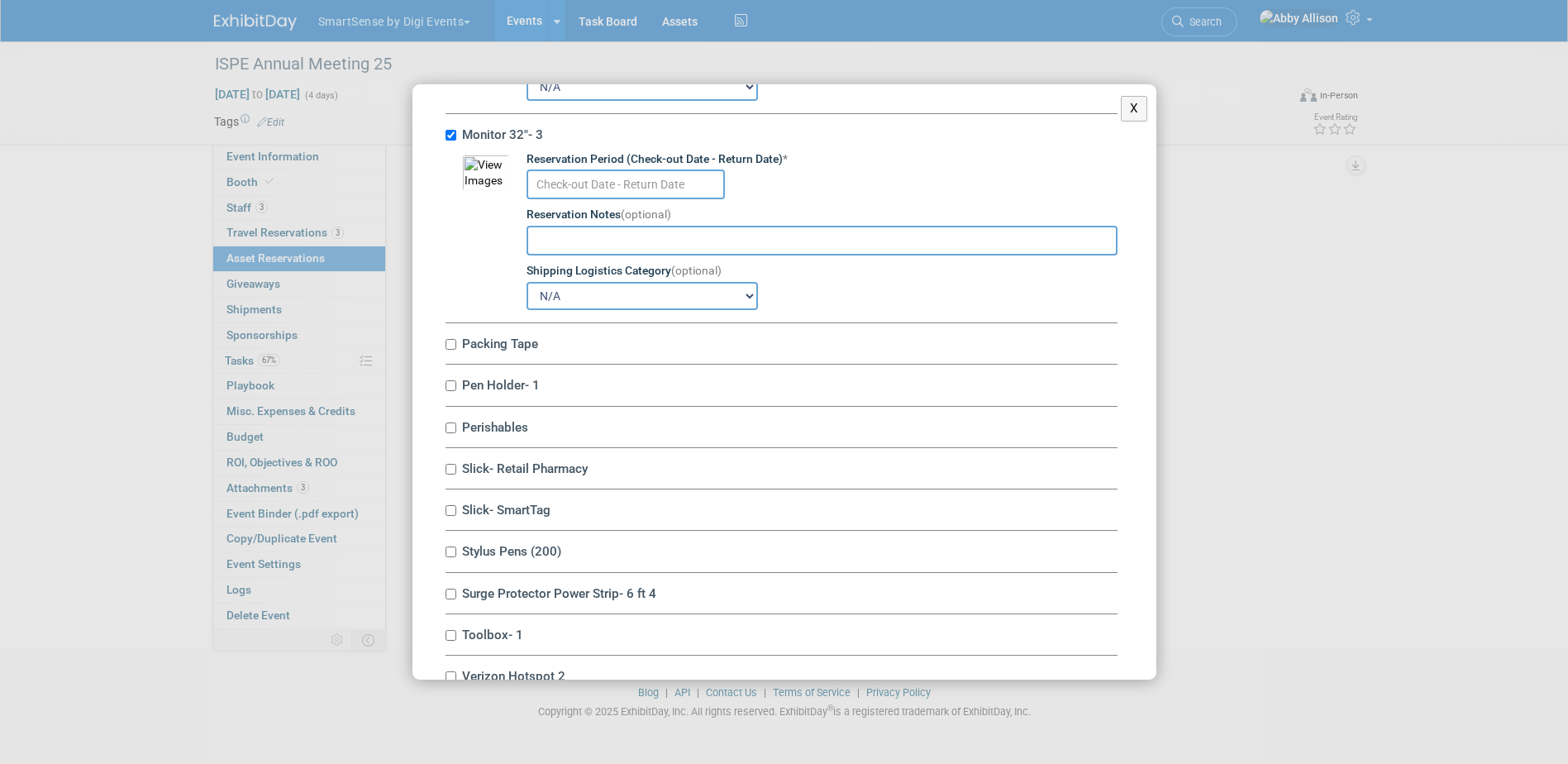
click at [542, 168] on div "Reservation Period (Check-out Date - Return Date) *" at bounding box center [822, 160] width 591 height 17
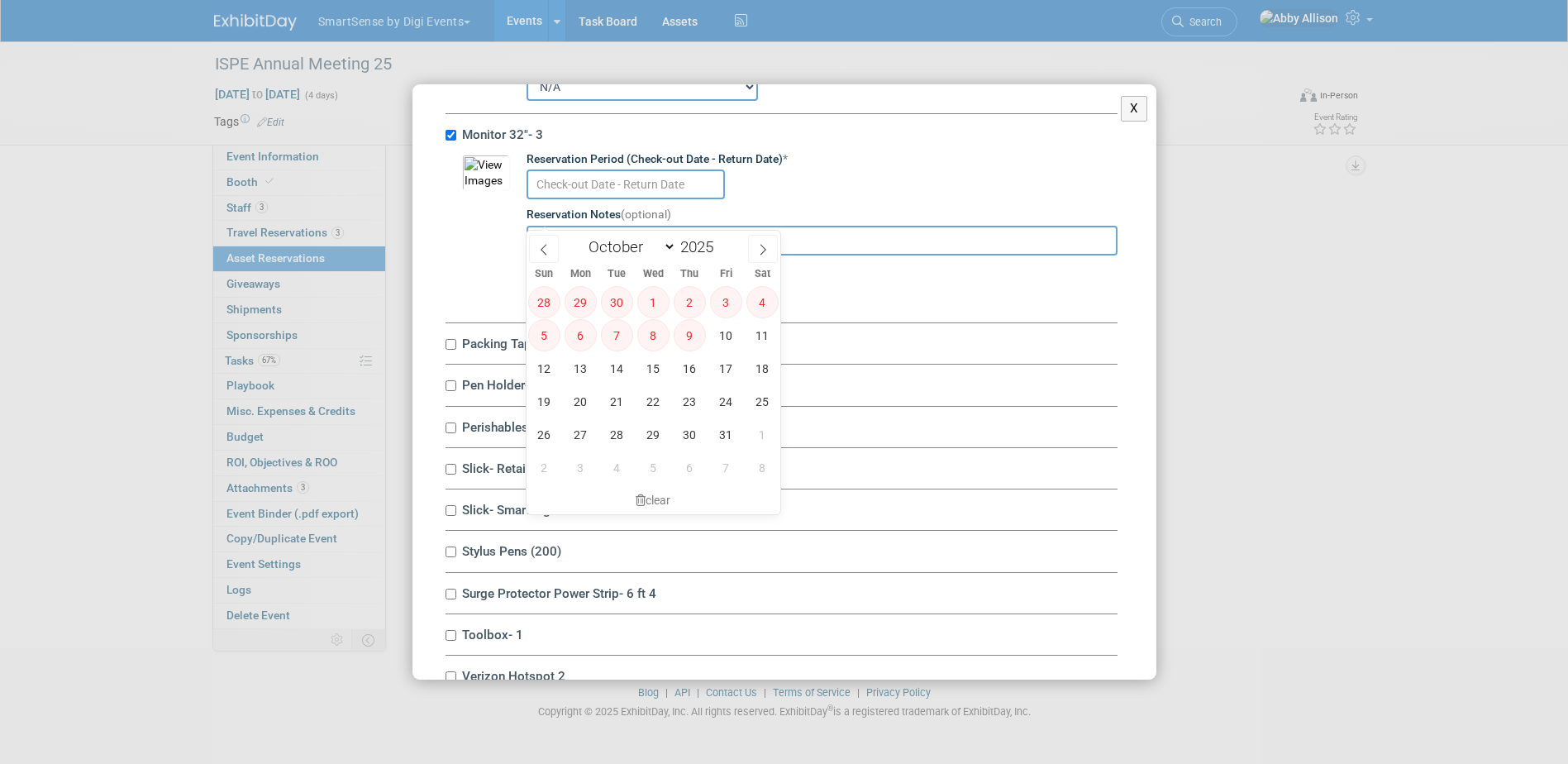
click at [543, 199] on input "text" at bounding box center [625, 184] width 198 height 30
click at [662, 366] on span "15" at bounding box center [653, 368] width 33 height 33
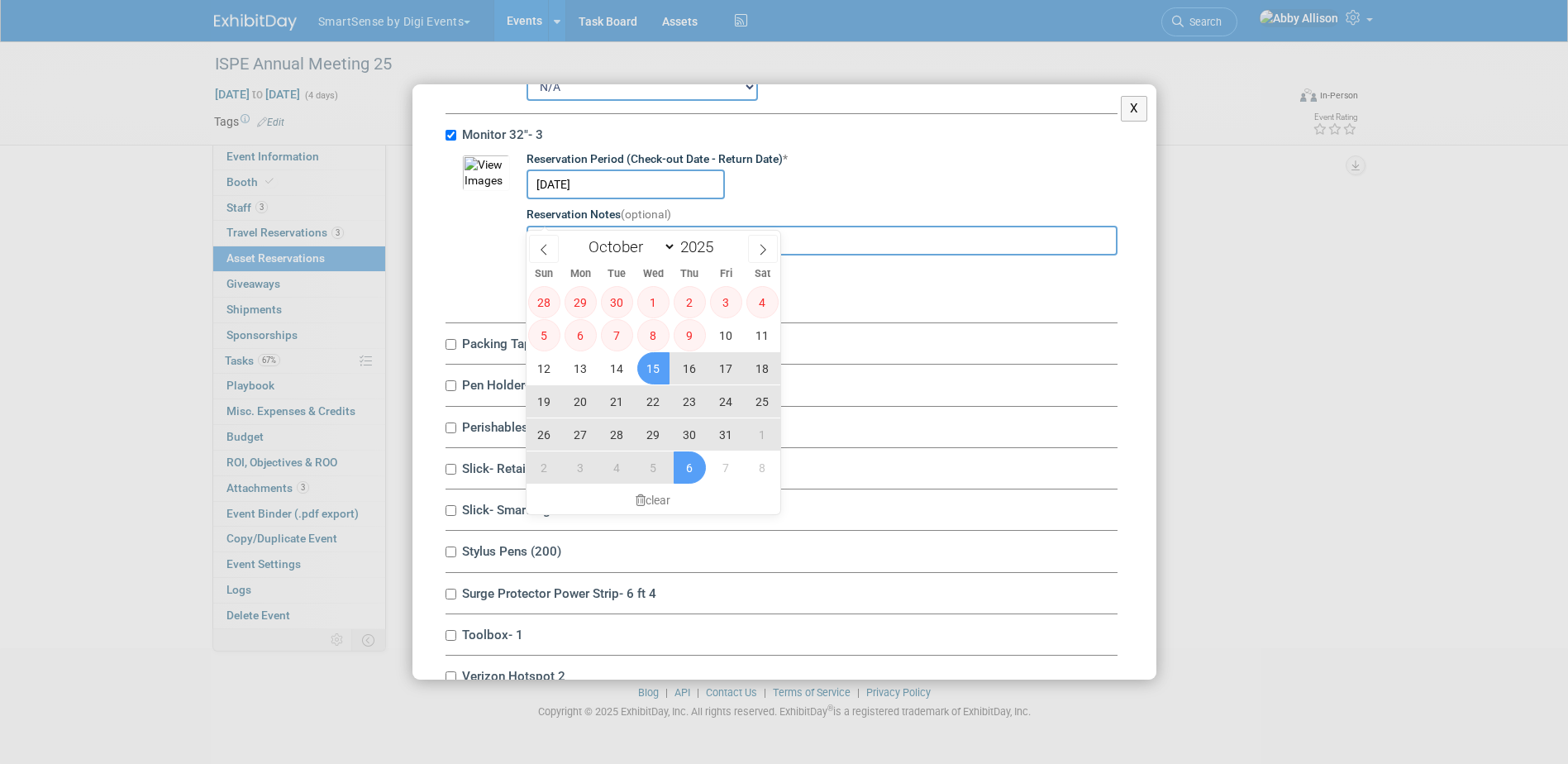
click at [697, 462] on span "6" at bounding box center [690, 467] width 33 height 33
type input "[DATE] to [DATE]"
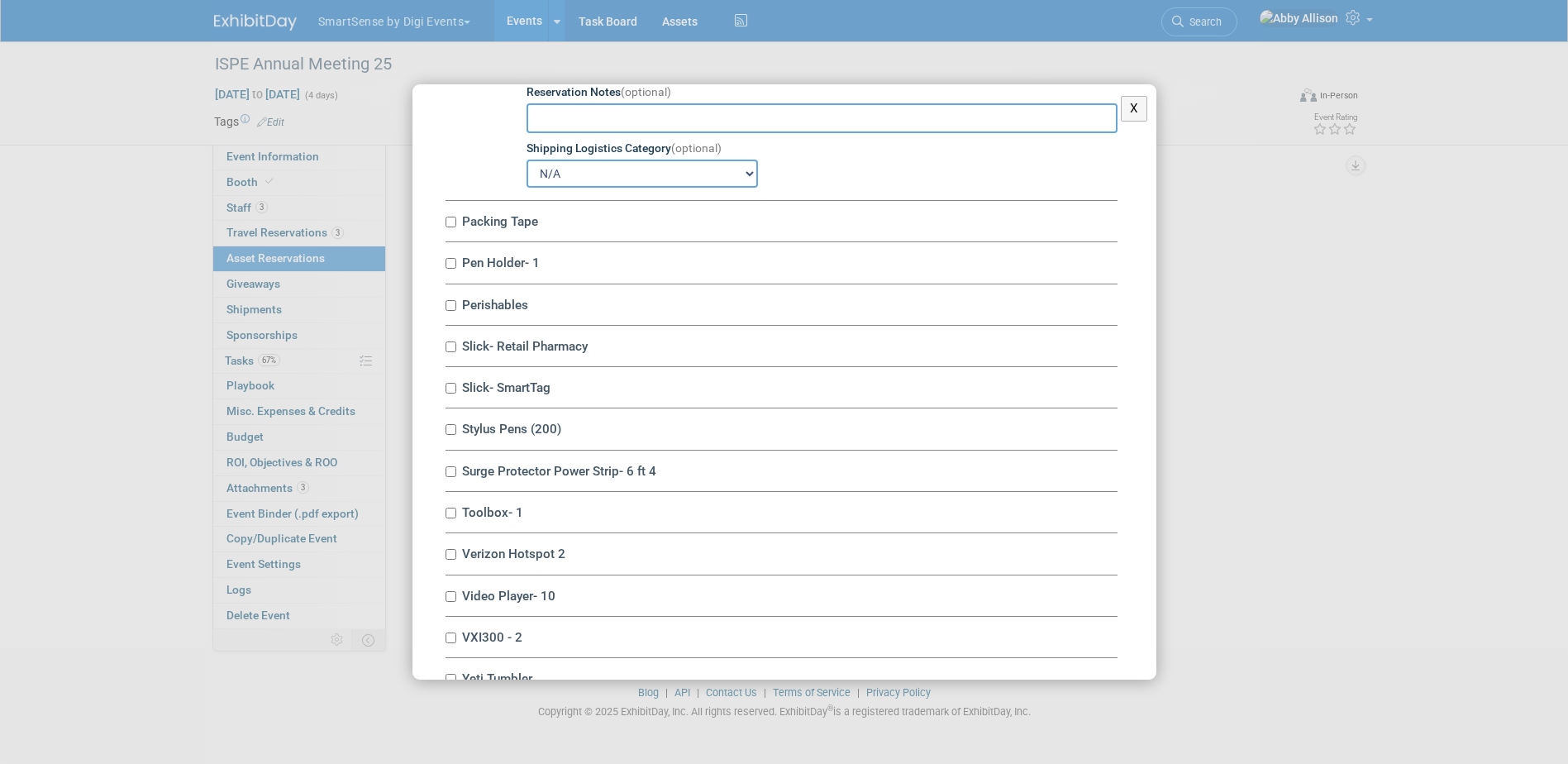
scroll to position [7274, 0]
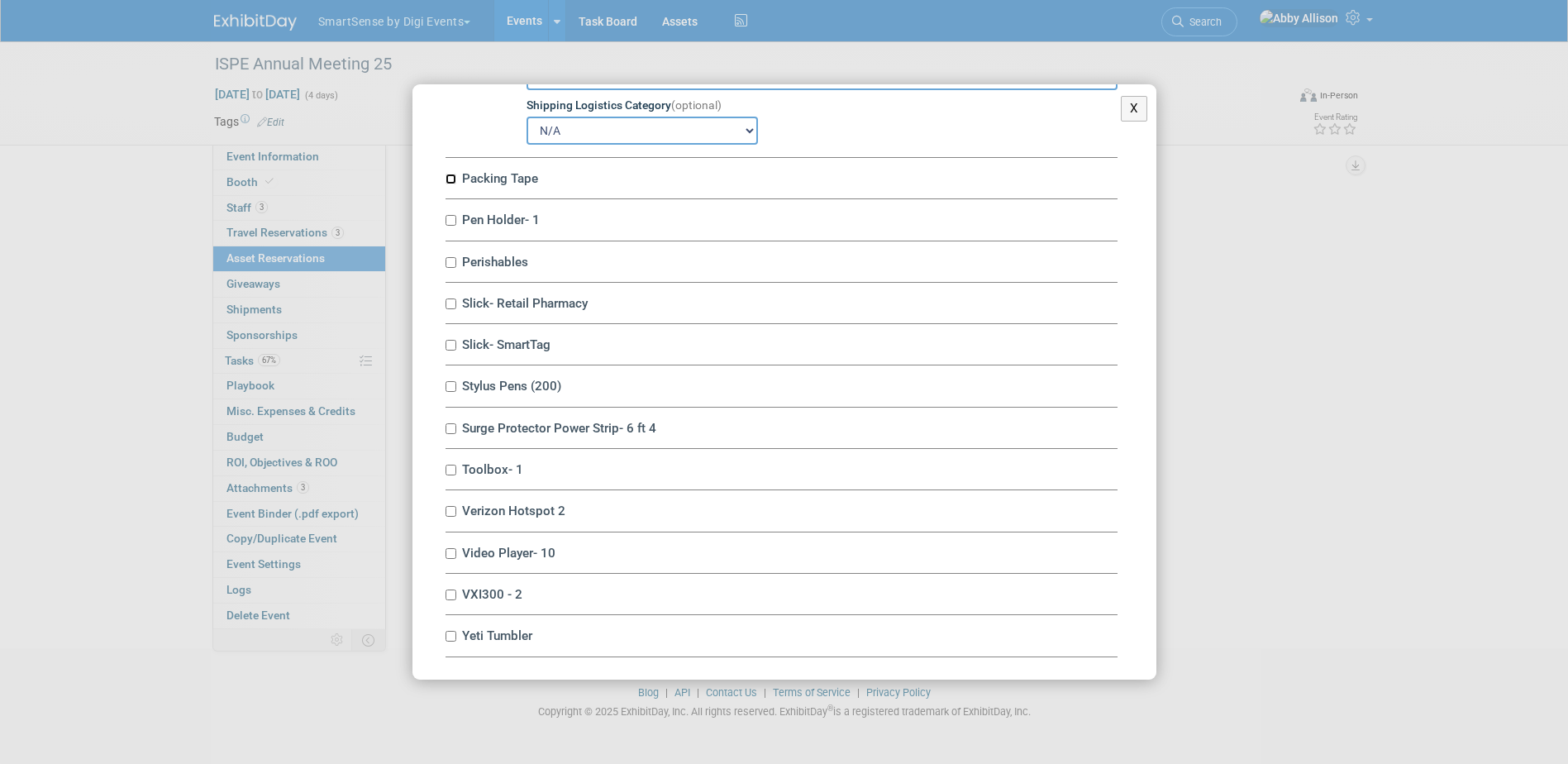
click at [455, 184] on input "Packing Tape" at bounding box center [451, 180] width 11 height 11
checkbox input "true"
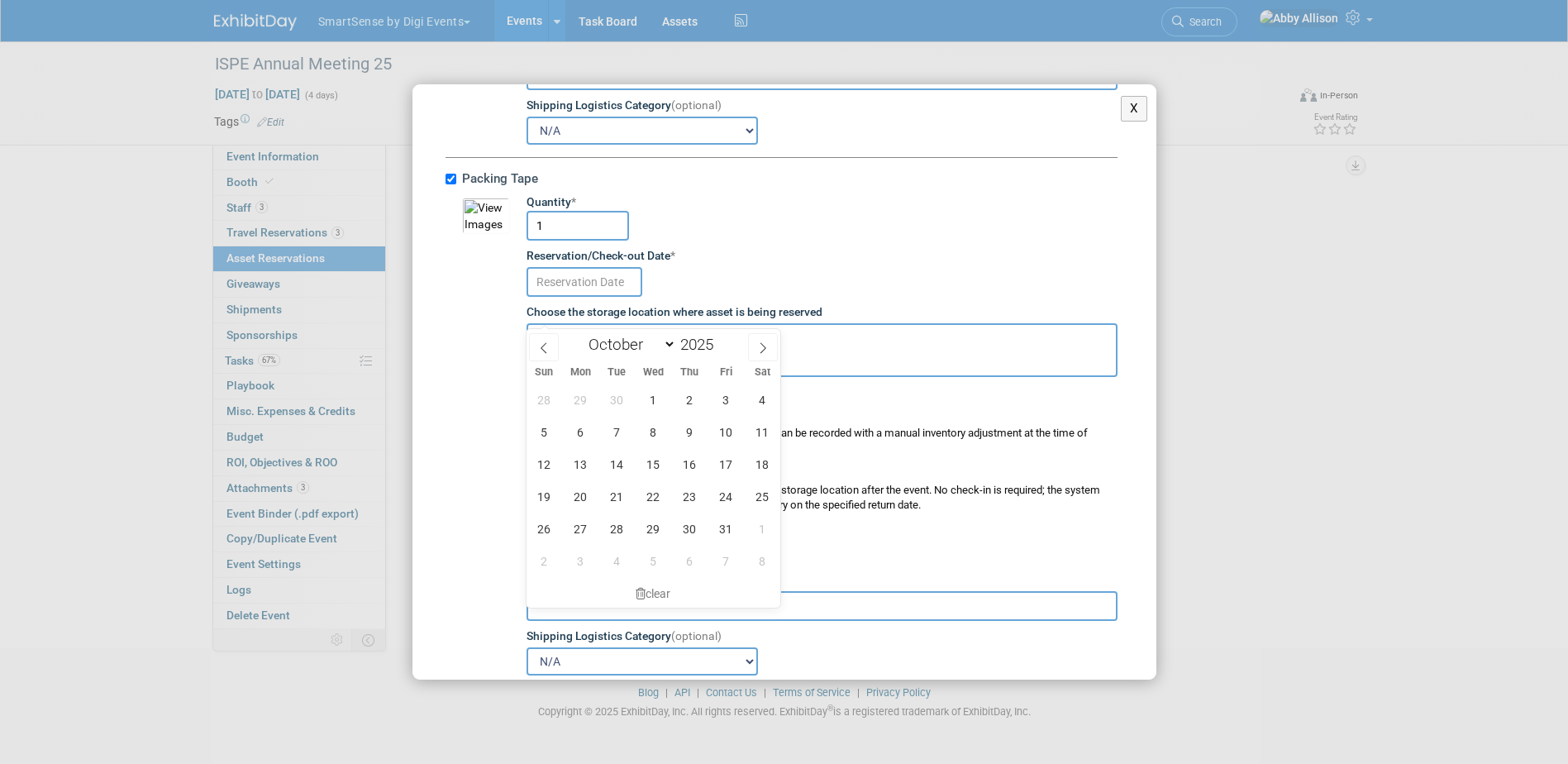
click at [537, 297] on input "text" at bounding box center [584, 282] width 115 height 30
click at [640, 458] on span "15" at bounding box center [653, 463] width 33 height 33
type input "[DATE]"
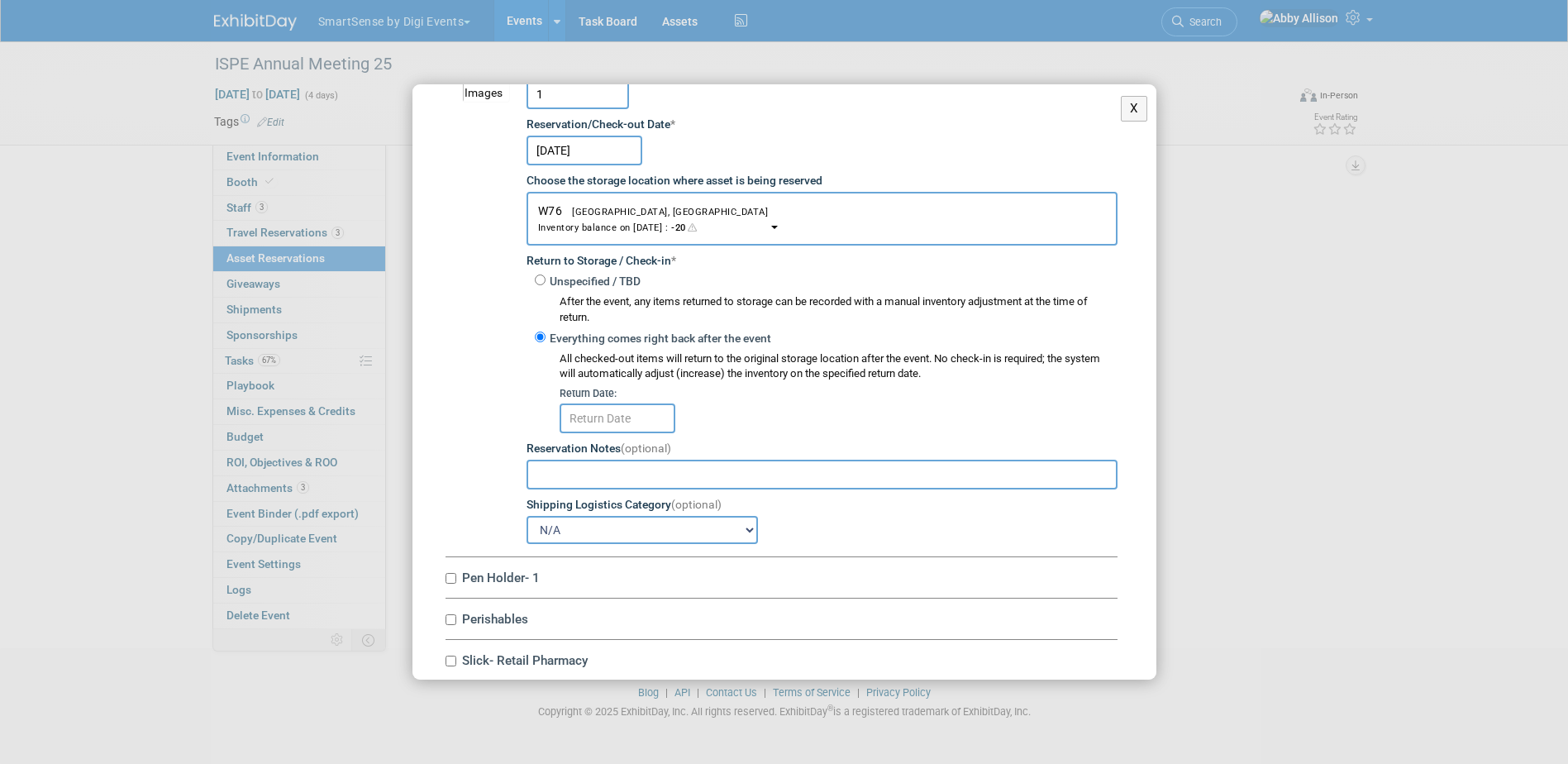
scroll to position [7523, 0]
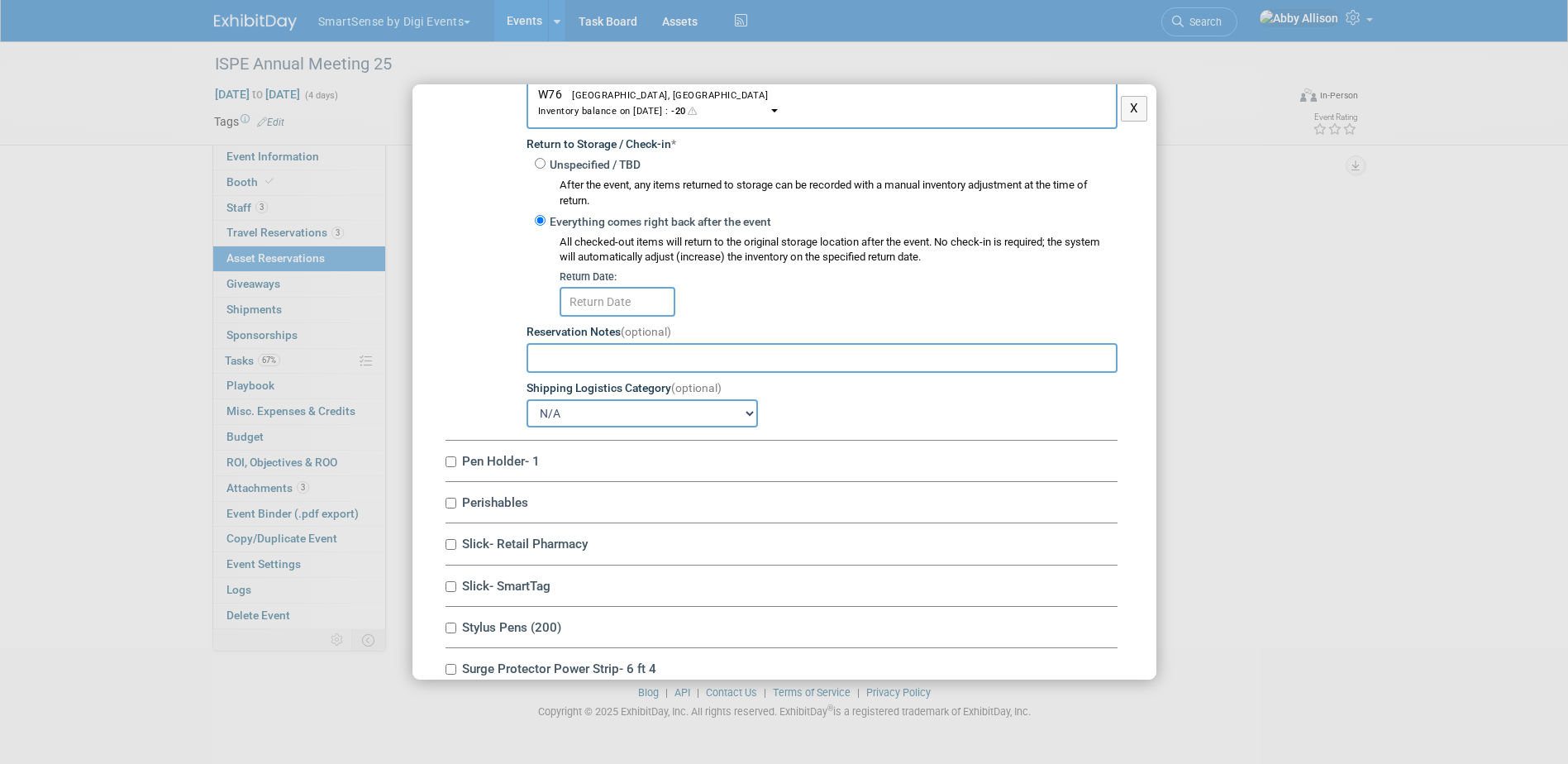
click at [622, 350] on td "Quantity * 1 Reservation/Check-out Date * [DATE] Choose the storage location wh…" at bounding box center [813, 186] width 608 height 480
click at [625, 316] on input "text" at bounding box center [617, 302] width 115 height 30
click at [712, 576] on span "6" at bounding box center [723, 583] width 33 height 33
type input "[DATE]"
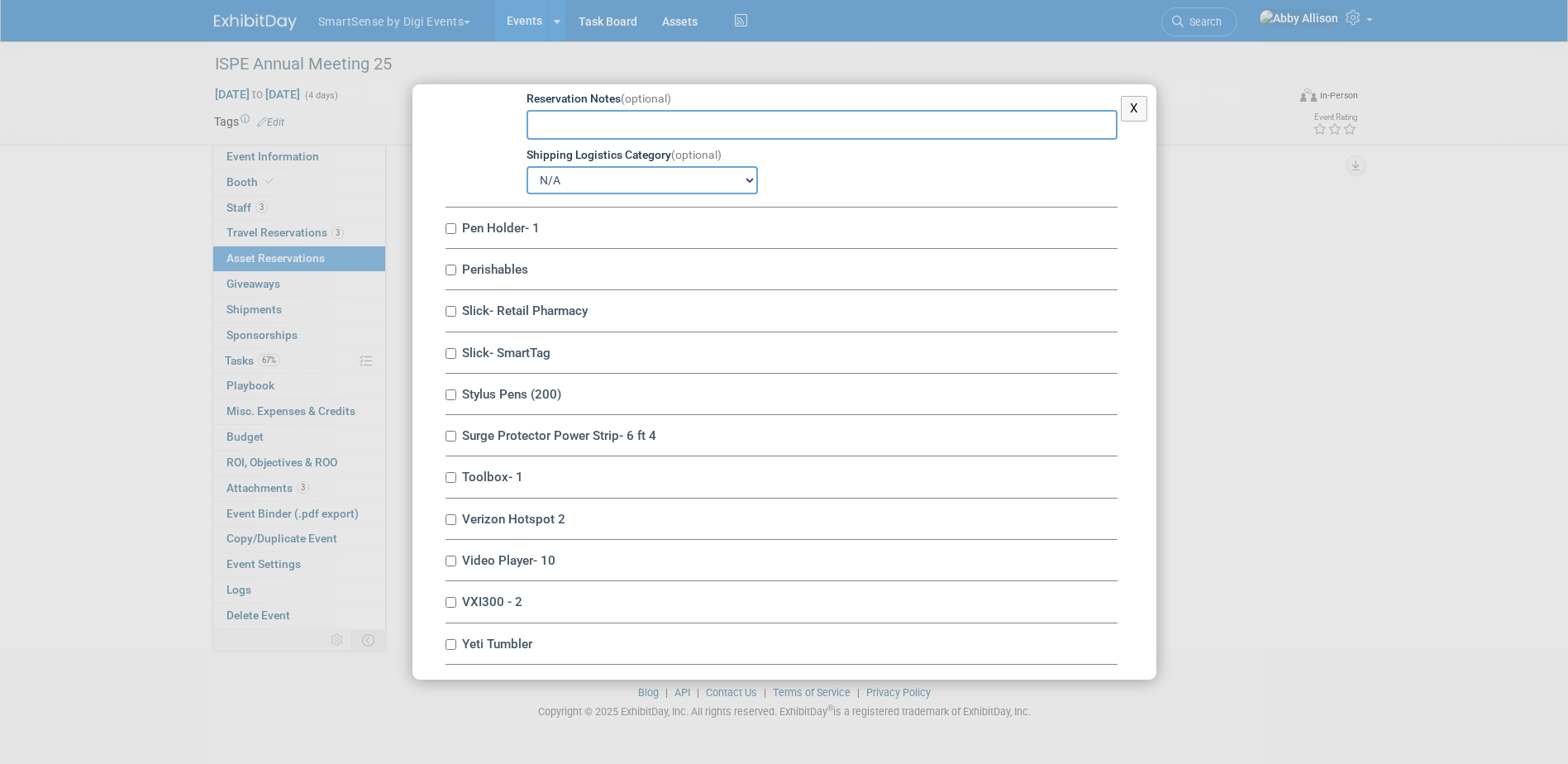
scroll to position [7770, 0]
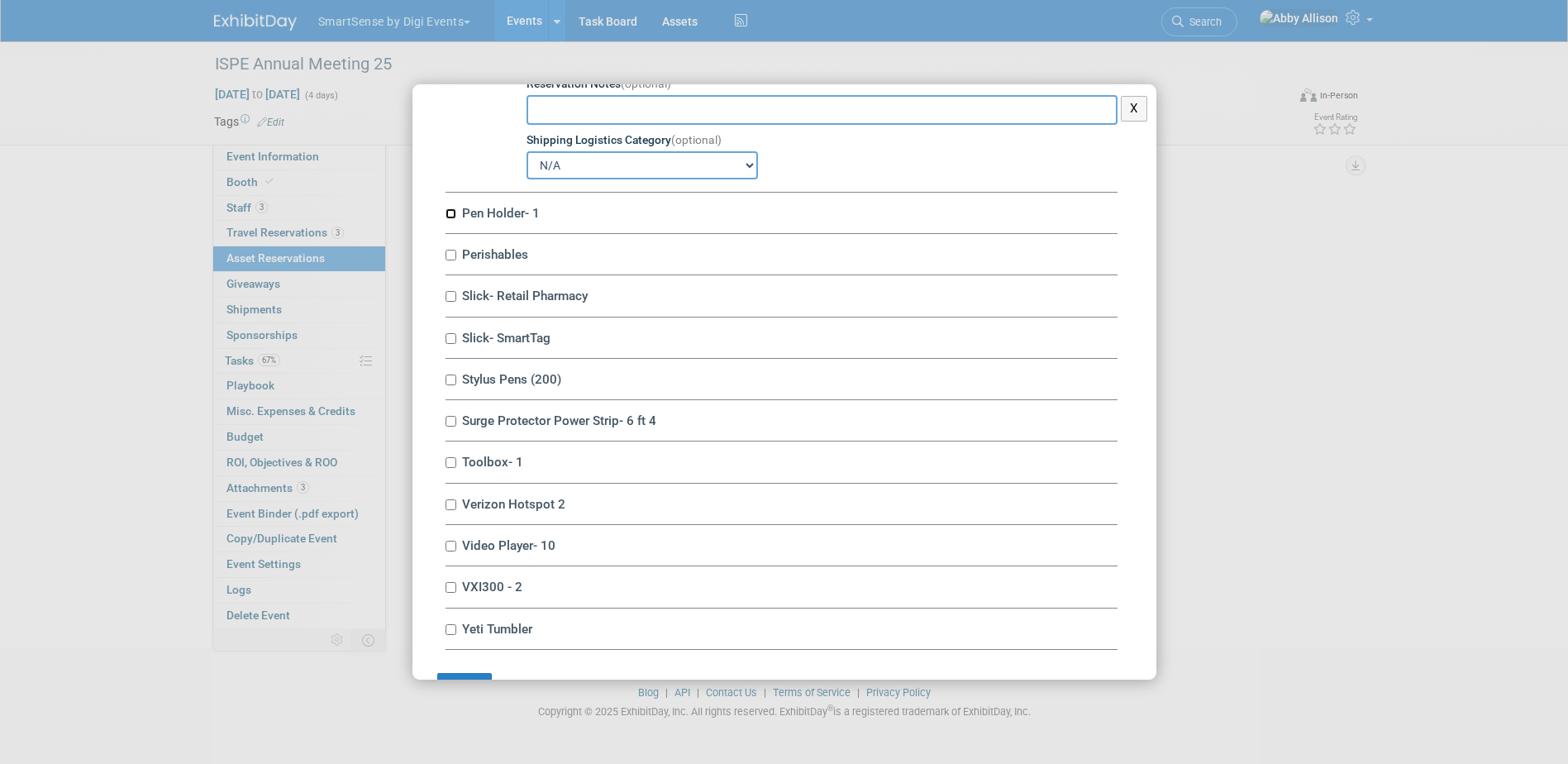
click at [455, 219] on input "Pen Holder- 1" at bounding box center [451, 214] width 11 height 11
checkbox input "true"
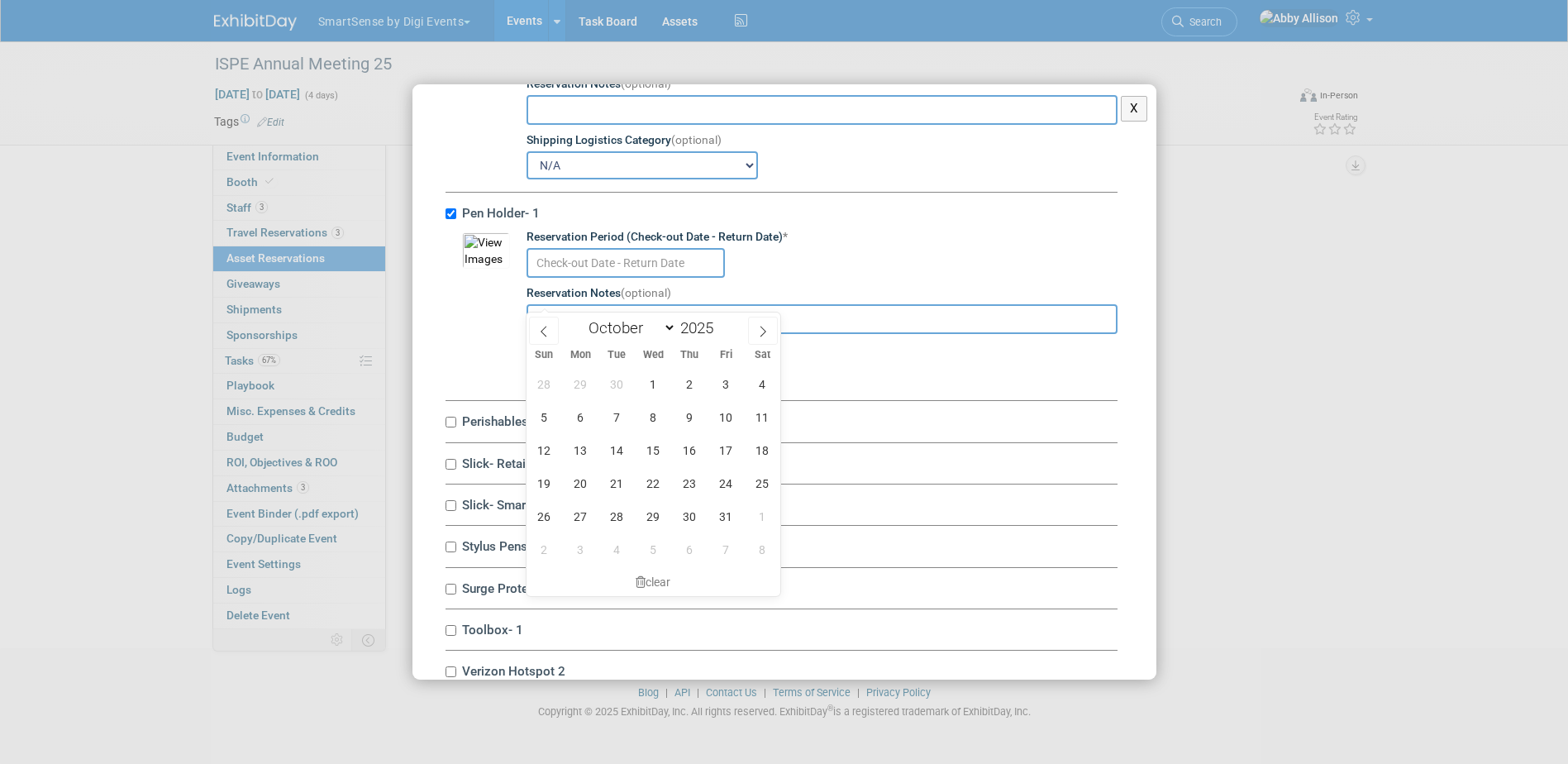
click at [546, 277] on input "text" at bounding box center [625, 262] width 198 height 30
click at [643, 455] on span "15" at bounding box center [653, 449] width 33 height 33
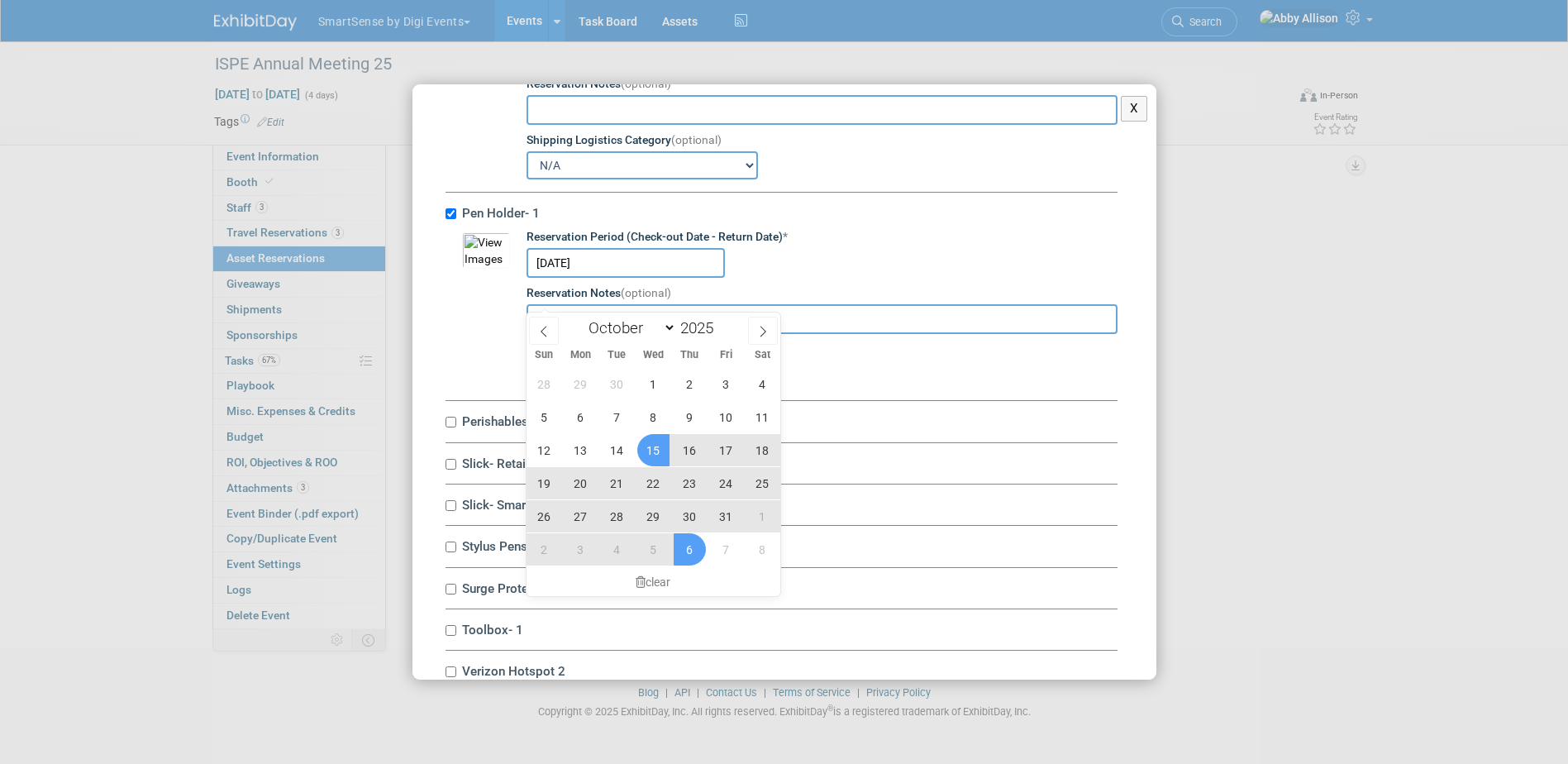
click at [696, 557] on span "6" at bounding box center [690, 549] width 33 height 33
type input "[DATE] to [DATE]"
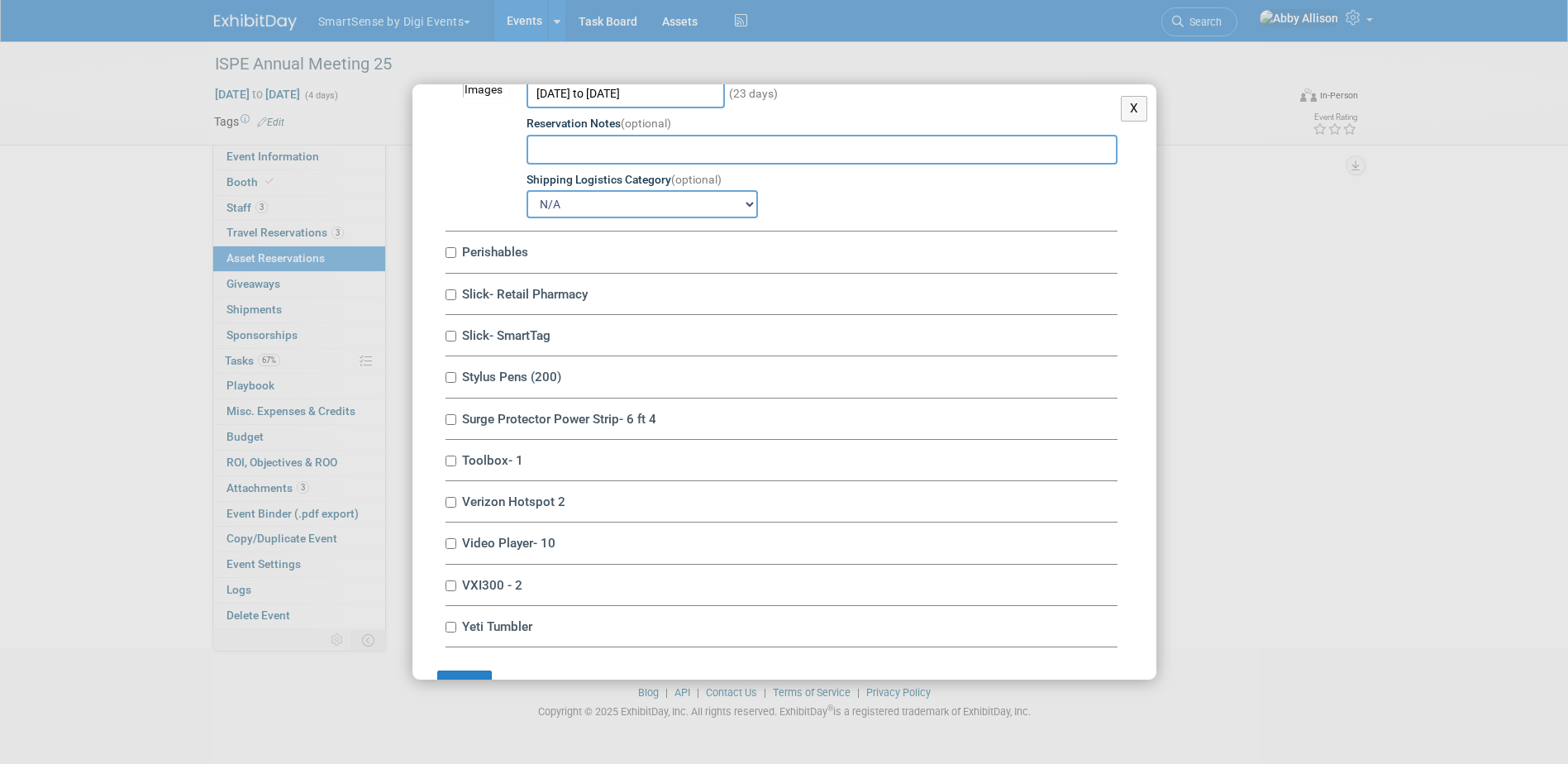
scroll to position [8017, 0]
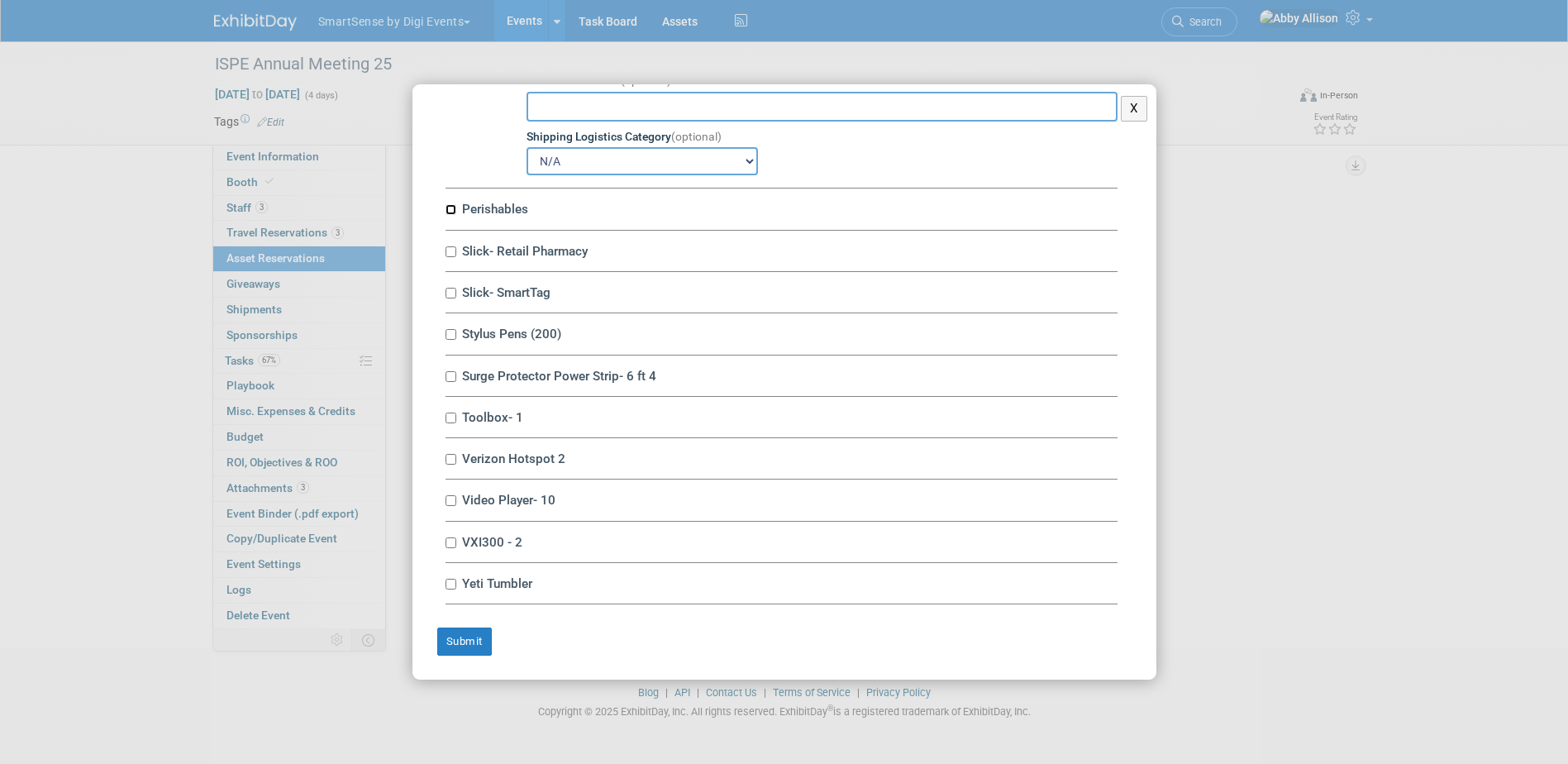
click at [451, 210] on input "Perishables" at bounding box center [451, 209] width 11 height 11
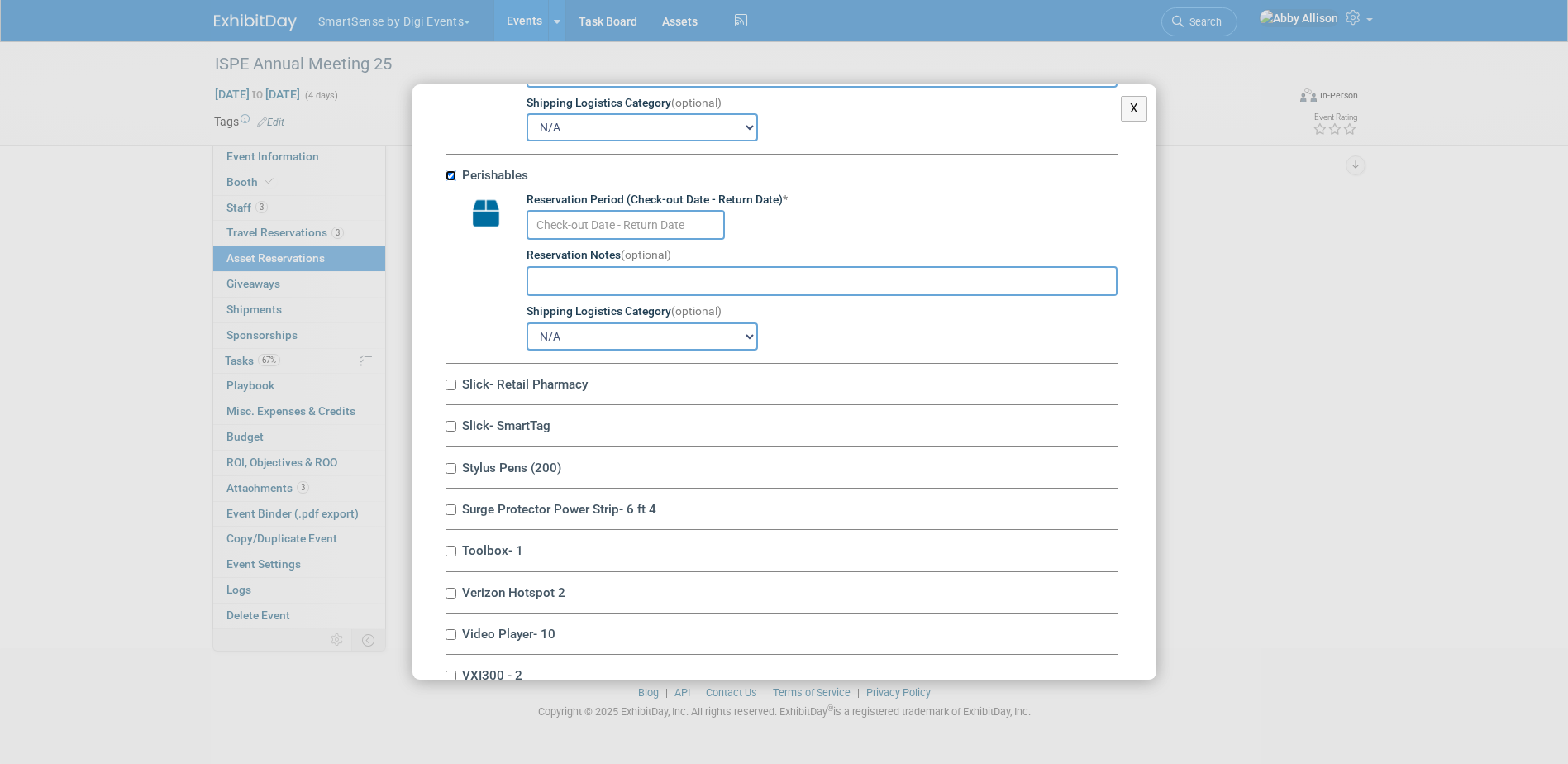
click at [451, 181] on input "Perishables" at bounding box center [451, 176] width 11 height 11
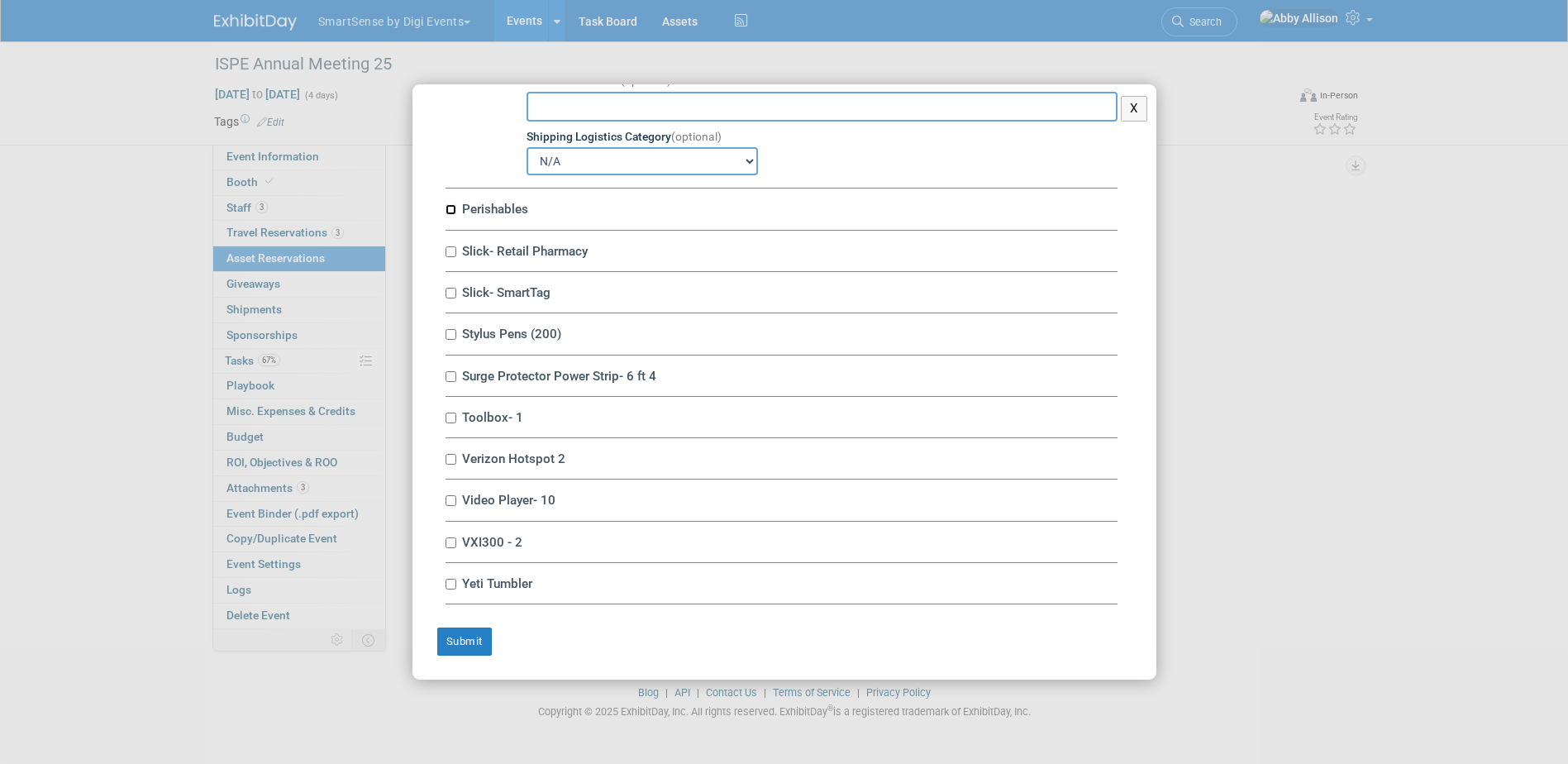
click at [451, 209] on input "Perishables" at bounding box center [451, 209] width 11 height 11
checkbox input "true"
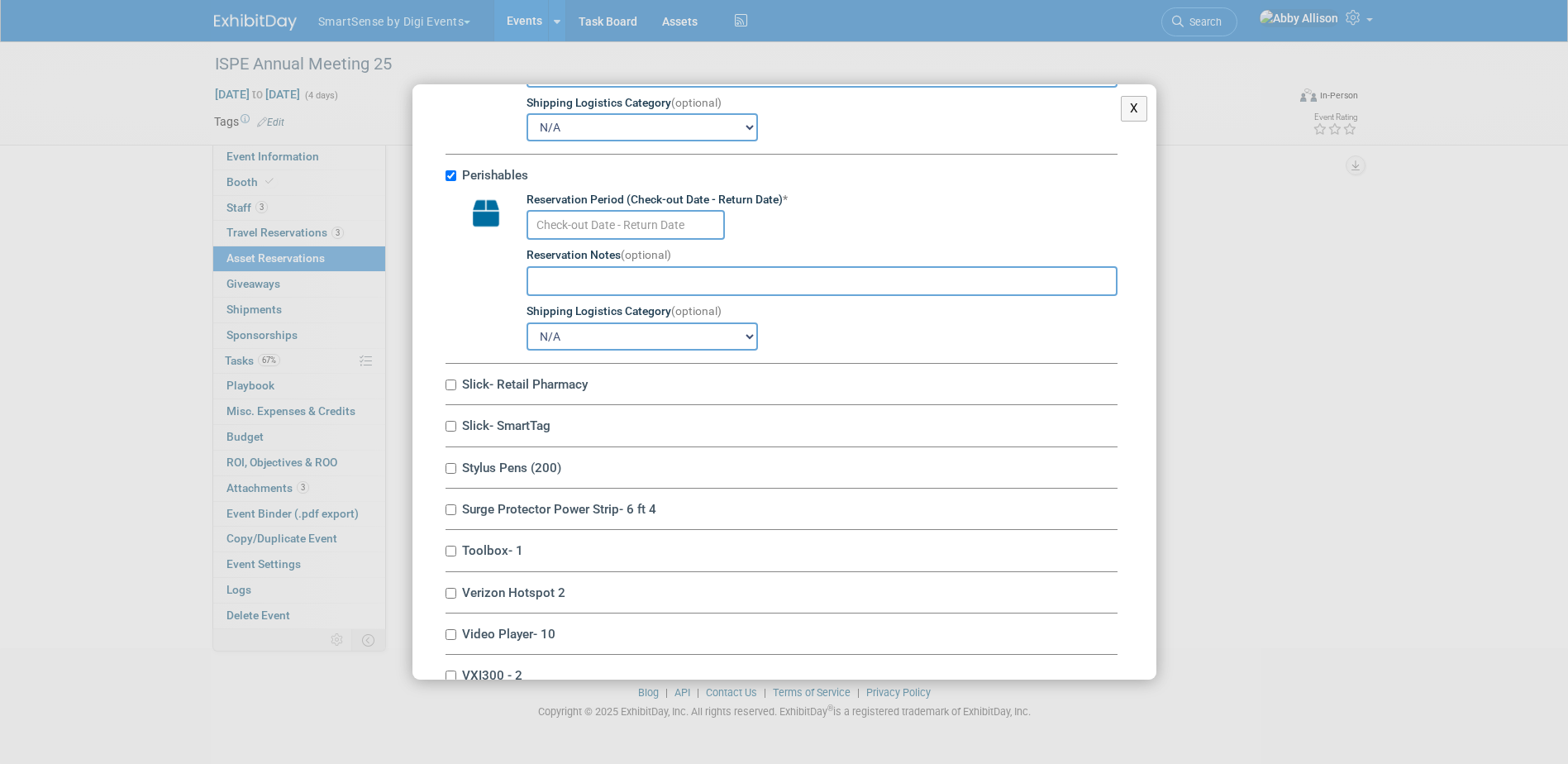
click at [529, 240] on input "text" at bounding box center [625, 225] width 198 height 30
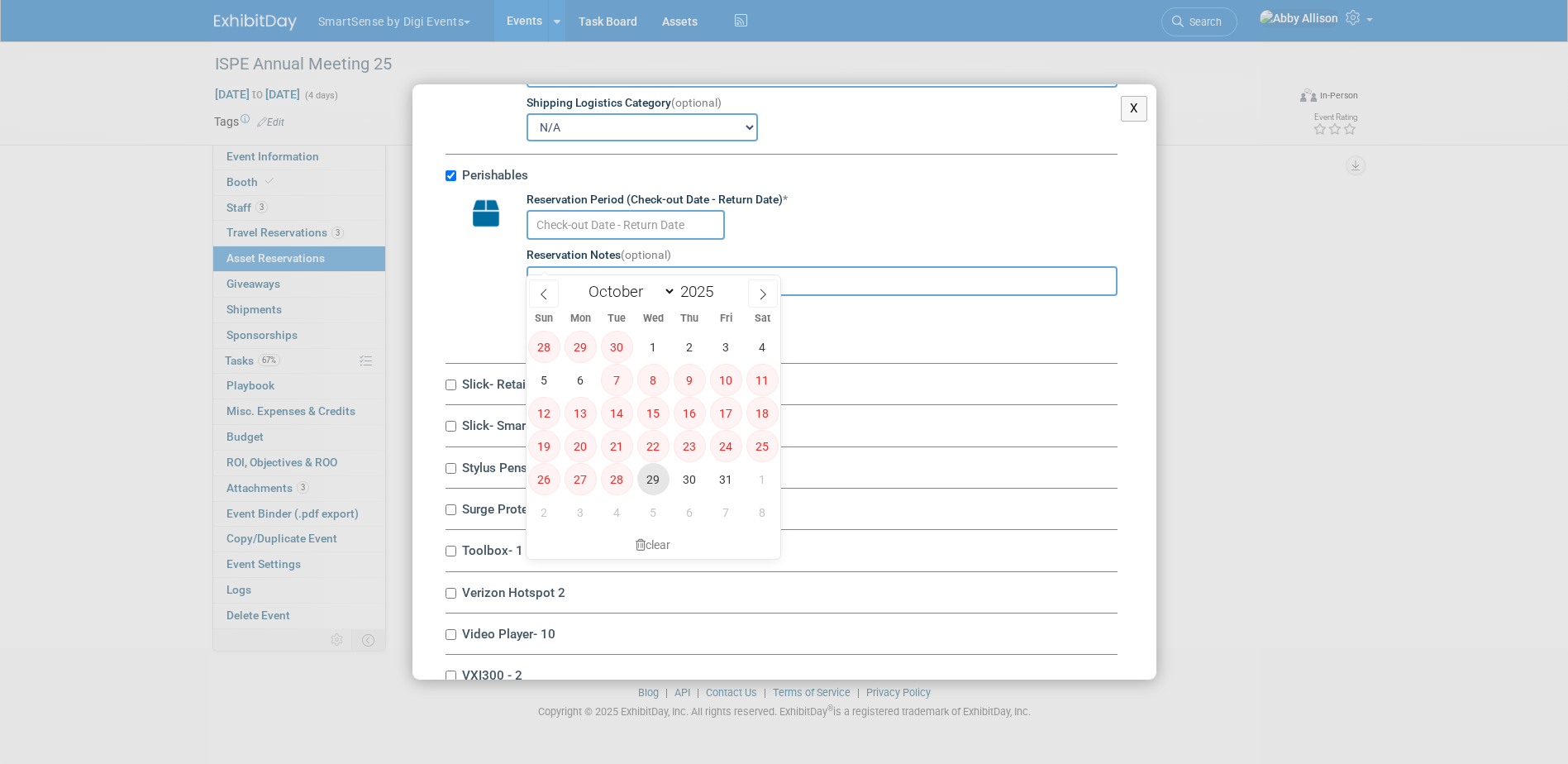
click at [650, 470] on span "29" at bounding box center [653, 478] width 33 height 33
click at [685, 480] on span "30" at bounding box center [690, 478] width 33 height 33
type input "[DATE] to [DATE]"
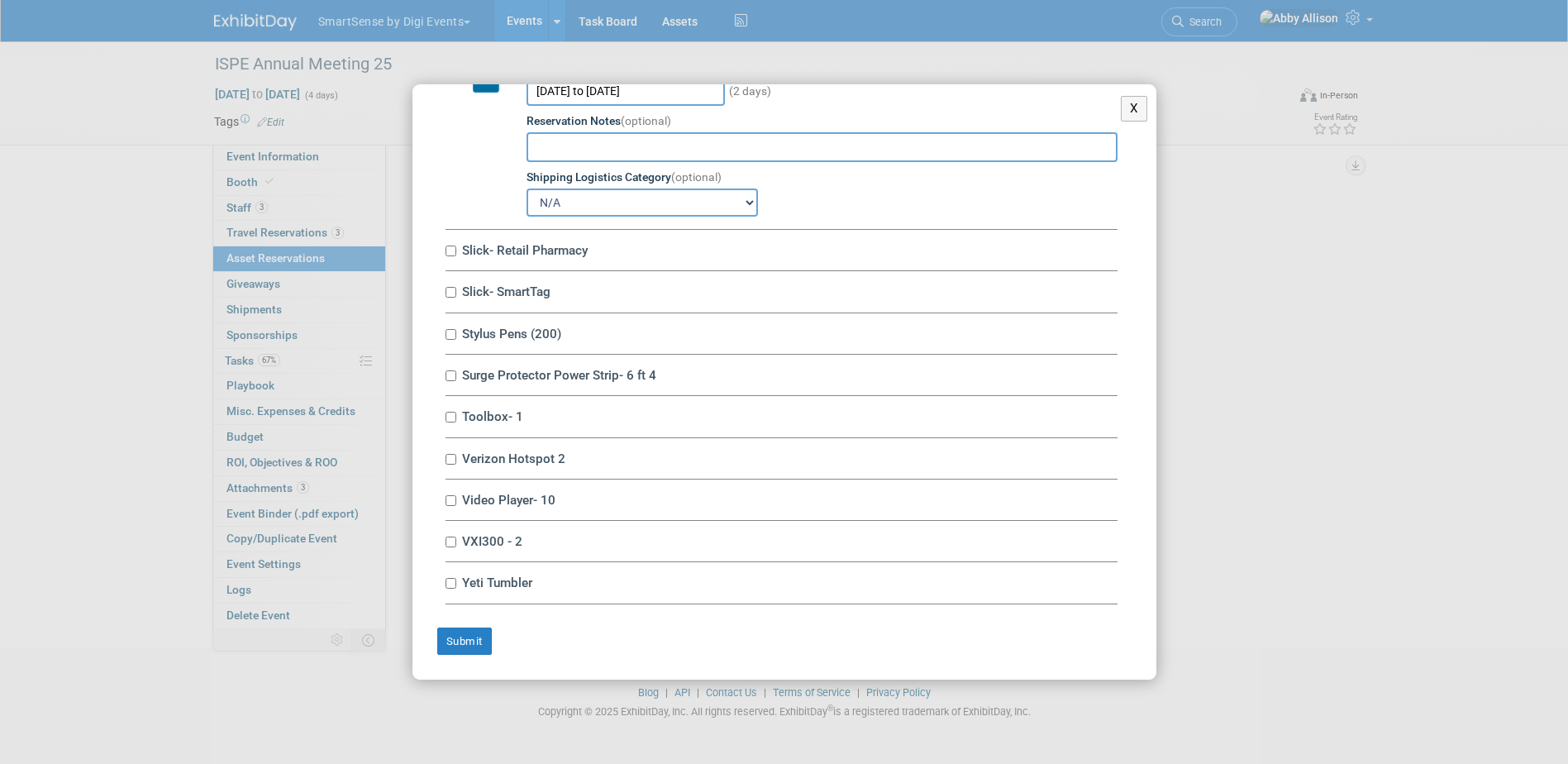
scroll to position [8183, 0]
click at [453, 254] on input "Slick- Retail Pharmacy" at bounding box center [451, 251] width 11 height 11
checkbox input "true"
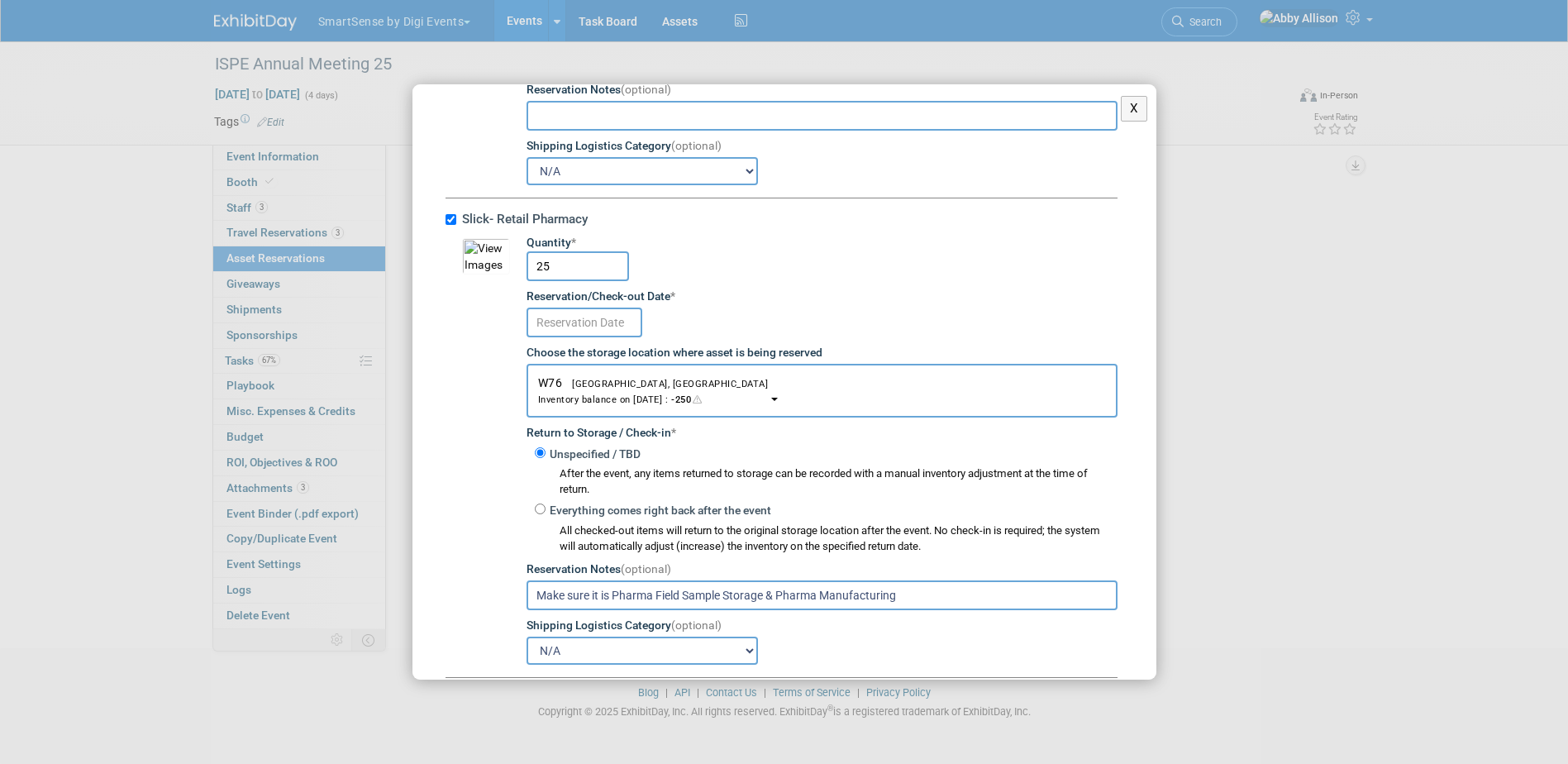
click at [603, 337] on input "text" at bounding box center [584, 322] width 115 height 30
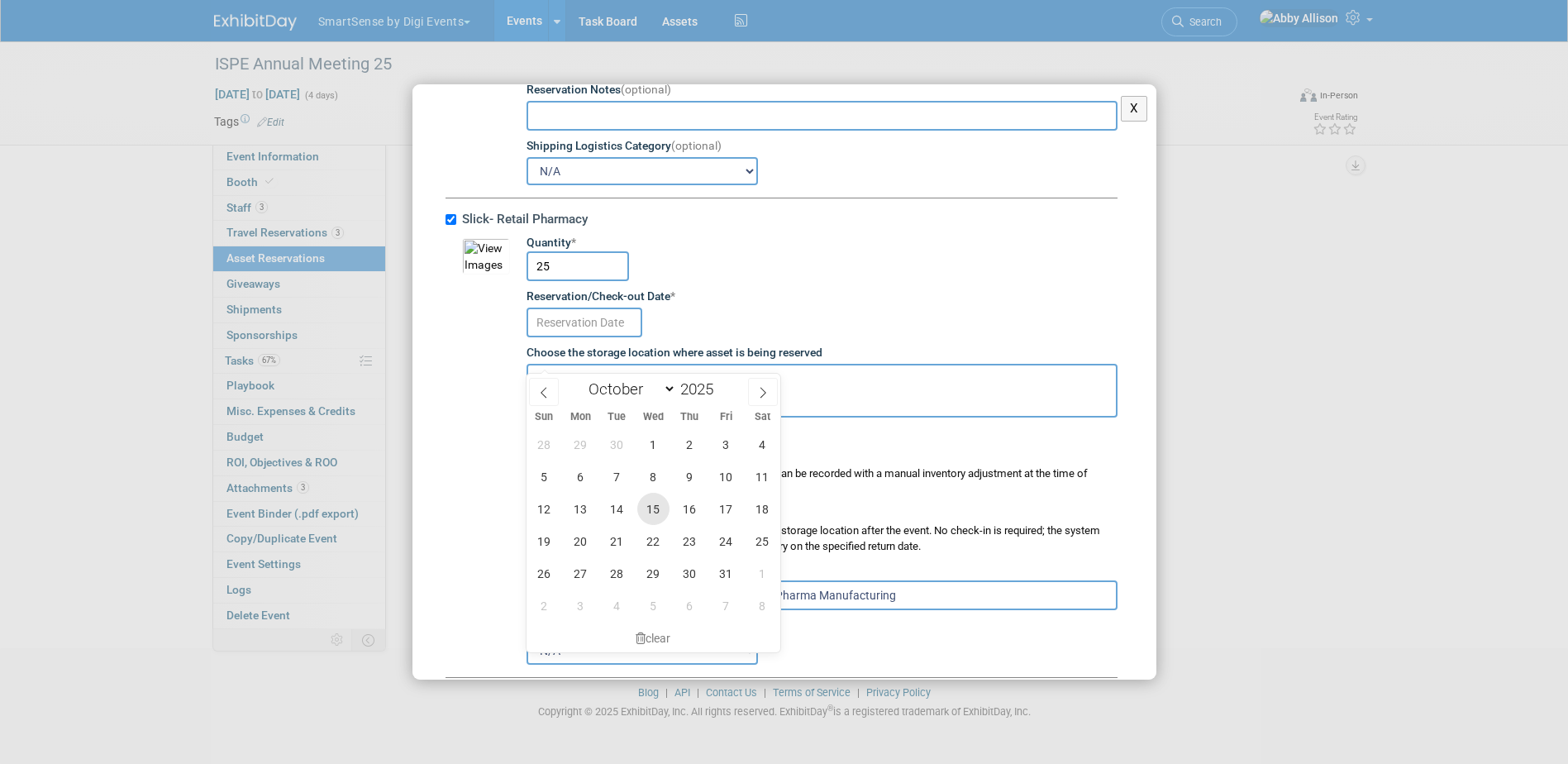
click at [641, 501] on span "15" at bounding box center [653, 508] width 33 height 33
type input "[DATE]"
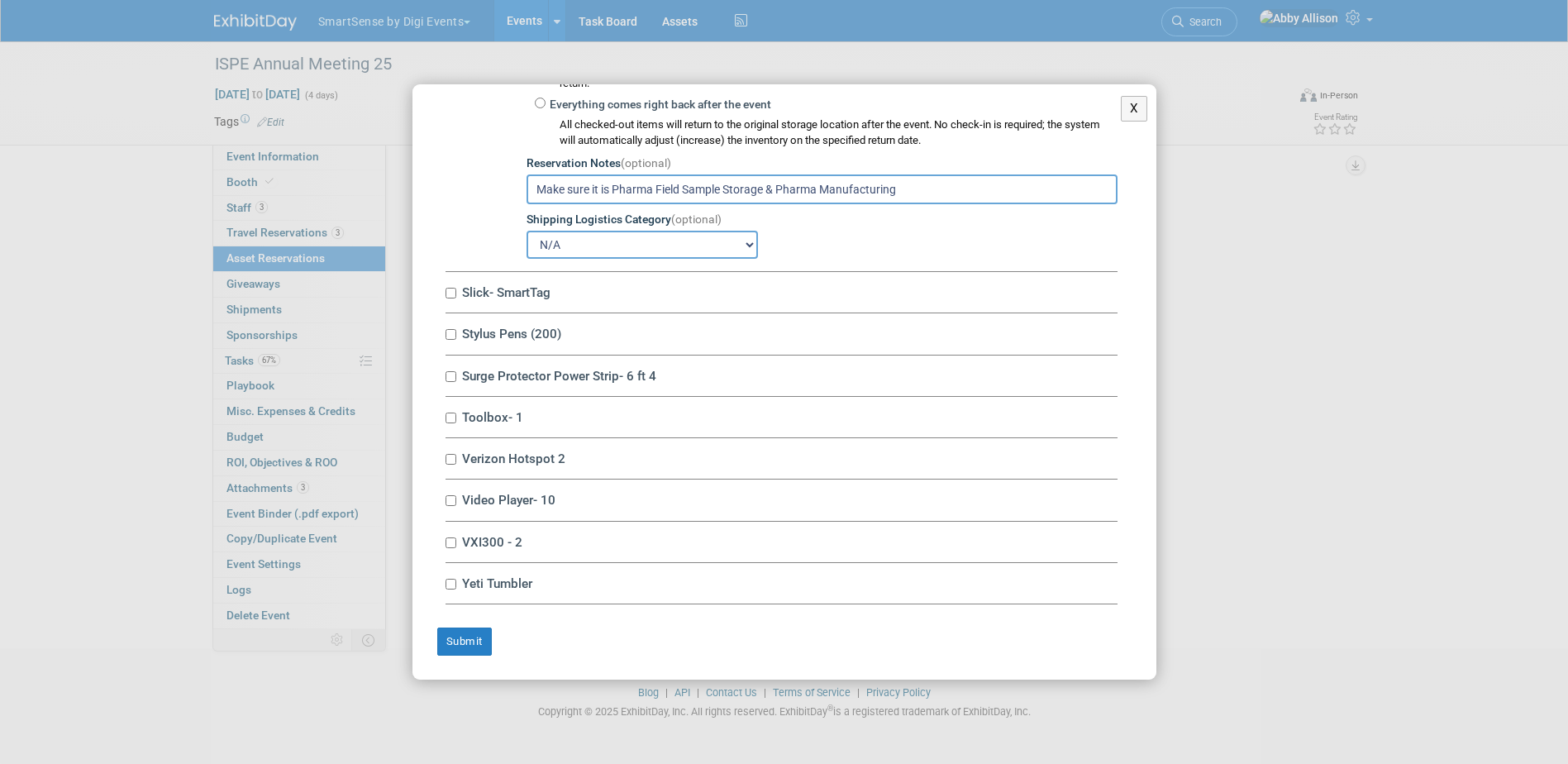
scroll to position [8625, 0]
click at [451, 293] on input "Slick- SmartTag" at bounding box center [451, 293] width 11 height 11
checkbox input "true"
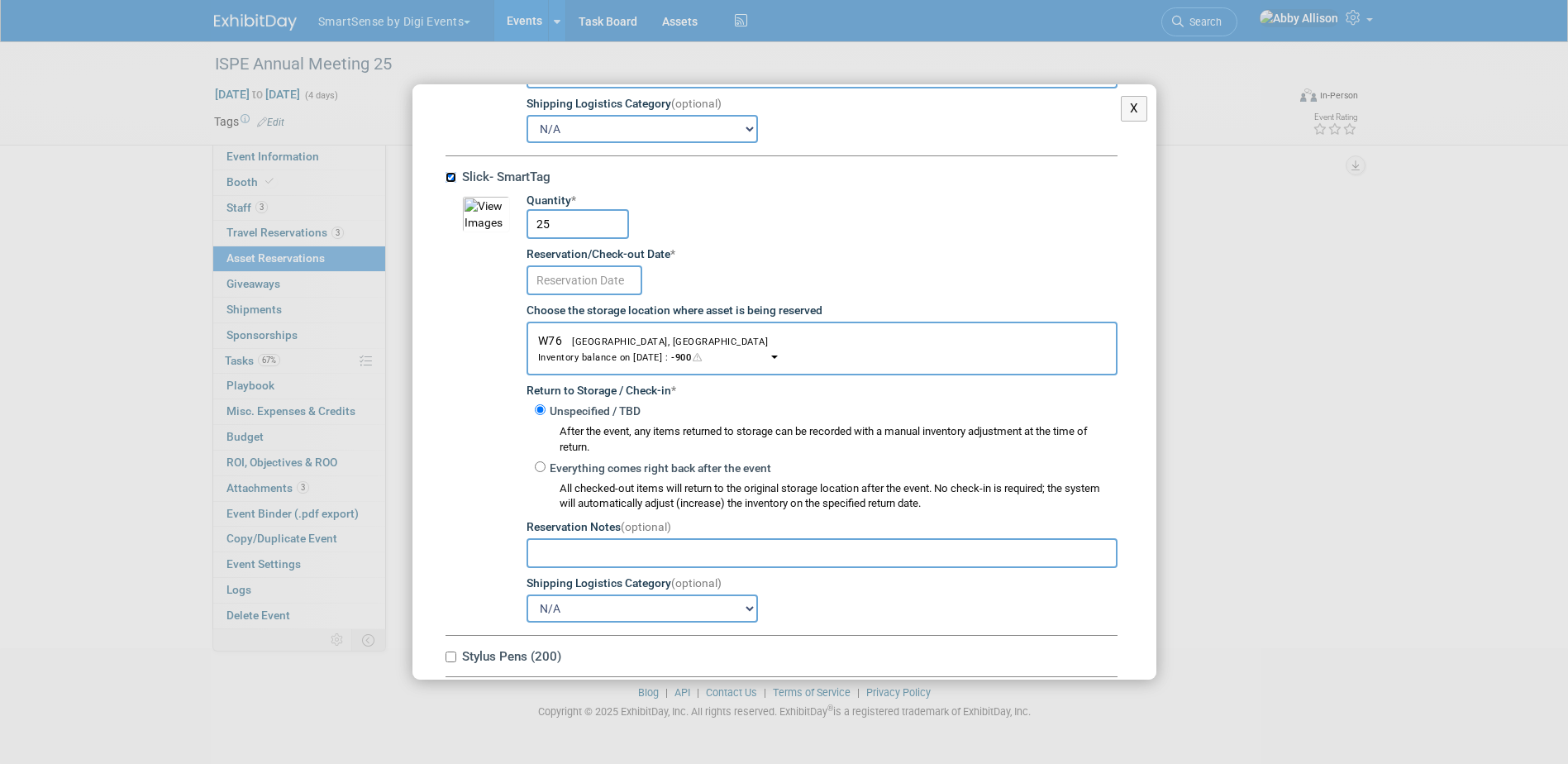
scroll to position [8708, 0]
click at [548, 291] on input "text" at bounding box center [584, 276] width 115 height 30
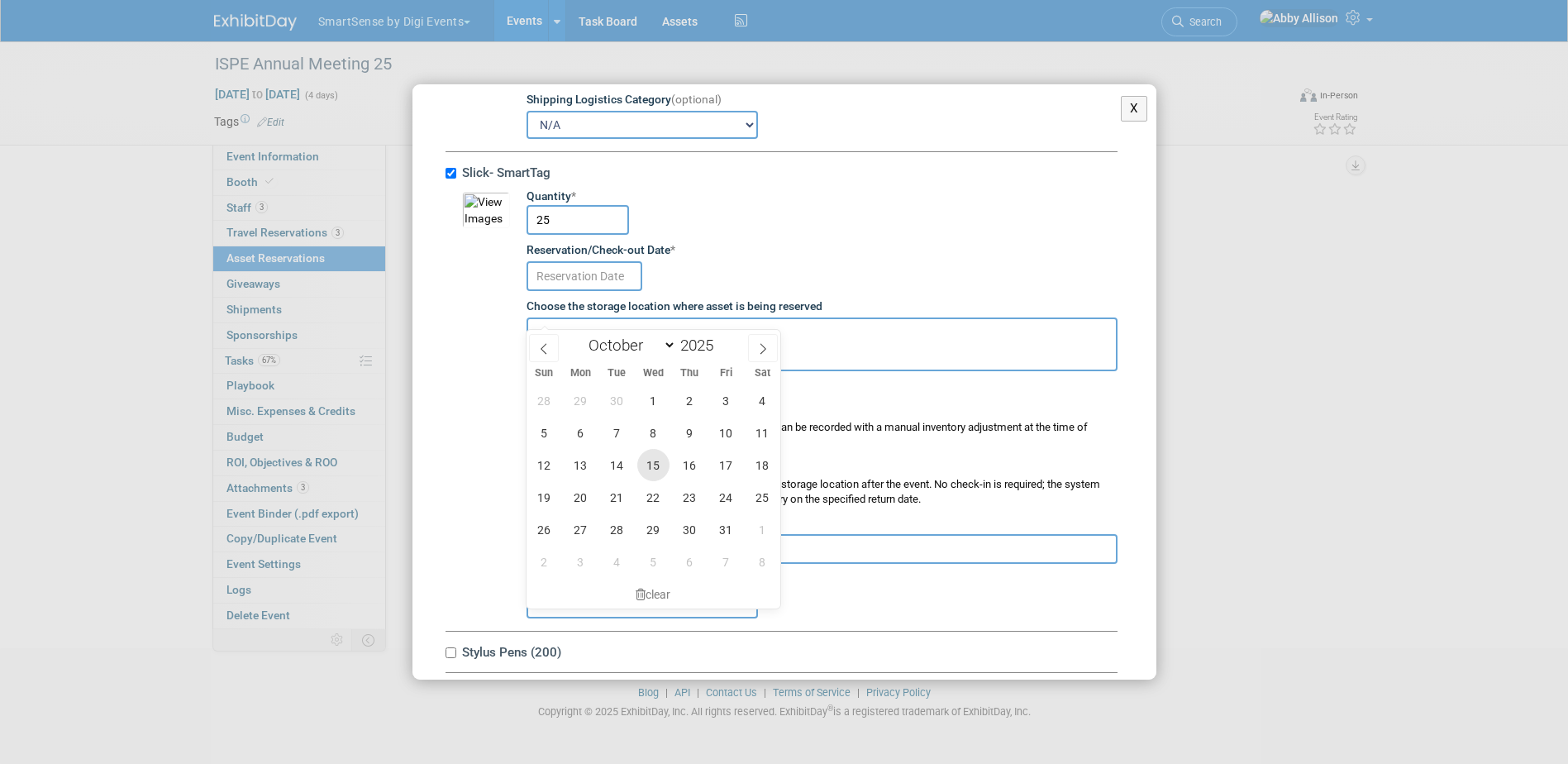
click at [645, 462] on span "15" at bounding box center [653, 464] width 33 height 33
type input "[DATE]"
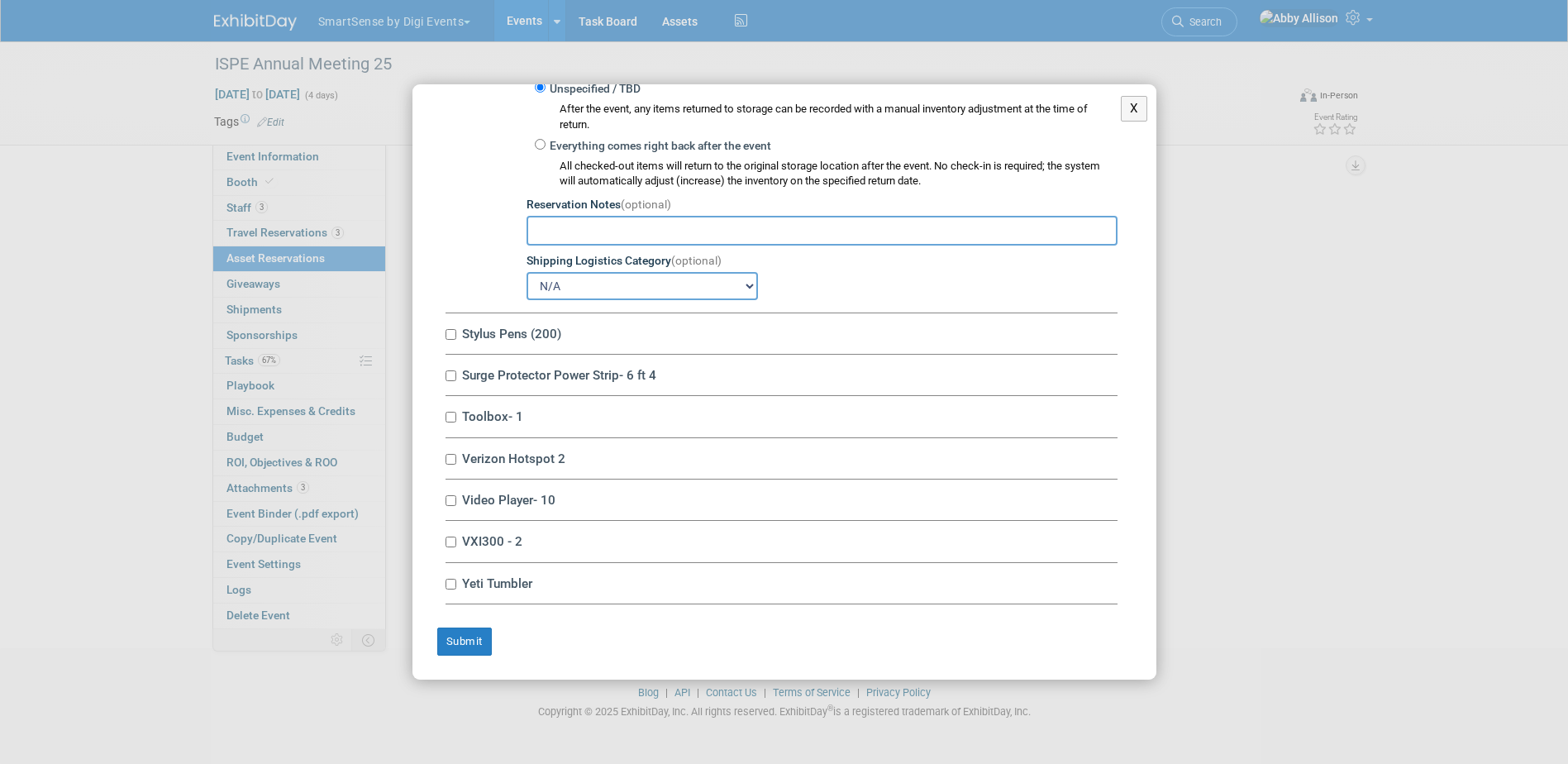
scroll to position [9039, 0]
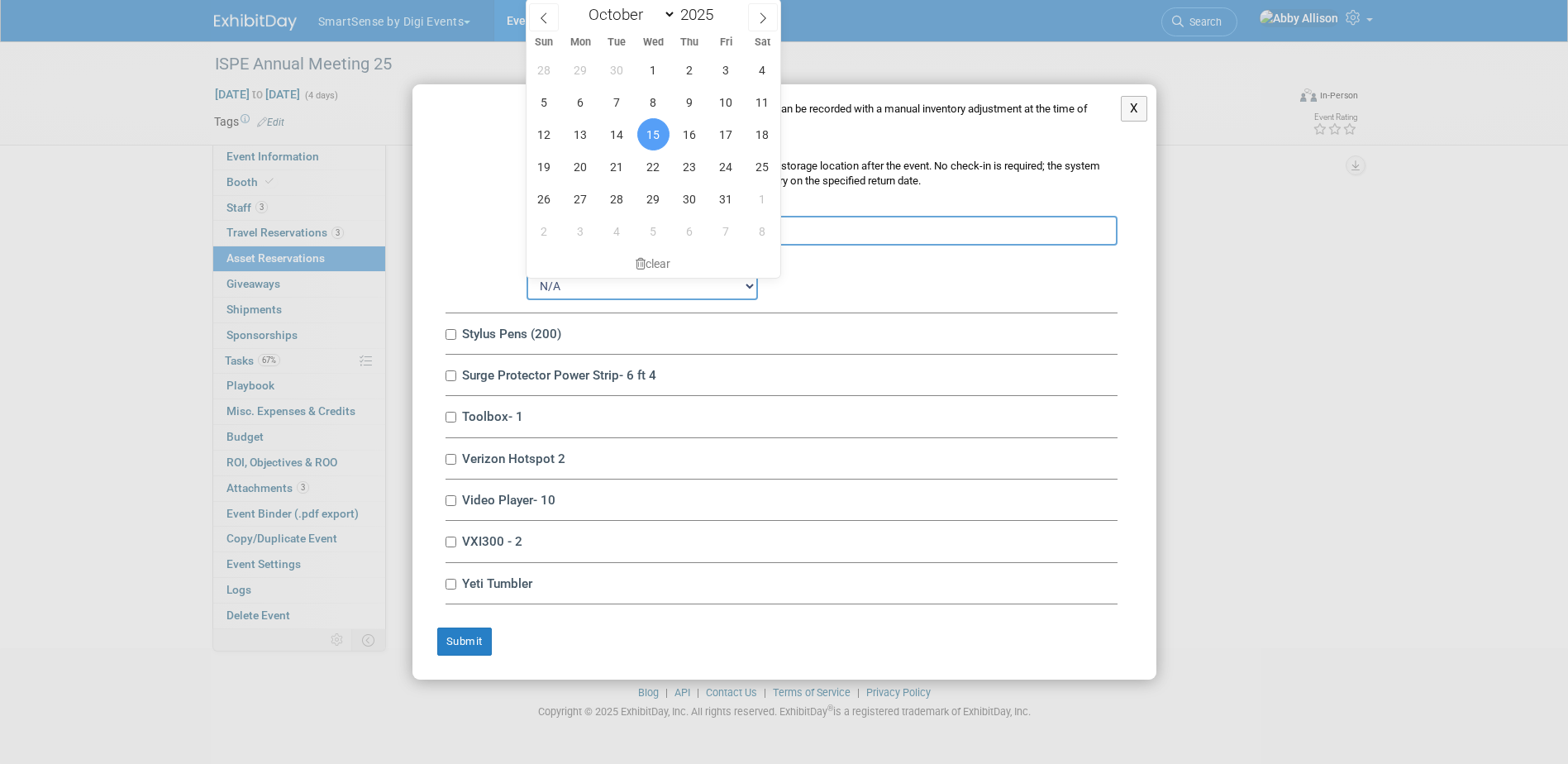
click at [663, 139] on span "15" at bounding box center [653, 134] width 33 height 33
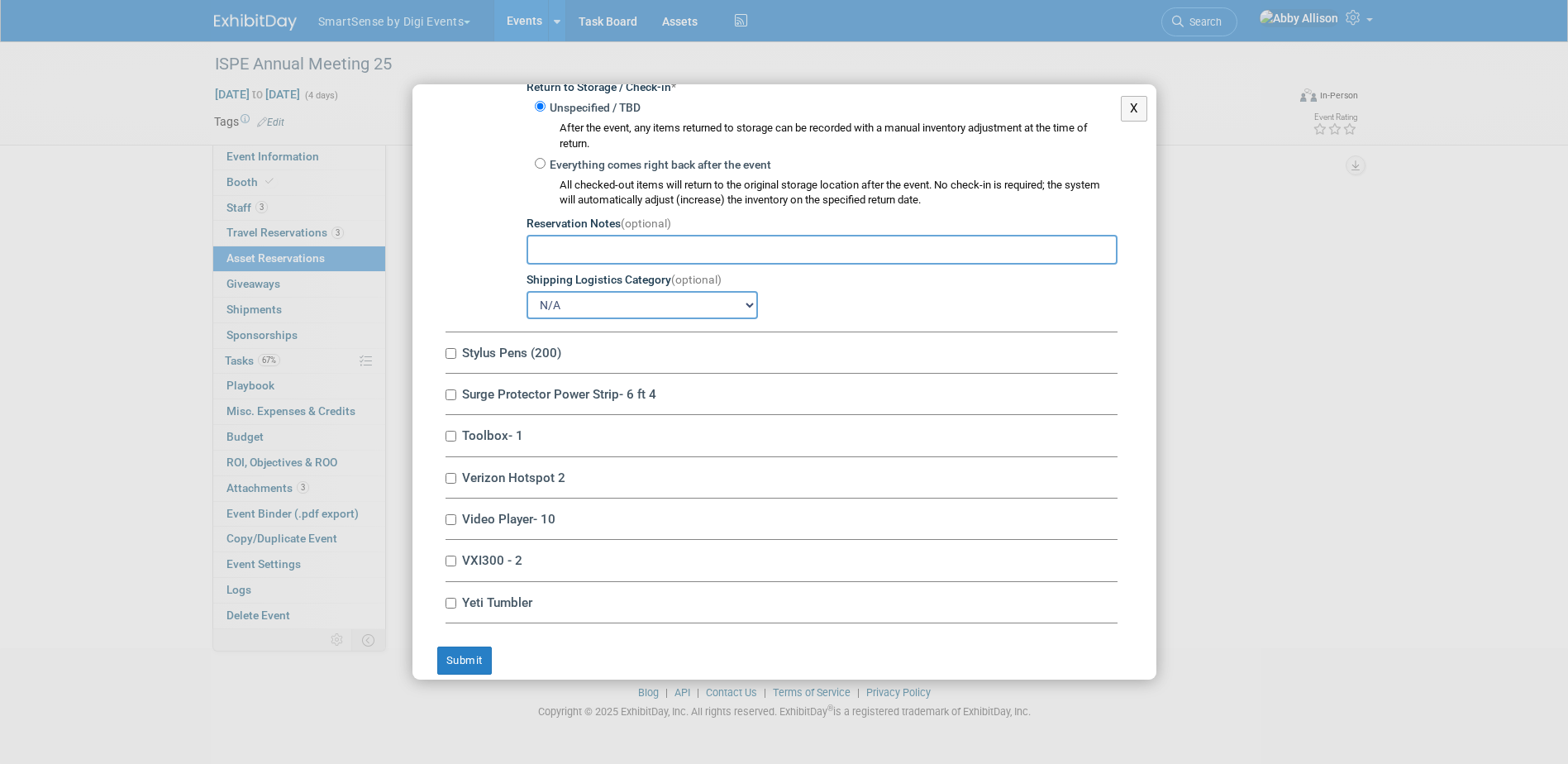
scroll to position [9066, 0]
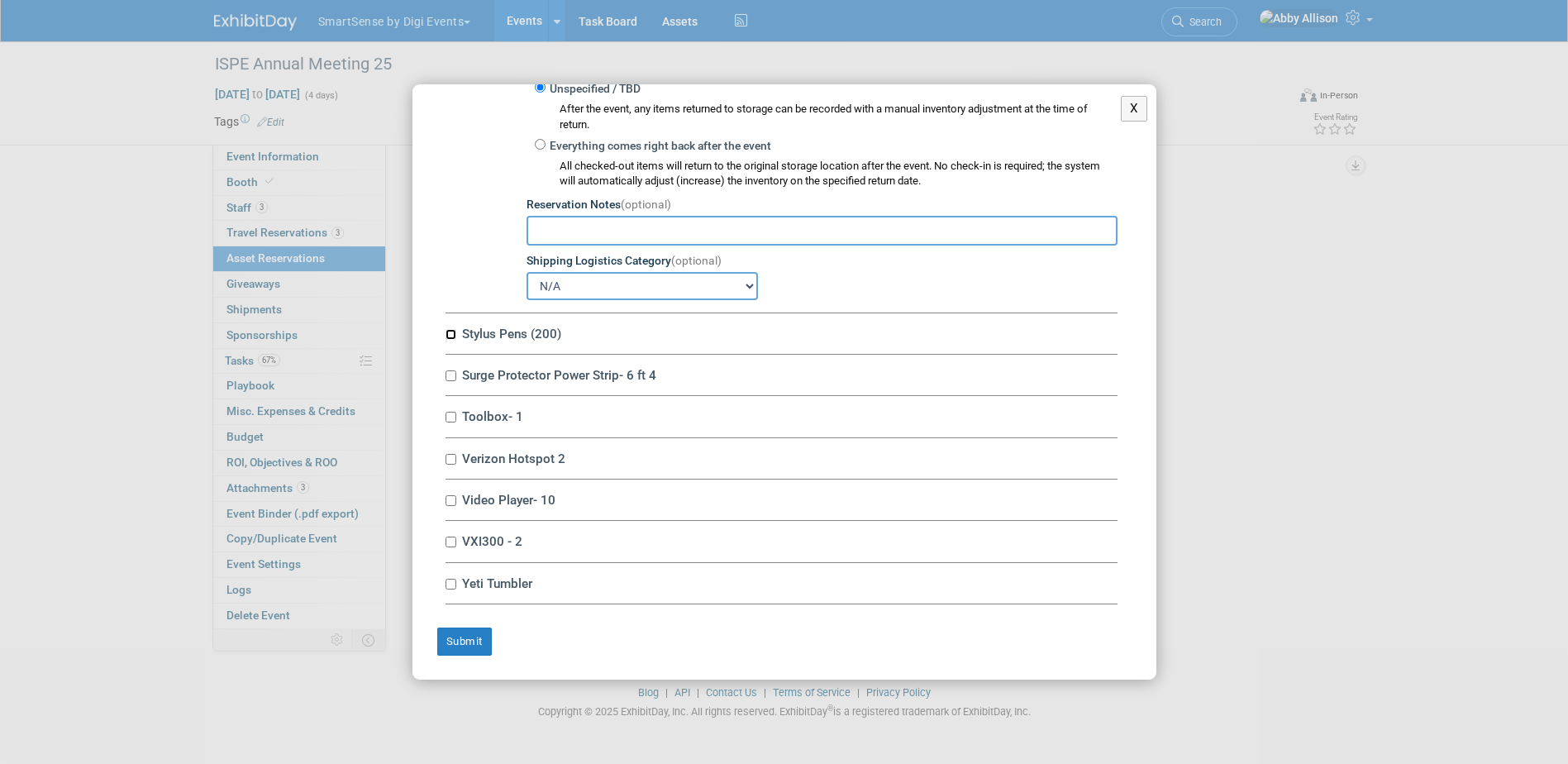
click at [448, 331] on input "Stylus Pens (200)" at bounding box center [451, 335] width 11 height 11
checkbox input "true"
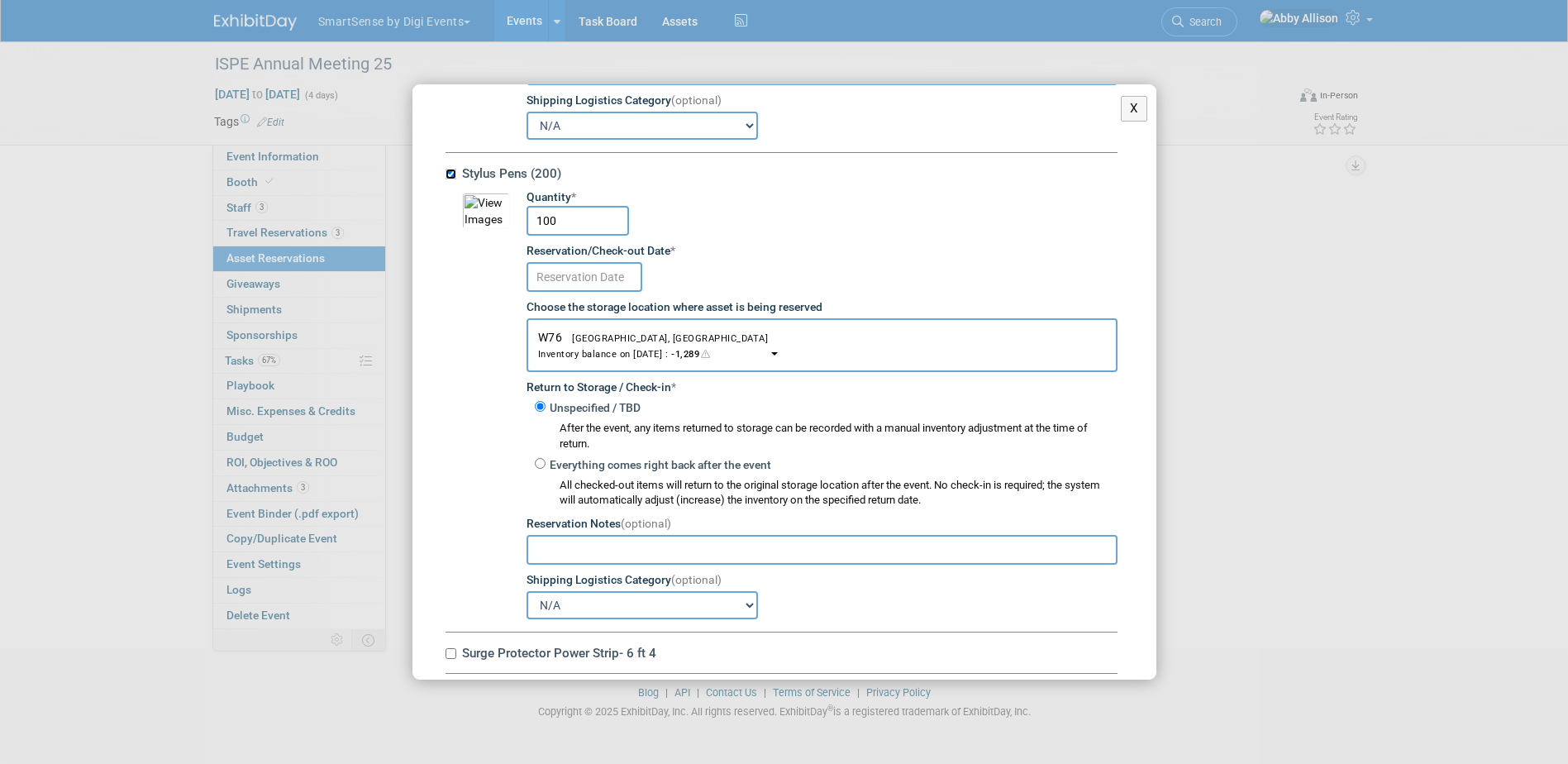
scroll to position [9231, 0]
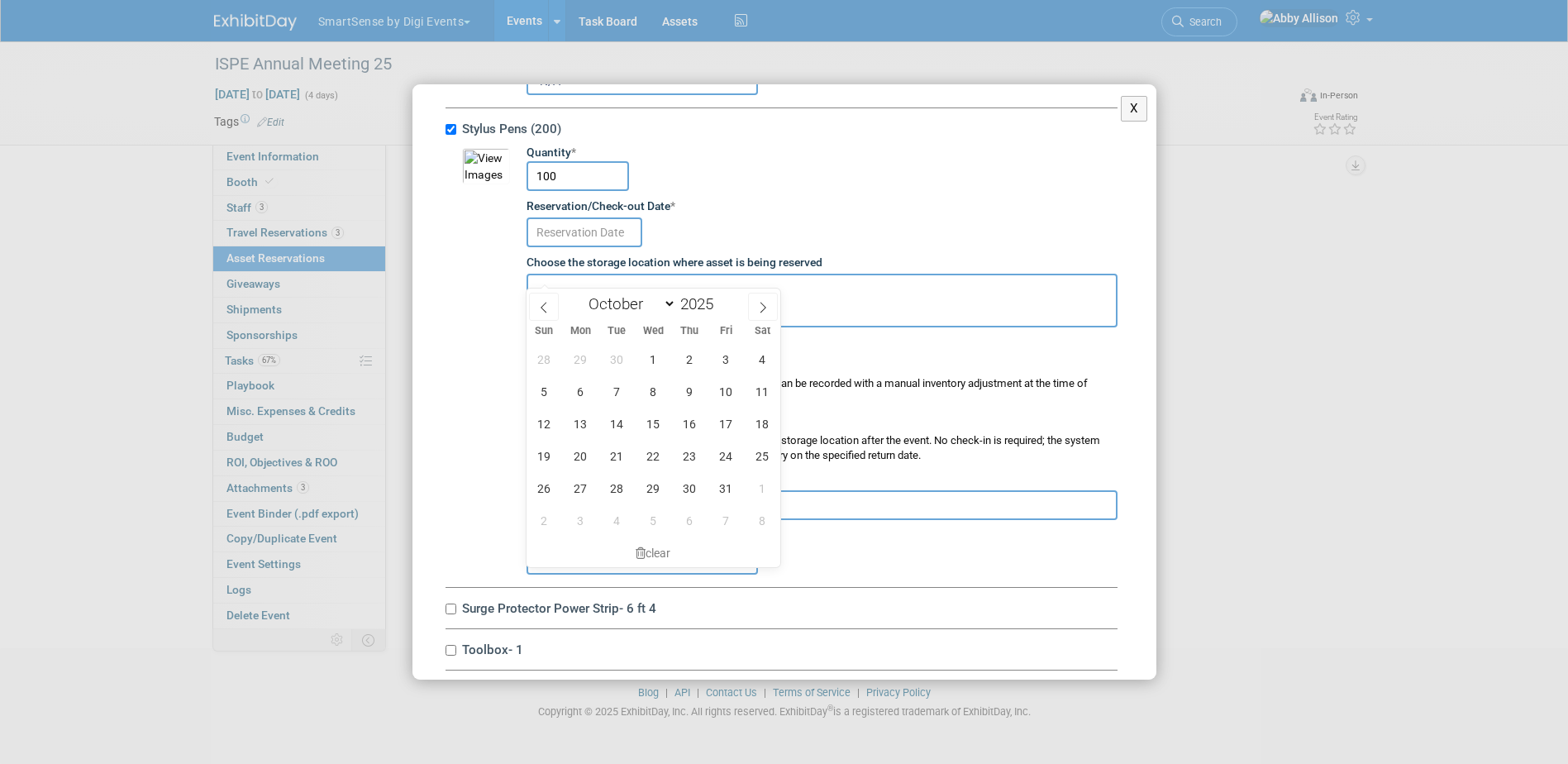
click at [571, 248] on input "text" at bounding box center [584, 233] width 115 height 30
click at [650, 433] on span "15" at bounding box center [653, 423] width 33 height 33
type input "[DATE]"
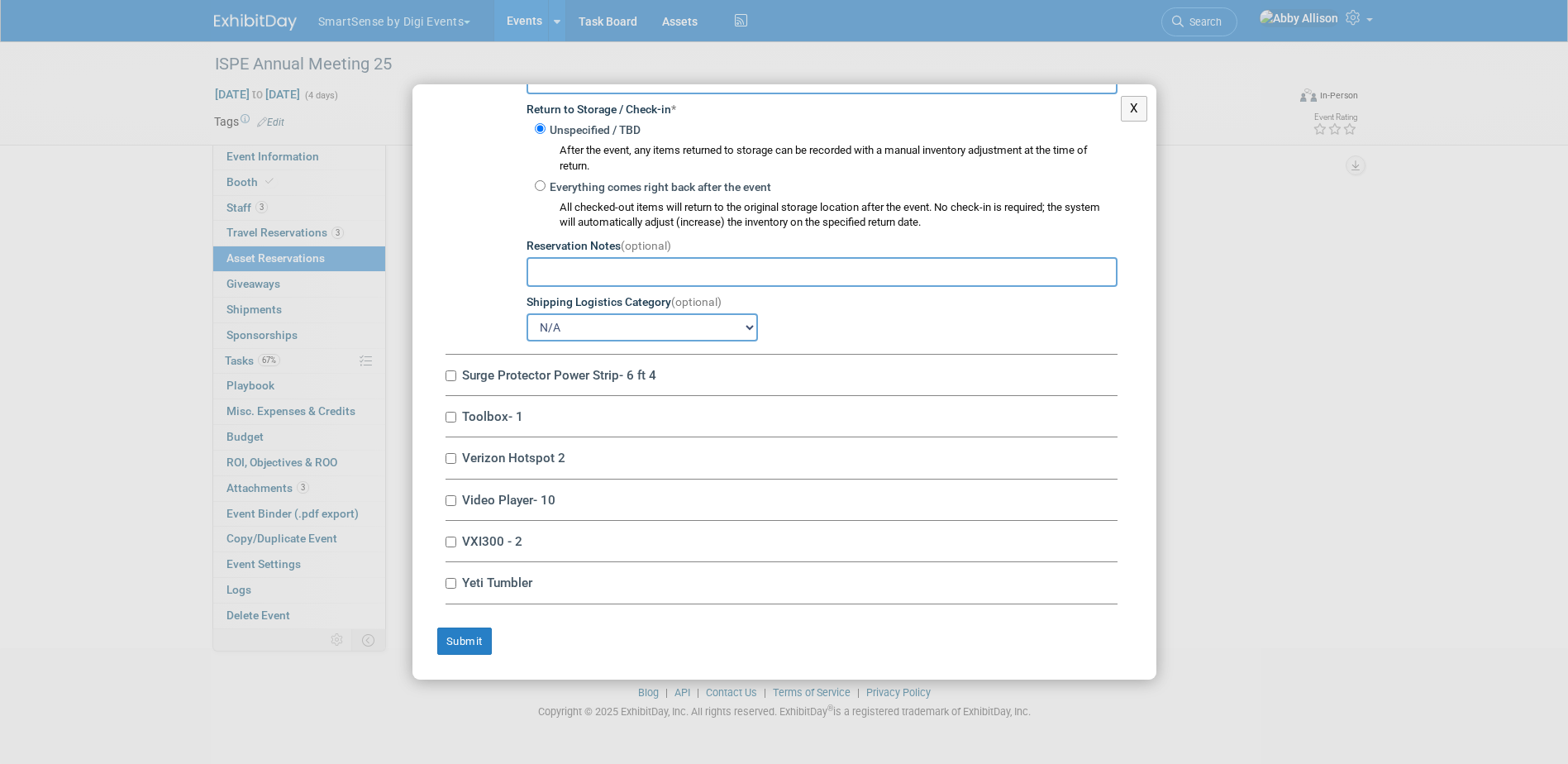
scroll to position [9507, 0]
click at [455, 378] on input "Surge Protector Power Strip- 6 ft 4" at bounding box center [451, 376] width 11 height 11
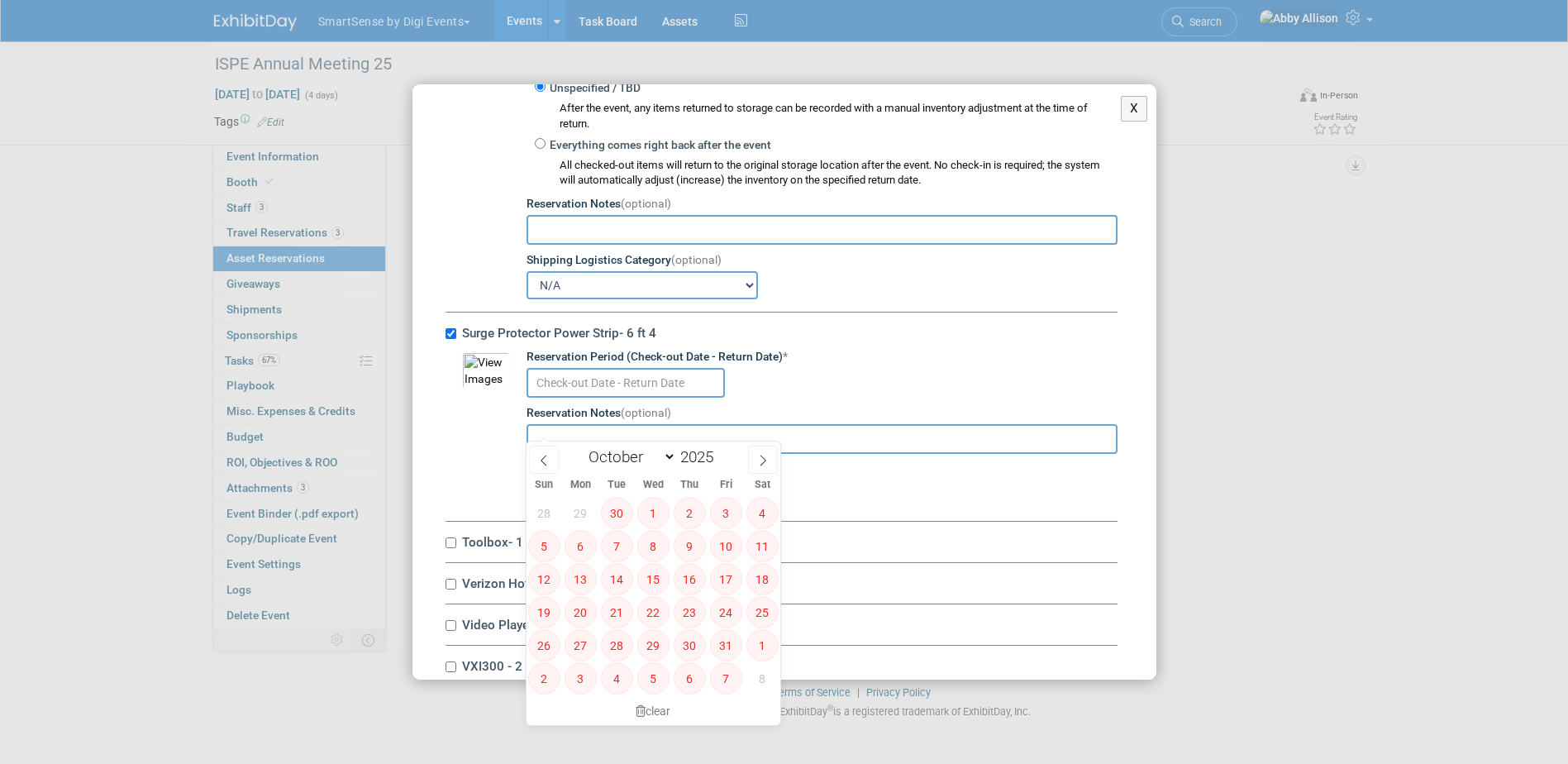
click at [549, 397] on input "text" at bounding box center [625, 382] width 198 height 30
click at [450, 339] on input "Surge Protector Power Strip- 6 ft 4" at bounding box center [451, 334] width 11 height 11
checkbox input "false"
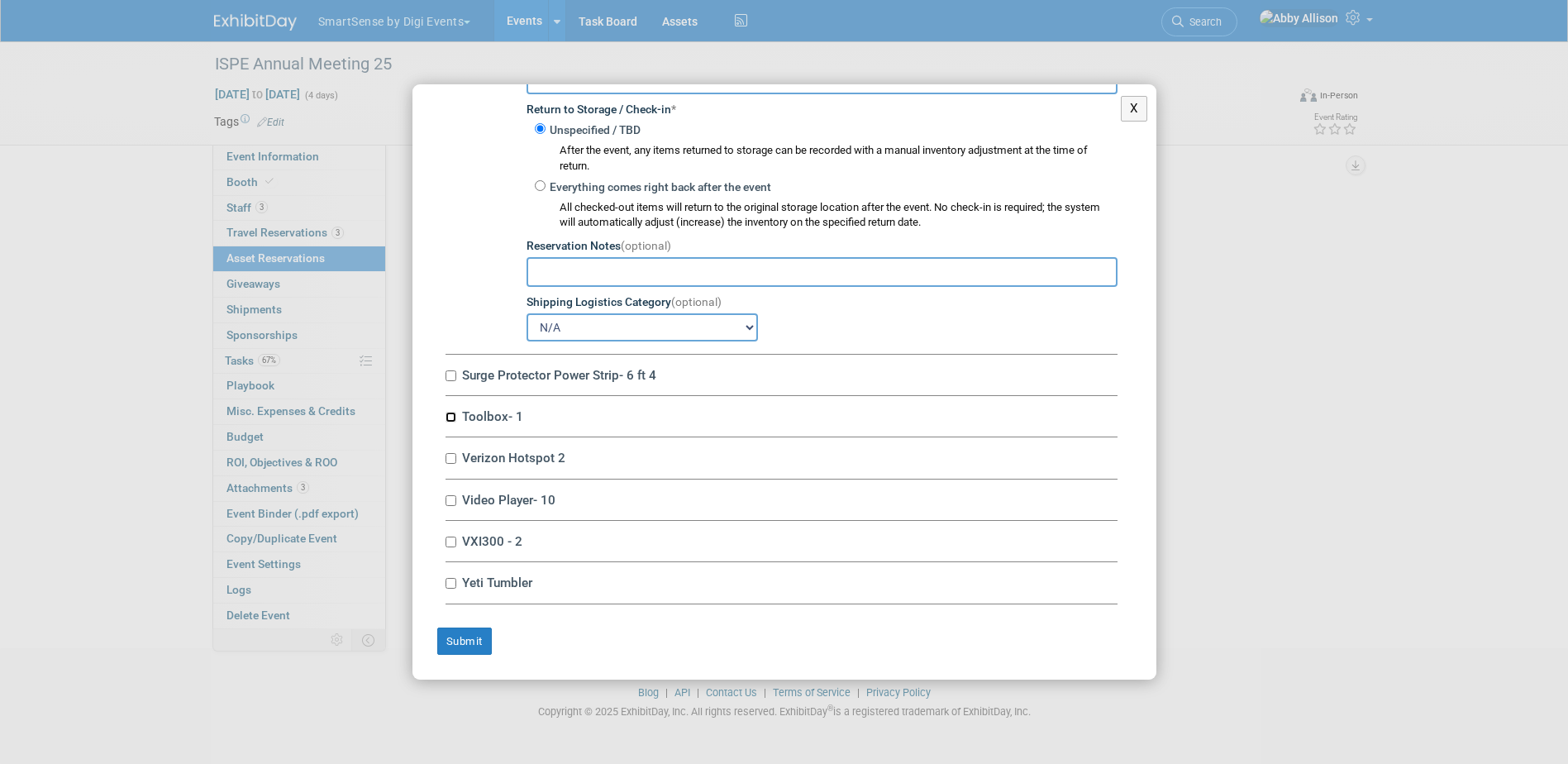
click at [447, 418] on input "Toolbox- 1" at bounding box center [451, 417] width 11 height 11
checkbox input "true"
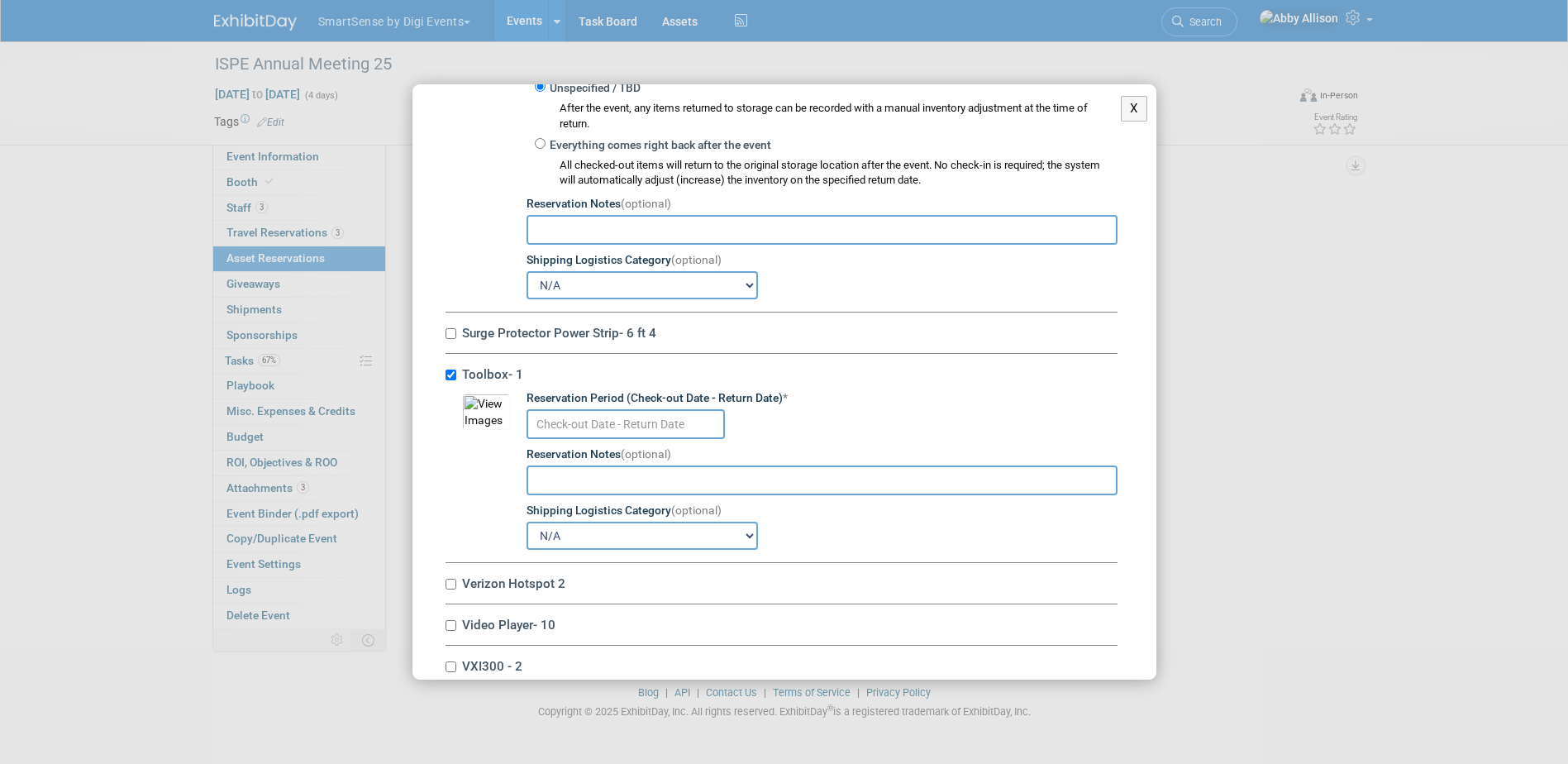
click at [556, 439] on input "text" at bounding box center [625, 424] width 198 height 30
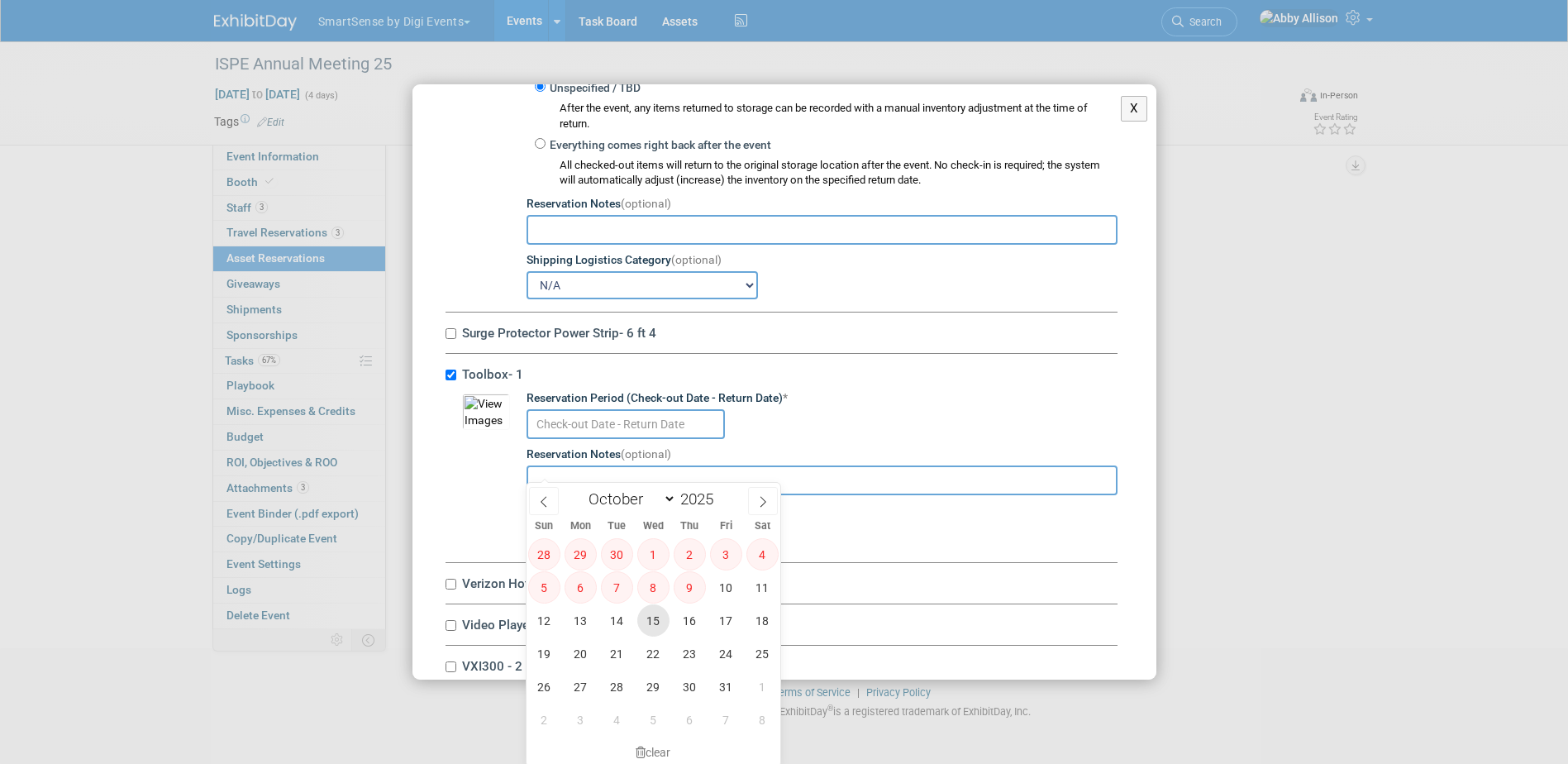
click at [651, 627] on span "15" at bounding box center [653, 620] width 33 height 33
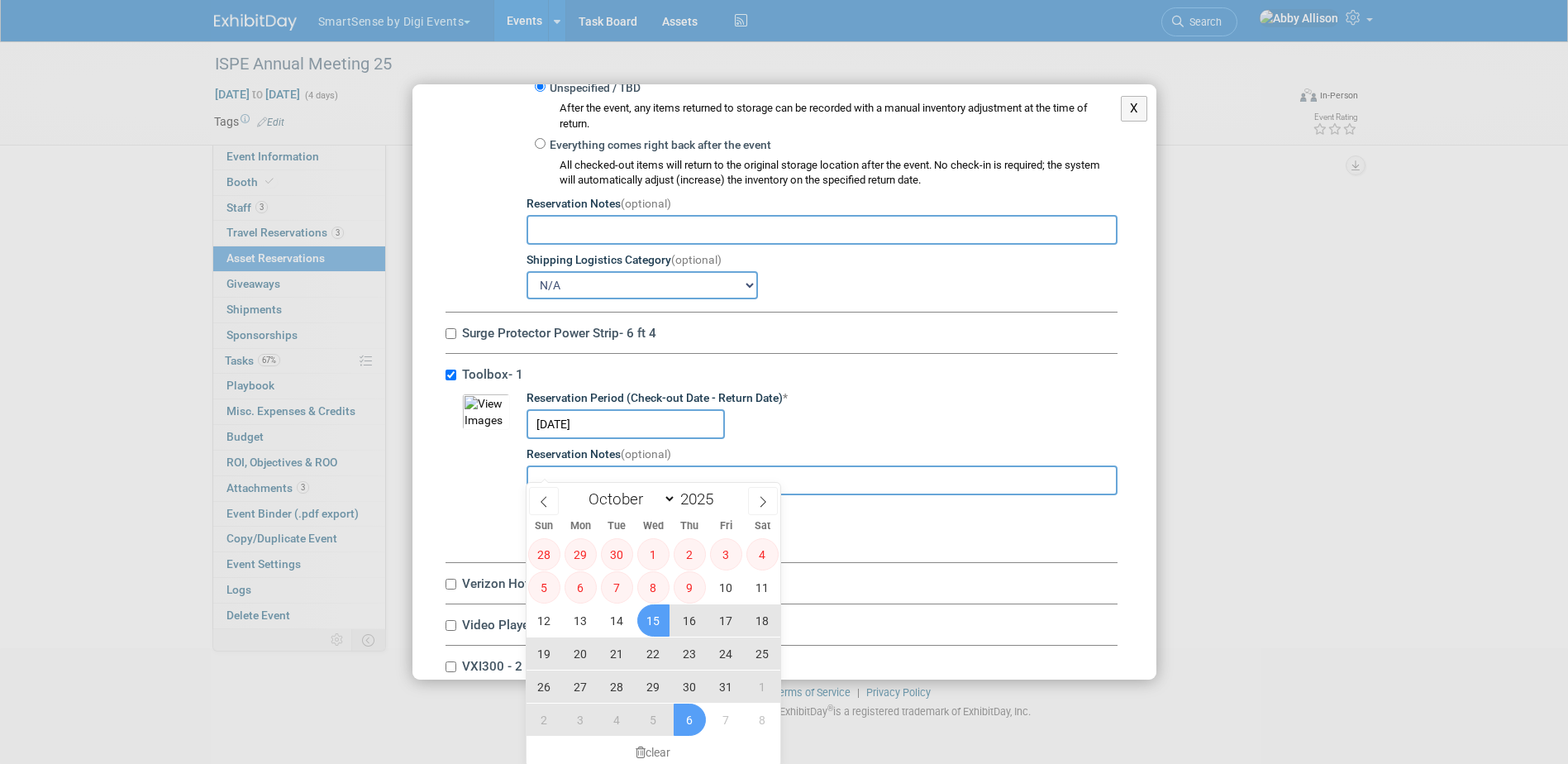
click at [694, 724] on span "6" at bounding box center [690, 719] width 33 height 33
type input "[DATE] to [DATE]"
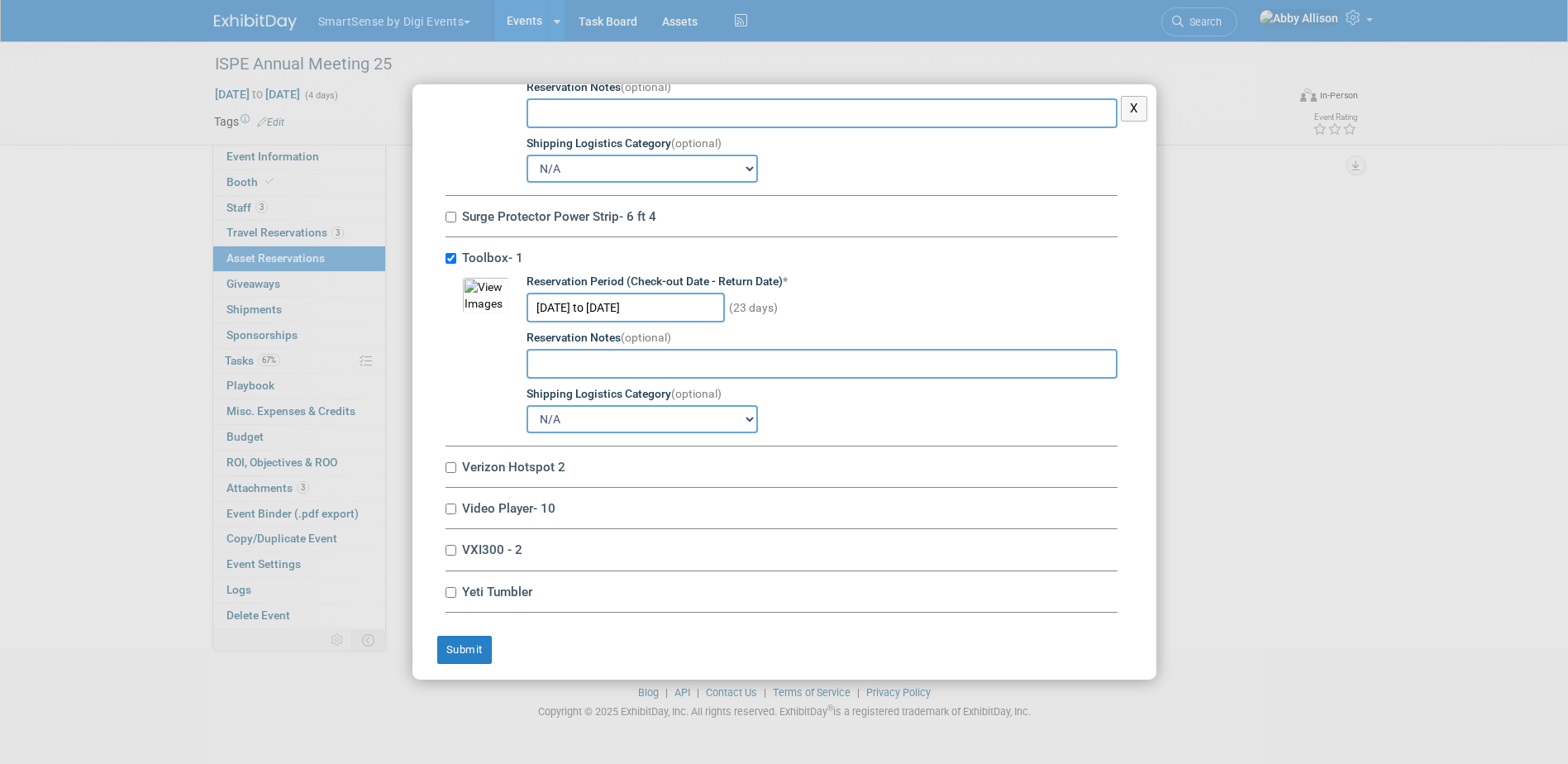
scroll to position [9674, 0]
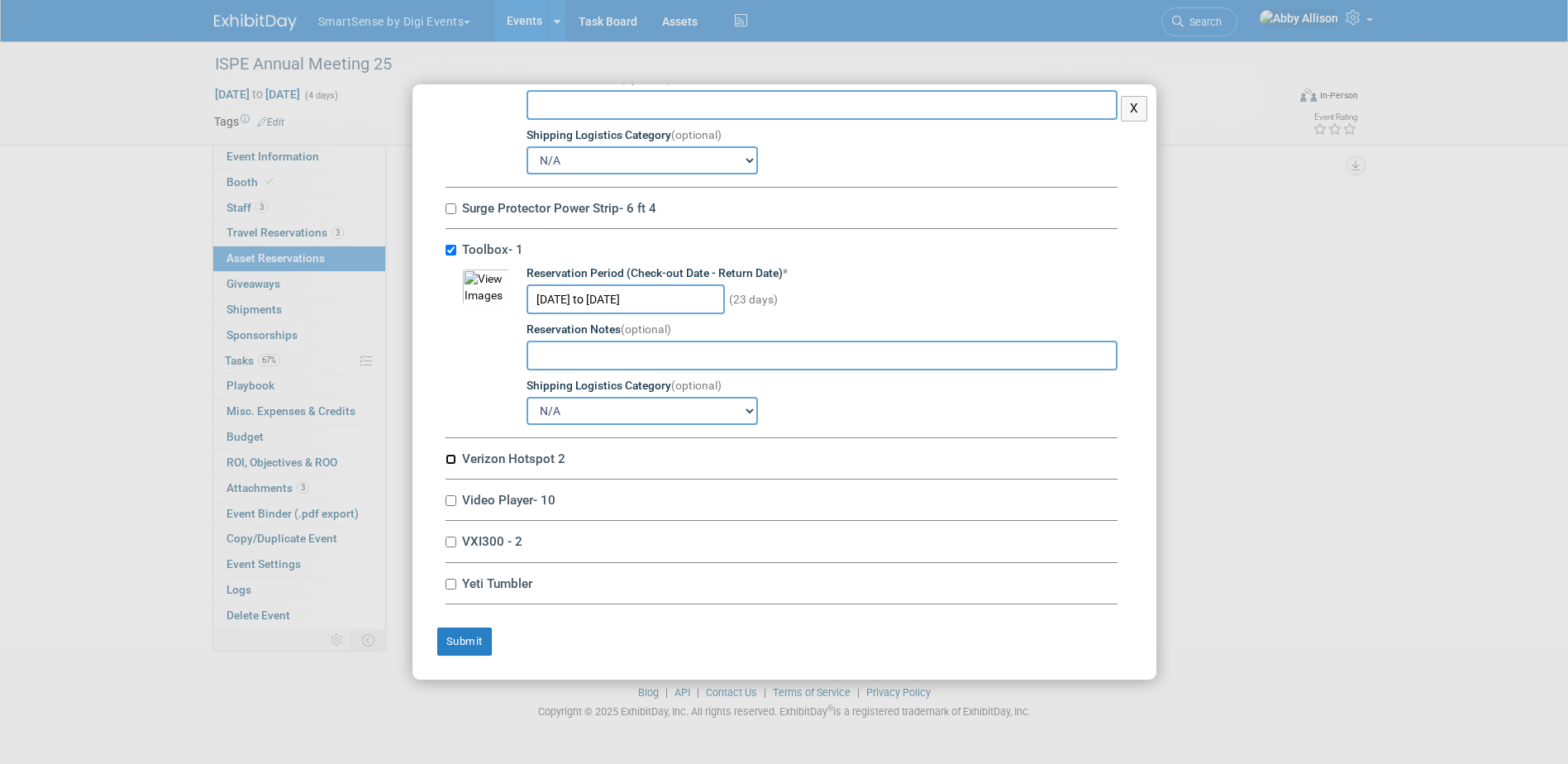
click at [452, 455] on input "Verizon Hotspot 2" at bounding box center [451, 460] width 11 height 11
checkbox input "true"
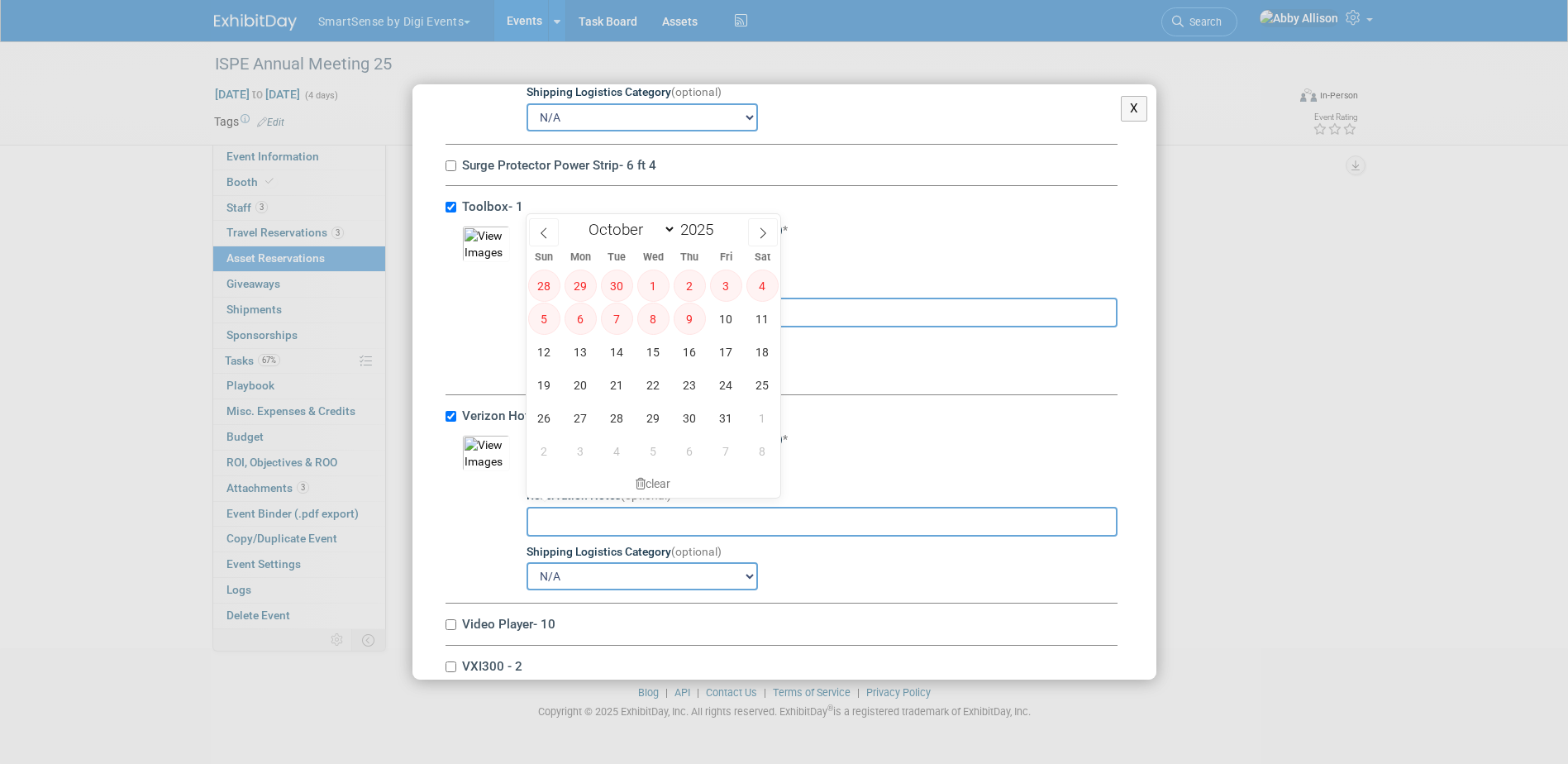
click at [573, 480] on input "text" at bounding box center [625, 465] width 198 height 30
click at [661, 357] on span "15" at bounding box center [653, 352] width 33 height 33
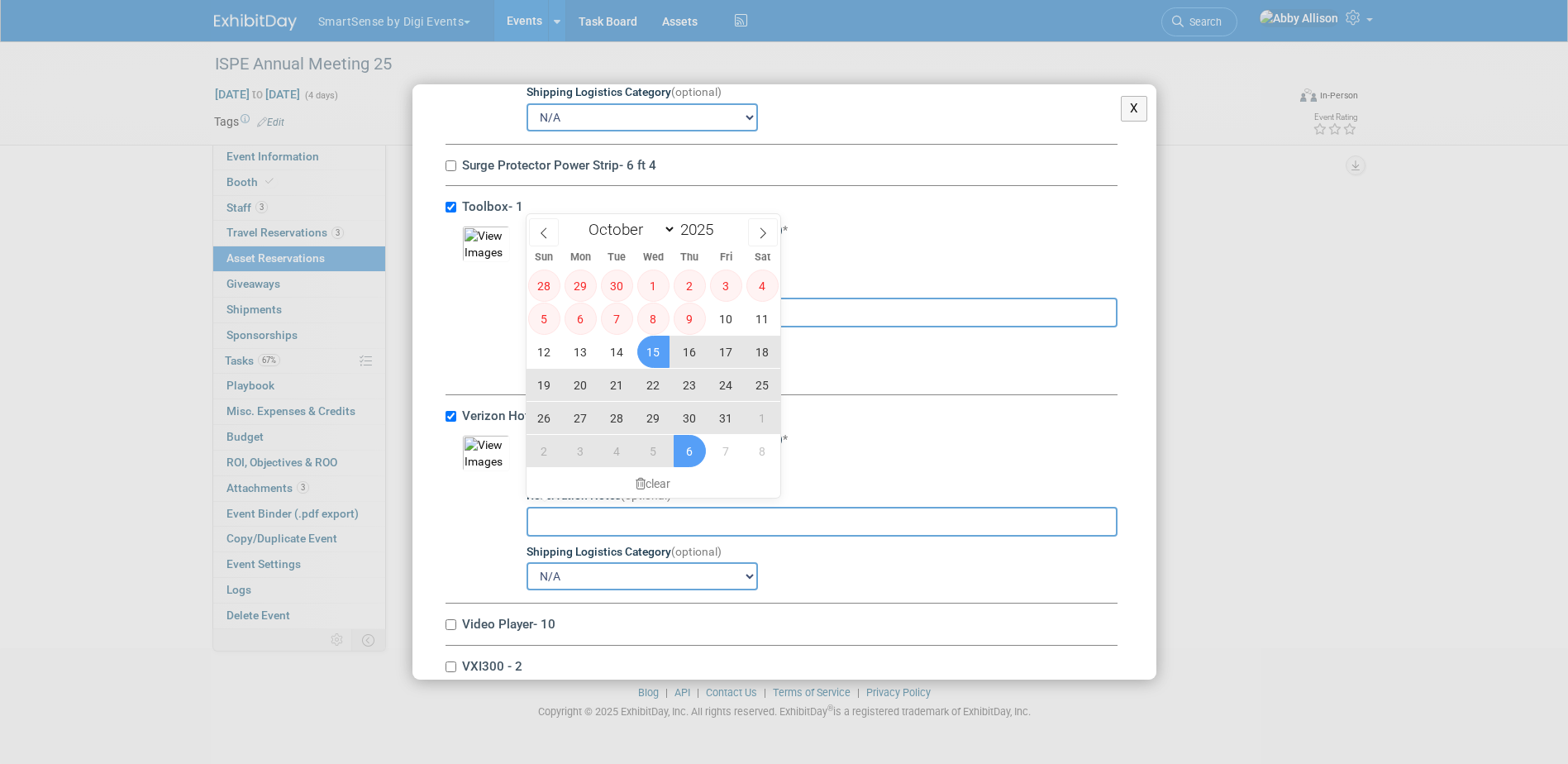
click at [675, 447] on span "6" at bounding box center [690, 450] width 33 height 33
type input "[DATE] to [DATE]"
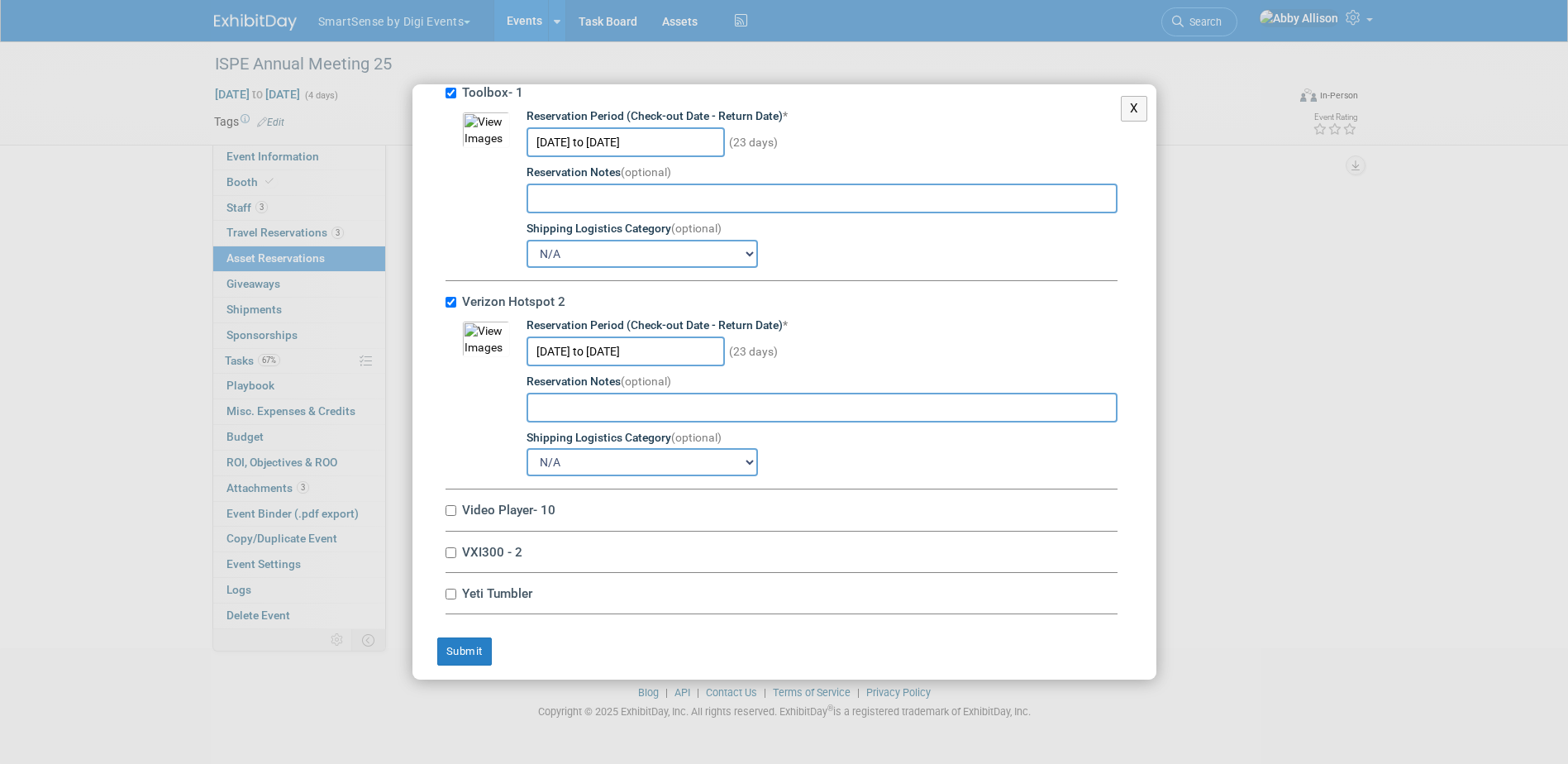
scroll to position [9842, 0]
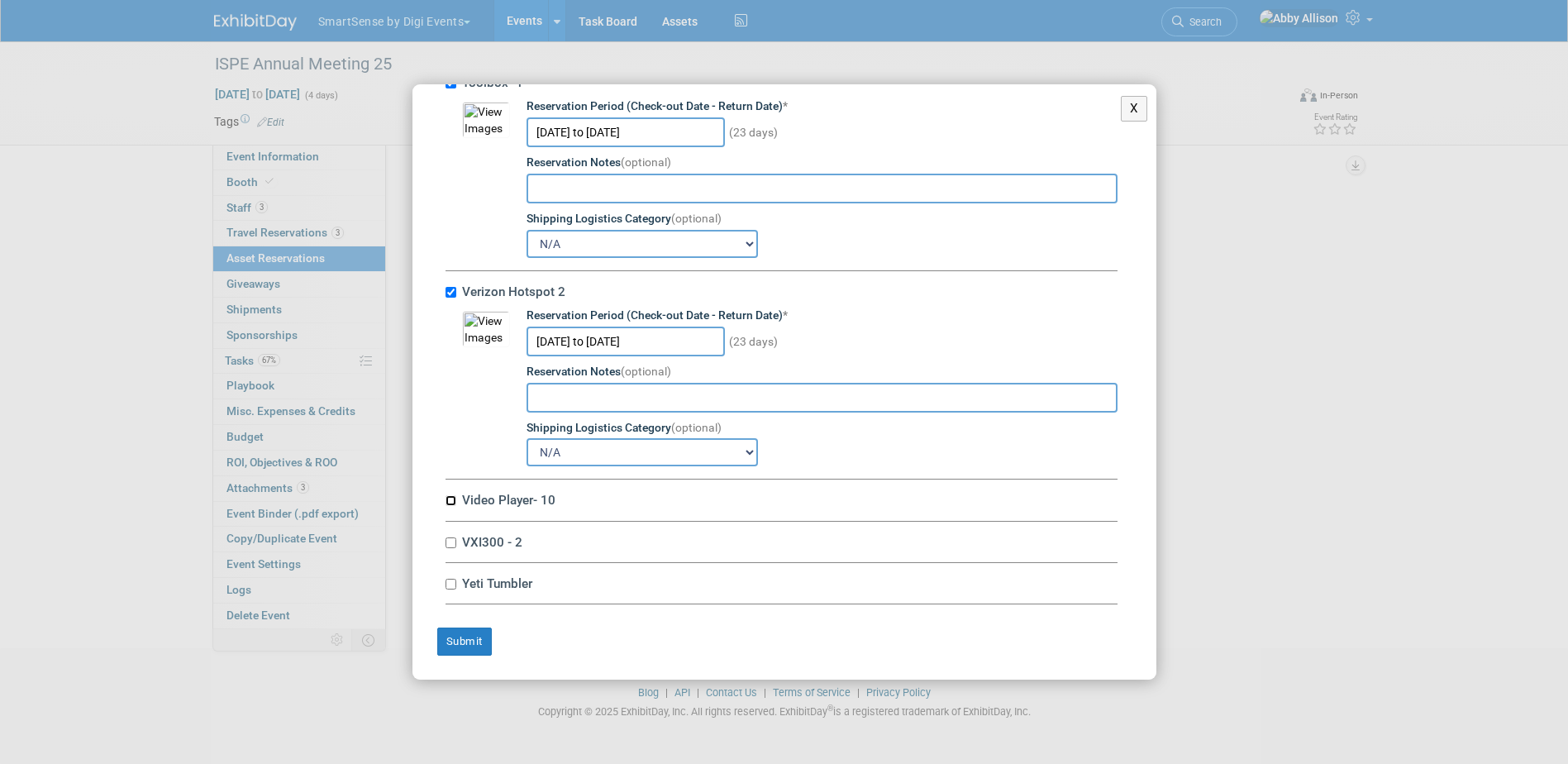
click at [451, 501] on input "Video Player- 10" at bounding box center [451, 501] width 11 height 11
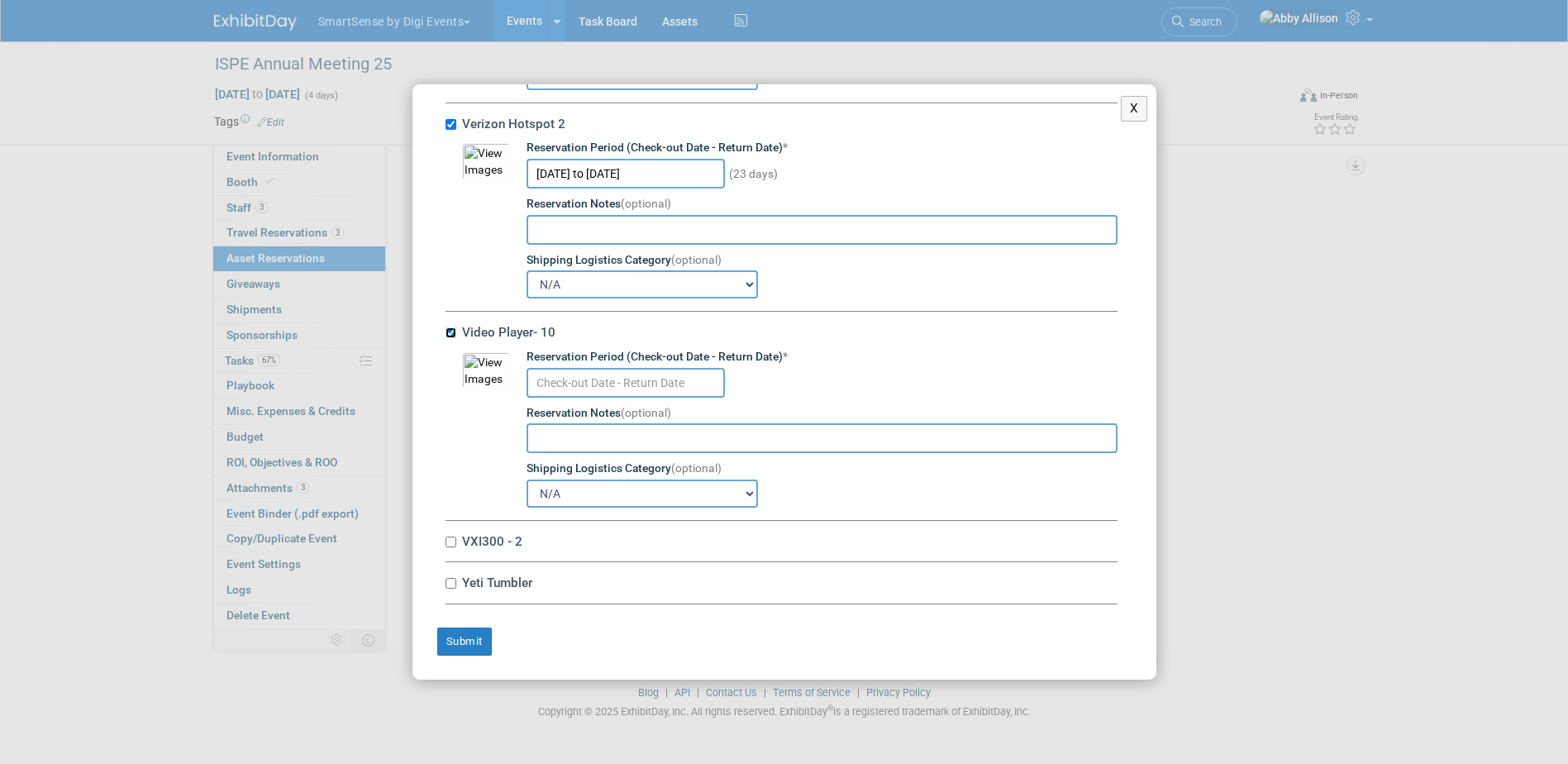
scroll to position [10011, 0]
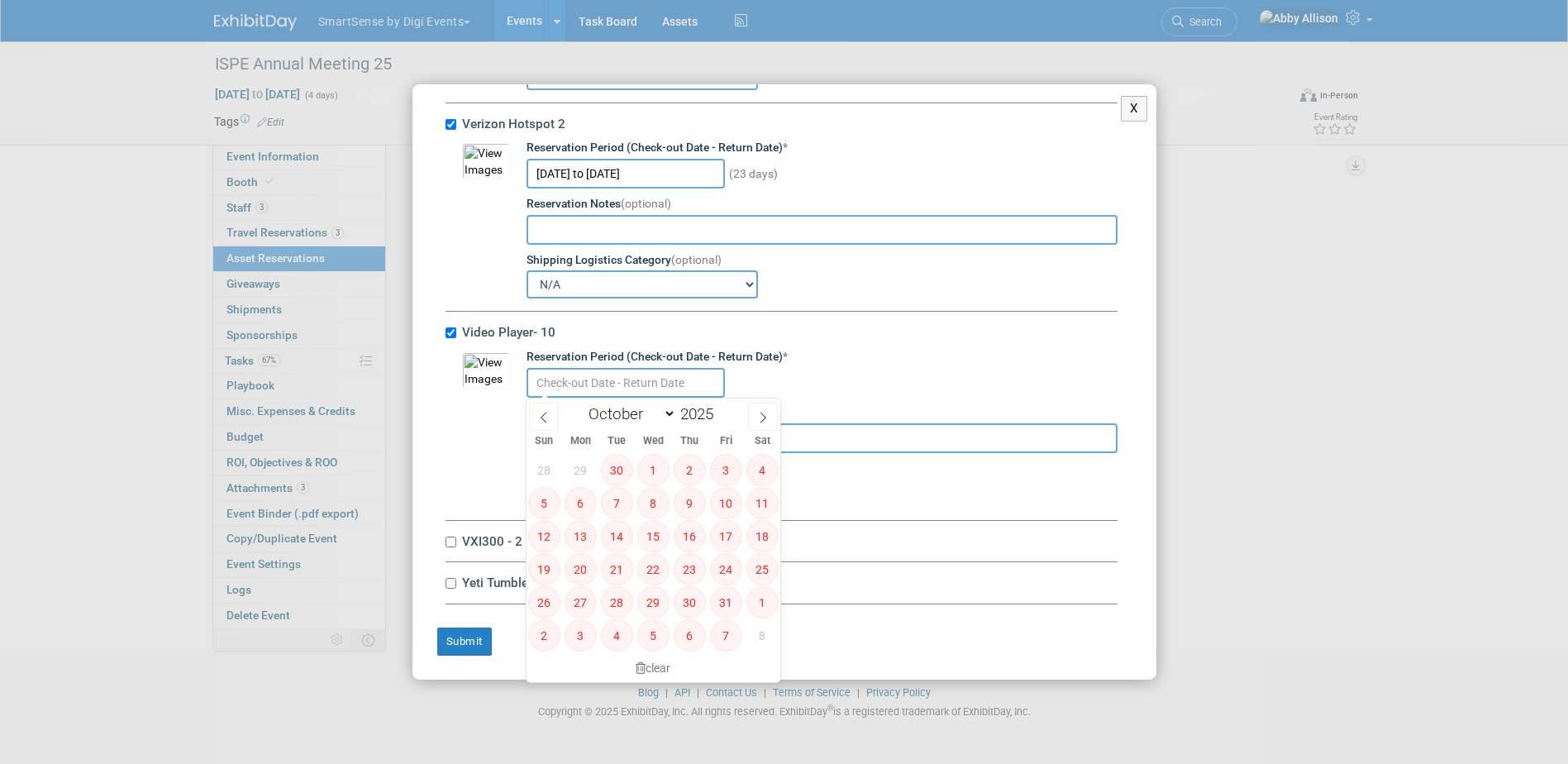
click at [633, 370] on input "text" at bounding box center [625, 382] width 198 height 30
click at [451, 336] on input "Video Player- 10" at bounding box center [451, 333] width 11 height 11
checkbox input "false"
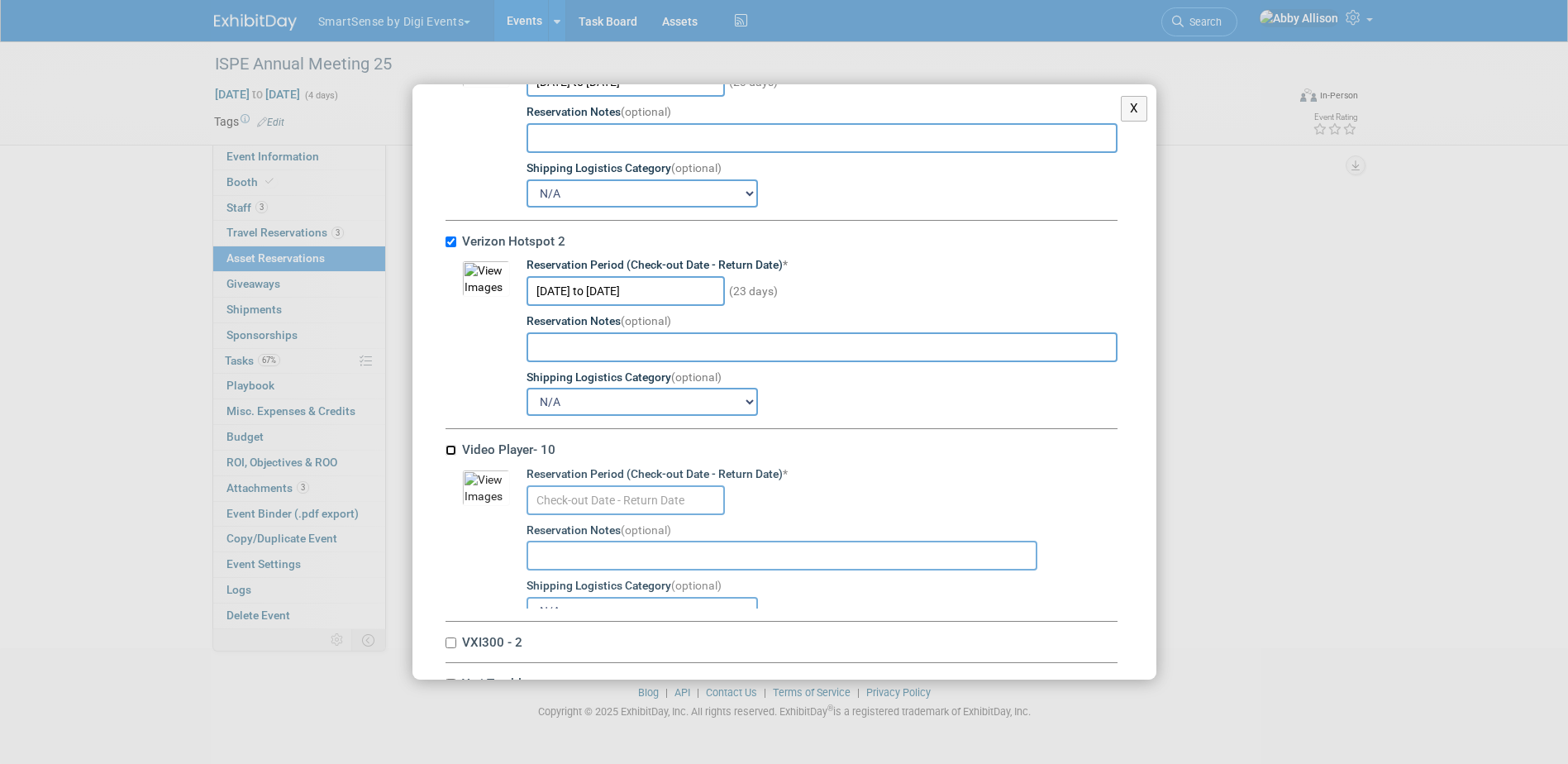
scroll to position [9842, 0]
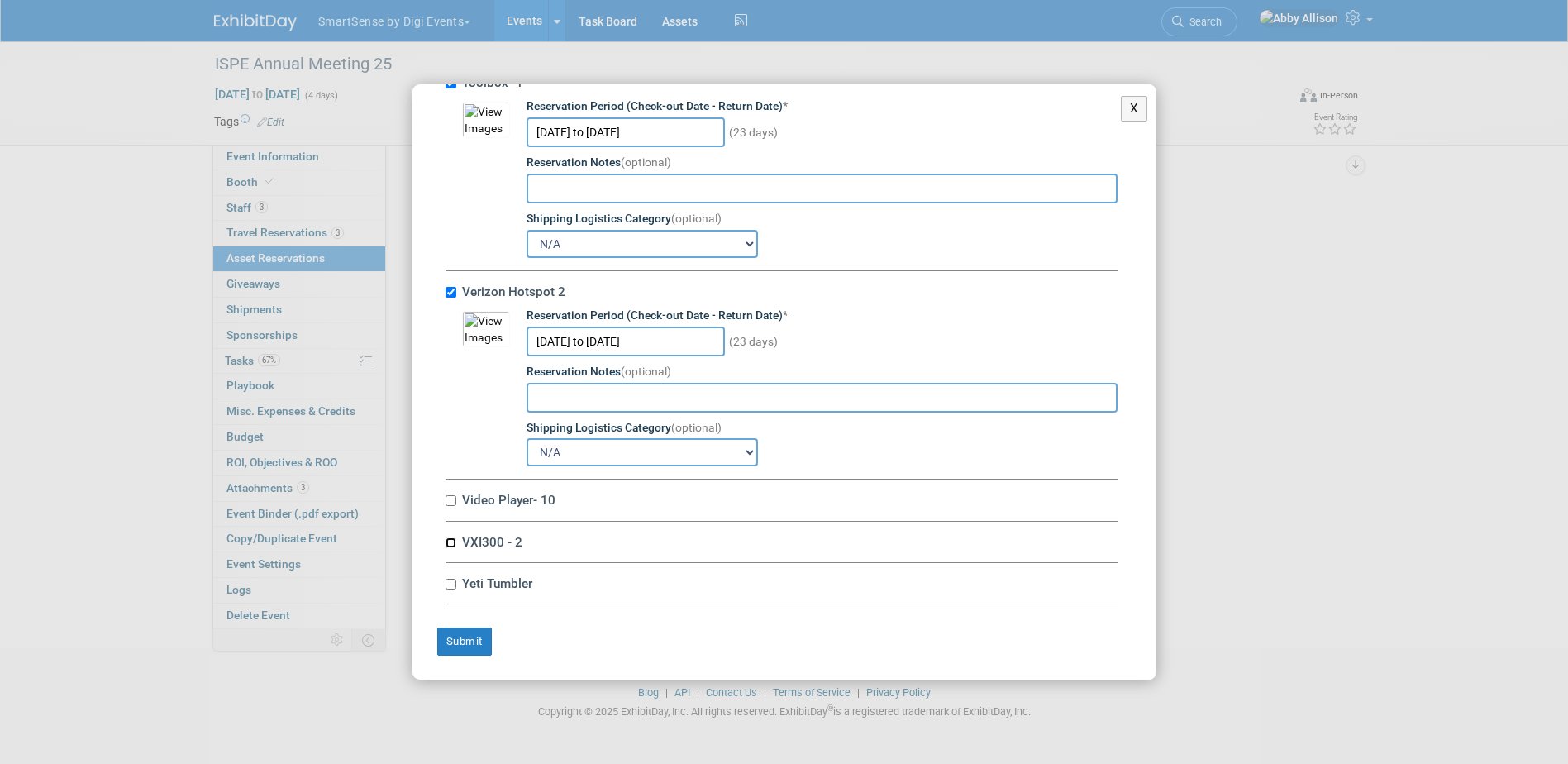
click at [451, 543] on input "VXI300 - 2" at bounding box center [451, 543] width 11 height 11
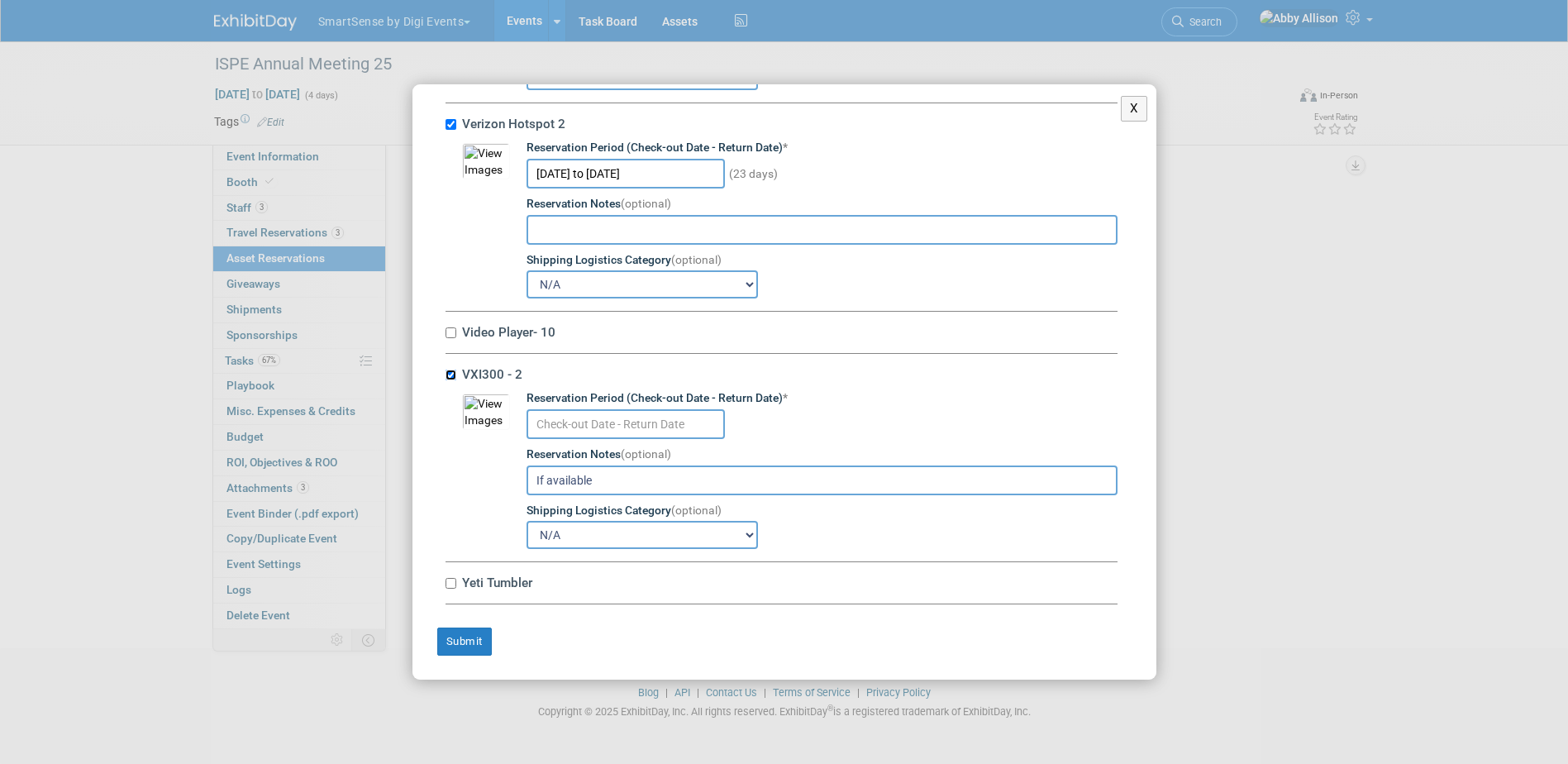
scroll to position [10011, 0]
click at [637, 410] on input "text" at bounding box center [625, 424] width 198 height 30
click at [447, 371] on input "VXI300 - 2" at bounding box center [451, 375] width 11 height 11
checkbox input "false"
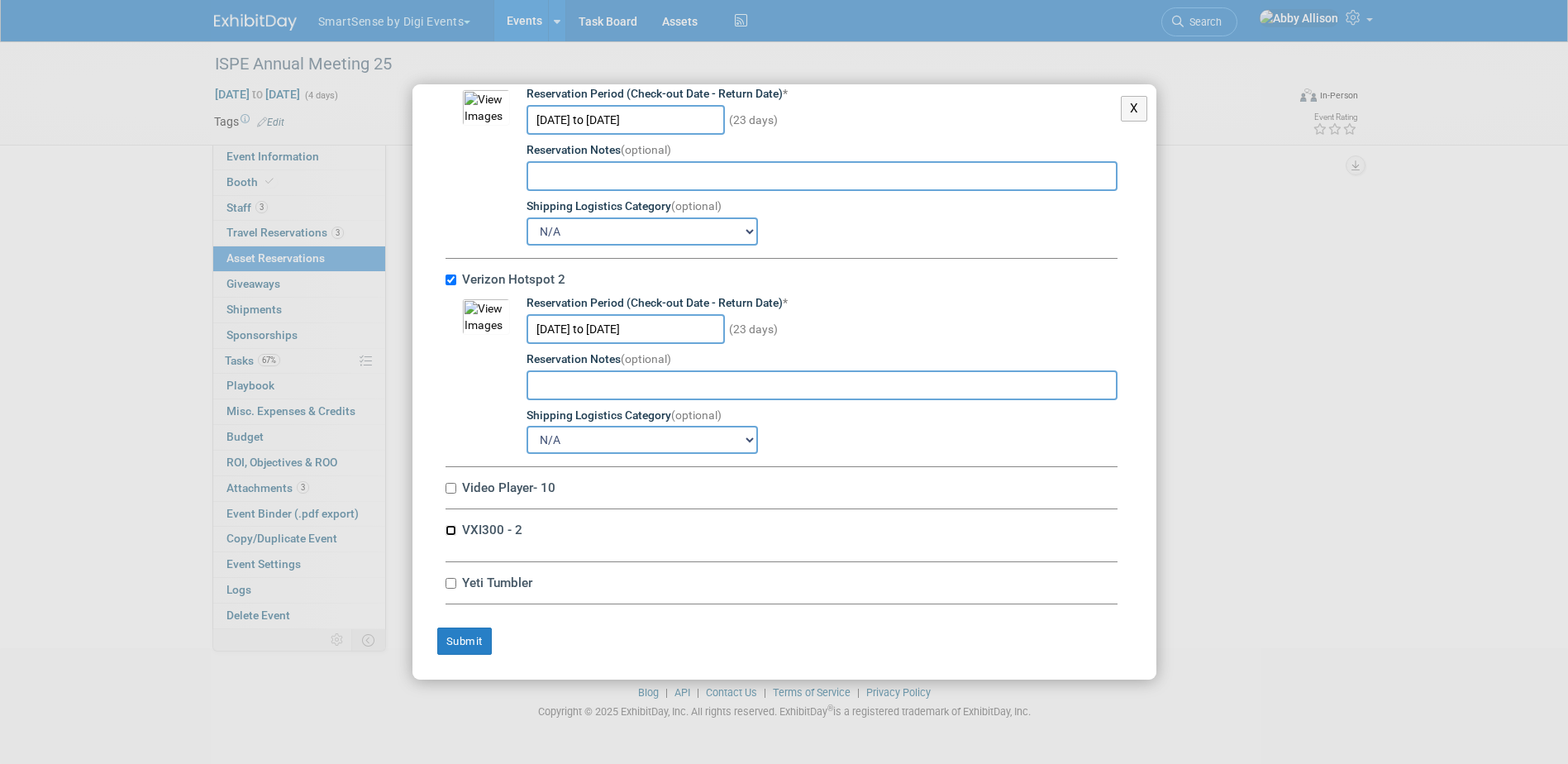
scroll to position [9842, 0]
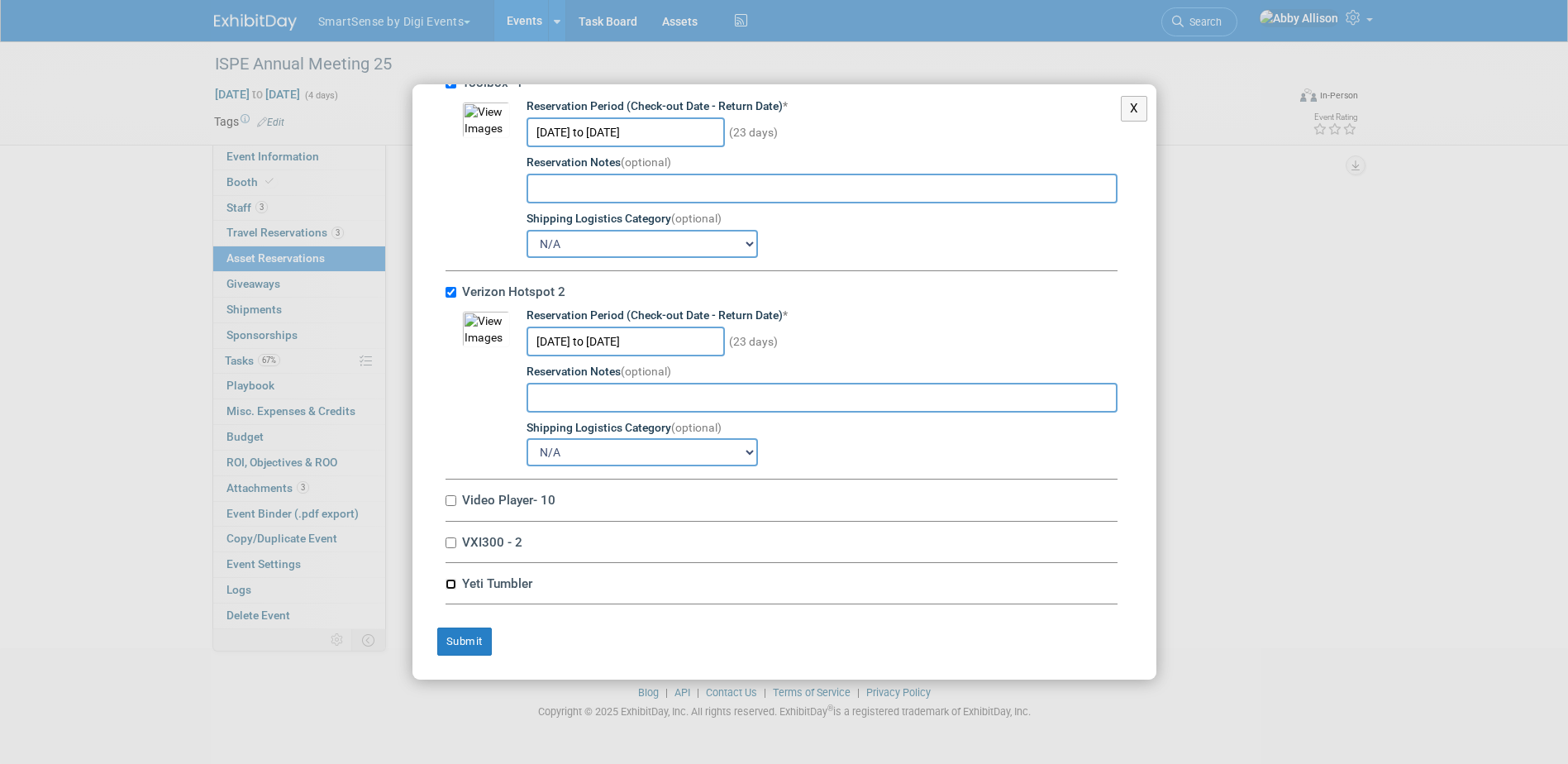
click at [449, 584] on input "Yeti Tumbler" at bounding box center [451, 584] width 11 height 11
checkbox input "true"
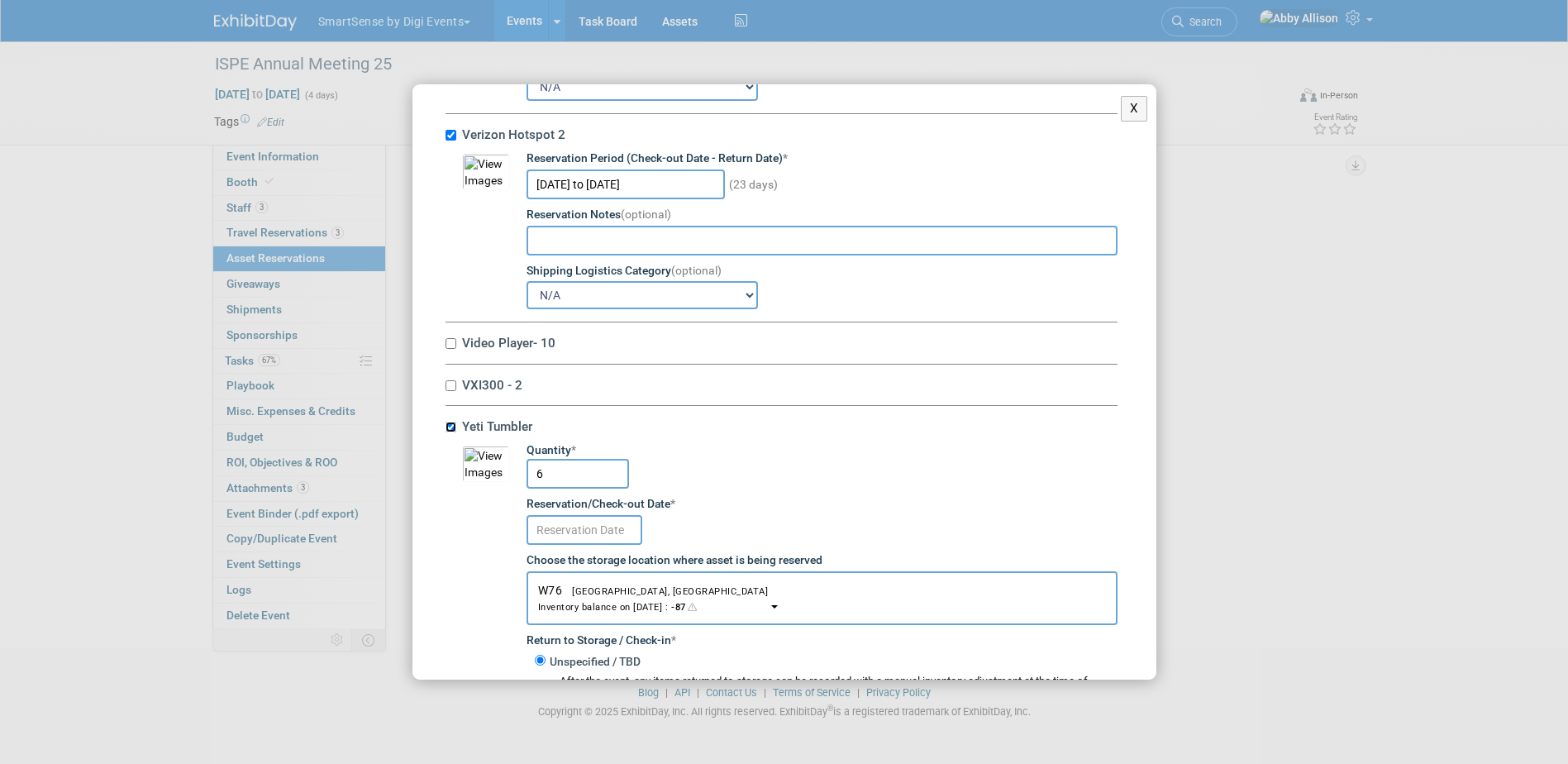
scroll to position [10007, 0]
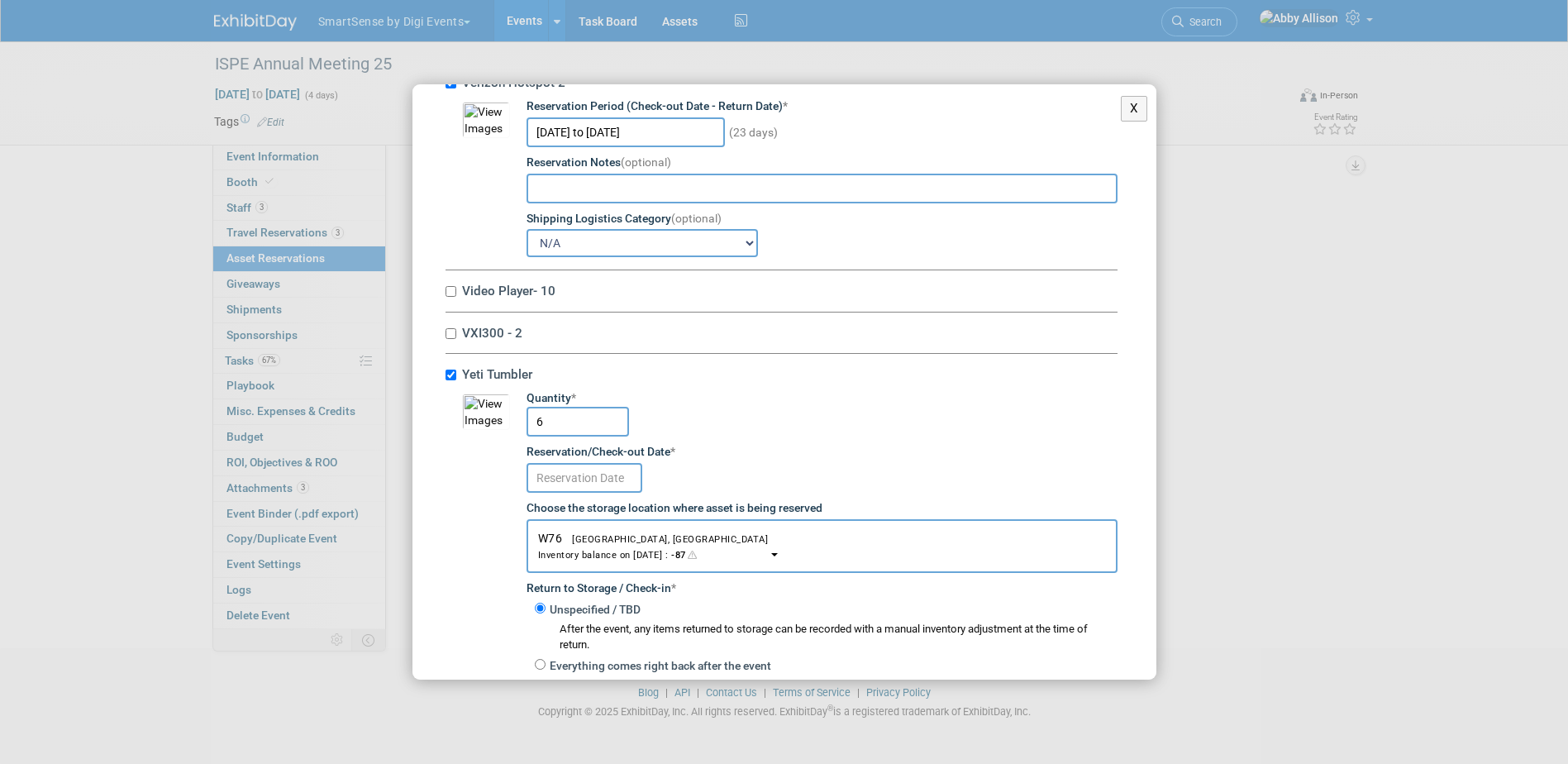
drag, startPoint x: 570, startPoint y: 471, endPoint x: 463, endPoint y: 475, distance: 107.1
click at [463, 475] on tr "10045411-10713860-a65e046d-038c-4cc8-93f7-0bd6b8942bd0.jpg Quantity * 6 Reserva…" at bounding box center [790, 605] width 655 height 430
type input "4"
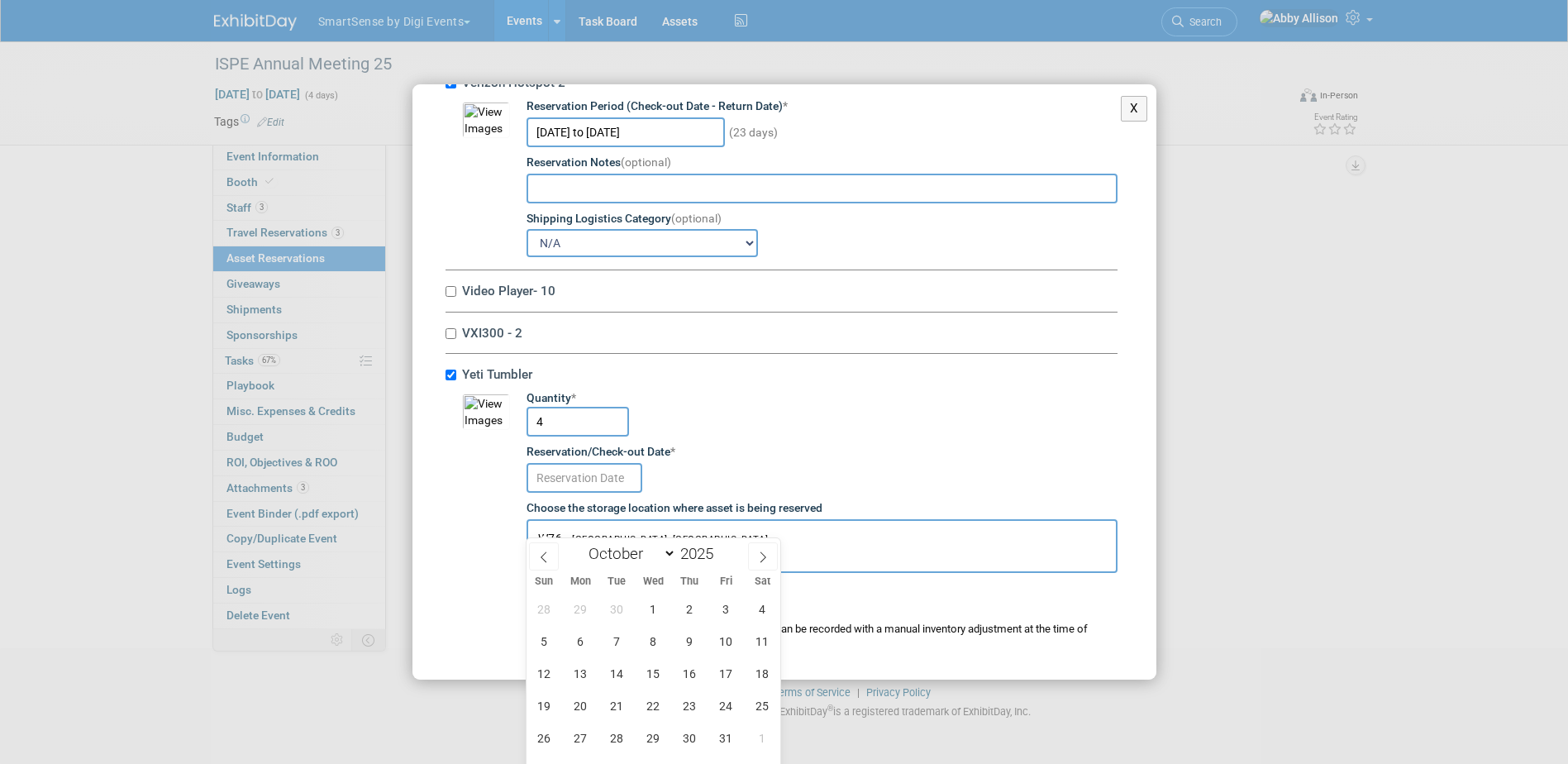
click at [562, 492] on input "text" at bounding box center [584, 477] width 115 height 30
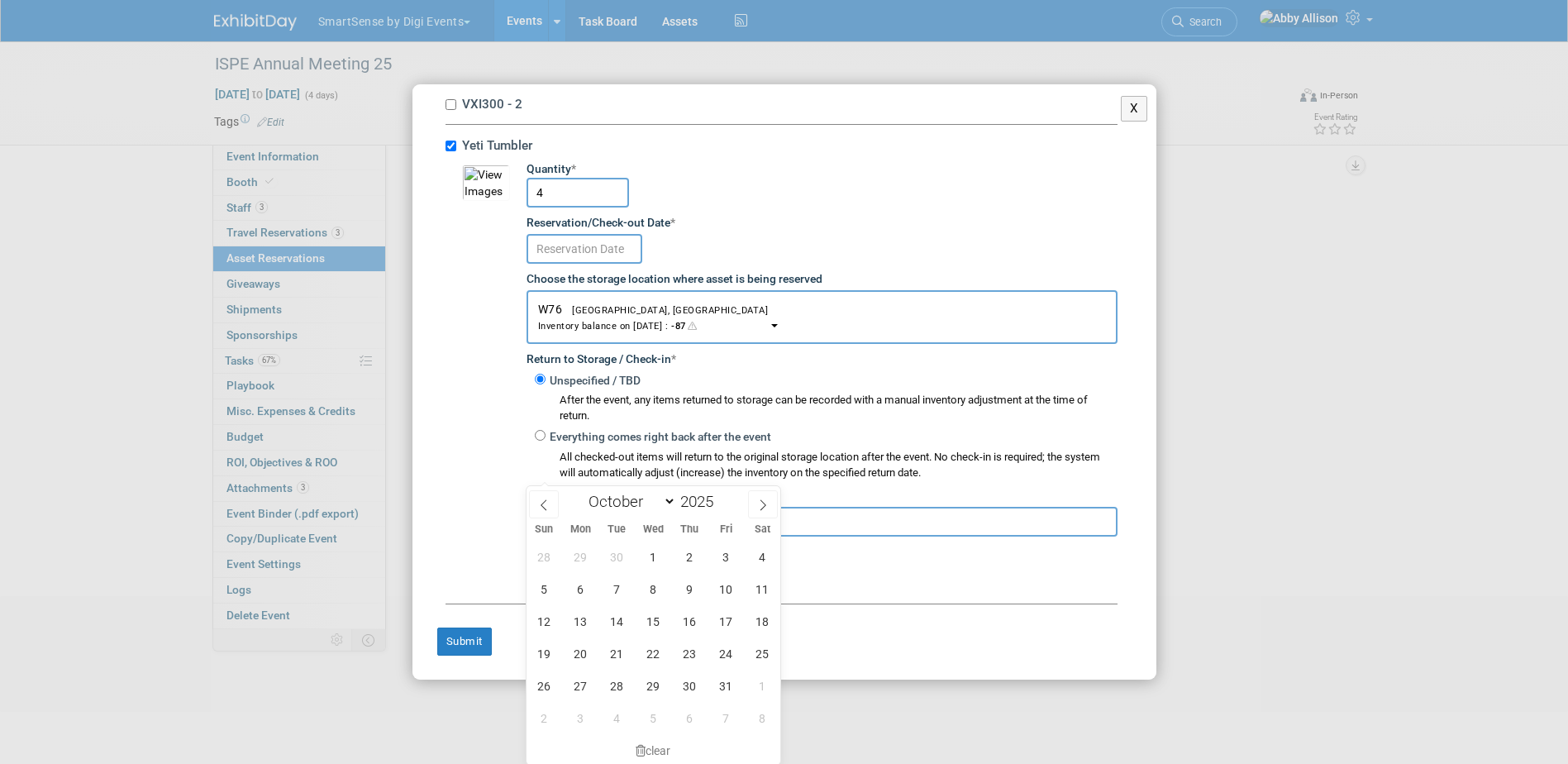
scroll to position [97, 0]
click at [661, 621] on span "15" at bounding box center [653, 620] width 33 height 33
type input "[DATE]"
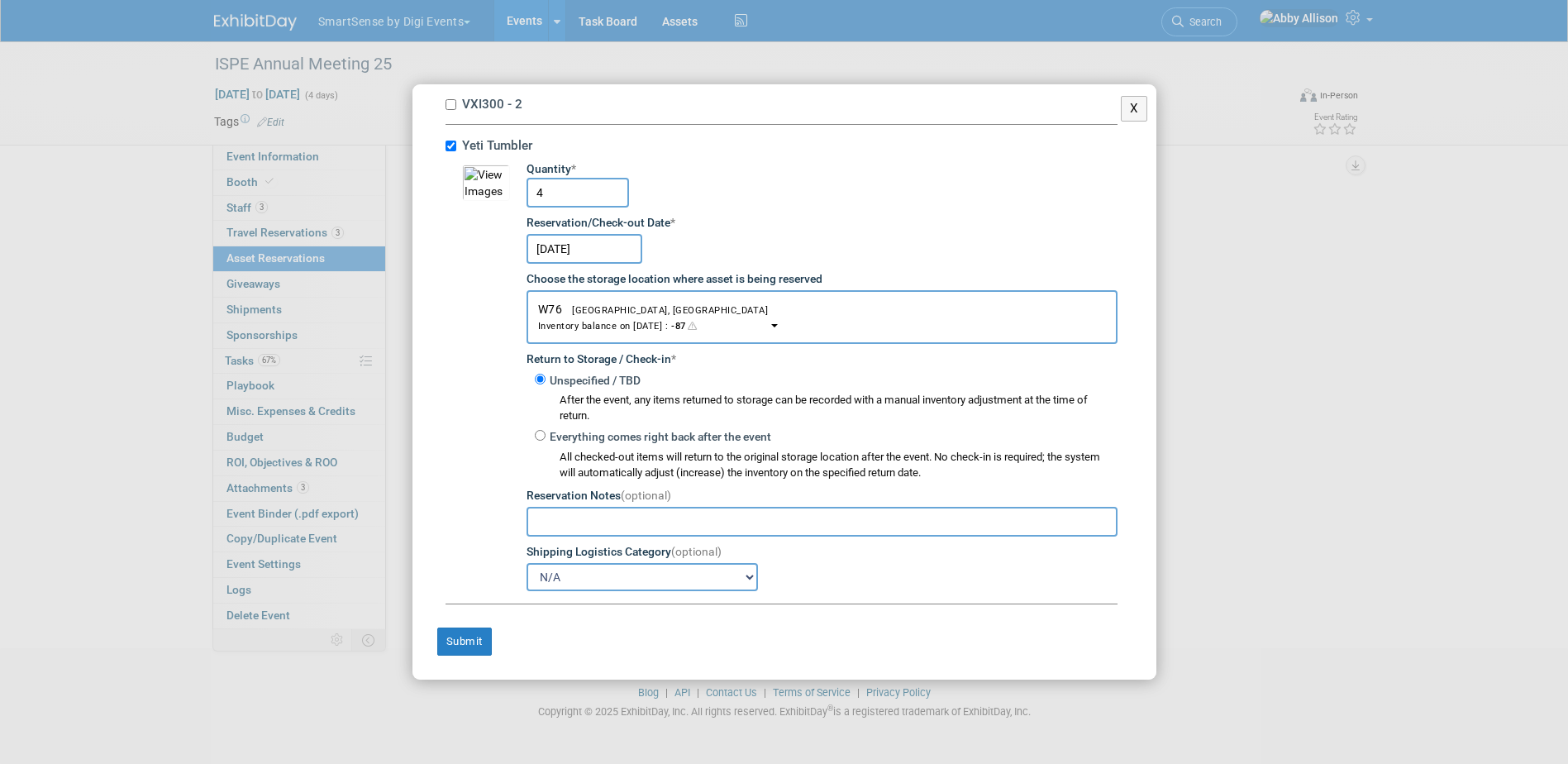
scroll to position [10283, 0]
click at [474, 637] on button "Submit" at bounding box center [464, 641] width 55 height 28
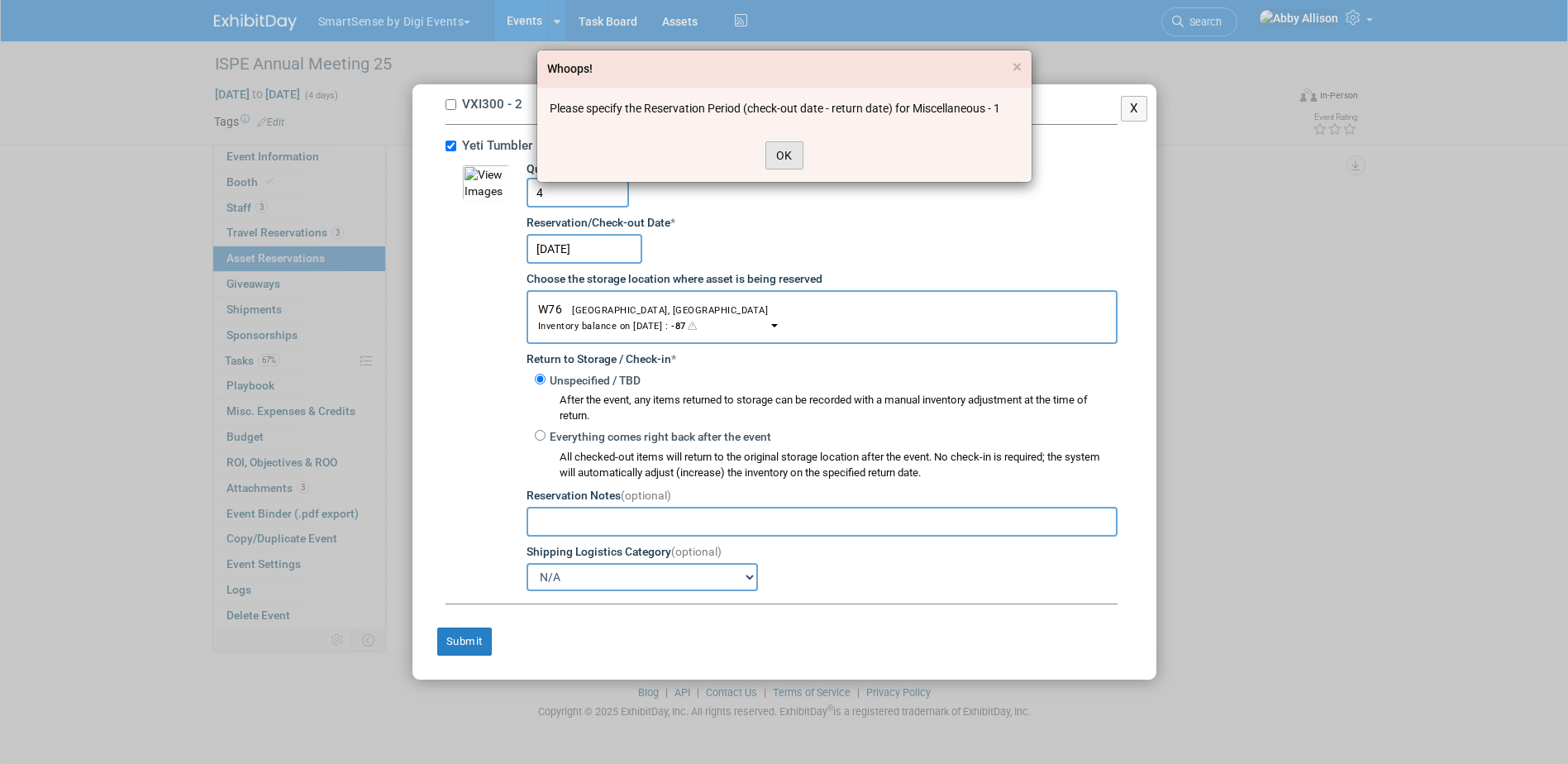
click at [788, 150] on button "OK" at bounding box center [784, 155] width 38 height 28
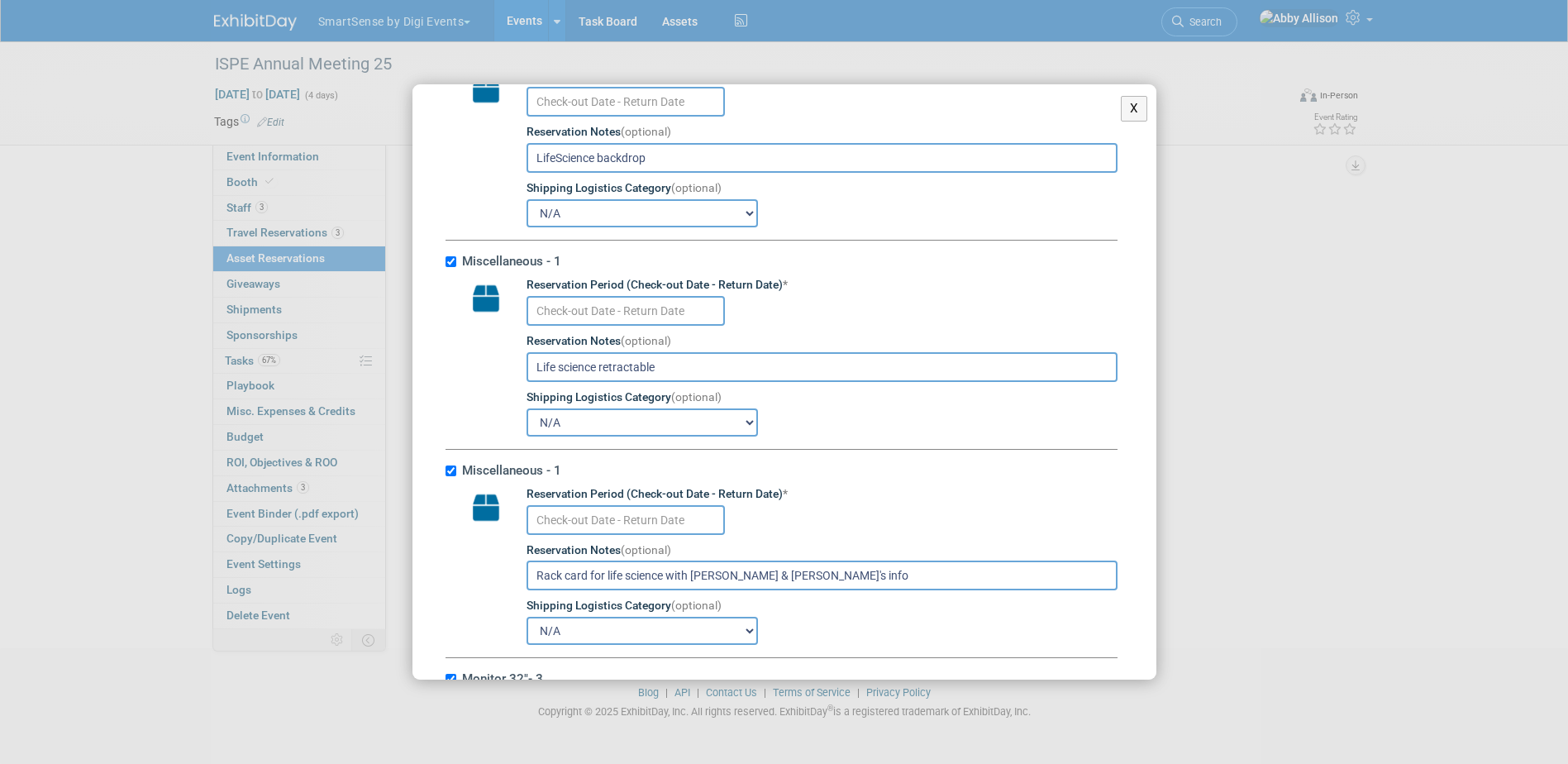
scroll to position [6562, 0]
click at [588, 537] on input "text" at bounding box center [625, 522] width 198 height 30
click at [840, 570] on td "Reservation Period (Check-out Date - Return Date) * Reservation Notes (optional…" at bounding box center [813, 568] width 608 height 159
click at [676, 537] on input "text" at bounding box center [625, 522] width 198 height 30
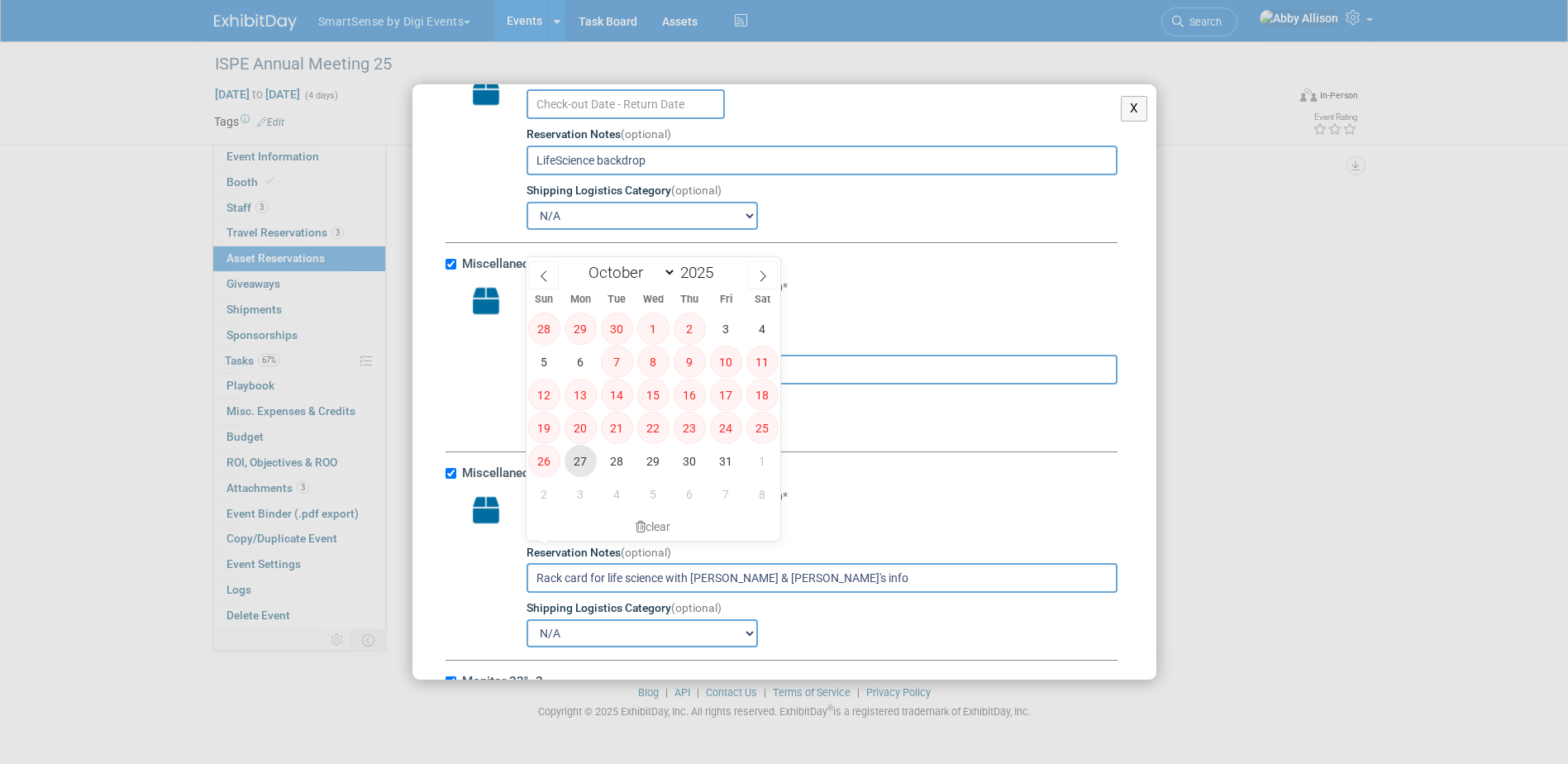
click at [572, 457] on span "27" at bounding box center [581, 461] width 33 height 33
click at [604, 458] on span "28" at bounding box center [617, 461] width 33 height 33
type input "[DATE] to [DATE]"
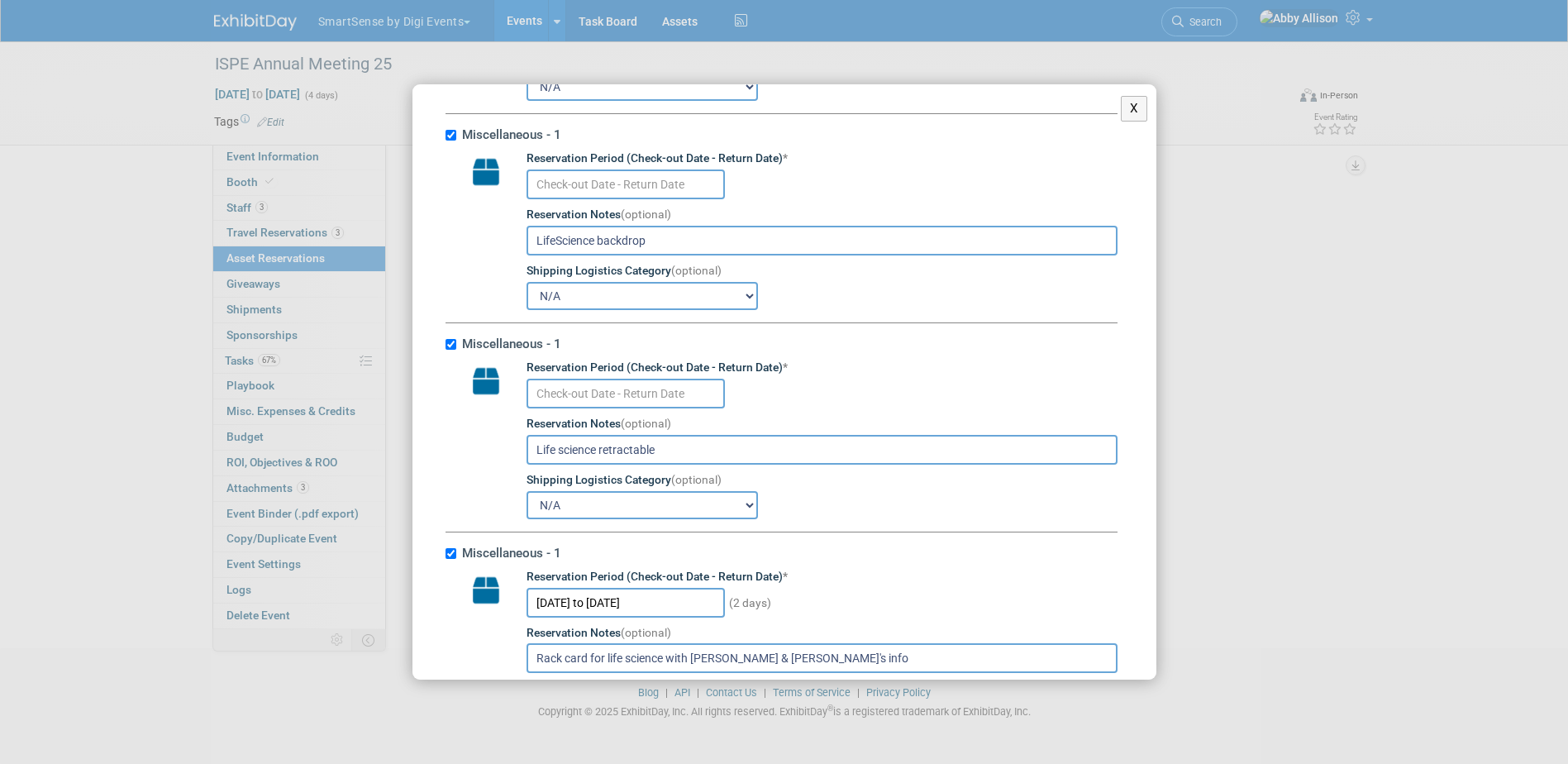
scroll to position [6481, 0]
click at [616, 410] on input "text" at bounding box center [625, 396] width 198 height 30
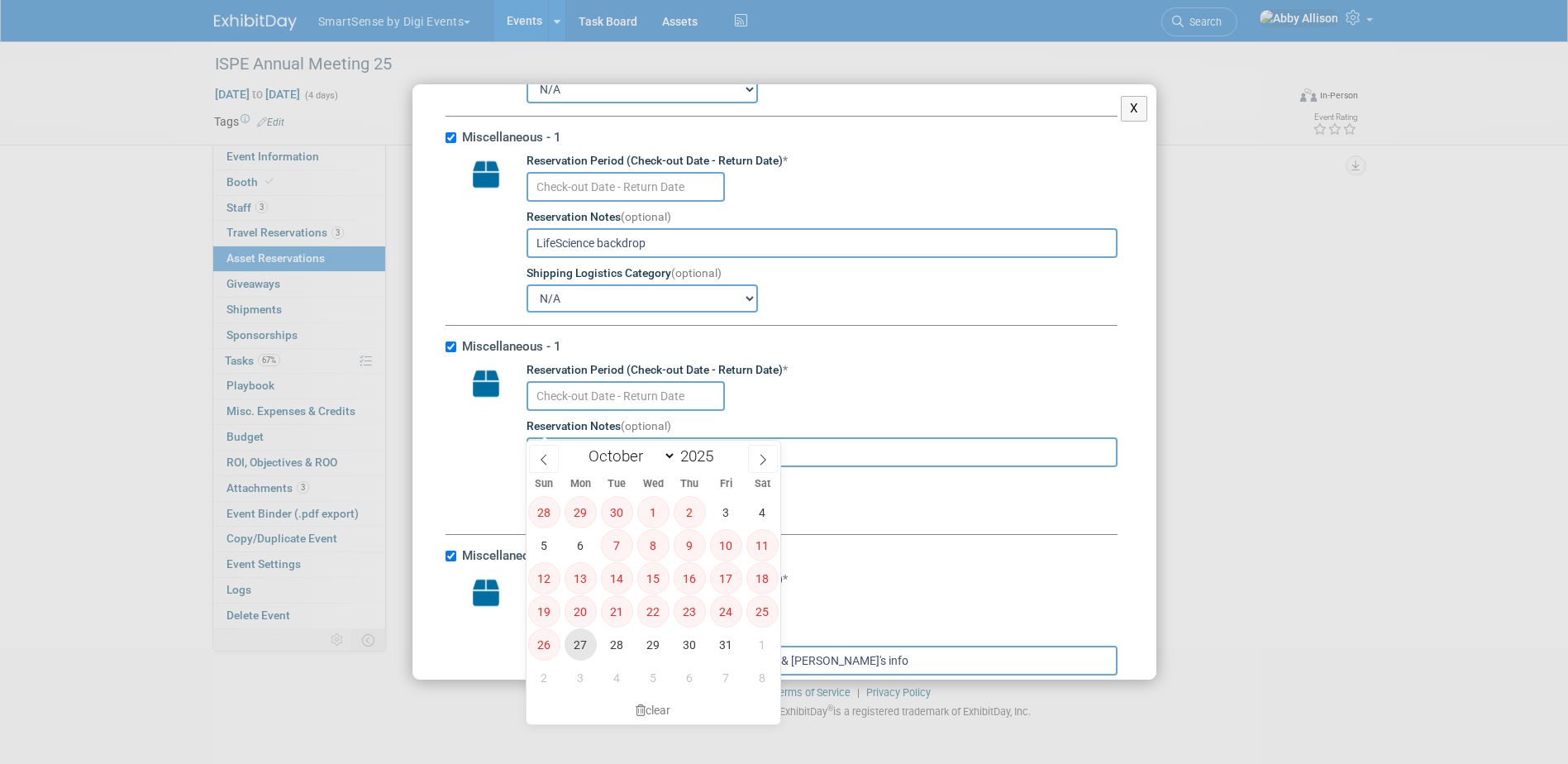
click at [583, 635] on span "27" at bounding box center [581, 644] width 33 height 33
click at [607, 639] on span "28" at bounding box center [617, 644] width 33 height 33
type input "[DATE] to [DATE]"
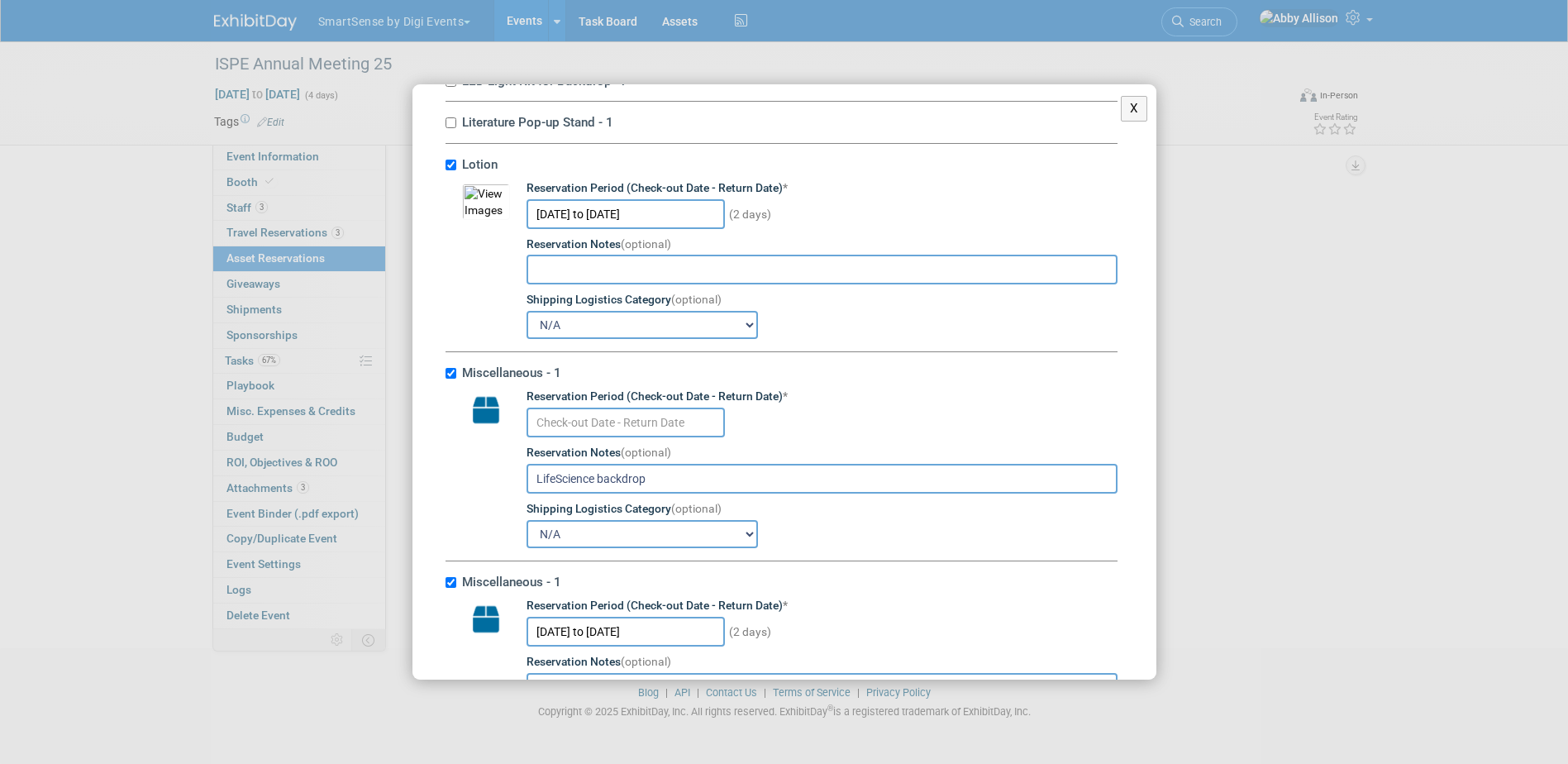
scroll to position [6232, 0]
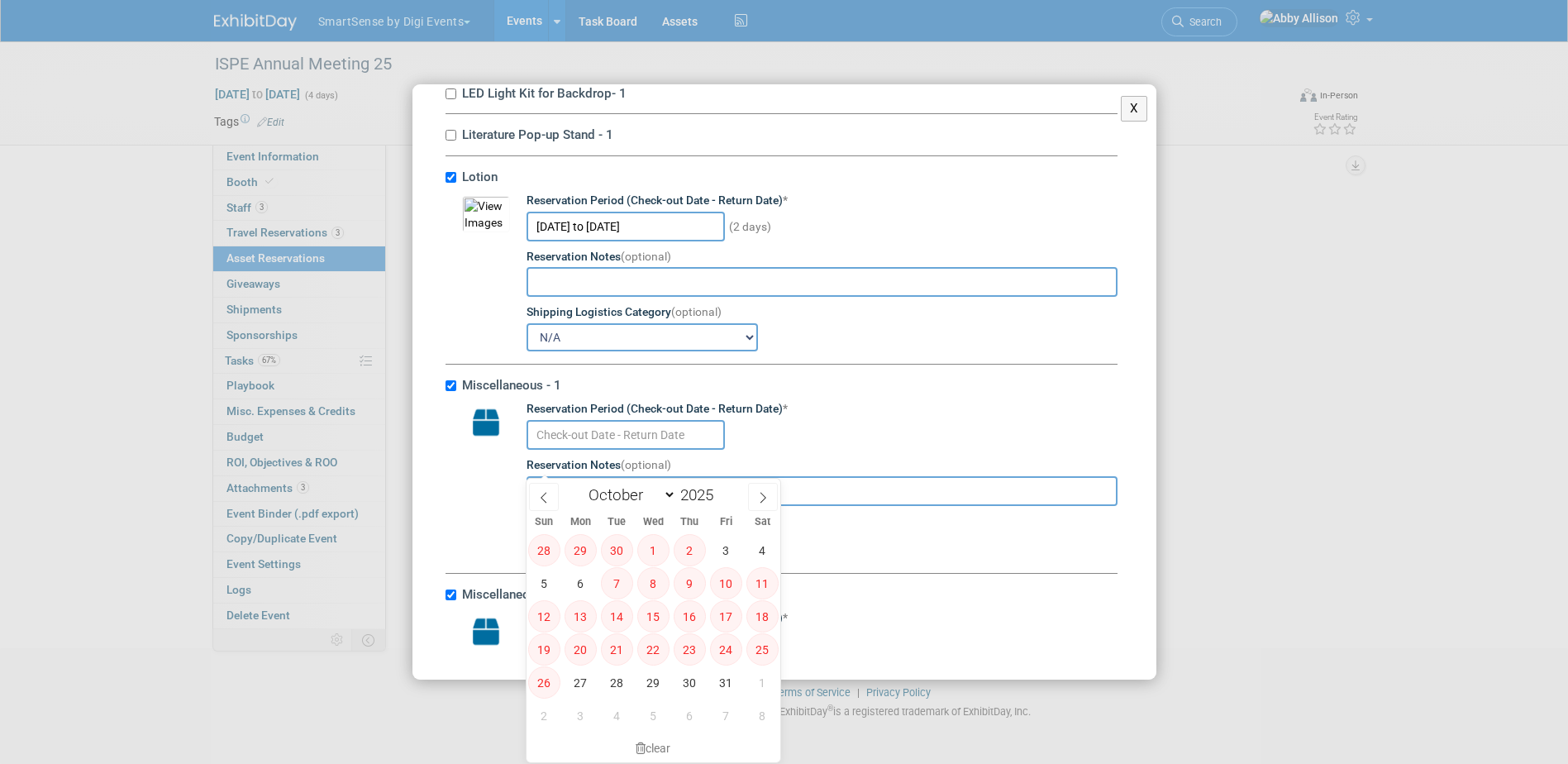
click at [622, 449] on input "text" at bounding box center [625, 435] width 198 height 30
click at [584, 683] on span "27" at bounding box center [581, 682] width 33 height 33
click at [607, 683] on span "28" at bounding box center [617, 682] width 33 height 33
type input "[DATE] to [DATE]"
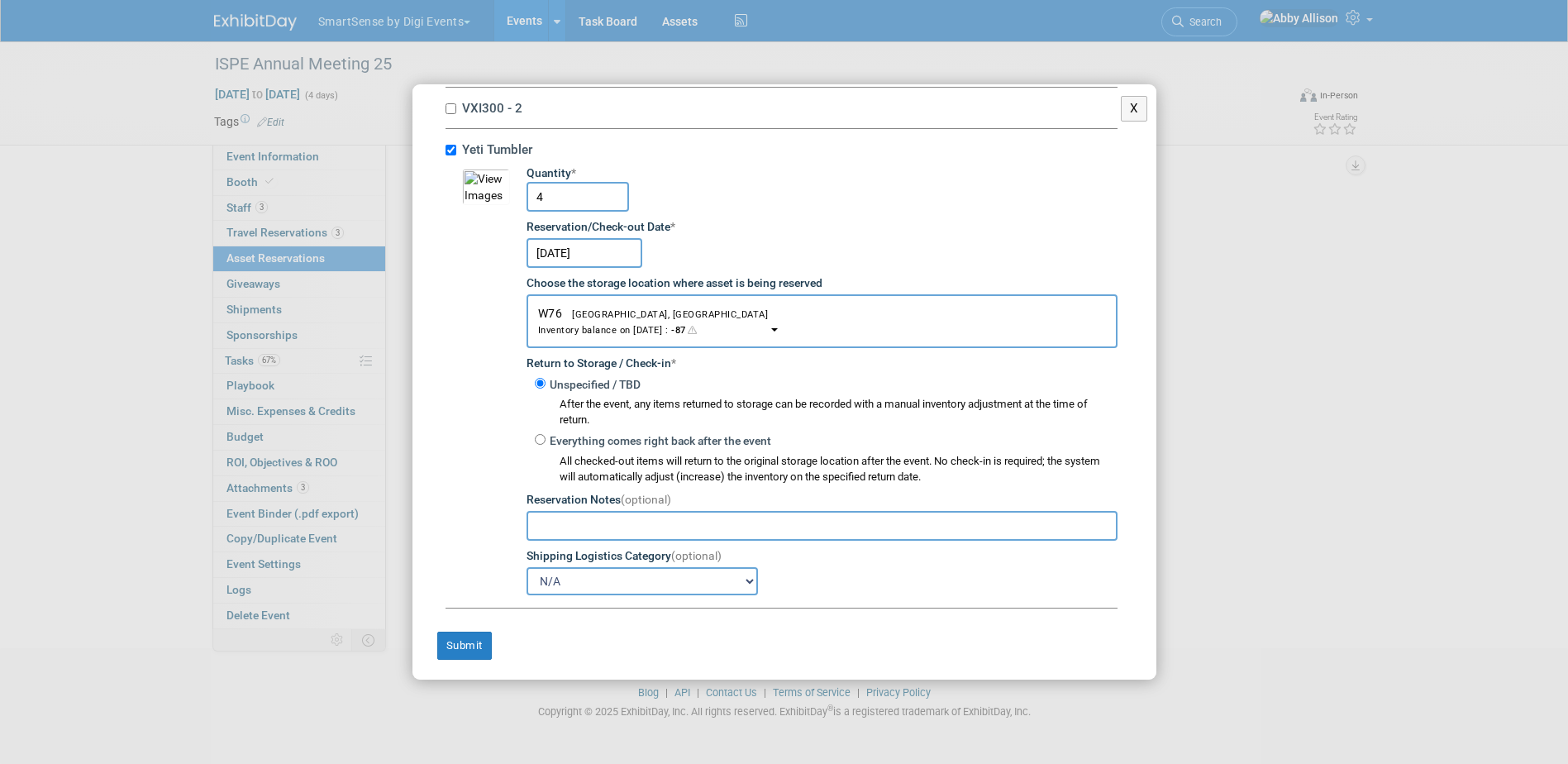
scroll to position [10283, 0]
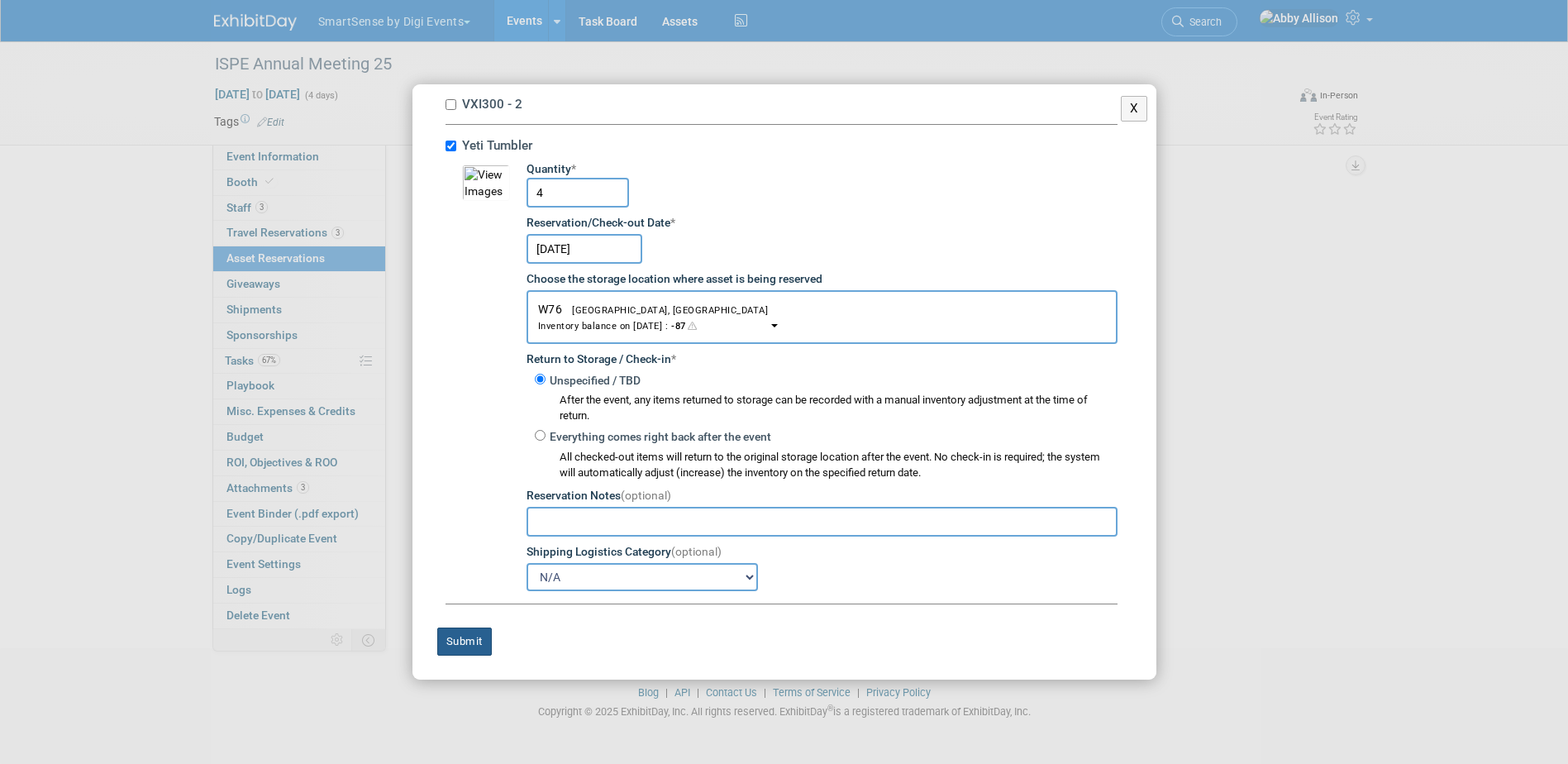
click at [462, 635] on button "Submit" at bounding box center [464, 641] width 55 height 28
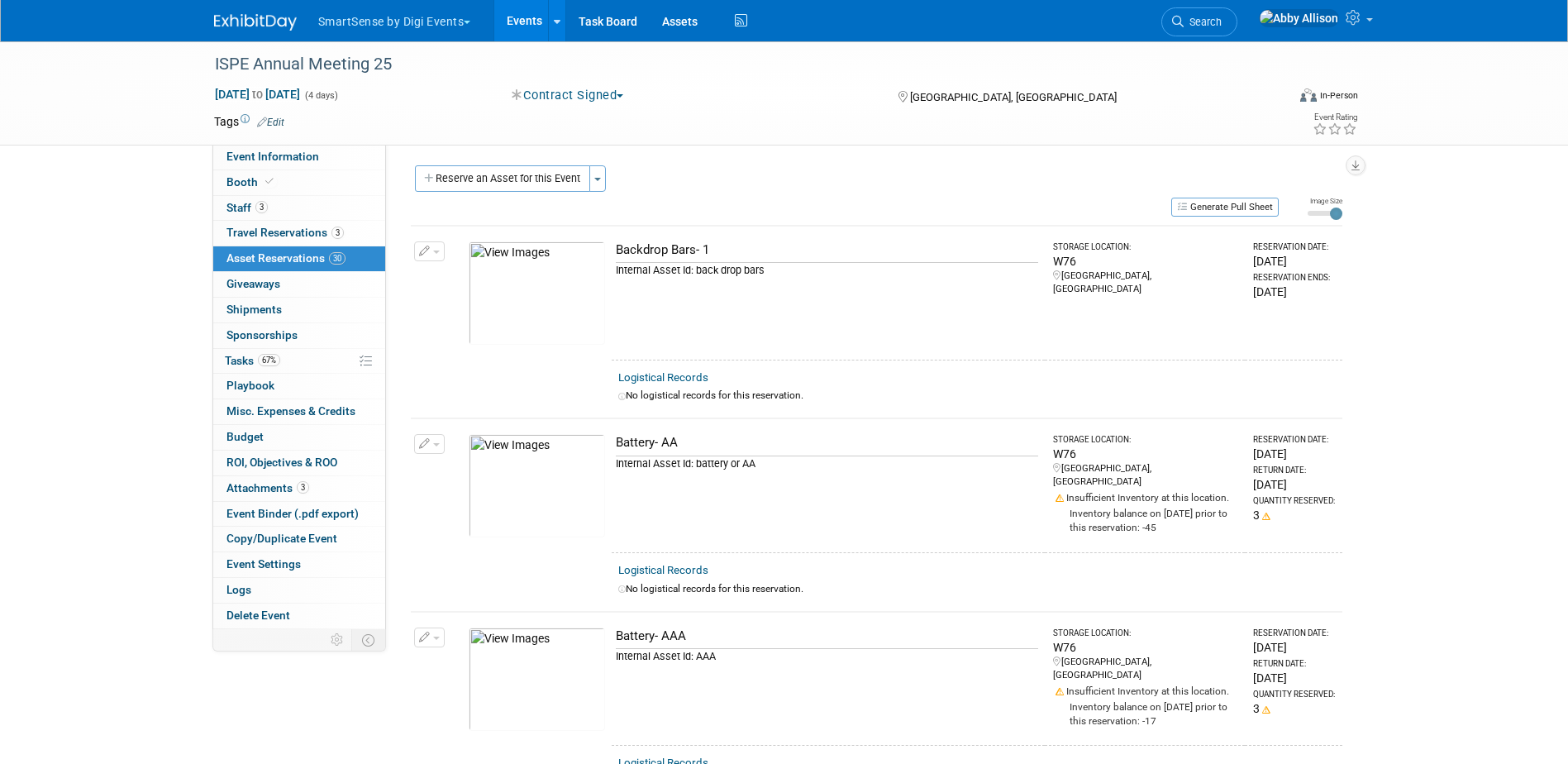
scroll to position [0, 0]
click at [537, 175] on button "Reserve an Asset for this Event" at bounding box center [503, 180] width 175 height 26
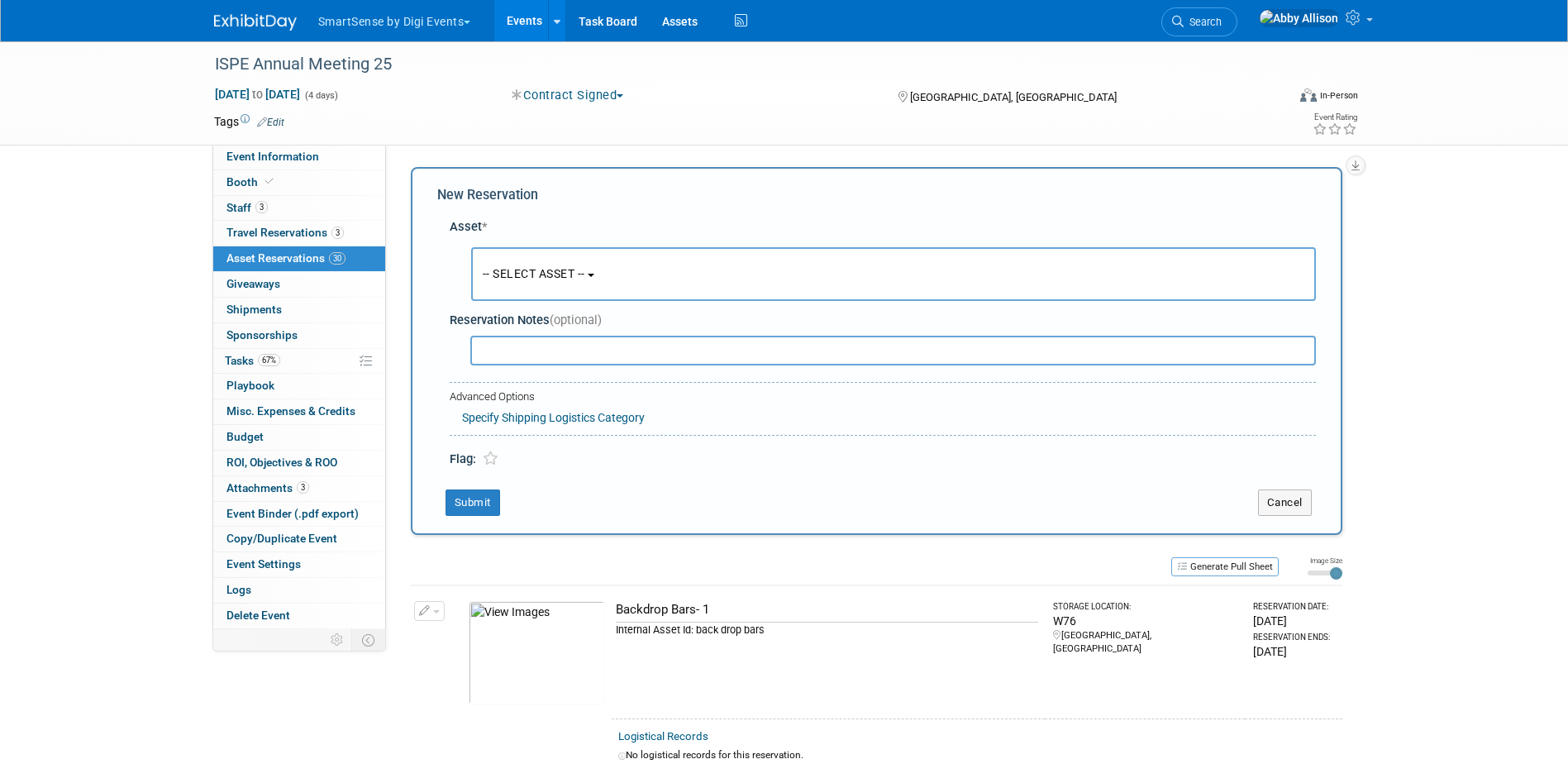
scroll to position [16, 0]
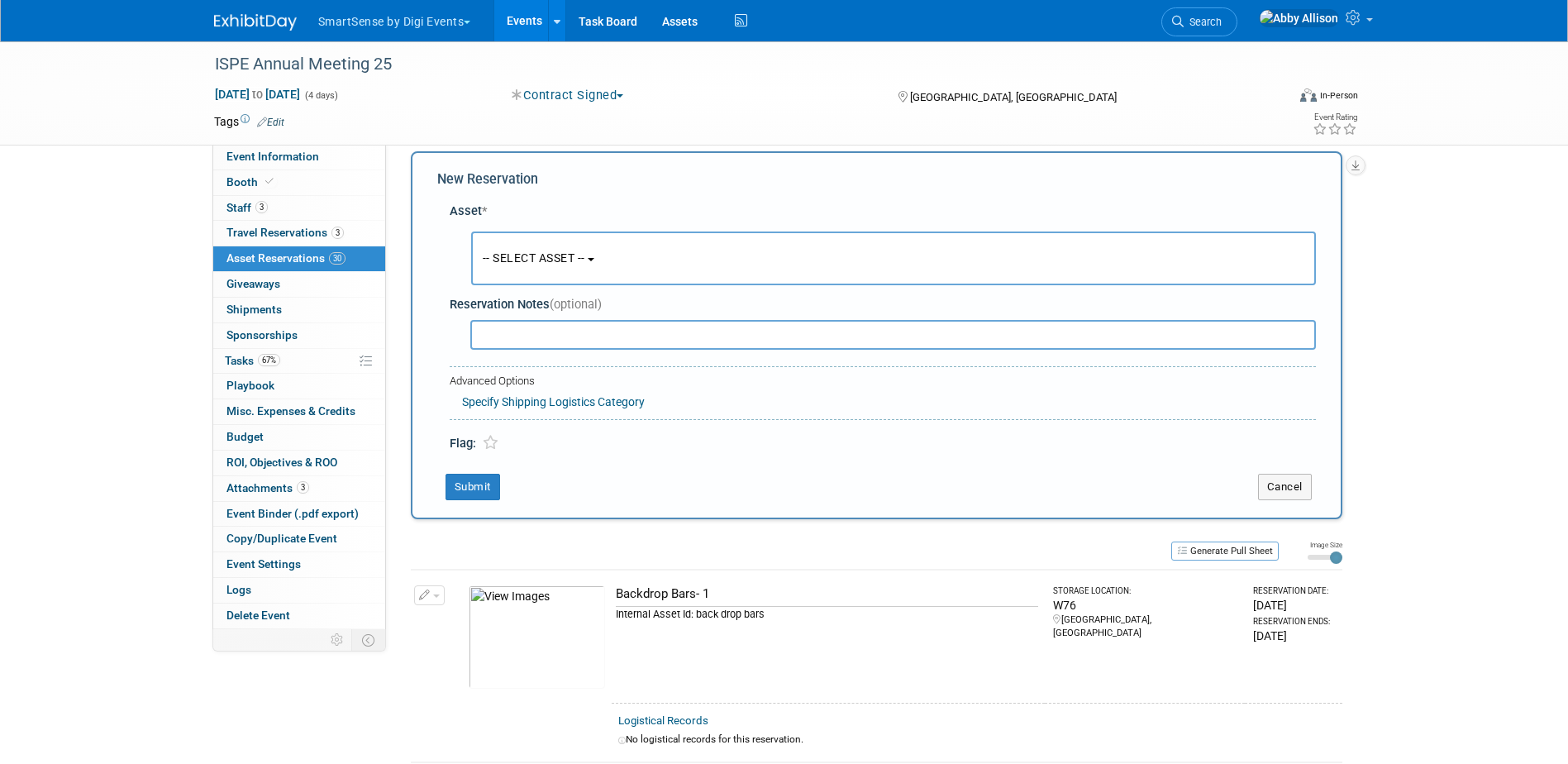
click at [652, 262] on button "-- SELECT ASSET --" at bounding box center [893, 259] width 845 height 54
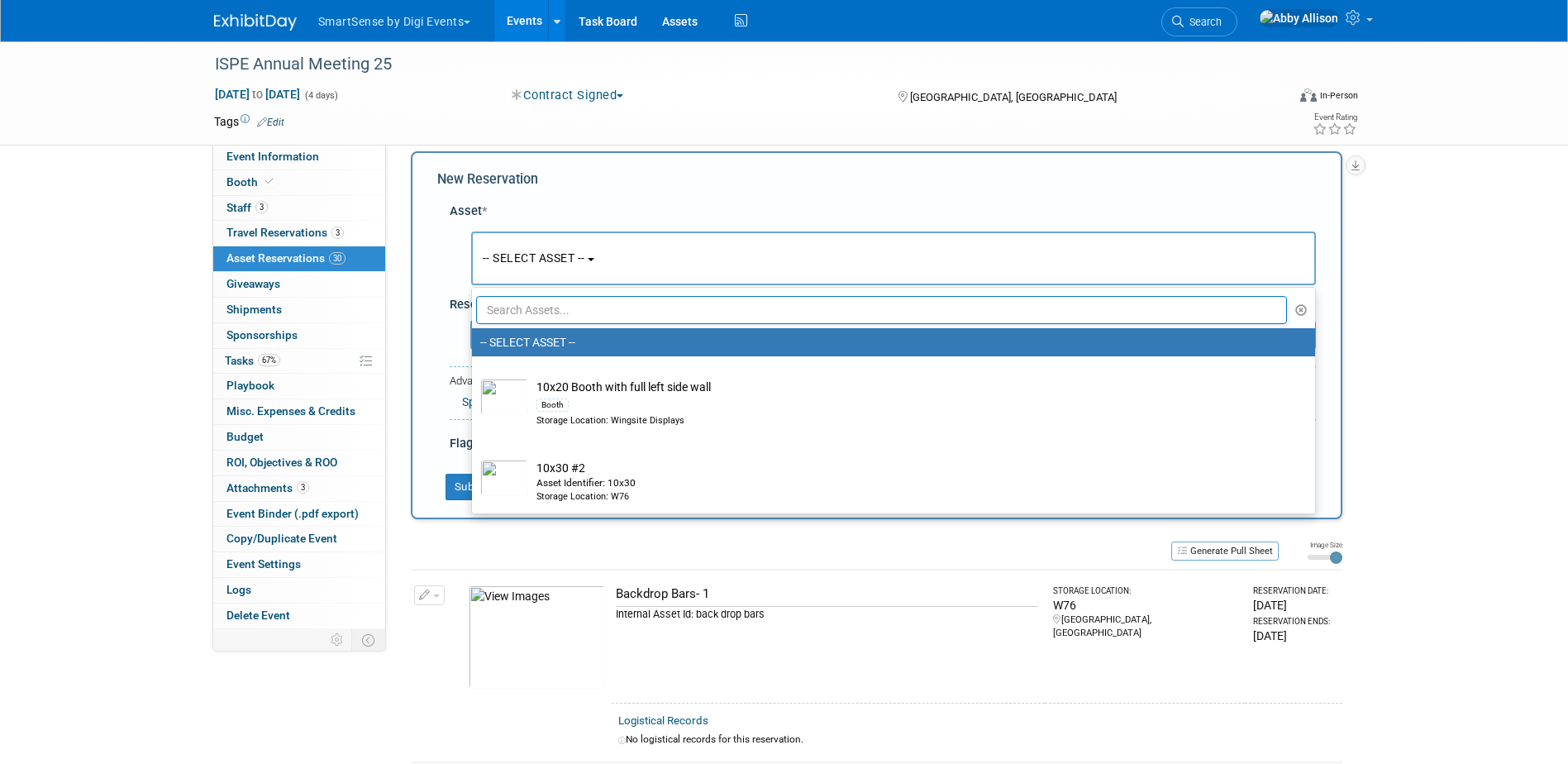
click at [610, 308] on input "text" at bounding box center [882, 310] width 811 height 28
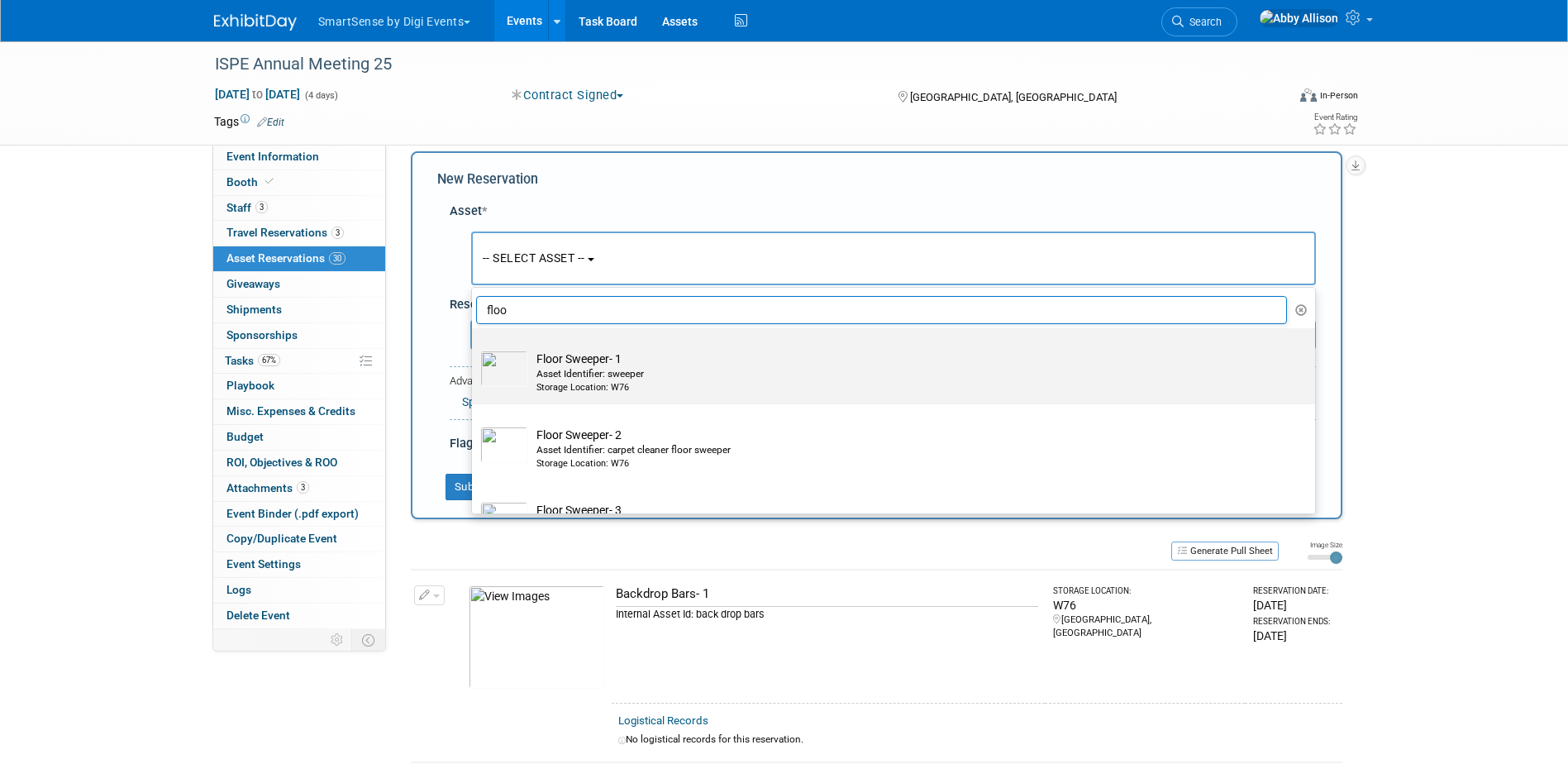
type input "floo"
click at [593, 387] on div "Storage Location: W76" at bounding box center [909, 388] width 745 height 13
click at [475, 348] on input "Floor Sweeper- 1 Asset Identifier: sweeper Storage Location: W76" at bounding box center [469, 342] width 11 height 11
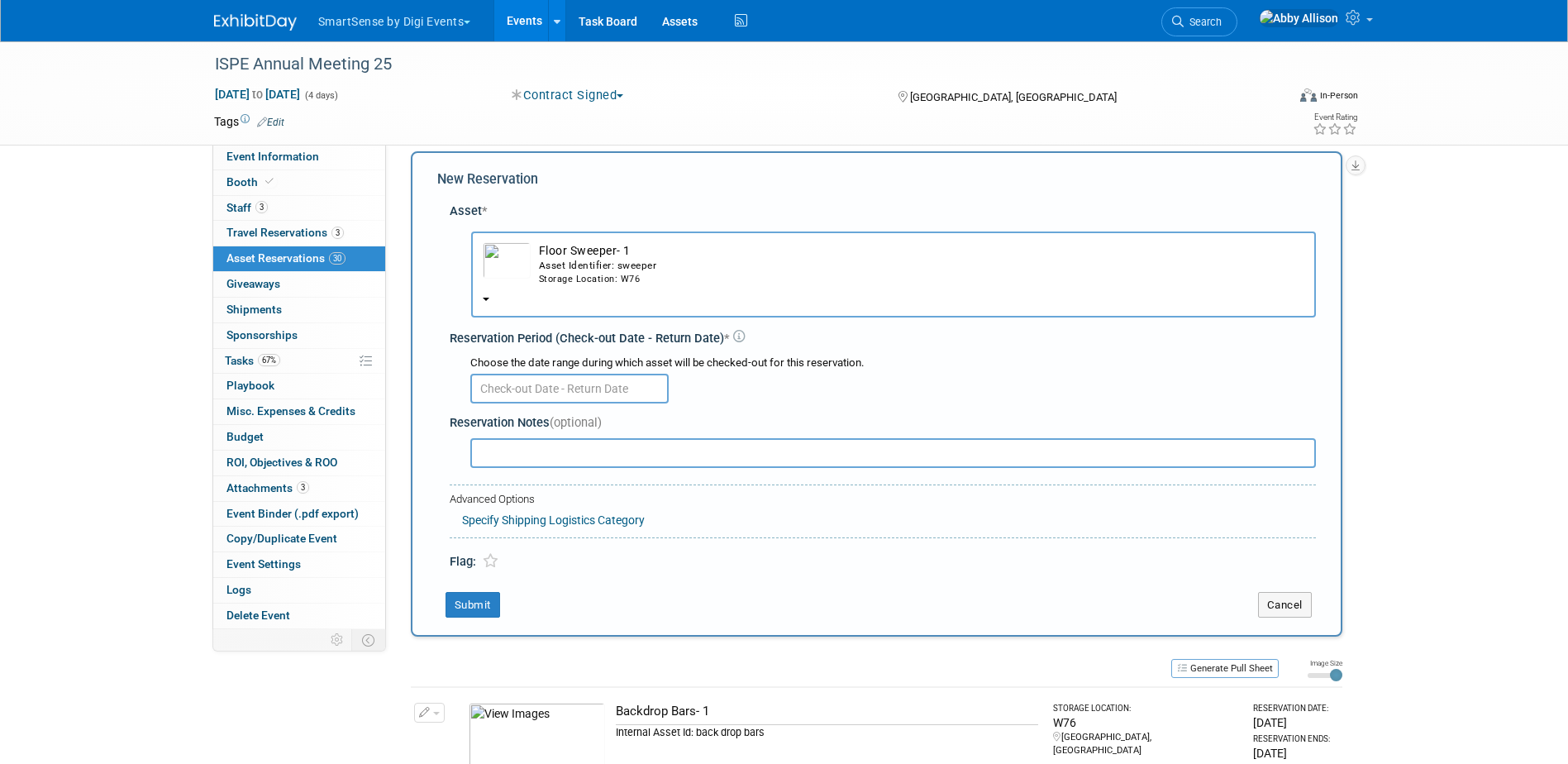
click at [555, 373] on div at bounding box center [892, 387] width 846 height 33
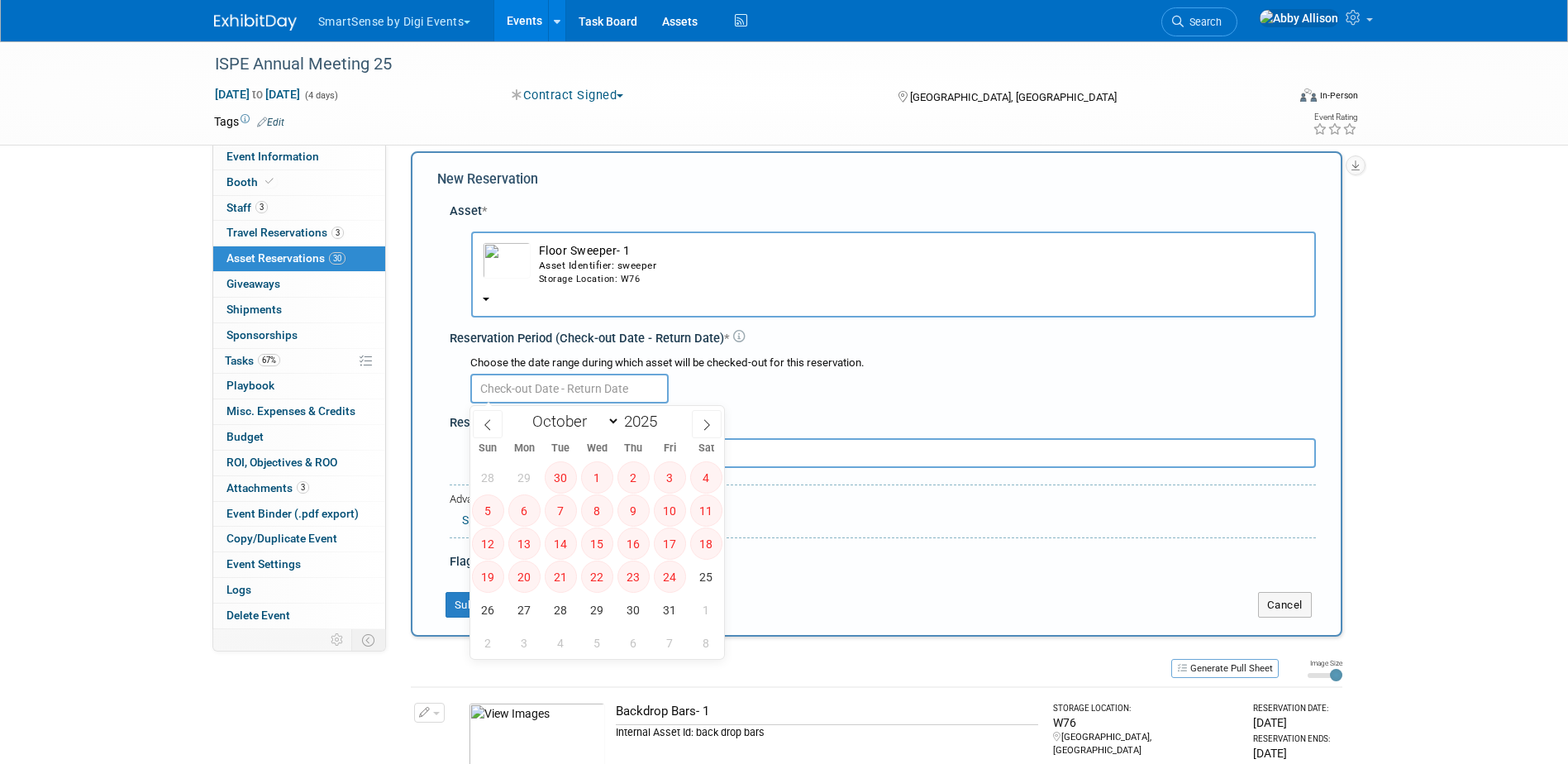
click at [555, 391] on input "text" at bounding box center [569, 389] width 198 height 30
click at [582, 257] on td "Floor Sweeper- 1 Asset Identifier: sweeper Storage Location: W76" at bounding box center [917, 263] width 773 height 44
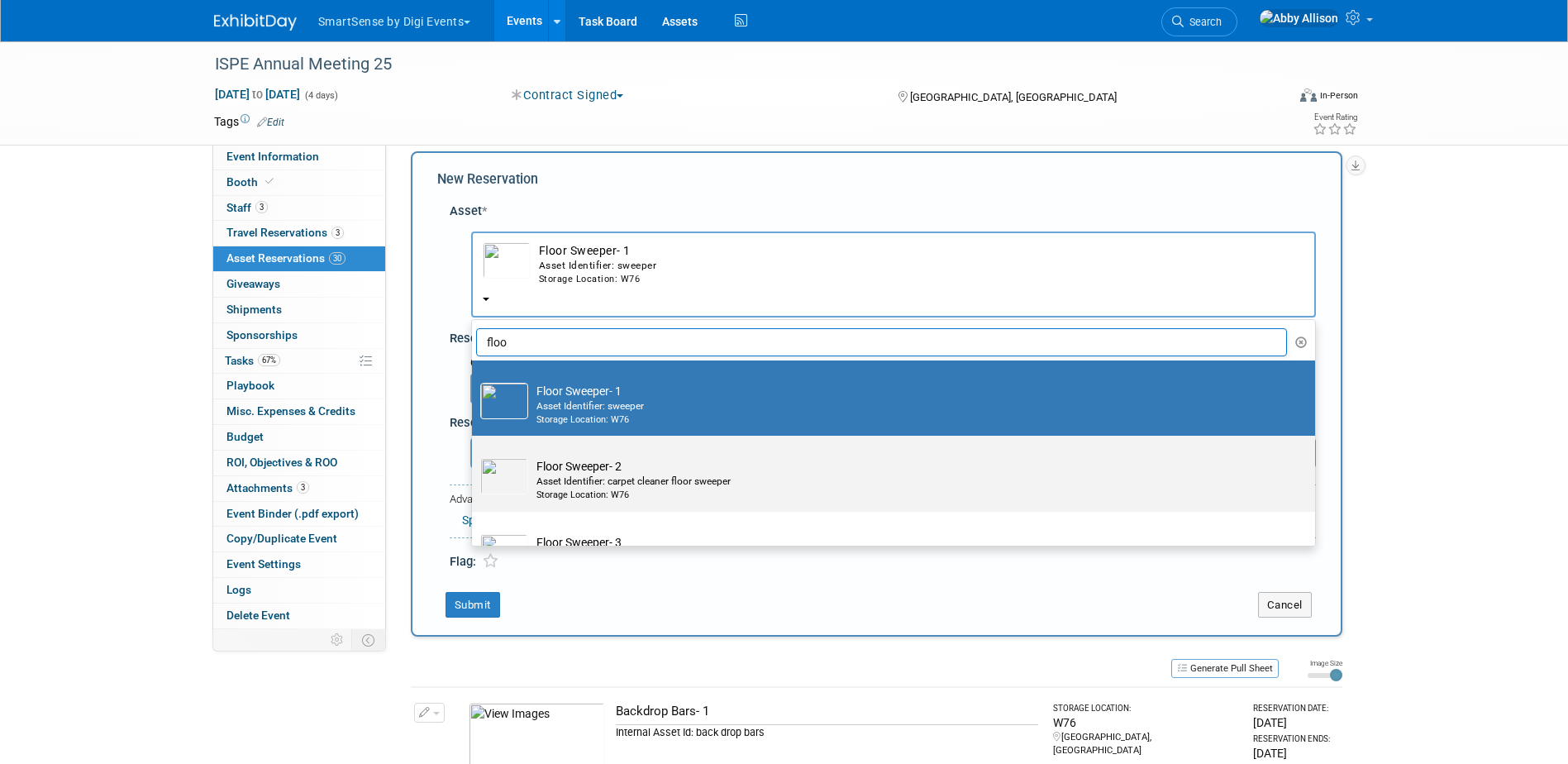
click at [587, 469] on td "Floor Sweeper- 2 Asset Identifier: carpet cleaner floor sweeper Storage Locatio…" at bounding box center [905, 479] width 754 height 44
click at [475, 455] on input "Floor Sweeper- 2 Asset Identifier: carpet cleaner floor sweeper Storage Locatio…" at bounding box center [469, 450] width 11 height 11
select select "10713831"
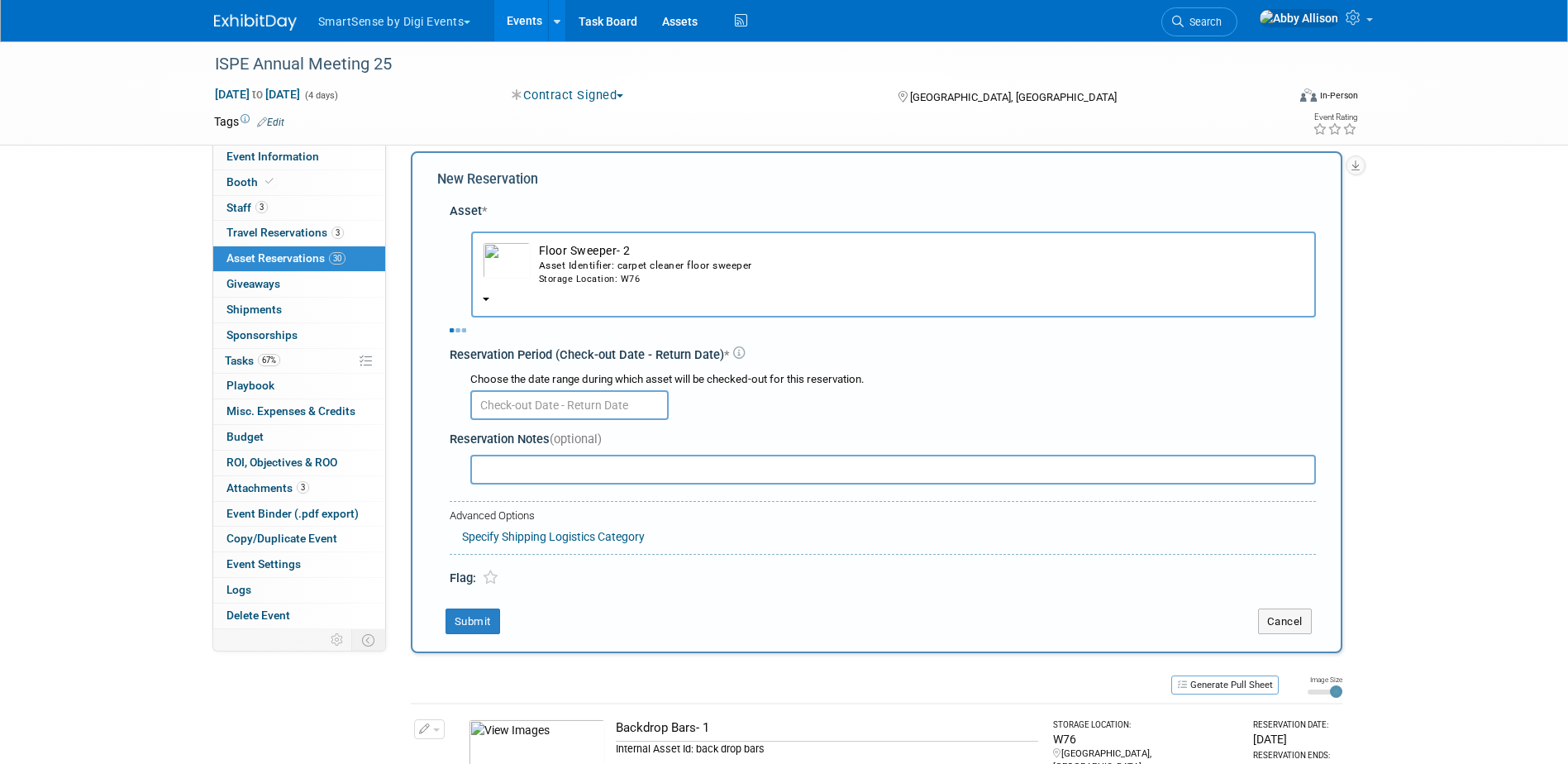
select select "9"
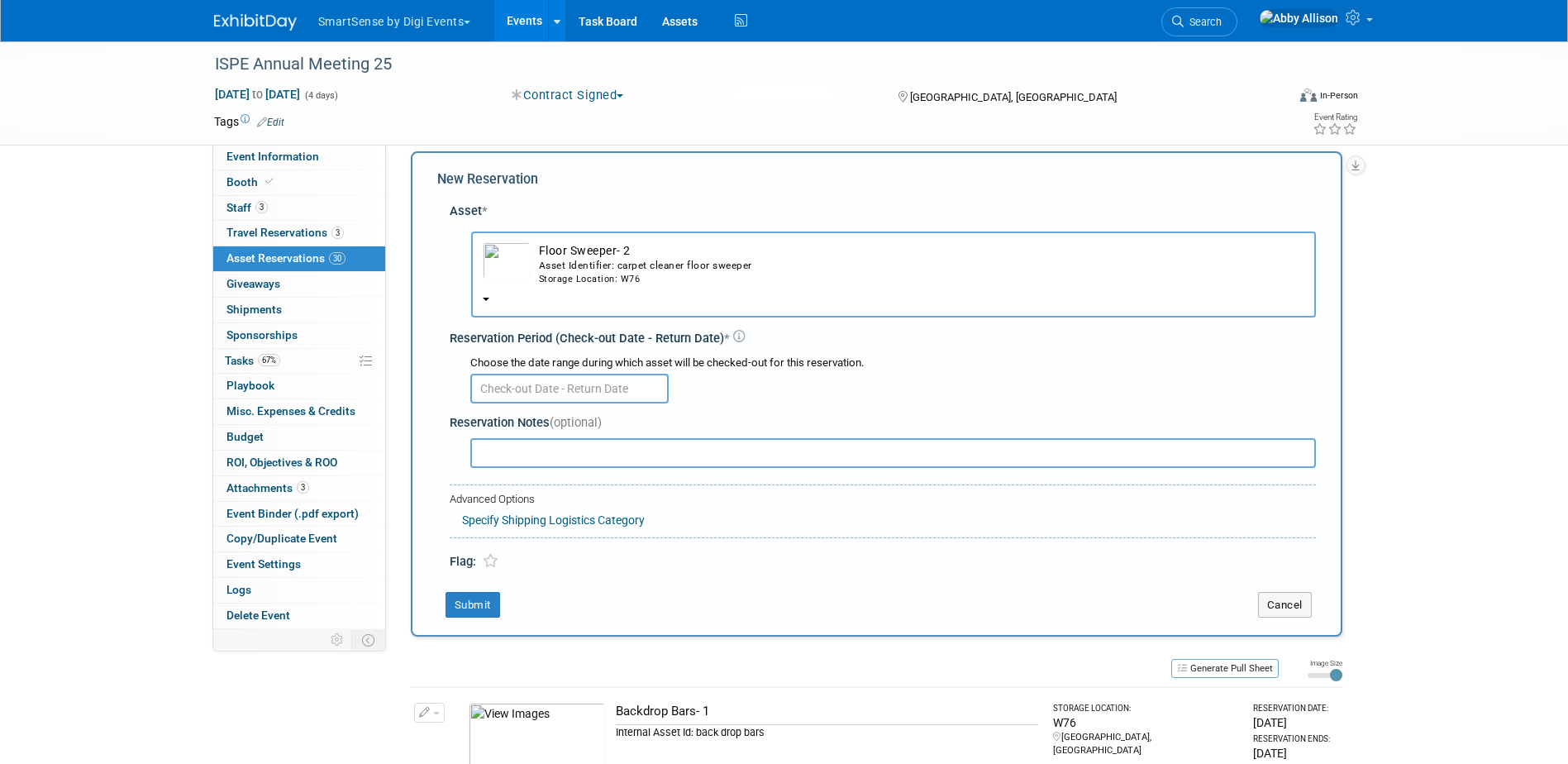
click at [585, 391] on input "text" at bounding box center [569, 389] width 198 height 30
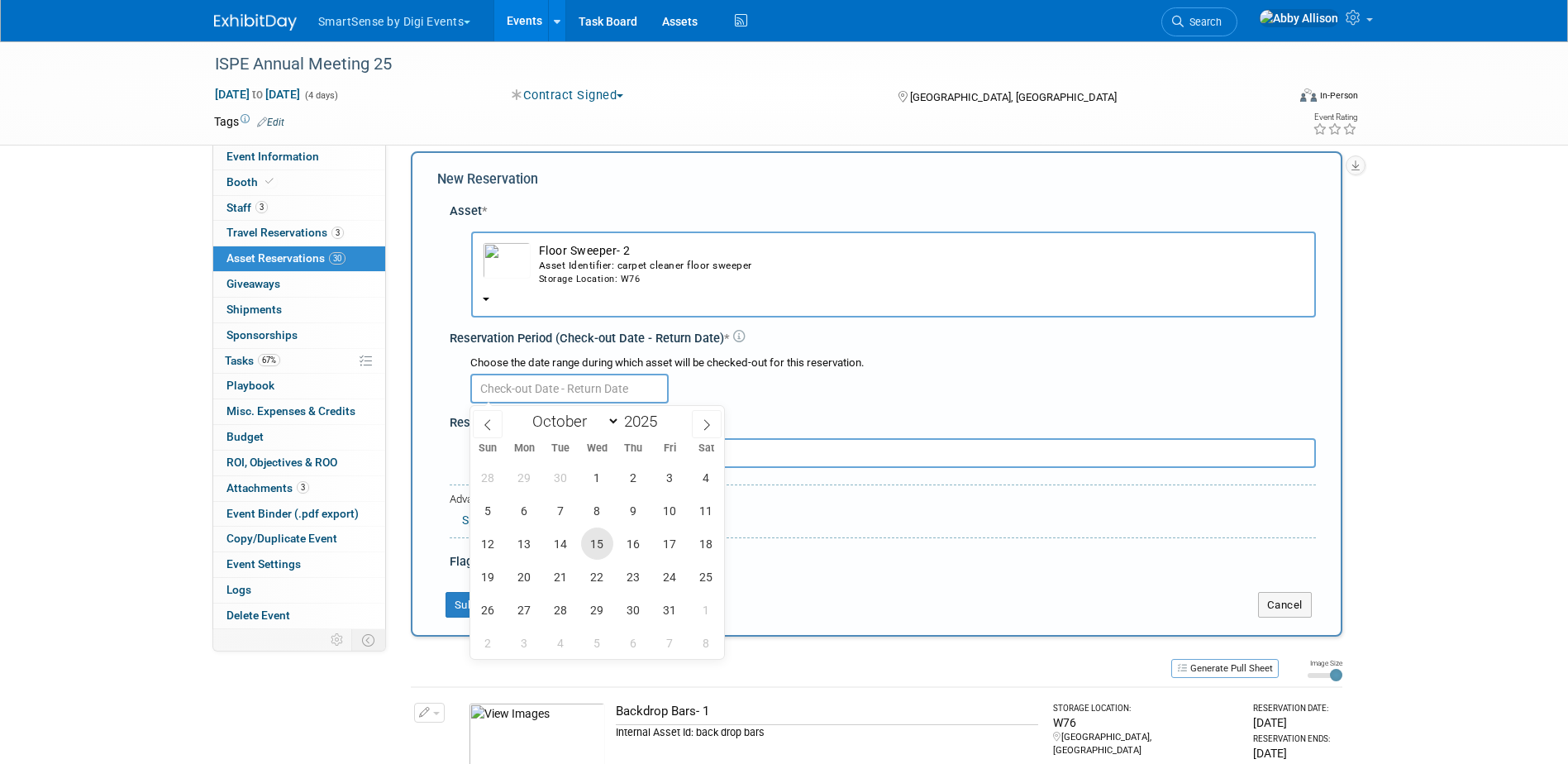
click at [596, 543] on span "15" at bounding box center [596, 543] width 33 height 33
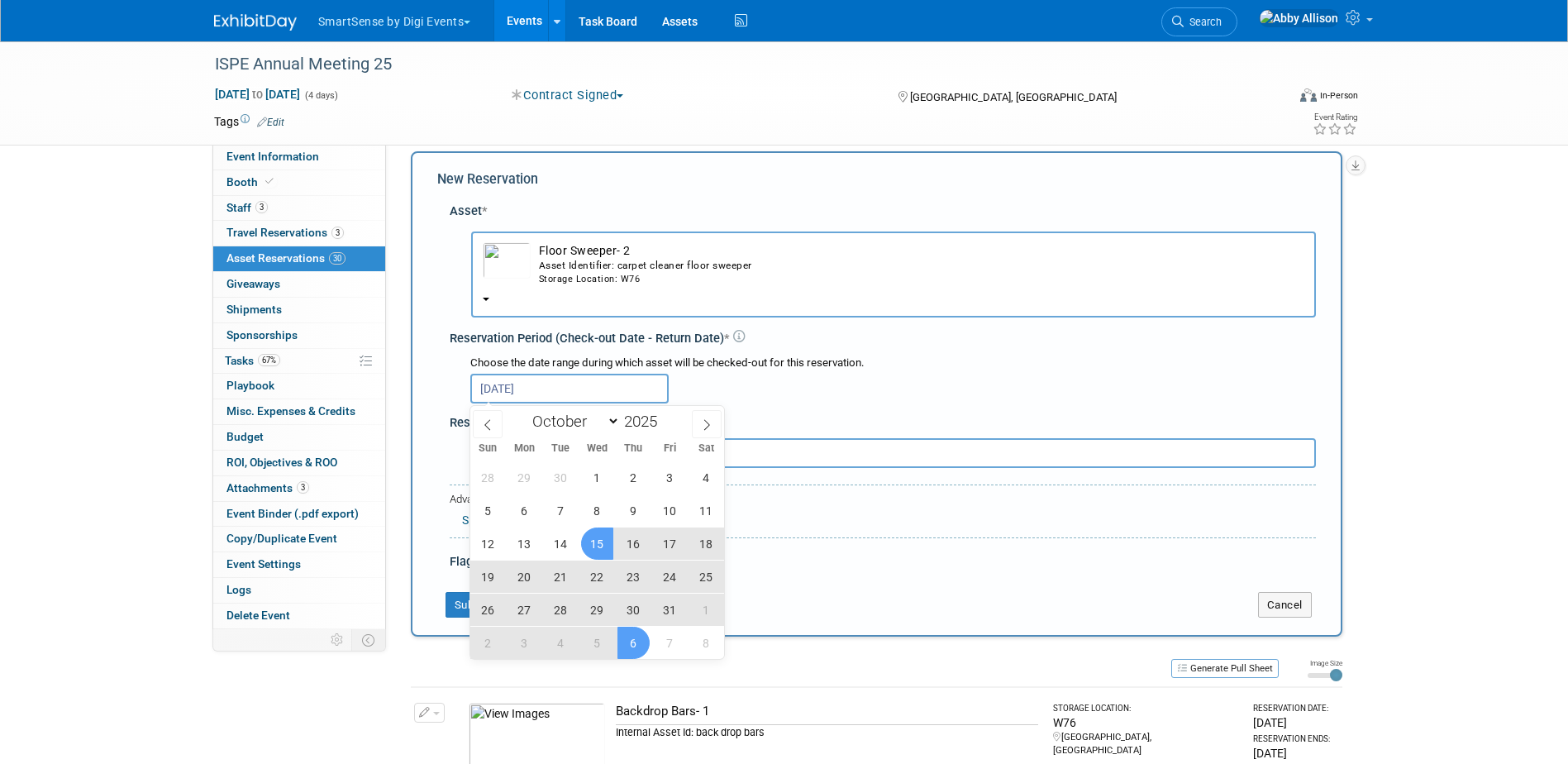
click at [633, 636] on span "6" at bounding box center [634, 642] width 33 height 33
type input "[DATE] to [DATE]"
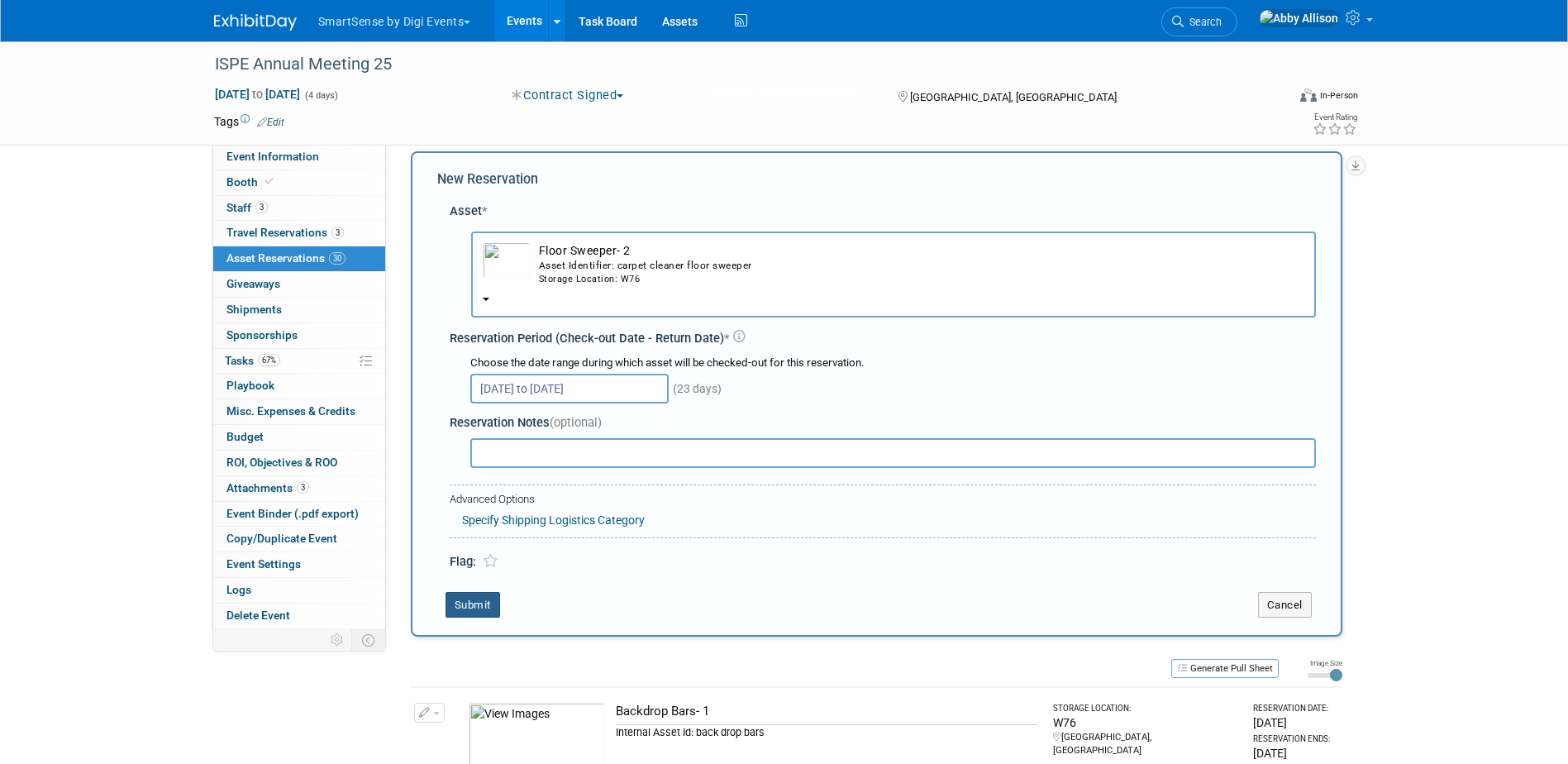
click at [469, 601] on button "Submit" at bounding box center [473, 605] width 55 height 26
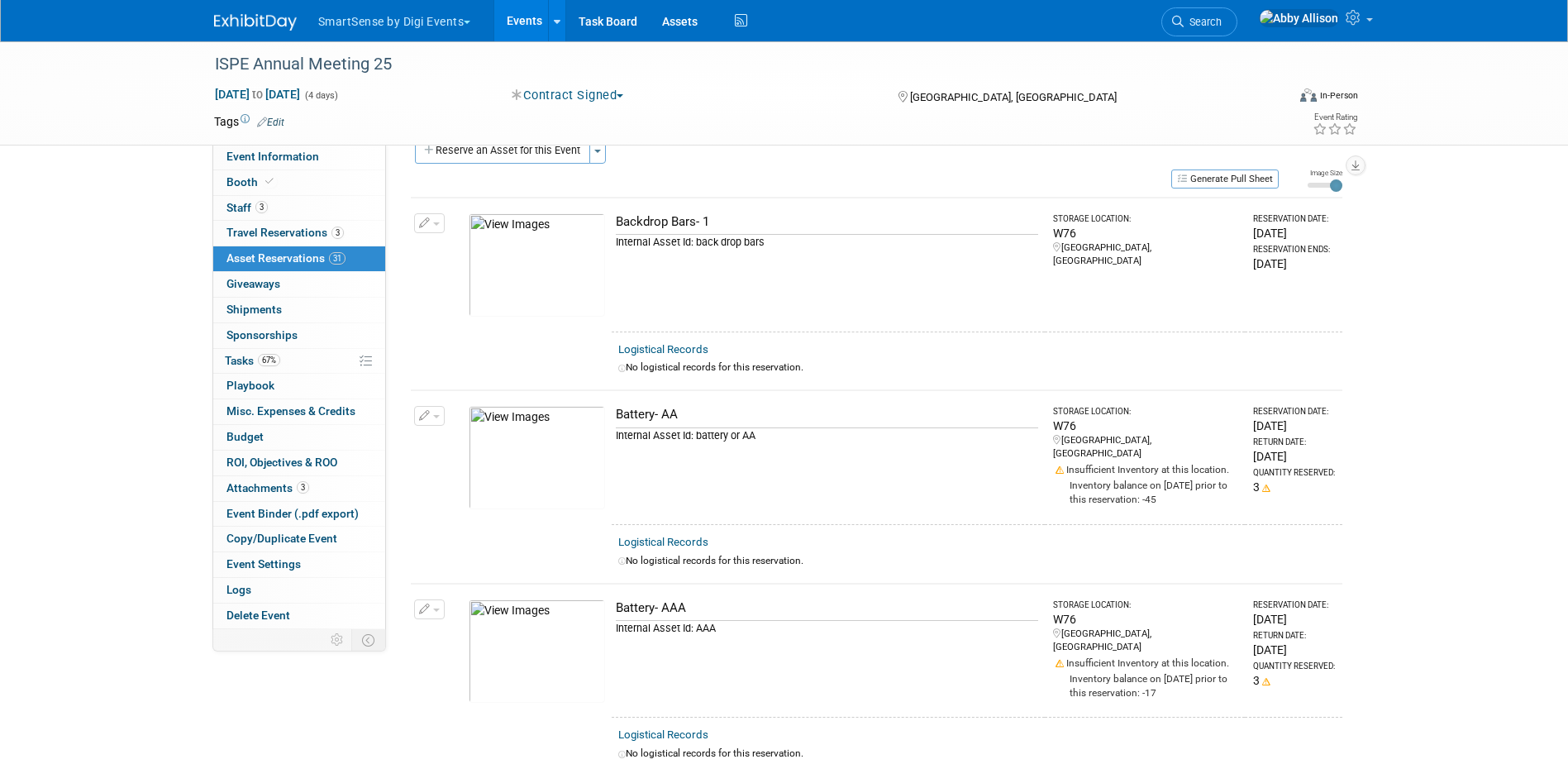
scroll to position [0, 0]
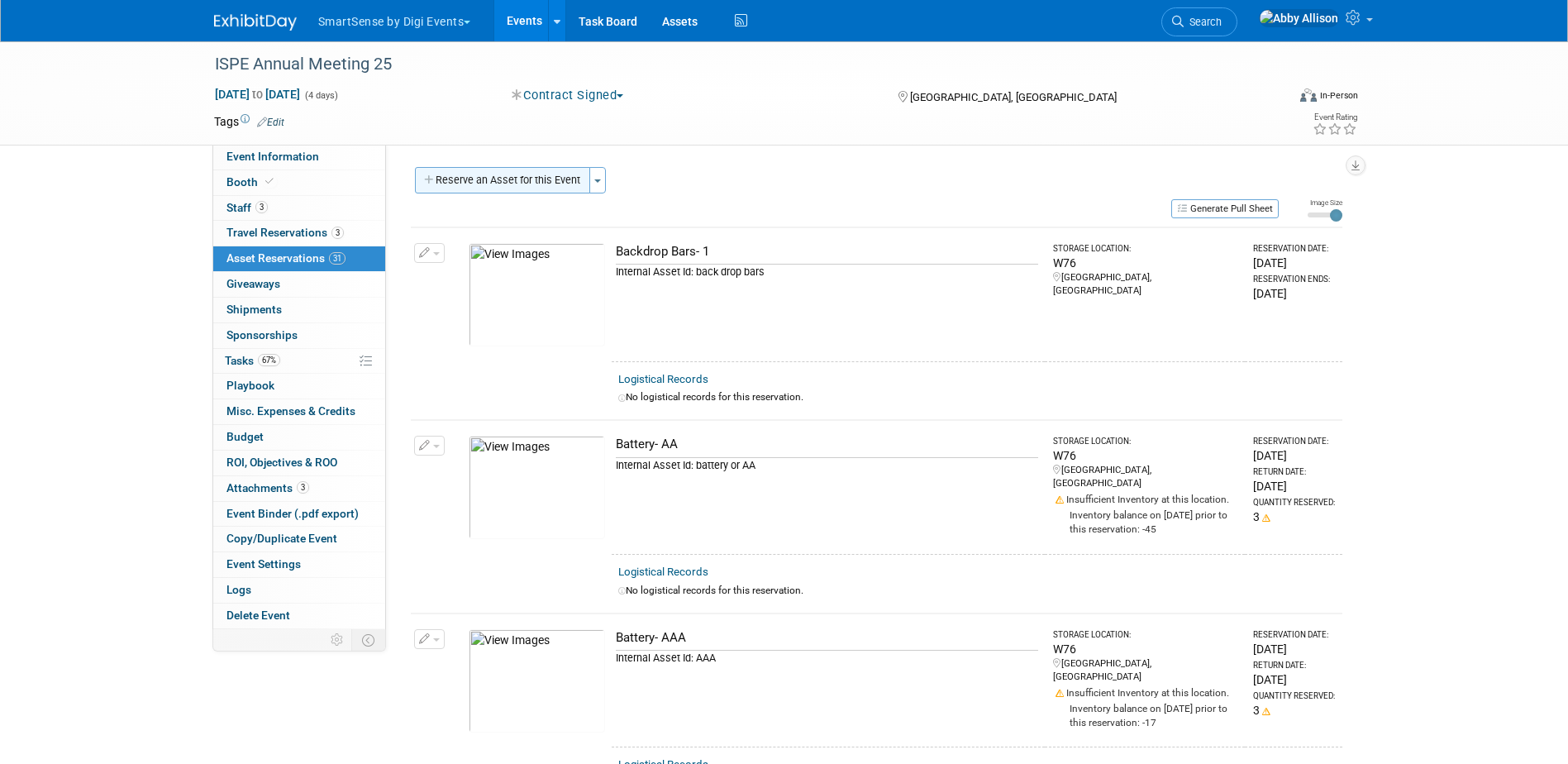
click at [533, 189] on button "Reserve an Asset for this Event" at bounding box center [503, 180] width 175 height 26
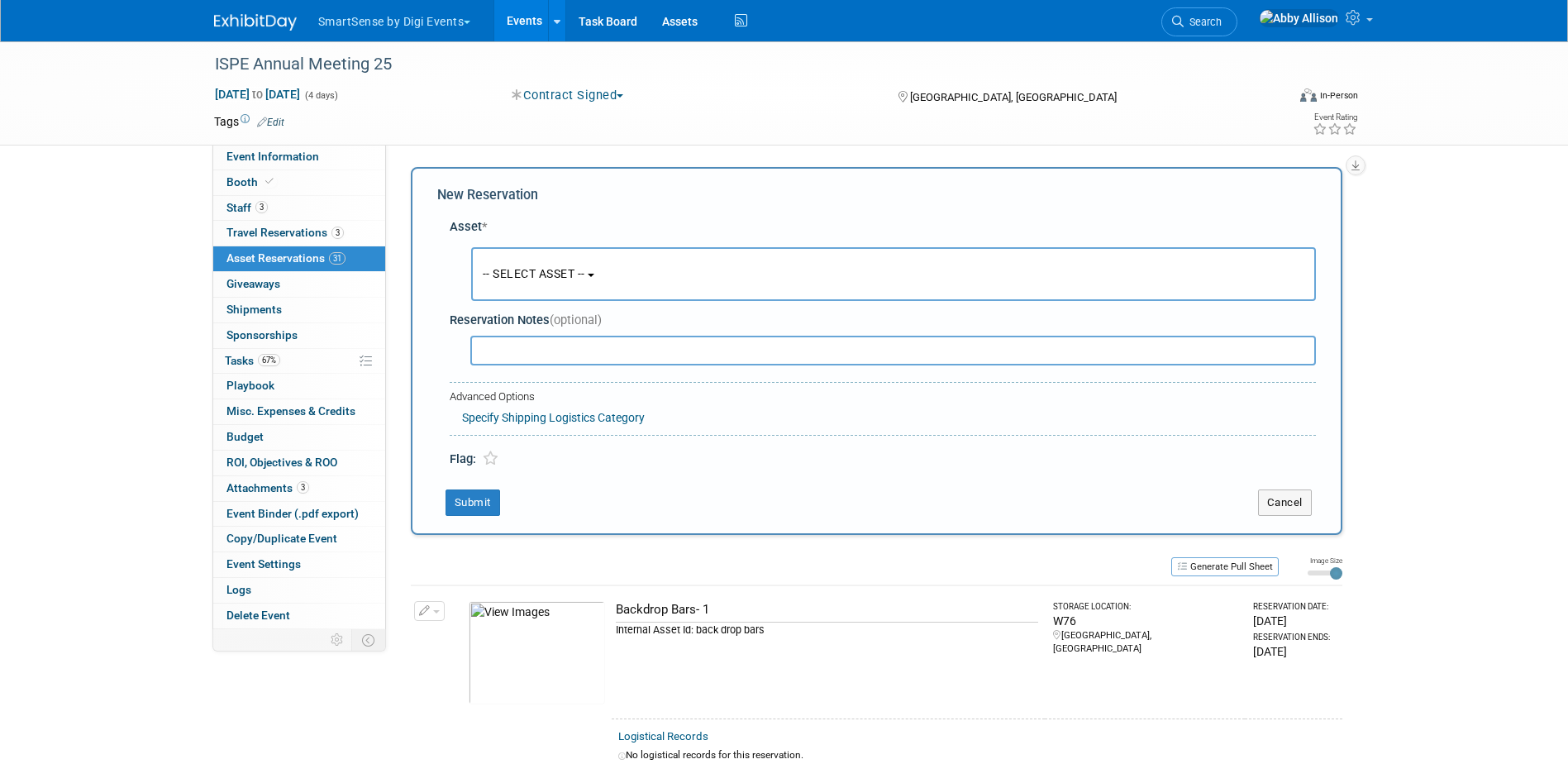
scroll to position [16, 0]
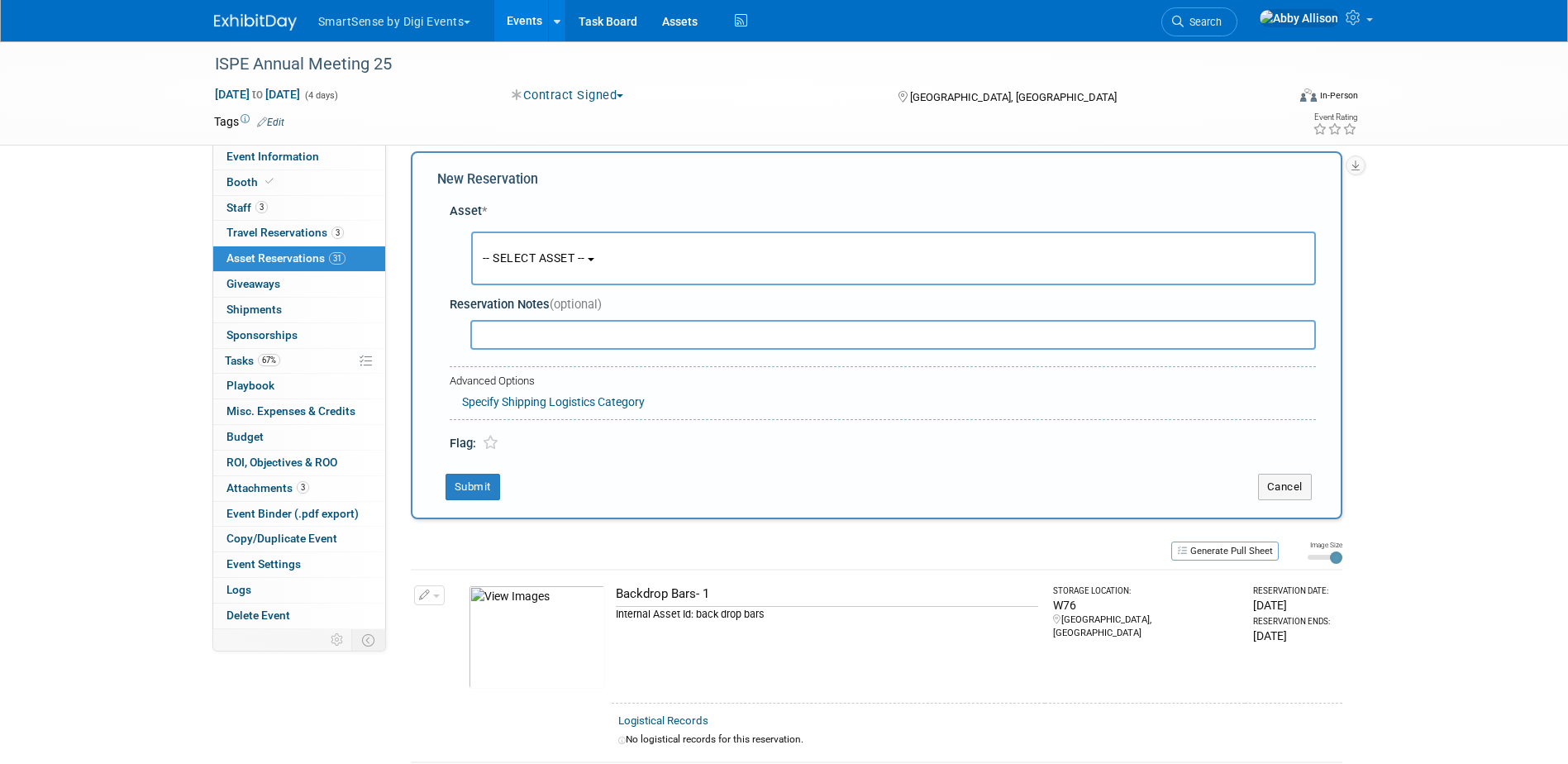
click at [543, 253] on span "-- SELECT ASSET --" at bounding box center [534, 258] width 102 height 13
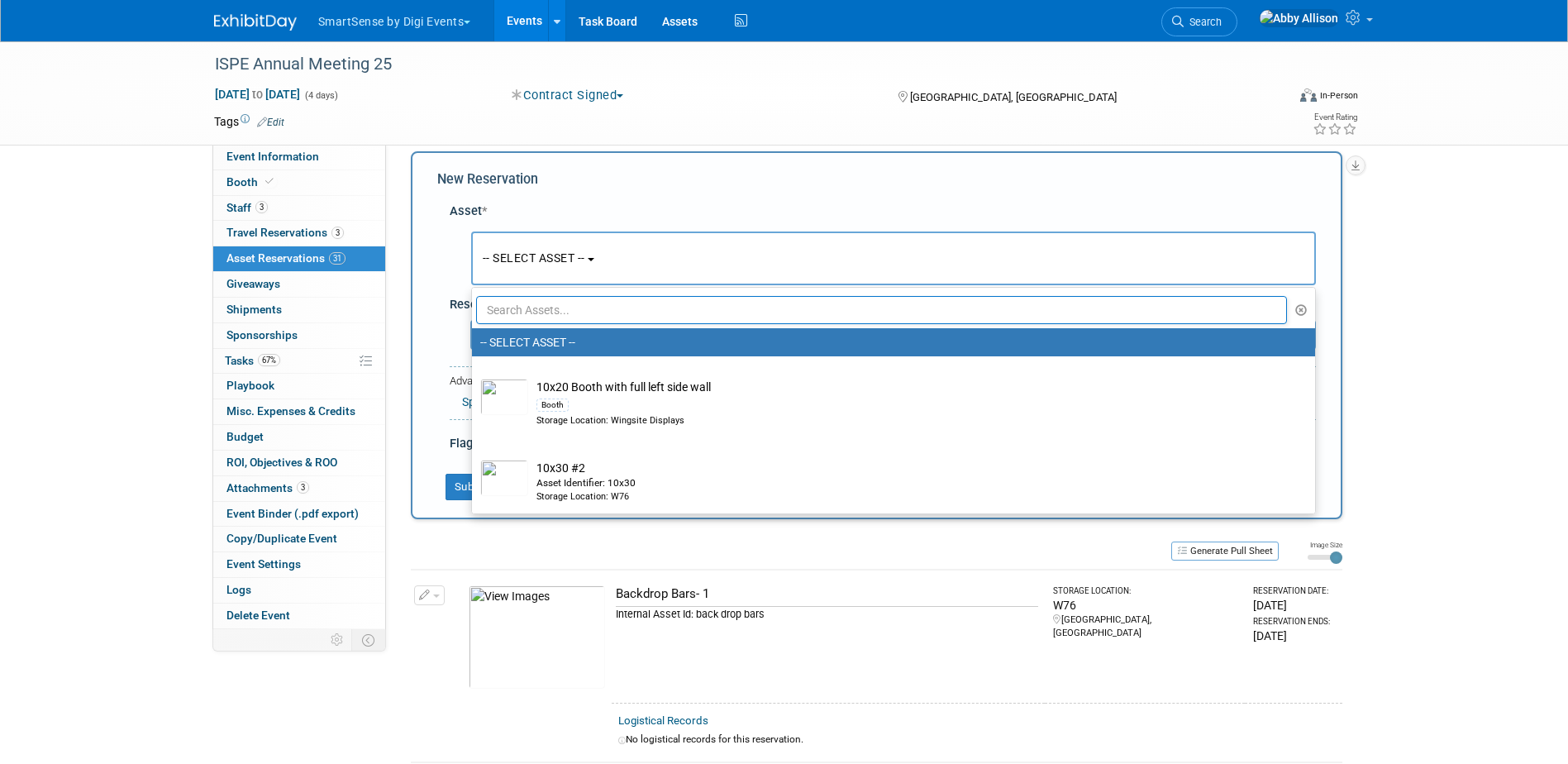
click at [558, 319] on input "text" at bounding box center [882, 310] width 811 height 28
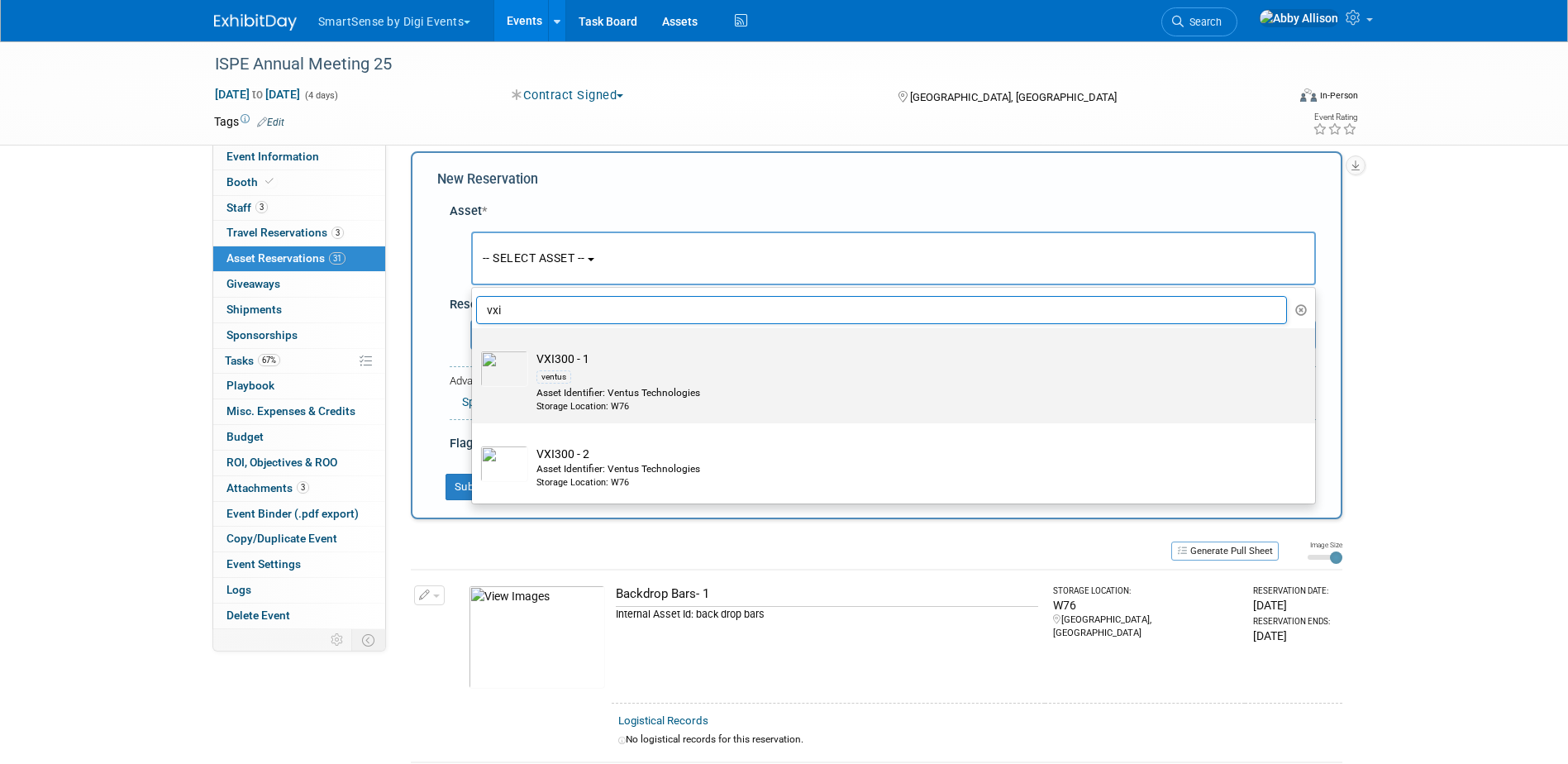
type input "vxi"
click at [561, 392] on div "Asset Identifier: Ventus Technologies" at bounding box center [909, 393] width 745 height 14
click at [475, 348] on input "VXI300 - 1 ventus Asset Identifier: Ventus Technologies Storage Location: W76" at bounding box center [469, 342] width 11 height 11
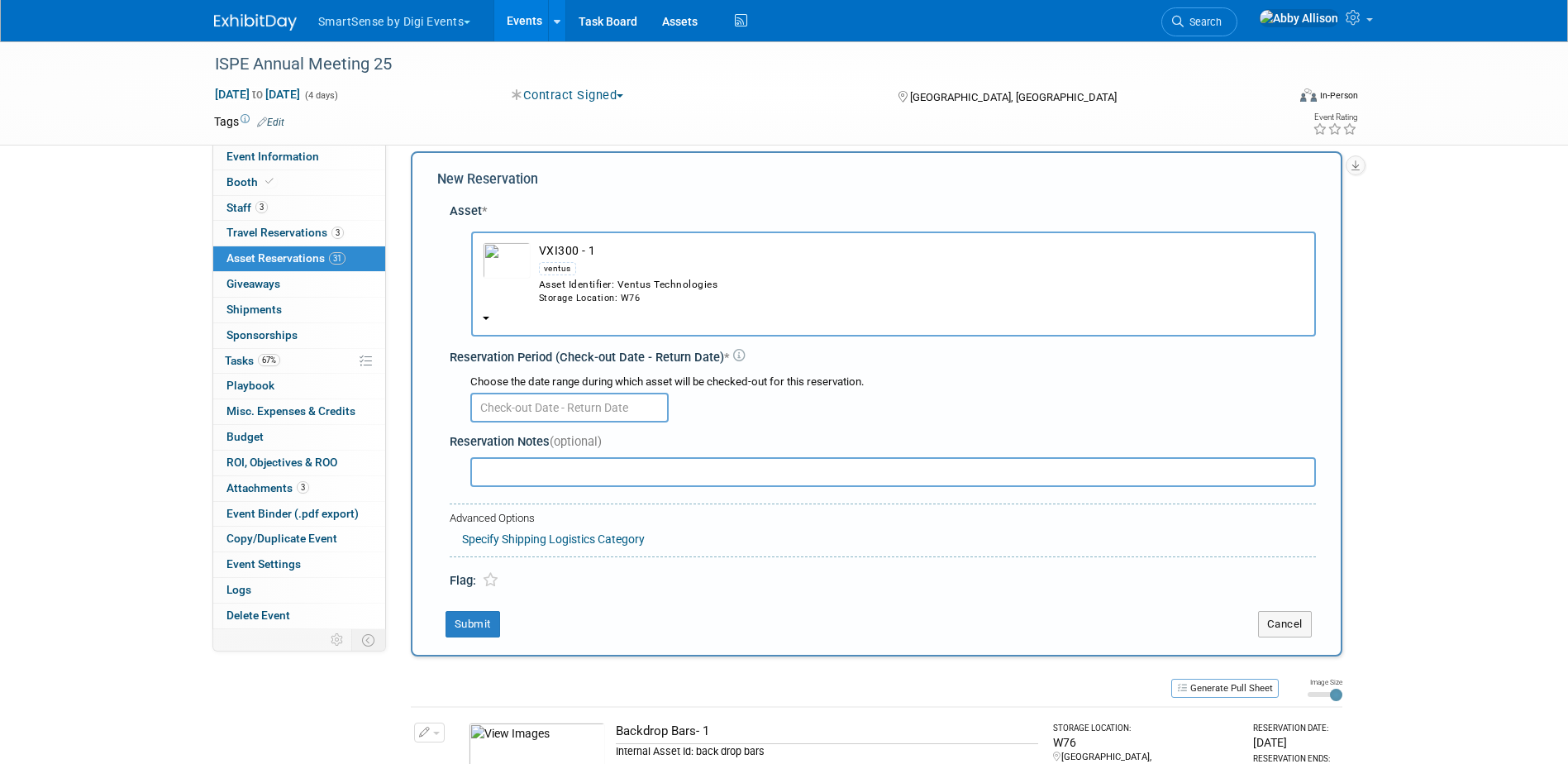
click at [560, 396] on input "text" at bounding box center [569, 408] width 198 height 30
click at [542, 270] on div "ventus" at bounding box center [557, 269] width 37 height 13
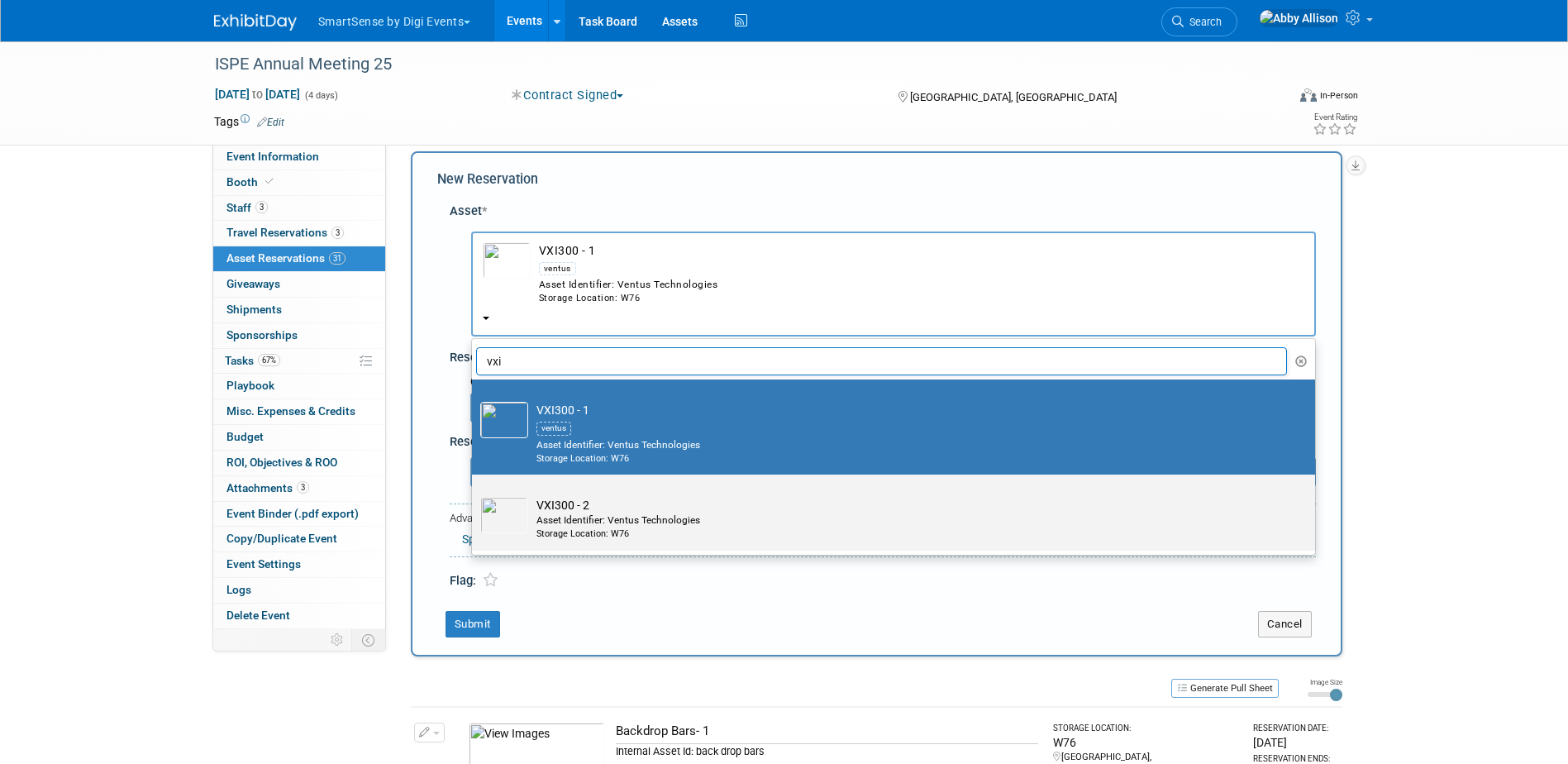
click at [537, 522] on div "Asset Identifier: Ventus Technologies" at bounding box center [909, 520] width 745 height 14
click at [475, 494] on input "VXI300 - 2 Asset Identifier: Ventus Technologies Storage Location: W76" at bounding box center [469, 489] width 11 height 11
select select "10721379"
select select "9"
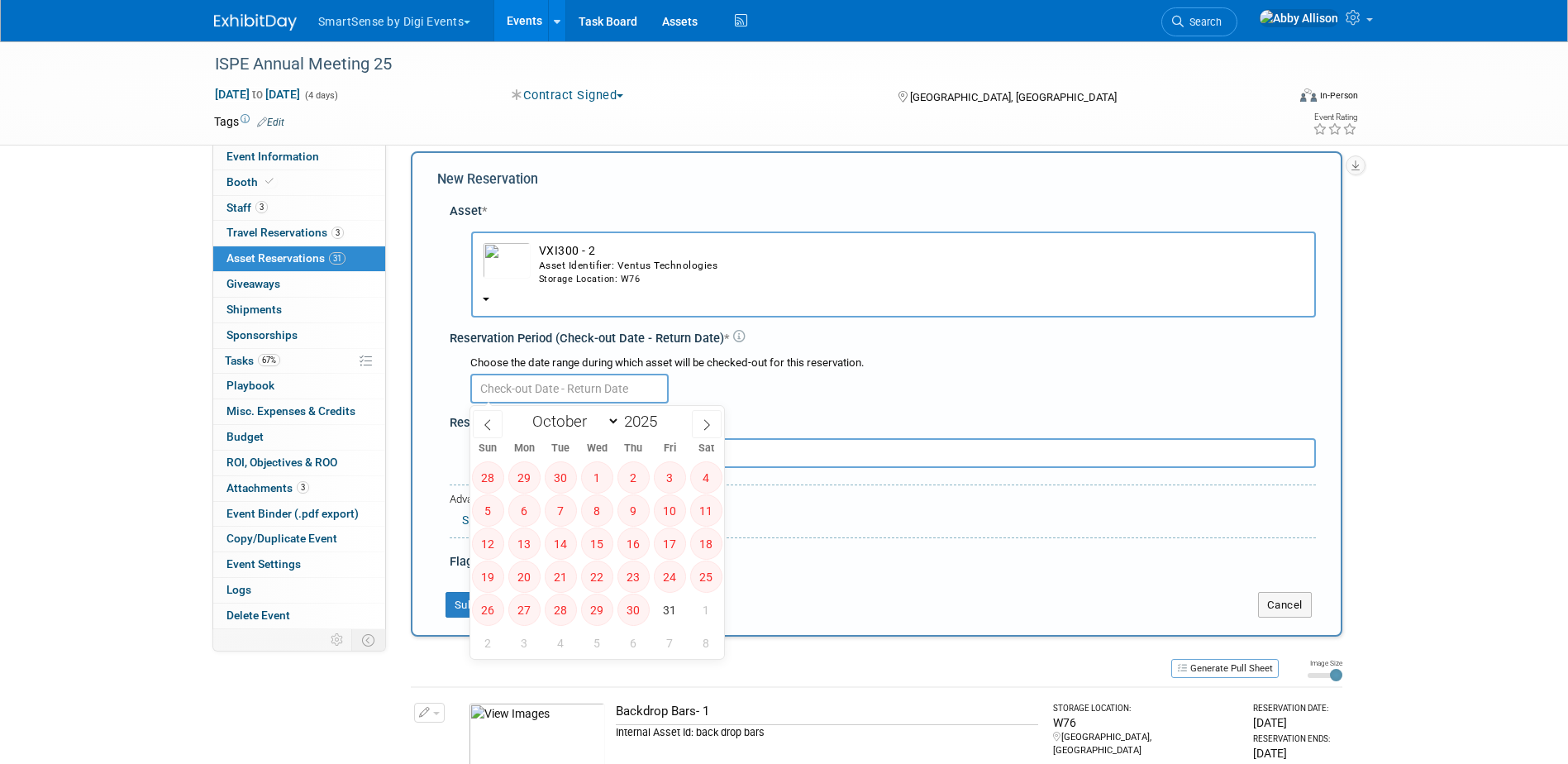
click at [531, 384] on input "text" at bounding box center [569, 389] width 198 height 30
click at [585, 276] on div "Storage Location: W76" at bounding box center [921, 279] width 766 height 13
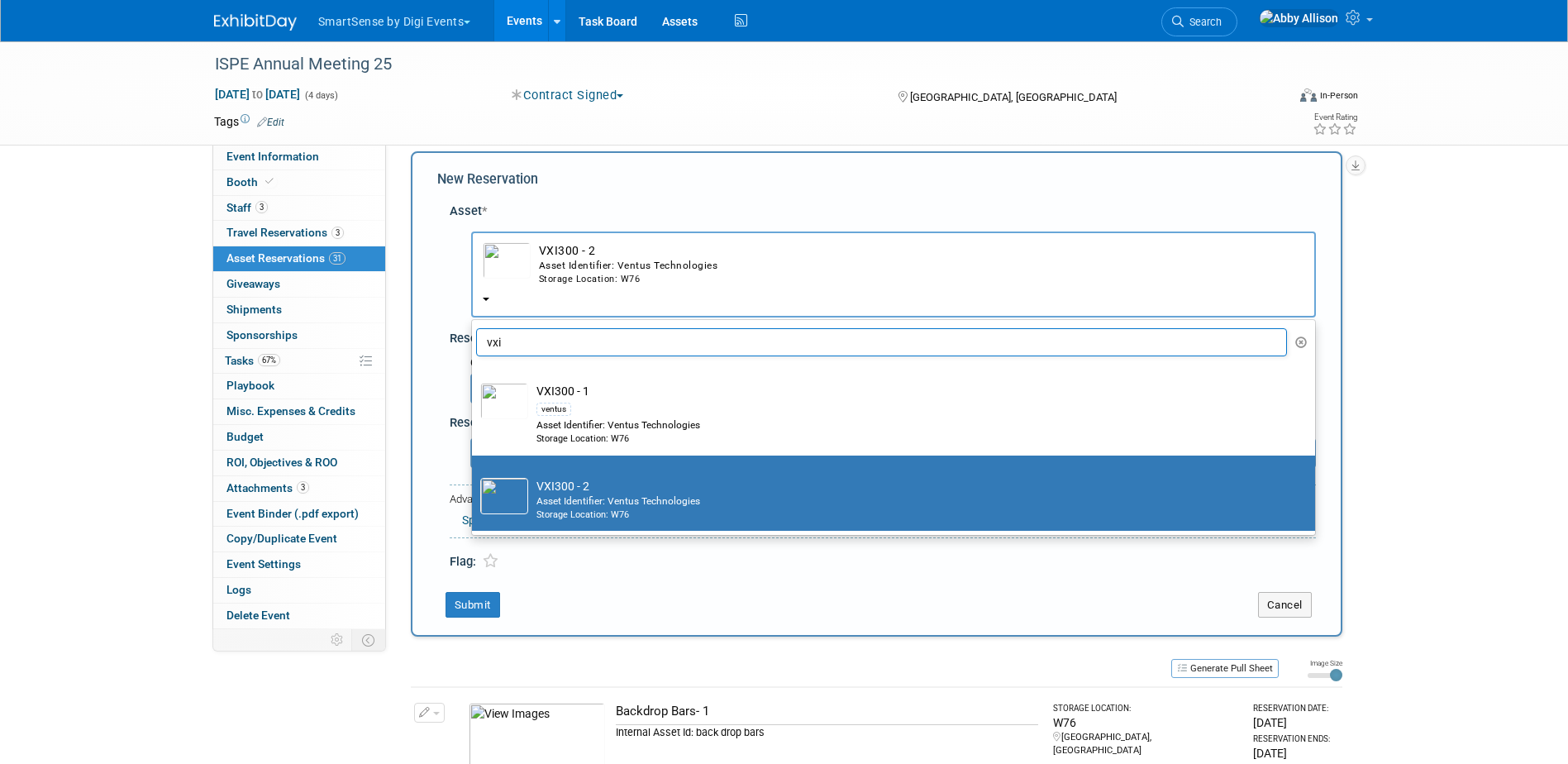
click at [565, 211] on div "Asset *" at bounding box center [882, 211] width 866 height 18
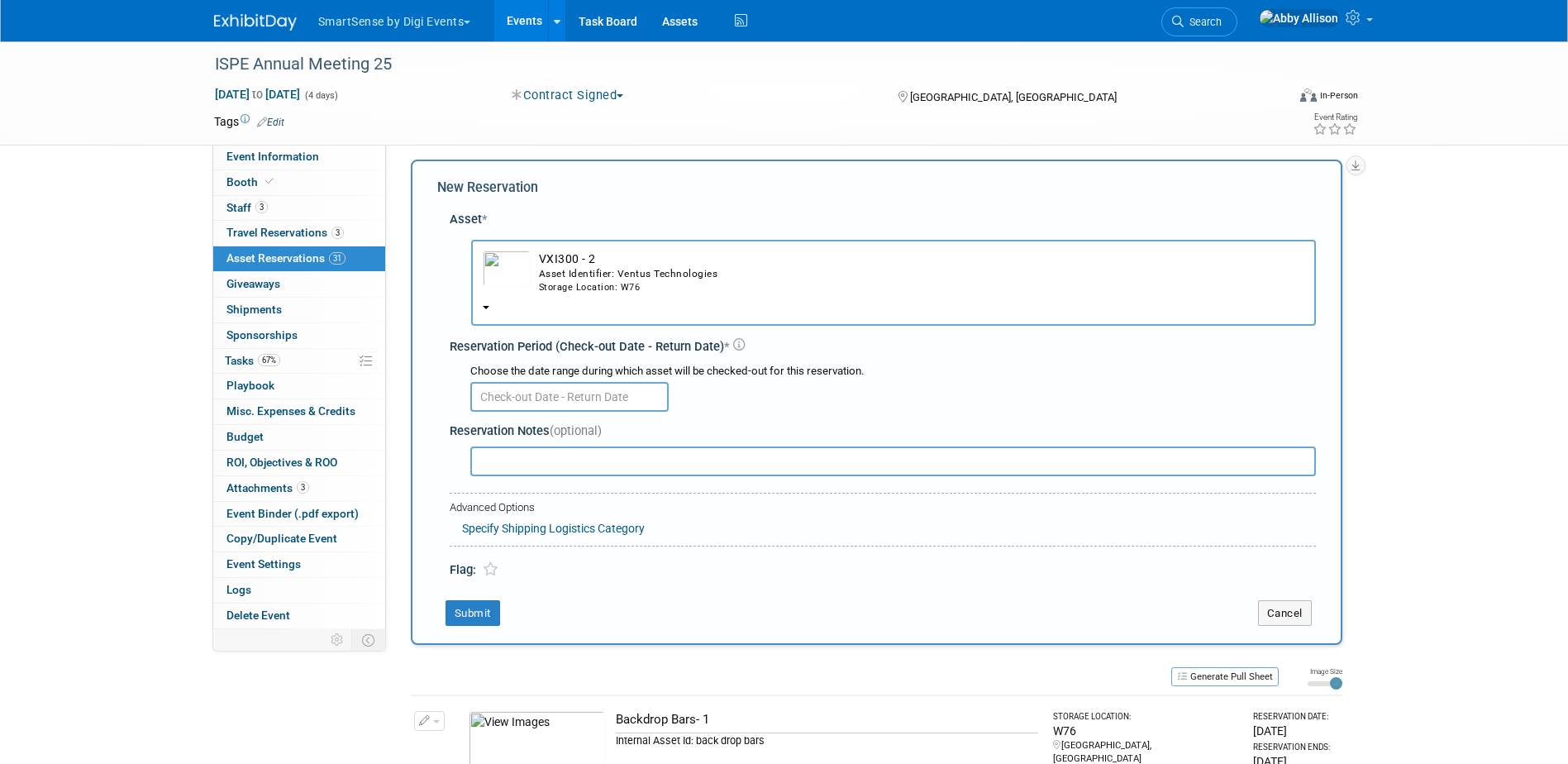
scroll to position [0, 0]
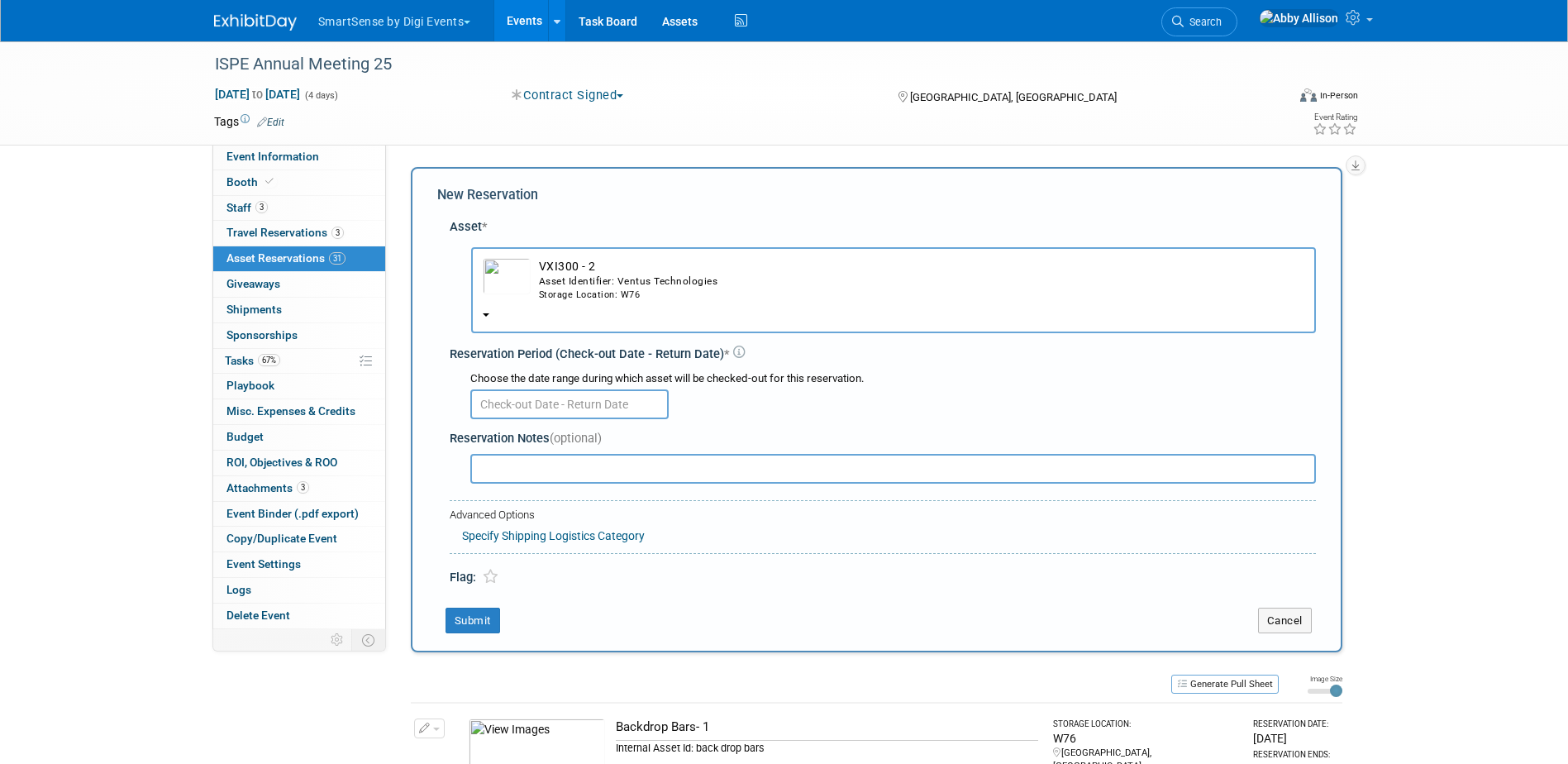
click at [582, 270] on td "VXI300 - 2 Asset Identifier: Ventus Technologies Storage Location: W76" at bounding box center [917, 279] width 773 height 44
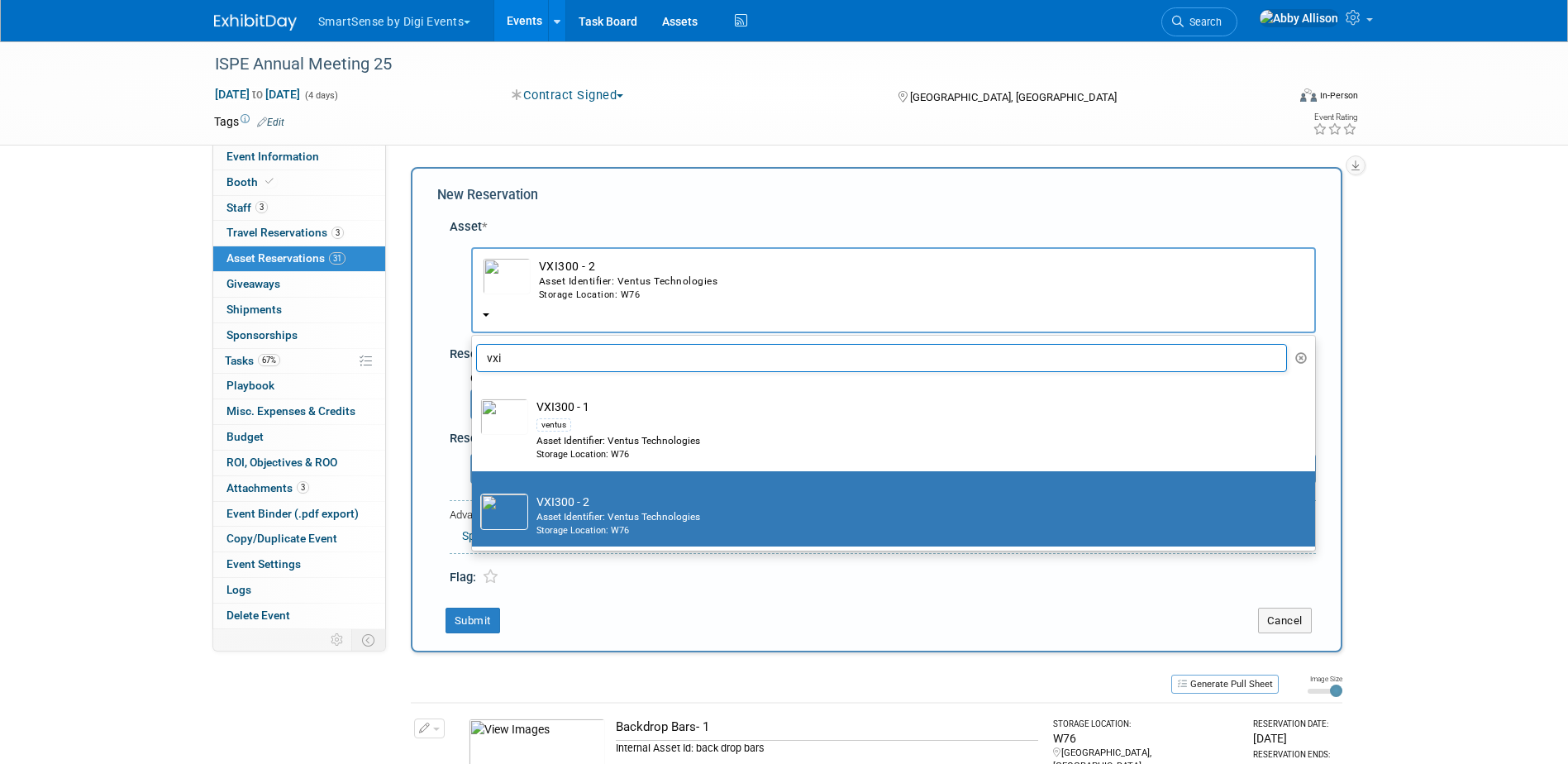
click at [603, 301] on div "Storage Location: W76" at bounding box center [921, 295] width 766 height 13
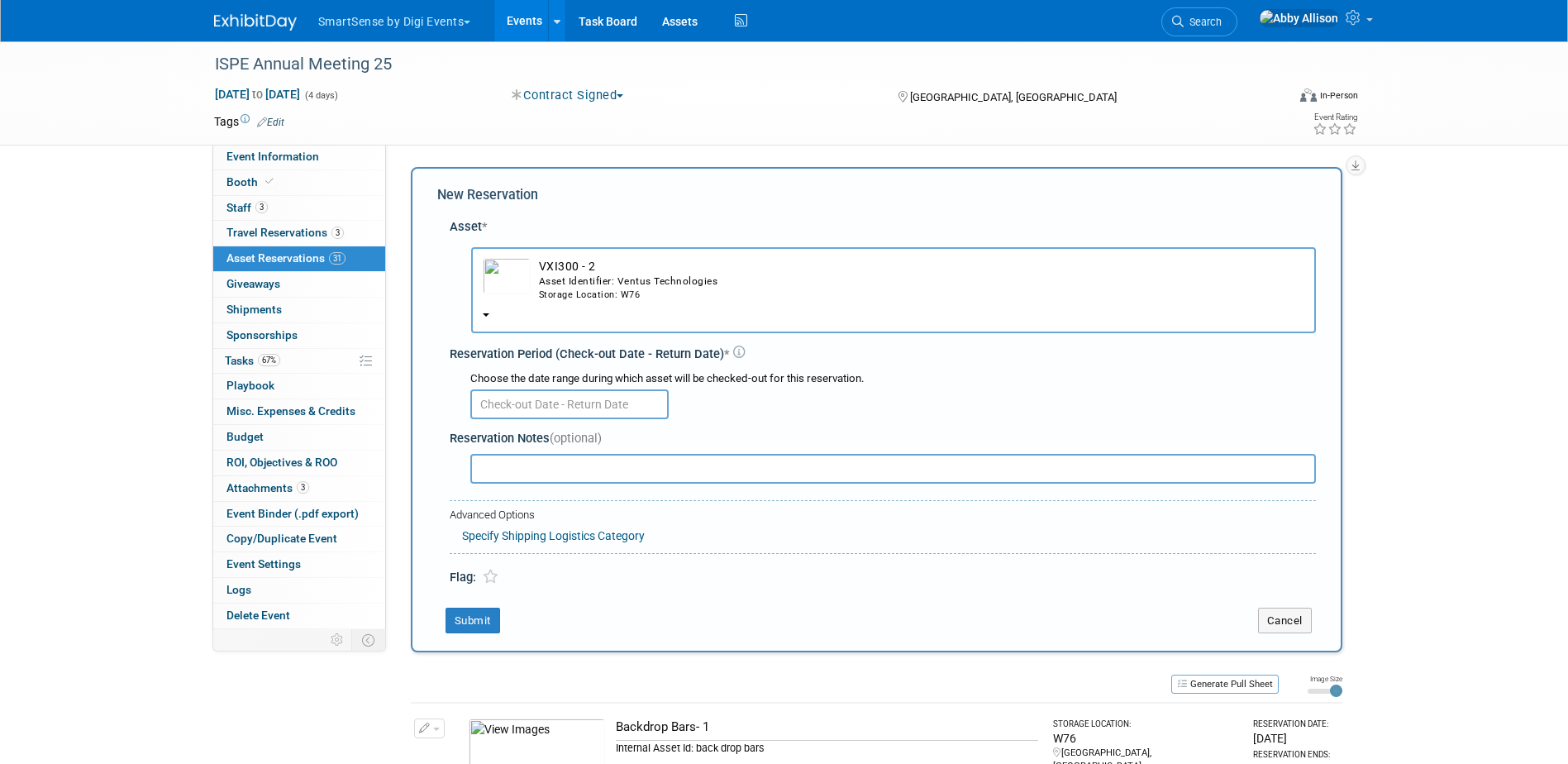
click at [598, 285] on div "Asset Identifier: Ventus Technologies" at bounding box center [921, 281] width 766 height 14
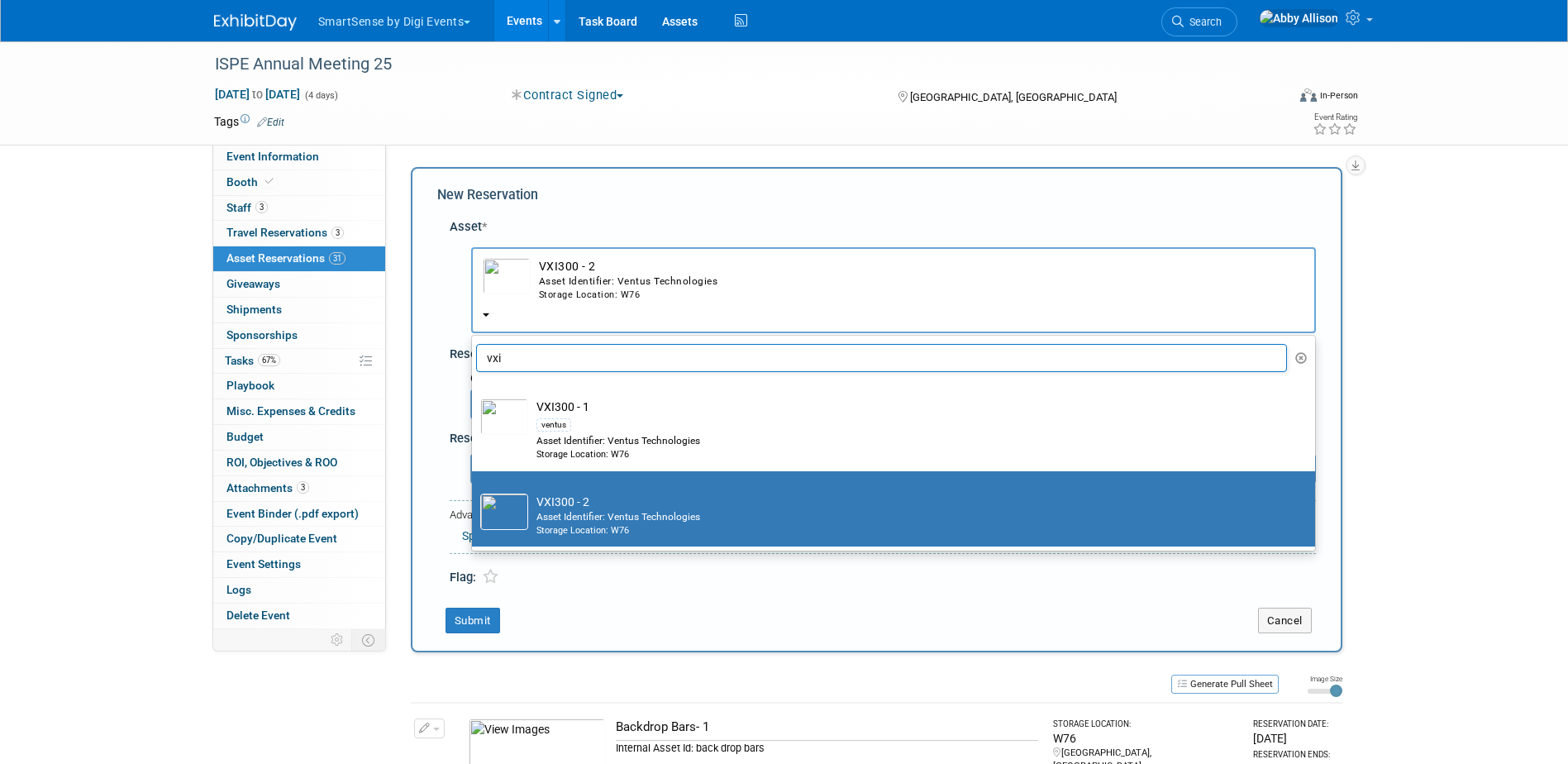
drag, startPoint x: 562, startPoint y: 353, endPoint x: 444, endPoint y: 366, distance: 118.7
click at [444, 366] on div "Asset * -- SELECT ASSET -- <table style='display: inline-block; border-style:no…" at bounding box center [877, 398] width 878 height 377
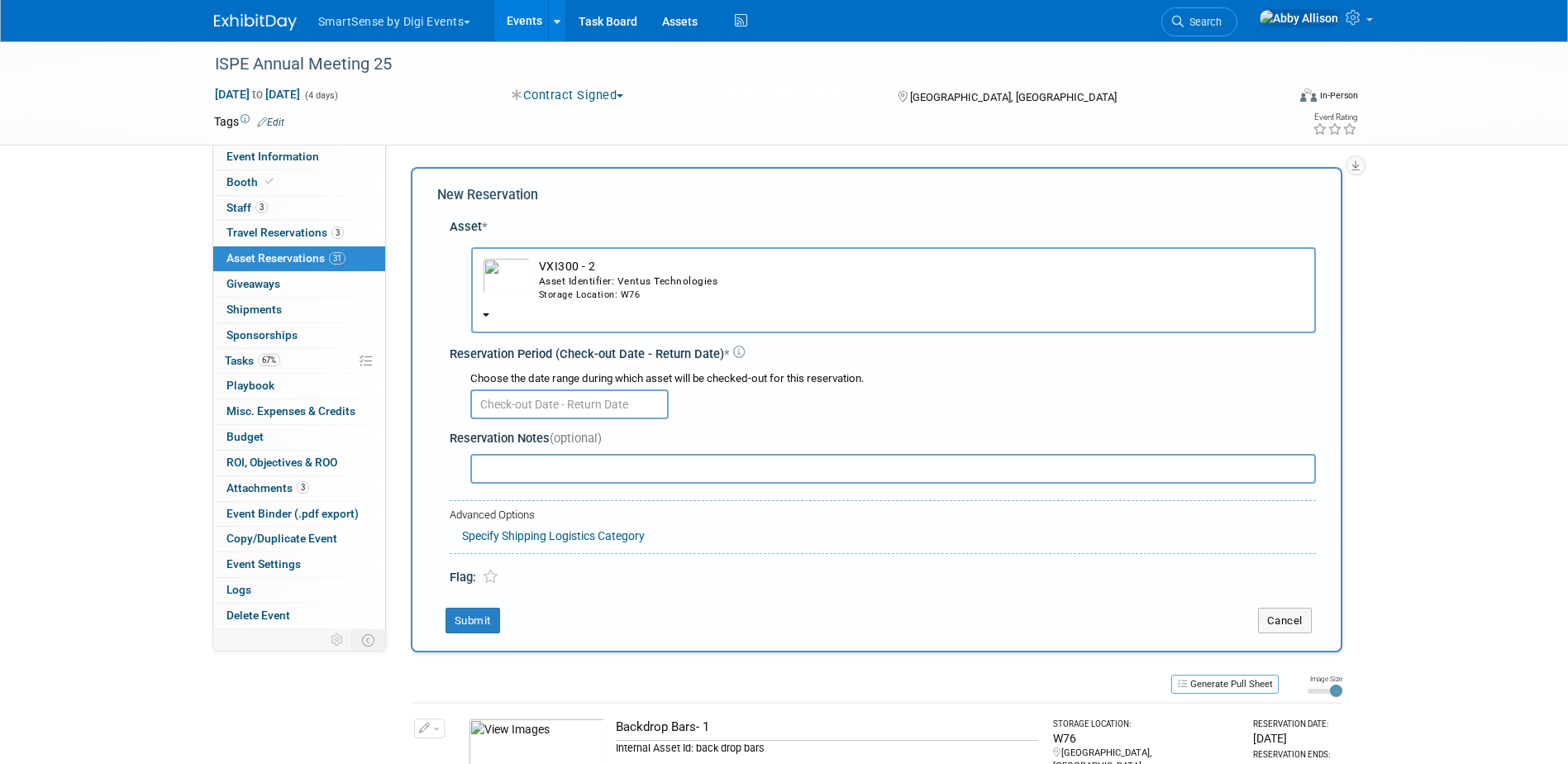
click at [514, 320] on button "VXI300 - 2 Asset Identifier: Ventus Technologies Storage Location: W76" at bounding box center [893, 290] width 845 height 86
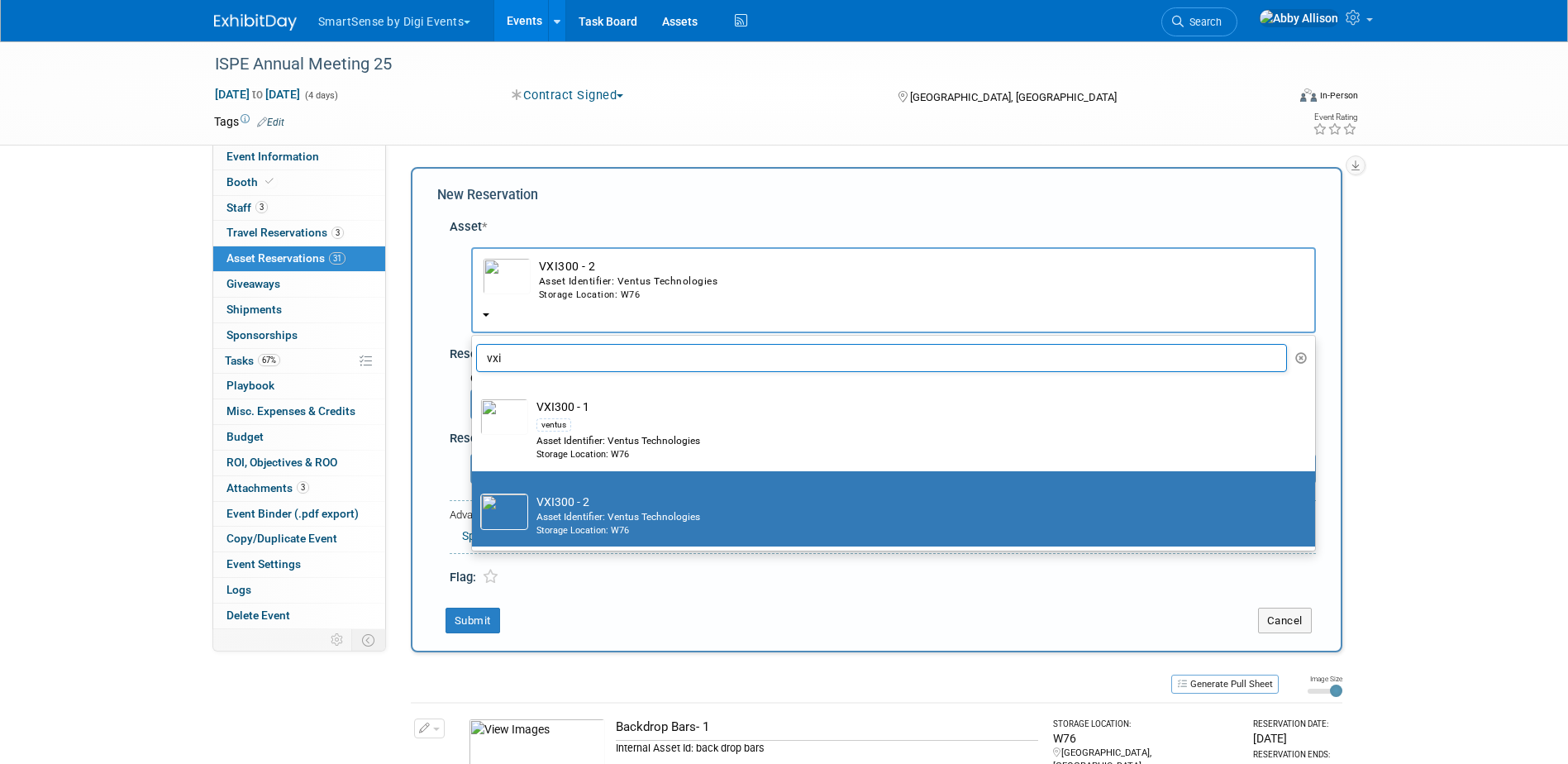
click at [515, 369] on input "vxi" at bounding box center [882, 358] width 811 height 28
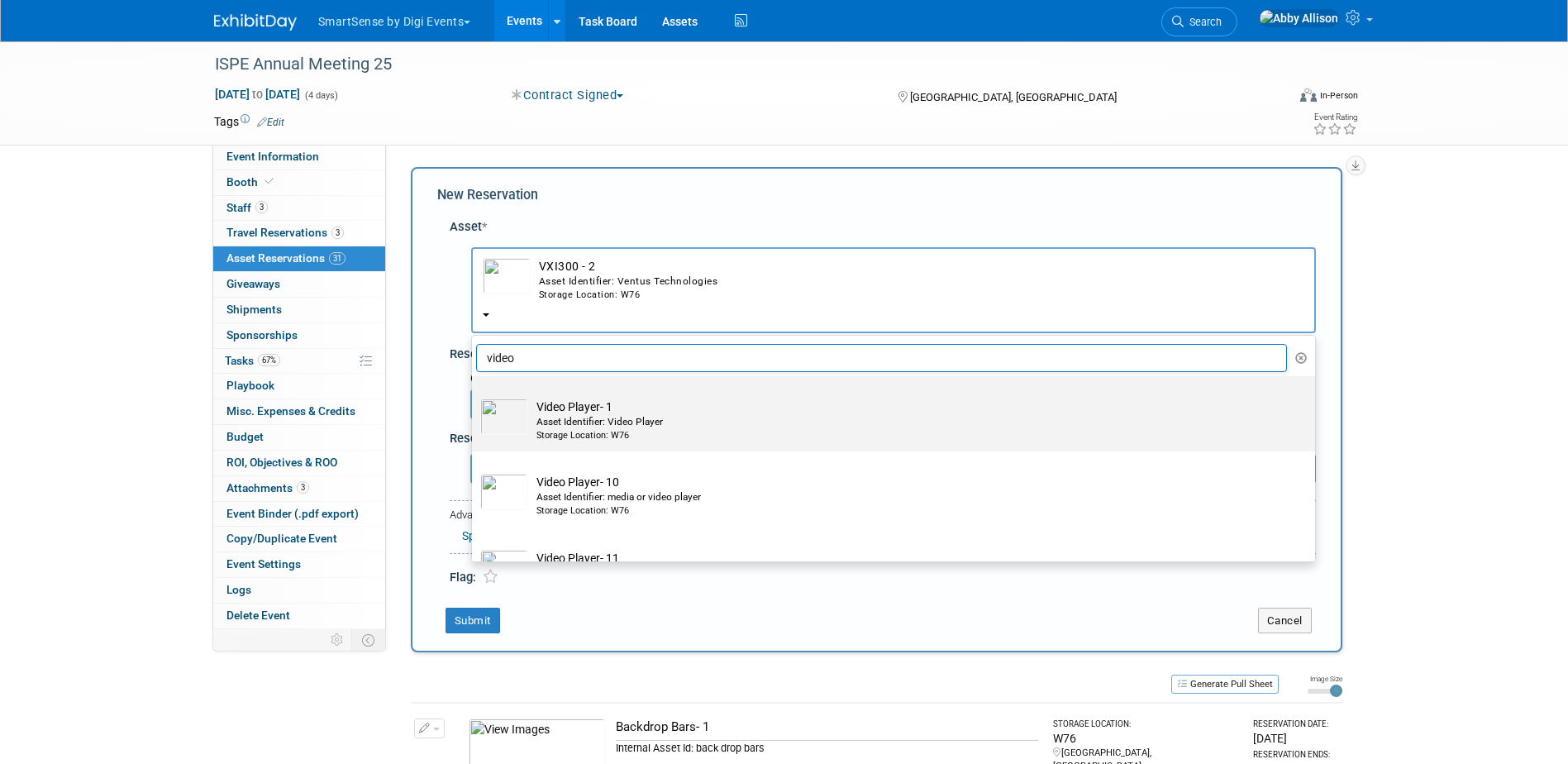
type input "video"
click at [538, 426] on div "Asset Identifier: Video Player" at bounding box center [909, 422] width 745 height 14
click at [475, 396] on input "Video Player- 1 Asset Identifier: Video Player Storage Location: W76" at bounding box center [469, 391] width 11 height 11
select select "10711346"
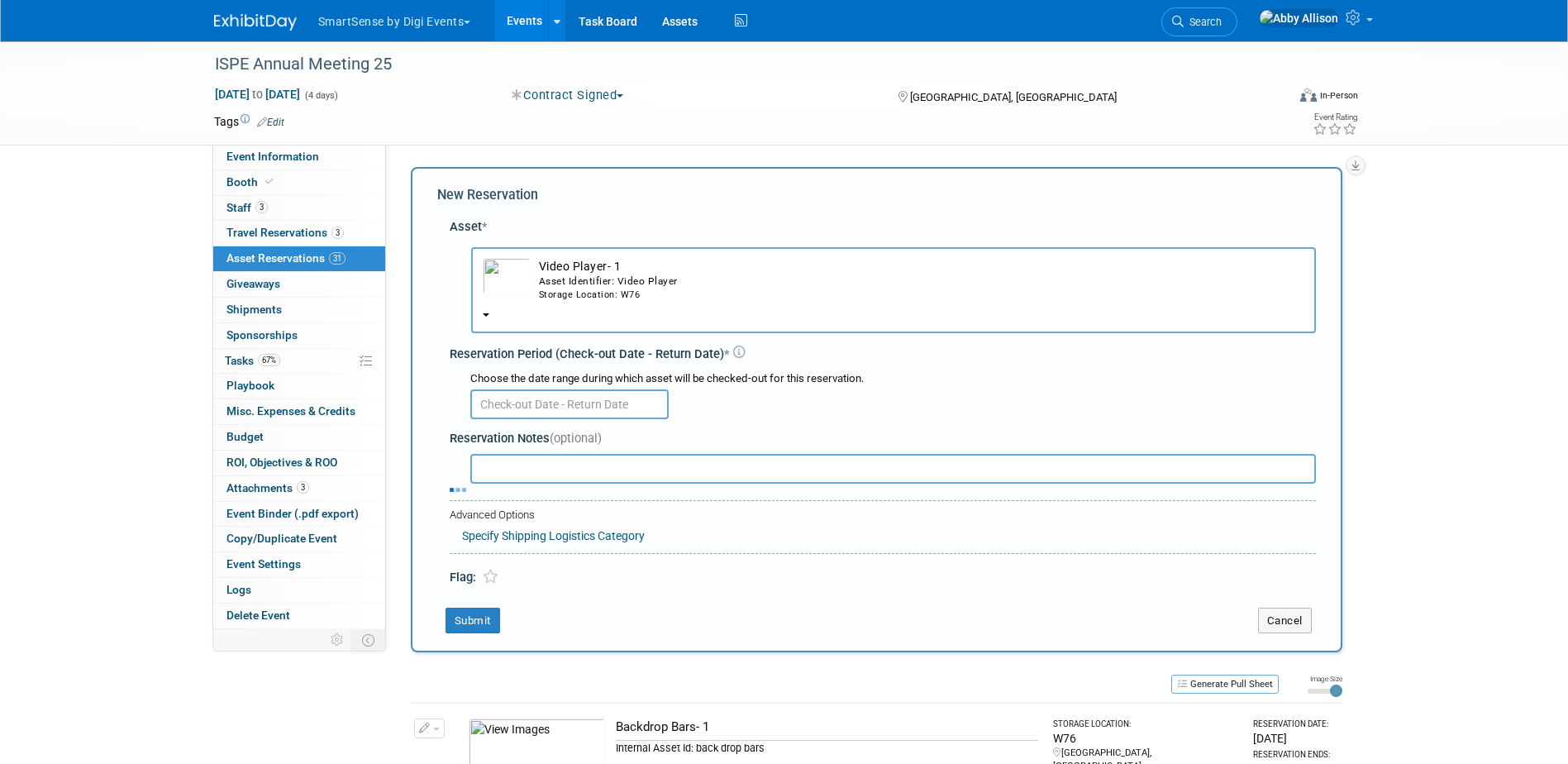
drag, startPoint x: 544, startPoint y: 419, endPoint x: 552, endPoint y: 418, distance: 8.1
click at [547, 419] on body "SmartSense by Digi Events Choose Workspace: DO NOT USE Jolt SmartSense by Digi …" at bounding box center [784, 382] width 1568 height 764
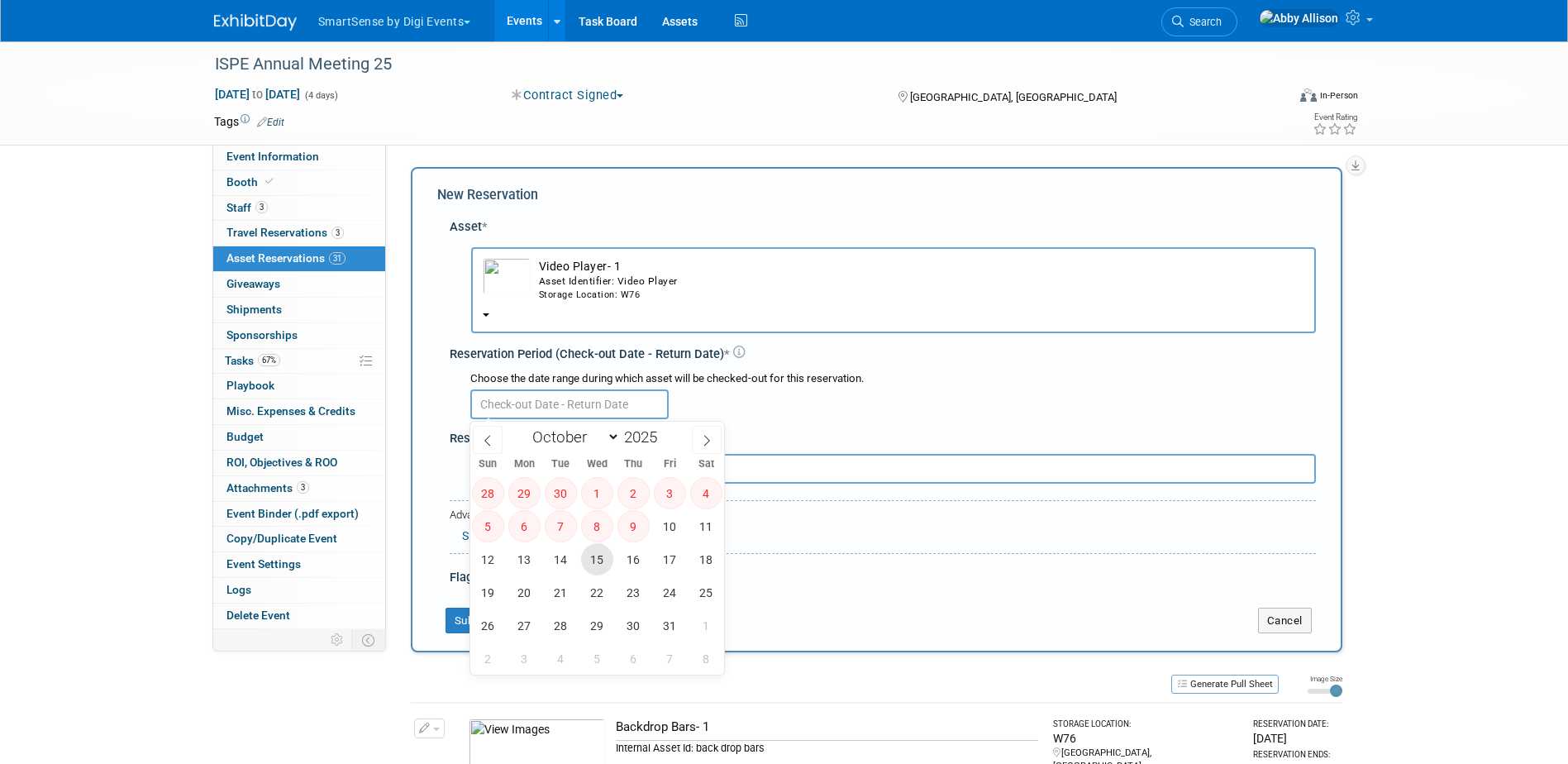
click at [594, 561] on span "15" at bounding box center [596, 559] width 33 height 33
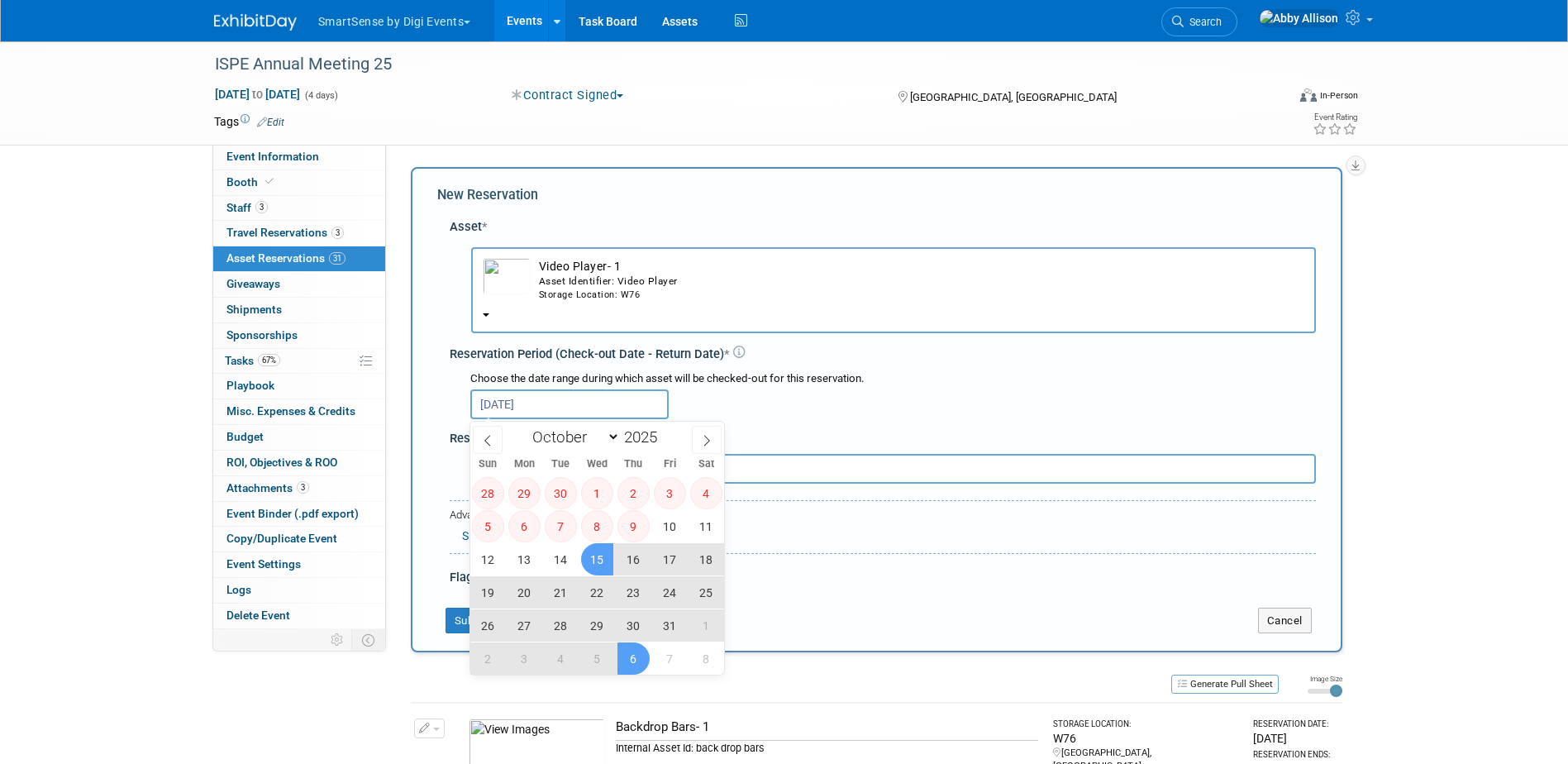
click at [638, 651] on span "6" at bounding box center [634, 658] width 33 height 33
type input "[DATE] to [DATE]"
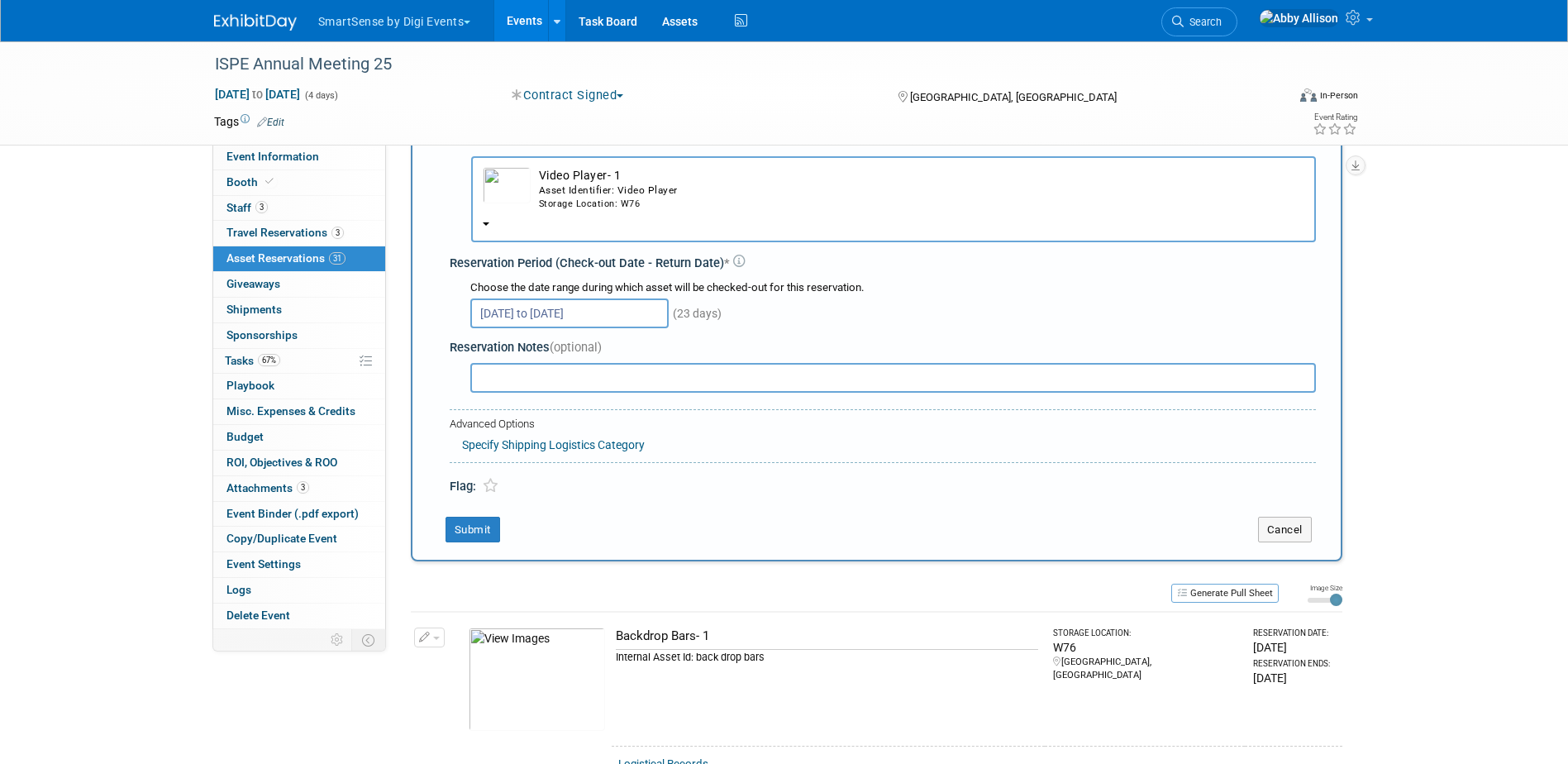
scroll to position [166, 0]
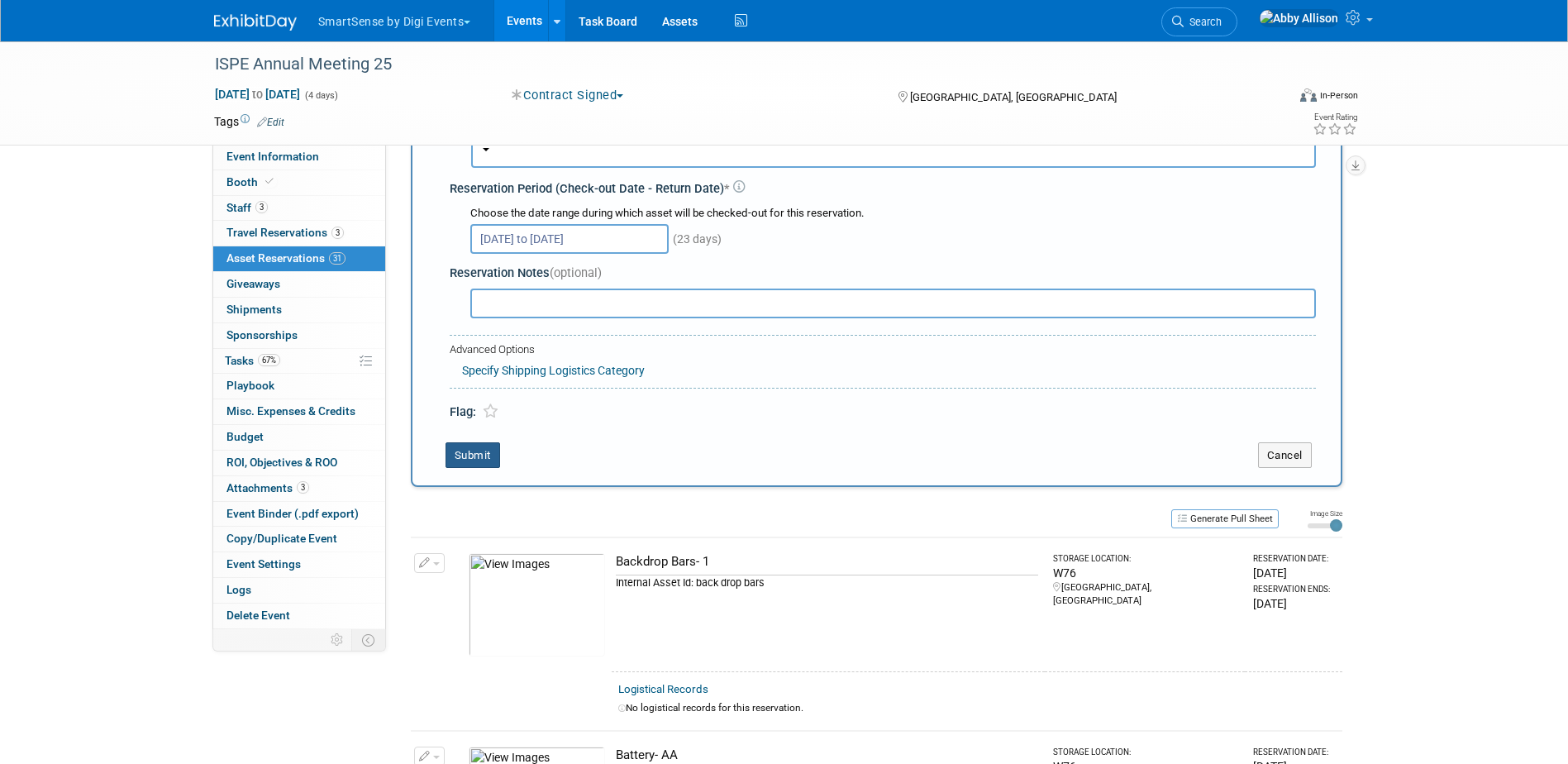
click at [489, 457] on button "Submit" at bounding box center [473, 455] width 55 height 26
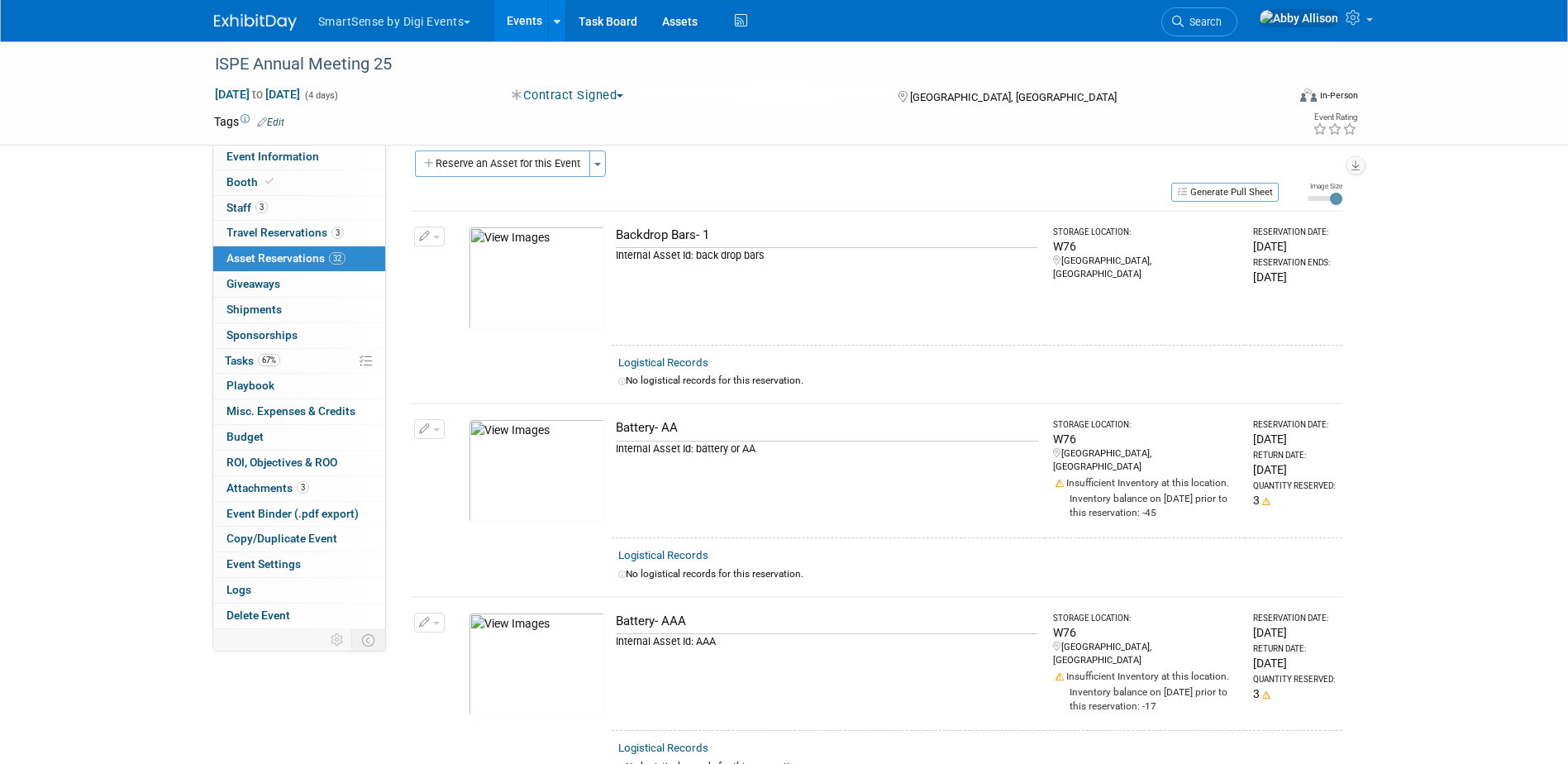
scroll to position [0, 0]
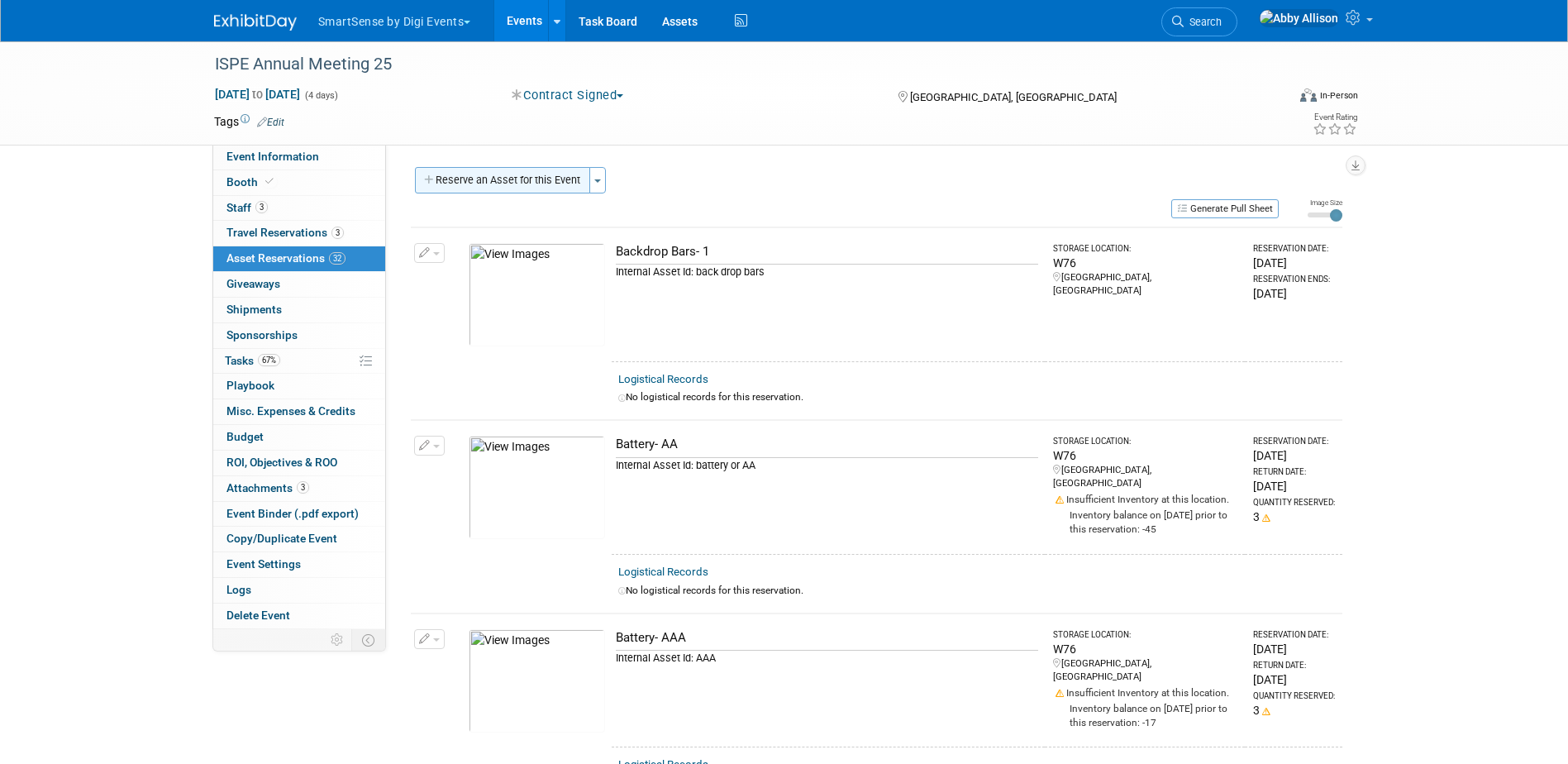
click at [511, 179] on button "Reserve an Asset for this Event" at bounding box center [503, 180] width 175 height 26
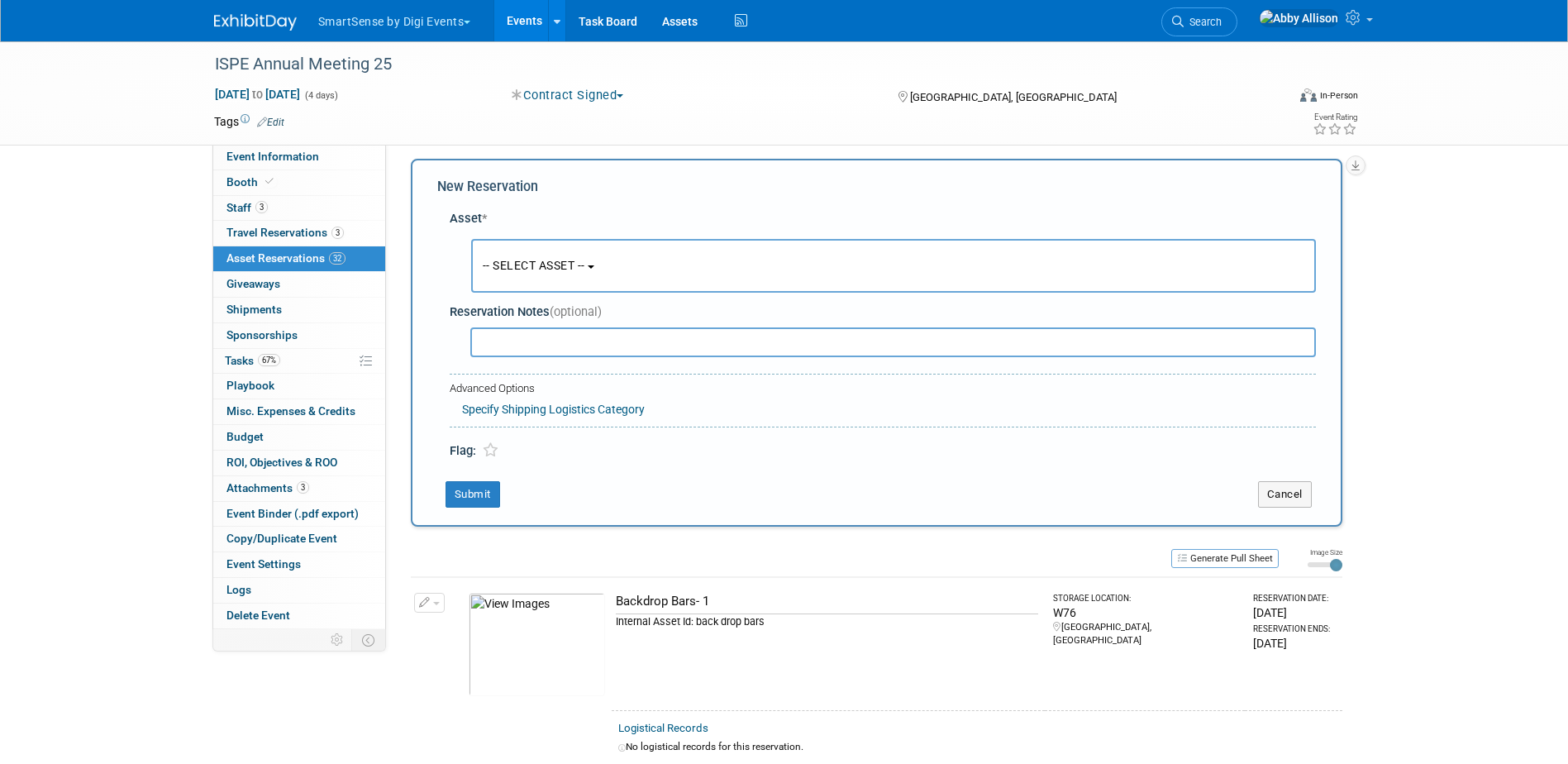
scroll to position [16, 0]
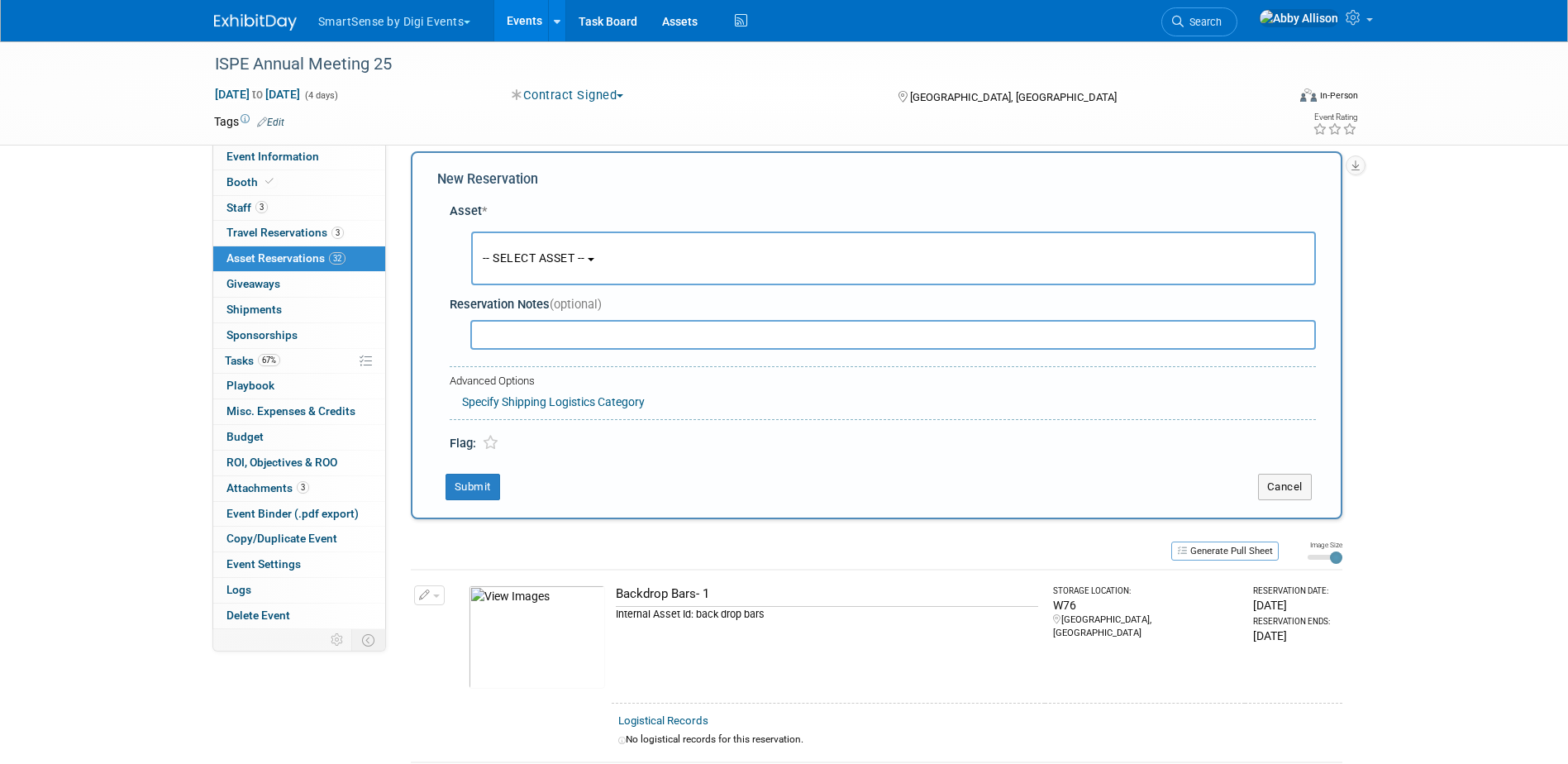
click at [528, 261] on span "-- SELECT ASSET --" at bounding box center [534, 258] width 102 height 13
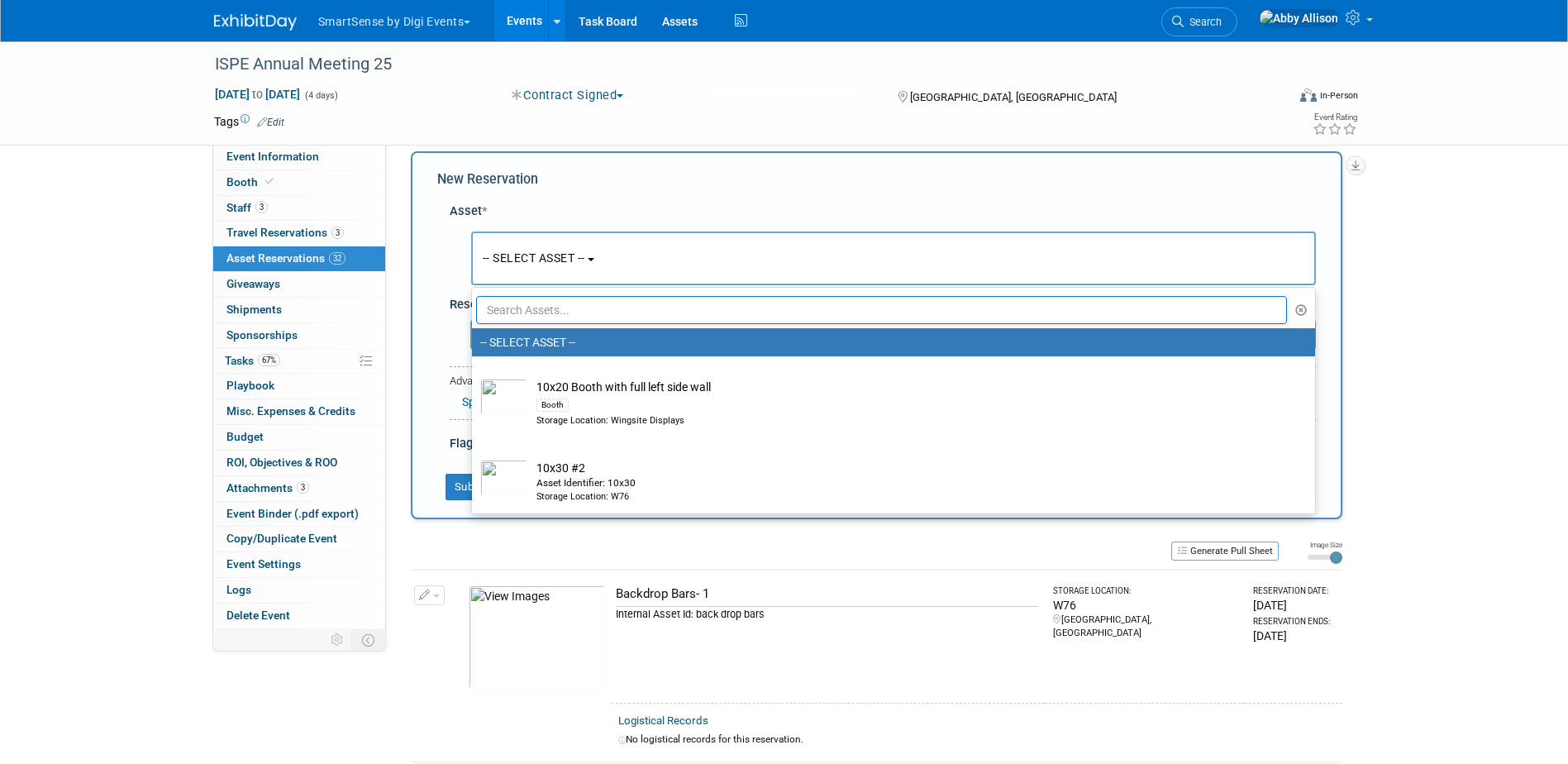
click at [531, 307] on input "text" at bounding box center [882, 310] width 811 height 28
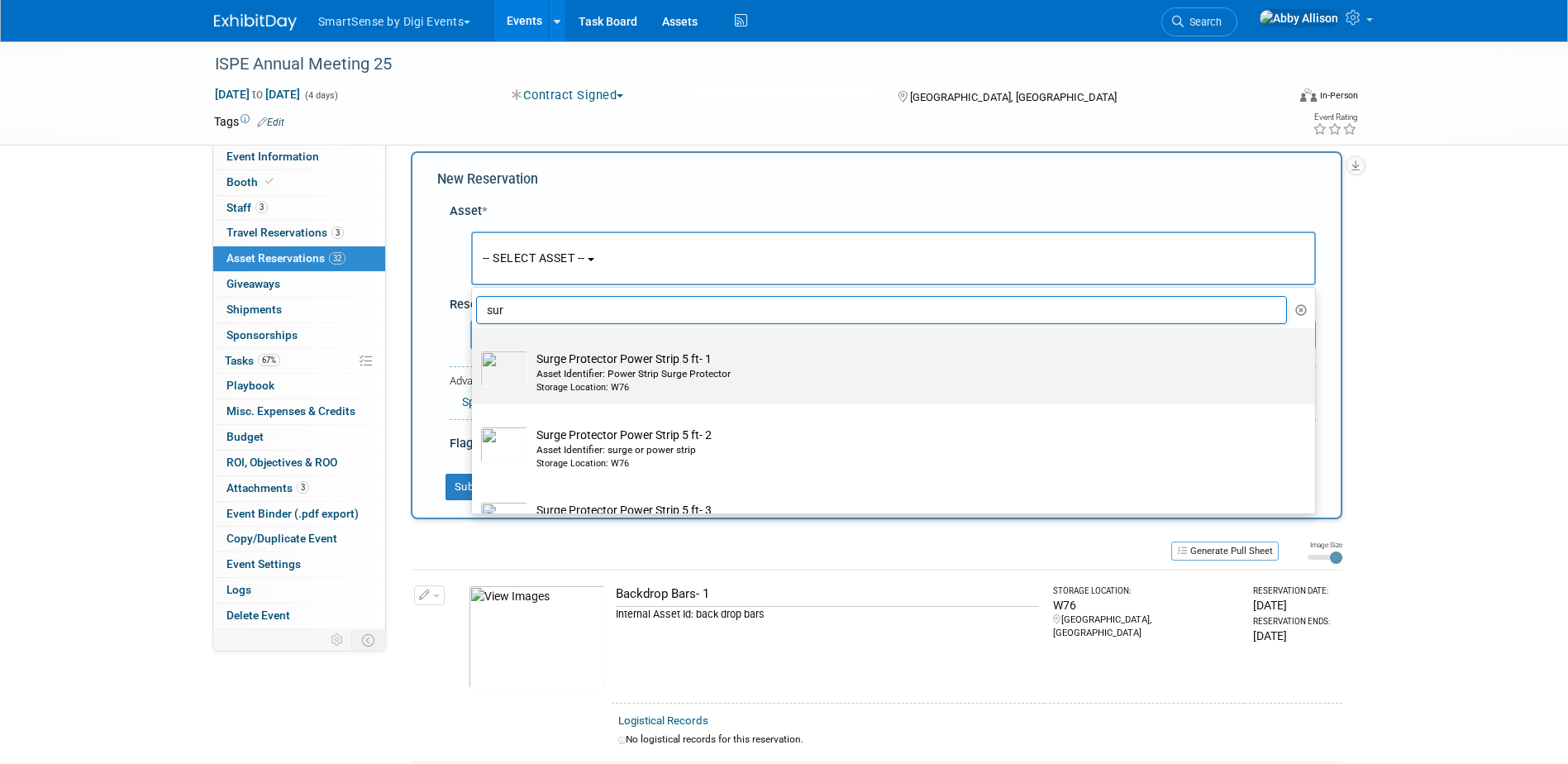
type input "sur"
click at [555, 374] on div "Asset Identifier: Power Strip Surge Protector" at bounding box center [909, 373] width 745 height 14
click at [475, 348] on input "Surge Protector Power Strip 5 ft- 1 Asset Identifier: Power Strip Surge Protect…" at bounding box center [469, 342] width 11 height 11
radio input "true"
select select "10713751"
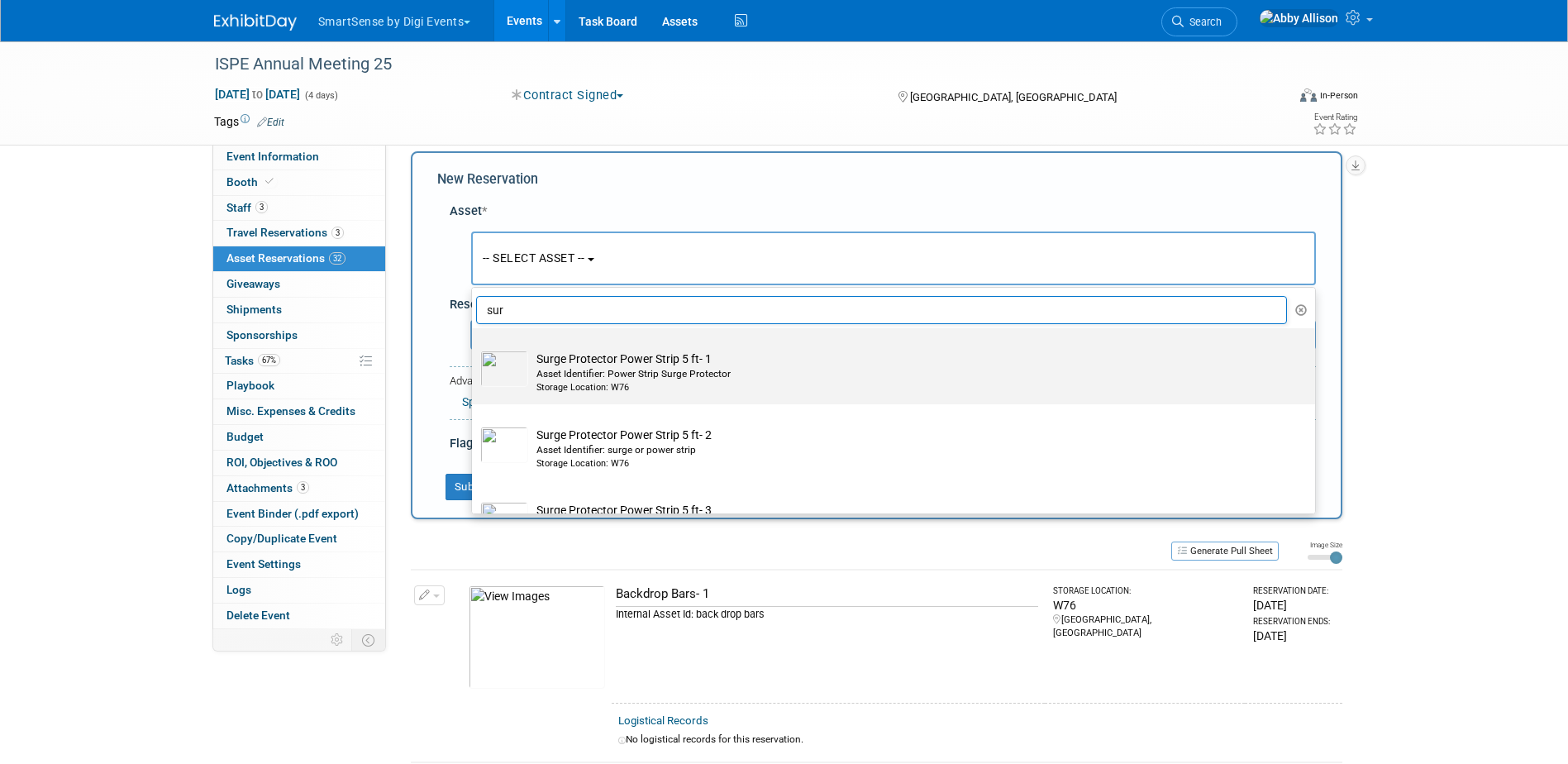
type input "sur"
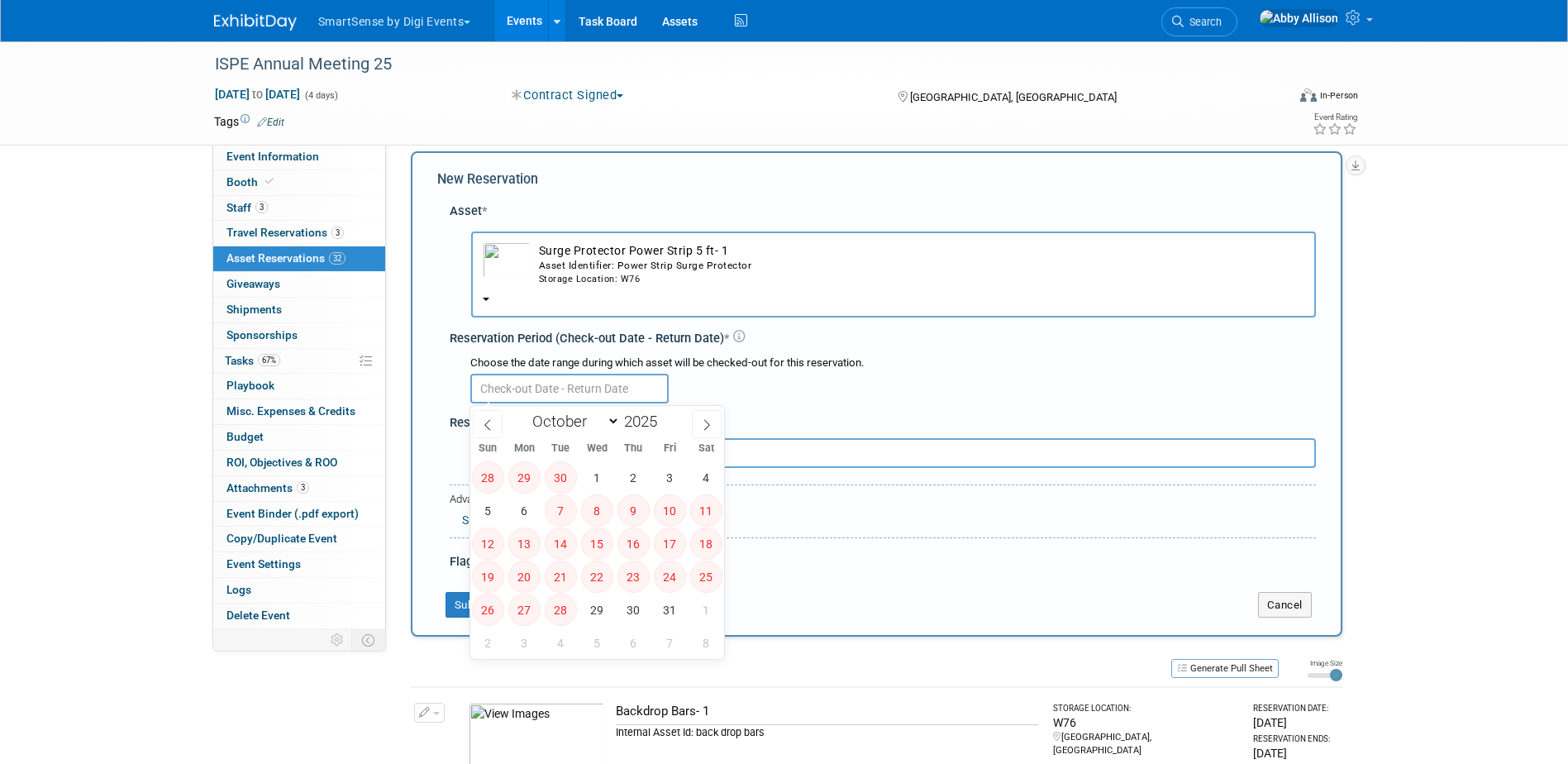
click at [527, 386] on input "text" at bounding box center [569, 389] width 198 height 30
click at [551, 269] on div "Asset Identifier: Power Strip Surge Protector" at bounding box center [921, 265] width 766 height 14
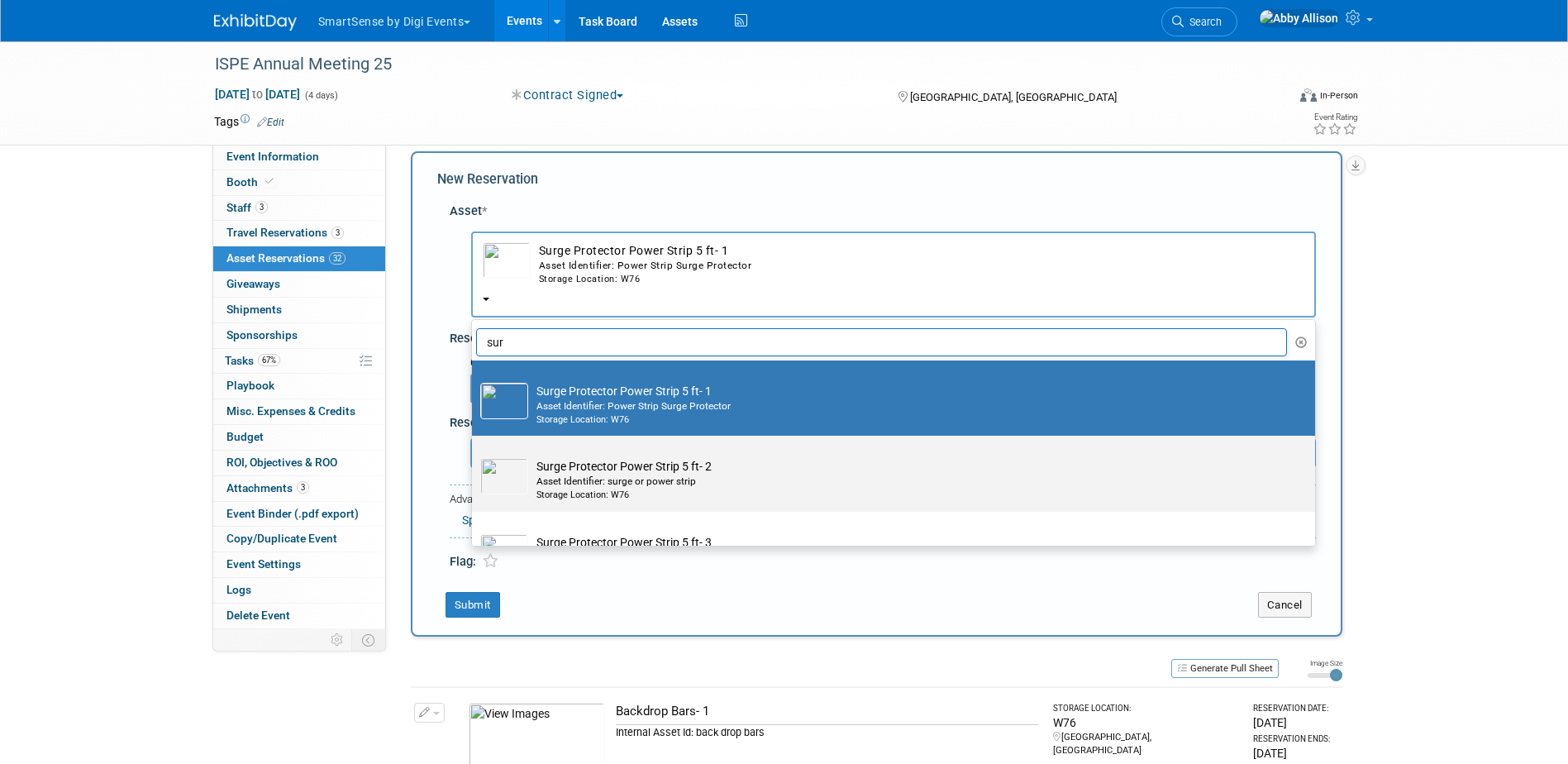
click at [552, 455] on label "Surge Protector Power Strip 5 ft- 2 Asset Identifier: surge or power strip Stor…" at bounding box center [889, 474] width 818 height 70
click at [475, 455] on input "Surge Protector Power Strip 5 ft- 2 Asset Identifier: surge or power strip Stor…" at bounding box center [469, 450] width 11 height 11
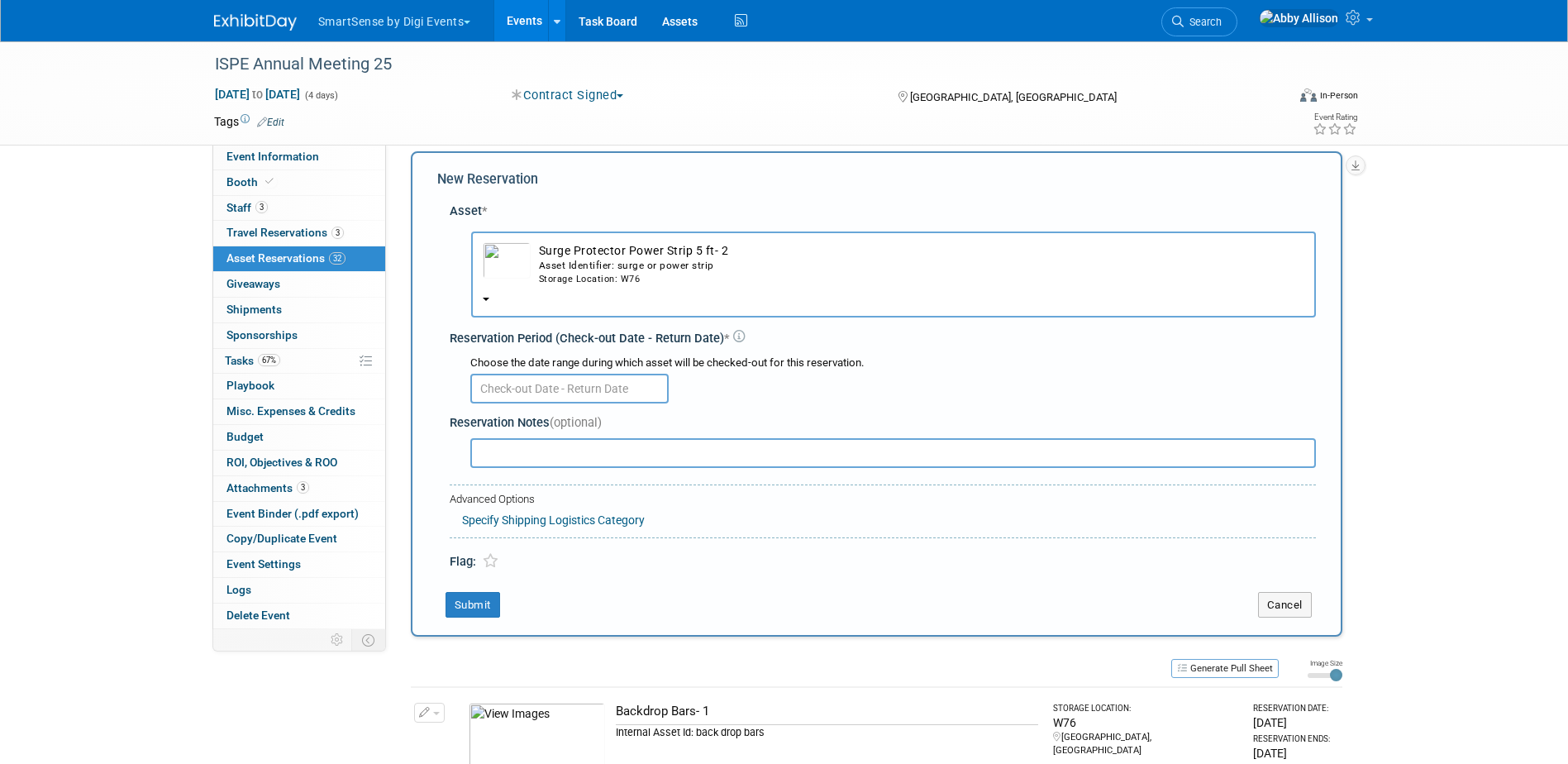
click at [539, 396] on input "text" at bounding box center [569, 389] width 198 height 30
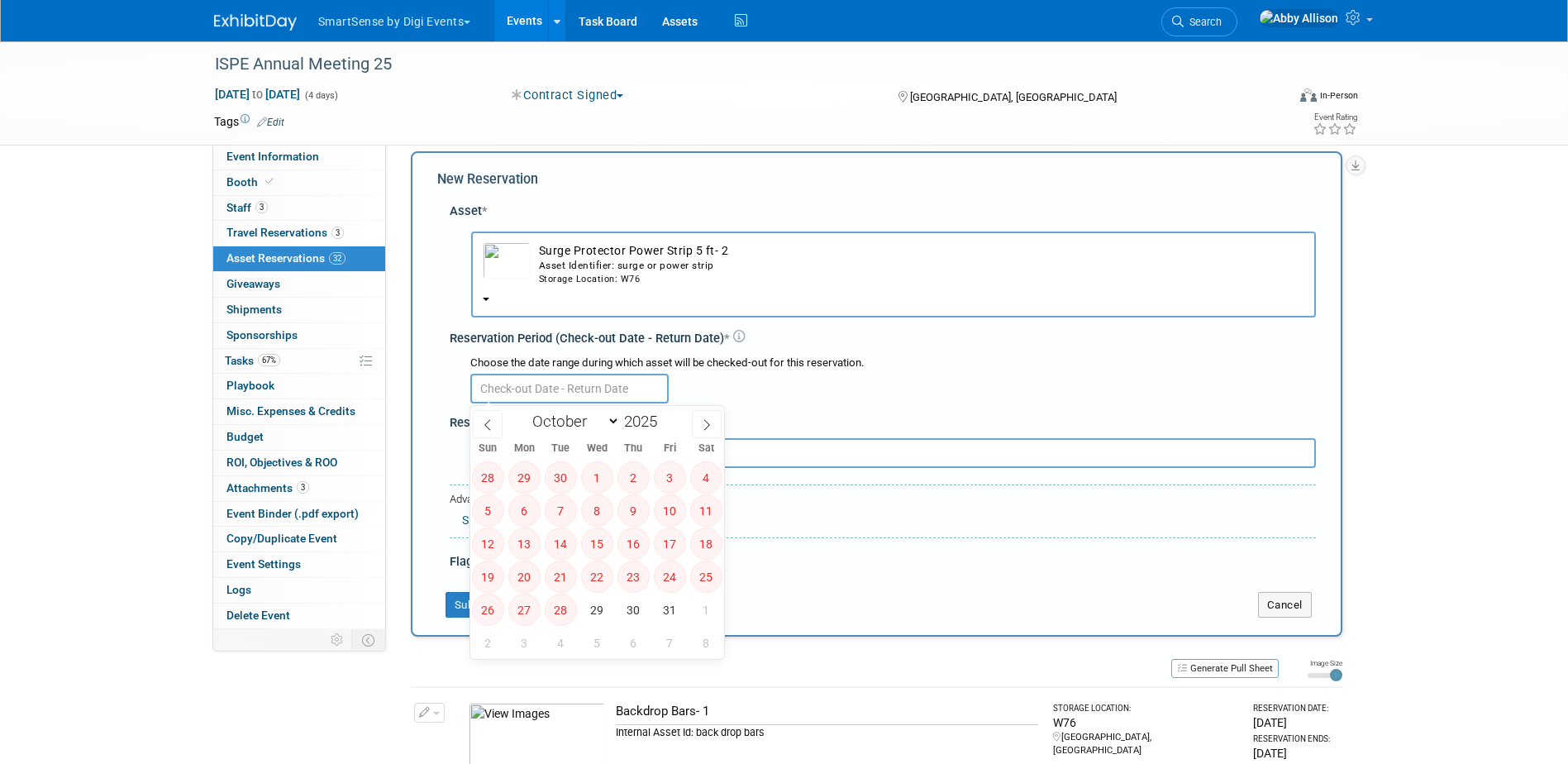
click at [554, 270] on div "Asset Identifier: surge or power strip" at bounding box center [921, 265] width 766 height 14
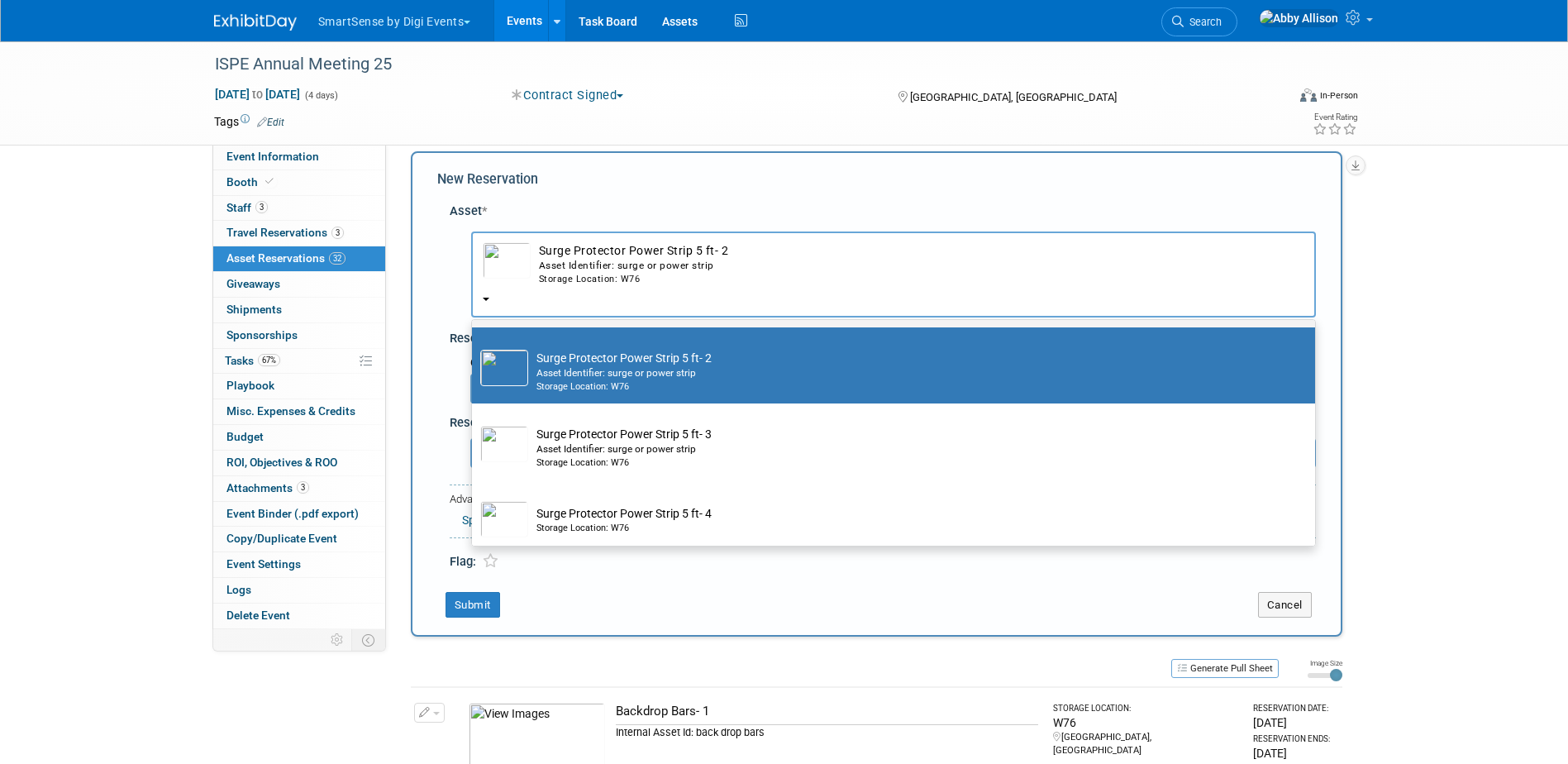
scroll to position [166, 0]
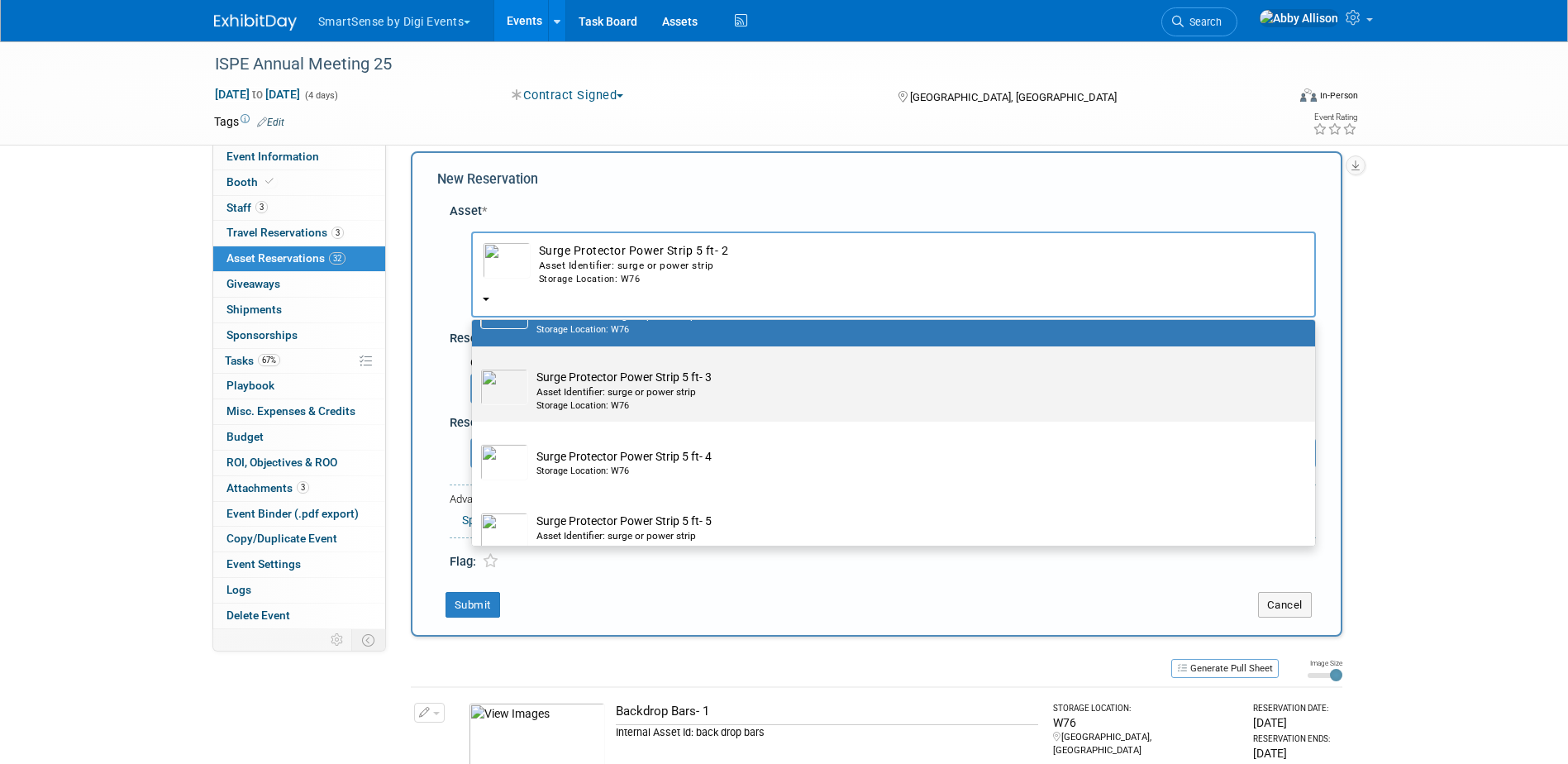
click at [552, 391] on div "Asset Identifier: surge or power strip" at bounding box center [909, 392] width 745 height 14
click at [475, 367] on input "Surge Protector Power Strip 5 ft- 3 Asset Identifier: surge or power strip Stor…" at bounding box center [469, 361] width 11 height 11
select select "10713850"
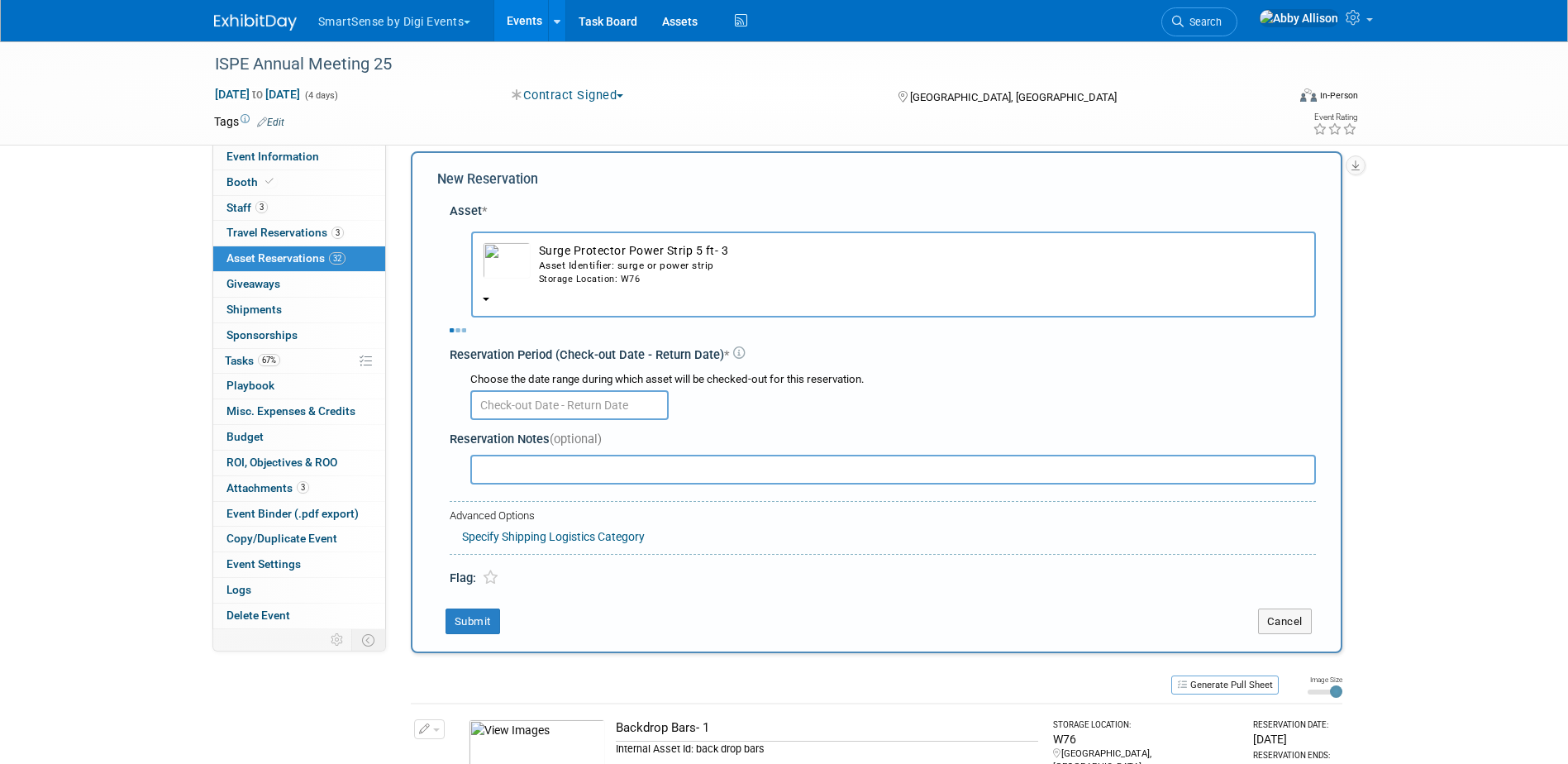
select select "9"
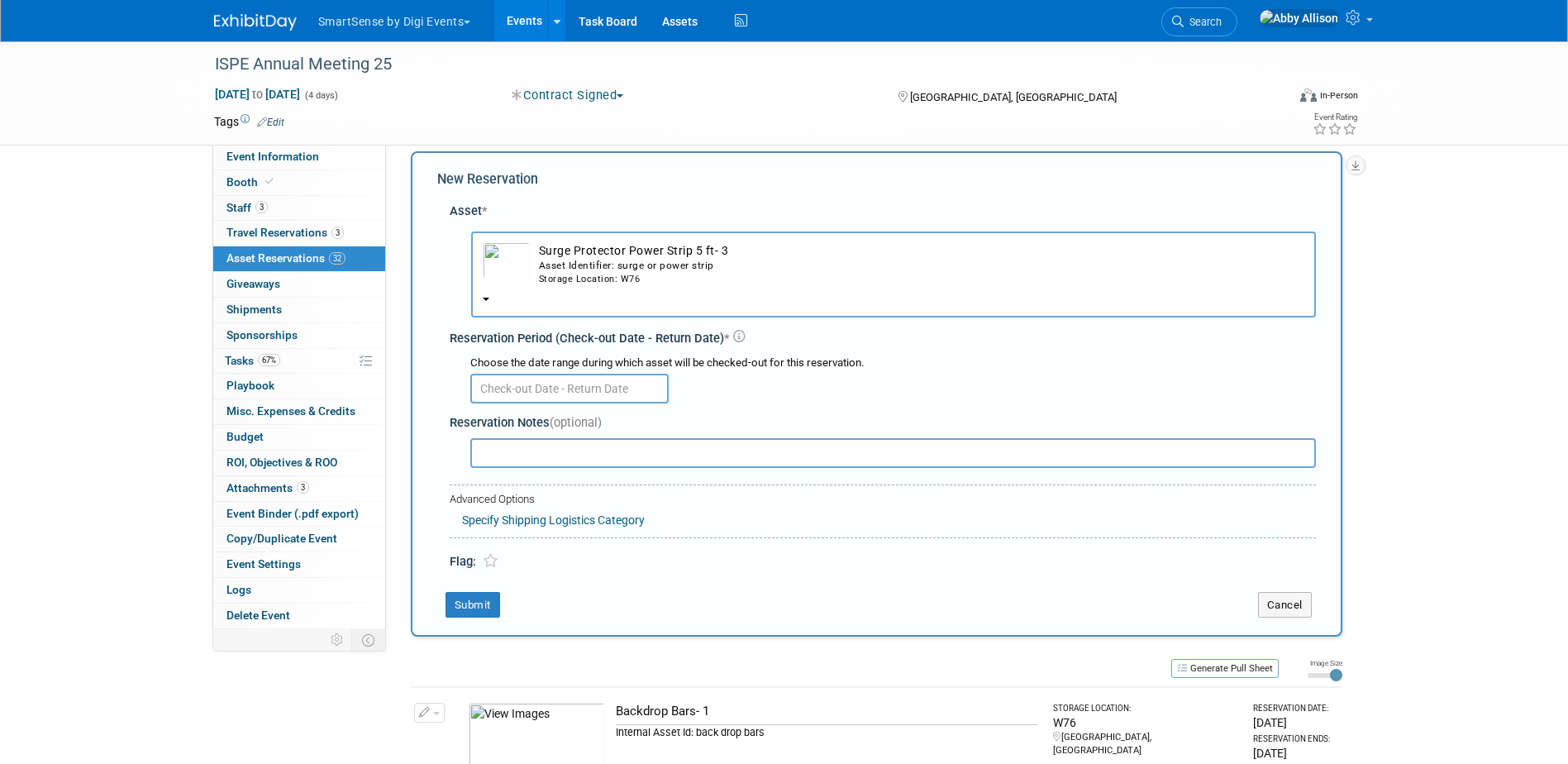
click at [552, 396] on body "SmartSense by Digi Events Choose Workspace: DO NOT USE Jolt SmartSense by Digi …" at bounding box center [784, 366] width 1568 height 764
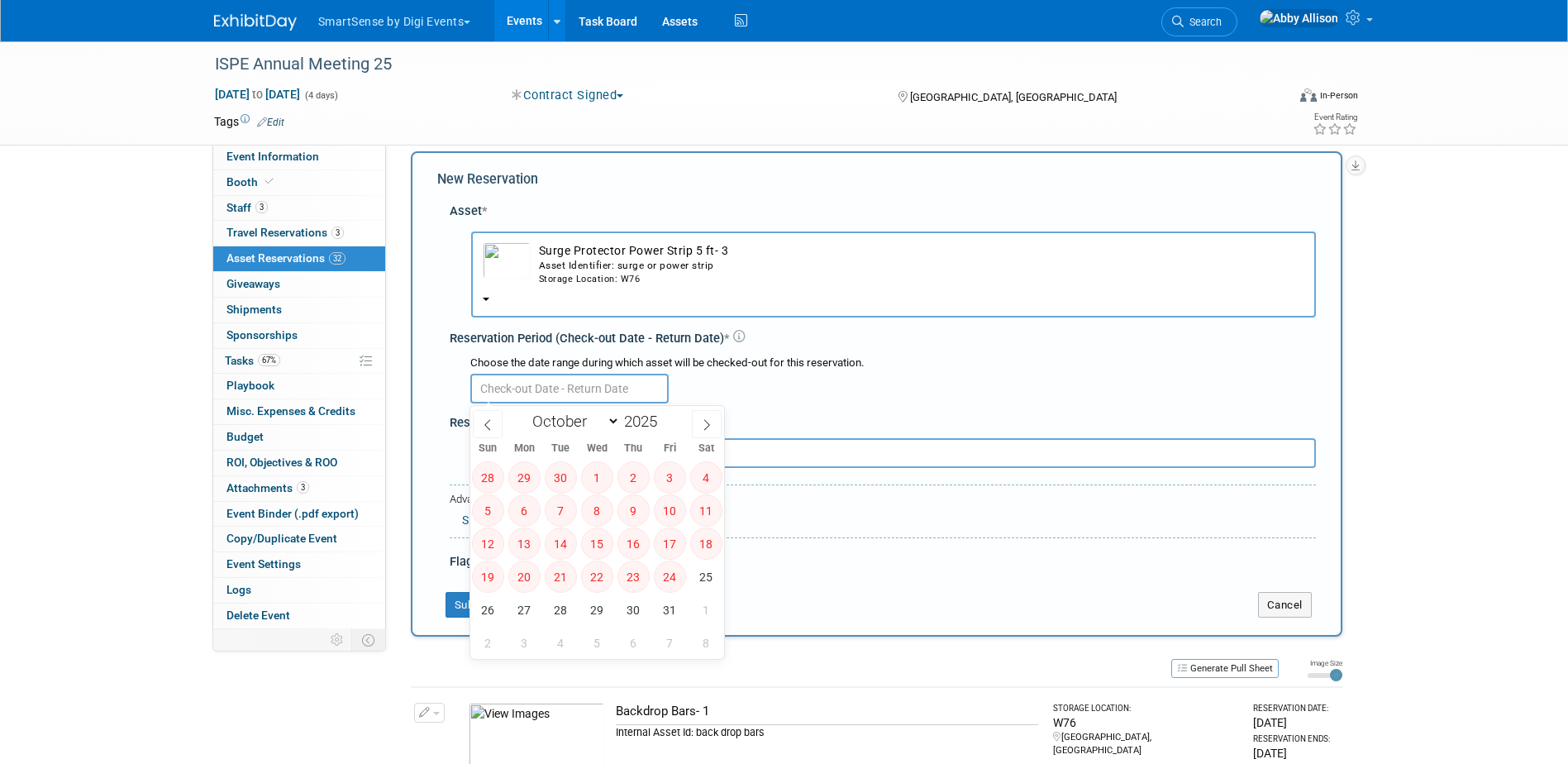
click at [552, 396] on input "text" at bounding box center [569, 389] width 198 height 30
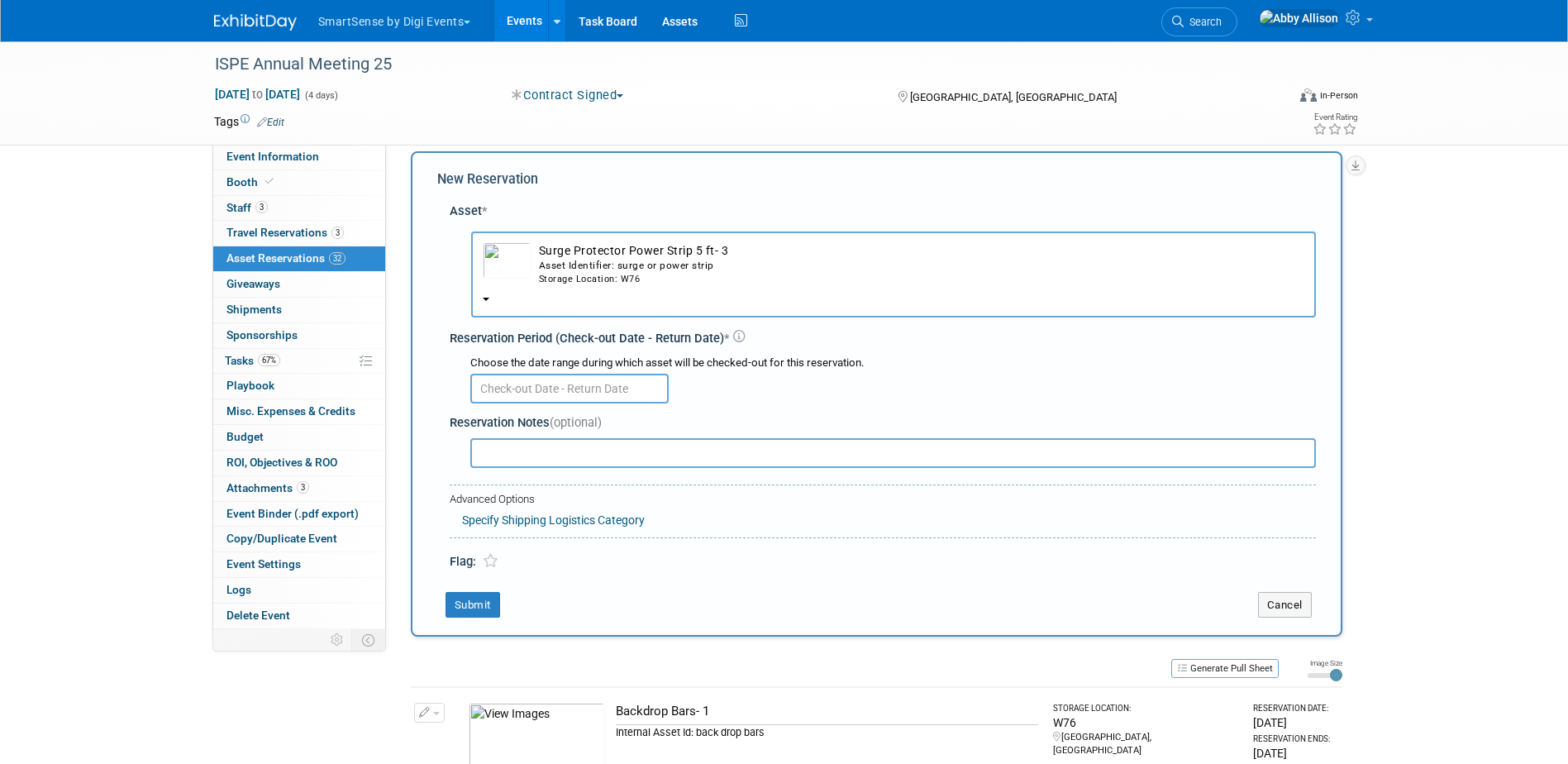
click at [547, 273] on div "Storage Location: W76" at bounding box center [921, 279] width 766 height 13
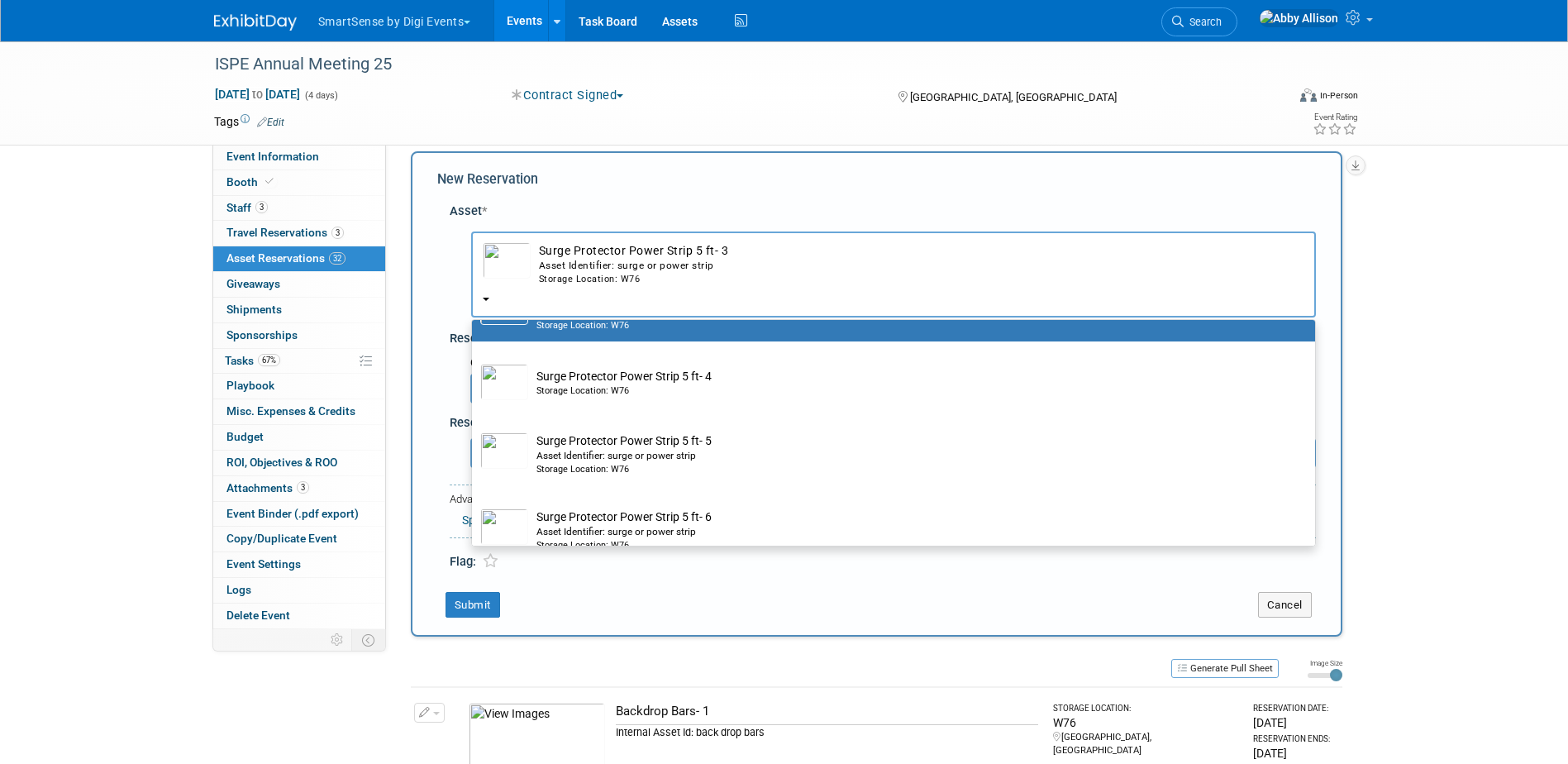
scroll to position [248, 0]
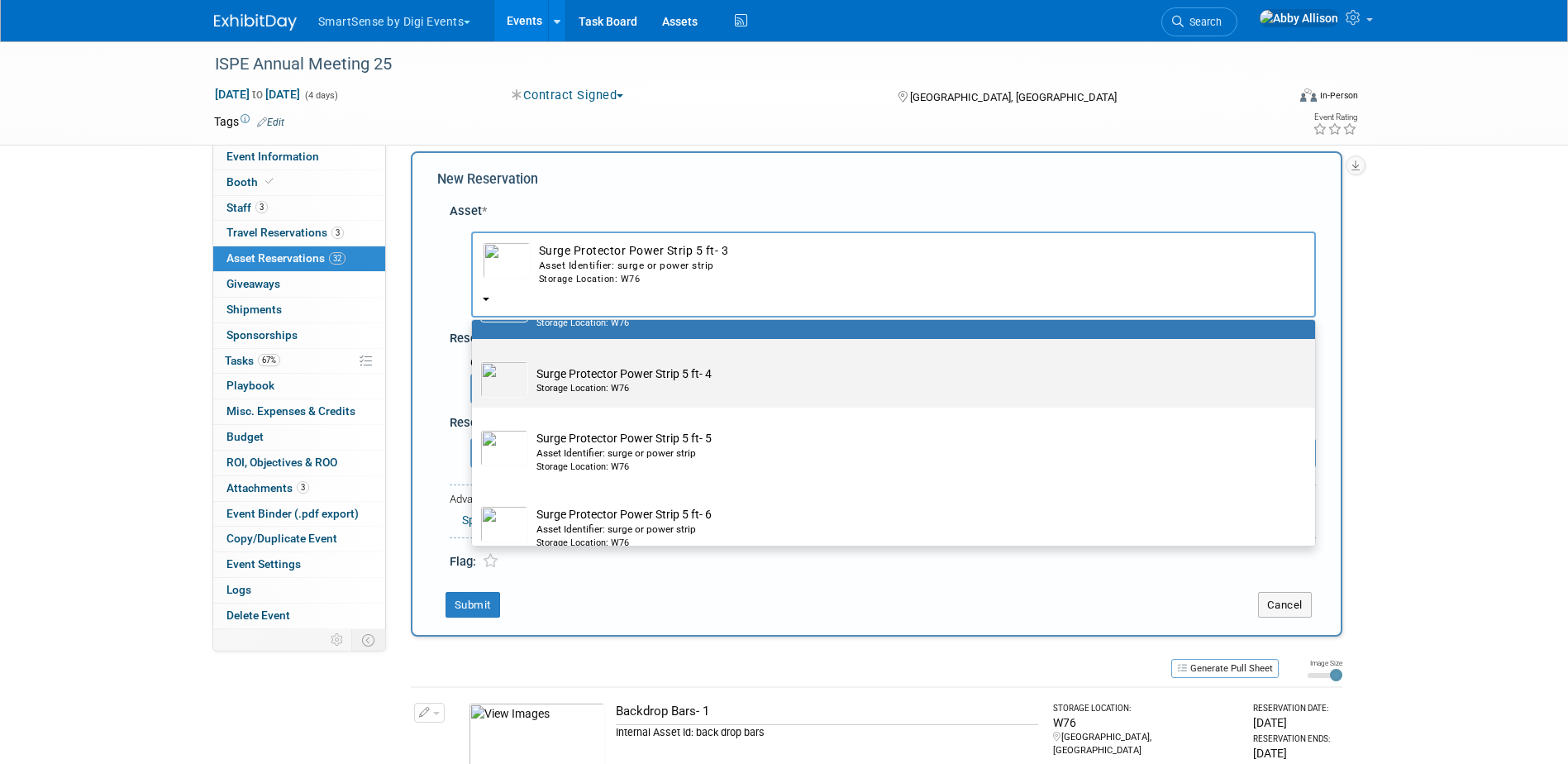
click at [553, 384] on div "Storage Location: W76" at bounding box center [909, 388] width 745 height 13
click at [475, 359] on input "Surge Protector Power Strip 5 ft- 4 Storage Location: W76" at bounding box center [469, 354] width 11 height 11
radio input "true"
select select "10713851"
type input "sur"
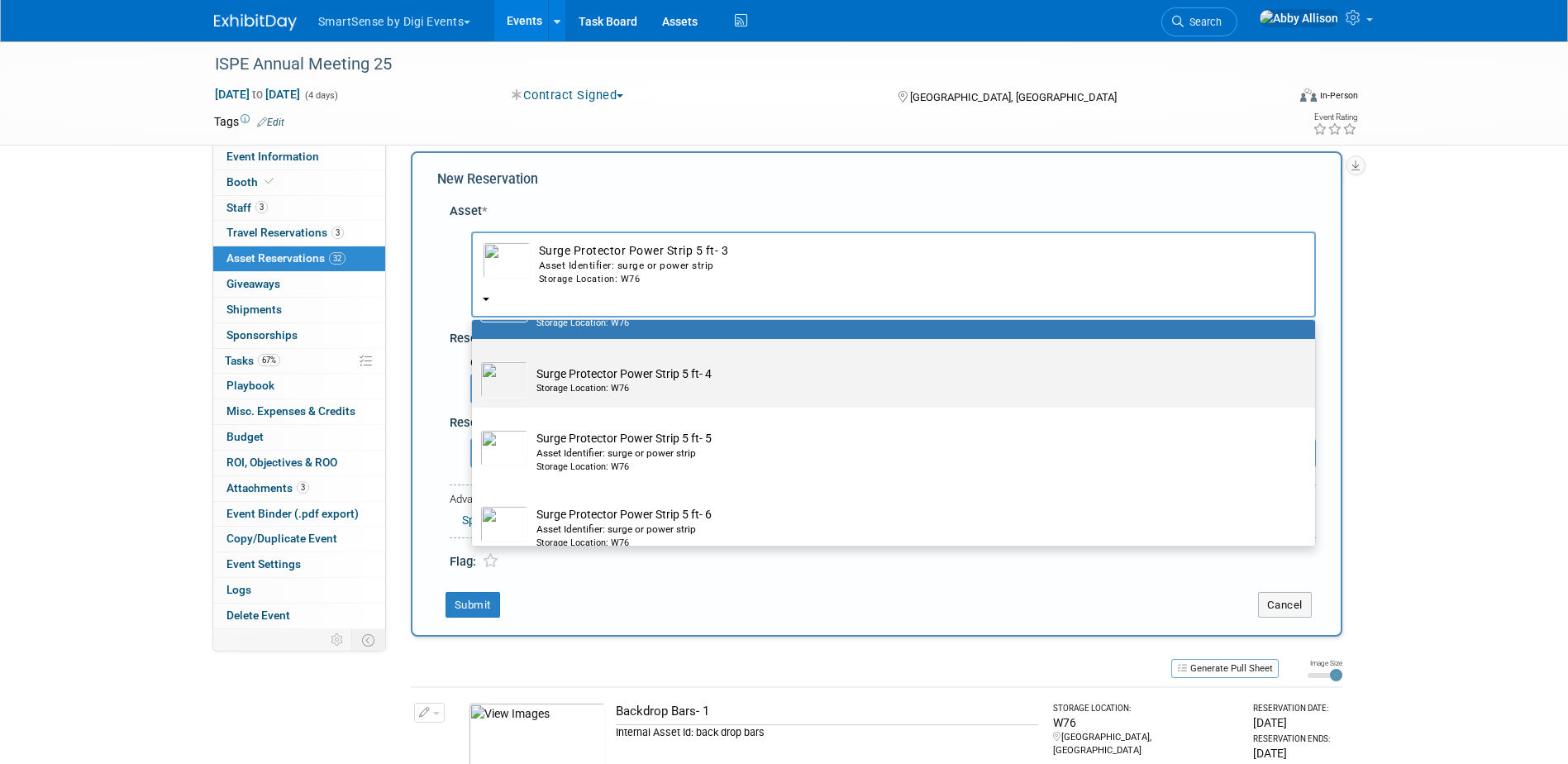
radio input "false"
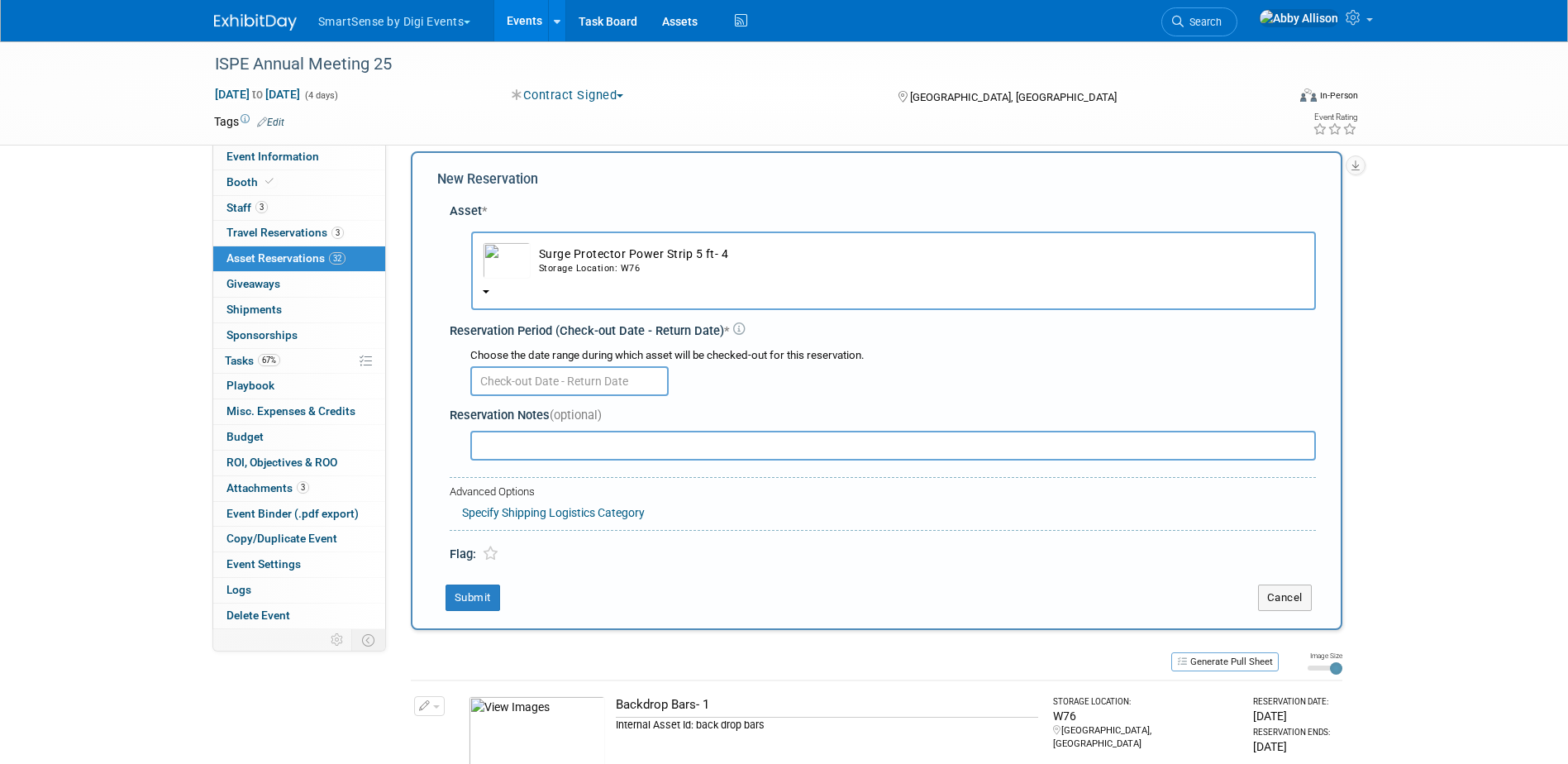
click at [549, 395] on input "text" at bounding box center [569, 382] width 198 height 30
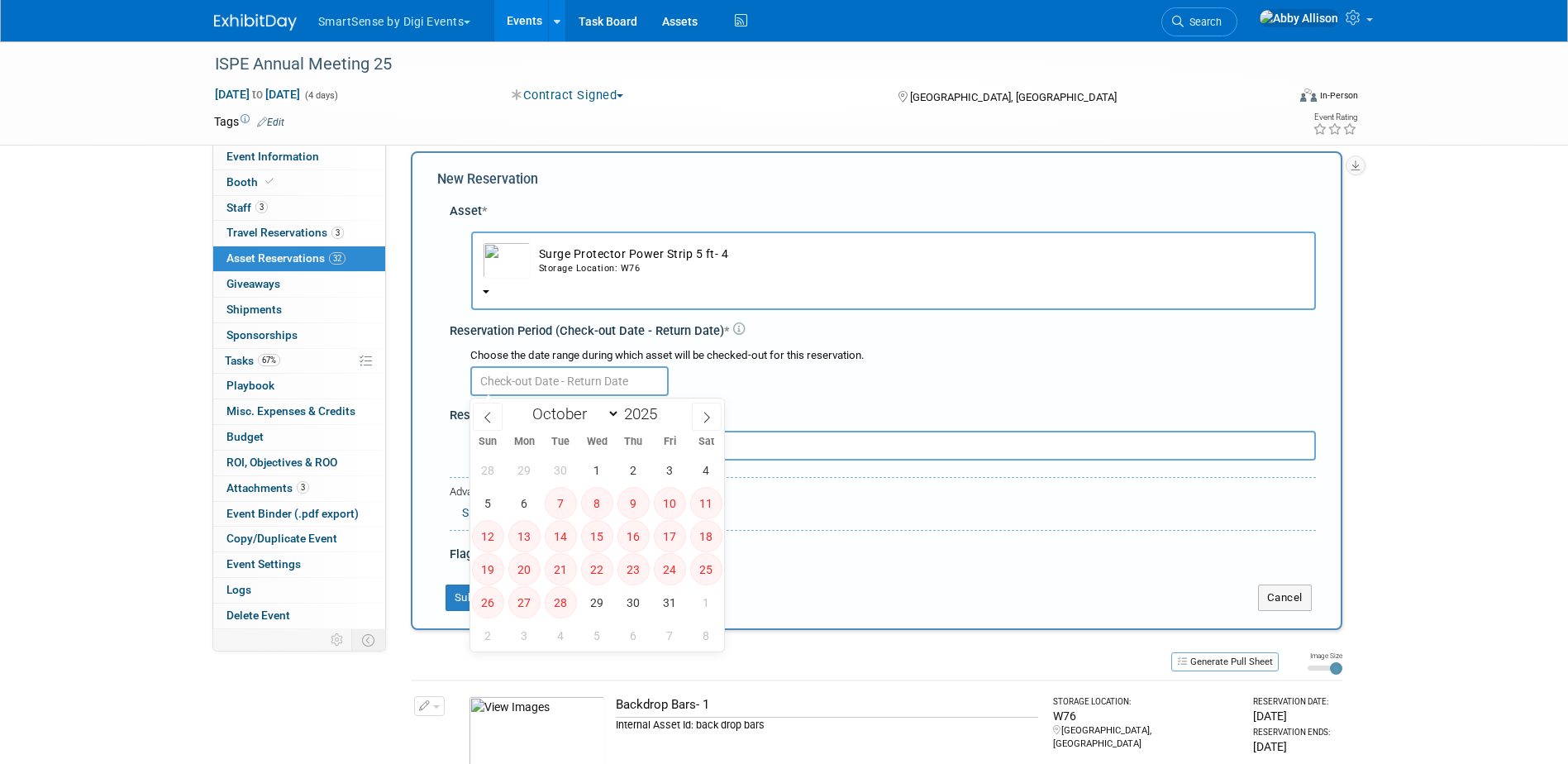
click at [550, 272] on div "Storage Location: W76" at bounding box center [921, 269] width 766 height 13
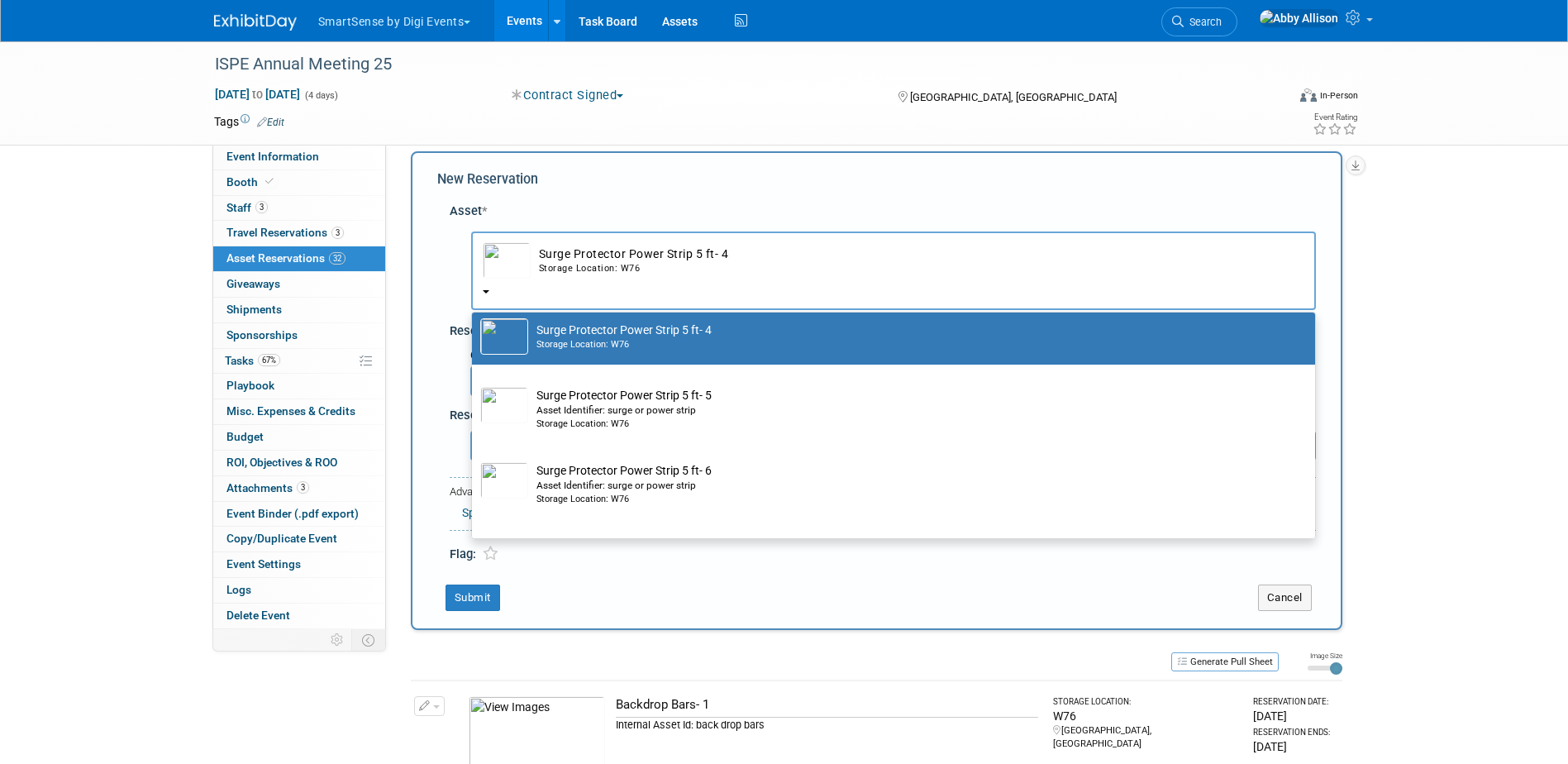
scroll to position [330, 0]
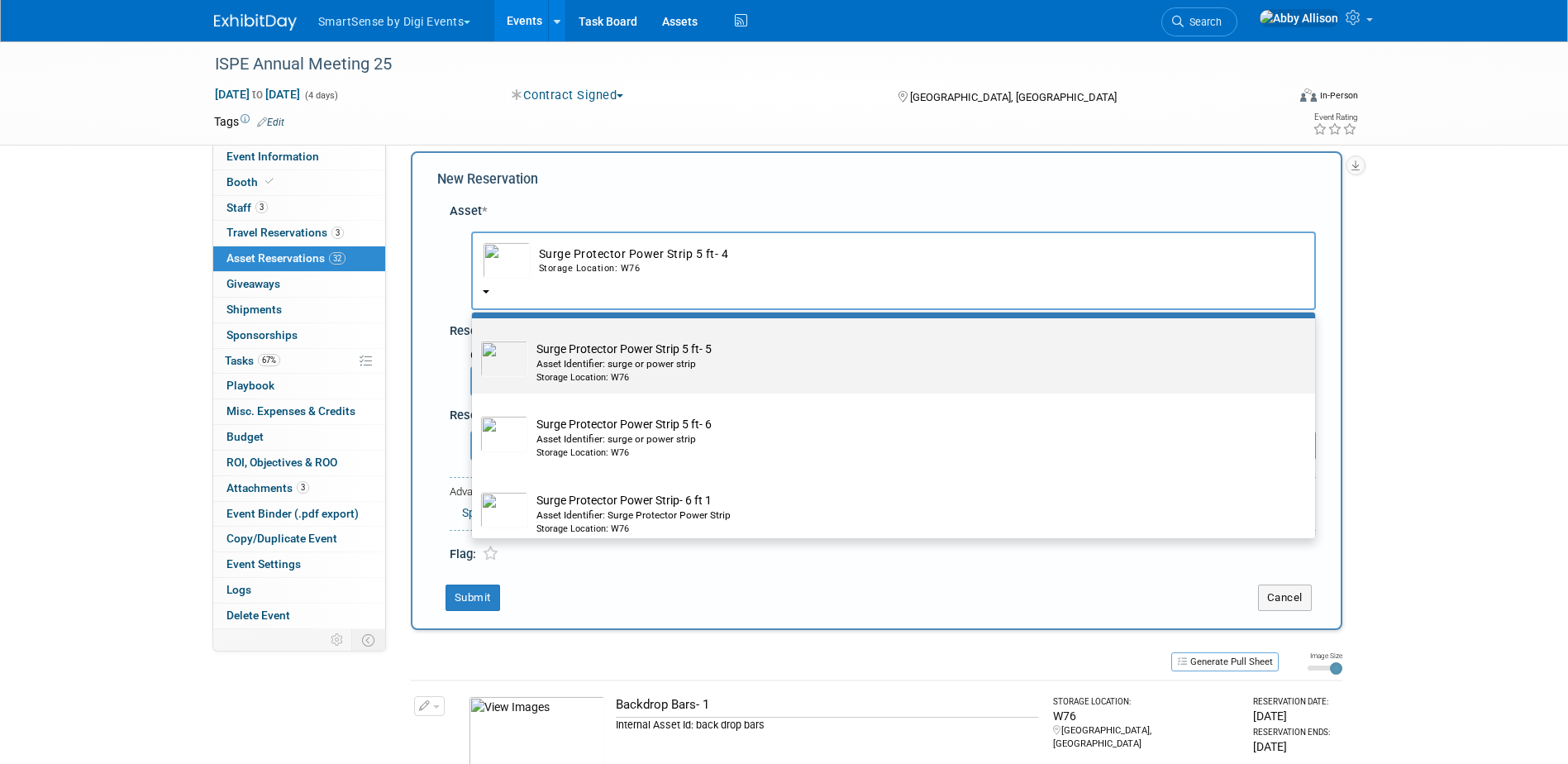
click at [559, 367] on div "Asset Identifier: surge or power strip" at bounding box center [909, 364] width 745 height 14
click at [475, 338] on input "Surge Protector Power Strip 5 ft- 5 Asset Identifier: surge or power strip Stor…" at bounding box center [469, 333] width 11 height 11
radio input "true"
select select "10713852"
type input "sur"
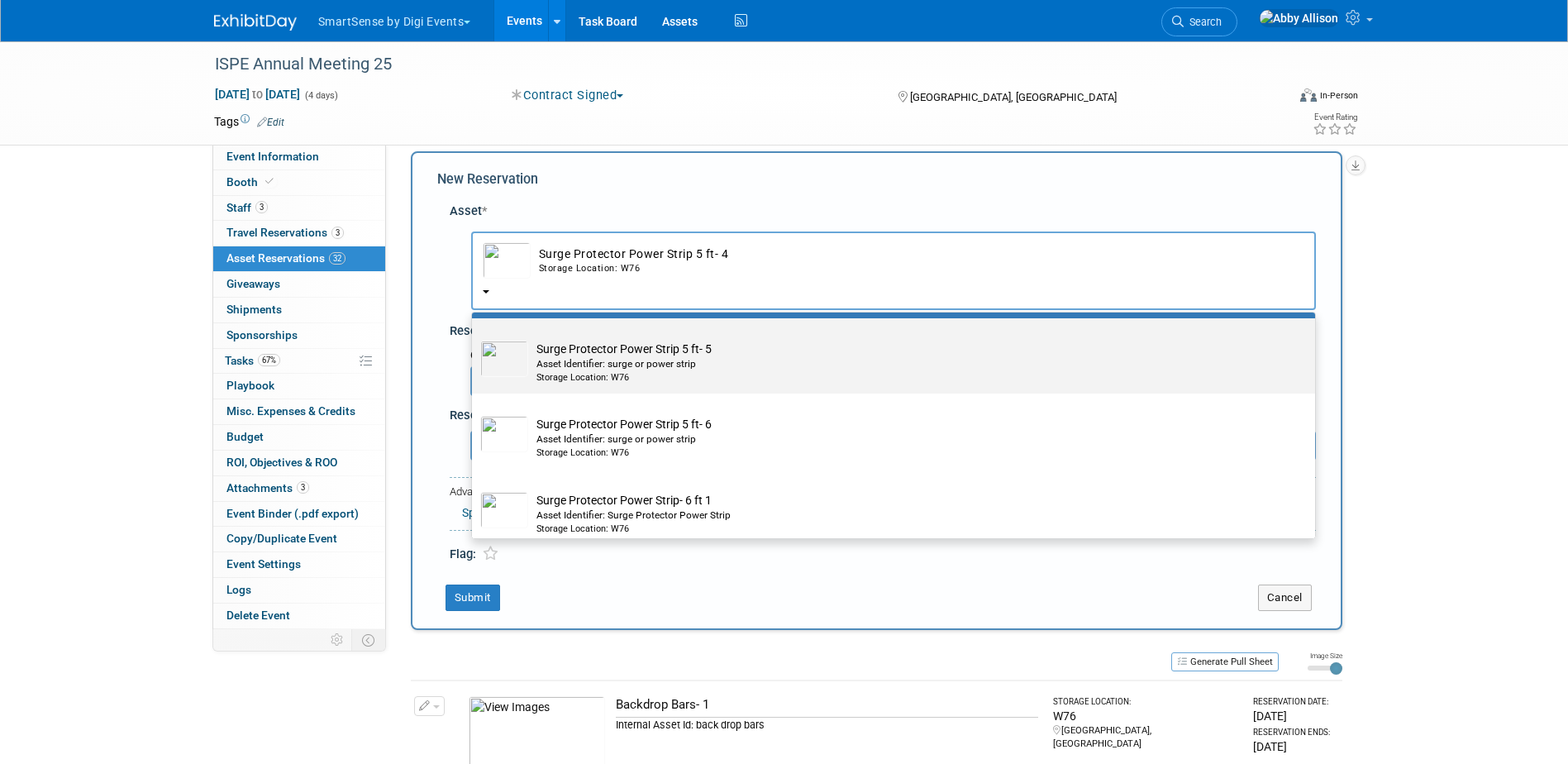
radio input "false"
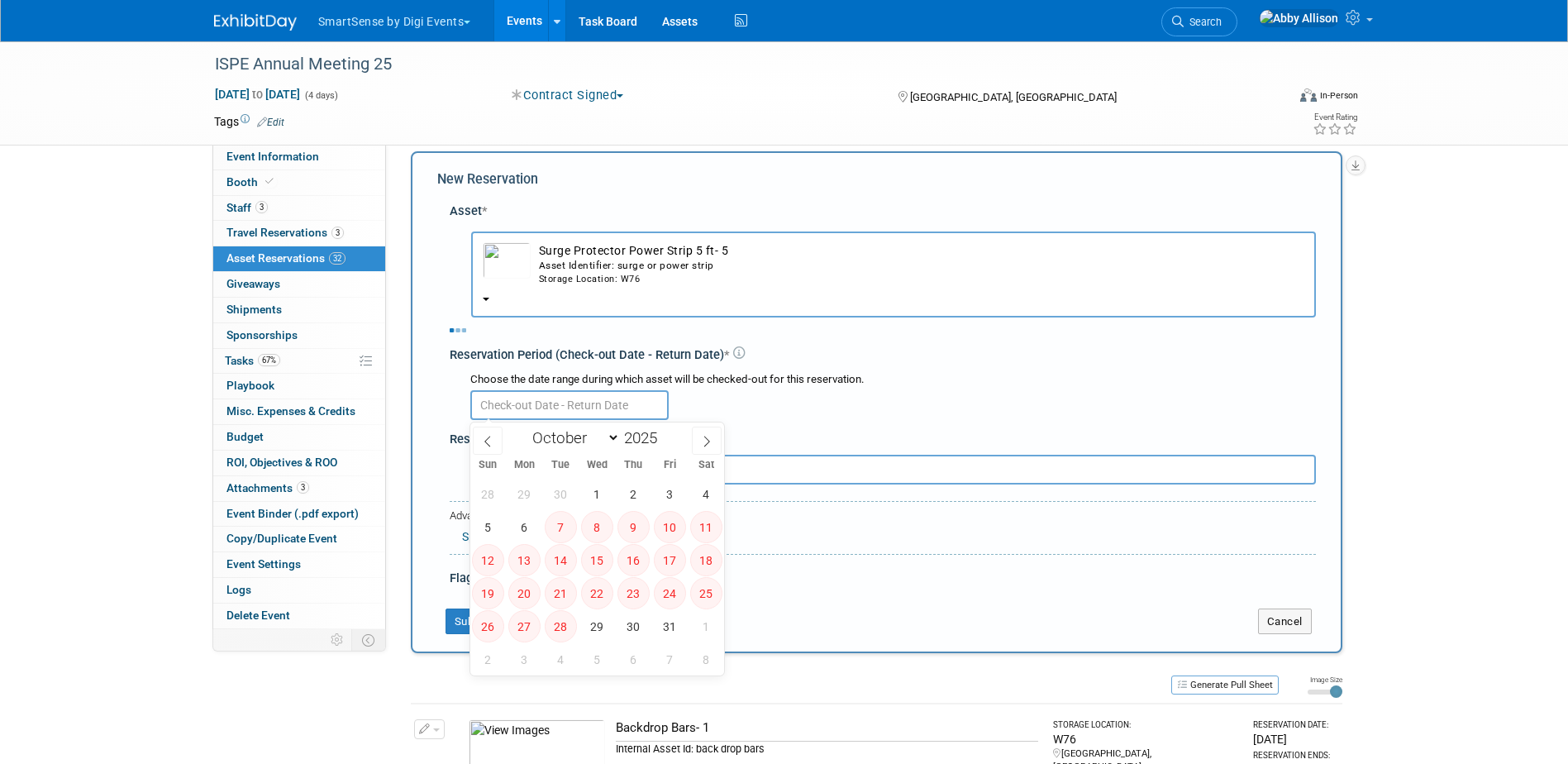
click at [544, 405] on div "Choose the date range during which asset will be checked-out for this reservati…" at bounding box center [886, 395] width 860 height 58
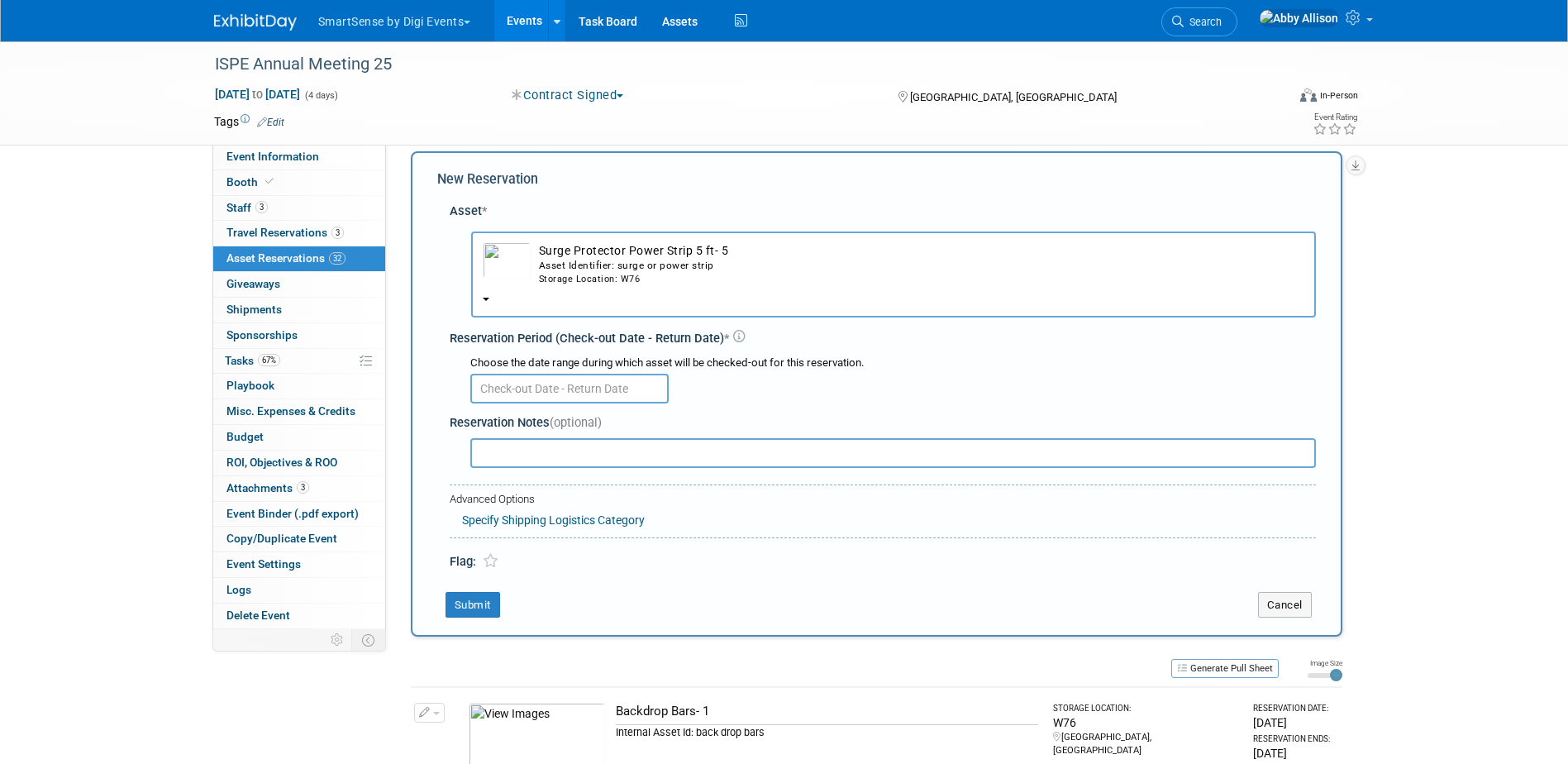
click at [544, 405] on div "Choose the date range during which asset will be checked-out for this reservati…" at bounding box center [886, 379] width 860 height 58
click at [548, 399] on input "text" at bounding box center [569, 389] width 198 height 30
click at [570, 286] on span "Surge Protector Power Strip 5 ft- 5 Asset Identifier: surge or power strip Stor…" at bounding box center [893, 282] width 822 height 13
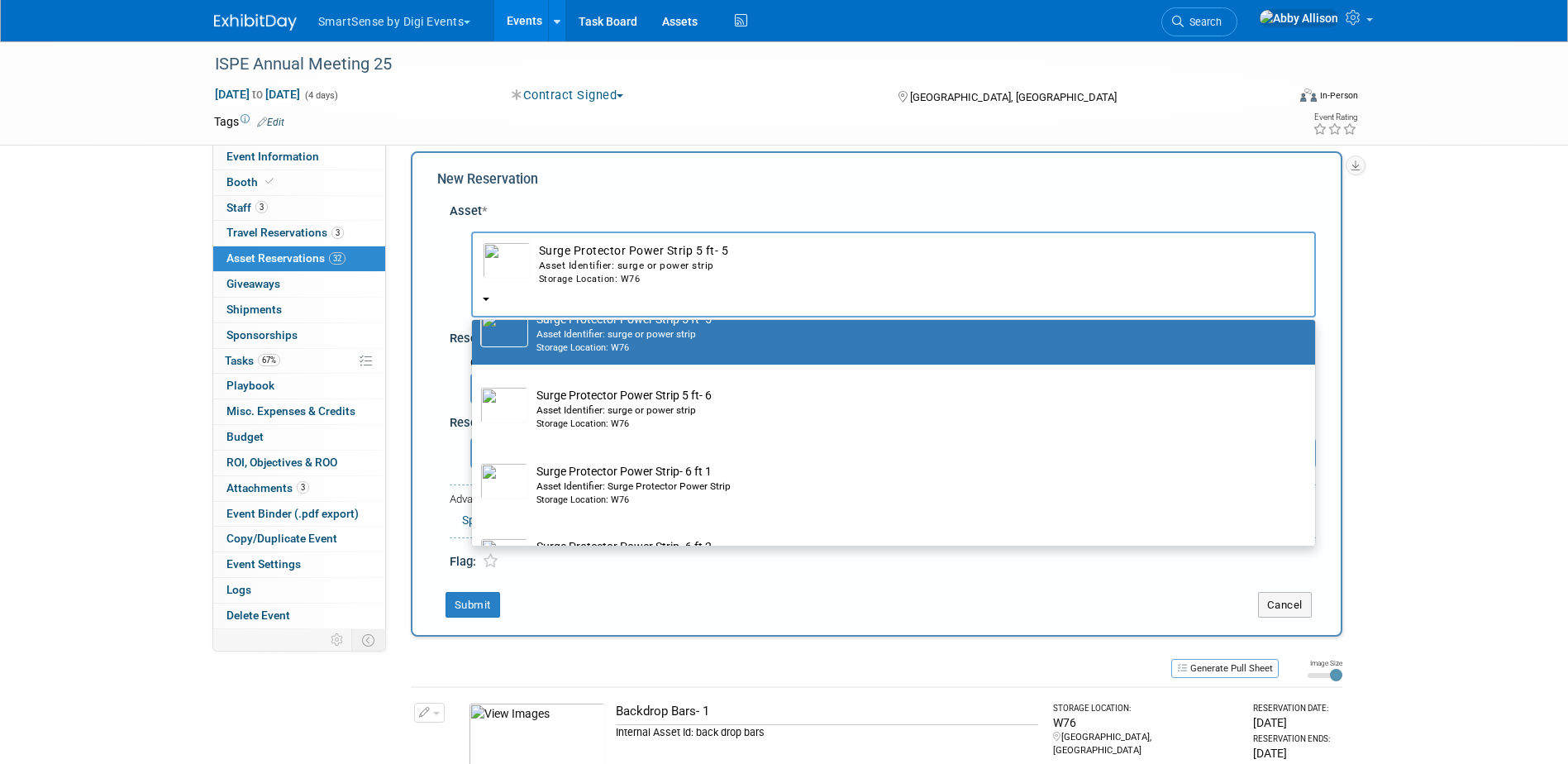
scroll to position [413, 0]
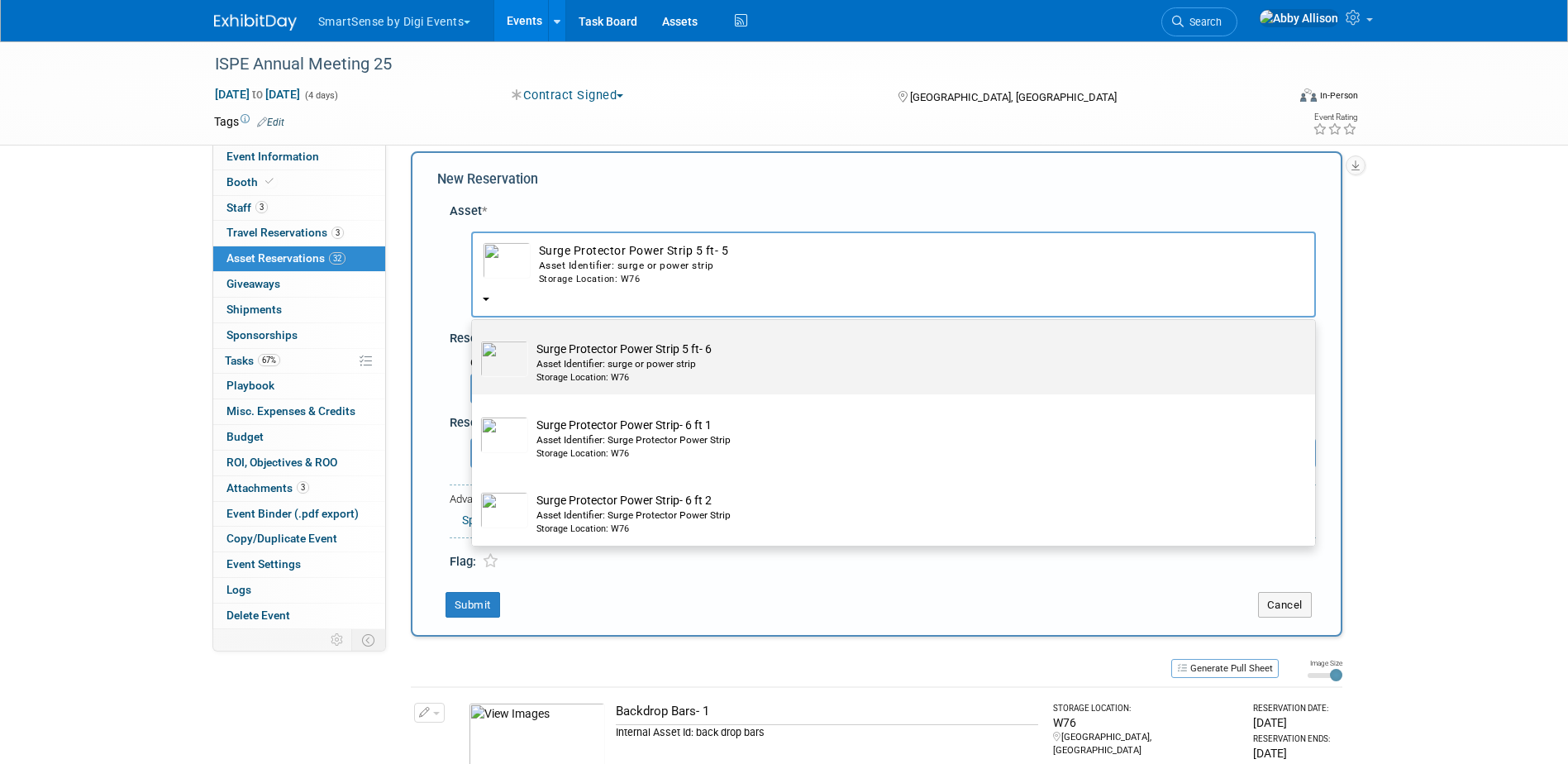
click at [559, 361] on div "Asset Identifier: surge or power strip" at bounding box center [909, 364] width 745 height 14
click at [475, 338] on input "Surge Protector Power Strip 5 ft- 6 Asset Identifier: surge or power strip Stor…" at bounding box center [469, 333] width 11 height 11
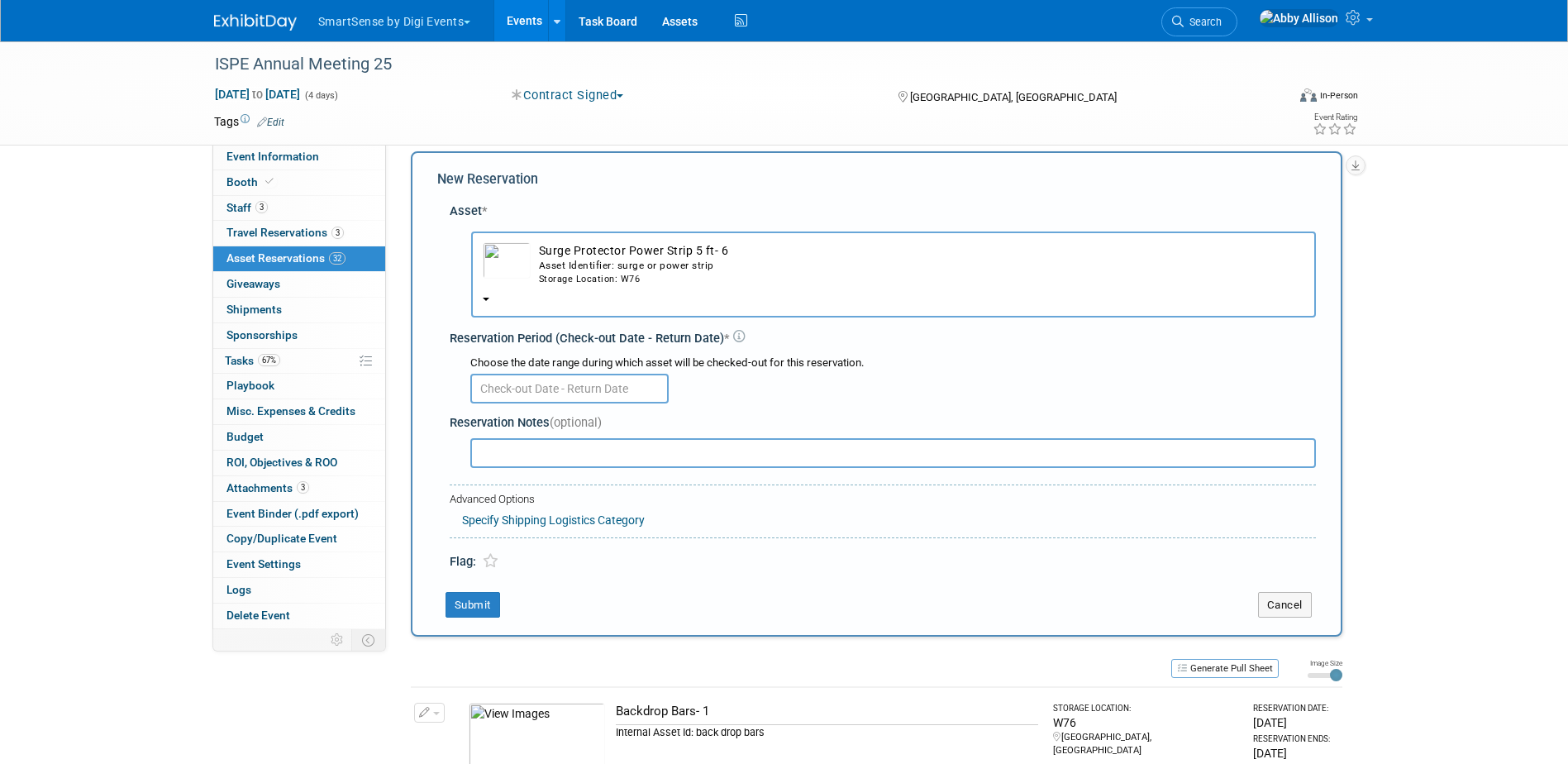
click at [532, 390] on input "text" at bounding box center [569, 389] width 198 height 30
click at [559, 279] on div "Storage Location: W76" at bounding box center [921, 279] width 766 height 13
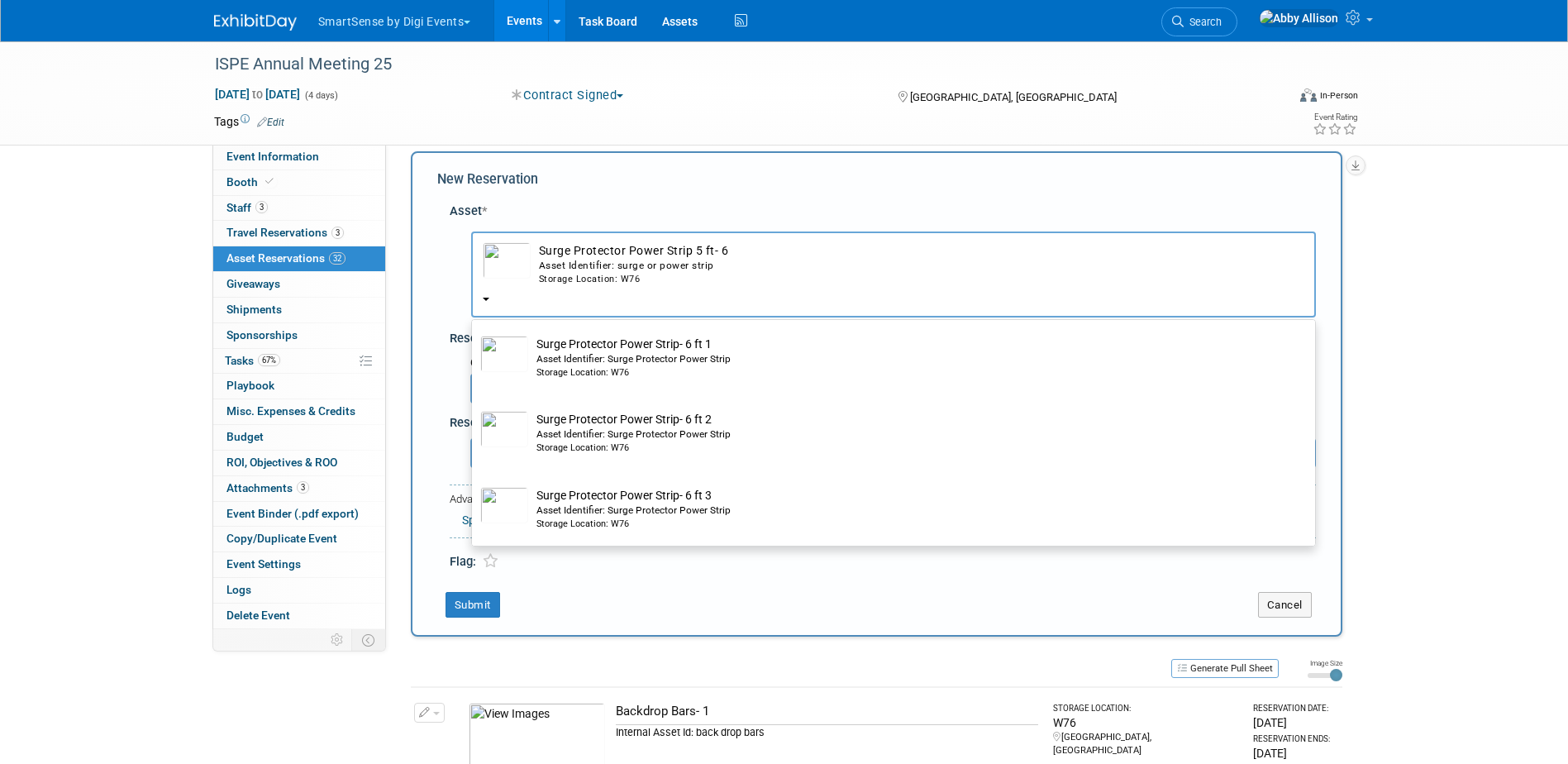
scroll to position [496, 0]
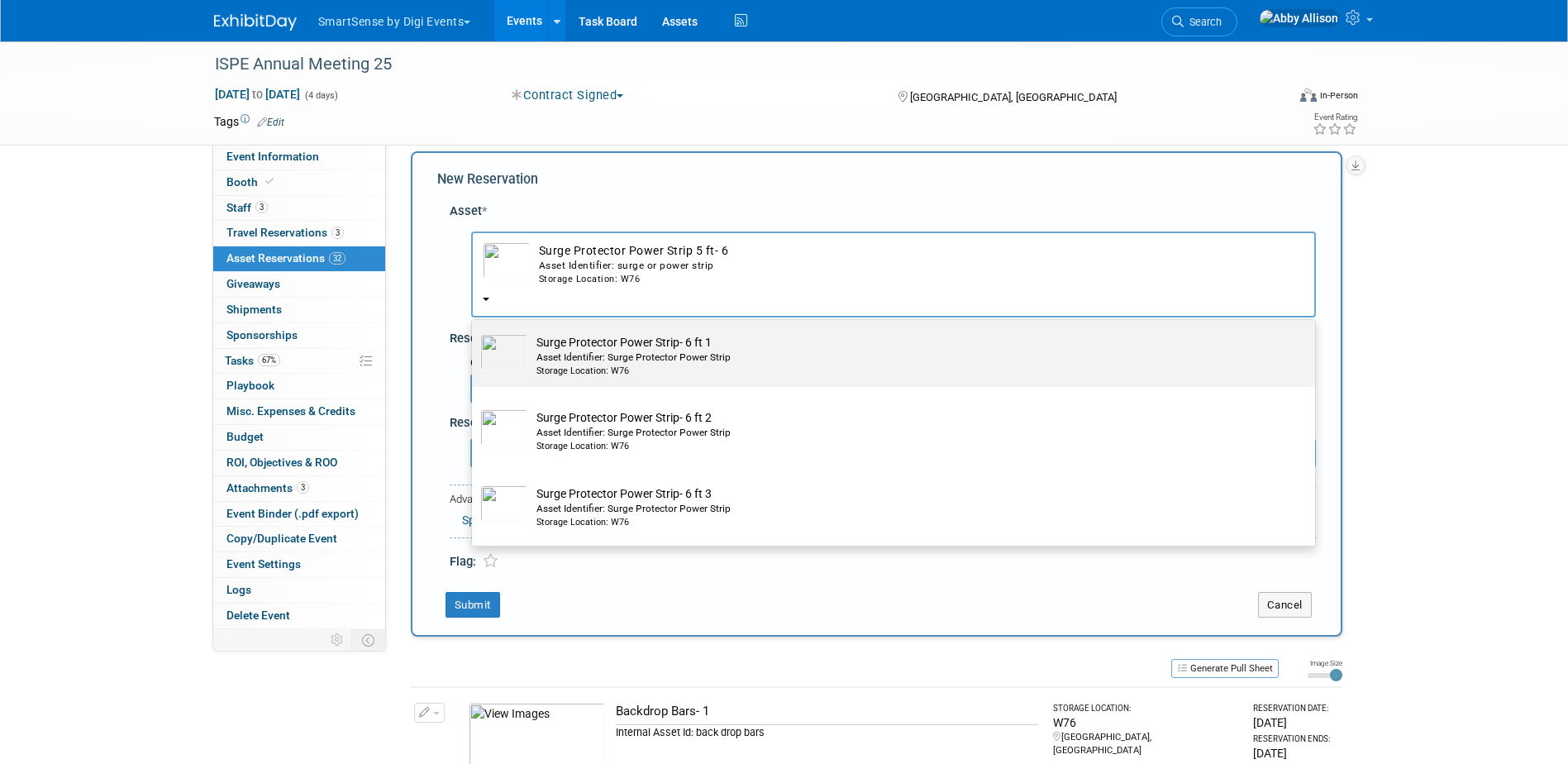
click at [553, 363] on div "Asset Identifier: Surge Protector Power Strip" at bounding box center [909, 357] width 745 height 14
click at [475, 331] on input "Surge Protector Power Strip- 6 ft 1 Asset Identifier: Surge Protector Power Str…" at bounding box center [469, 327] width 11 height 11
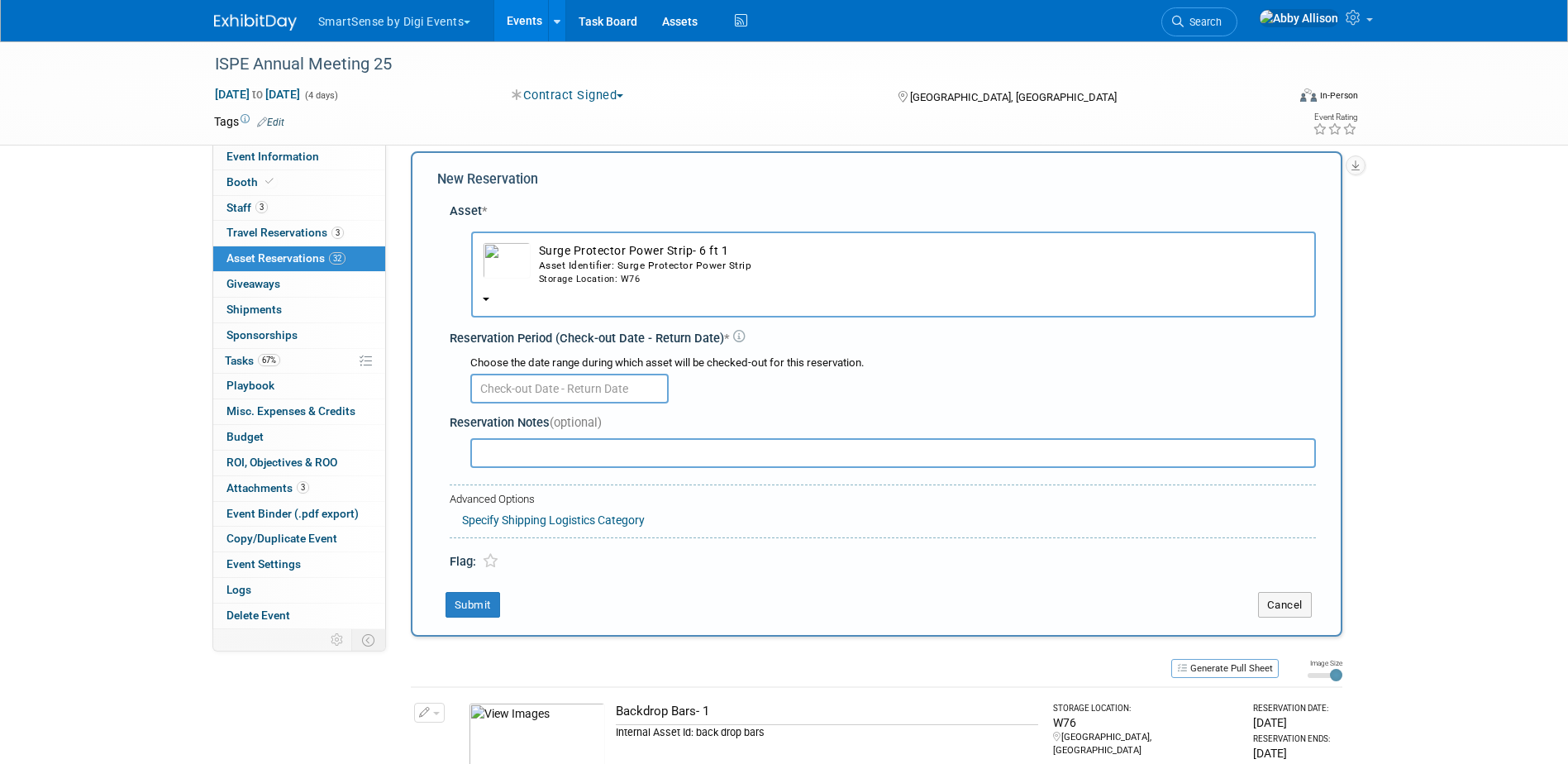
click at [550, 380] on input "text" at bounding box center [569, 389] width 198 height 30
click at [567, 268] on div "Asset Identifier: Surge Protector Power Strip" at bounding box center [921, 265] width 766 height 14
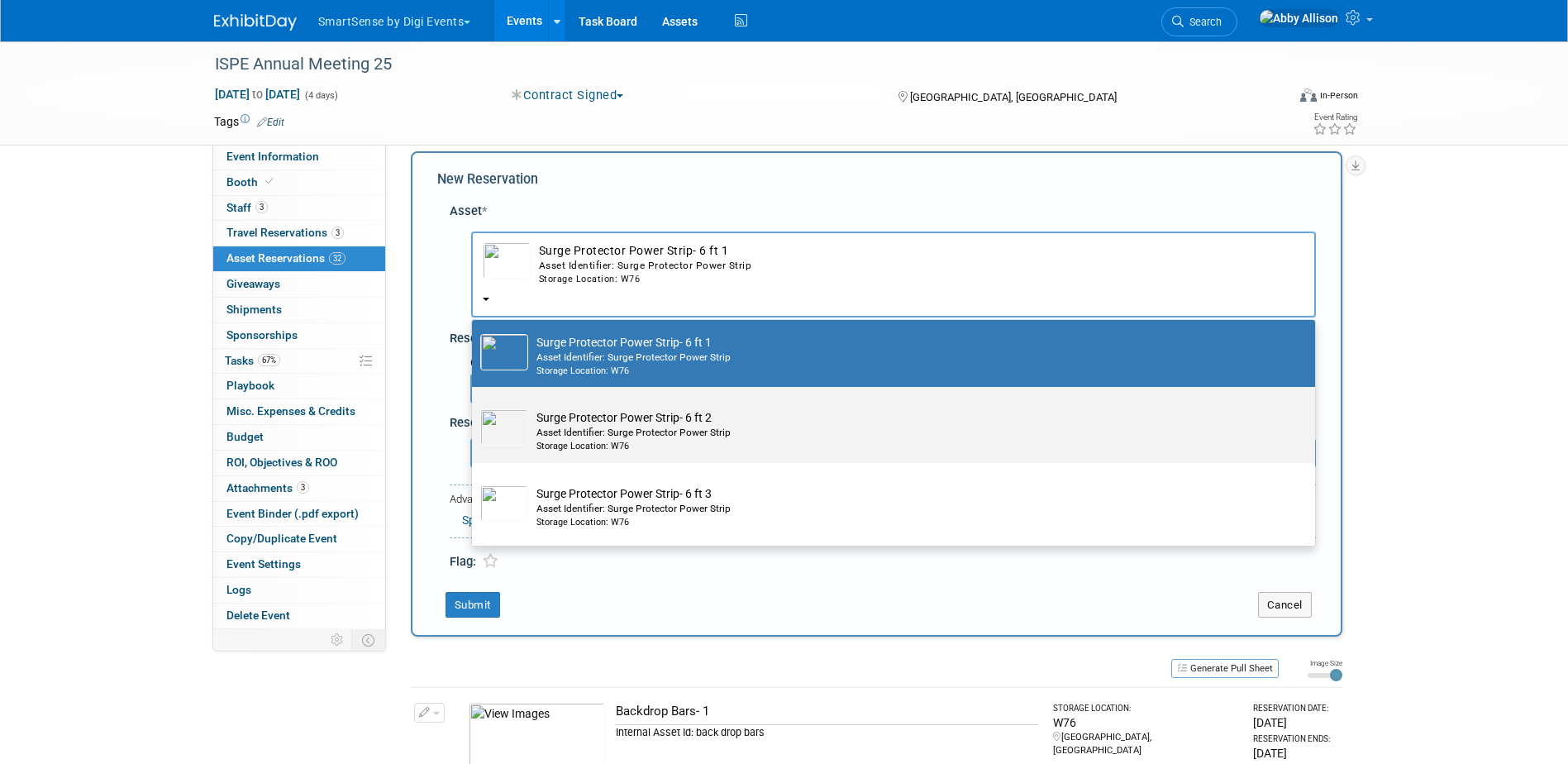
click at [548, 428] on td "Surge Protector Power Strip- 6 ft 2 Asset Identifier: Surge Protector Power Str…" at bounding box center [905, 431] width 754 height 44
click at [475, 407] on input "Surge Protector Power Strip- 6 ft 2 Asset Identifier: Surge Protector Power Str…" at bounding box center [469, 402] width 11 height 11
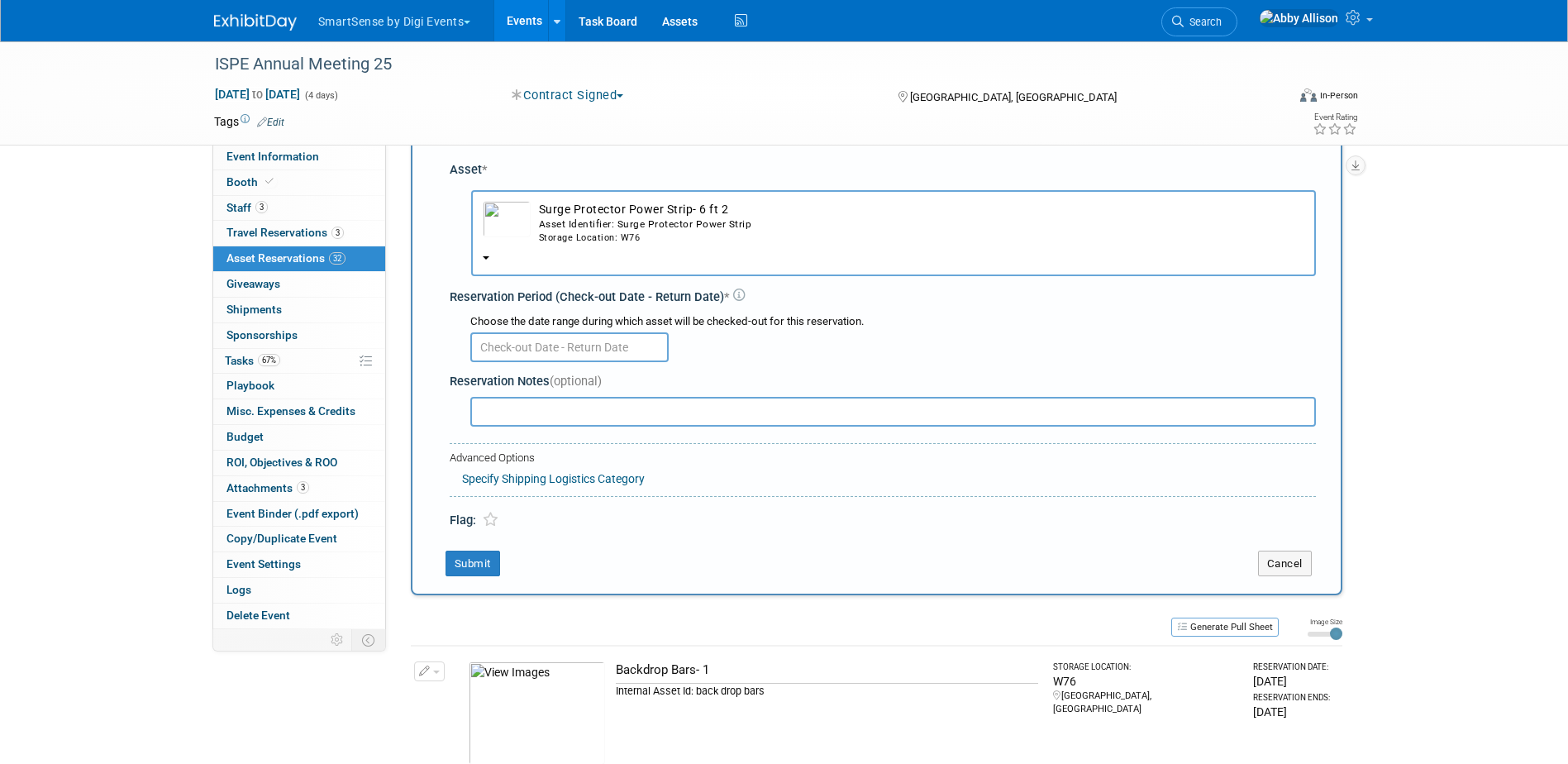
scroll to position [16, 0]
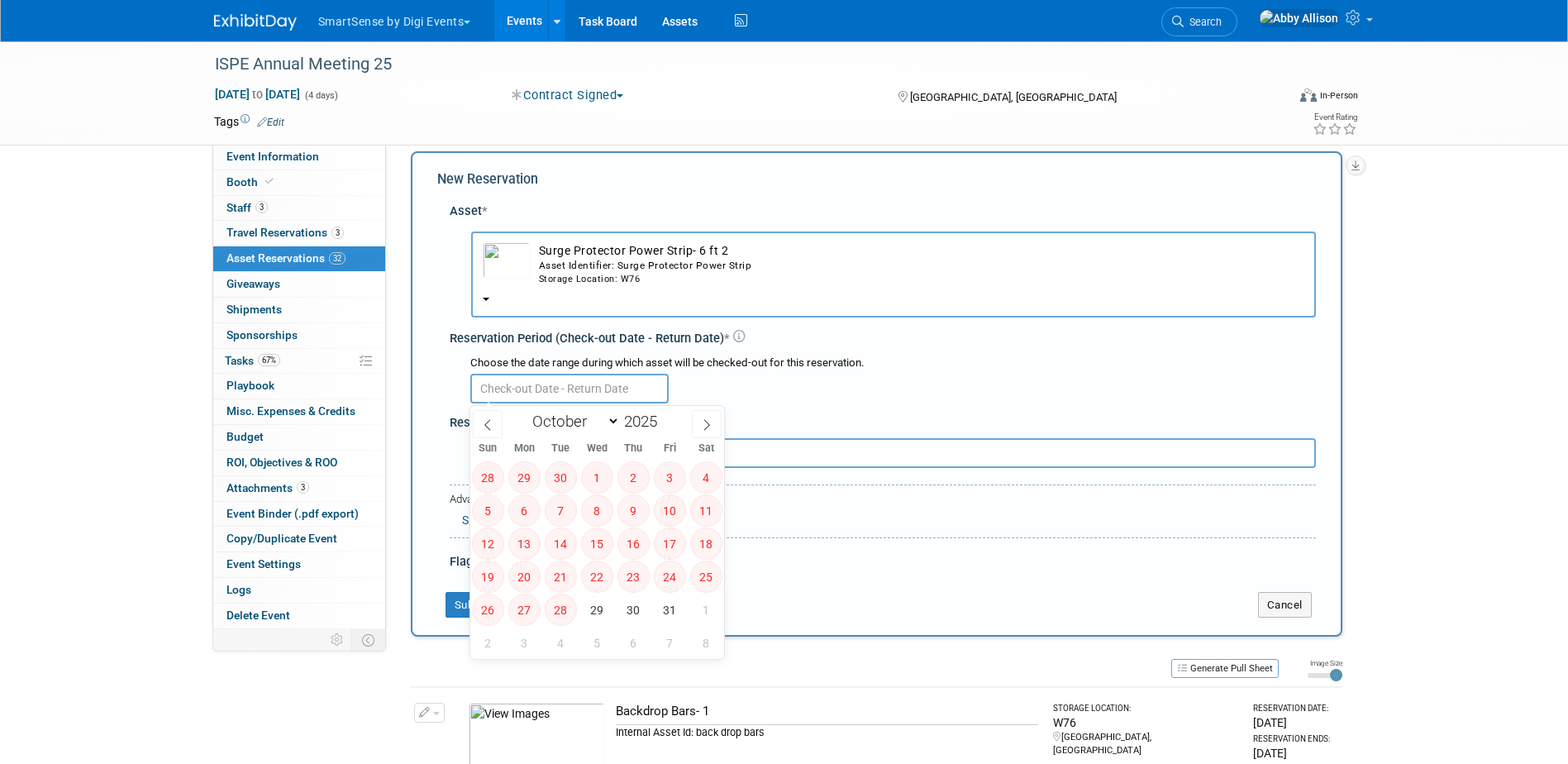
click at [549, 382] on input "text" at bounding box center [569, 389] width 198 height 30
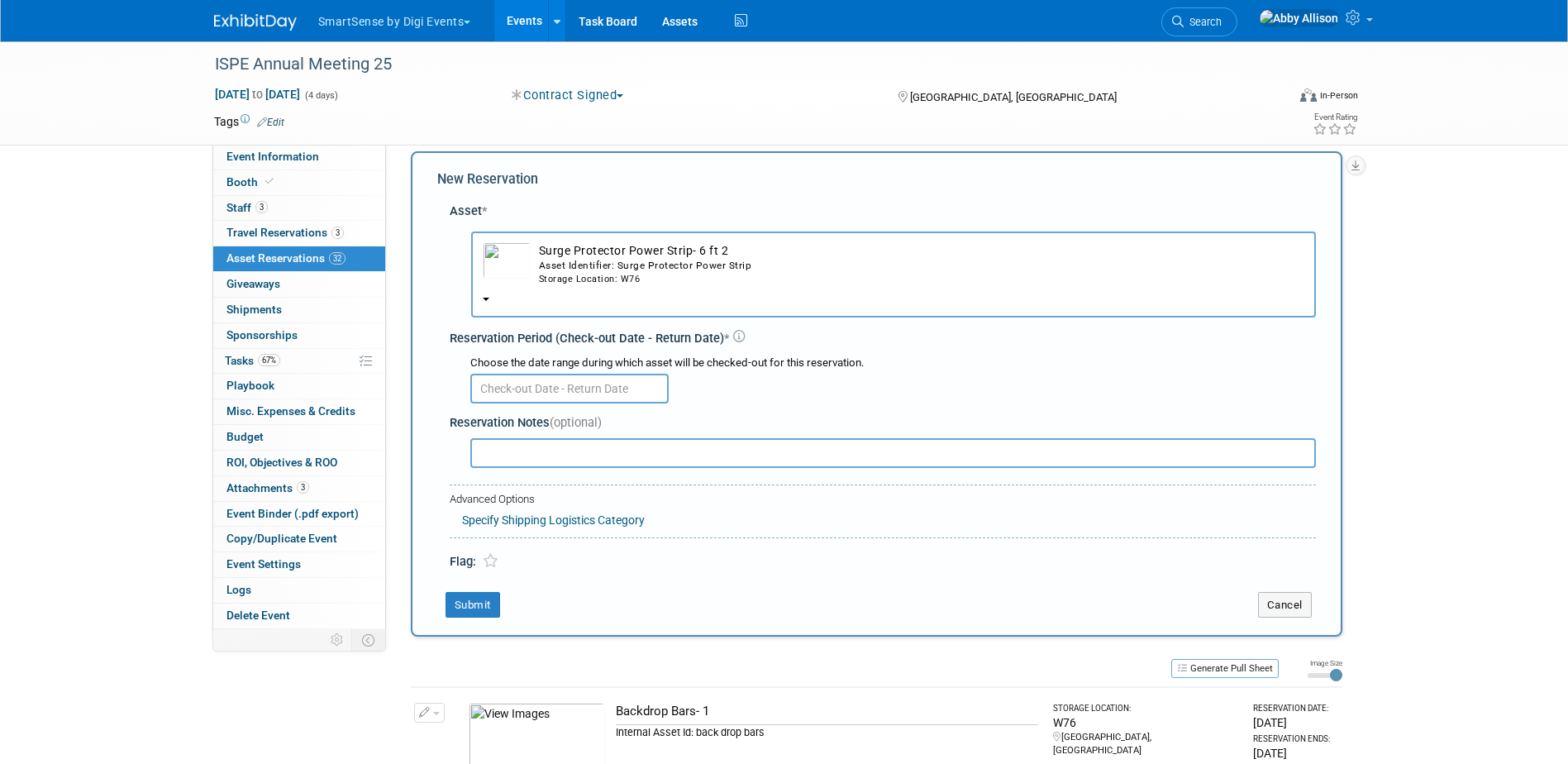
click at [576, 287] on span "Surge Protector Power Strip- 6 ft 2 Asset Identifier: Surge Protector Power Str…" at bounding box center [893, 282] width 822 height 13
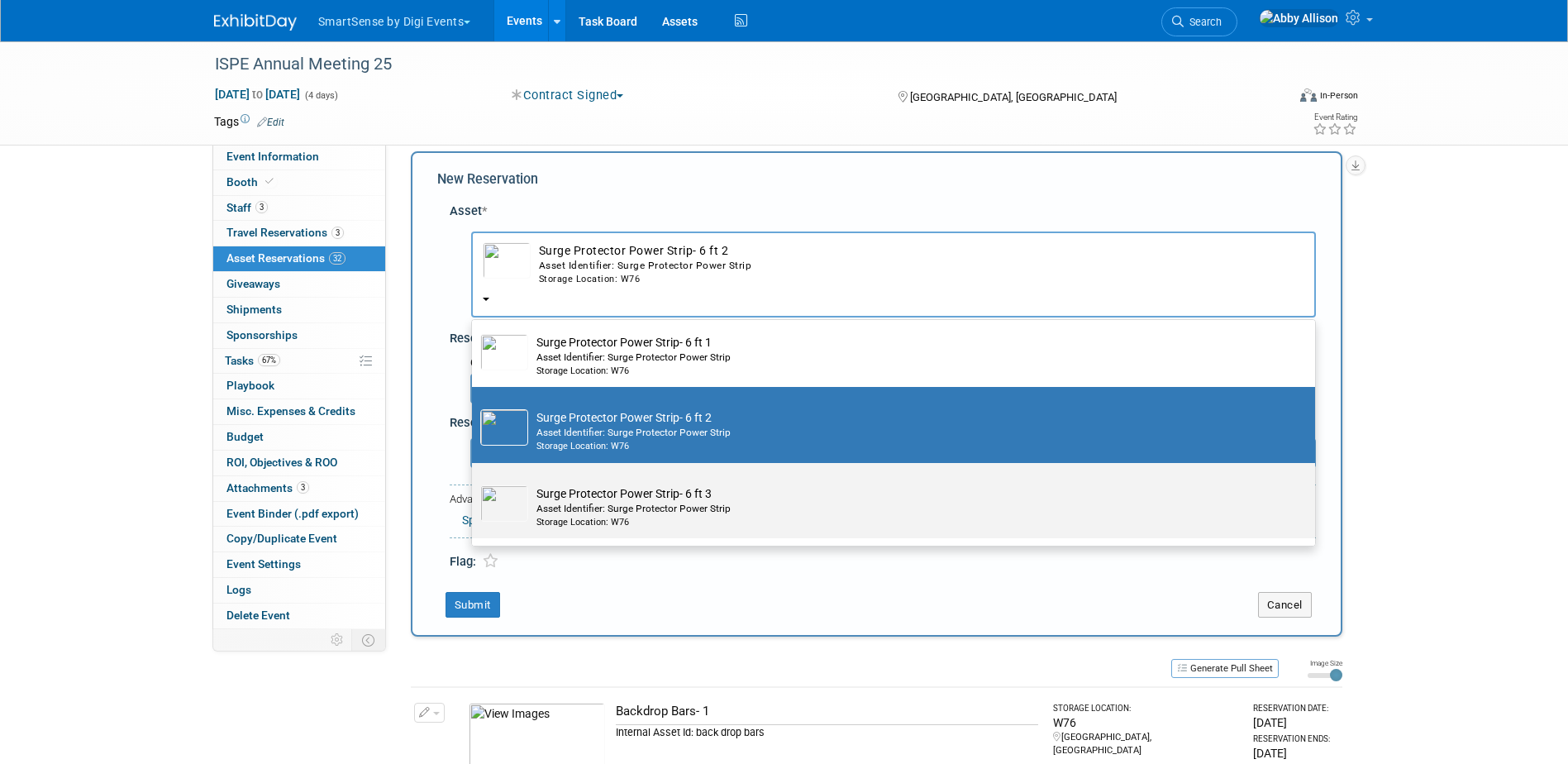
click at [563, 500] on td "Surge Protector Power Strip- 6 ft 3 Asset Identifier: Surge Protector Power Str…" at bounding box center [905, 506] width 754 height 44
click at [475, 483] on input "Surge Protector Power Strip- 6 ft 3 Asset Identifier: Surge Protector Power Str…" at bounding box center [469, 477] width 11 height 11
select select "10712069"
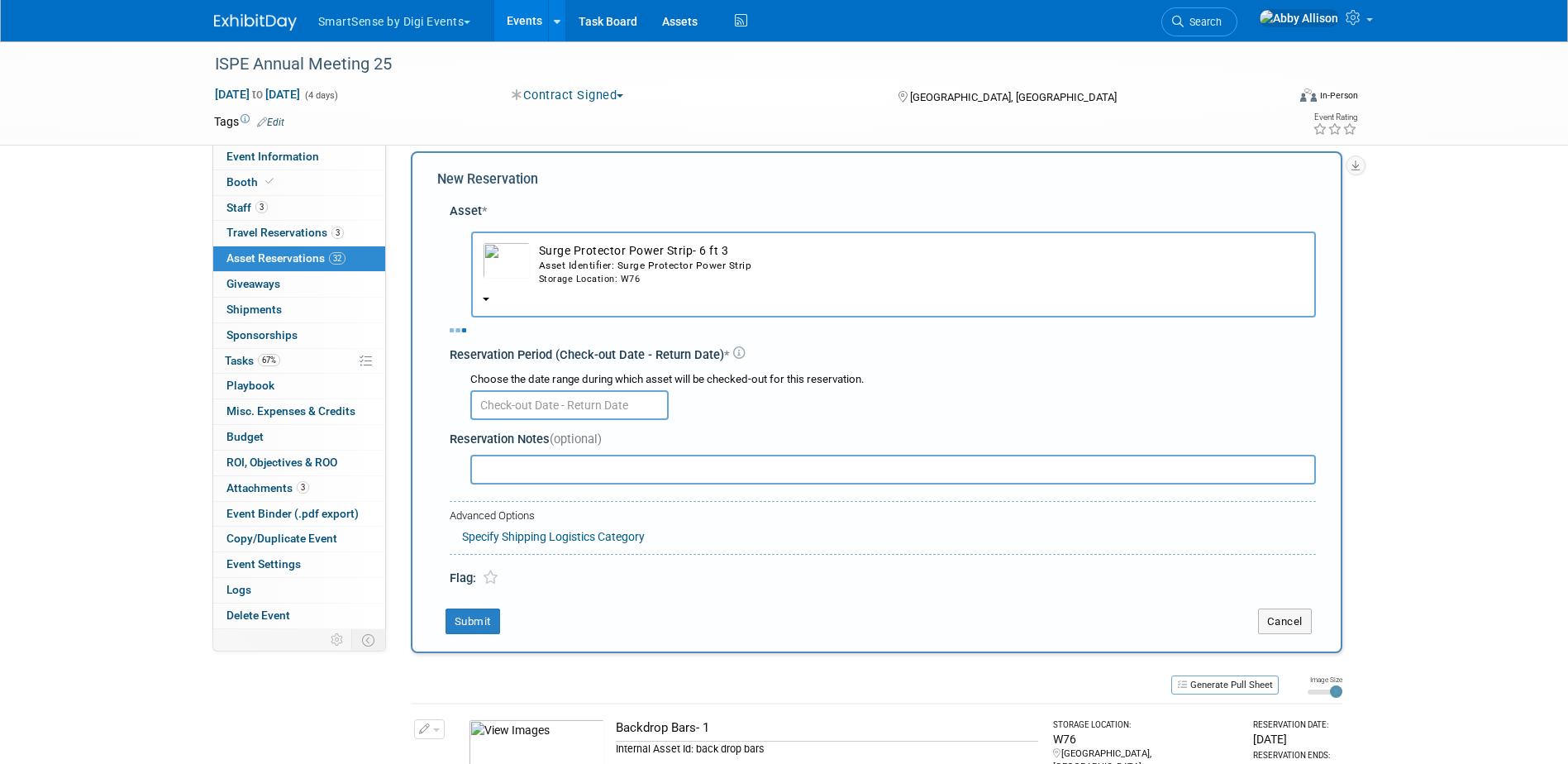
select select "9"
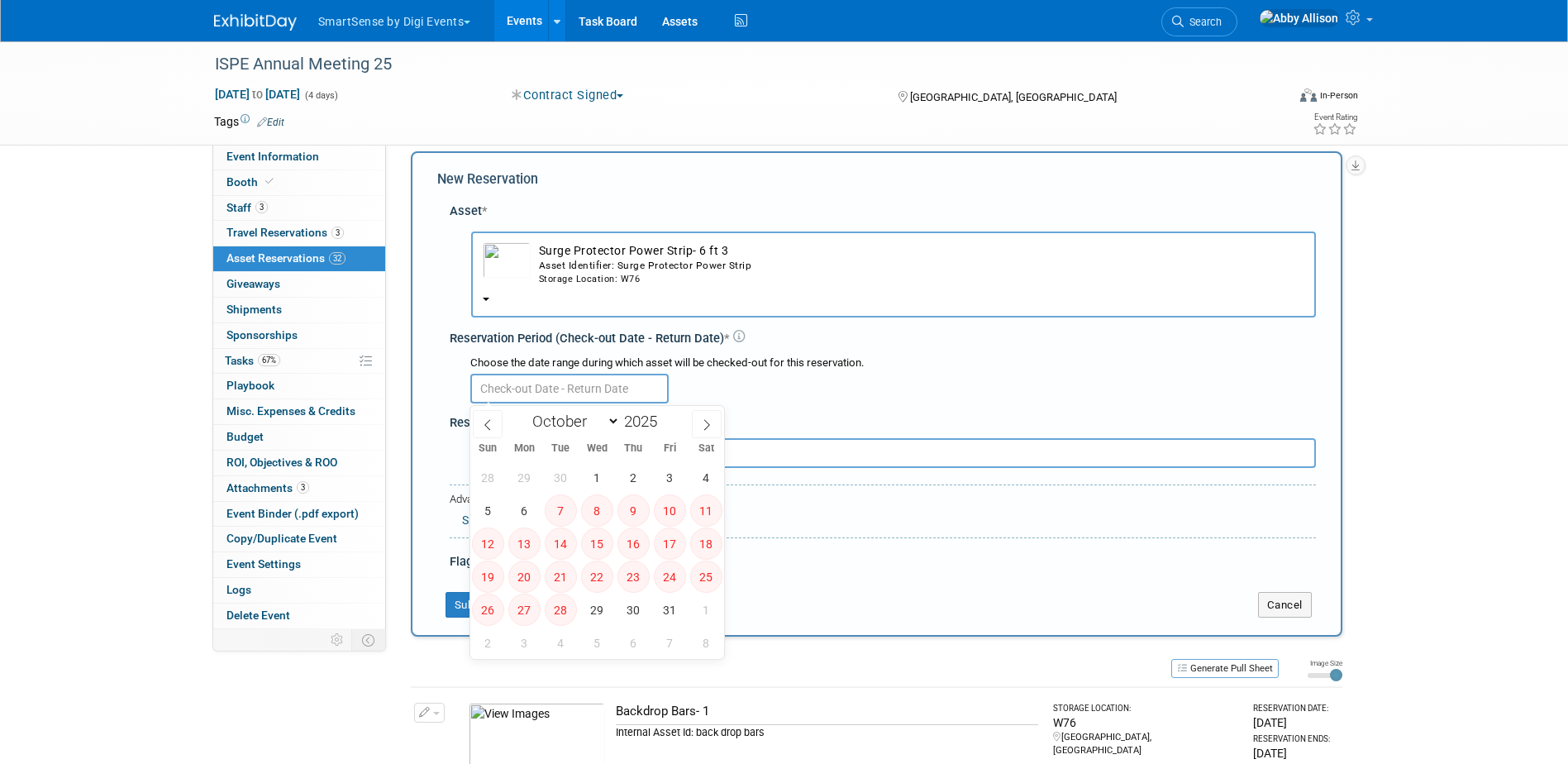
click at [558, 396] on input "text" at bounding box center [569, 389] width 198 height 30
click at [593, 264] on div "Asset Identifier: Surge Protector Power Strip" at bounding box center [921, 265] width 766 height 14
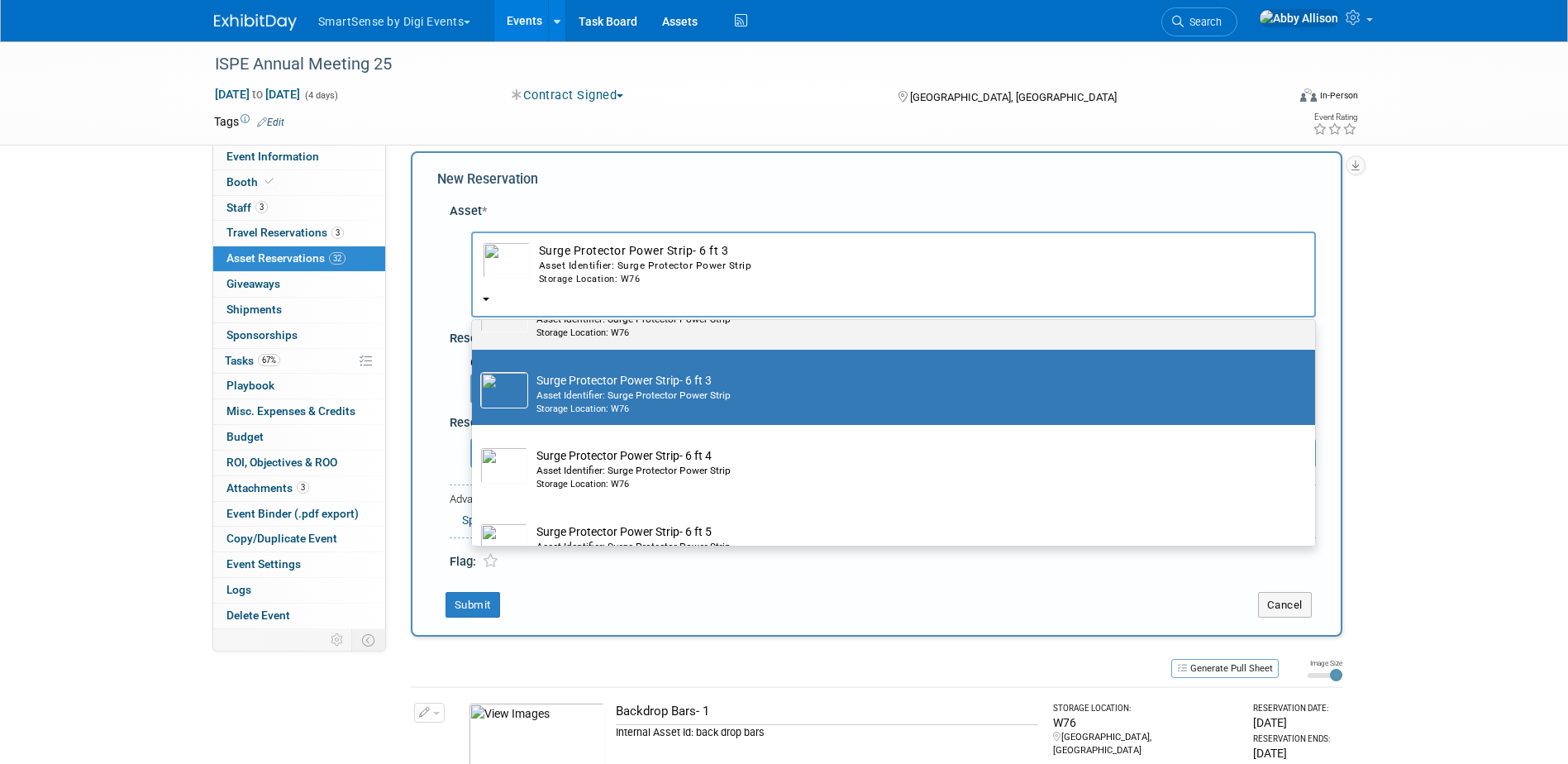
scroll to position [662, 0]
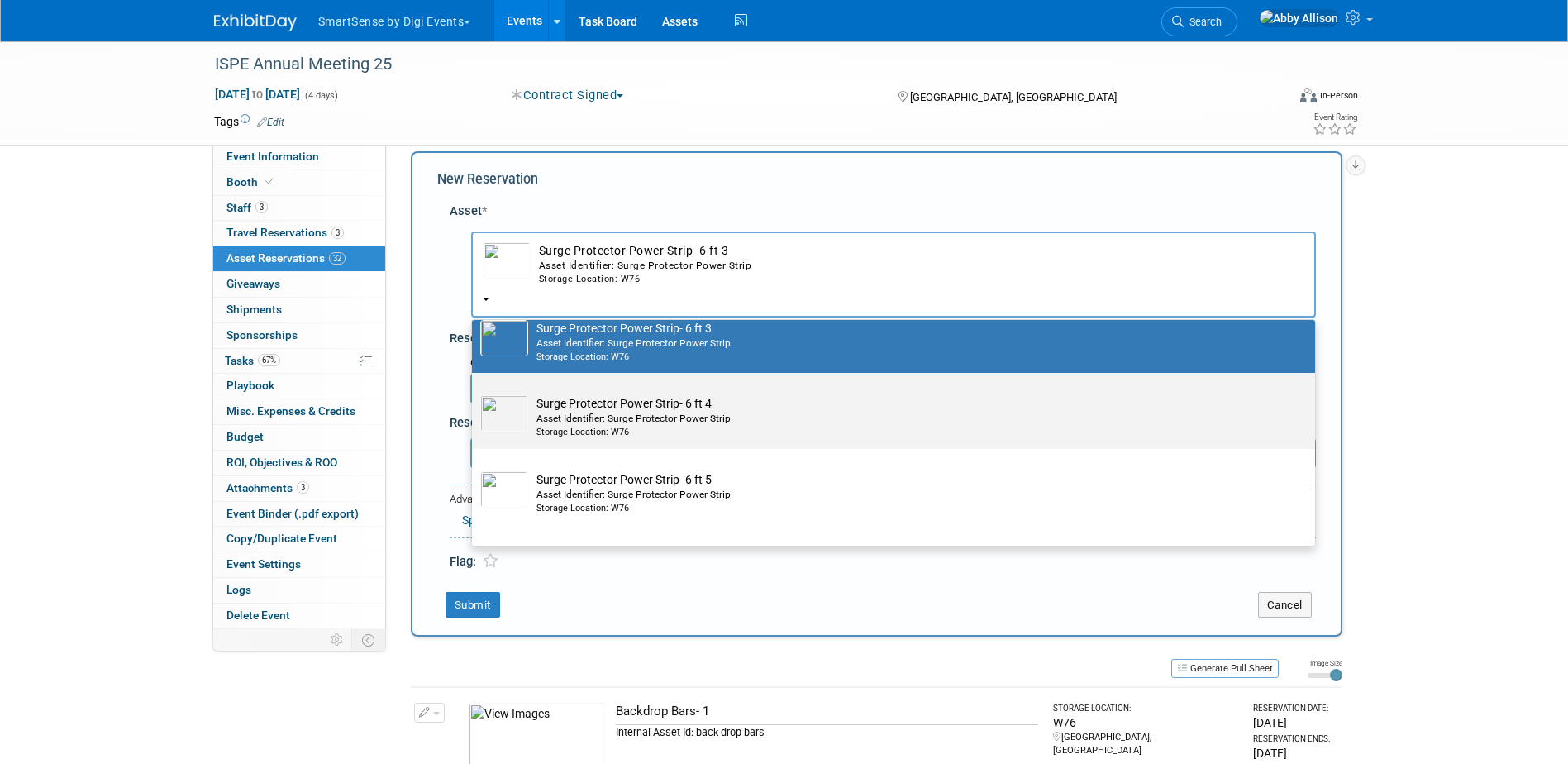
click at [578, 412] on td "Surge Protector Power Strip- 6 ft 4 Asset Identifier: Surge Protector Power Str…" at bounding box center [905, 417] width 754 height 44
click at [475, 393] on input "Surge Protector Power Strip- 6 ft 4 Asset Identifier: Surge Protector Power Str…" at bounding box center [469, 387] width 11 height 11
radio input "true"
select select "10713748"
type input "sur"
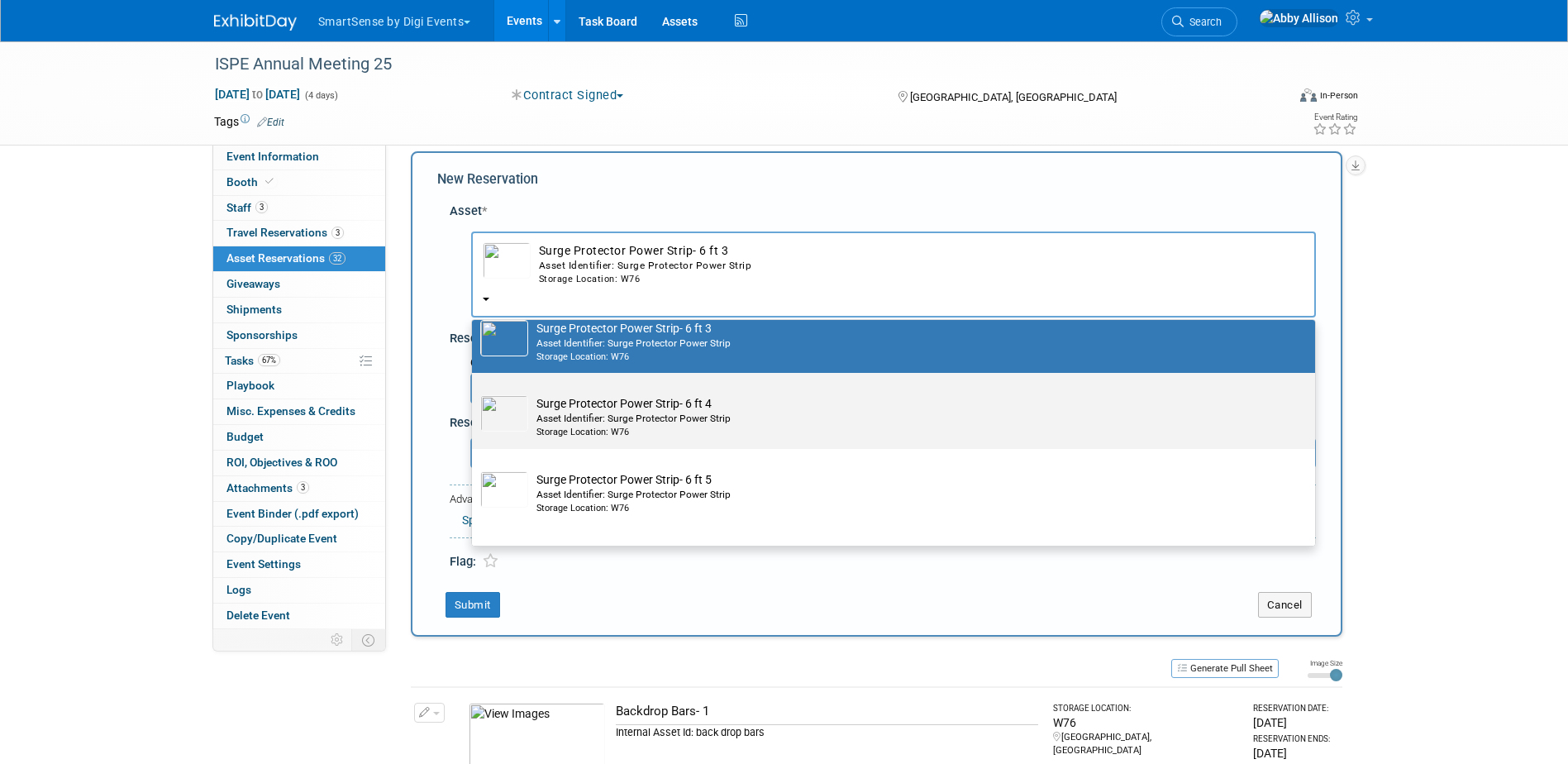
radio input "false"
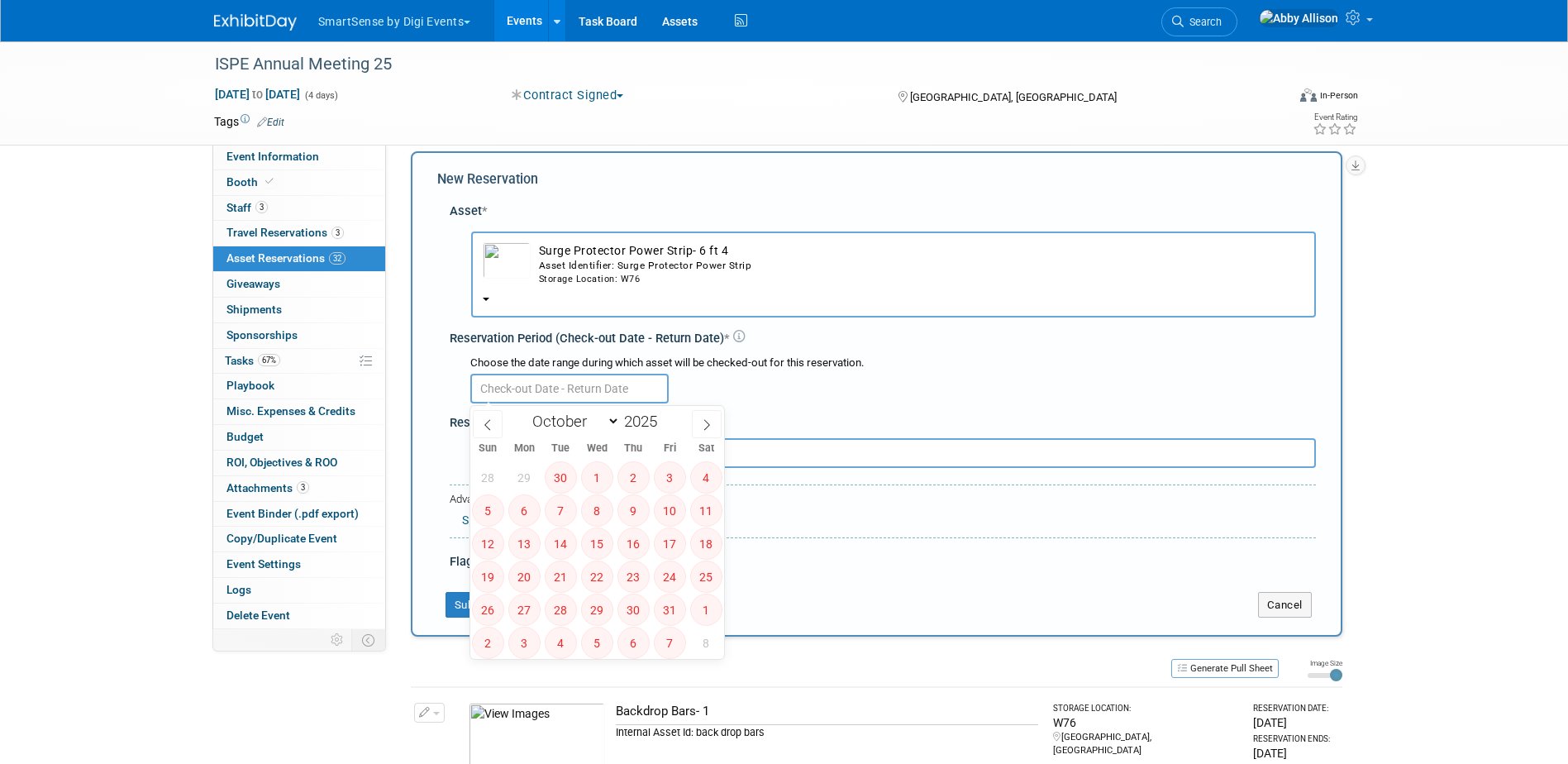
click at [583, 389] on input "text" at bounding box center [569, 389] width 198 height 30
click at [603, 264] on div "Asset Identifier: Surge Protector Power Strip" at bounding box center [921, 265] width 766 height 14
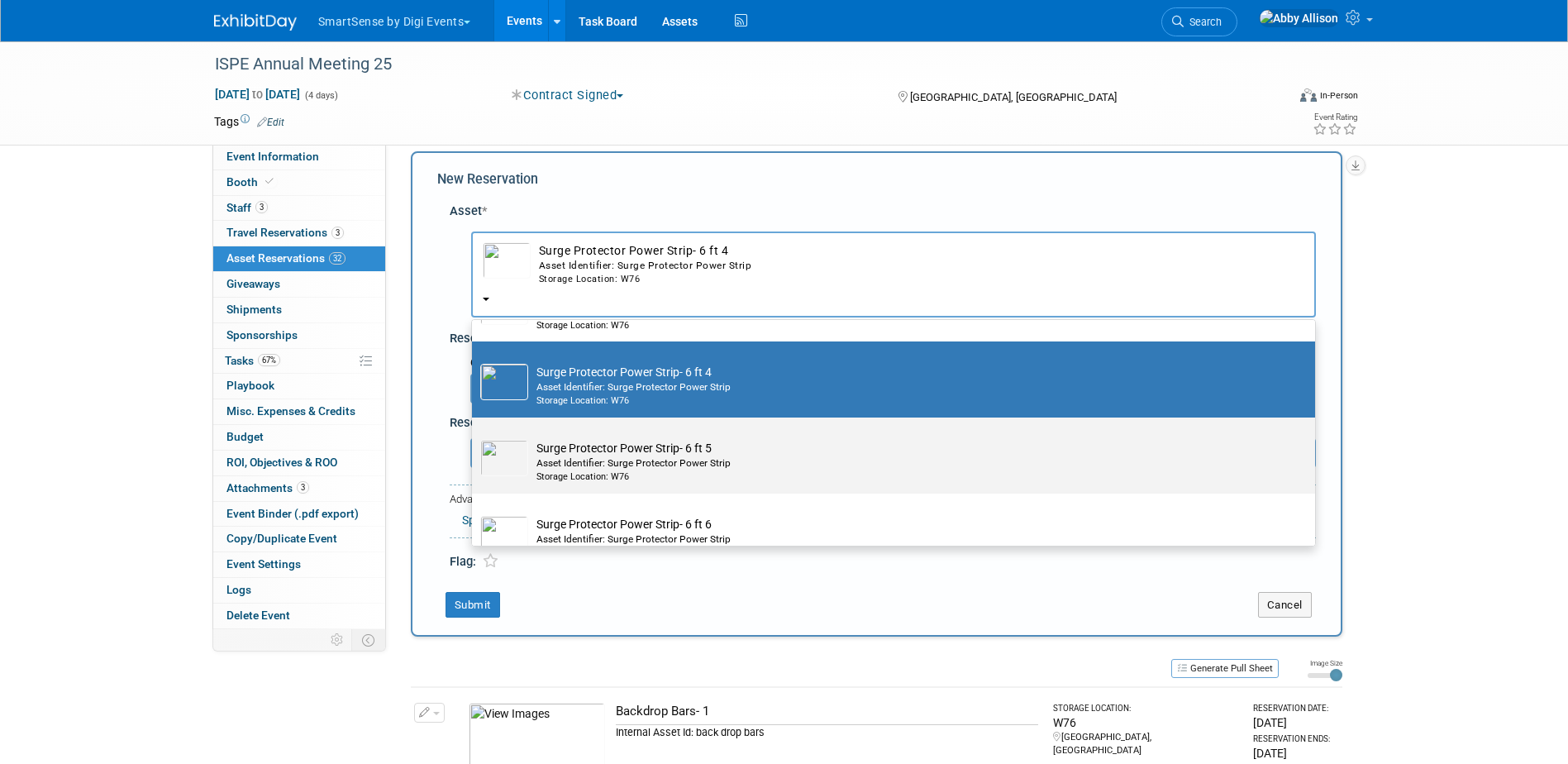
scroll to position [730, 0]
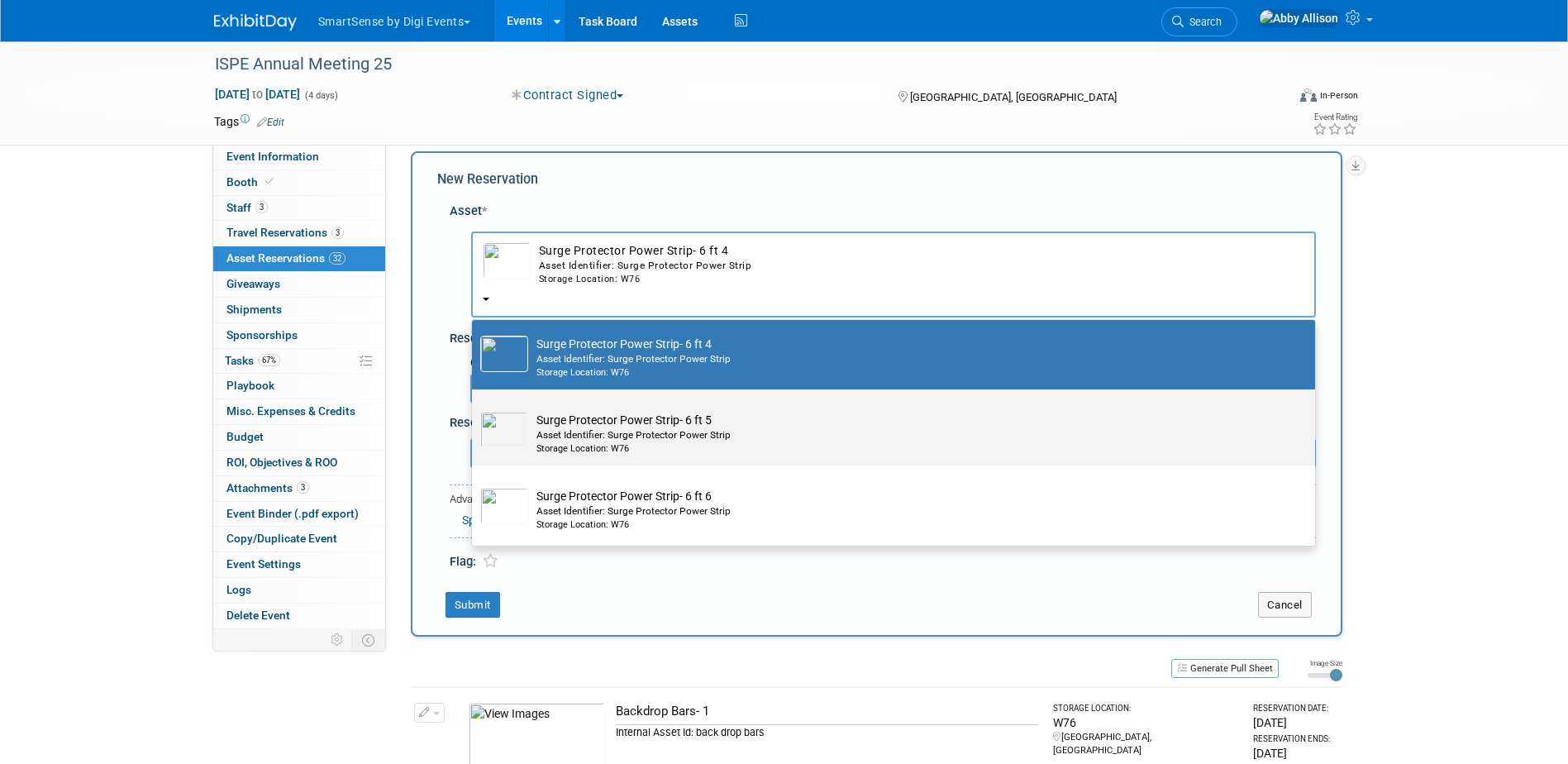
click at [573, 420] on td "Surge Protector Power Strip- 6 ft 5 Asset Identifier: Surge Protector Power Str…" at bounding box center [905, 433] width 754 height 44
click at [475, 409] on input "Surge Protector Power Strip- 6 ft 5 Asset Identifier: Surge Protector Power Str…" at bounding box center [469, 404] width 11 height 11
select select "10713749"
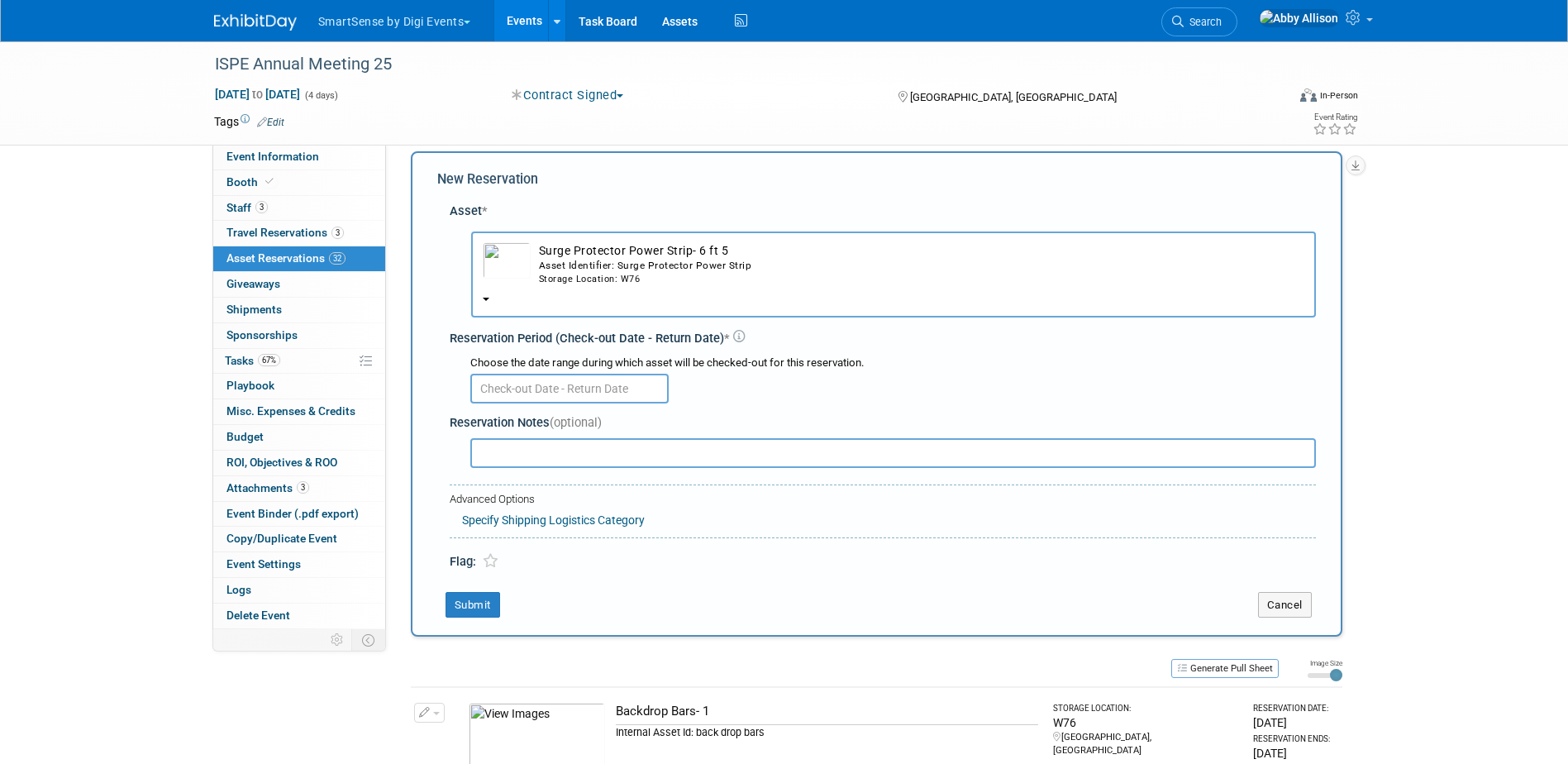
click at [570, 402] on input "text" at bounding box center [569, 389] width 198 height 30
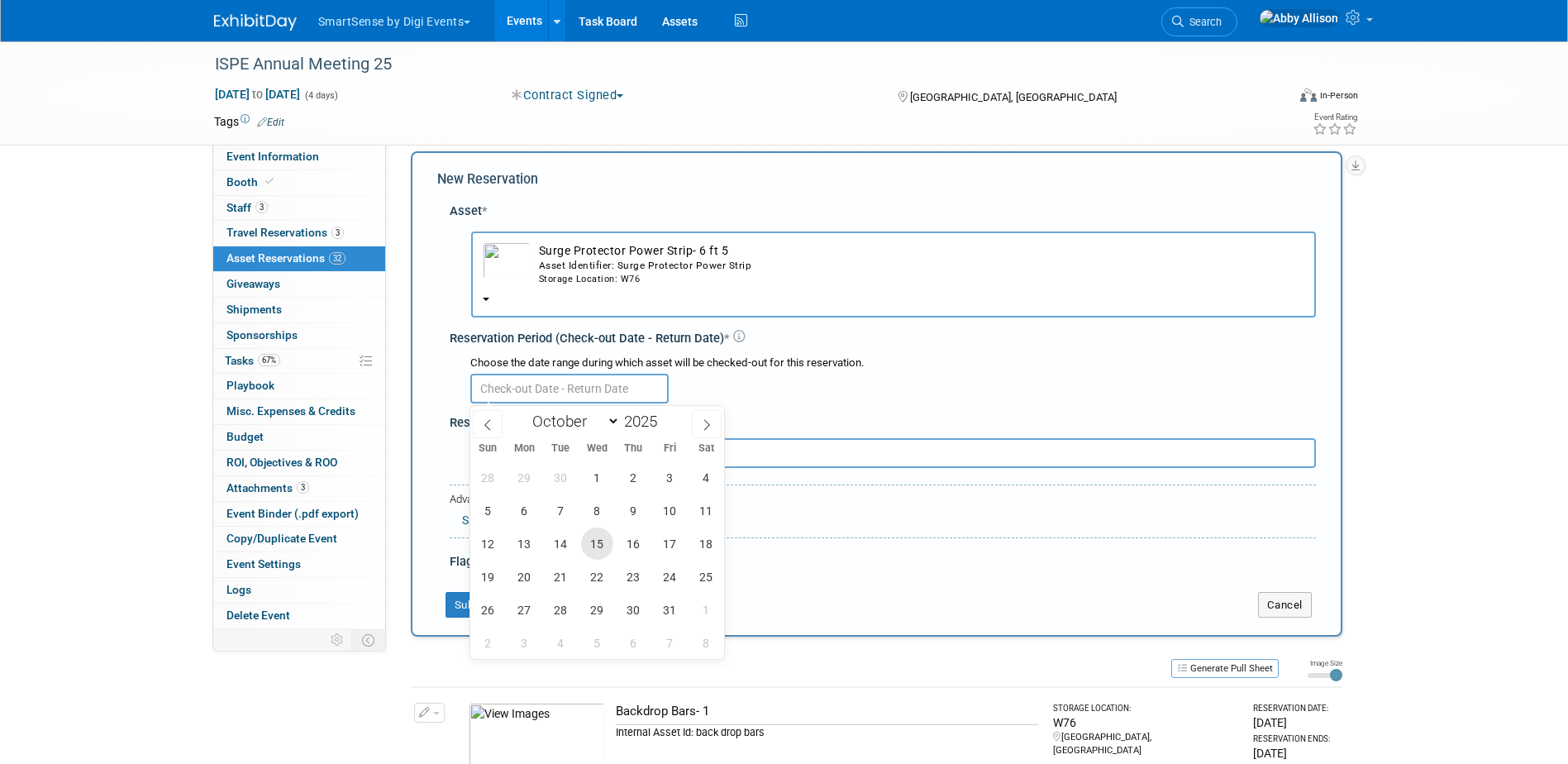
click at [608, 543] on span "15" at bounding box center [596, 543] width 33 height 33
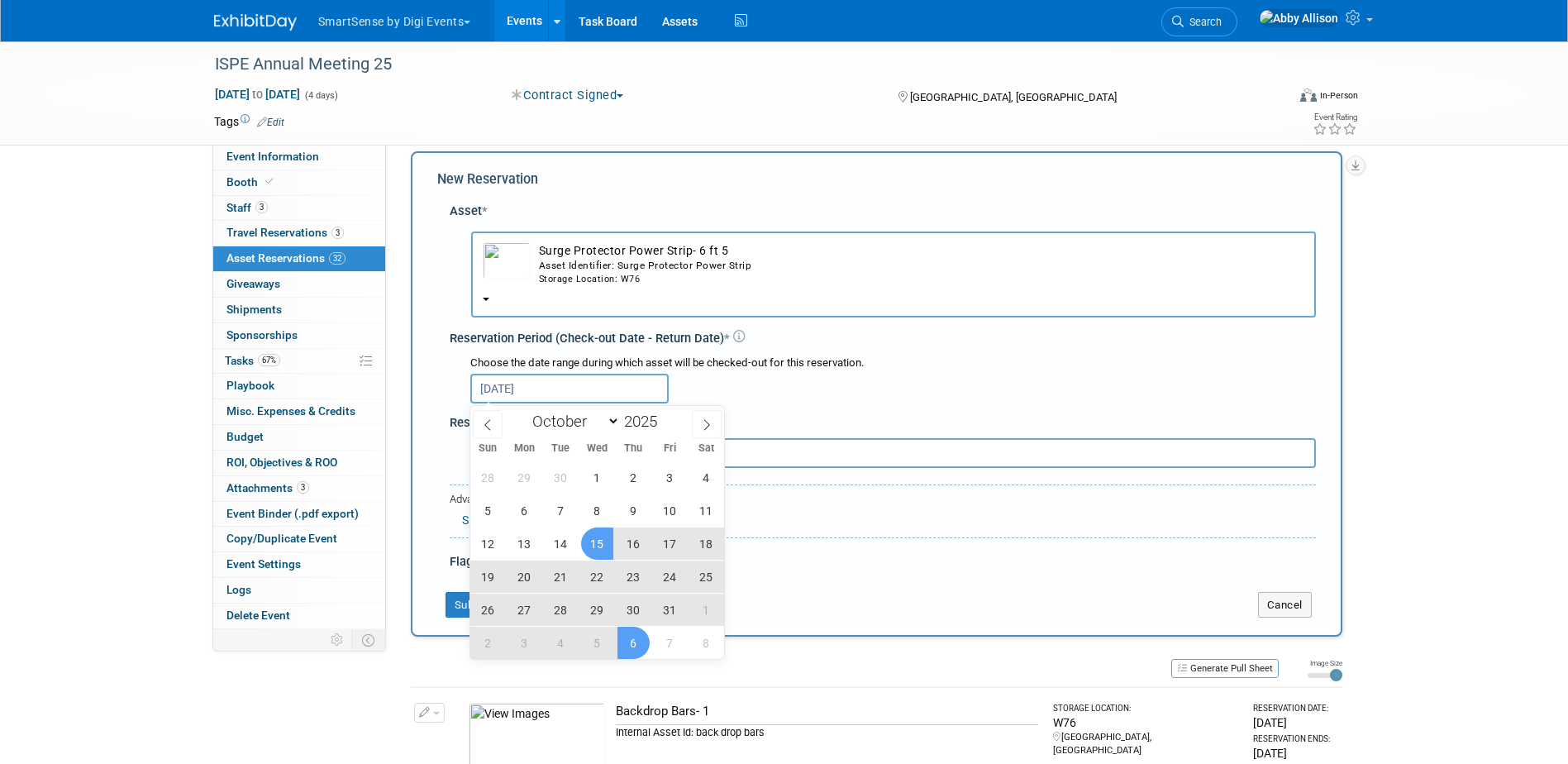
click at [643, 646] on span "6" at bounding box center [634, 642] width 33 height 33
type input "[DATE] to [DATE]"
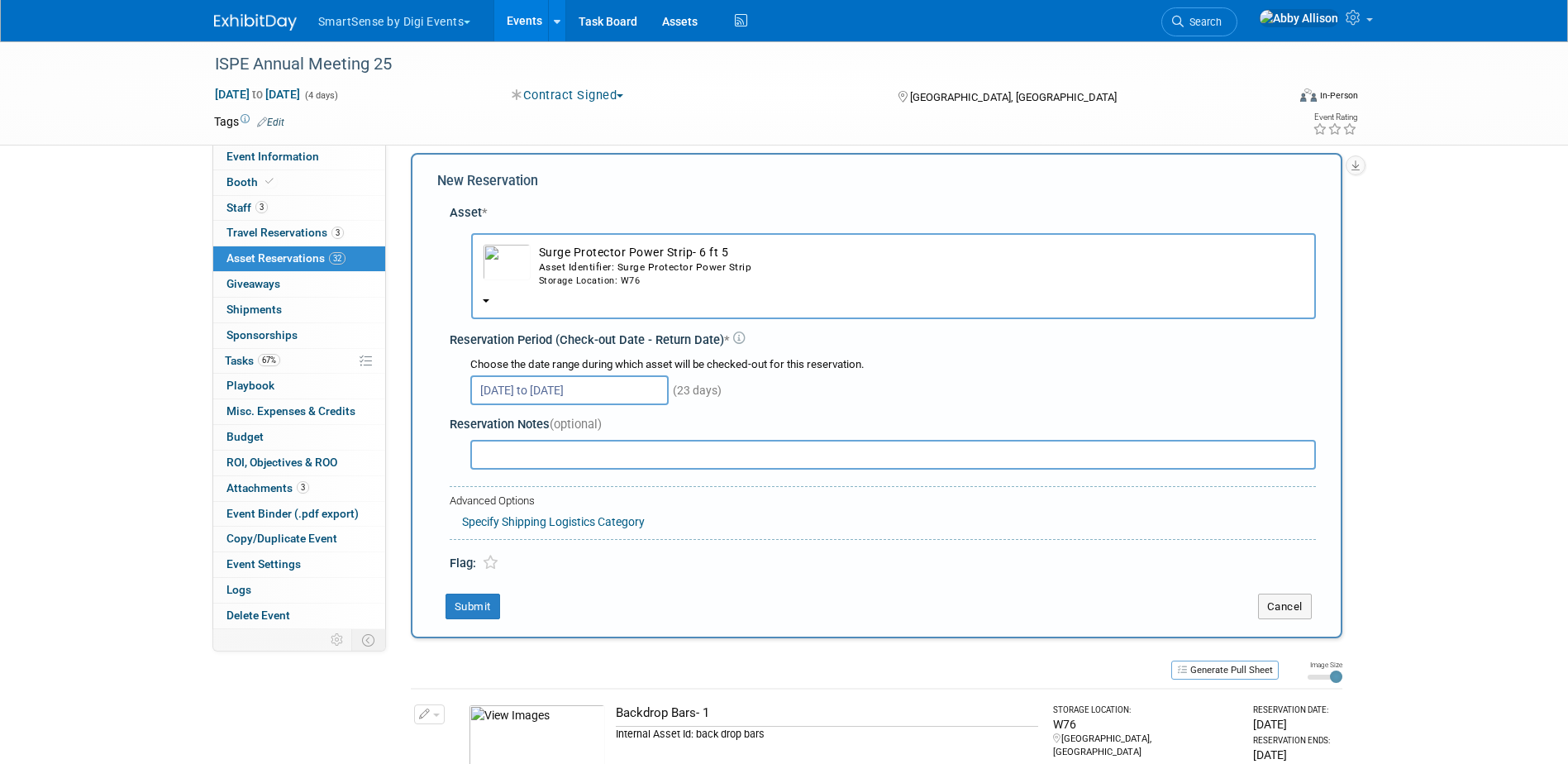
scroll to position [0, 0]
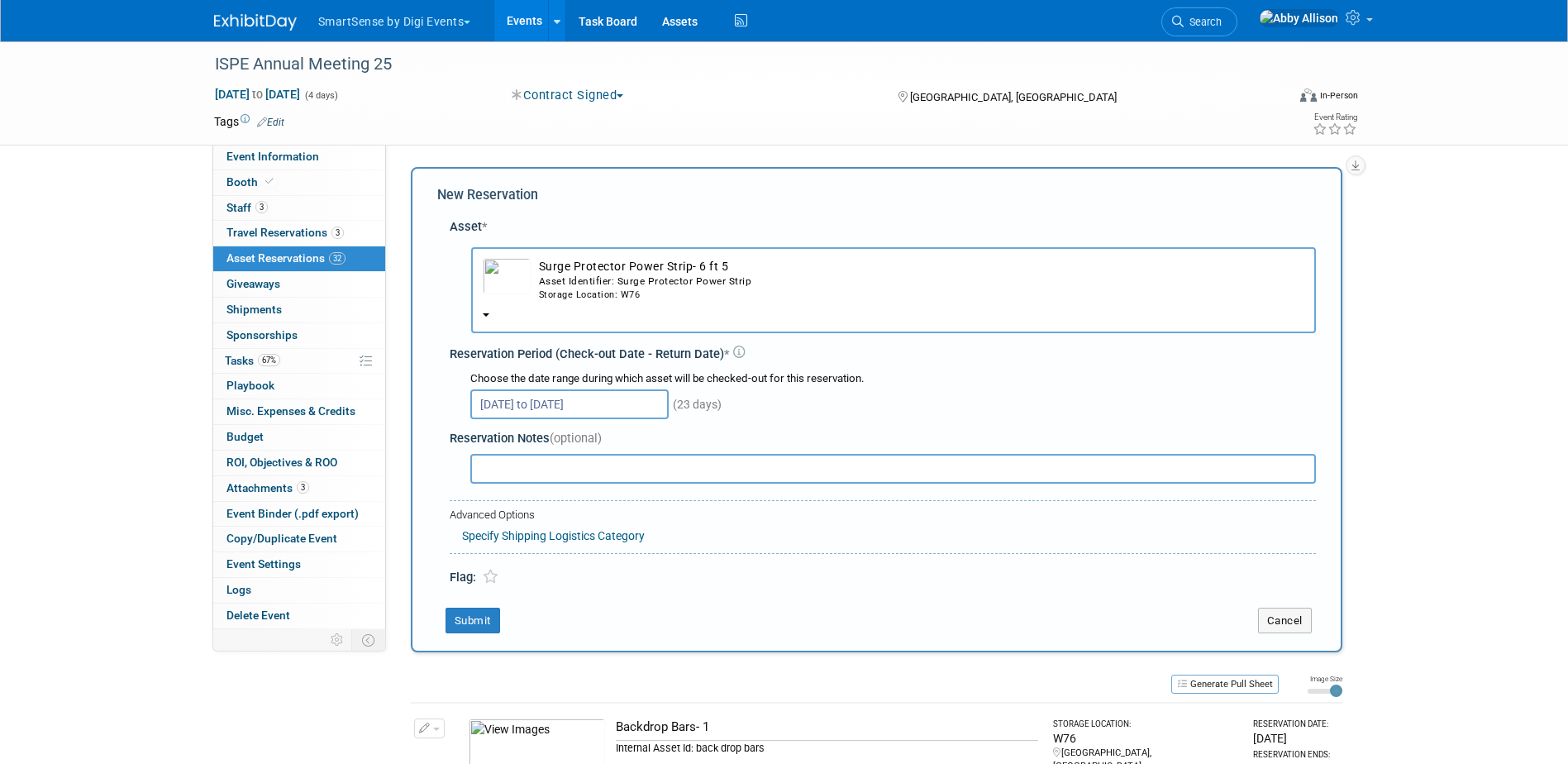
click at [849, 567] on div "Flag:" at bounding box center [882, 570] width 866 height 34
click at [486, 628] on button "Submit" at bounding box center [473, 621] width 55 height 26
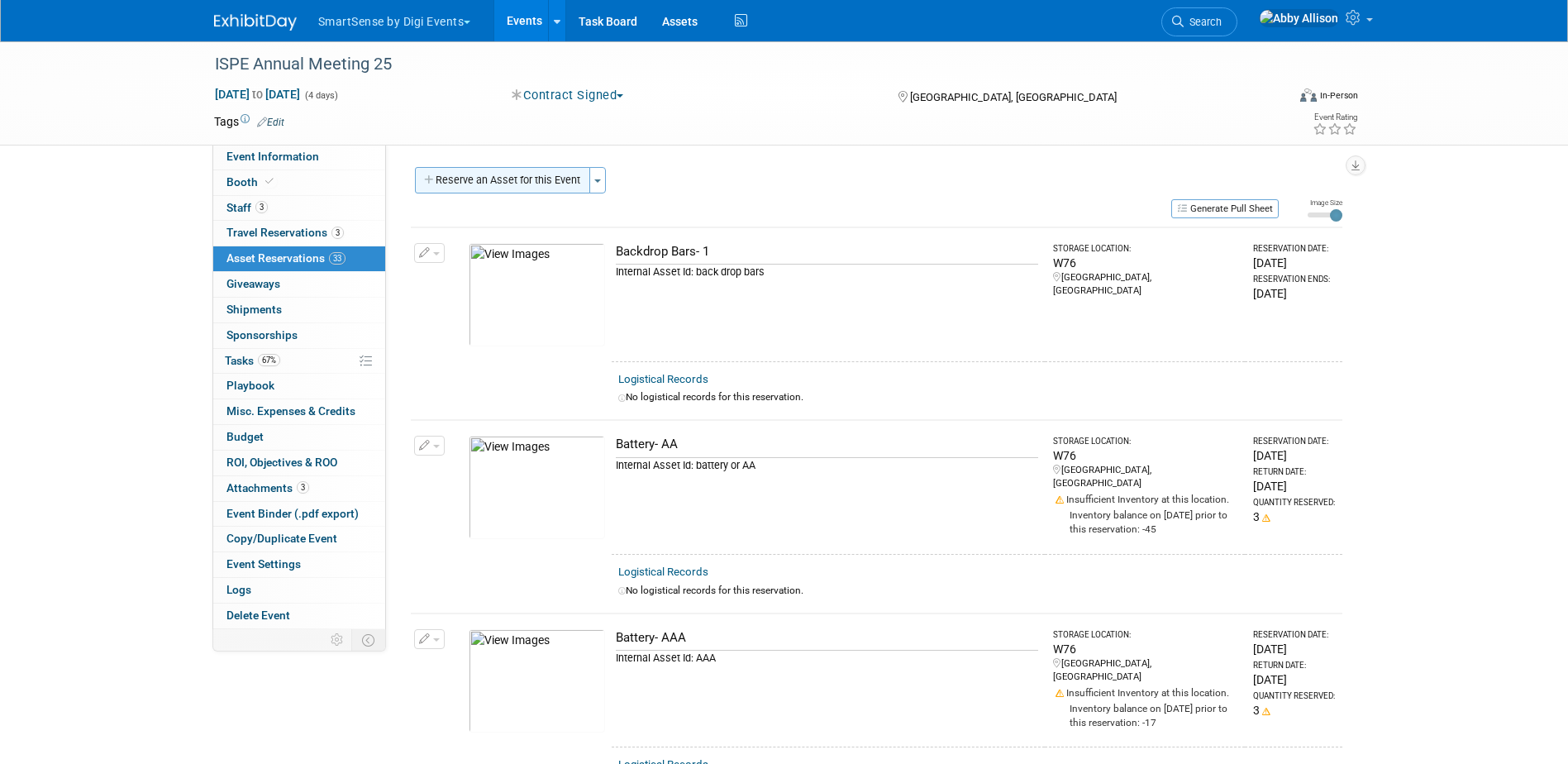
click at [511, 182] on button "Reserve an Asset for this Event" at bounding box center [503, 180] width 175 height 26
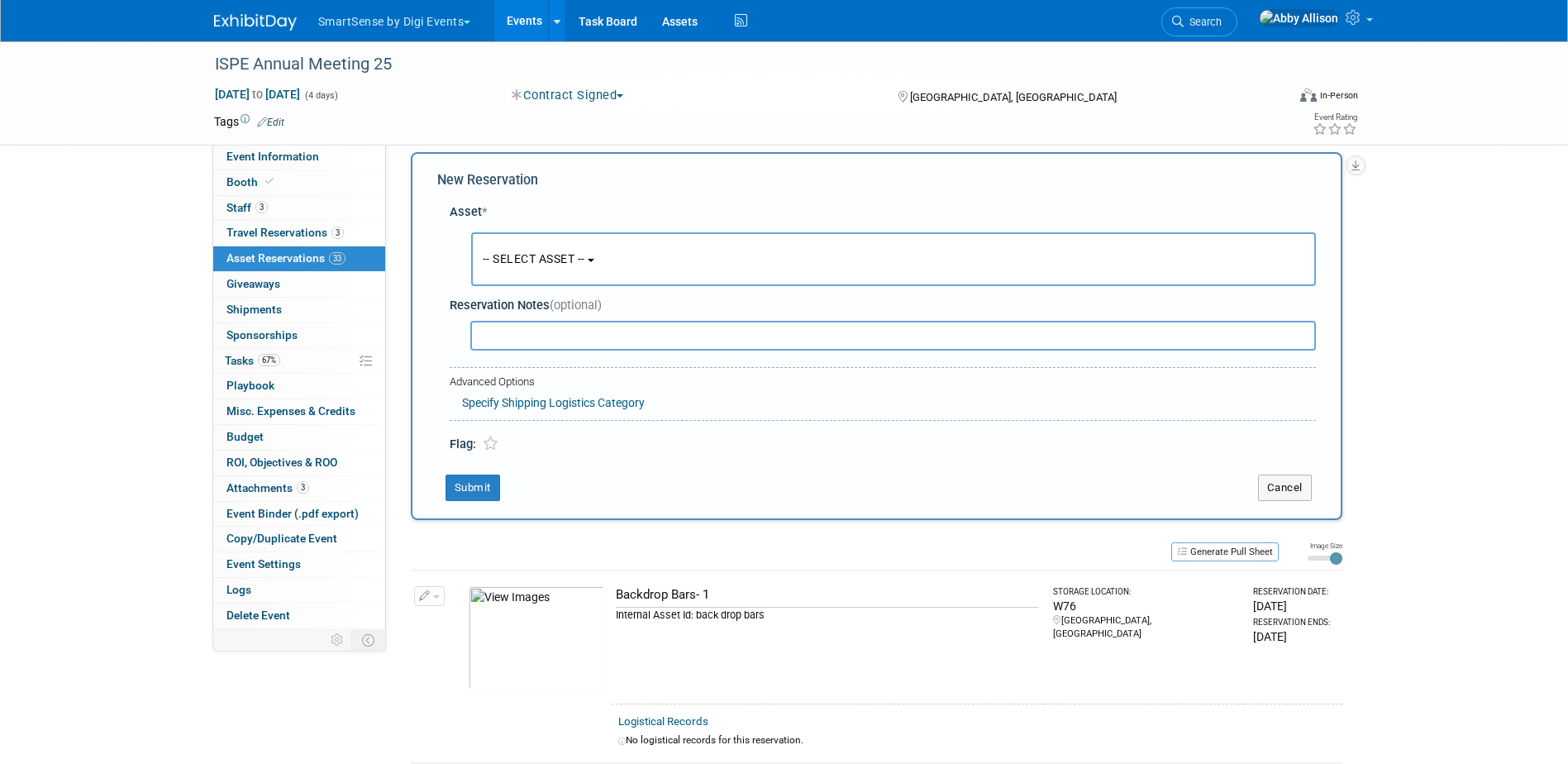
scroll to position [16, 0]
click at [543, 248] on button "-- SELECT ASSET --" at bounding box center [893, 259] width 845 height 54
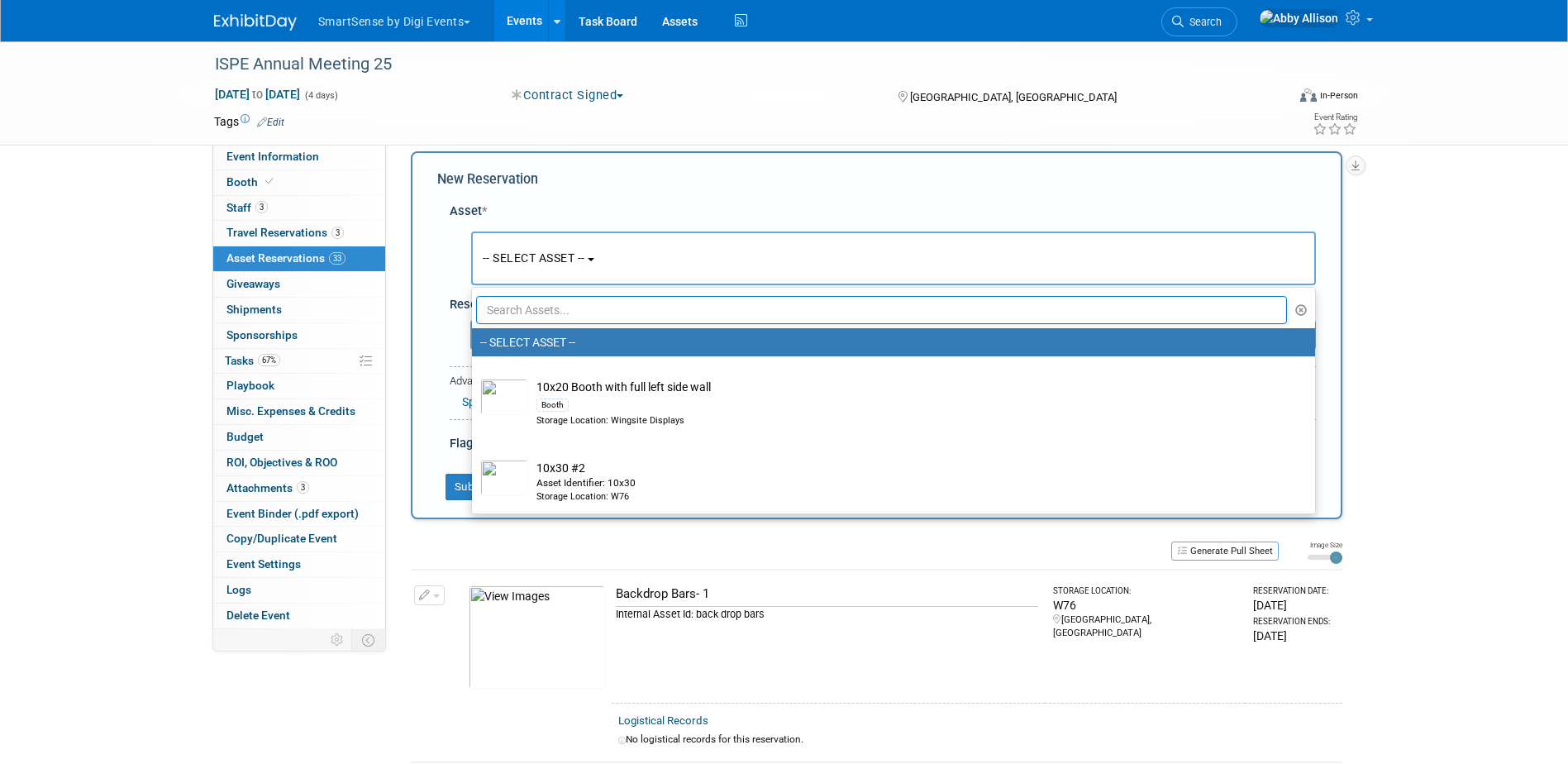
click at [579, 308] on input "text" at bounding box center [882, 310] width 811 height 28
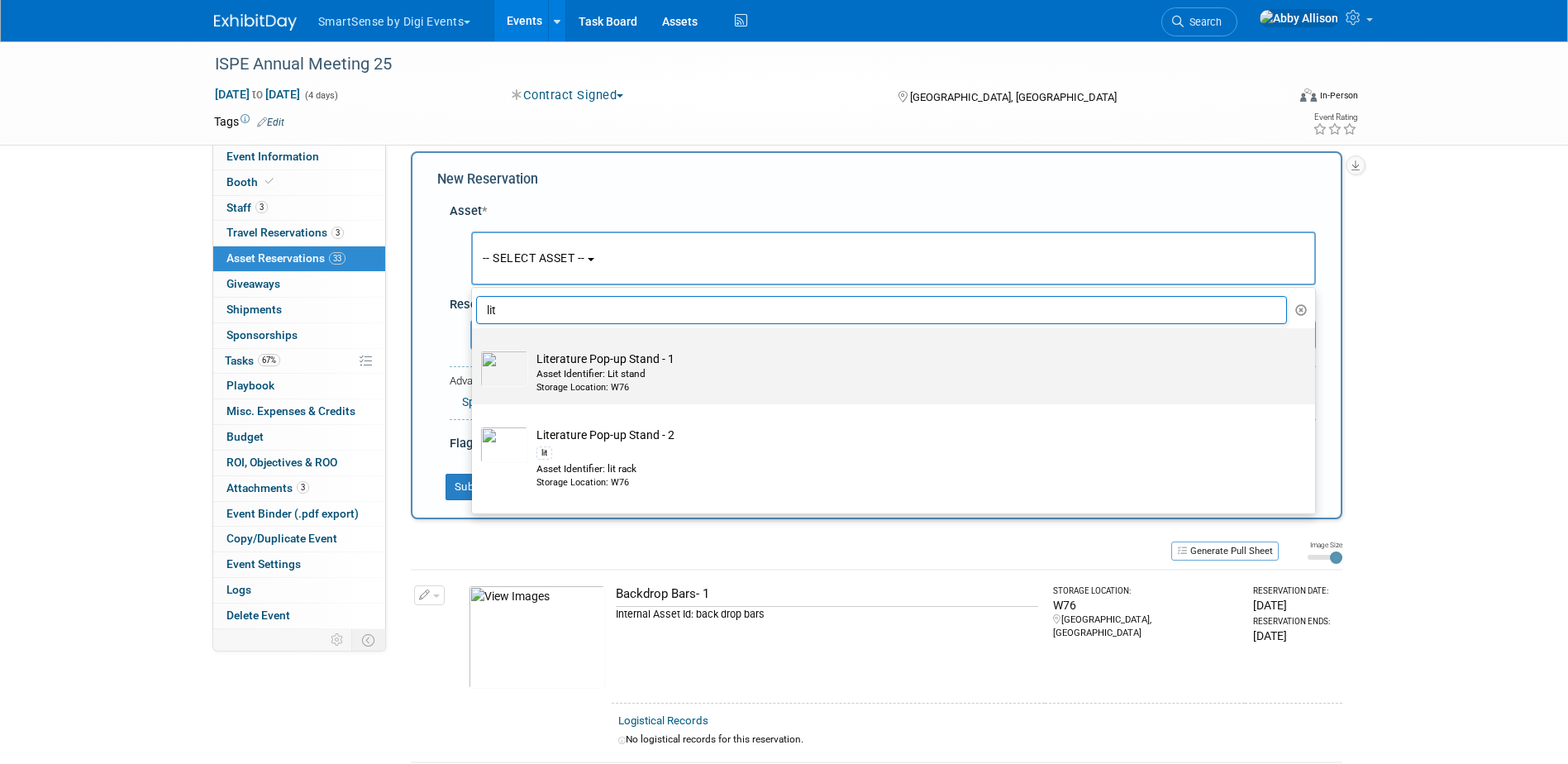
type input "lit"
click at [576, 379] on div "Asset Identifier: Lit stand" at bounding box center [909, 373] width 745 height 14
click at [475, 348] on input "Literature Pop-up Stand - 1 Asset Identifier: Lit stand Storage Location: W76" at bounding box center [469, 342] width 11 height 11
radio input "true"
select select "10711278"
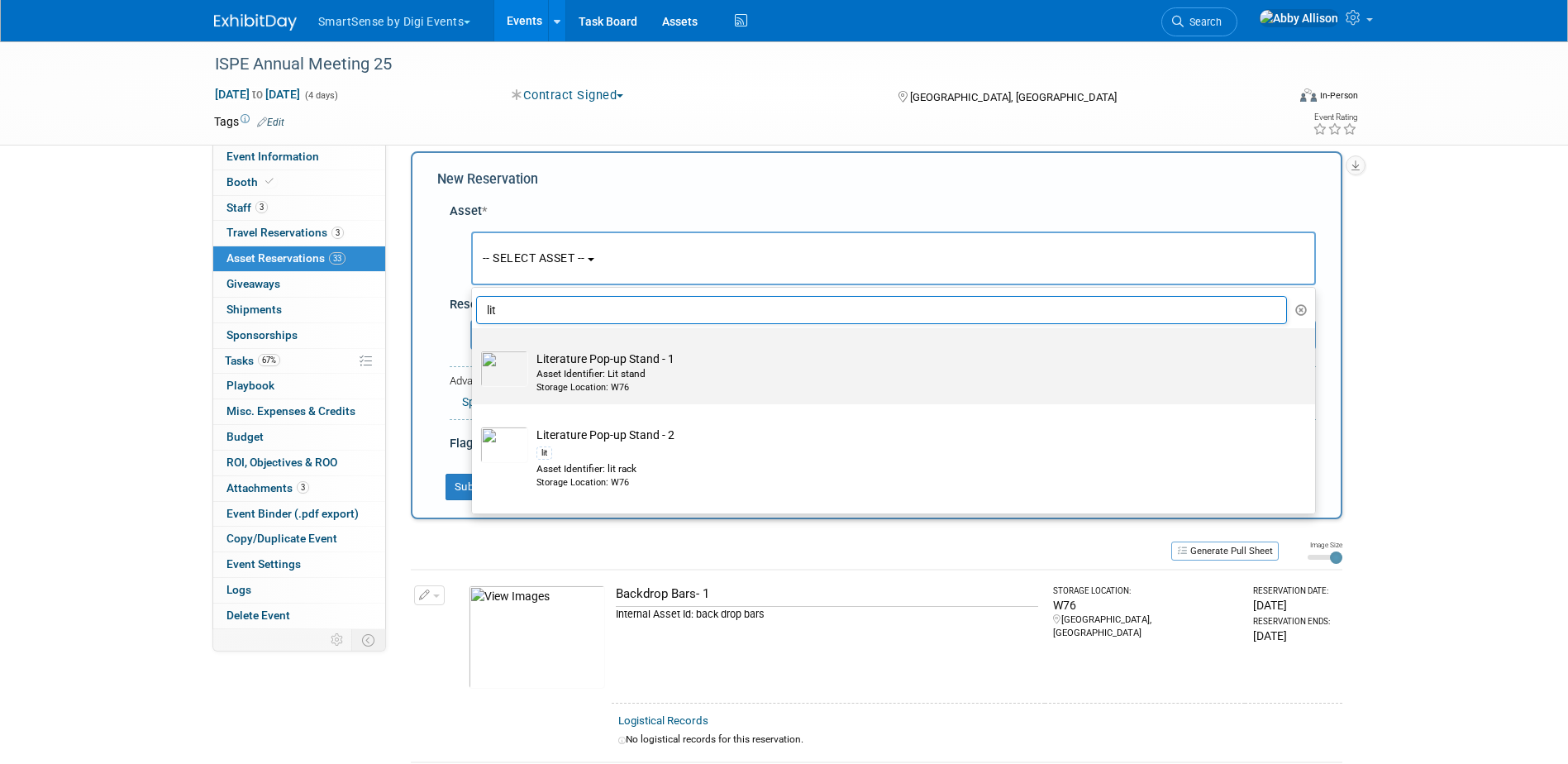
type input "lit"
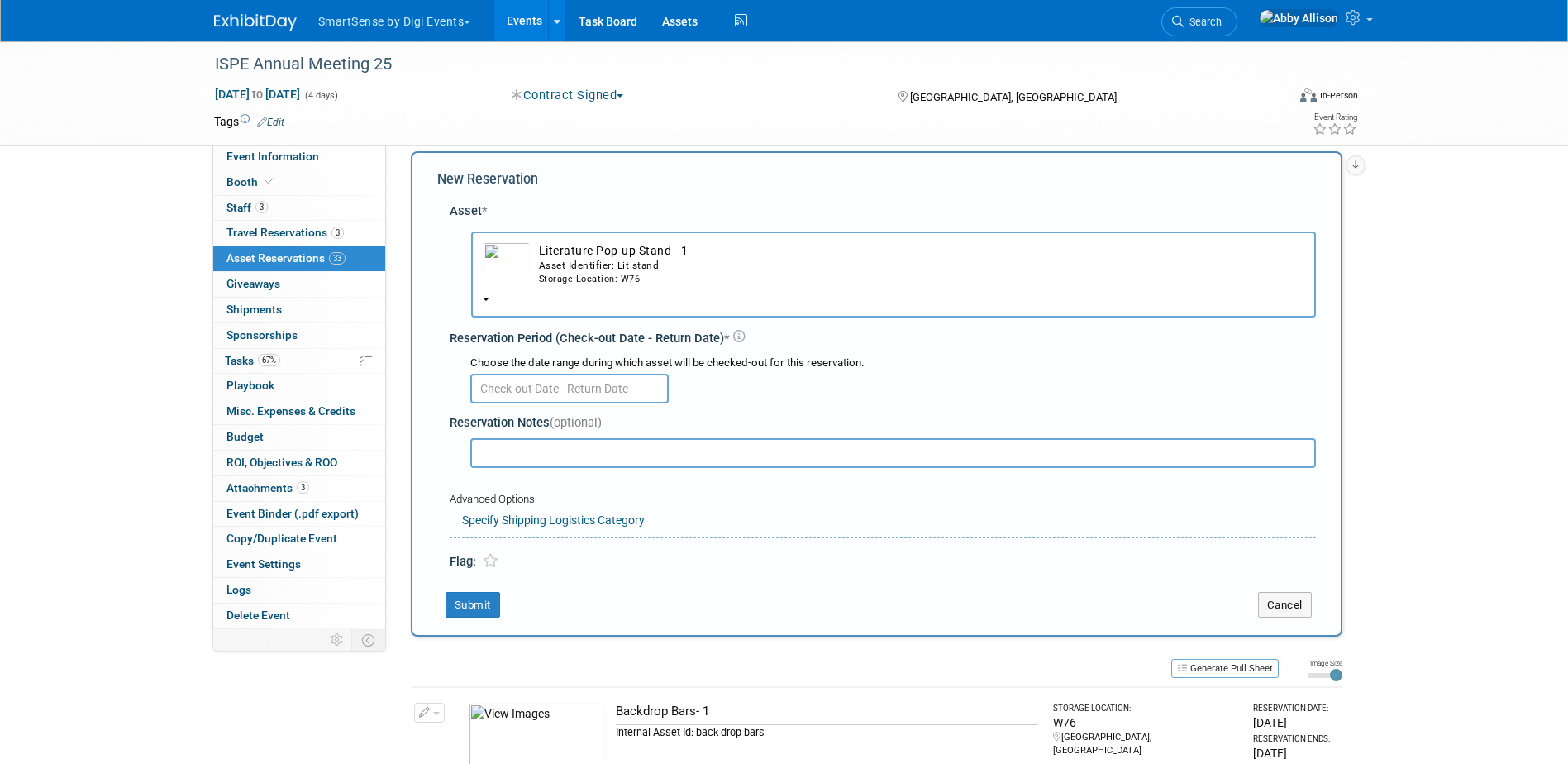
click at [576, 379] on input "text" at bounding box center [569, 389] width 198 height 30
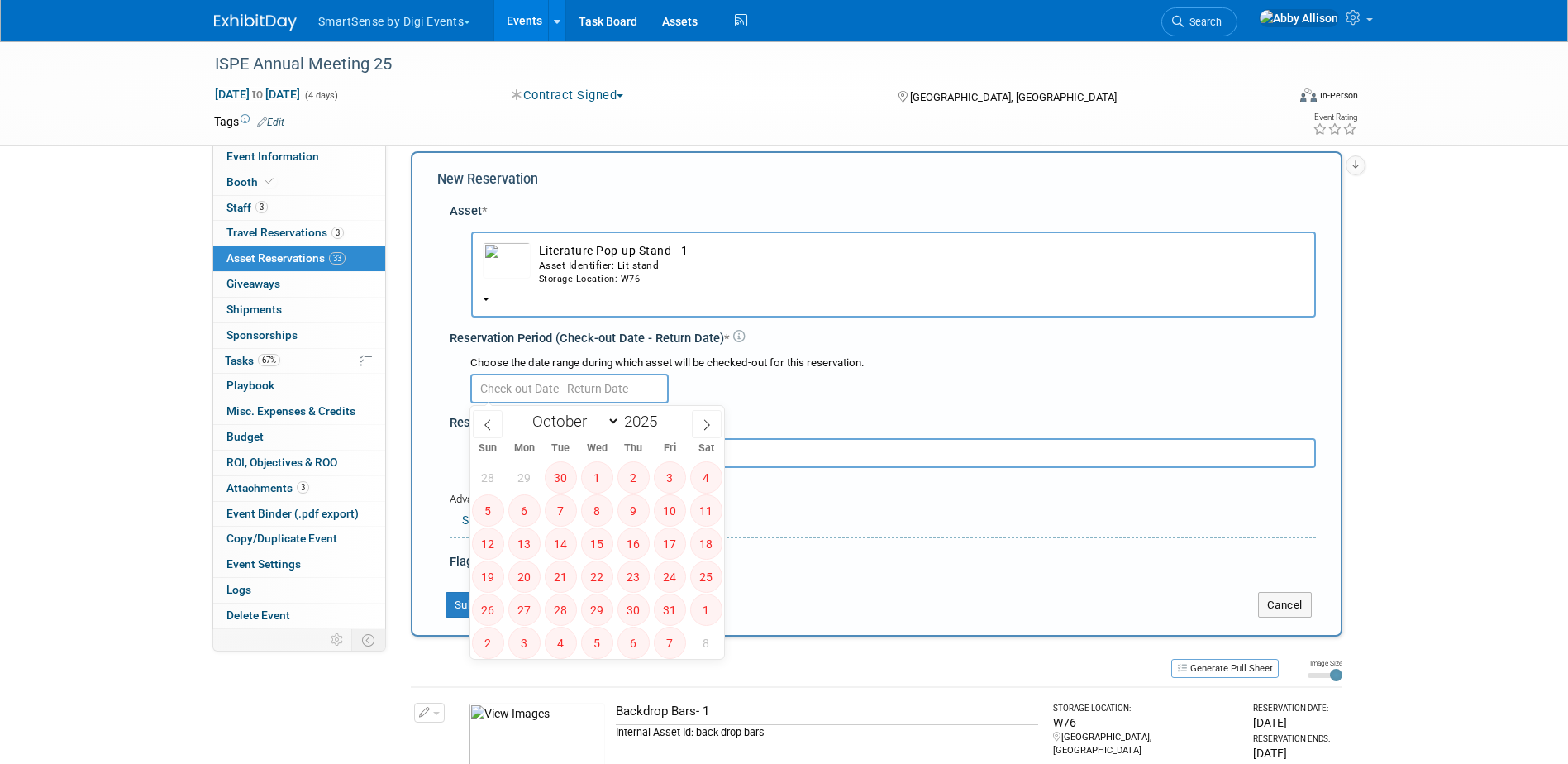
click at [561, 247] on td "Literature Pop-up Stand - 1 Asset Identifier: Lit stand Storage Location: W76" at bounding box center [917, 263] width 773 height 44
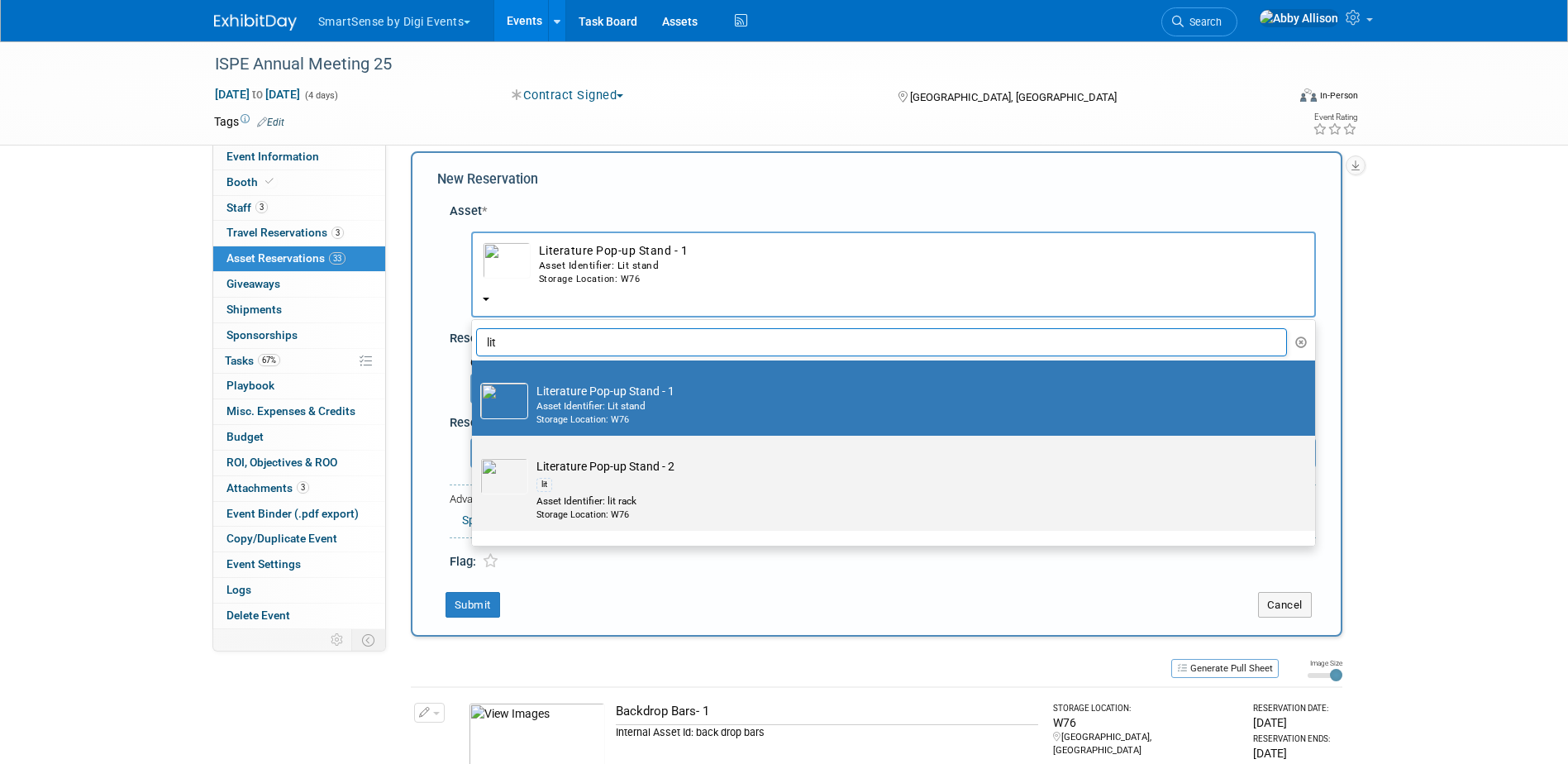
click at [527, 464] on img at bounding box center [504, 476] width 48 height 36
click at [475, 455] on input "Literature Pop-up Stand - 2 lit Asset Identifier: lit rack Storage Location: W76" at bounding box center [469, 450] width 11 height 11
select select "10710511"
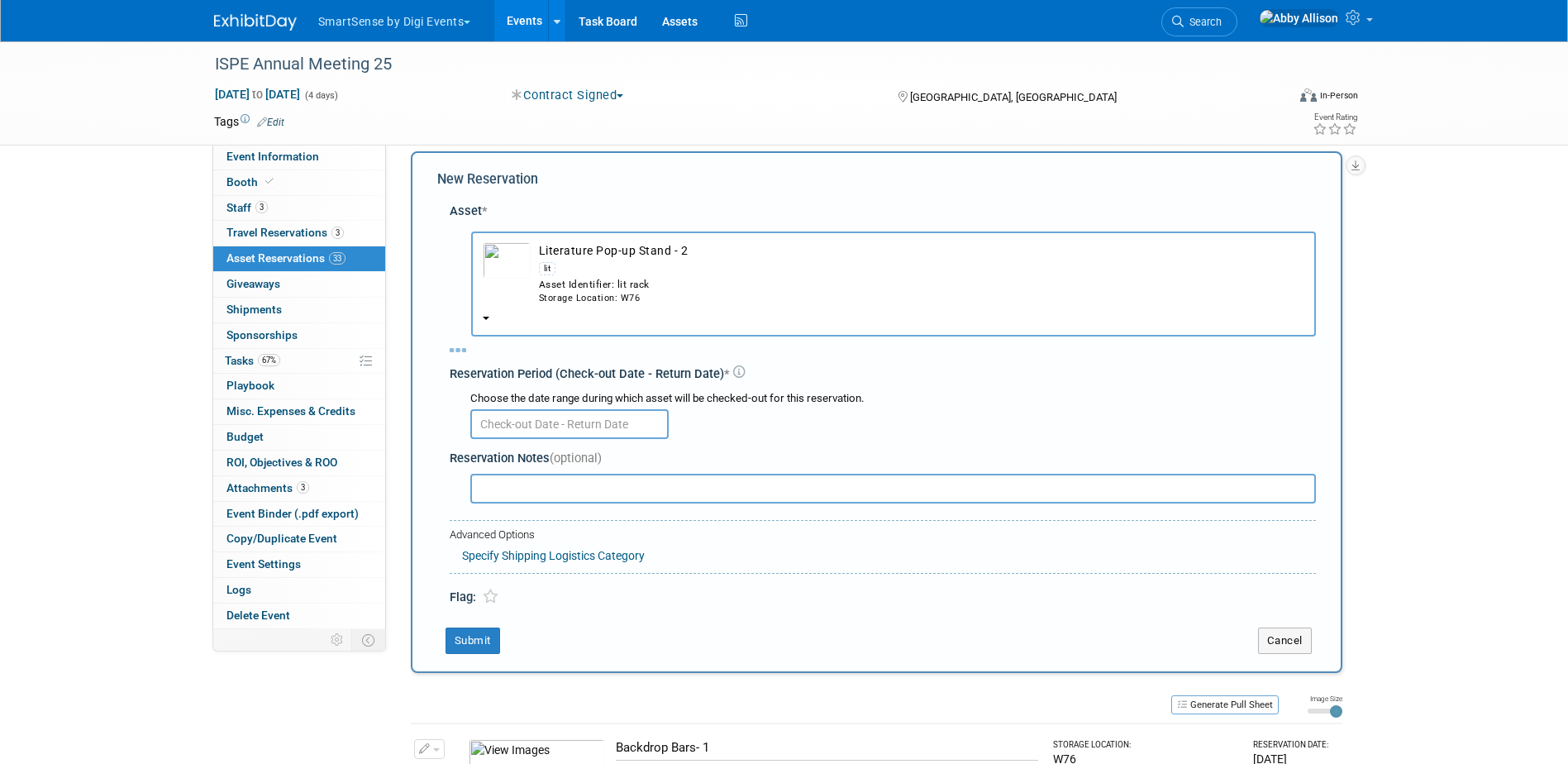
select select "9"
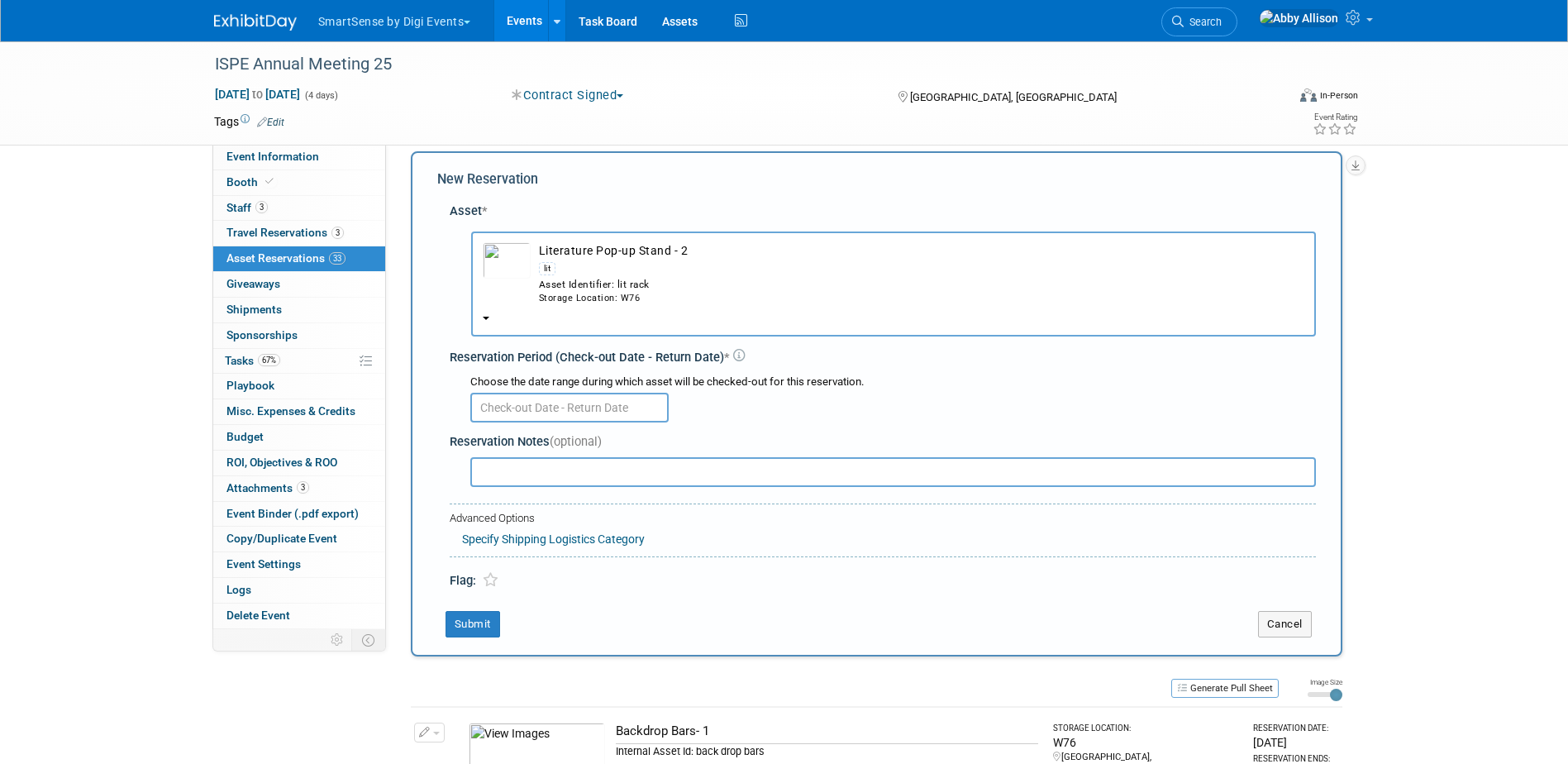
click at [535, 404] on input "text" at bounding box center [569, 408] width 198 height 30
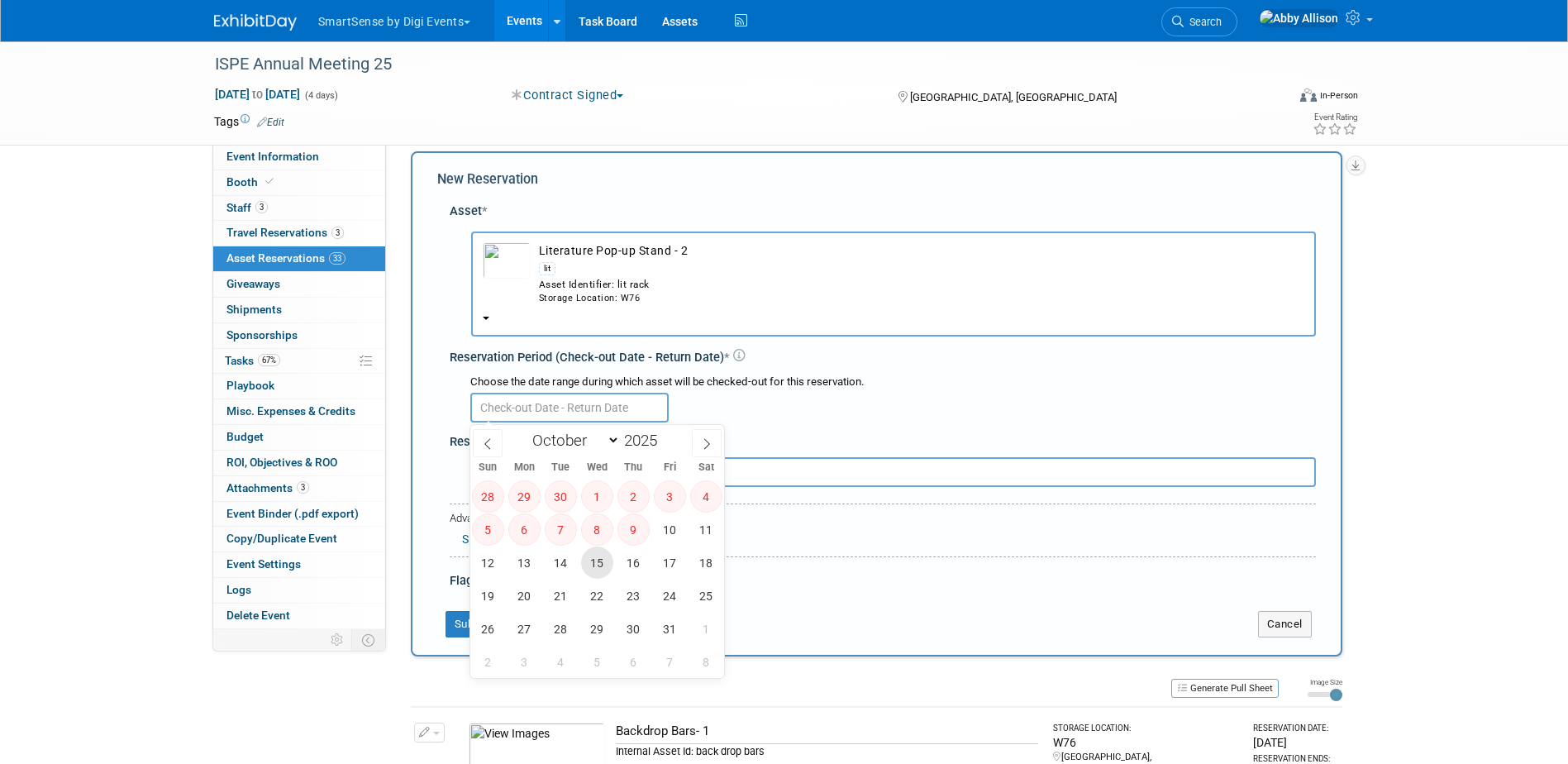
click at [592, 559] on span "15" at bounding box center [596, 562] width 33 height 33
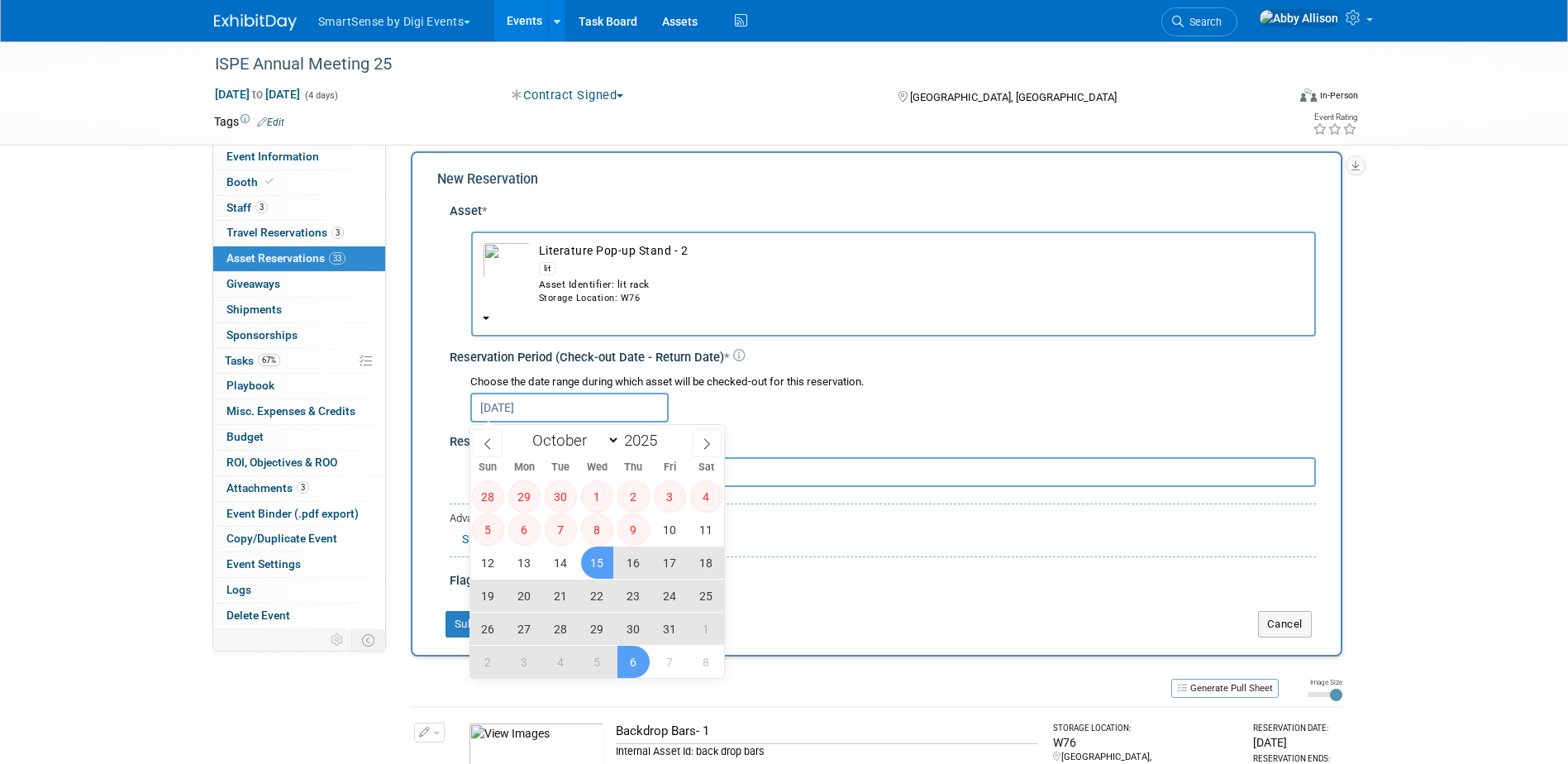
click at [632, 661] on span "6" at bounding box center [634, 662] width 33 height 33
type input "[DATE] to [DATE]"
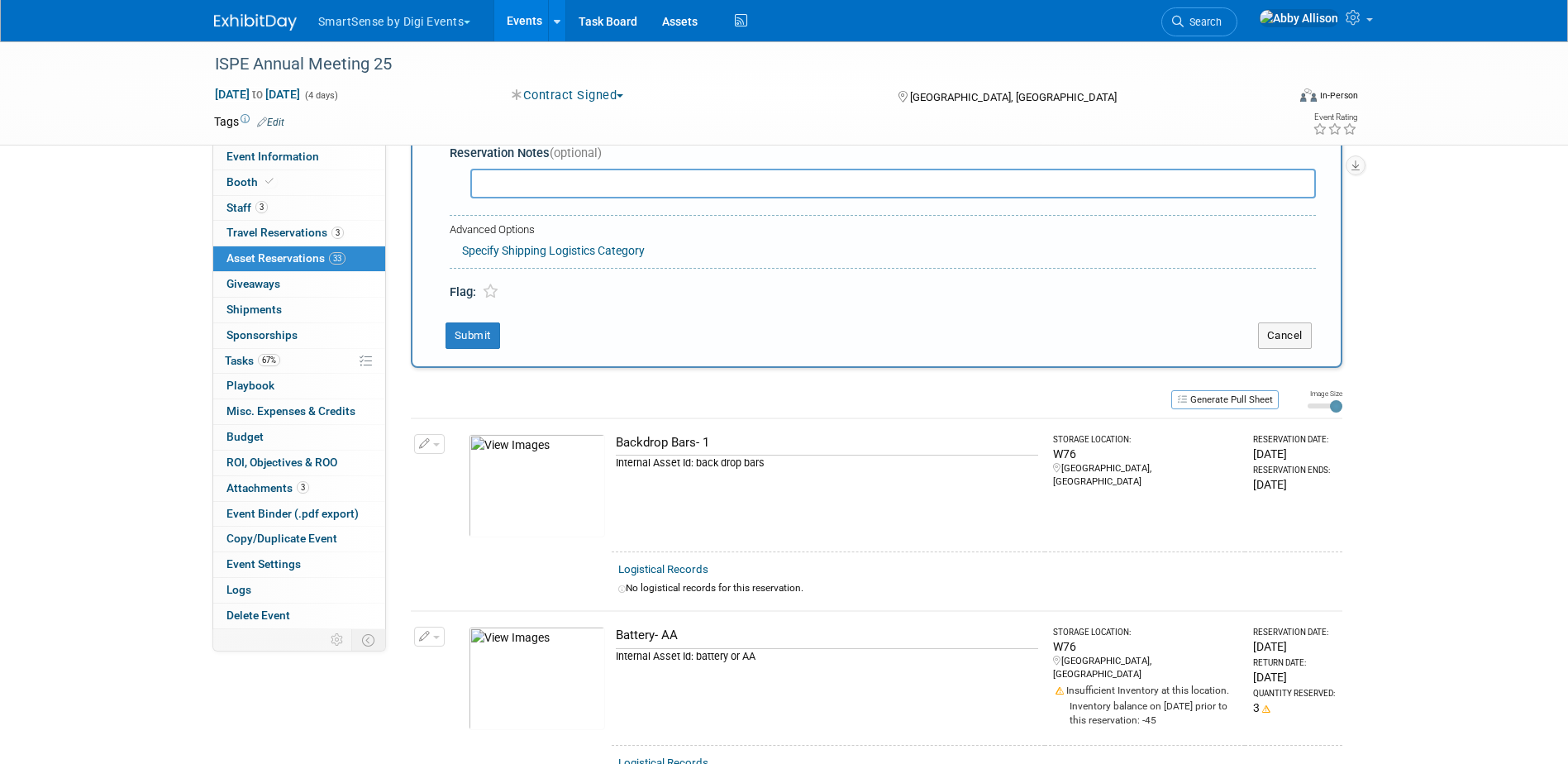
scroll to position [263, 0]
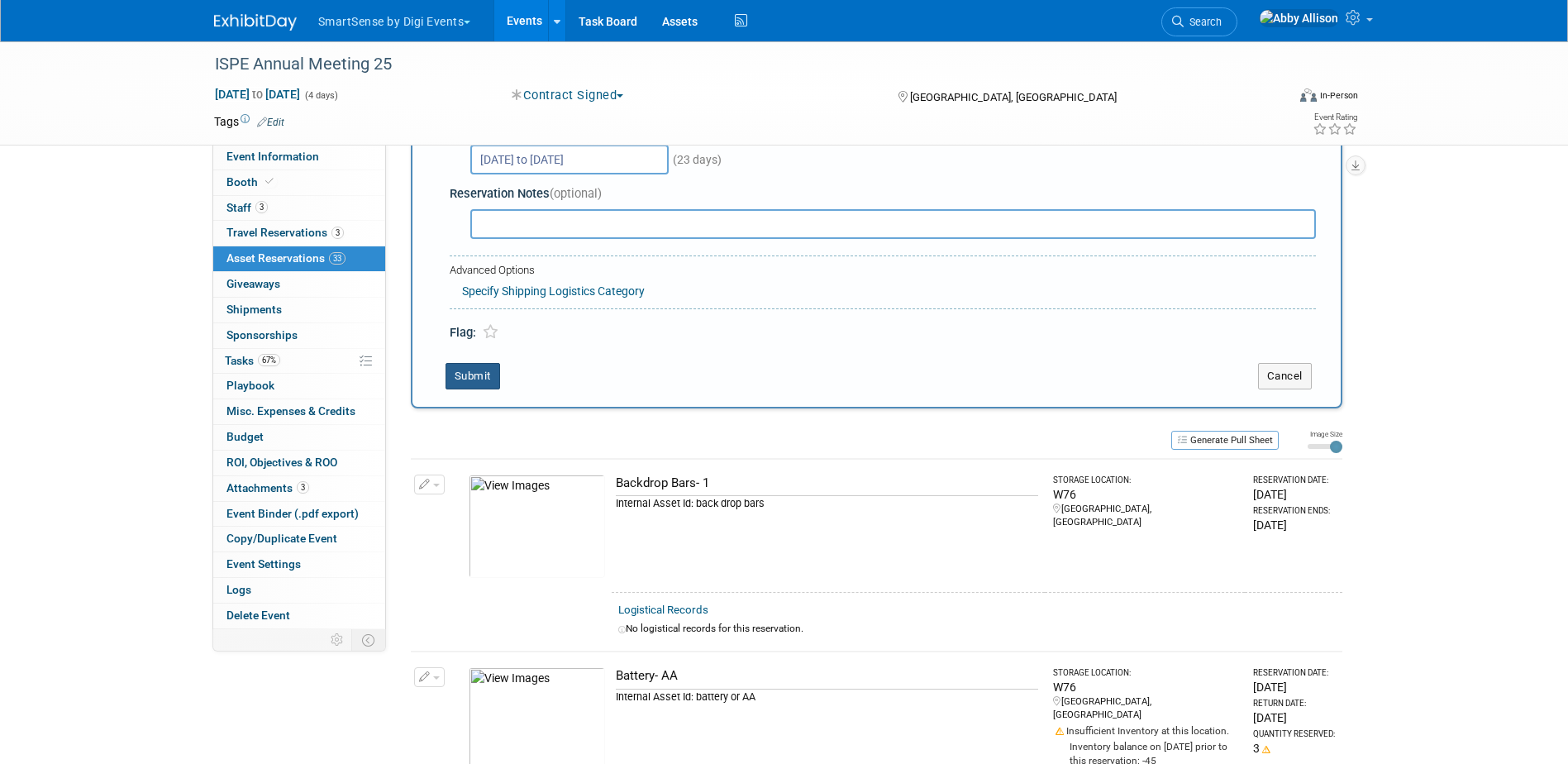
click at [462, 376] on button "Submit" at bounding box center [473, 376] width 55 height 26
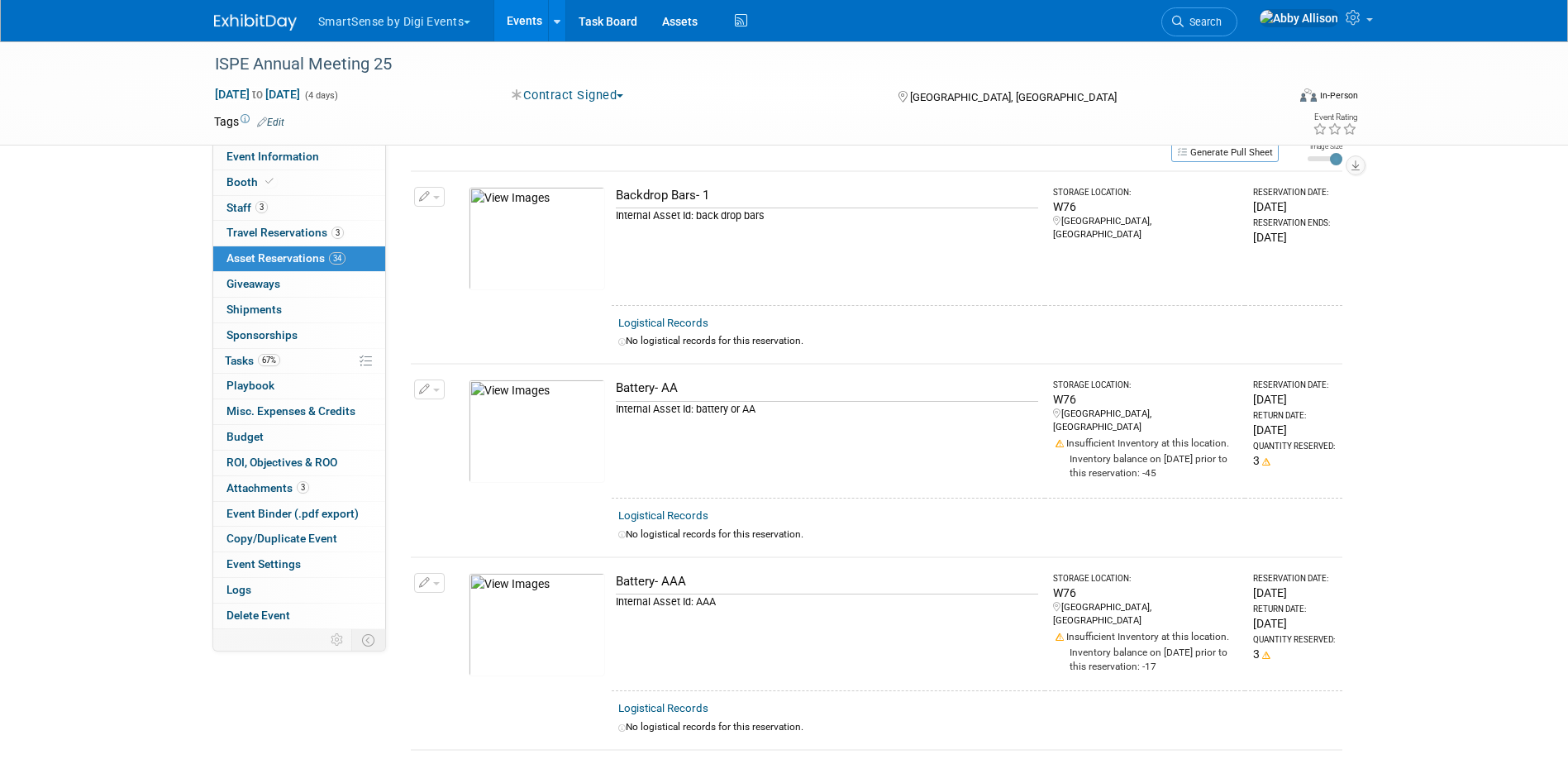
scroll to position [0, 0]
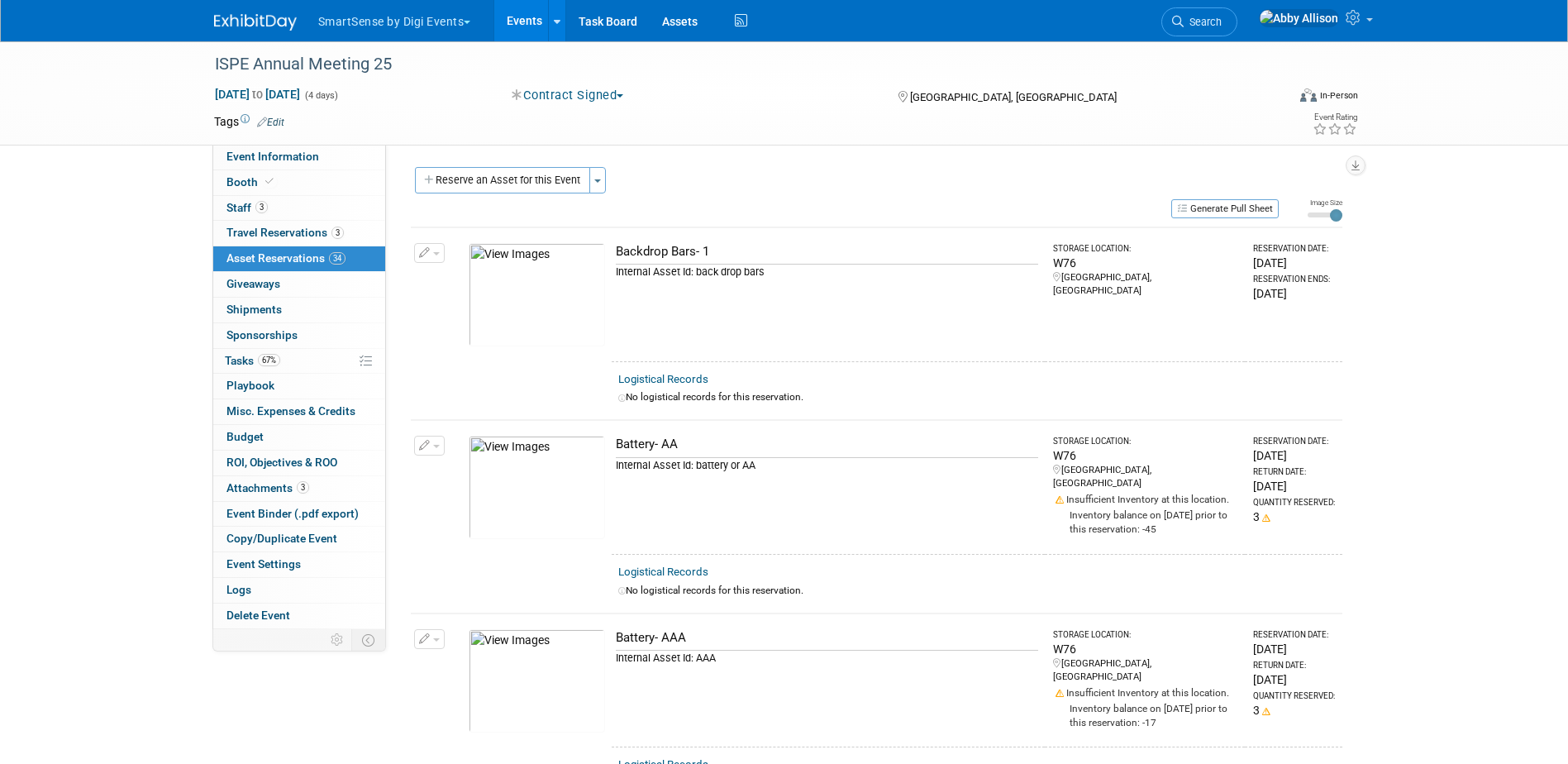
click at [520, 173] on button "Reserve an Asset for this Event" at bounding box center [503, 180] width 175 height 26
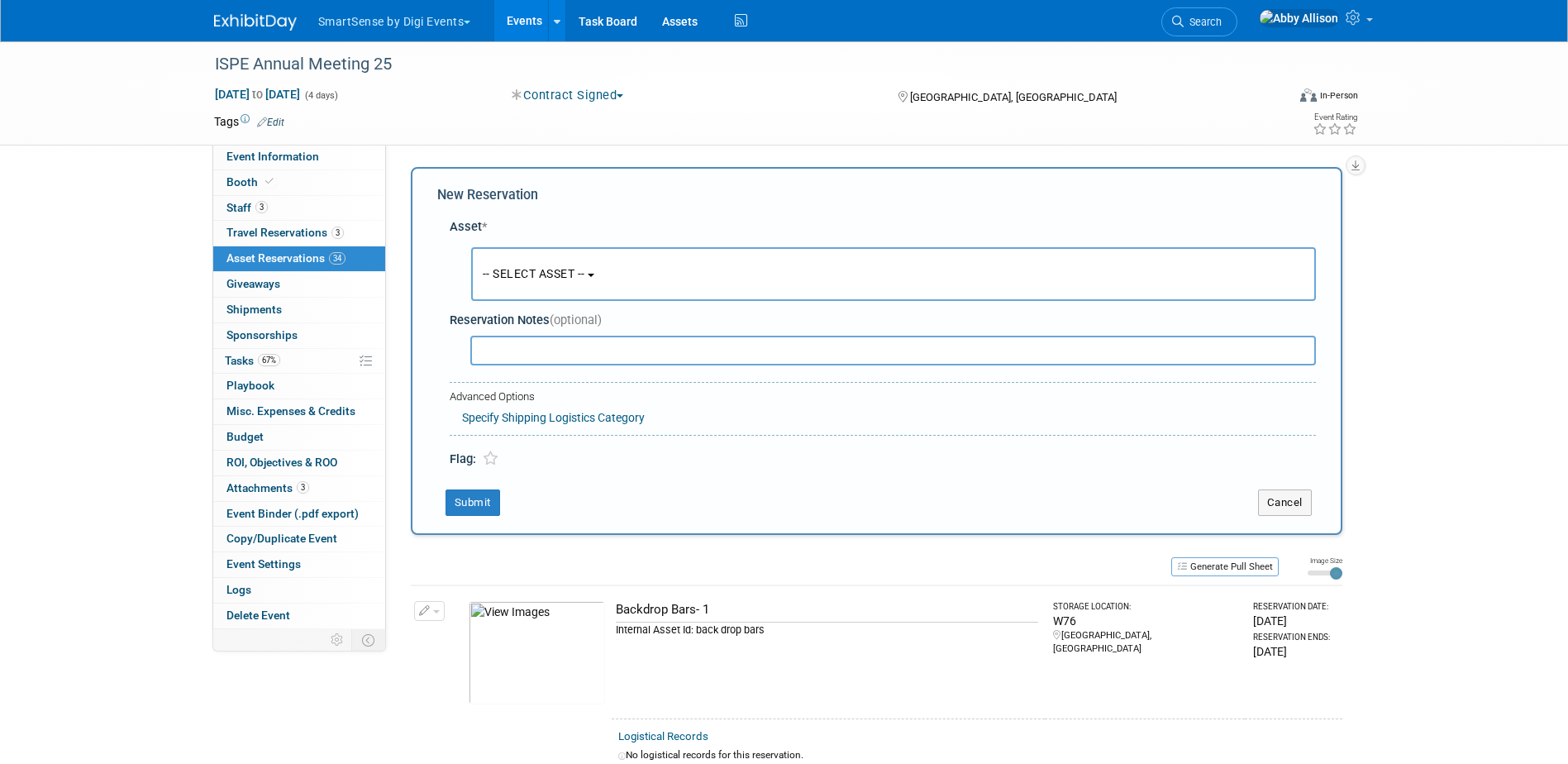
click at [508, 296] on button "-- SELECT ASSET --" at bounding box center [893, 275] width 845 height 54
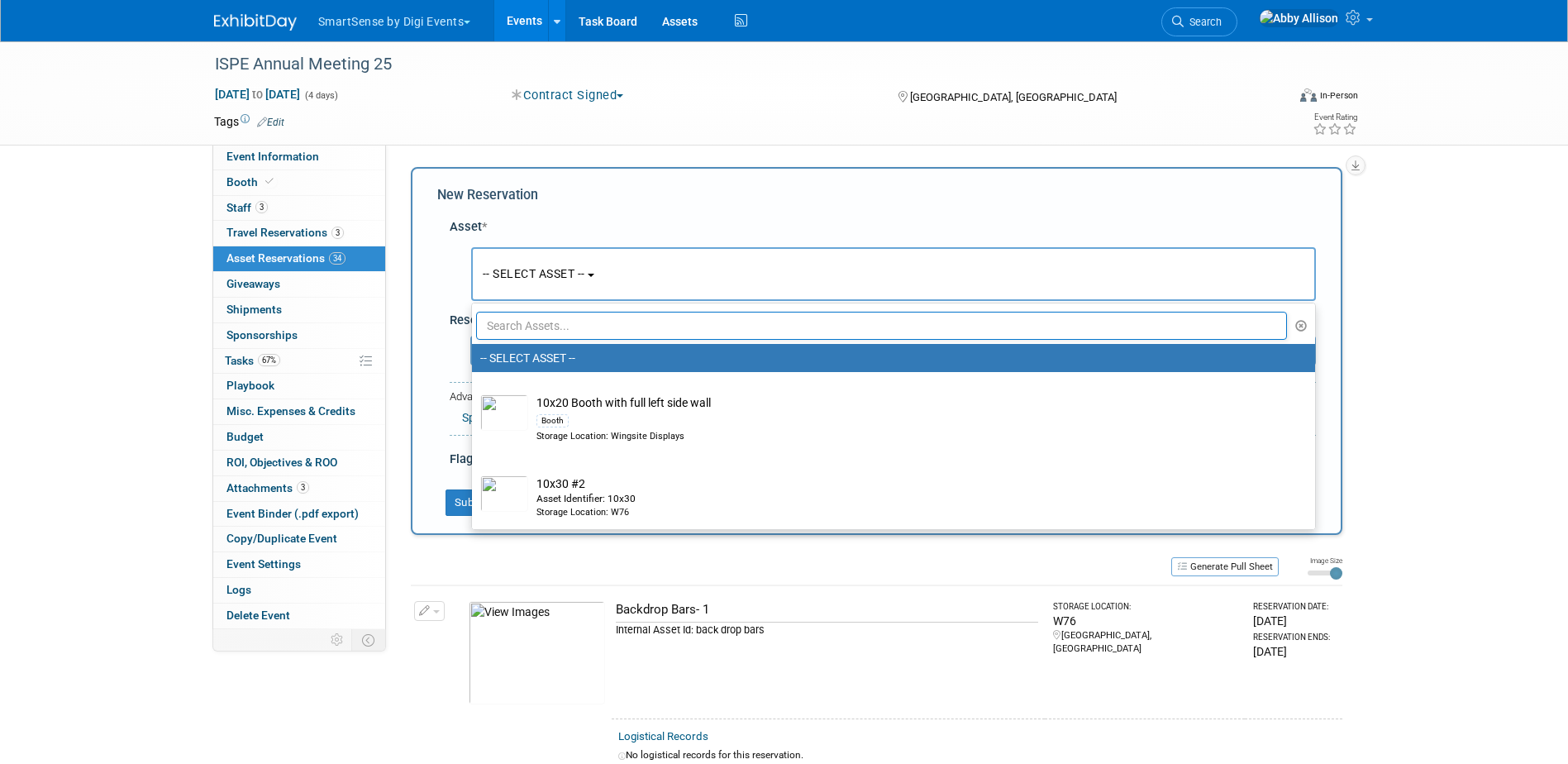
click at [517, 326] on input "text" at bounding box center [882, 326] width 811 height 28
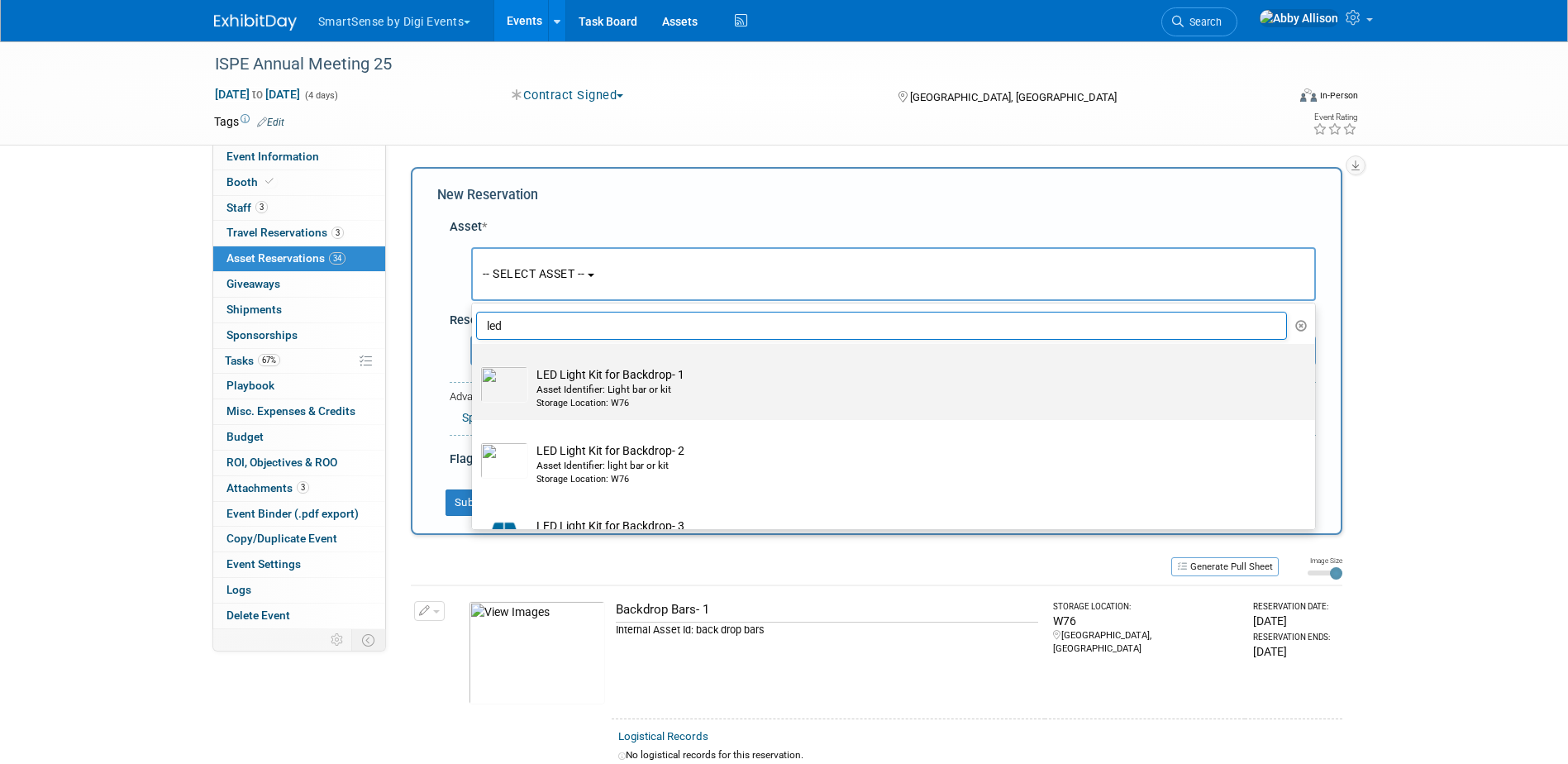
type input "led"
click at [585, 389] on div "Asset Identifier: Light bar or kit" at bounding box center [909, 389] width 745 height 14
click at [475, 364] on input "LED Light Kit for Backdrop- 1 Asset Identifier: Light bar or kit Storage Locati…" at bounding box center [469, 358] width 11 height 11
radio input "true"
select select "10712077"
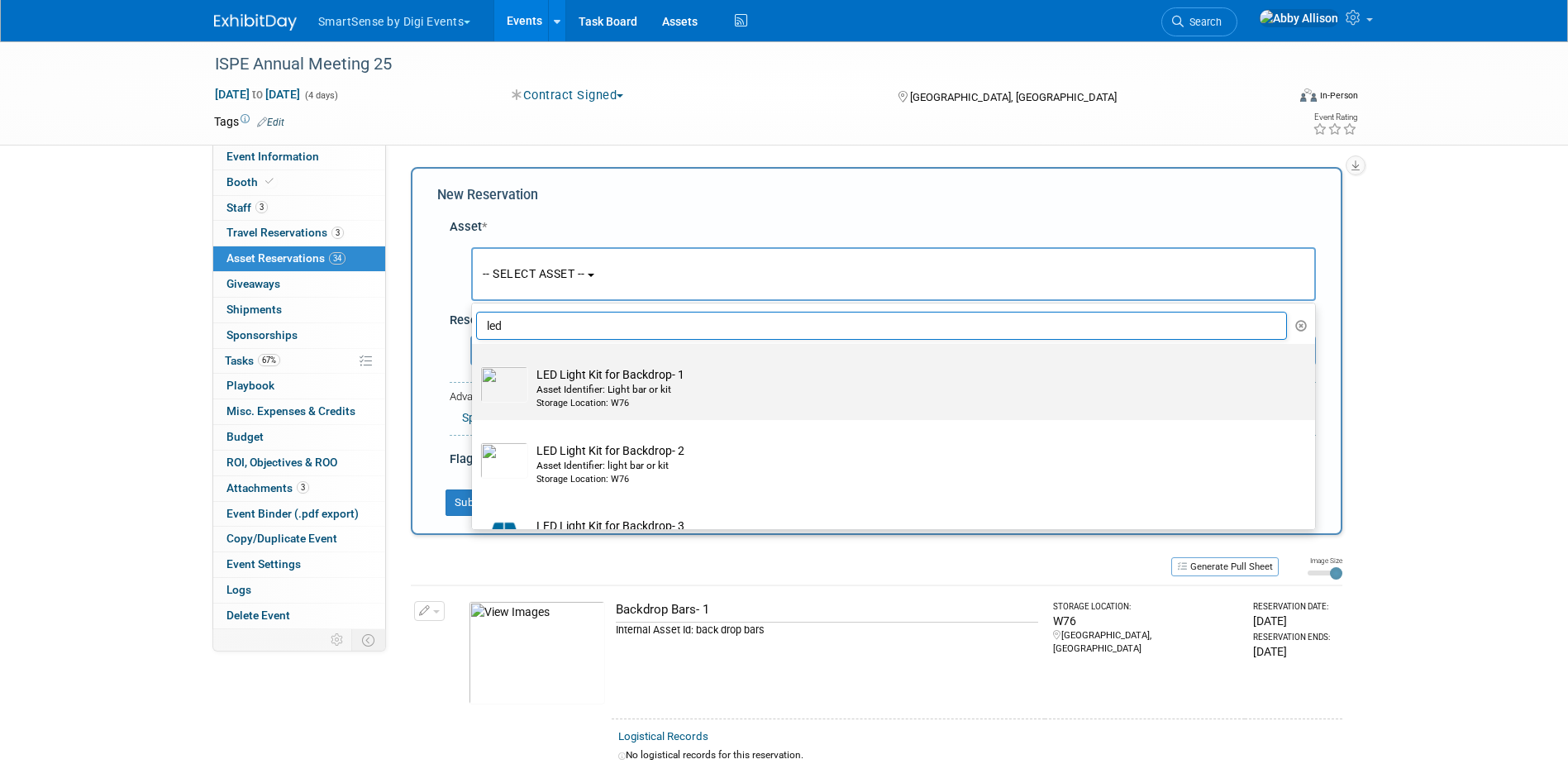
type input "led"
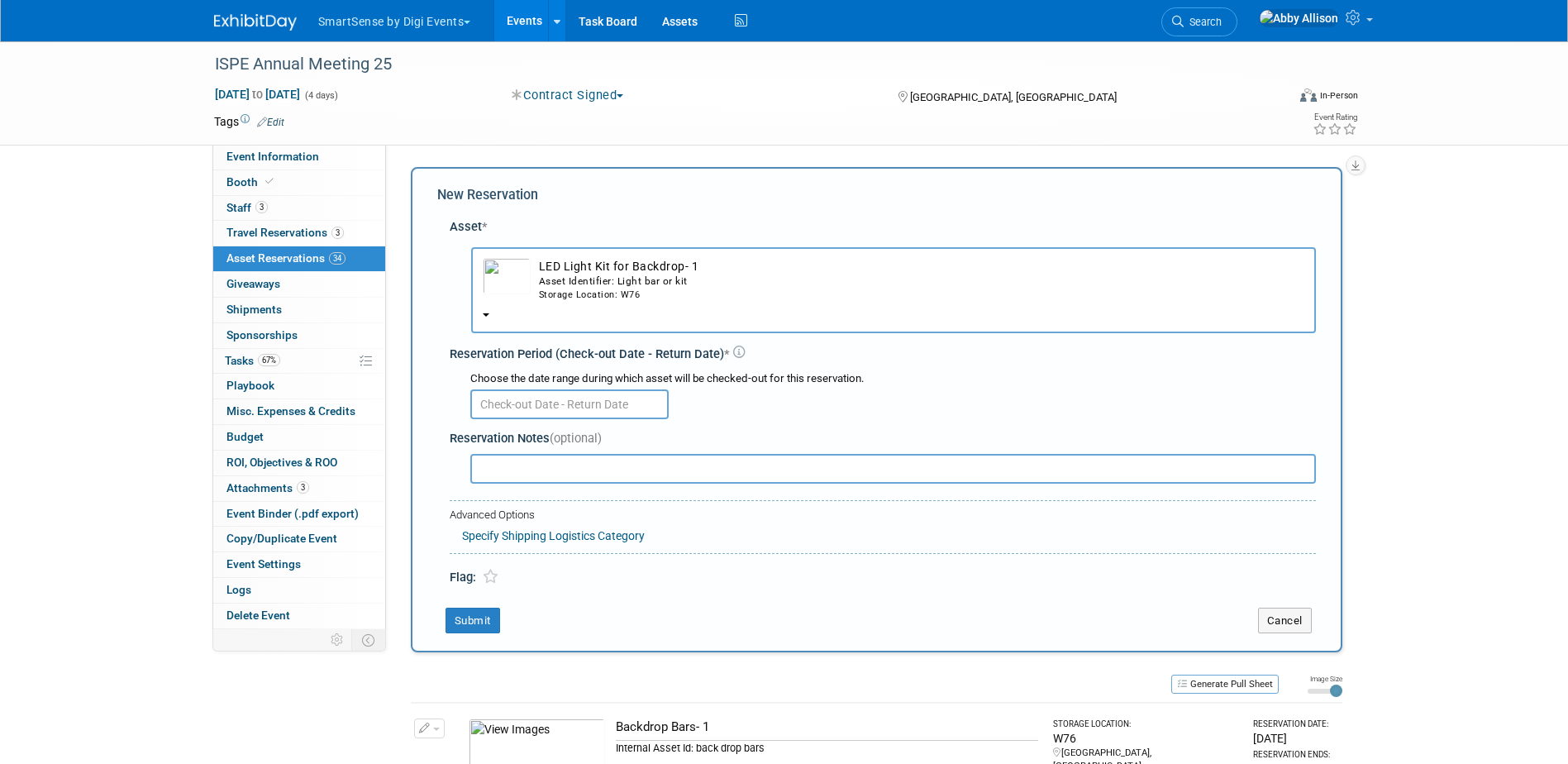
click at [516, 410] on input "text" at bounding box center [569, 404] width 198 height 30
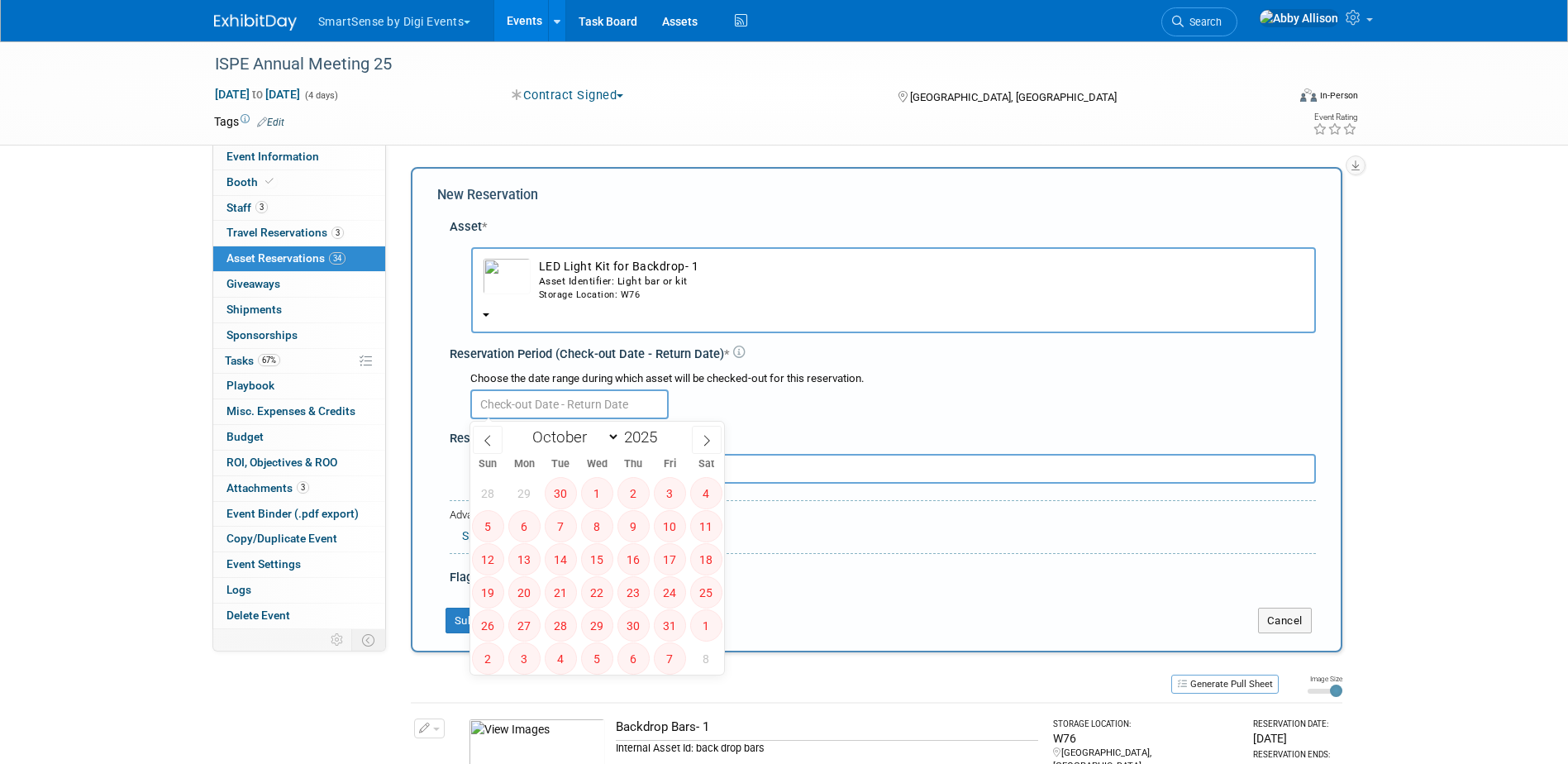
click at [543, 285] on div "Asset Identifier: Light bar or kit" at bounding box center [921, 281] width 766 height 14
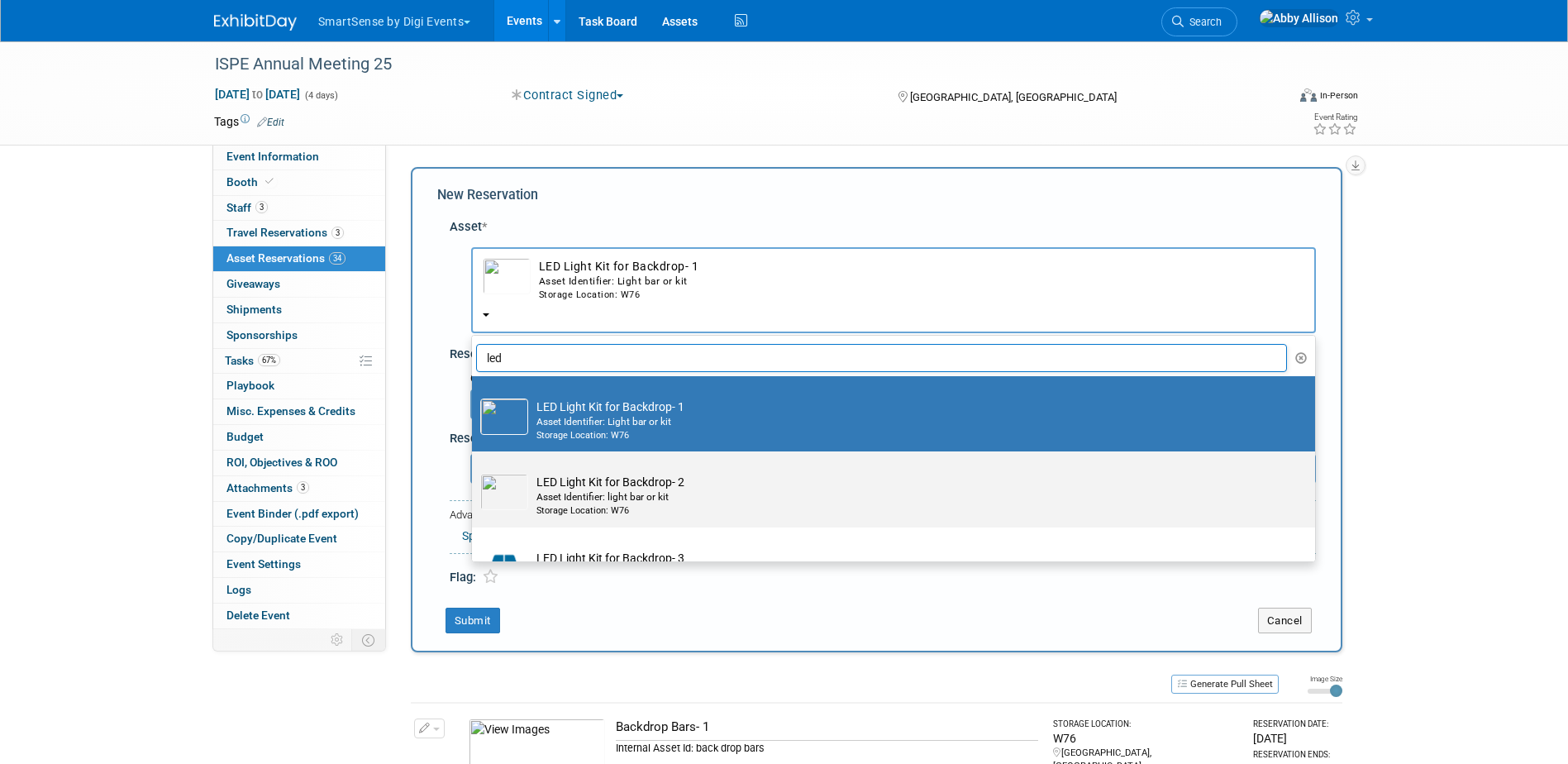
click at [565, 484] on td "LED Light Kit for Backdrop- 2 Asset Identifier: light bar or kit Storage Locati…" at bounding box center [905, 495] width 754 height 44
click at [475, 471] on input "LED Light Kit for Backdrop- 2 Asset Identifier: light bar or kit Storage Locati…" at bounding box center [469, 466] width 11 height 11
select select "10712394"
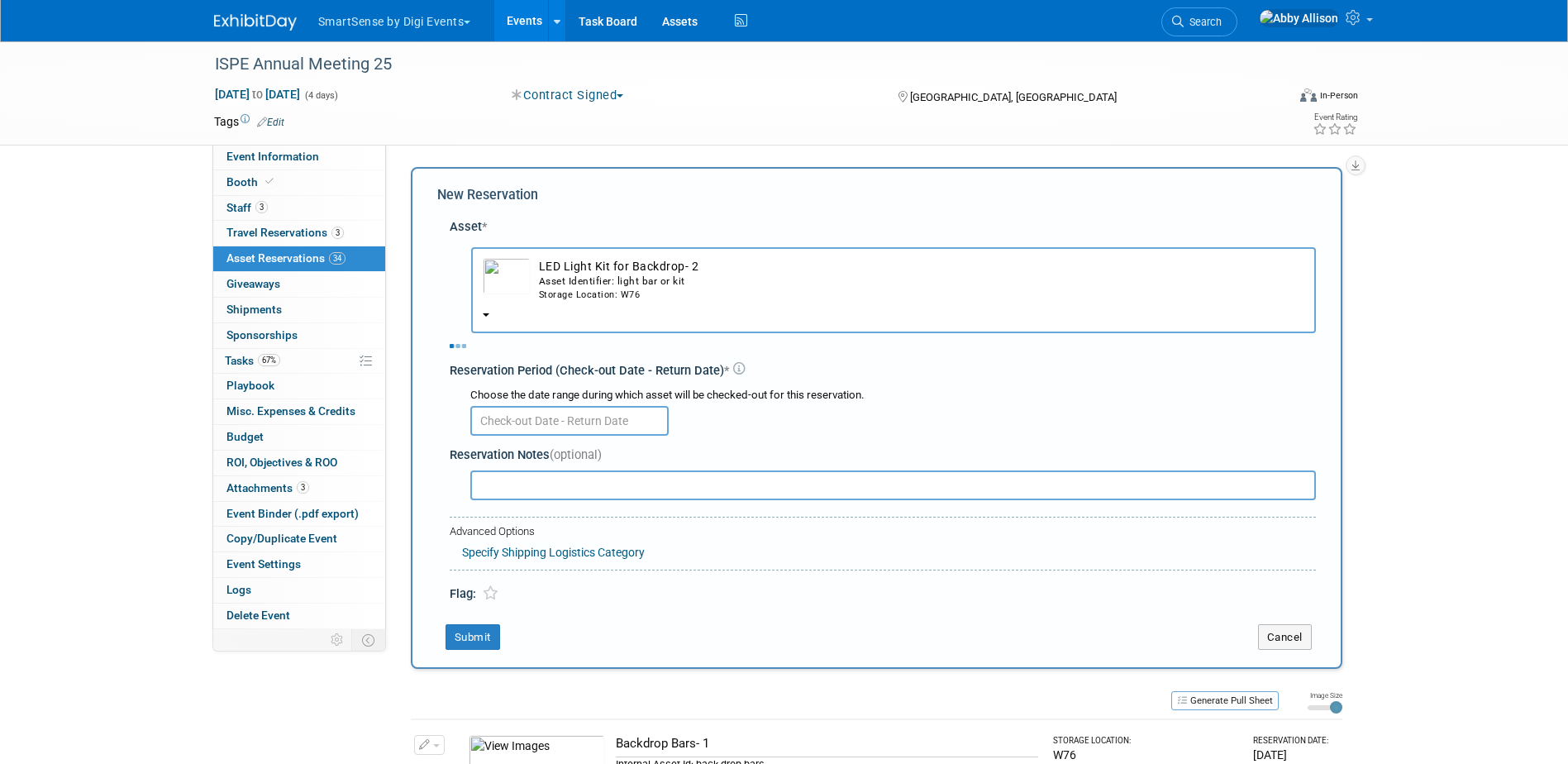
select select "9"
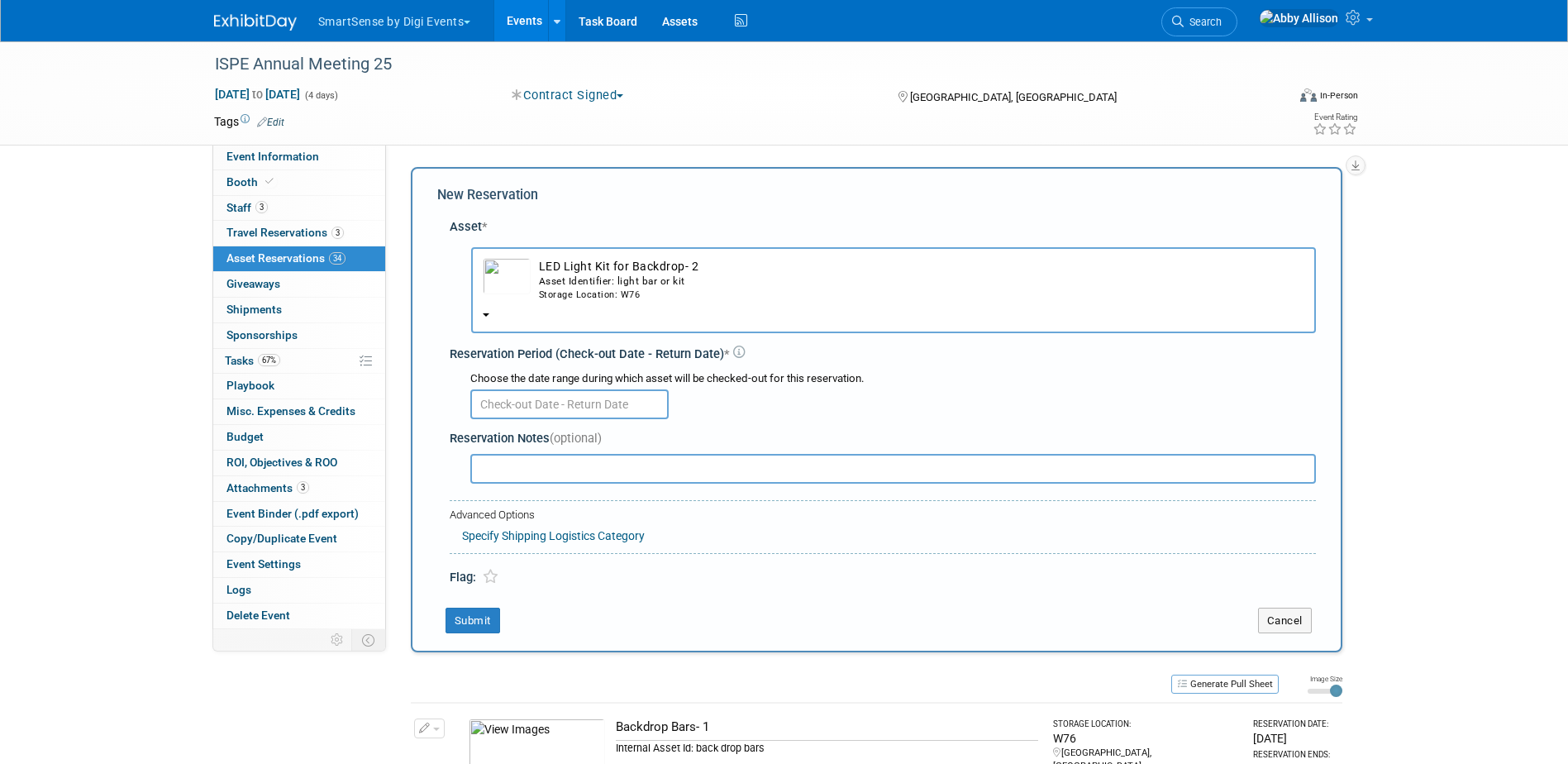
click at [559, 404] on input "text" at bounding box center [569, 404] width 198 height 30
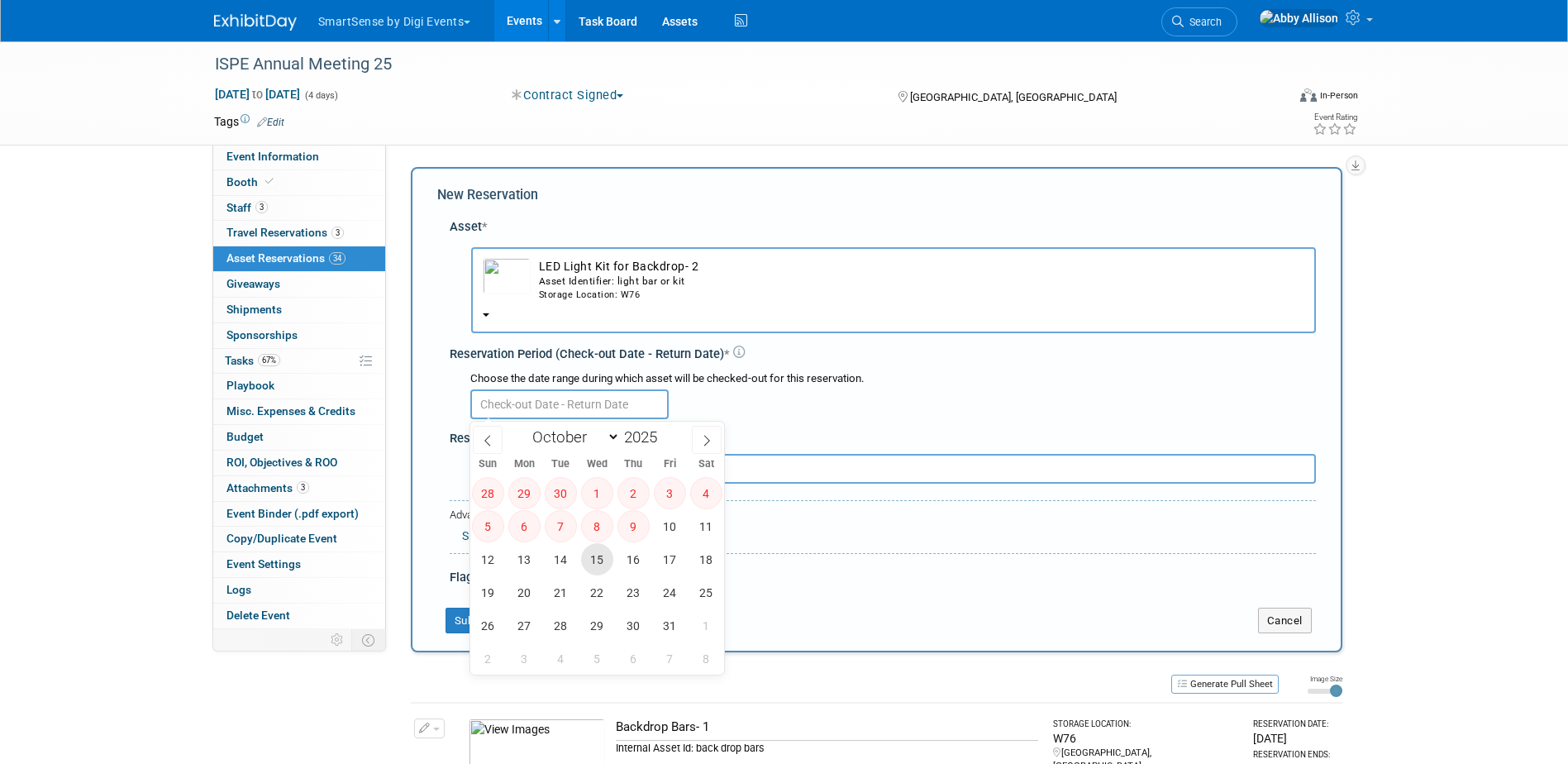
click at [591, 563] on span "15" at bounding box center [596, 559] width 33 height 33
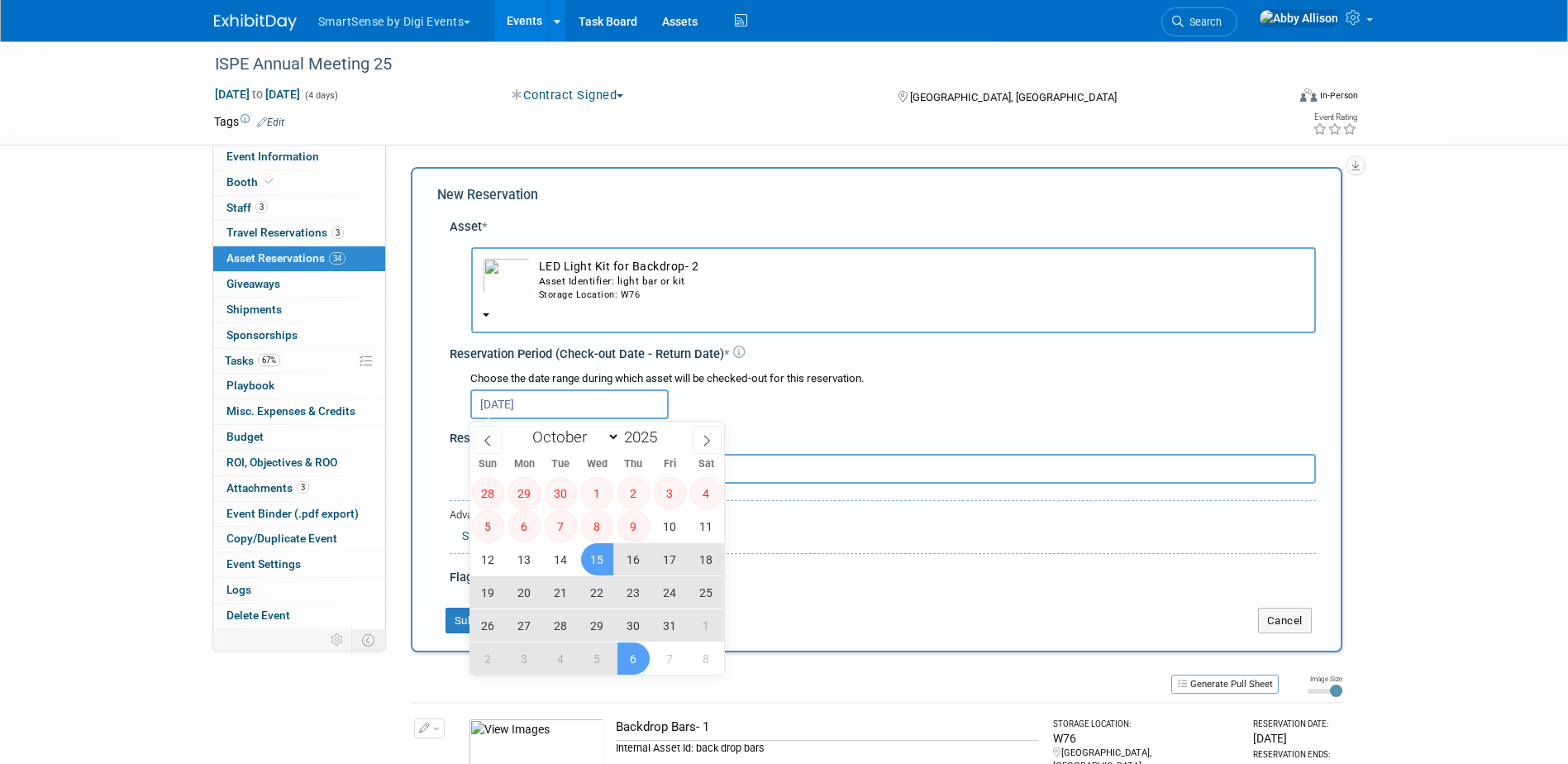
click at [623, 646] on span "6" at bounding box center [634, 658] width 33 height 33
type input "[DATE] to [DATE]"
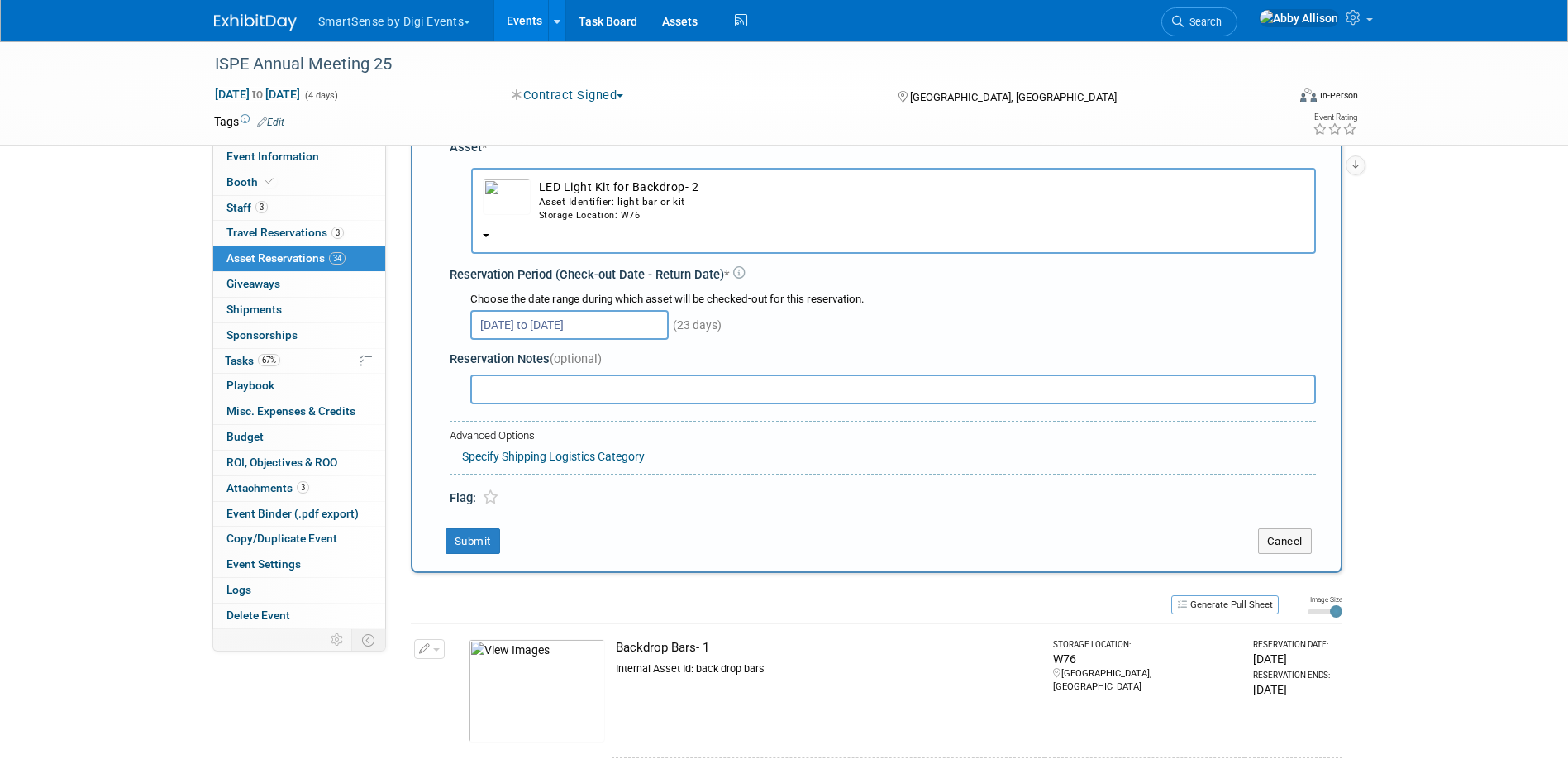
scroll to position [83, 0]
click at [462, 540] on button "Submit" at bounding box center [473, 538] width 55 height 26
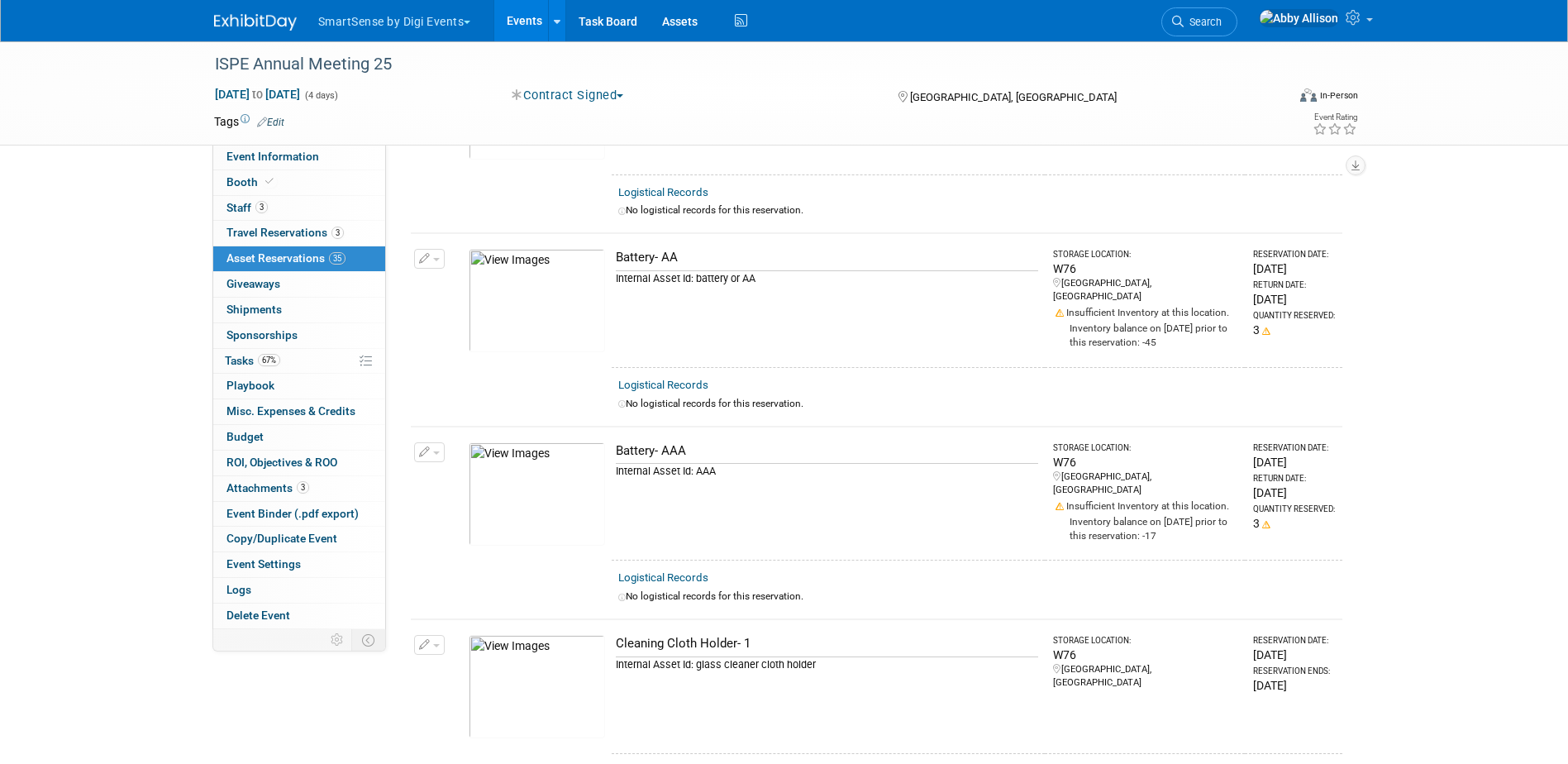
scroll to position [0, 0]
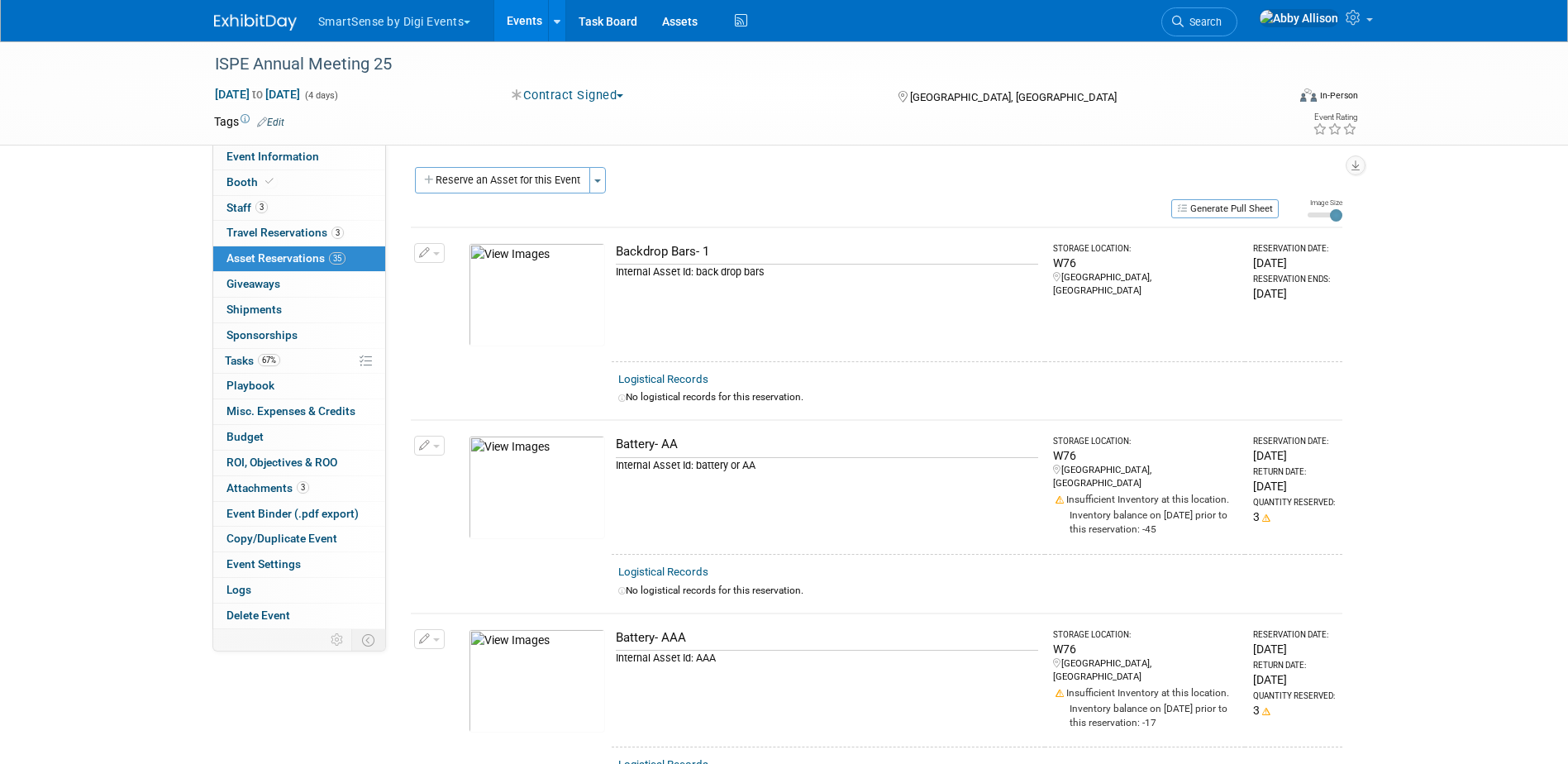
click at [477, 195] on div "Reserve an Asset for this Event Toggle Dropdown New asset reservation Copy asse…" at bounding box center [876, 181] width 931 height 31
click at [519, 185] on button "Reserve an Asset for this Event" at bounding box center [503, 180] width 175 height 26
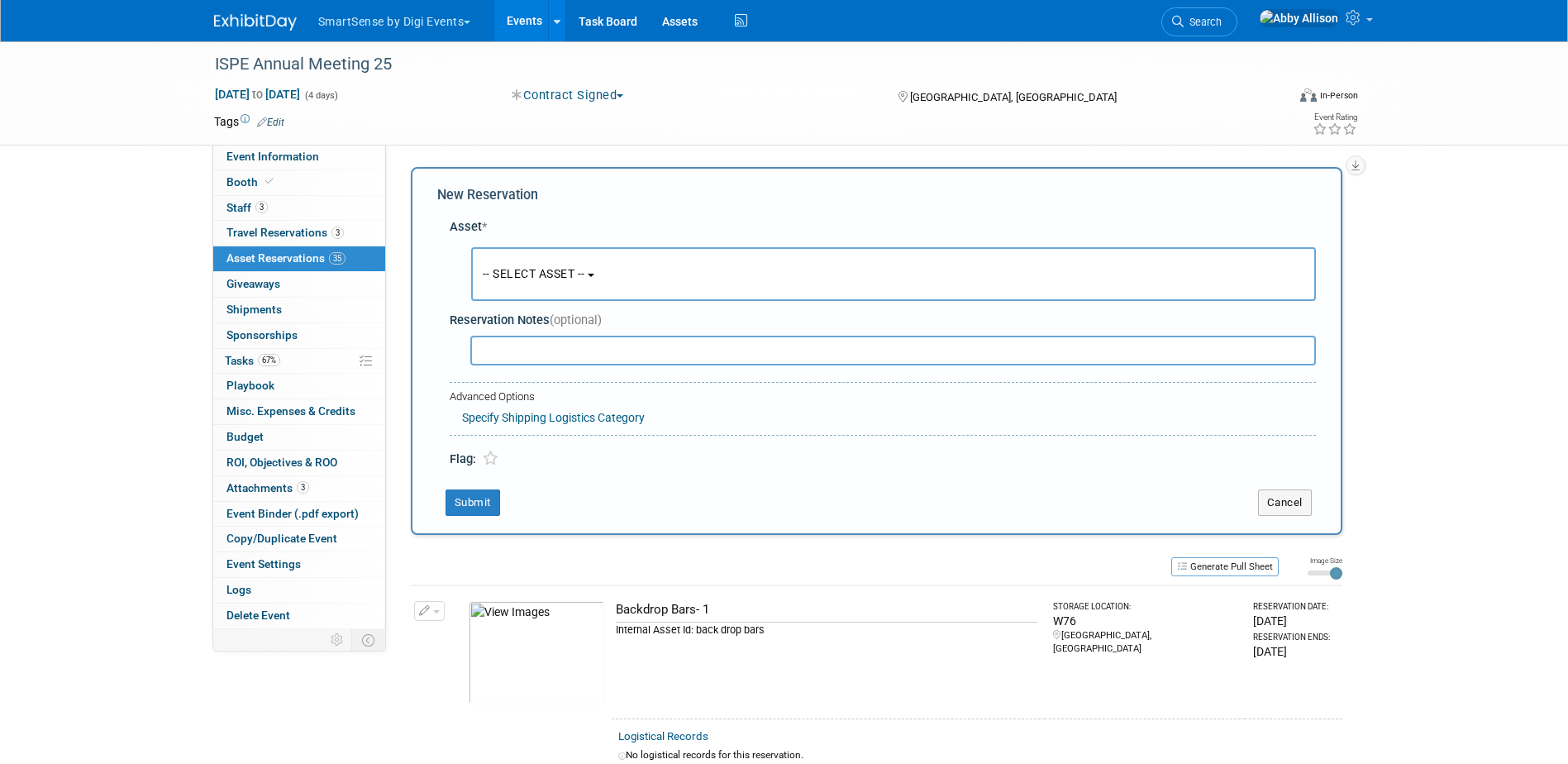
scroll to position [16, 0]
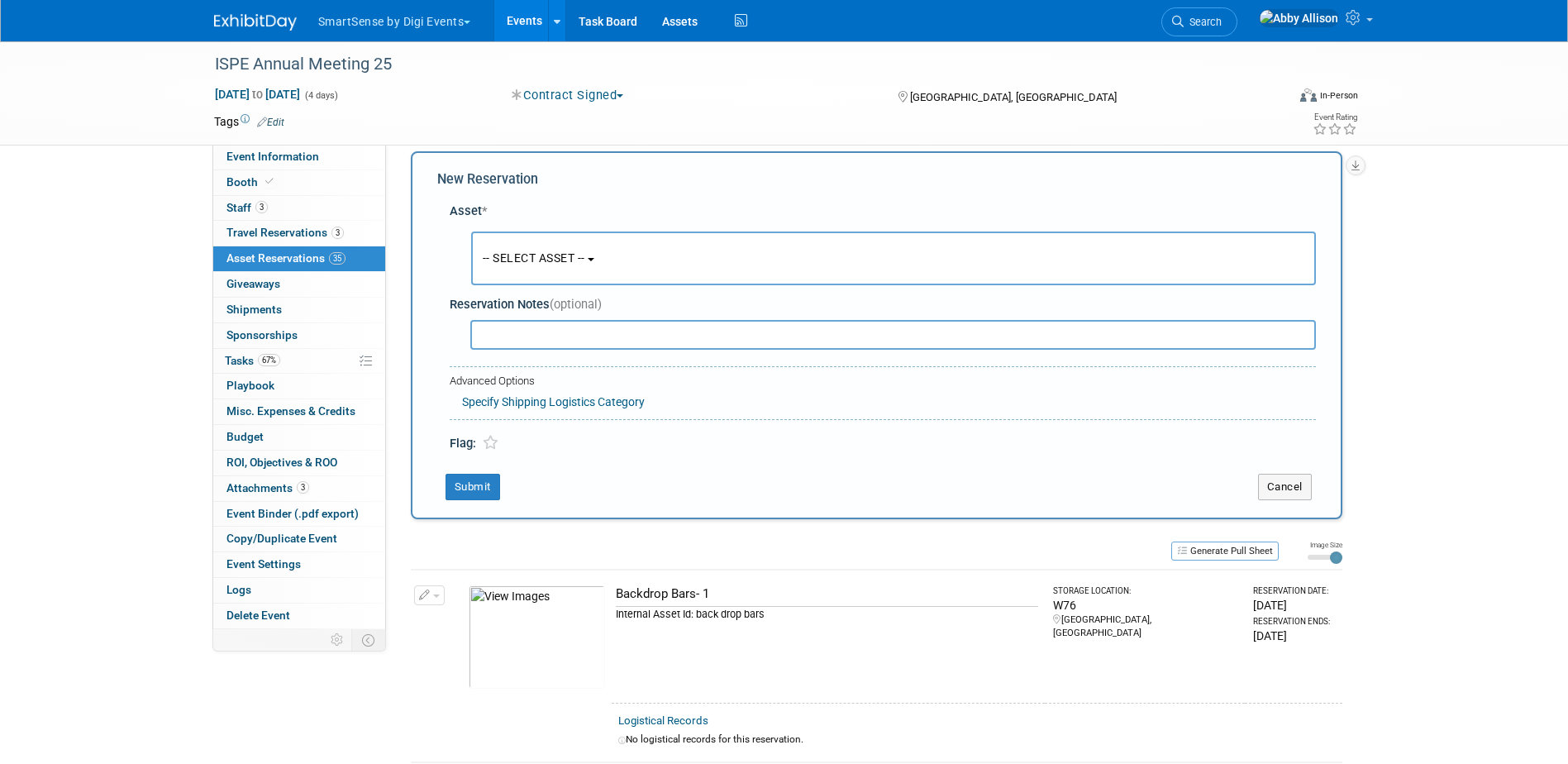
click at [529, 251] on span "-- SELECT ASSET --" at bounding box center [534, 258] width 102 height 13
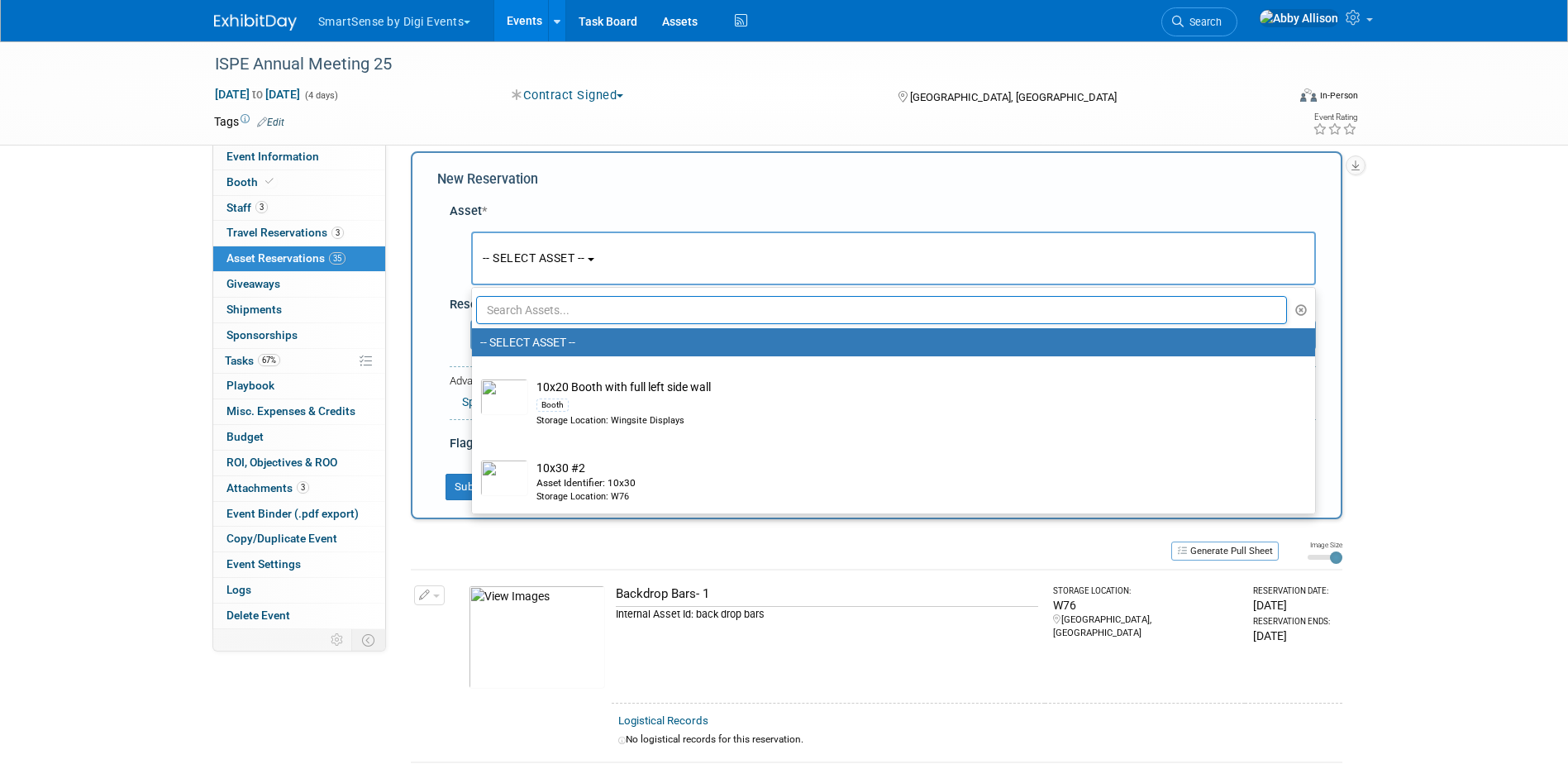
click at [573, 312] on input "text" at bounding box center [882, 310] width 811 height 28
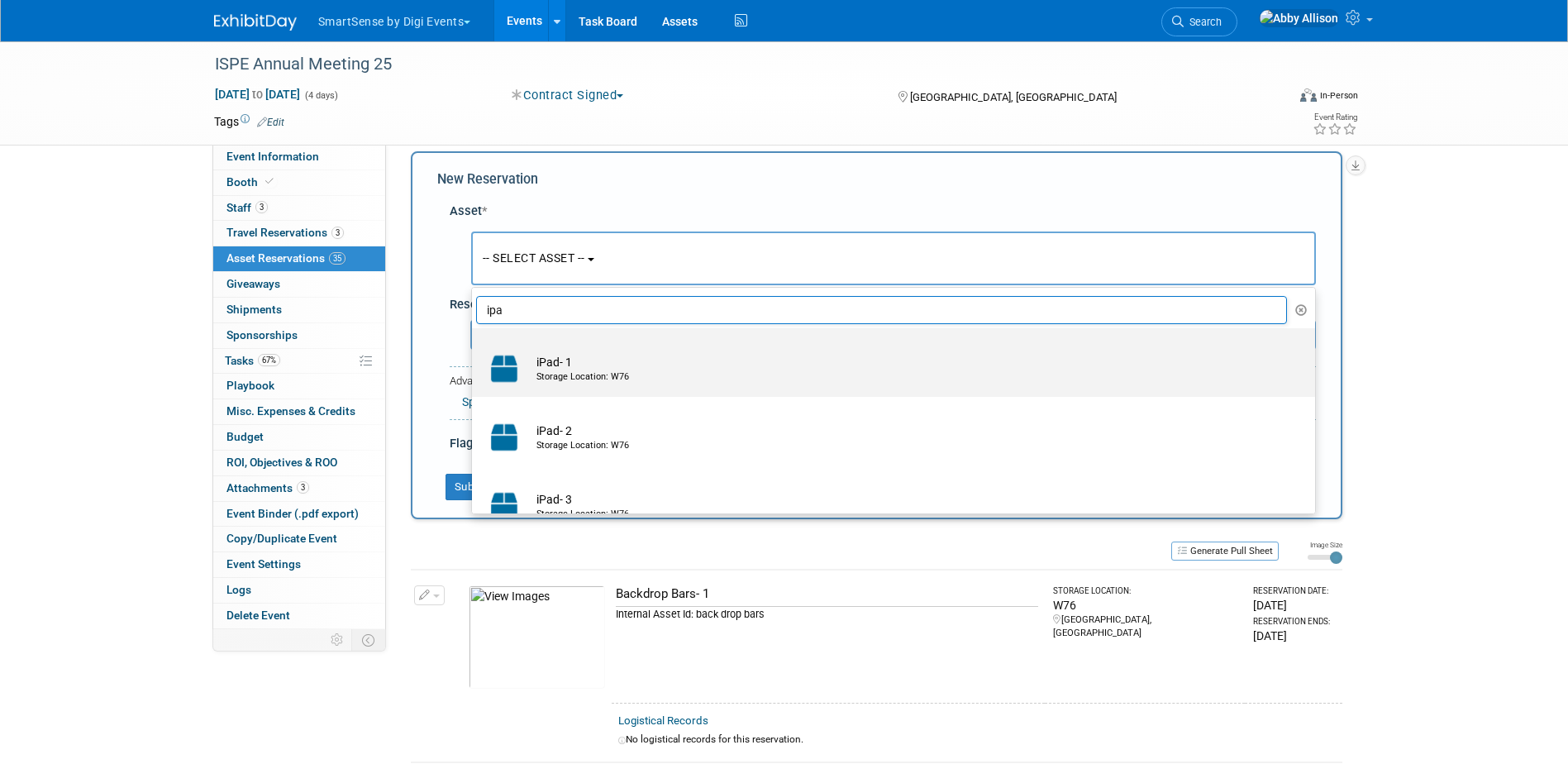
type input "ipa"
click at [585, 362] on td "iPad- 1 Storage Location: W76" at bounding box center [905, 369] width 754 height 36
click at [475, 348] on input "iPad- 1 Storage Location: W76" at bounding box center [469, 342] width 11 height 11
select select "10710520"
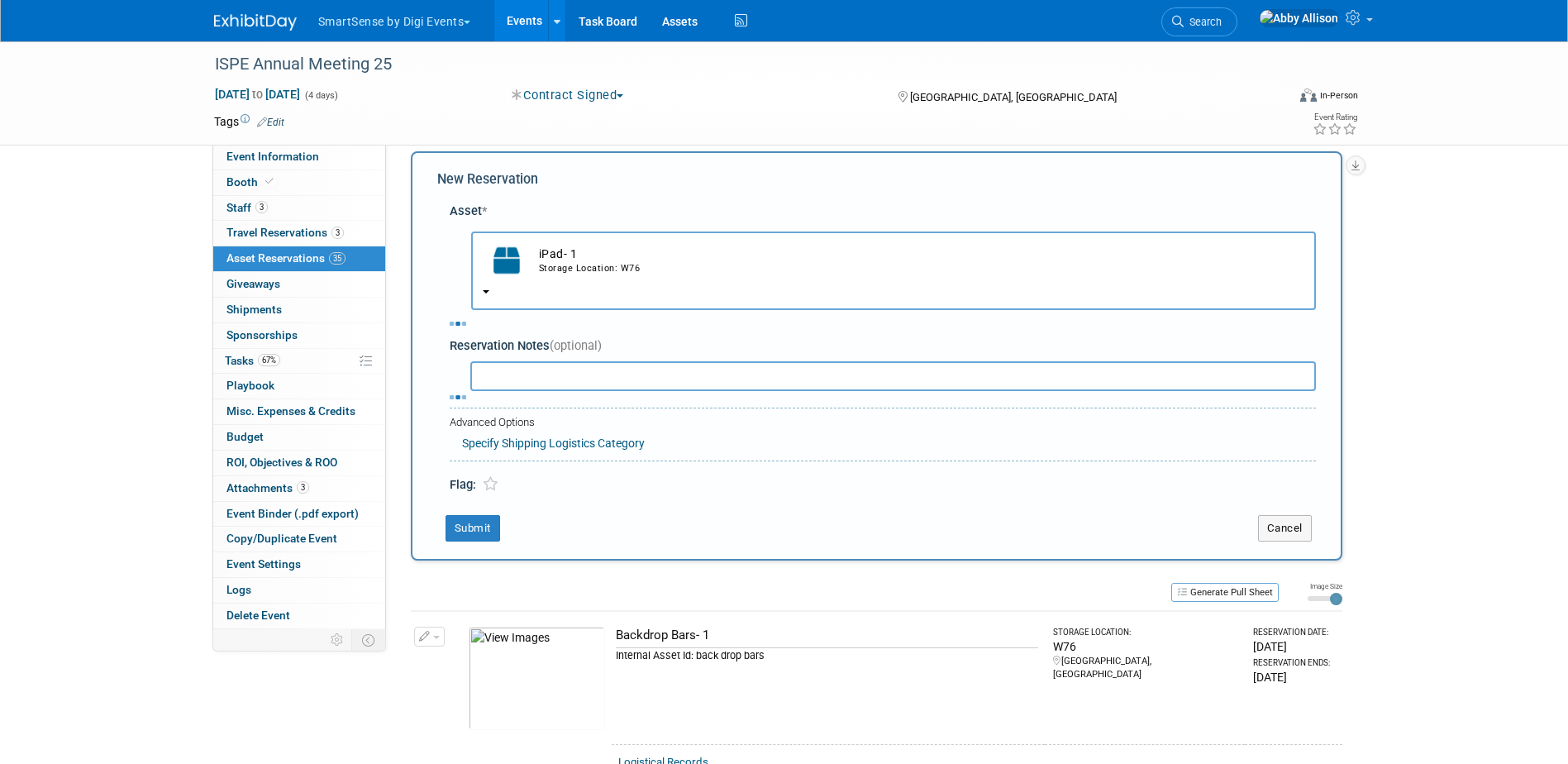
select select "9"
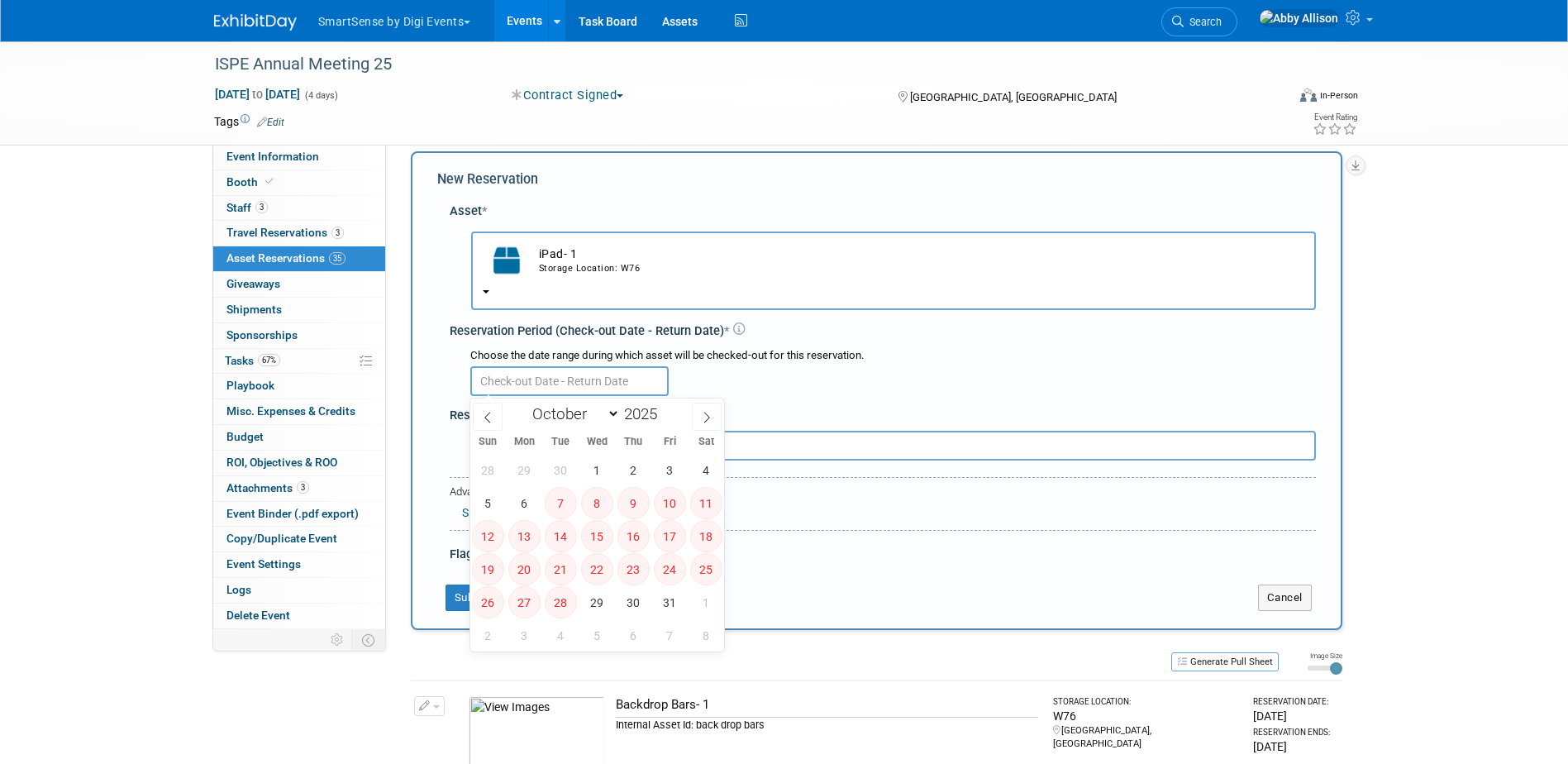
click at [497, 369] on input "text" at bounding box center [569, 382] width 198 height 30
click at [535, 262] on td "iPad- 1 Storage Location: W76" at bounding box center [917, 260] width 773 height 36
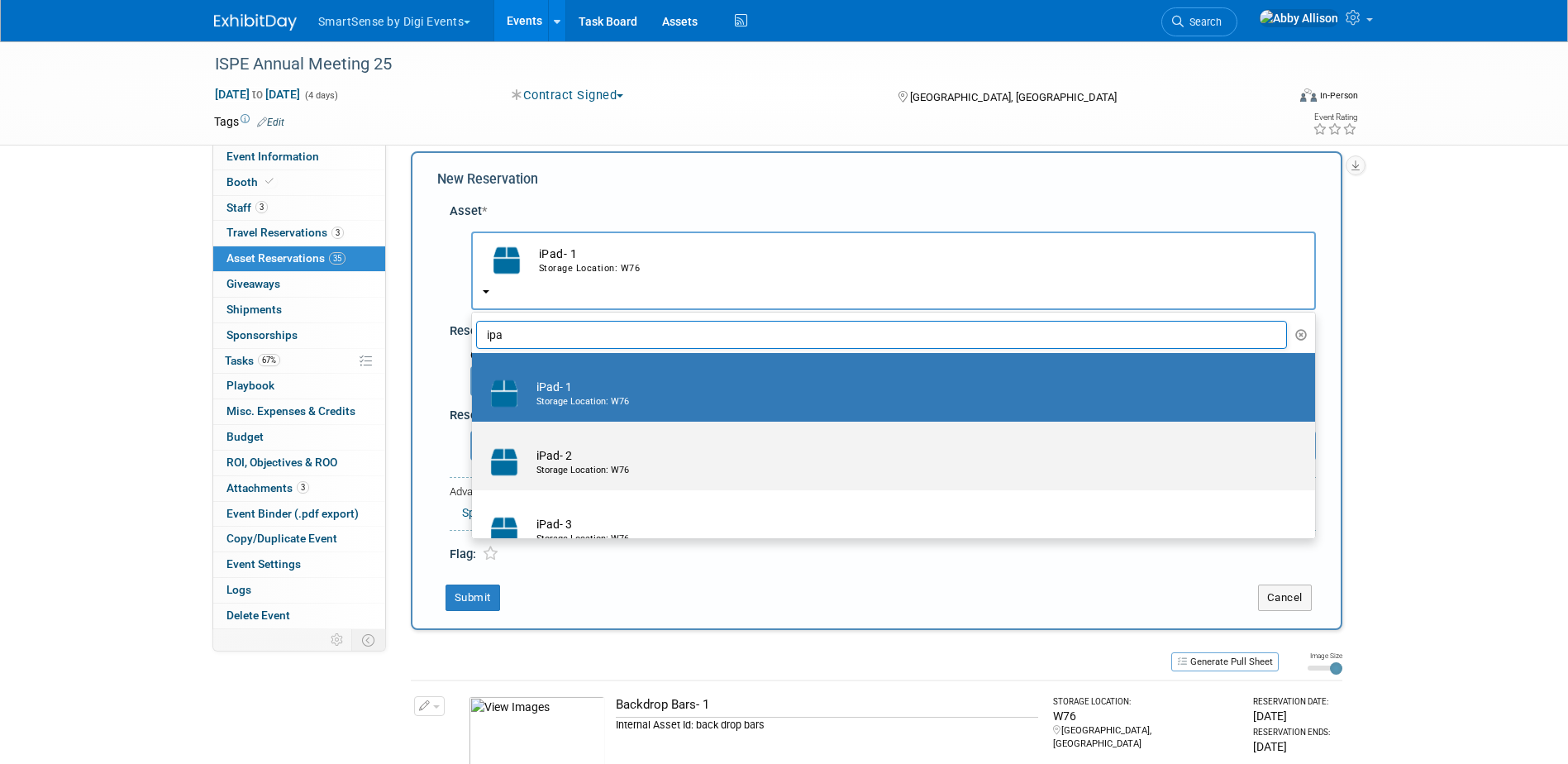
click at [537, 449] on td "iPad- 2 Storage Location: W76" at bounding box center [905, 462] width 754 height 36
click at [475, 441] on input "iPad- 2 Storage Location: W76" at bounding box center [469, 436] width 11 height 11
radio input "true"
select select "10710616"
type input "ipa"
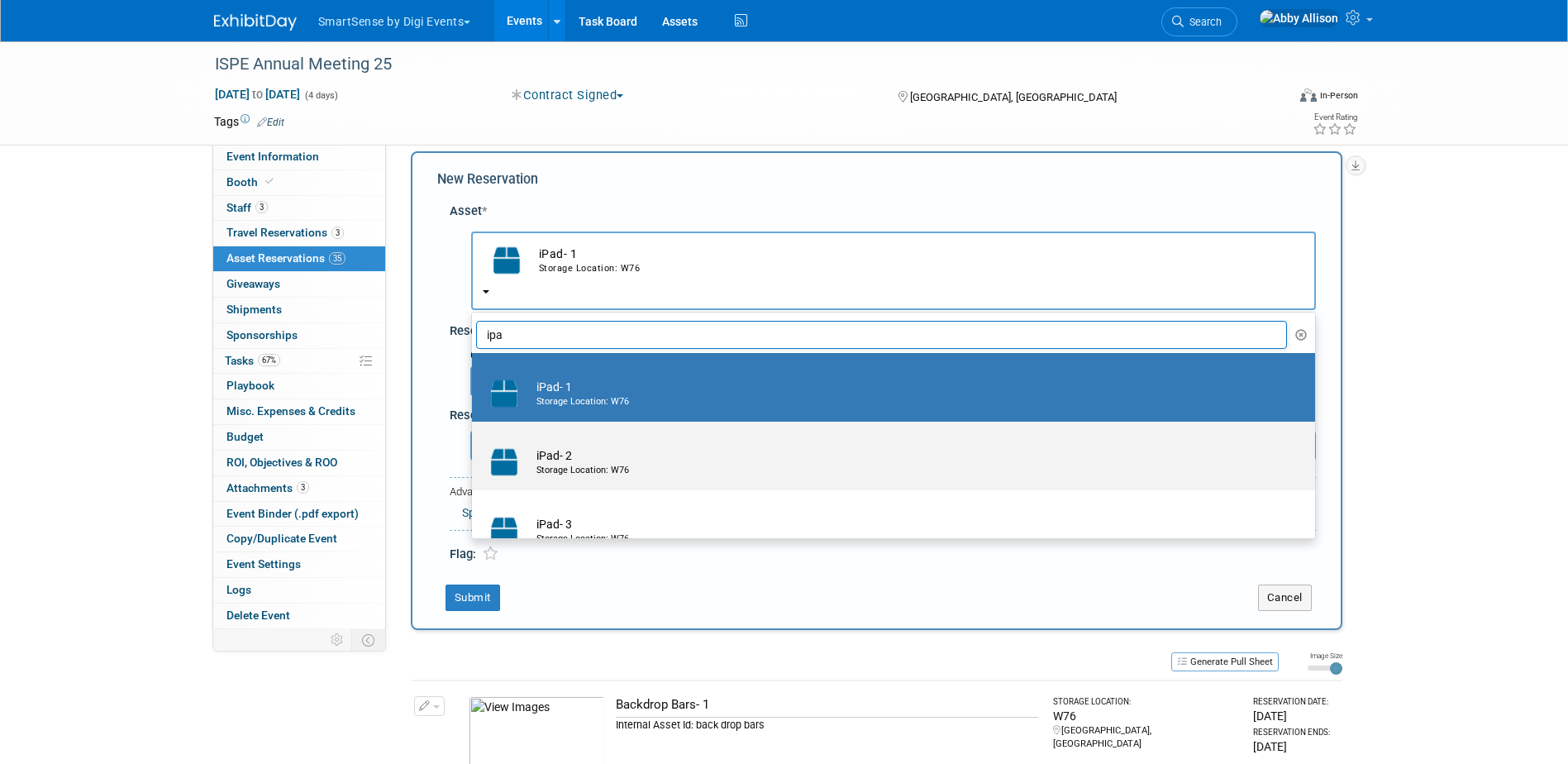
radio input "false"
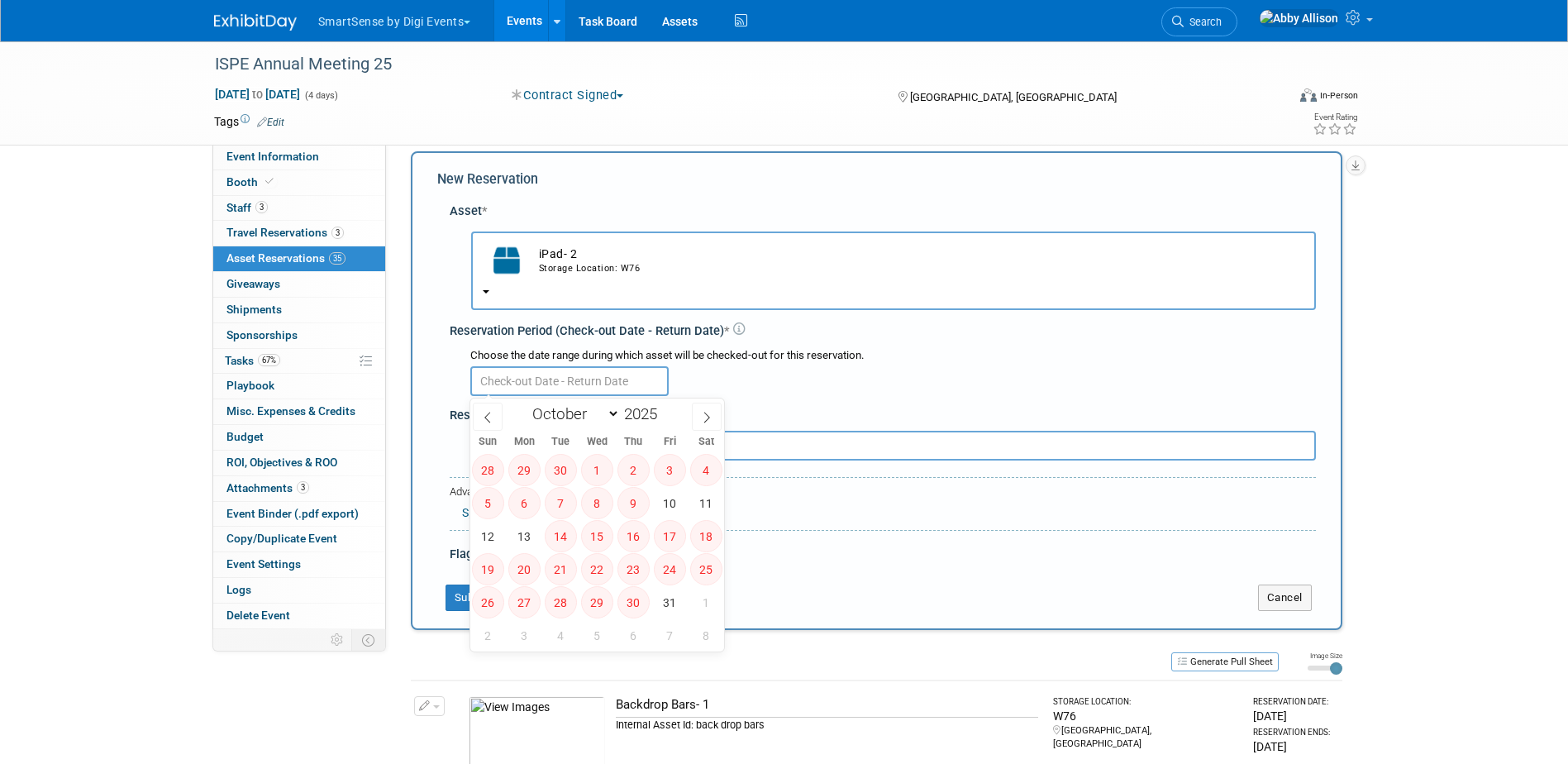
click at [527, 383] on input "text" at bounding box center [569, 382] width 198 height 30
click at [573, 260] on td "iPad- 2 Storage Location: W76" at bounding box center [917, 260] width 773 height 36
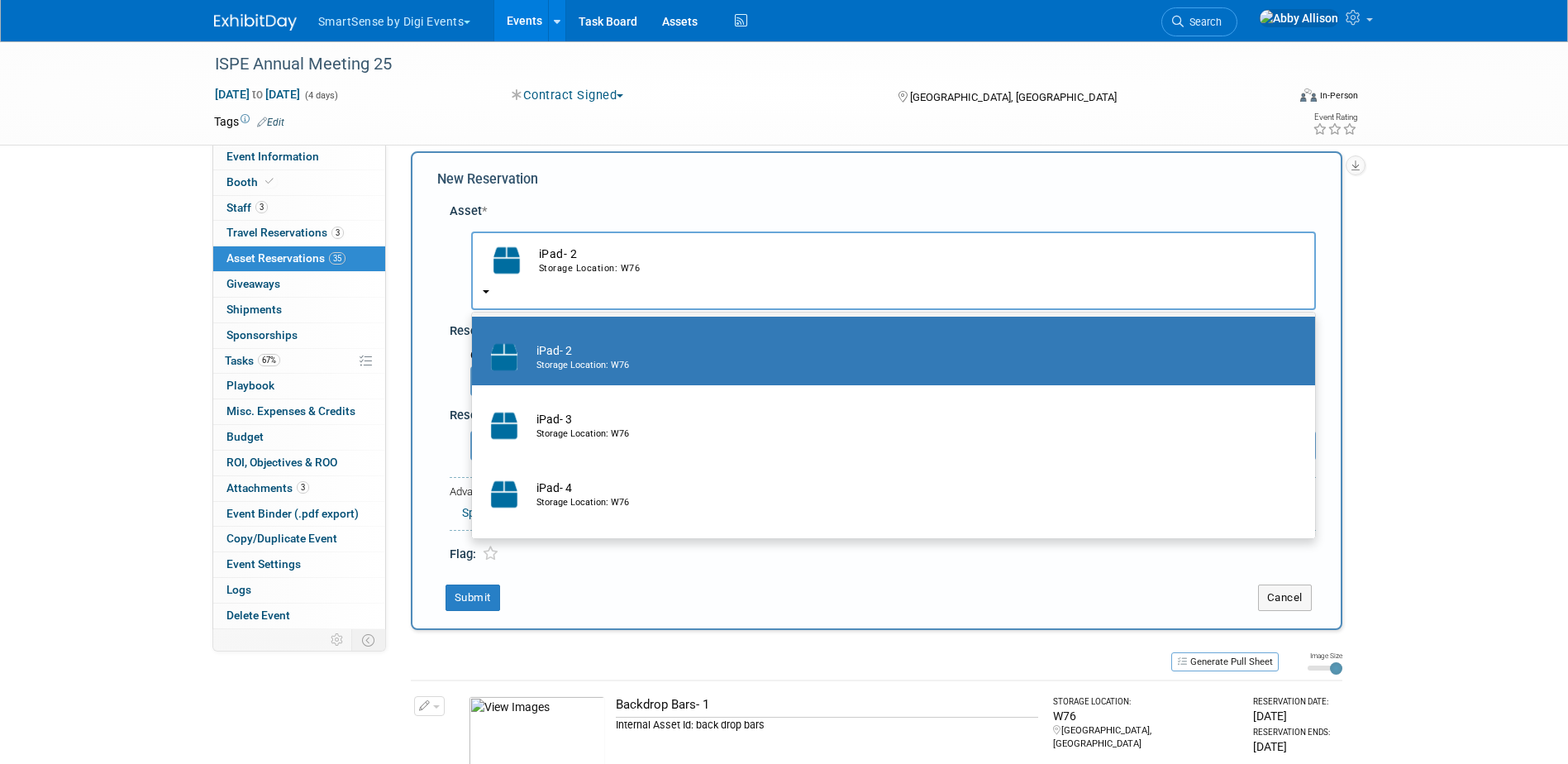
scroll to position [166, 0]
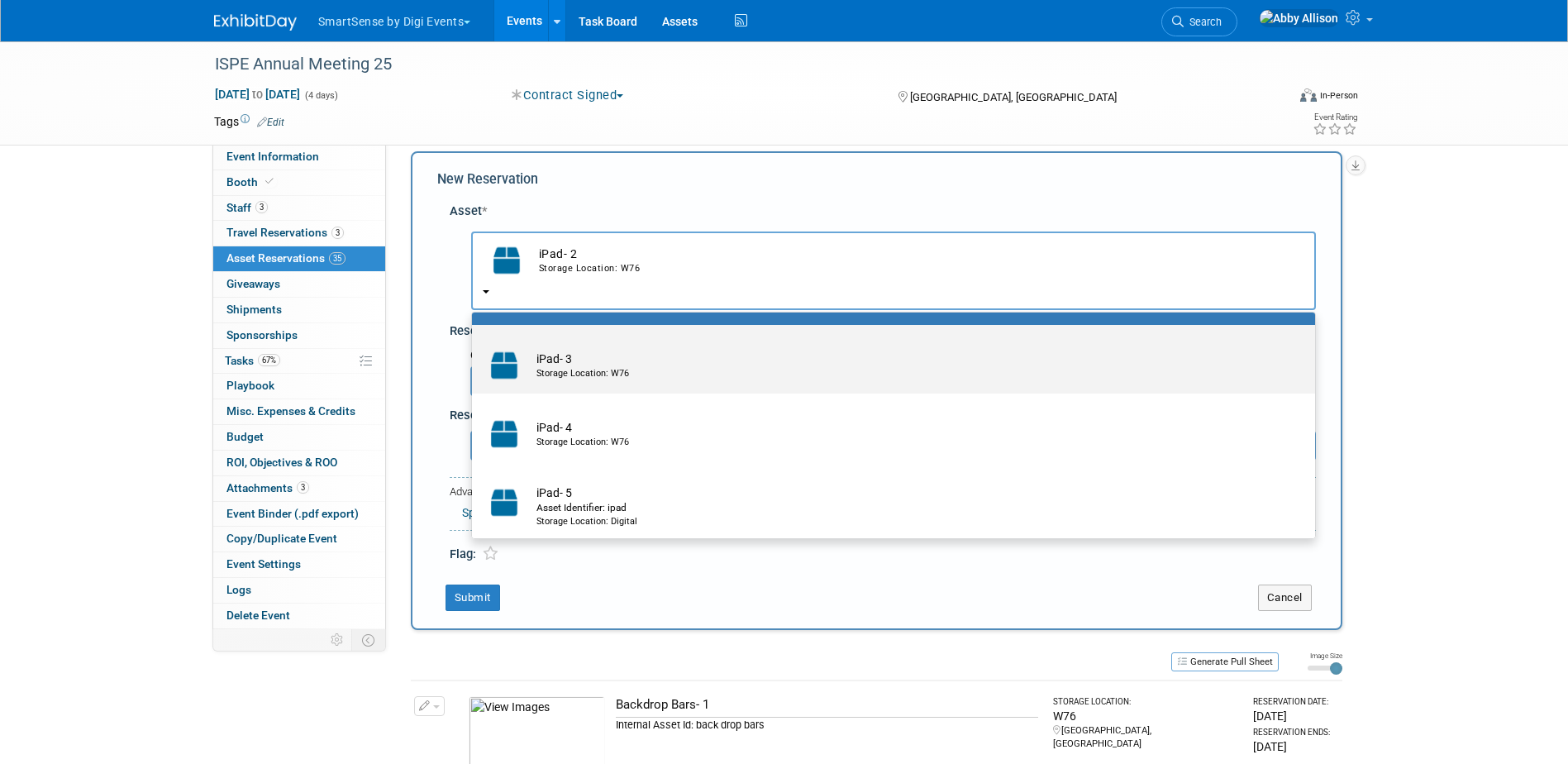
click at [562, 369] on div "Storage Location: W76" at bounding box center [909, 373] width 745 height 13
click at [475, 344] on input "iPad- 3 Storage Location: W76" at bounding box center [469, 340] width 11 height 11
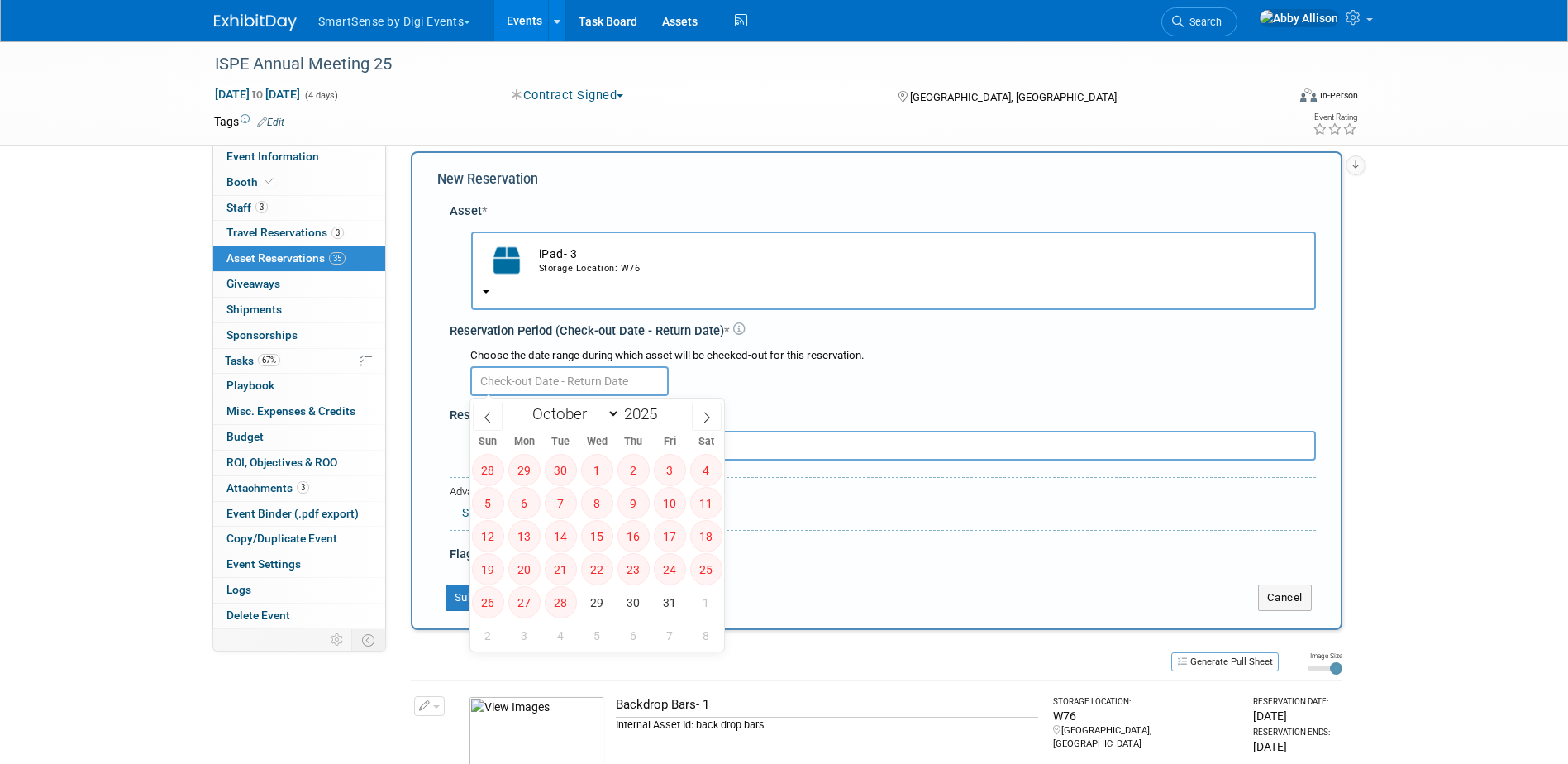
click at [539, 383] on input "text" at bounding box center [569, 382] width 198 height 30
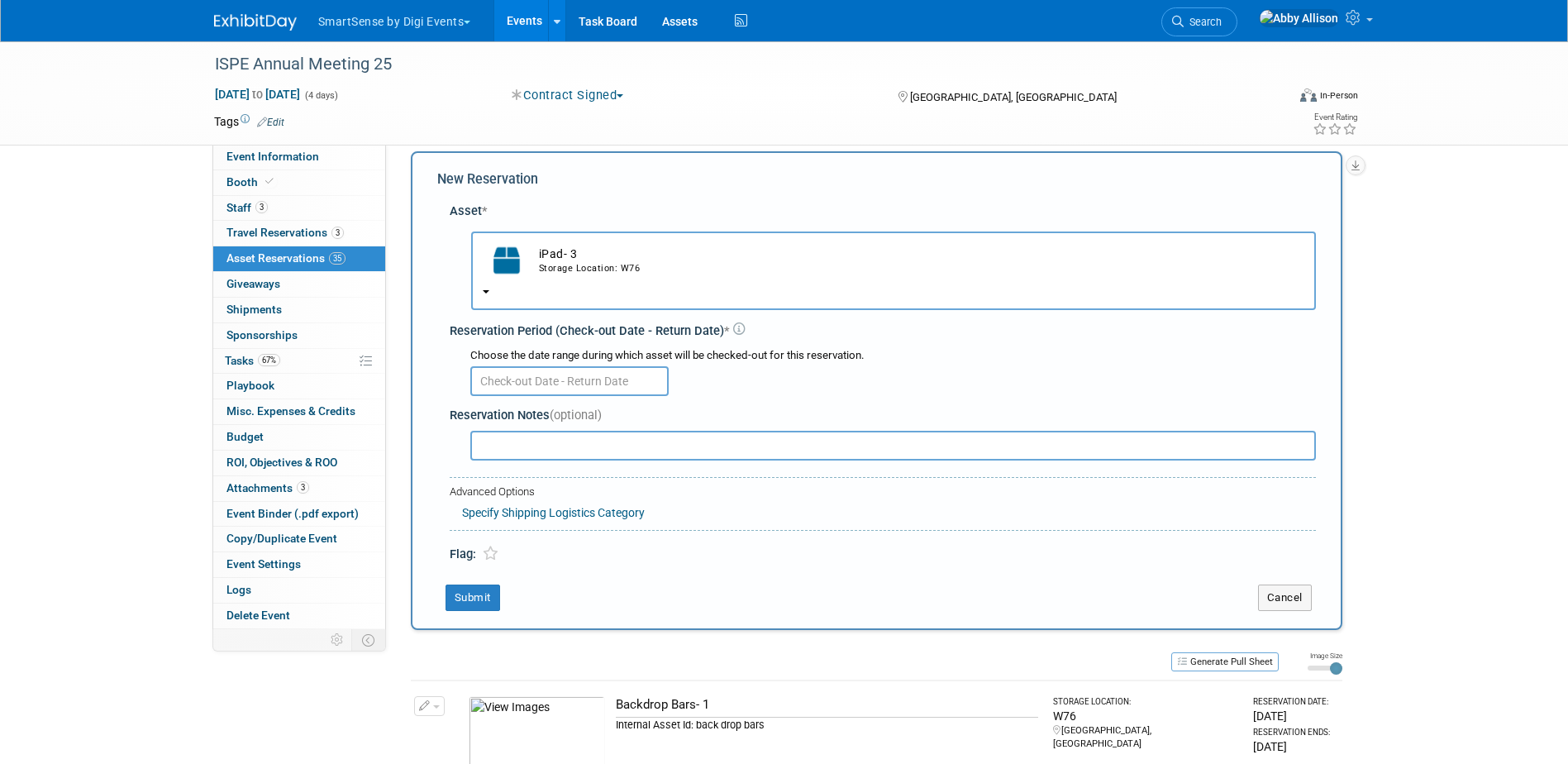
click at [557, 248] on td "iPad- 3 Storage Location: W76" at bounding box center [917, 260] width 773 height 36
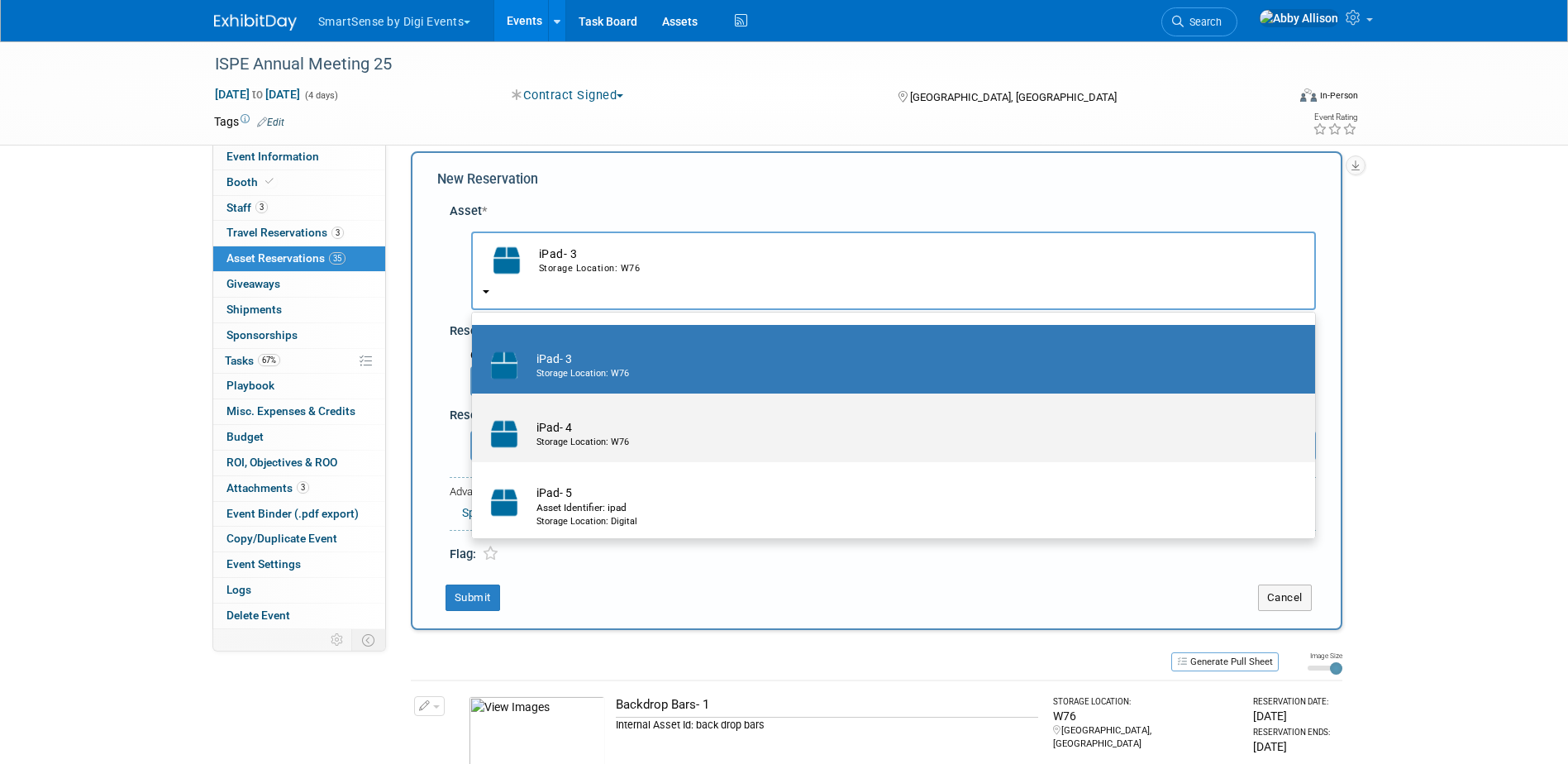
click at [552, 438] on td "iPad- 4 Storage Location: W76" at bounding box center [905, 434] width 754 height 36
click at [475, 413] on input "iPad- 4 Storage Location: W76" at bounding box center [469, 409] width 11 height 11
select select "10710618"
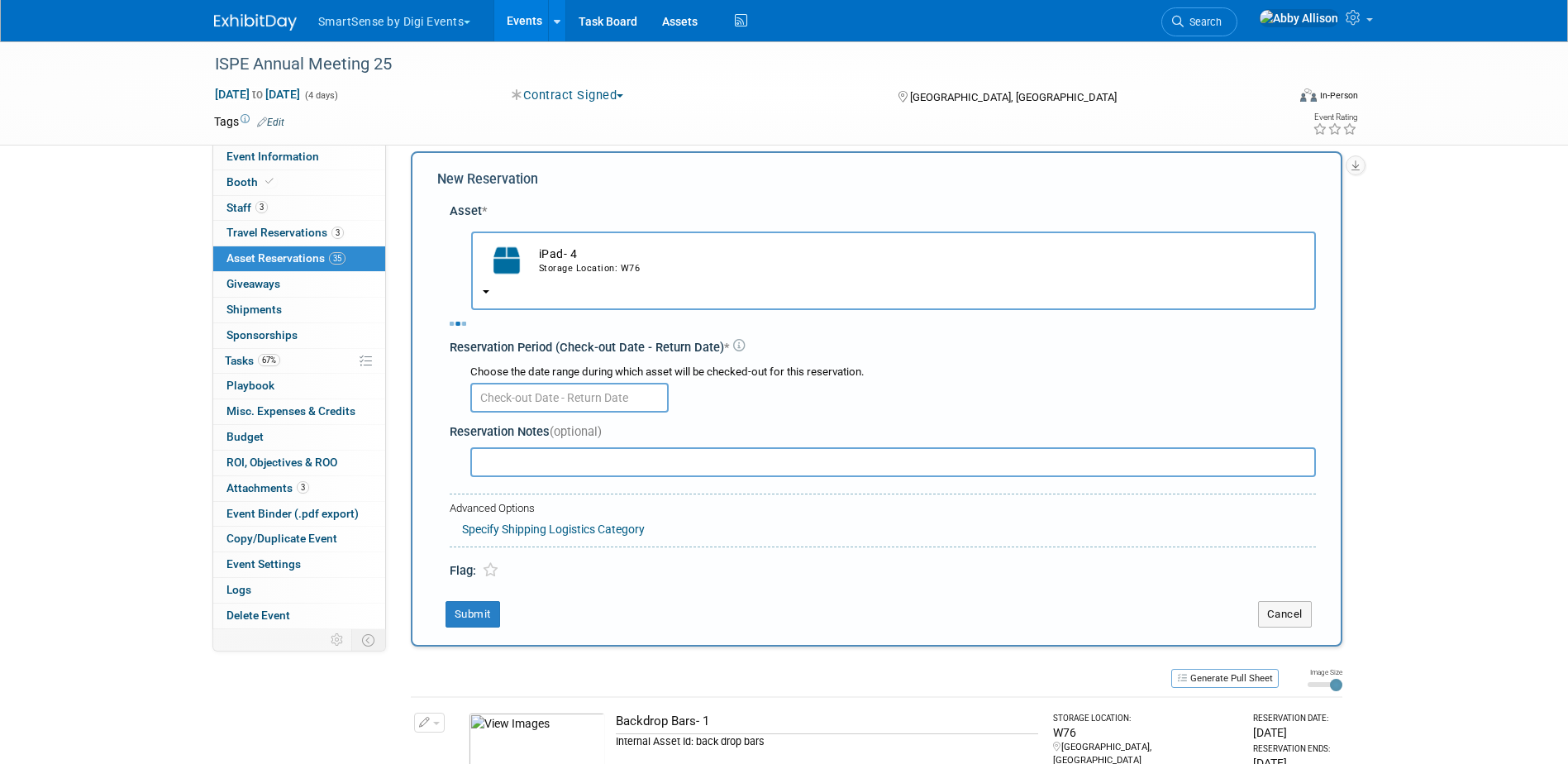
select select "9"
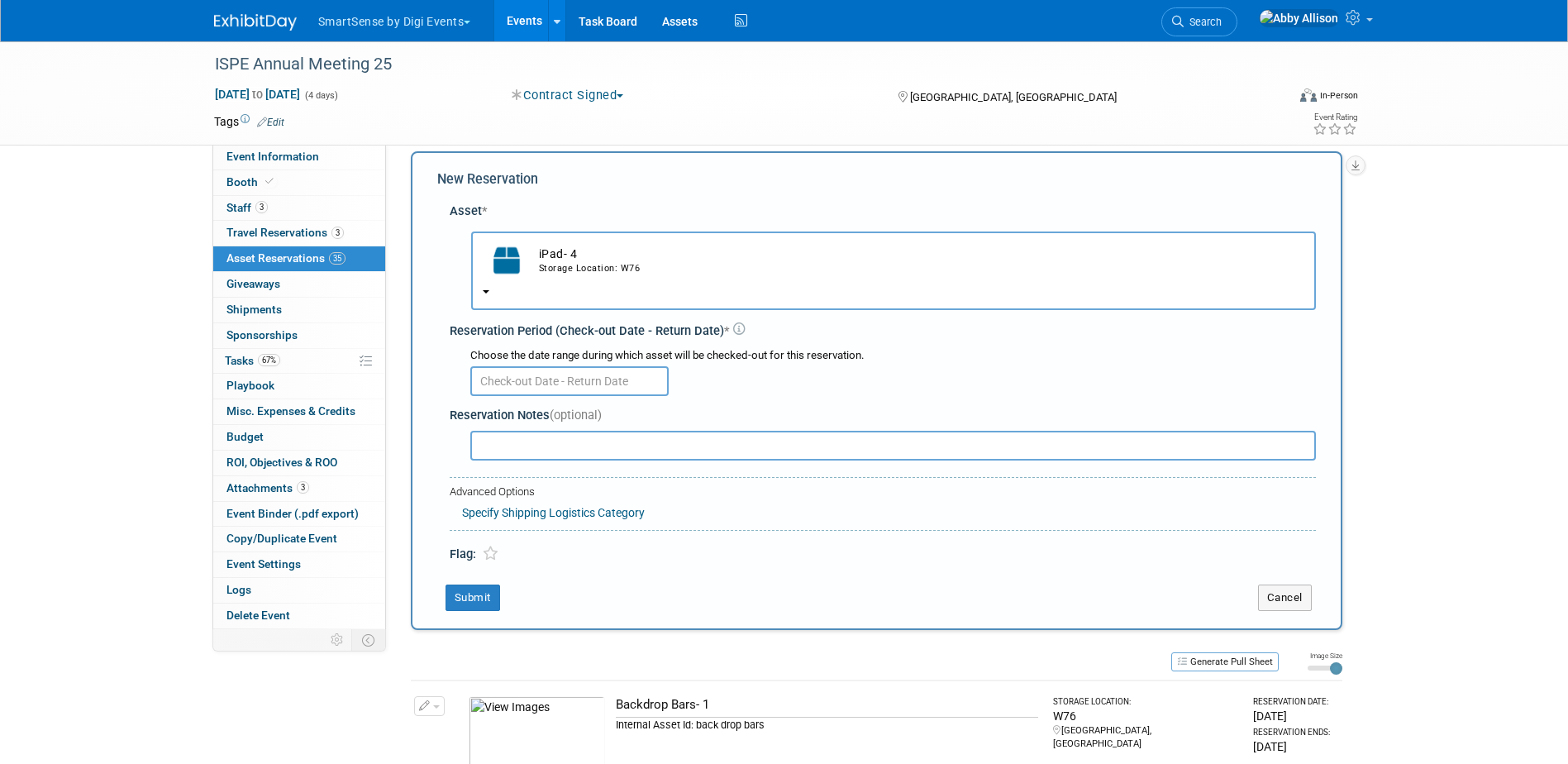
click at [544, 396] on div "Choose the date range during which asset will be checked-out for this reservati…" at bounding box center [886, 371] width 860 height 58
click at [544, 380] on input "text" at bounding box center [569, 382] width 198 height 30
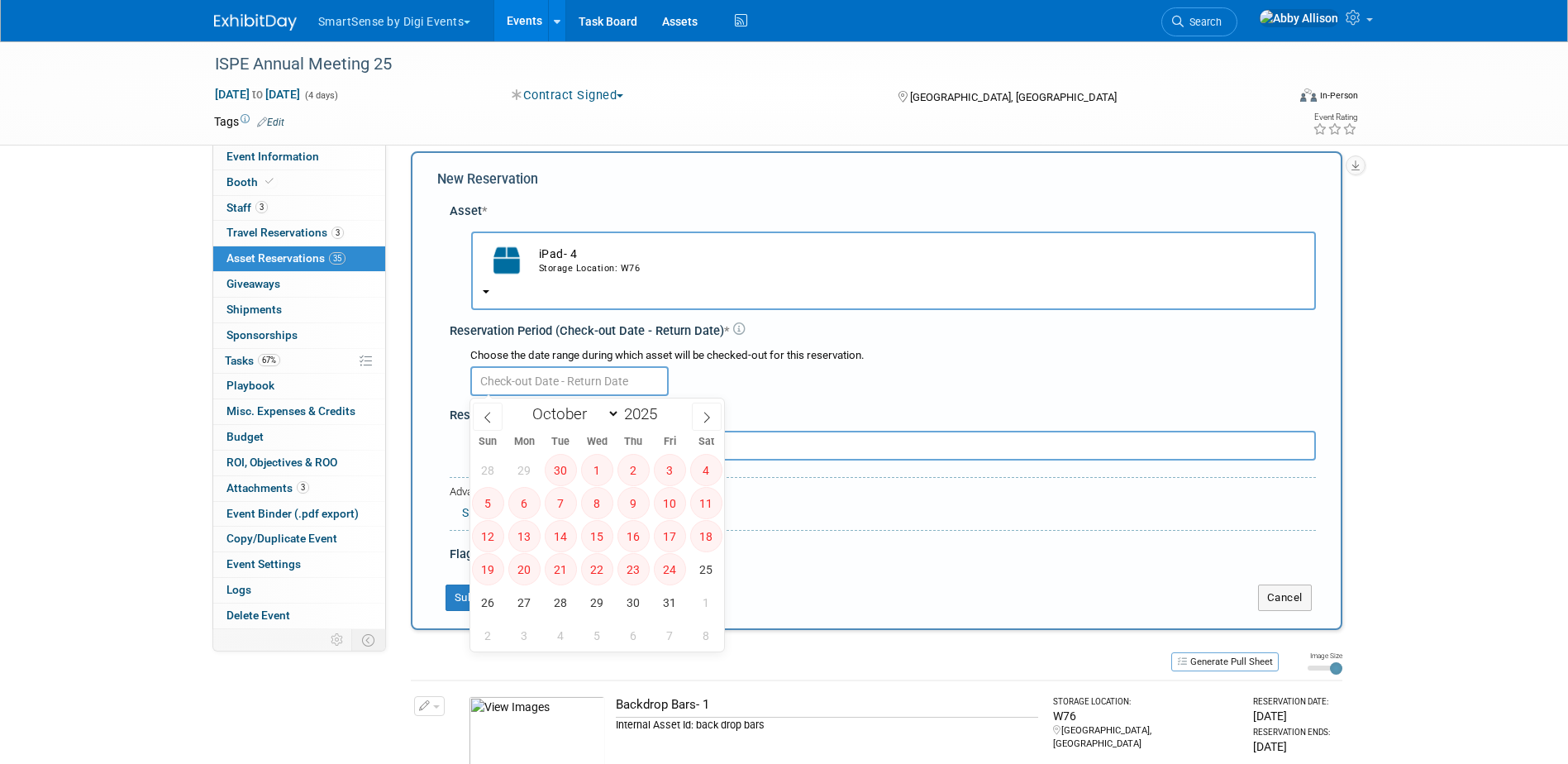
click at [543, 251] on td "iPad- 4 Storage Location: W76" at bounding box center [917, 260] width 773 height 36
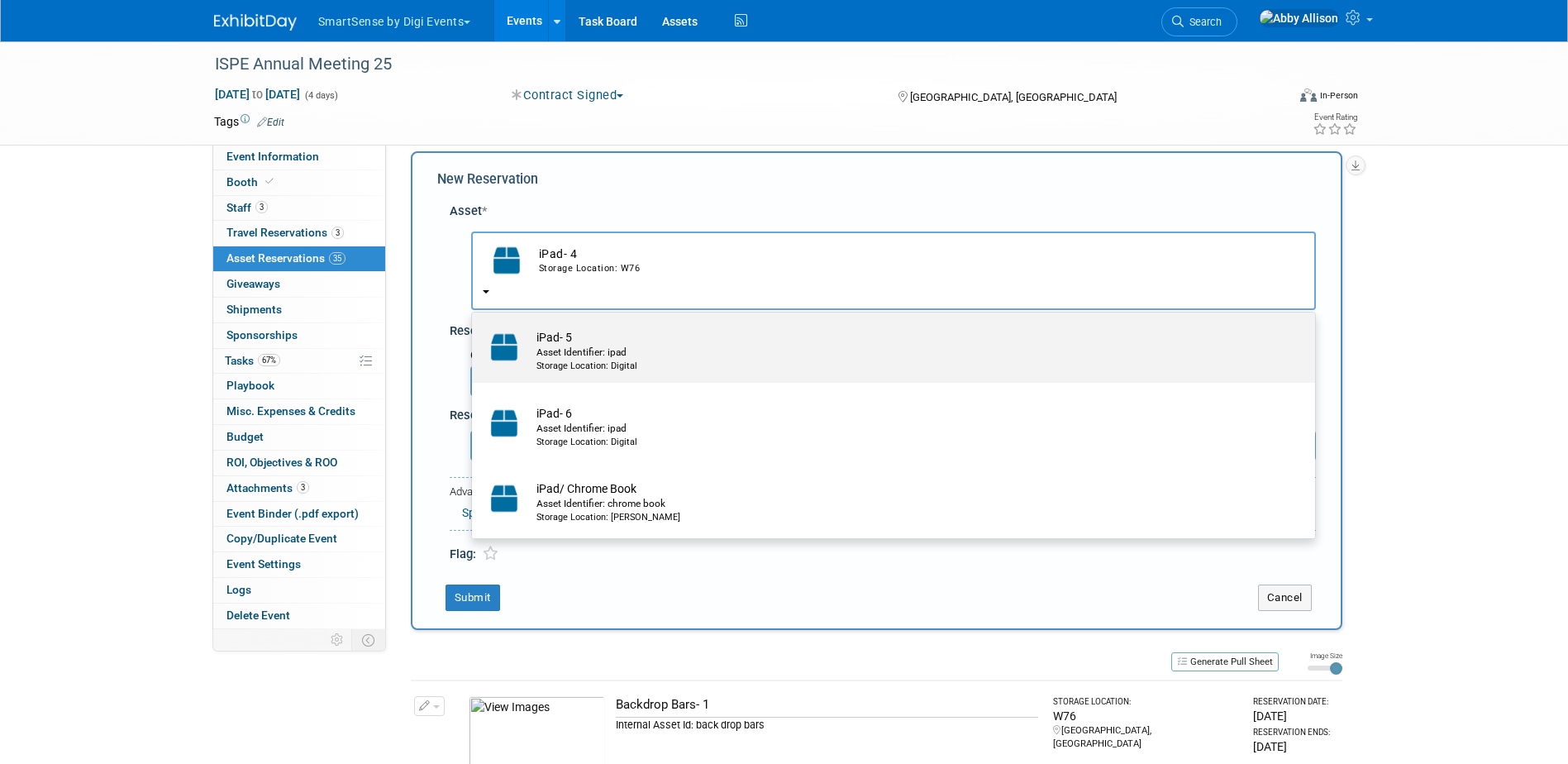
scroll to position [327, 0]
click at [570, 359] on div "Storage Location: Digital" at bounding box center [909, 366] width 745 height 13
click at [475, 327] on input "iPad- 5 Asset Identifier: ipad Storage Location: Digital" at bounding box center [469, 321] width 11 height 11
select select "10720519"
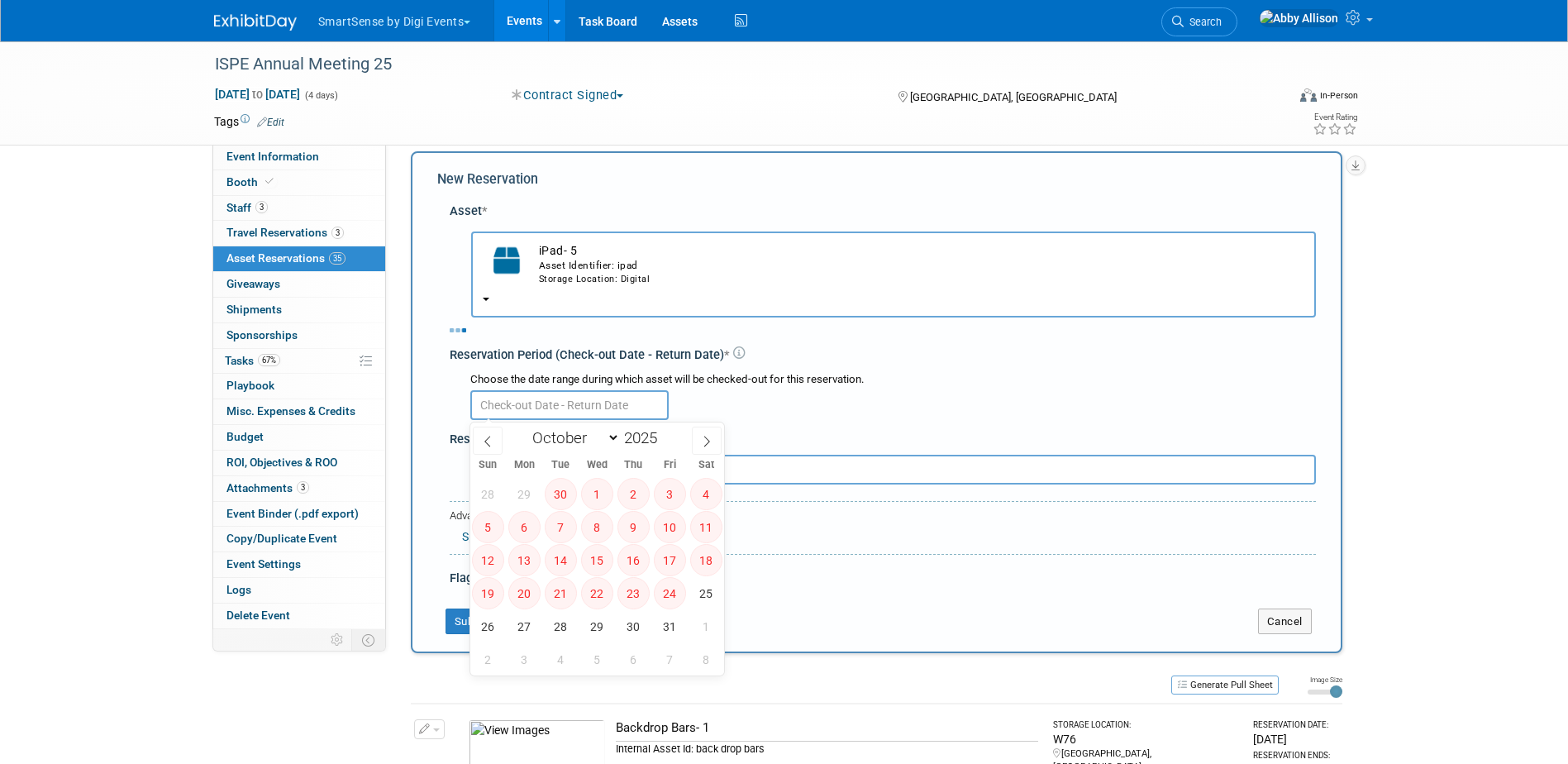
click at [535, 401] on input "text" at bounding box center [569, 405] width 198 height 30
select select "9"
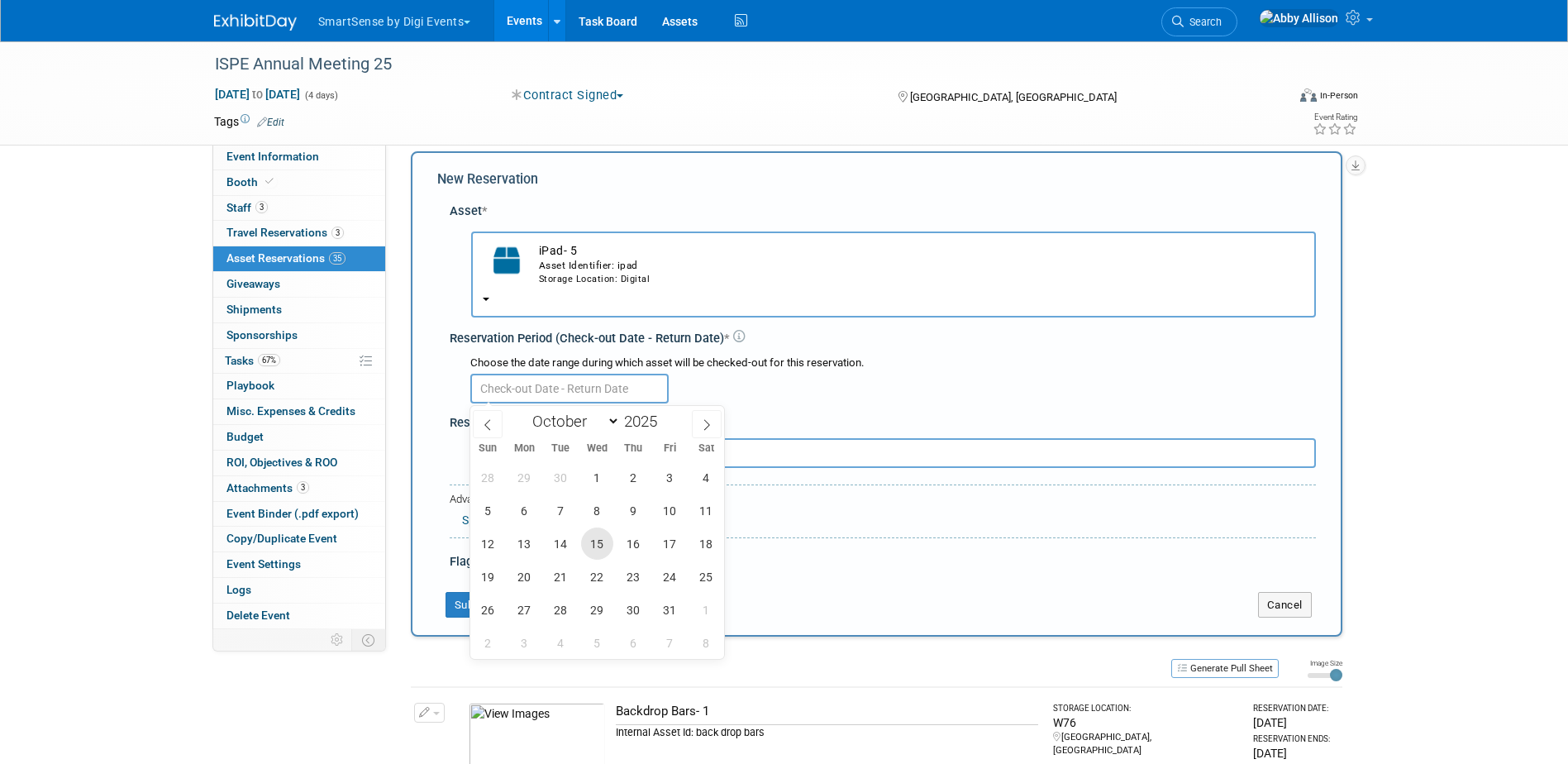
click at [593, 537] on span "15" at bounding box center [596, 543] width 33 height 33
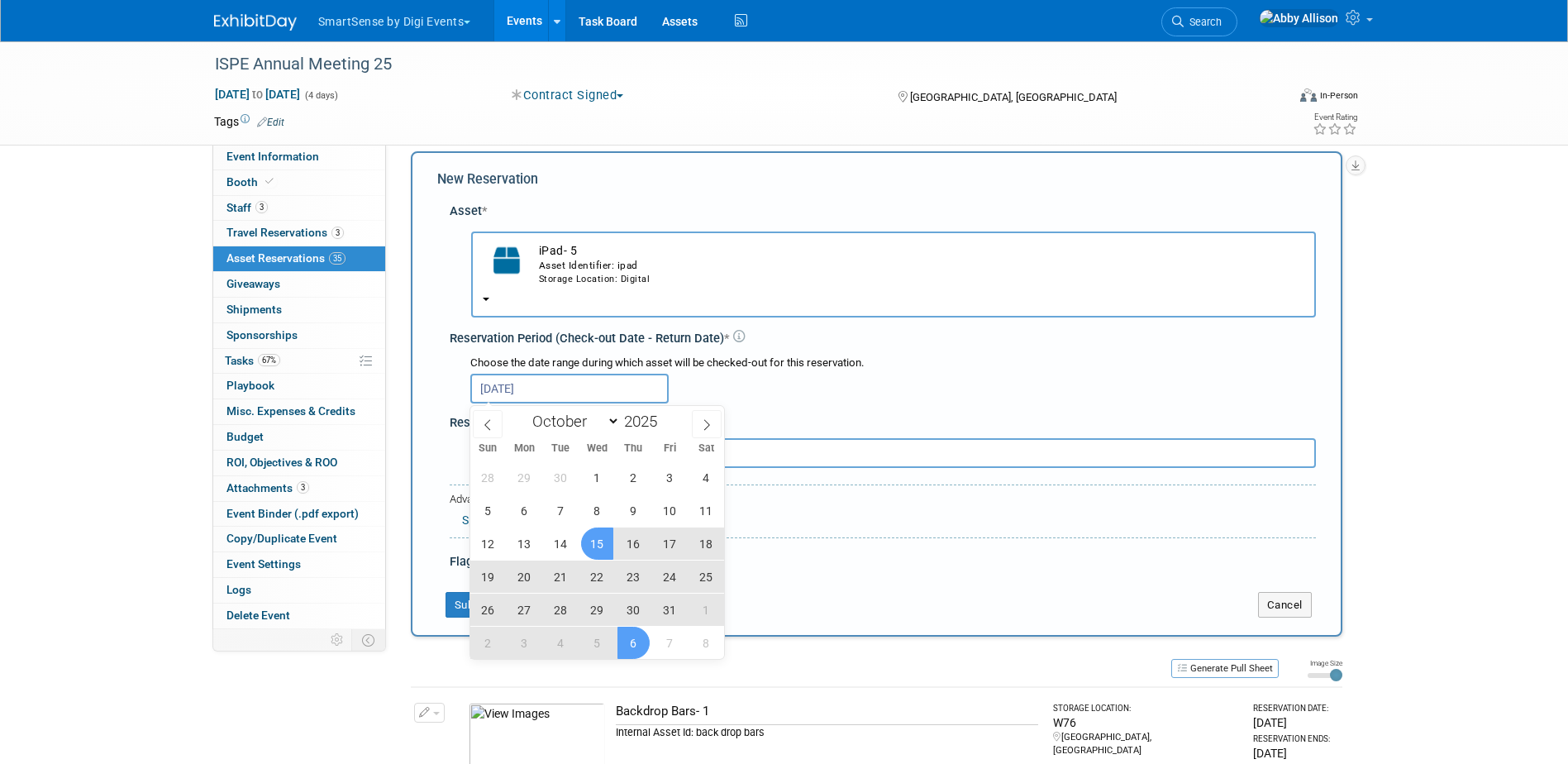
click at [631, 637] on span "6" at bounding box center [634, 642] width 33 height 33
type input "[DATE] to [DATE]"
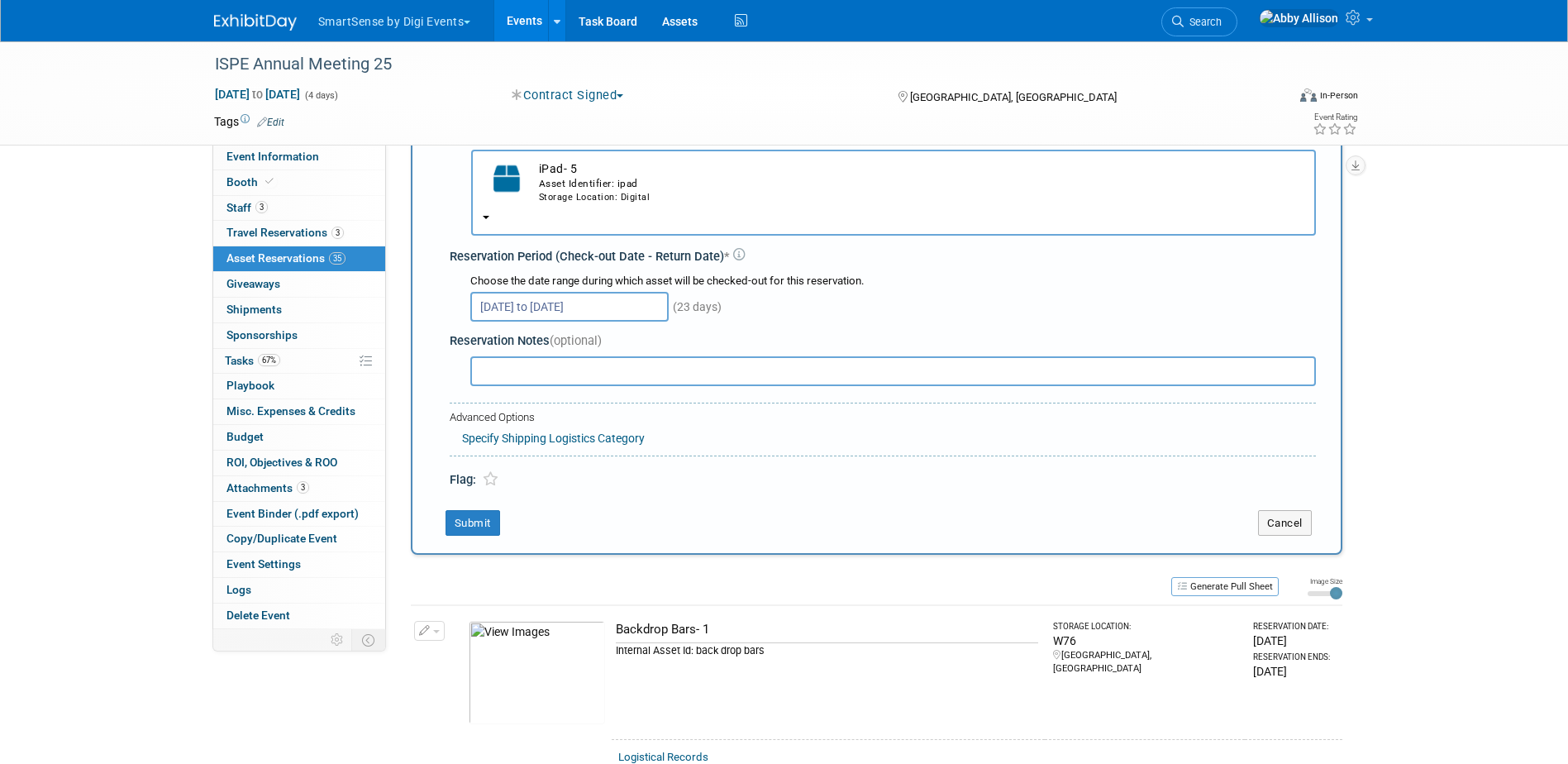
scroll to position [99, 0]
click at [485, 517] on button "Submit" at bounding box center [473, 522] width 55 height 26
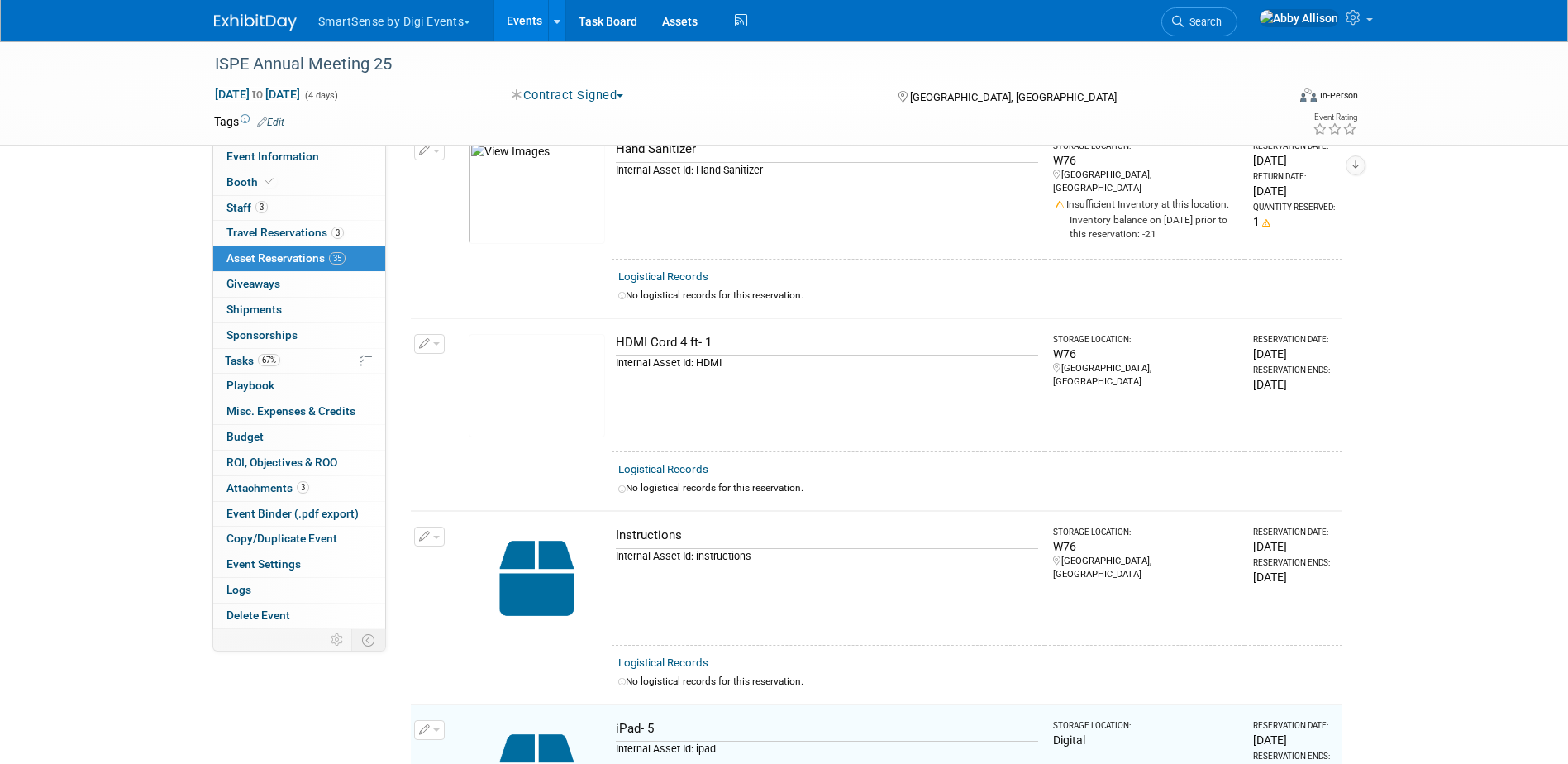
scroll to position [2712, 0]
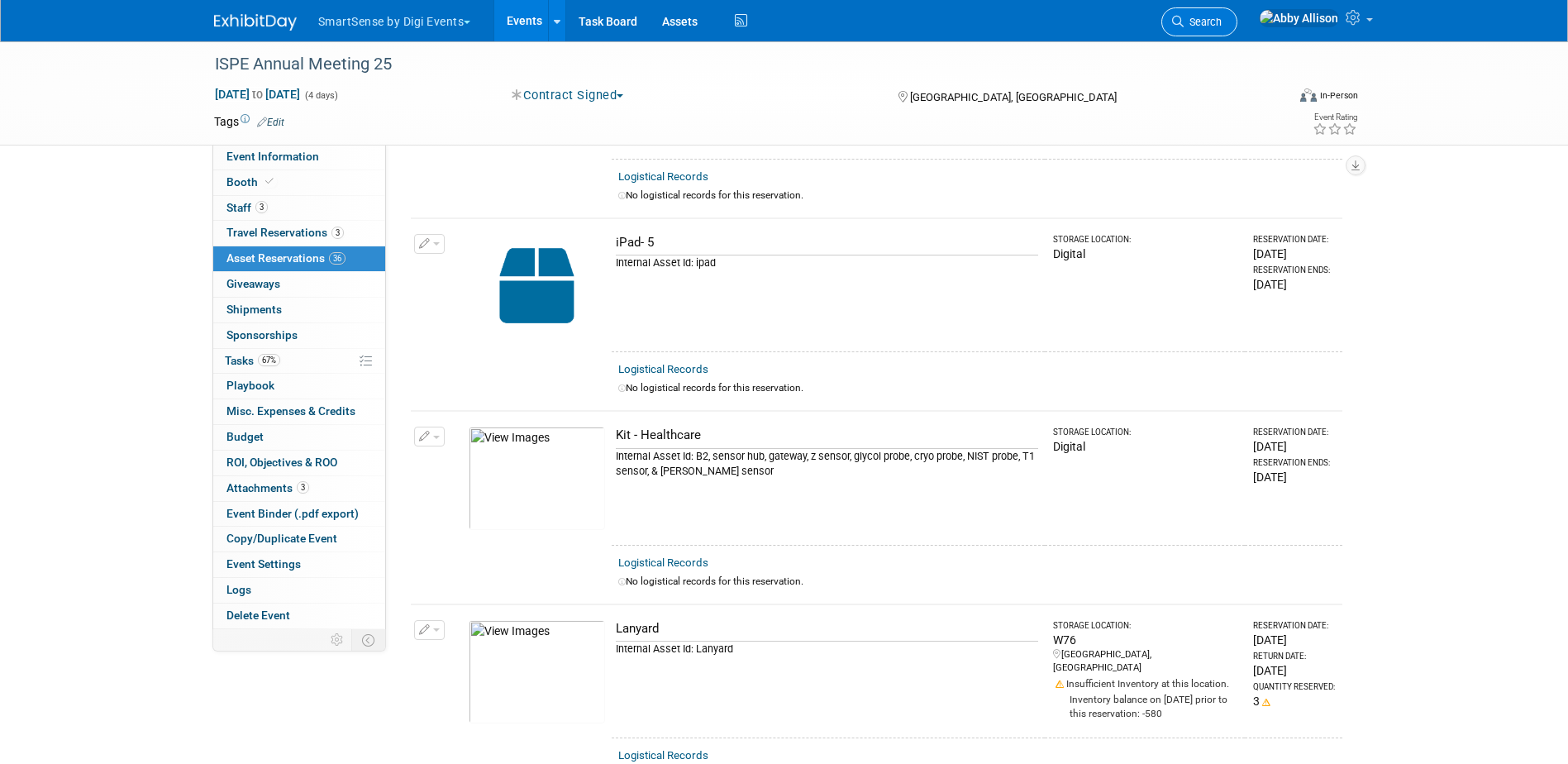
click at [1222, 27] on span "Search" at bounding box center [1202, 21] width 38 height 12
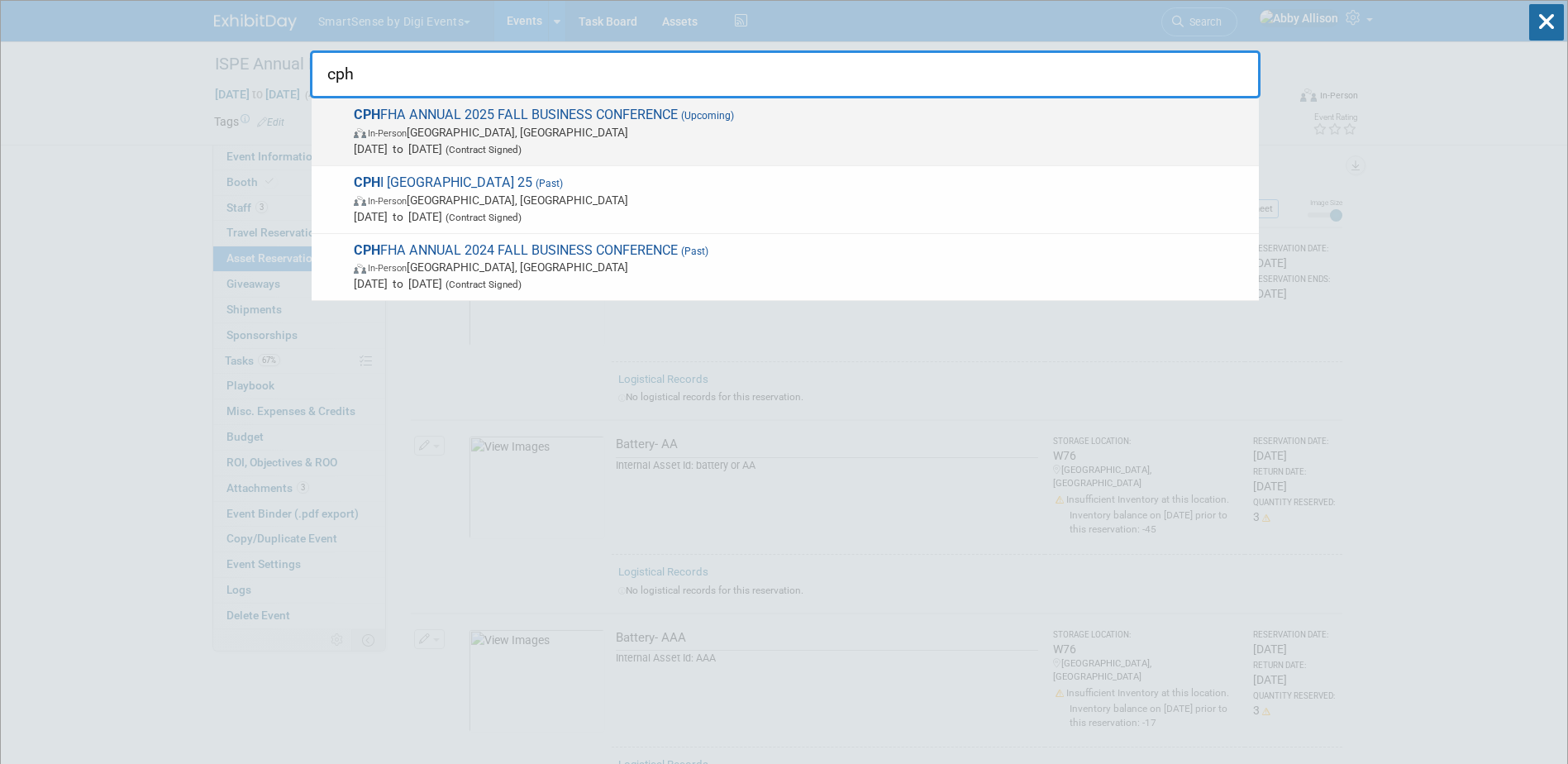
type input "cph"
click at [556, 141] on span "[DATE] to [DATE] (Contract Signed)" at bounding box center [802, 149] width 897 height 17
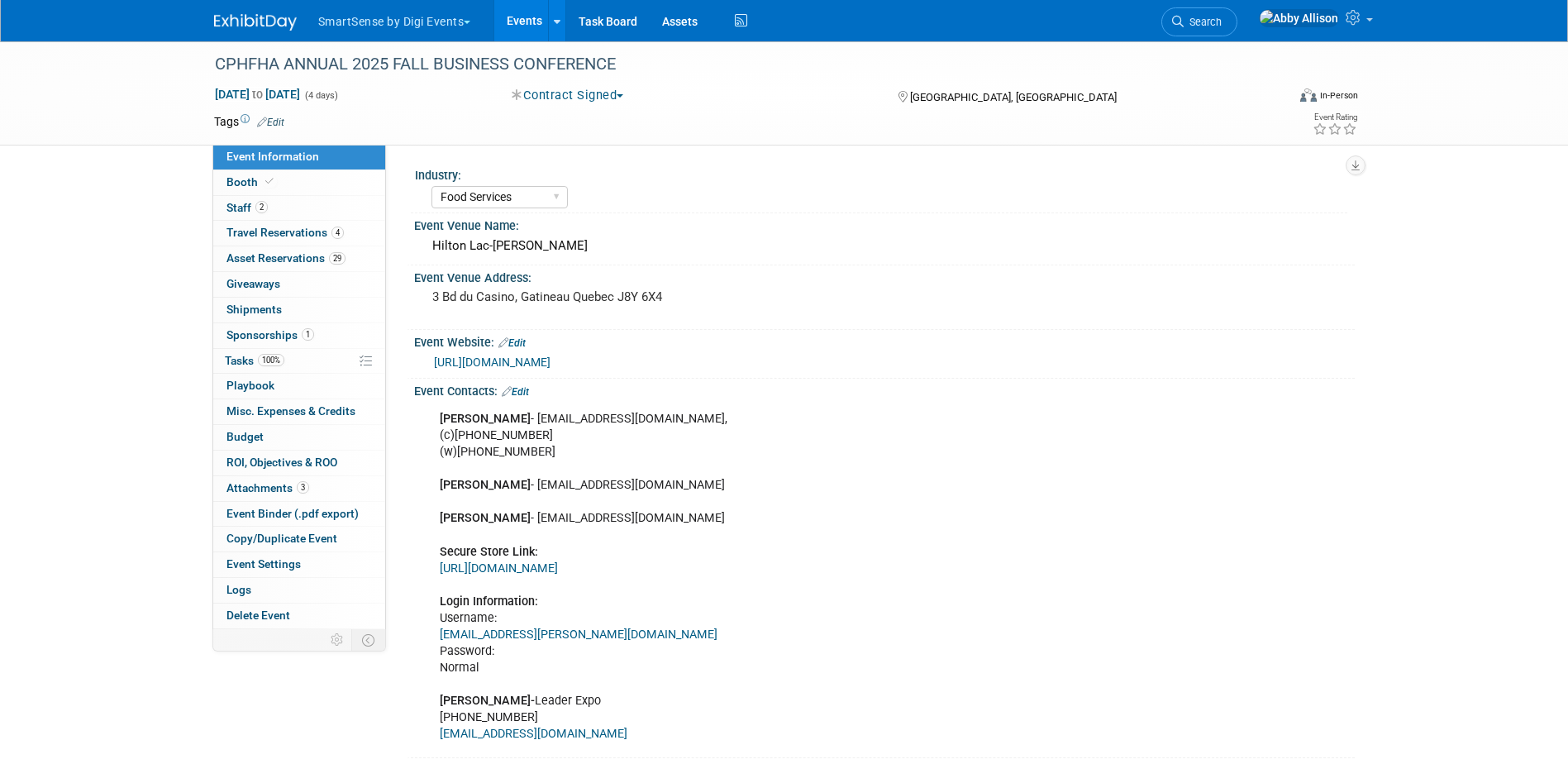
select select "Food Services"
click at [234, 233] on span "Travel Reservations 4" at bounding box center [285, 233] width 117 height 13
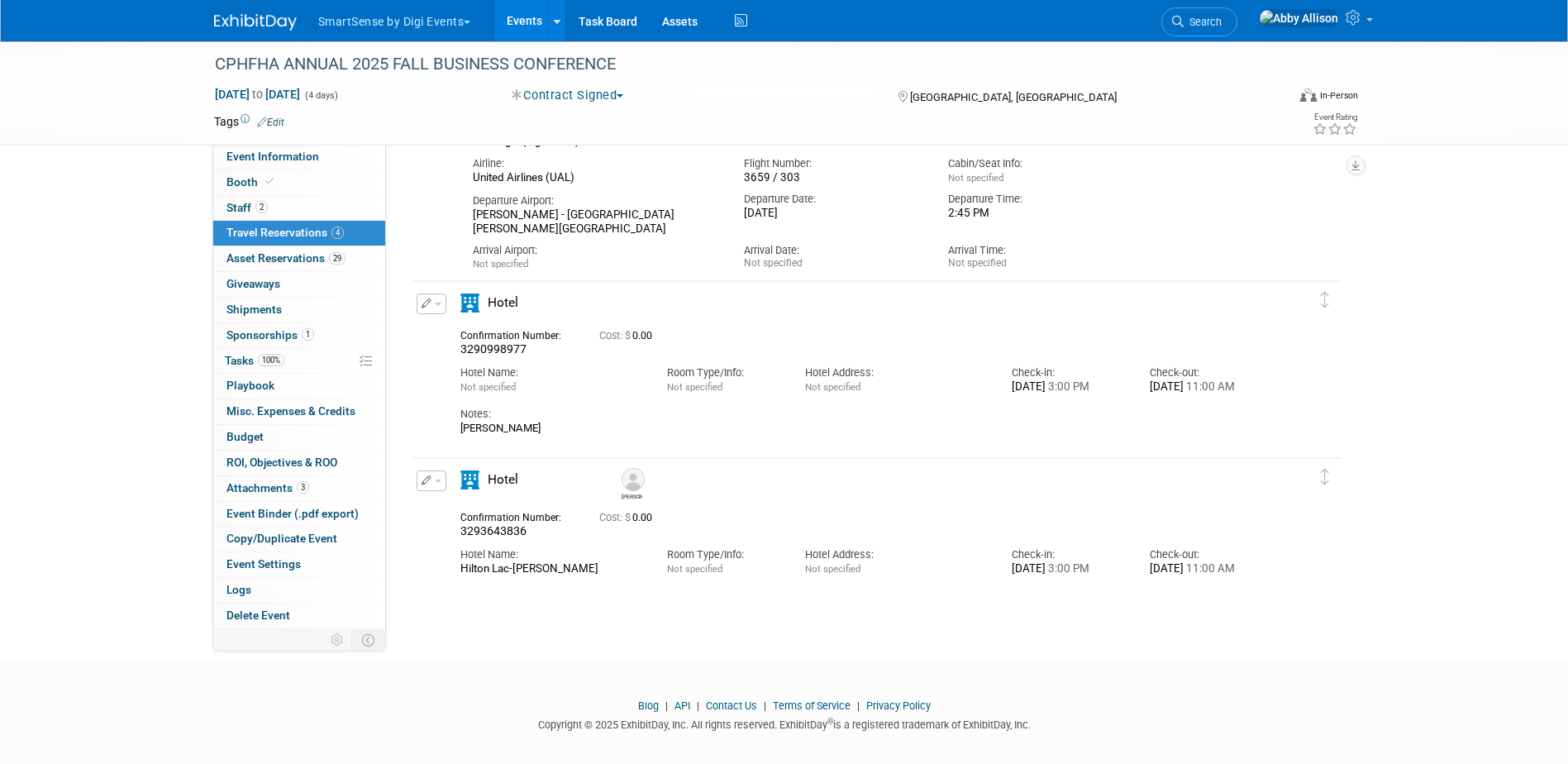
scroll to position [817, 0]
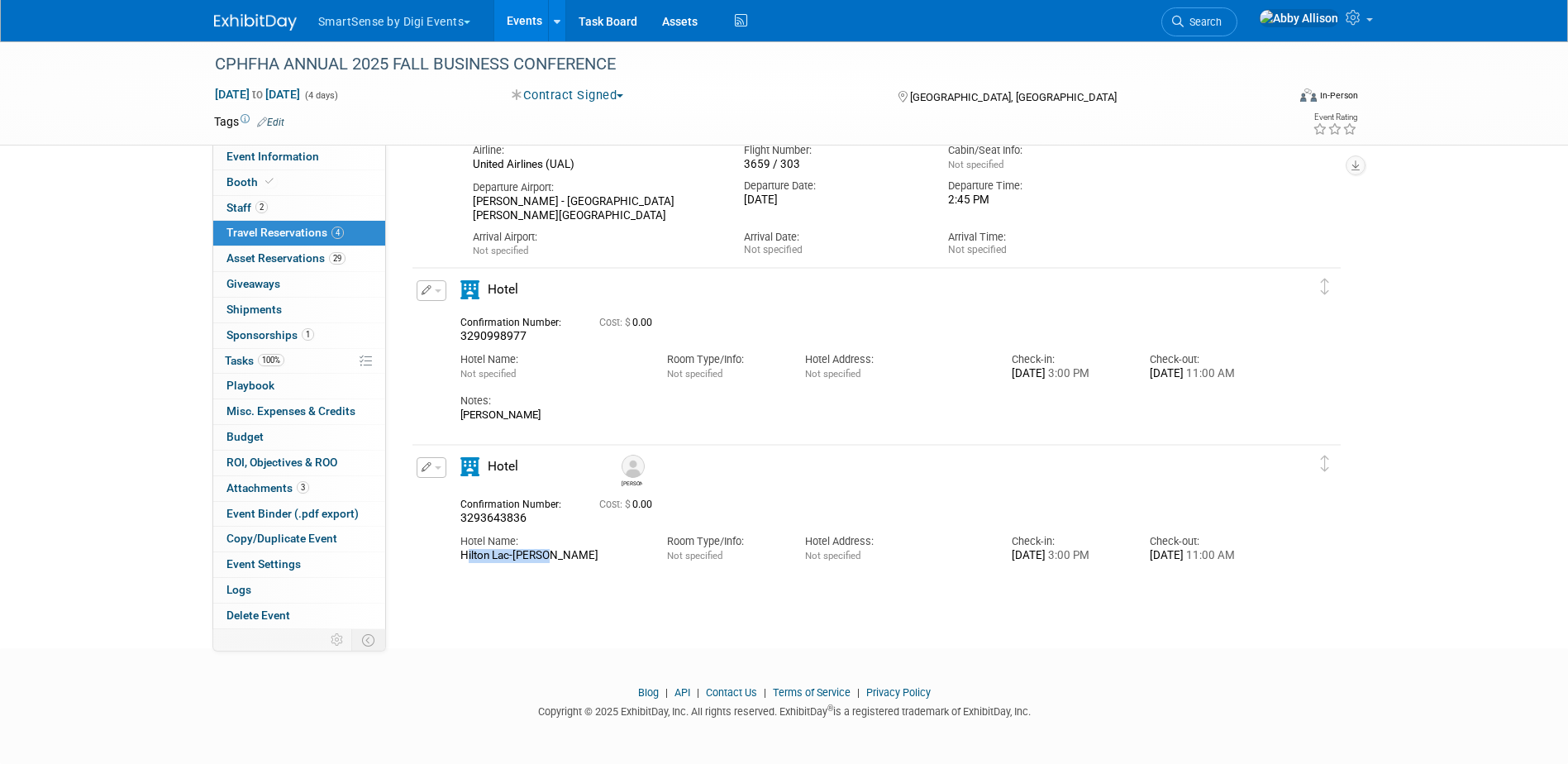
drag, startPoint x: 551, startPoint y: 561, endPoint x: 447, endPoint y: 560, distance: 104.0
click at [447, 560] on div "Edit Reservation Jim 0.00" at bounding box center [864, 513] width 904 height 112
copy div "Hilton Lac-Leamy"
drag, startPoint x: 529, startPoint y: 332, endPoint x: 455, endPoint y: 336, distance: 74.1
click at [455, 336] on div "Confirmation Number: 3290998977" at bounding box center [516, 328] width 139 height 33
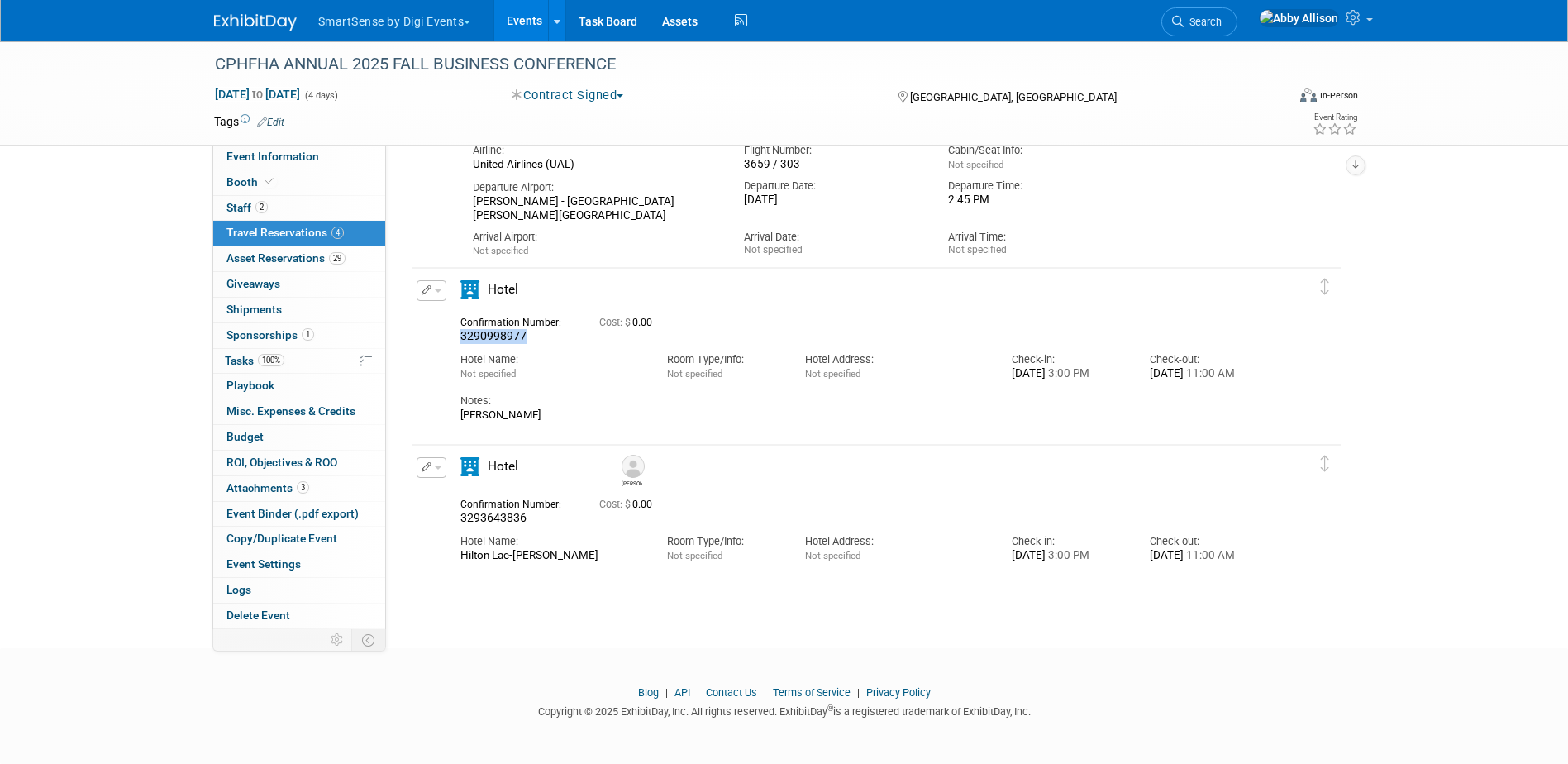
copy span "3290998977"
